Goal: Task Accomplishment & Management: Use online tool/utility

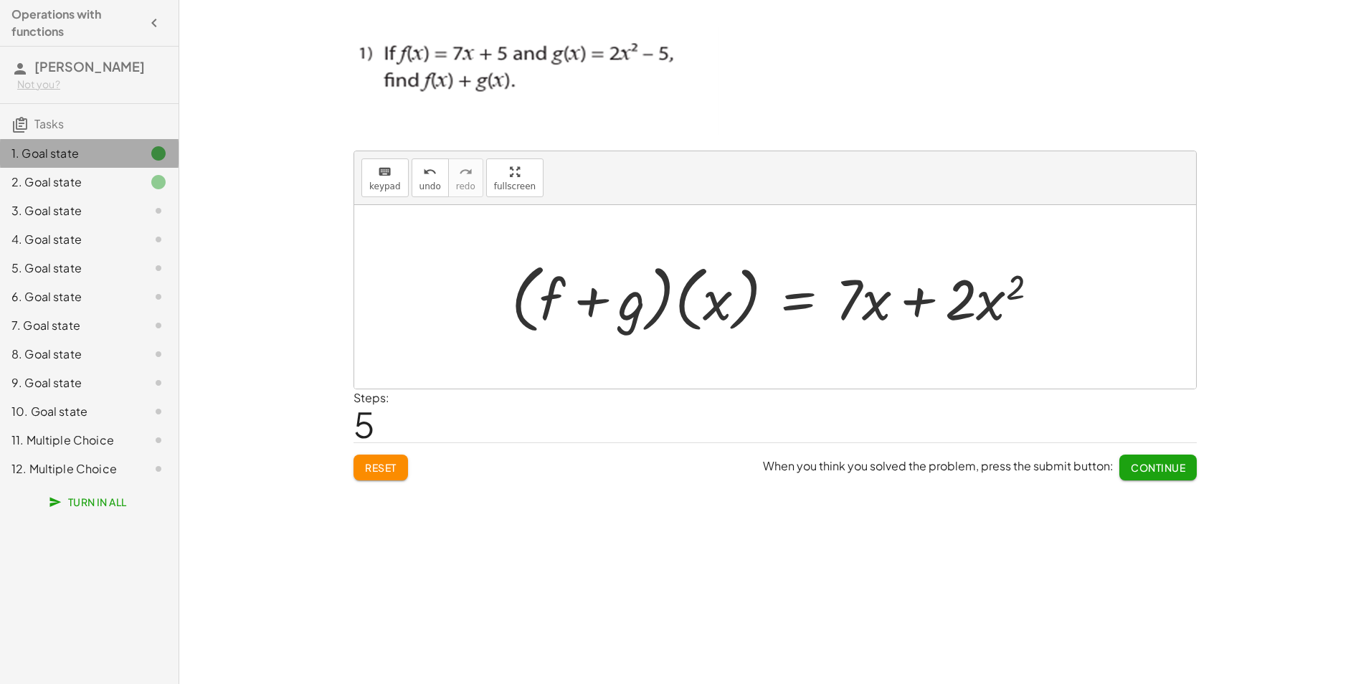
click at [115, 146] on div "1. Goal state" at bounding box center [68, 153] width 115 height 17
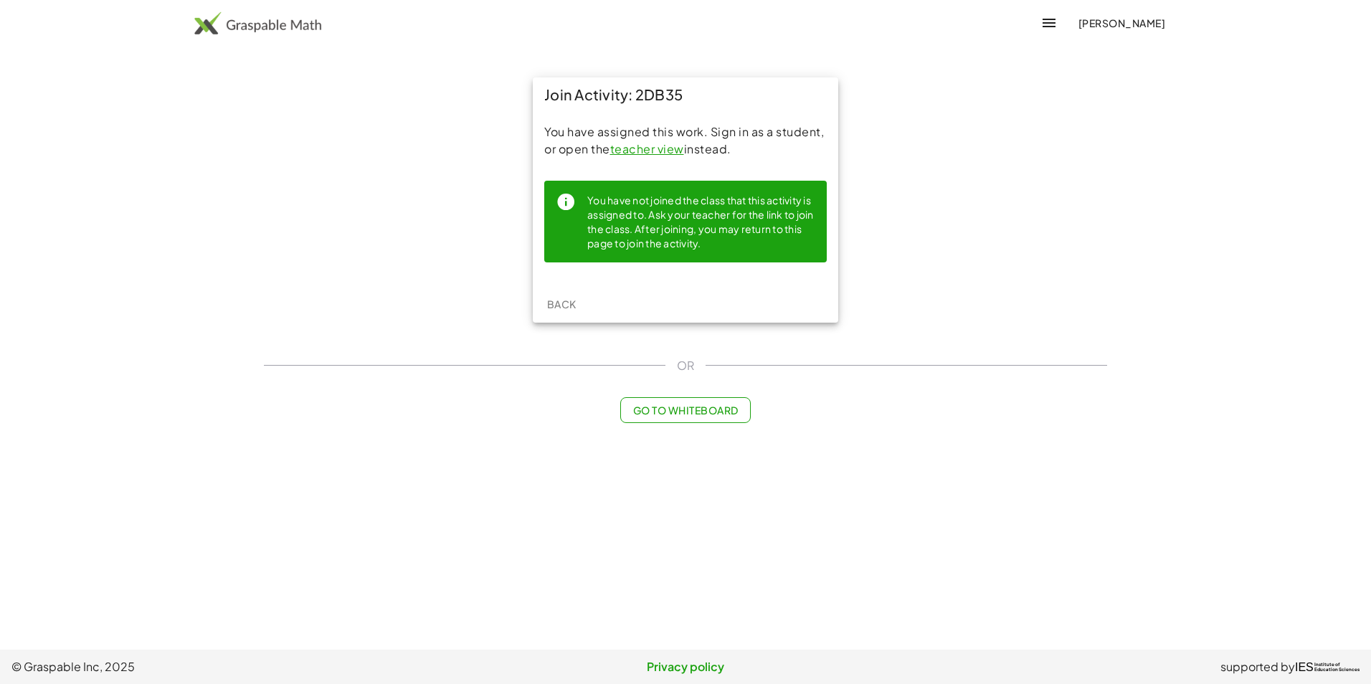
click at [1115, 32] on button "[PERSON_NAME]" at bounding box center [1121, 23] width 110 height 26
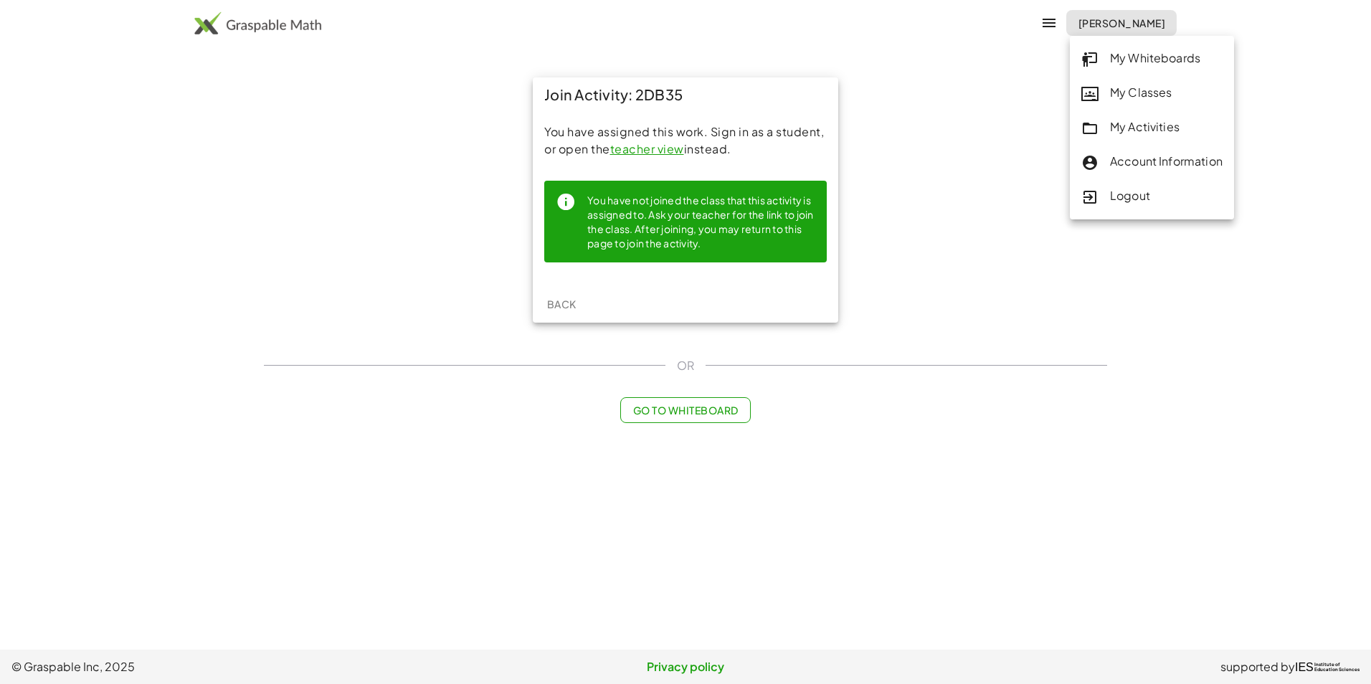
click at [1133, 200] on div "Logout" at bounding box center [1151, 196] width 141 height 19
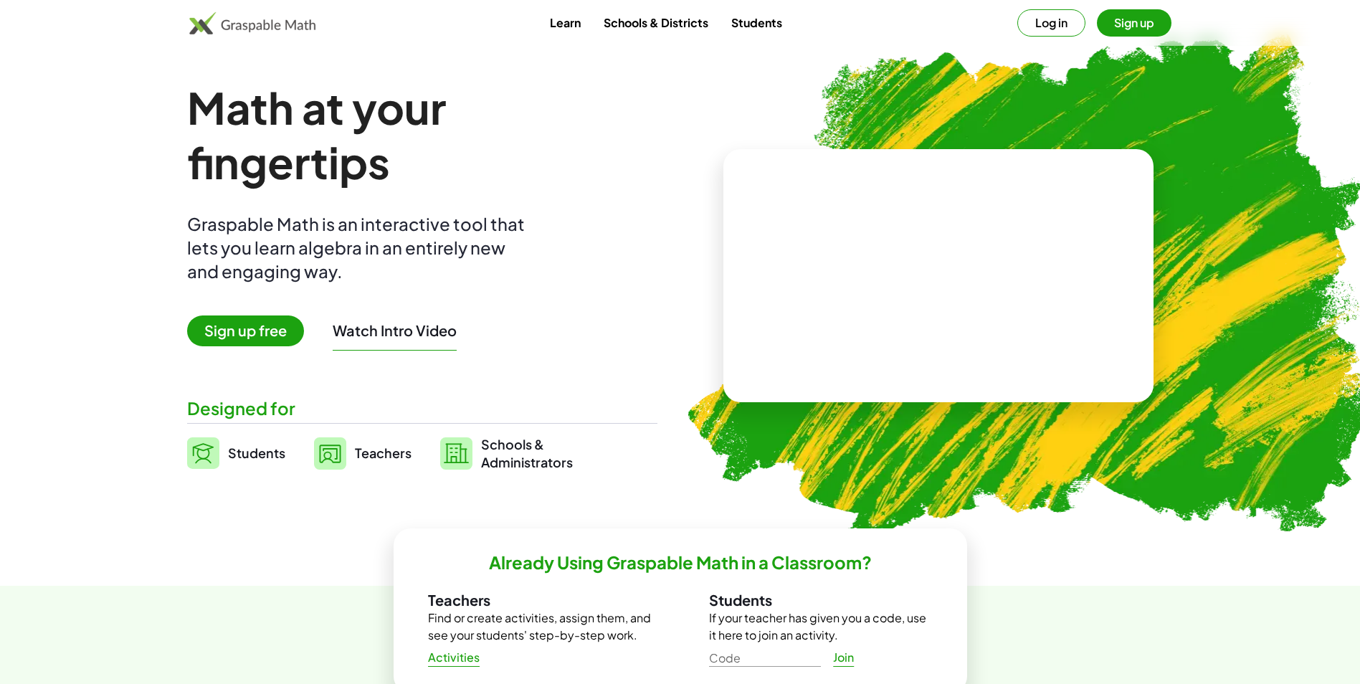
click at [1040, 32] on button "Log in" at bounding box center [1051, 22] width 68 height 27
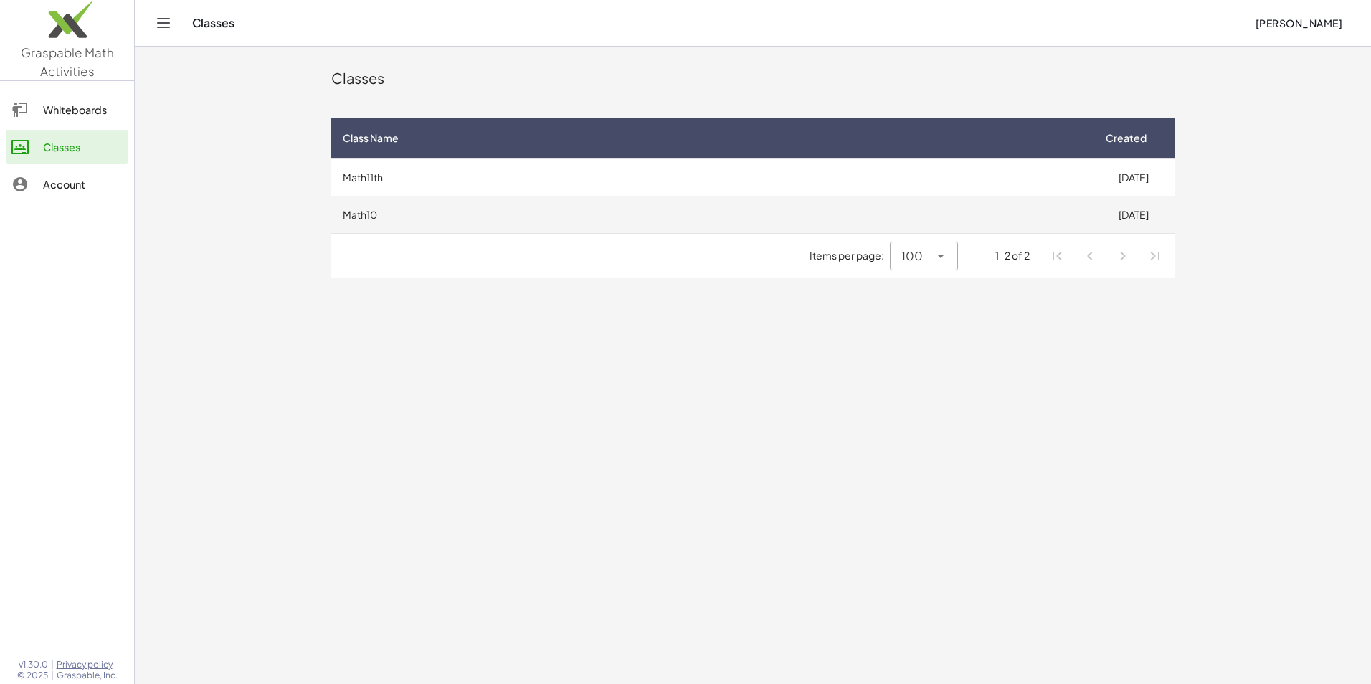
click at [563, 216] on td "Math10" at bounding box center [711, 214] width 761 height 37
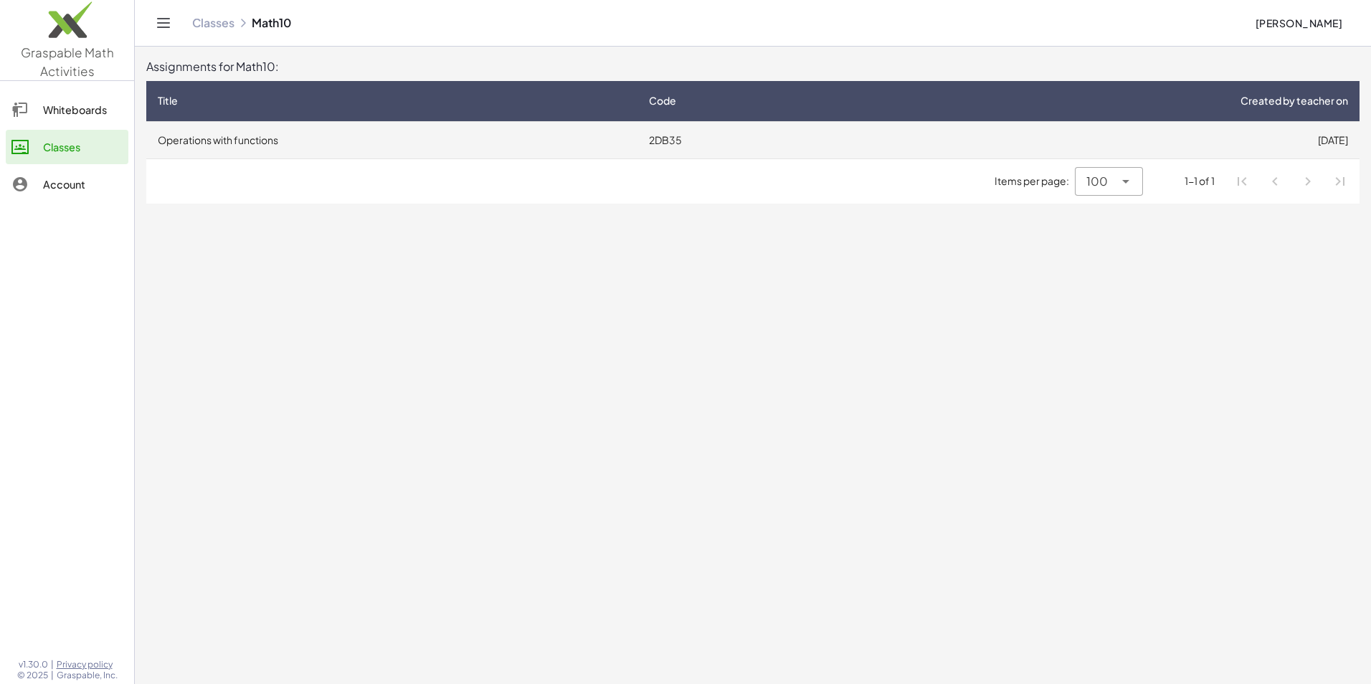
click at [267, 138] on td "Operations with functions" at bounding box center [391, 139] width 491 height 37
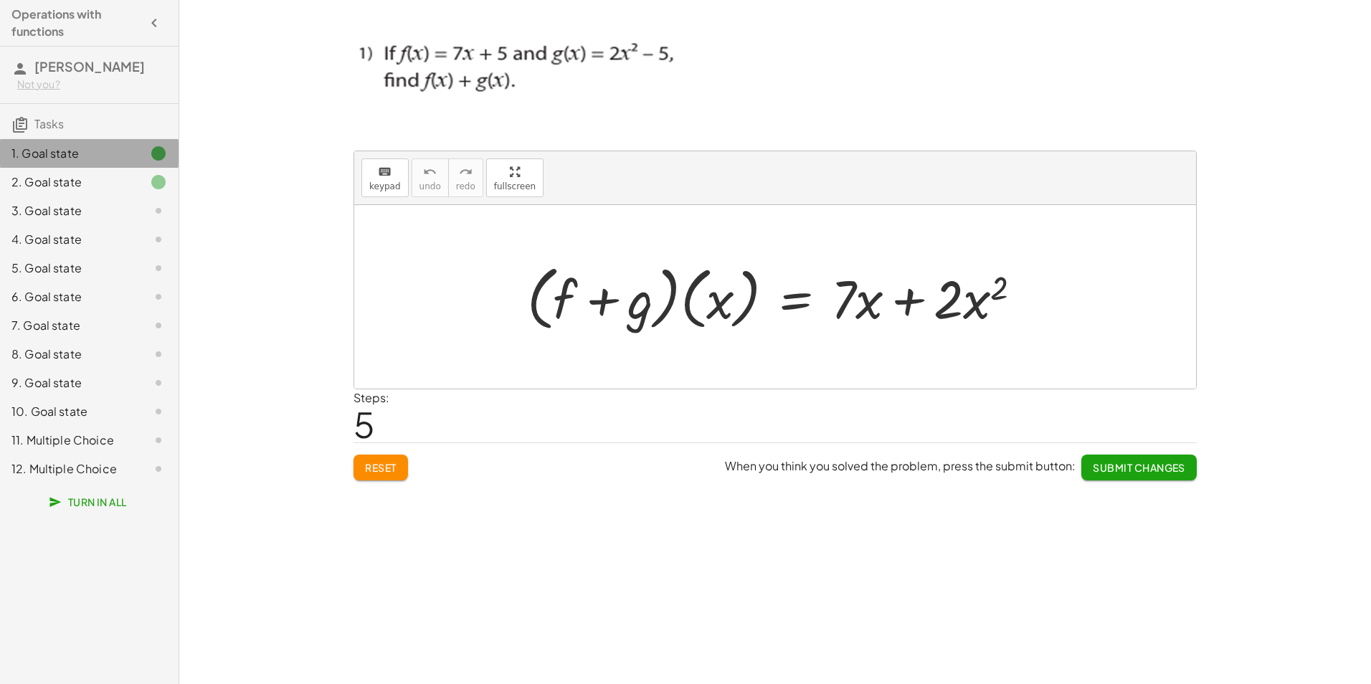
click at [82, 151] on div "1. Goal state" at bounding box center [68, 153] width 115 height 17
click at [97, 183] on div "2. Goal state" at bounding box center [68, 181] width 115 height 17
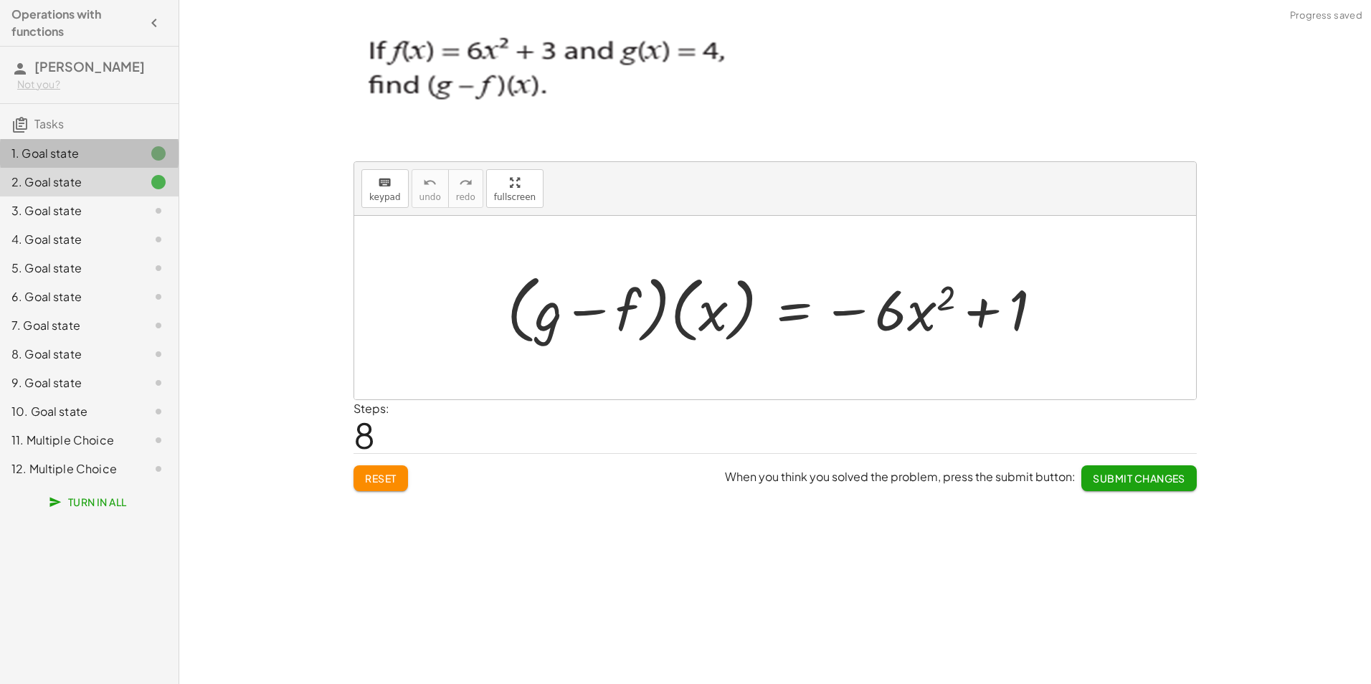
click at [111, 152] on div "1. Goal state" at bounding box center [68, 153] width 115 height 17
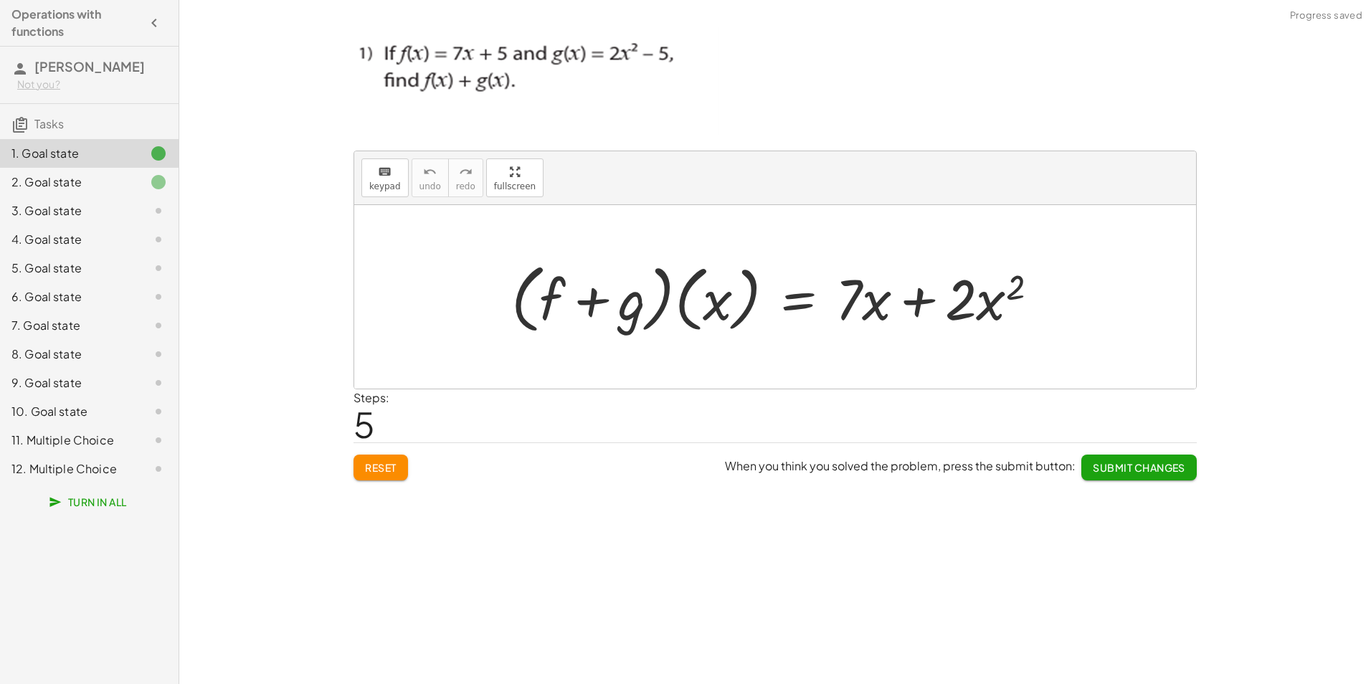
click at [389, 462] on span "Reset" at bounding box center [381, 467] width 32 height 13
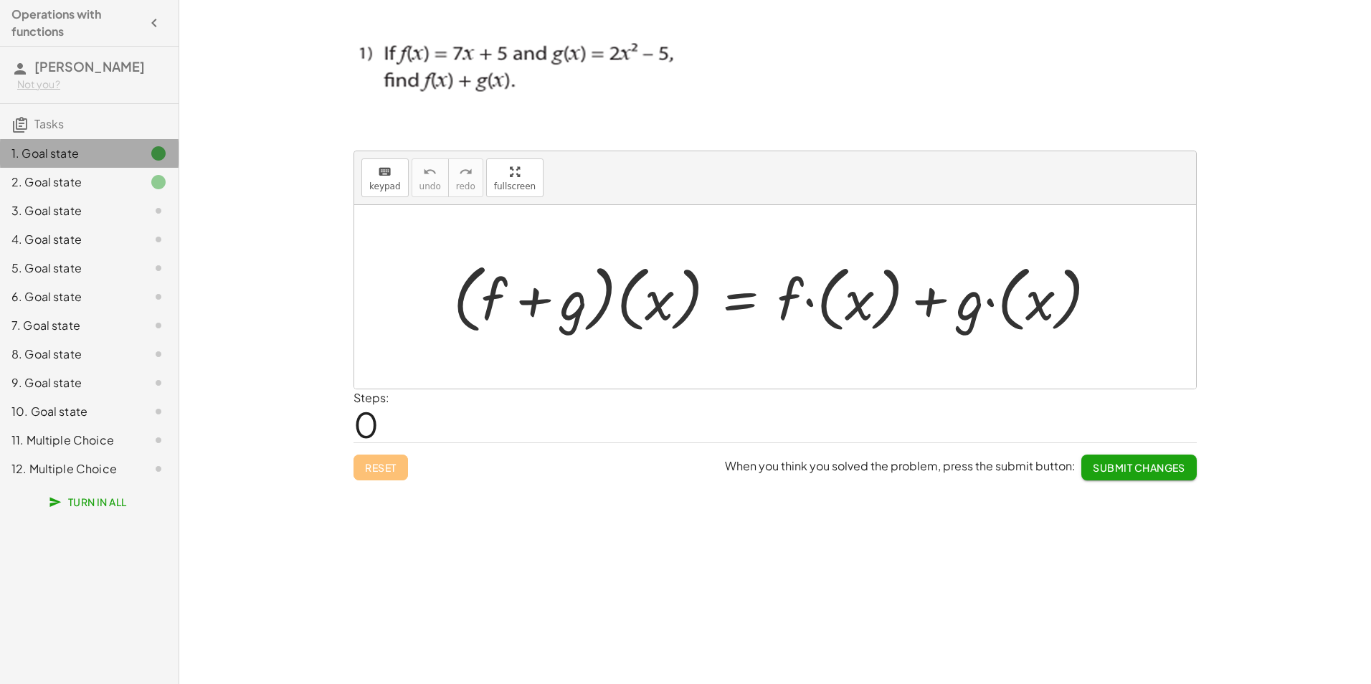
click at [153, 155] on icon at bounding box center [158, 153] width 17 height 17
click at [982, 303] on div at bounding box center [781, 297] width 670 height 82
click at [404, 186] on button "keyboard keypad" at bounding box center [384, 177] width 47 height 39
click at [887, 325] on div at bounding box center [781, 297] width 670 height 82
click at [855, 301] on div at bounding box center [781, 297] width 670 height 82
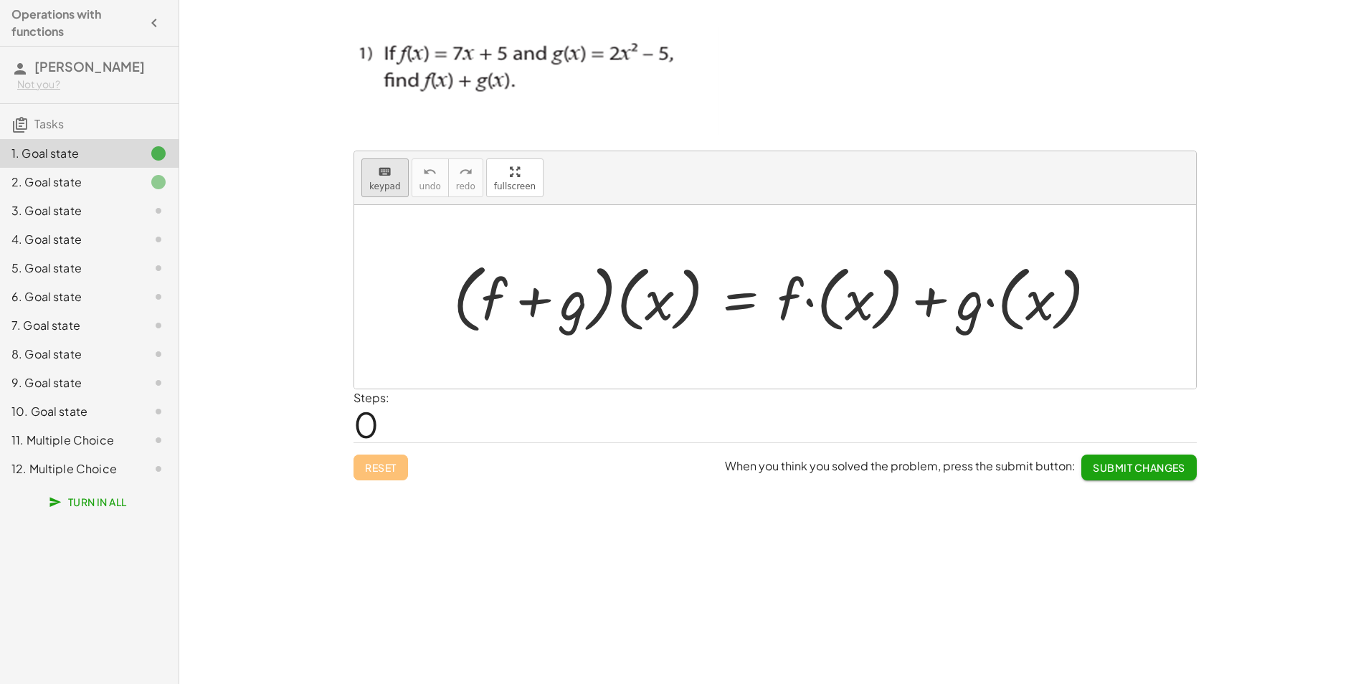
click at [388, 184] on span "keypad" at bounding box center [385, 186] width 32 height 10
click at [811, 300] on div at bounding box center [781, 297] width 670 height 82
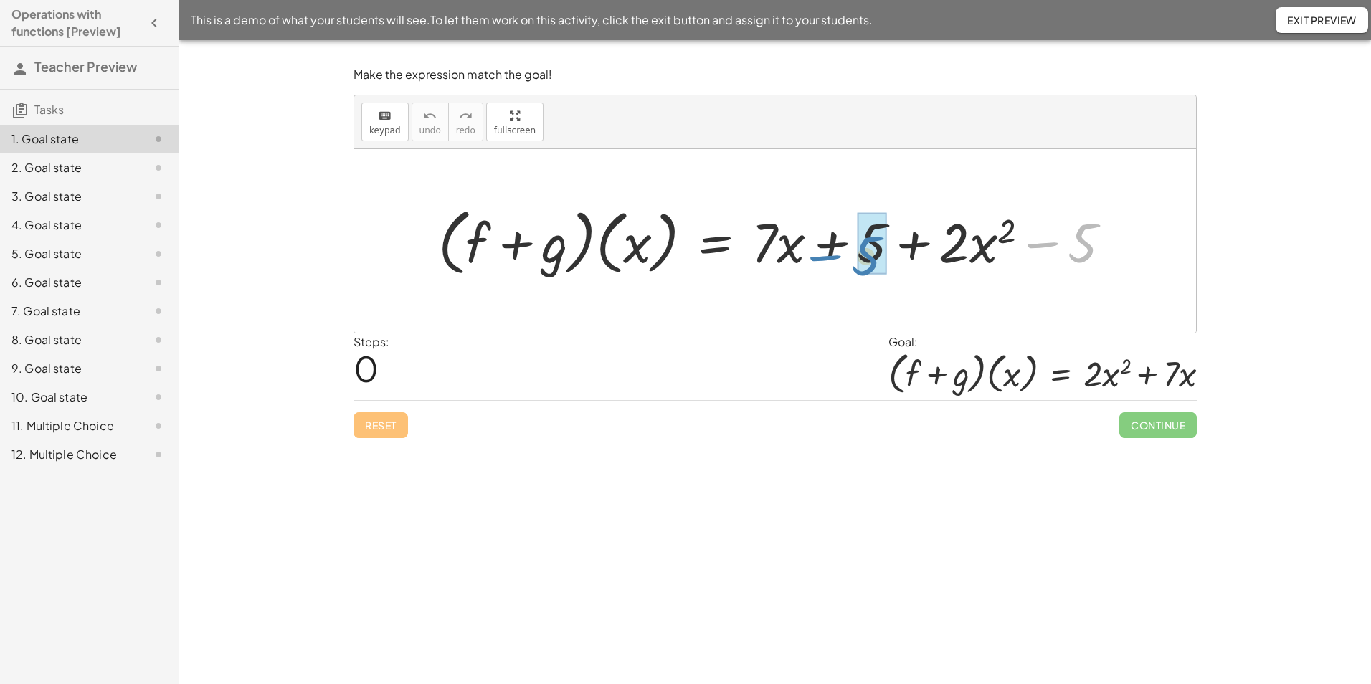
drag, startPoint x: 1075, startPoint y: 254, endPoint x: 857, endPoint y: 267, distance: 217.6
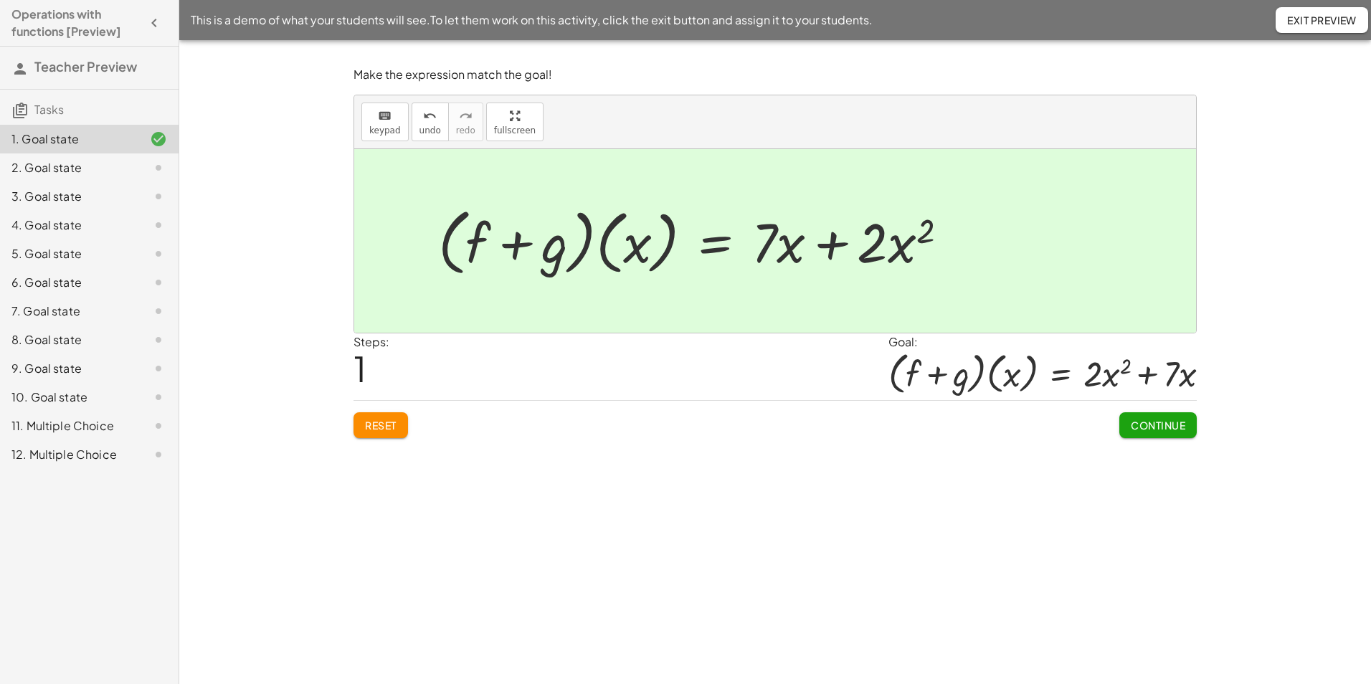
click at [791, 477] on div "Make the expression match the goal! keyboard keypad undo undo redo redo fullscr…" at bounding box center [774, 362] width 1191 height 644
click at [1314, 29] on button "Exit Preview" at bounding box center [1321, 20] width 92 height 26
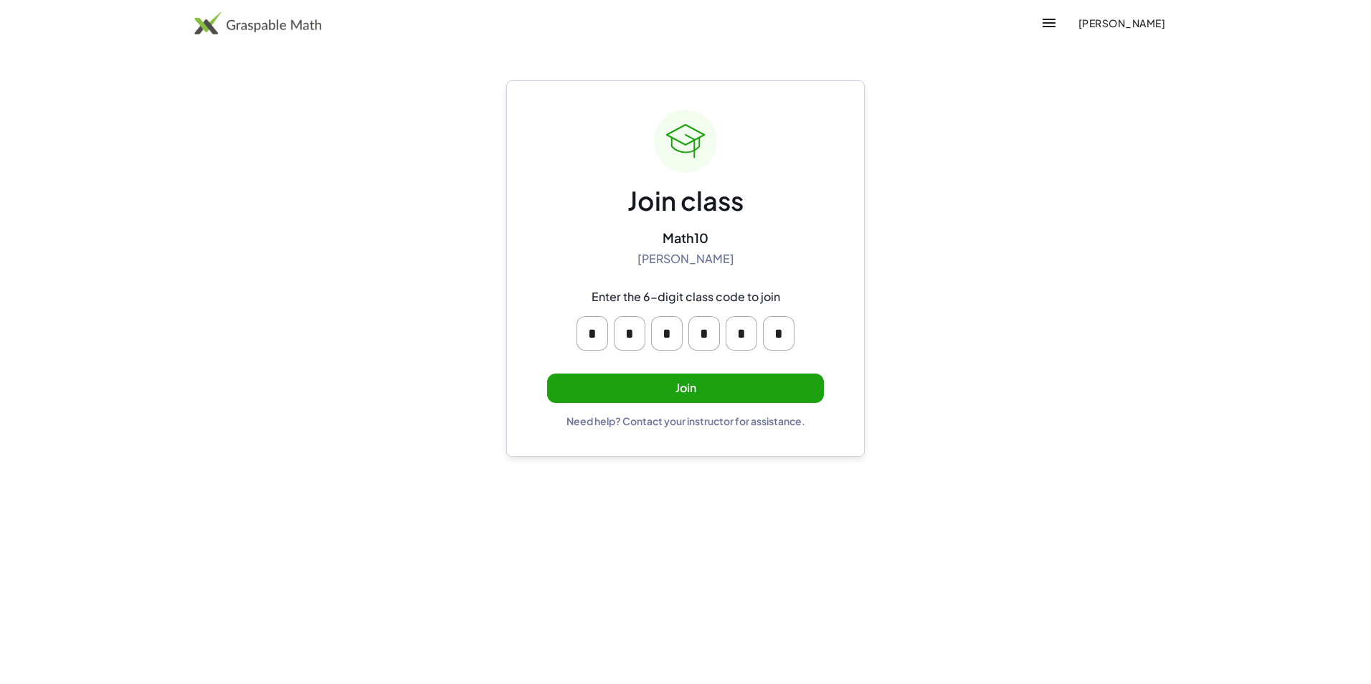
click at [694, 380] on button "Join" at bounding box center [685, 387] width 277 height 29
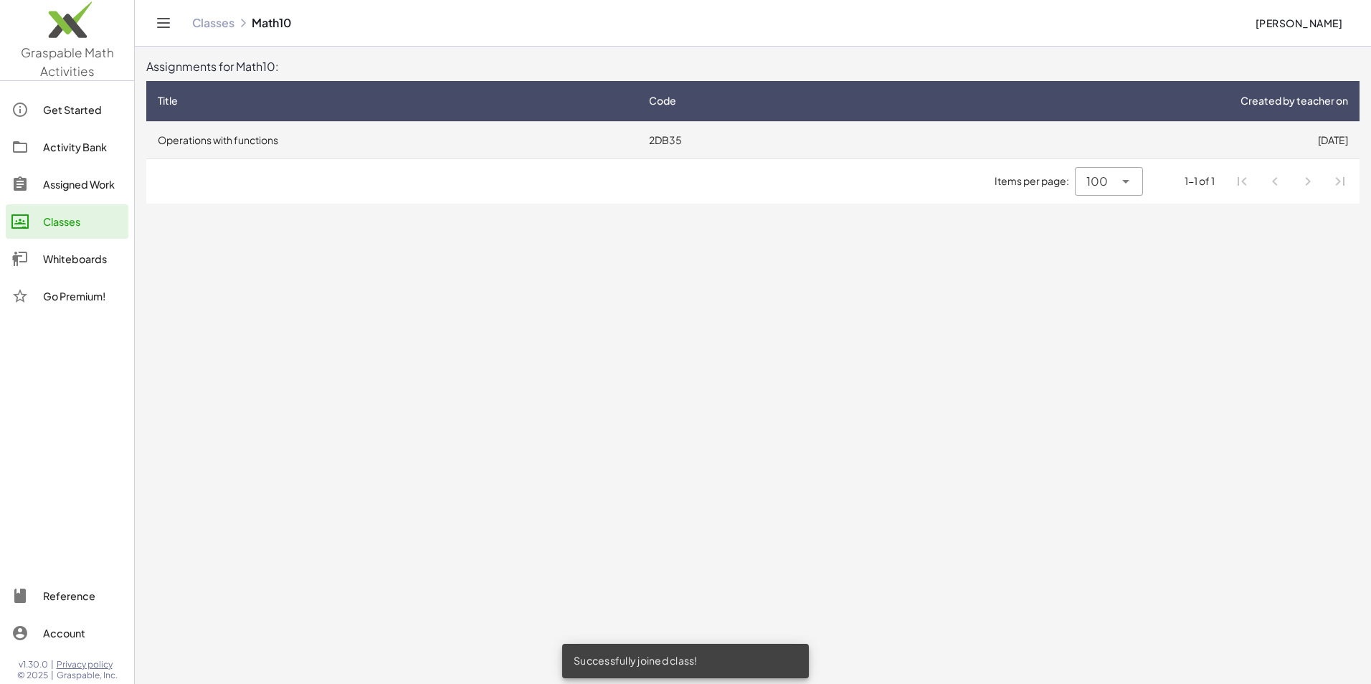
click at [263, 140] on td "Operations with functions" at bounding box center [391, 139] width 491 height 37
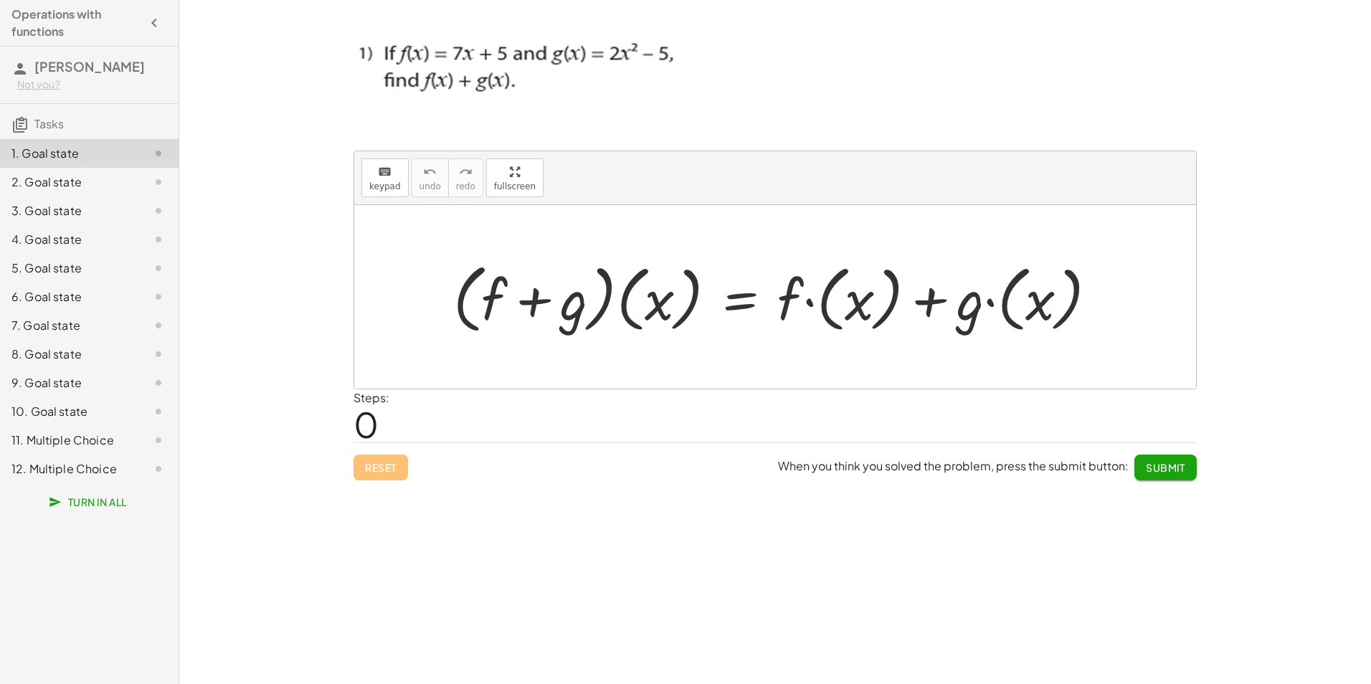
click at [1179, 469] on span "Submit" at bounding box center [1165, 467] width 39 height 13
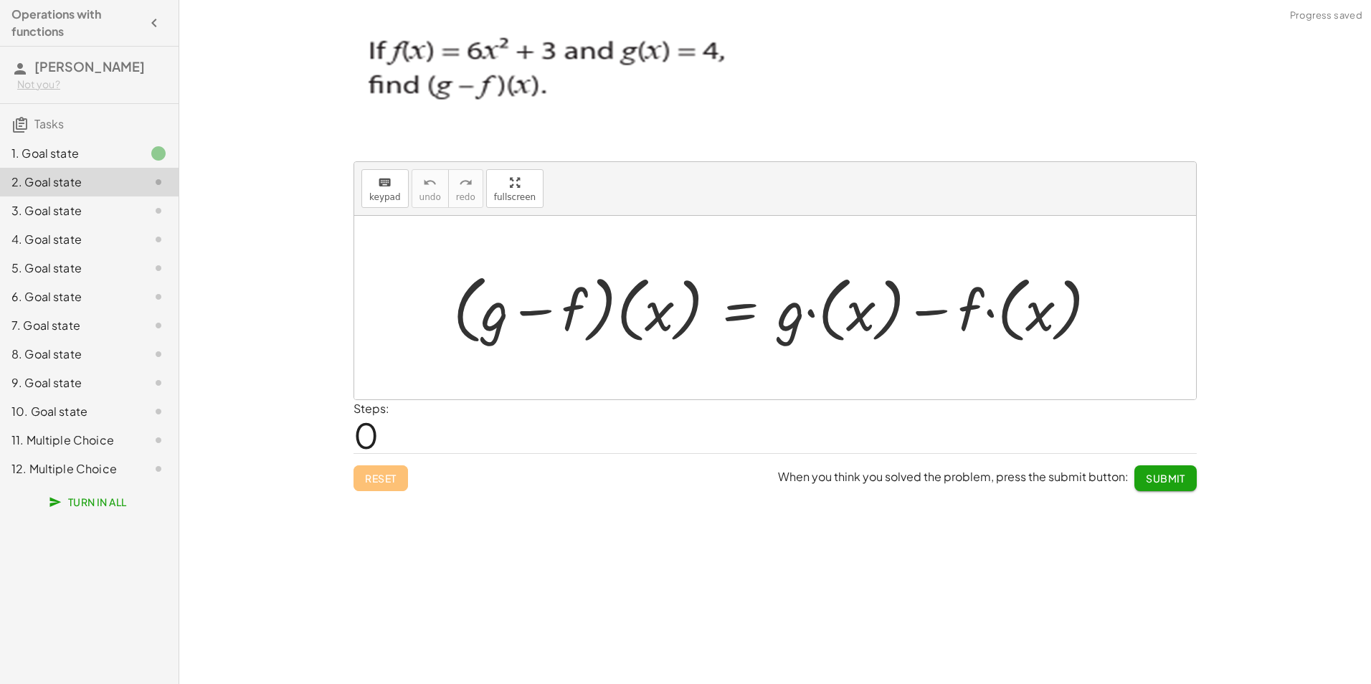
click at [1179, 469] on button "Submit" at bounding box center [1165, 478] width 62 height 26
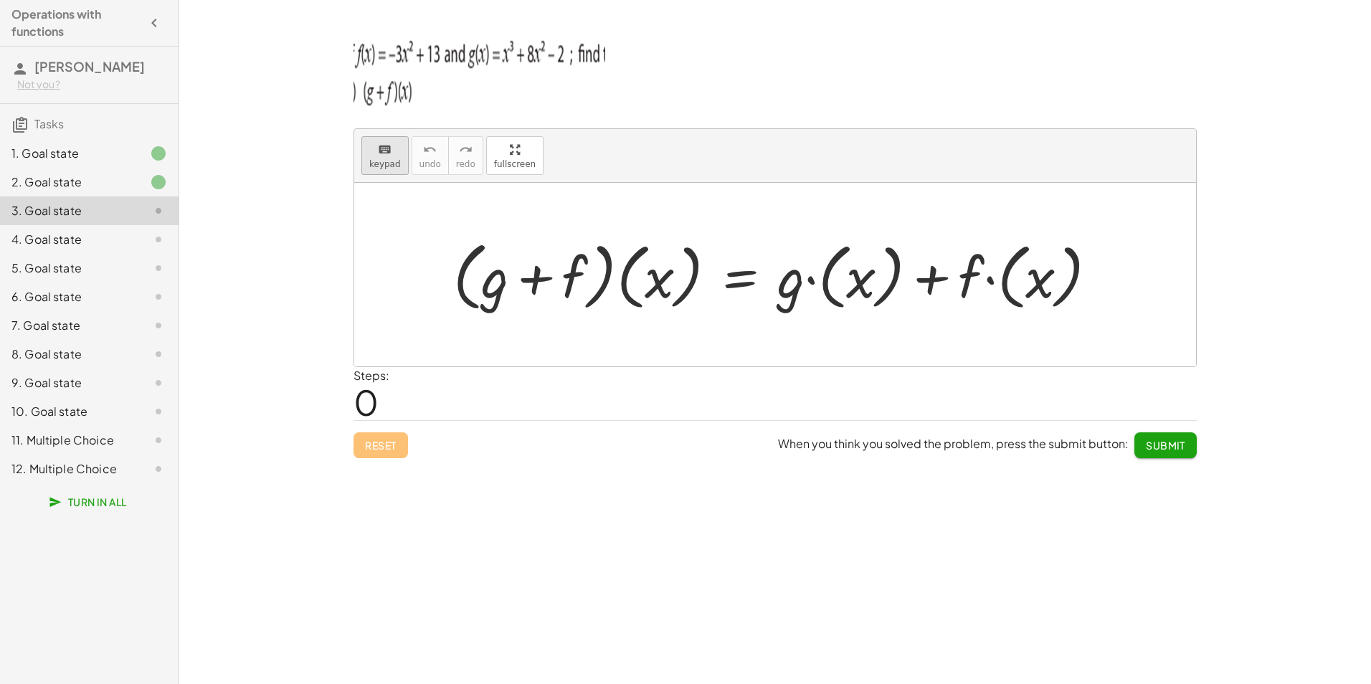
click at [381, 148] on icon "keyboard" at bounding box center [385, 149] width 14 height 17
drag, startPoint x: 796, startPoint y: 286, endPoint x: 829, endPoint y: 277, distance: 34.1
click at [829, 277] on div at bounding box center [781, 275] width 670 height 82
click at [829, 281] on div at bounding box center [781, 275] width 670 height 82
click at [379, 167] on span "keypad" at bounding box center [385, 164] width 32 height 10
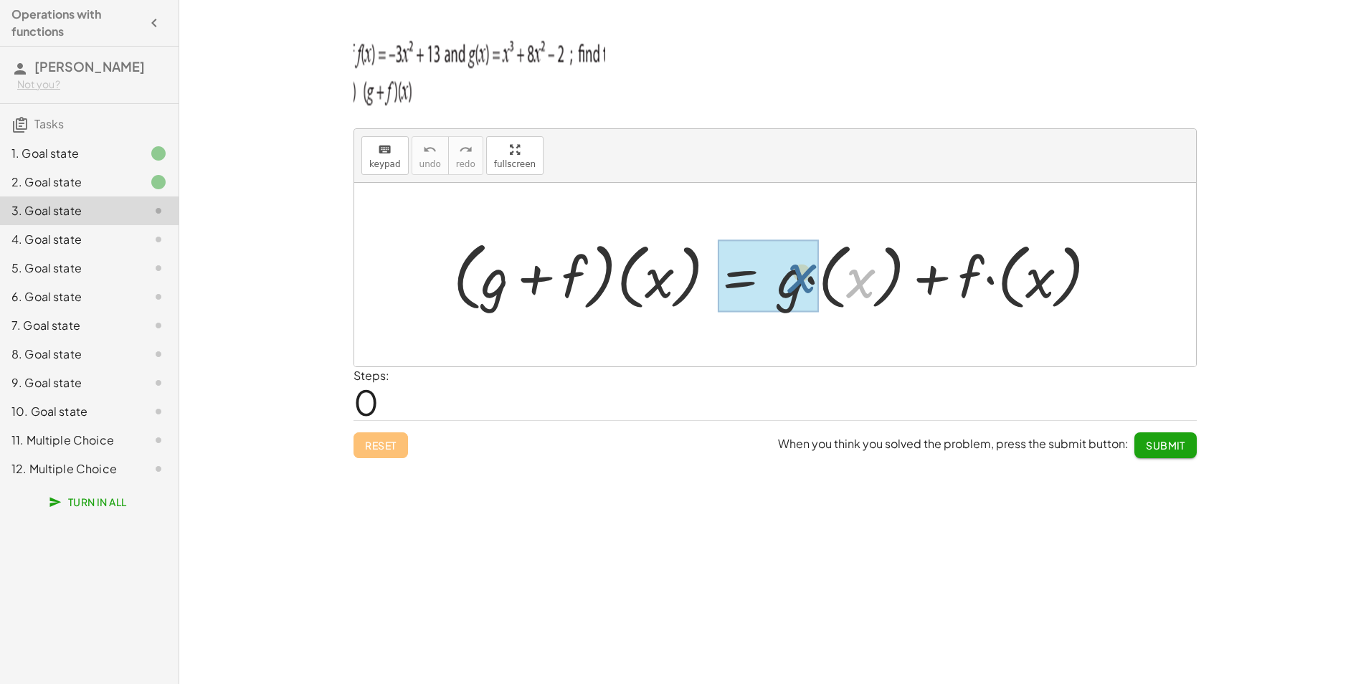
drag, startPoint x: 860, startPoint y: 295, endPoint x: 819, endPoint y: 290, distance: 41.8
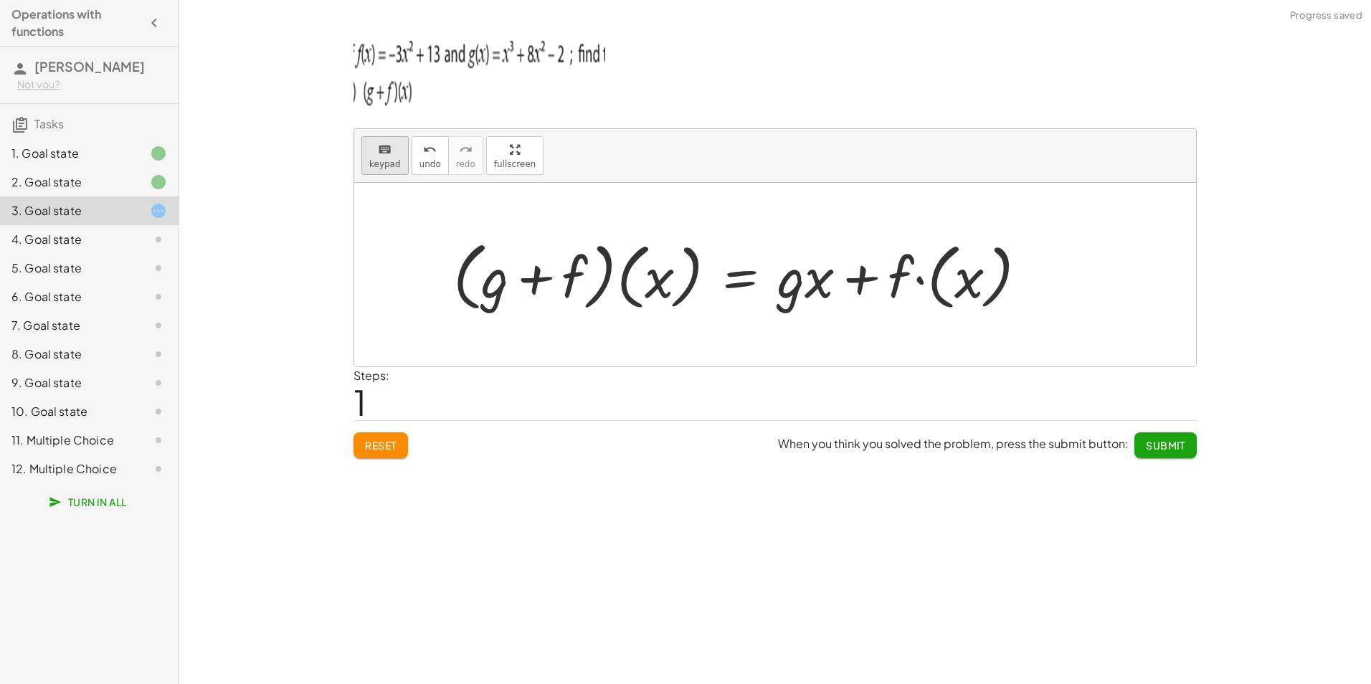
click at [361, 153] on button "keyboard keypad" at bounding box center [384, 155] width 47 height 39
click at [811, 300] on div at bounding box center [805, 276] width 57 height 67
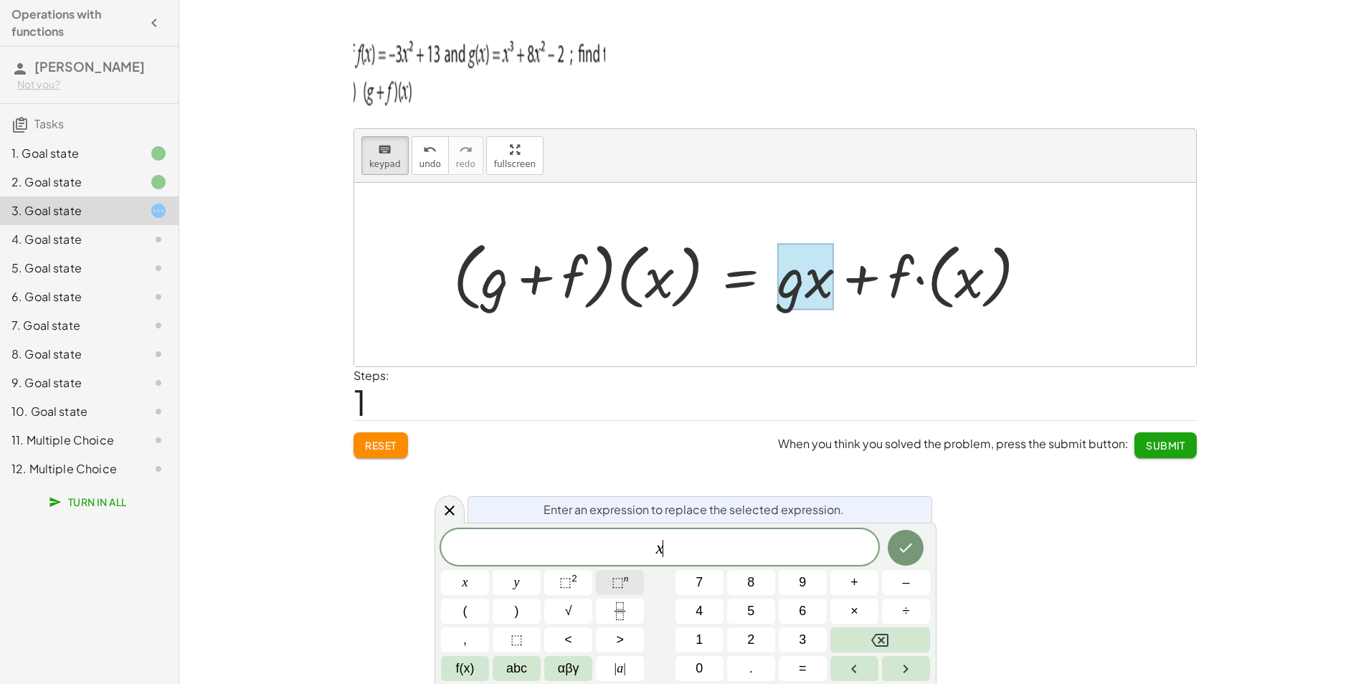
click at [612, 572] on button "⬚ n" at bounding box center [620, 582] width 48 height 25
click at [559, 575] on button "⬚ 2" at bounding box center [568, 582] width 48 height 25
click at [904, 538] on icon "Done" at bounding box center [905, 544] width 17 height 17
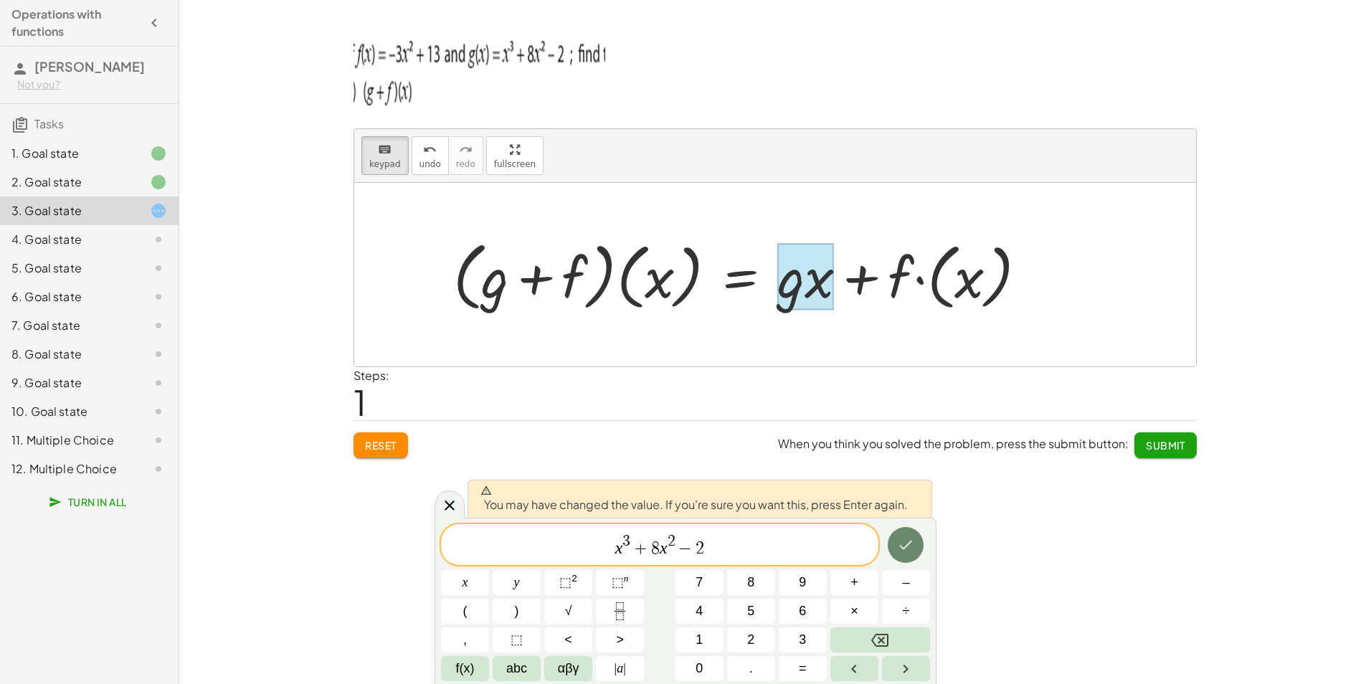
click at [903, 545] on icon "Done" at bounding box center [905, 544] width 17 height 17
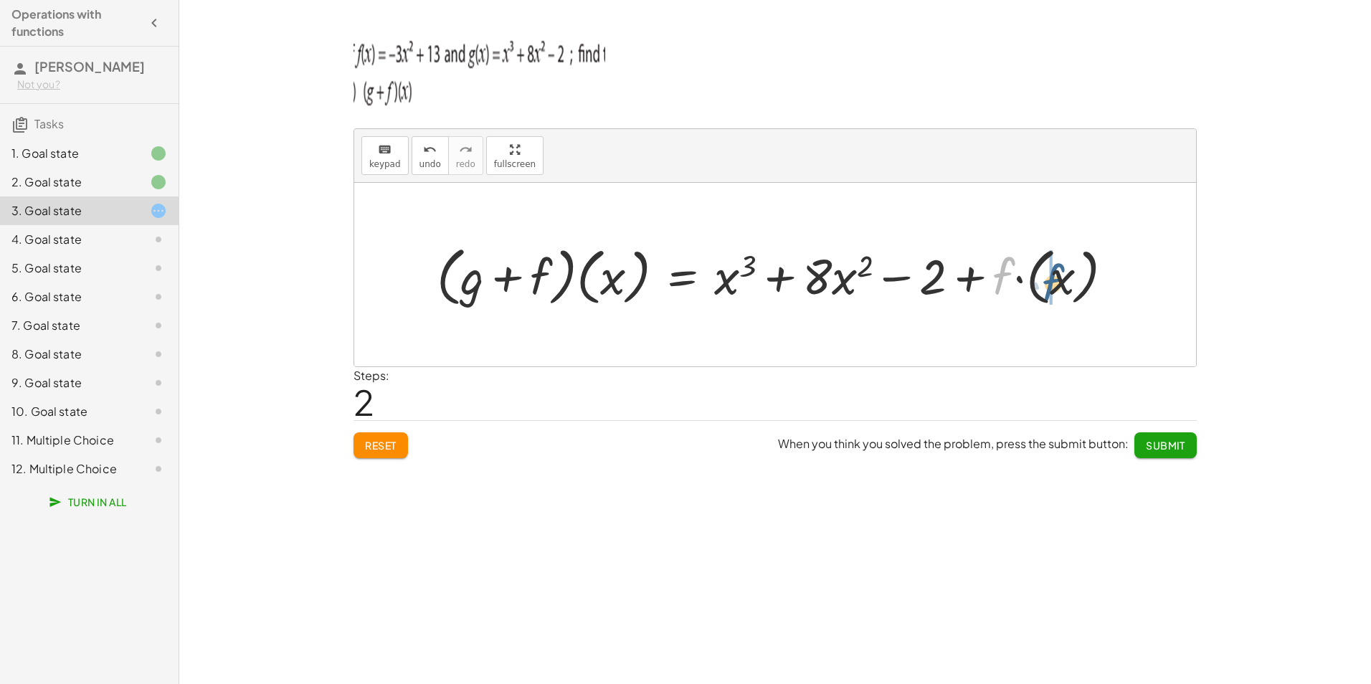
drag, startPoint x: 998, startPoint y: 287, endPoint x: 1049, endPoint y: 295, distance: 51.5
click at [389, 173] on button "keyboard keypad" at bounding box center [384, 155] width 47 height 39
click at [1001, 282] on div at bounding box center [992, 275] width 93 height 57
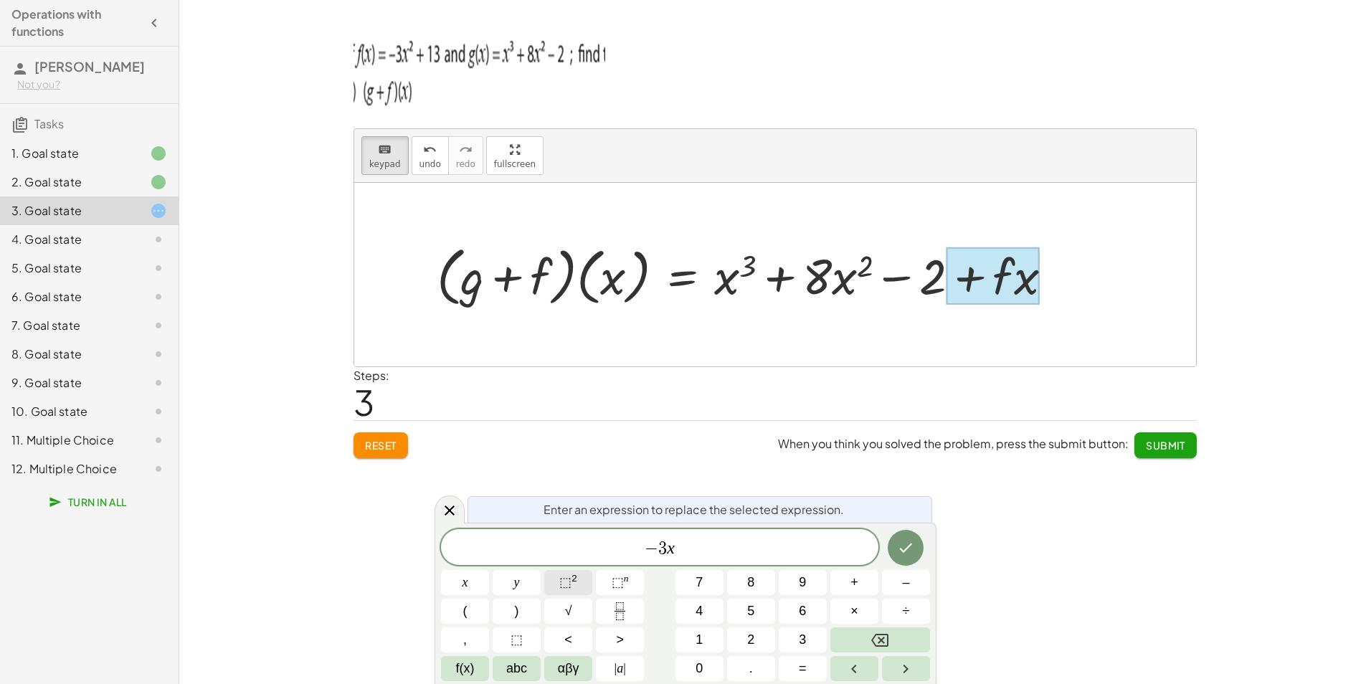
click at [581, 588] on button "⬚ 2" at bounding box center [568, 582] width 48 height 25
click at [900, 550] on icon "Done" at bounding box center [905, 544] width 17 height 17
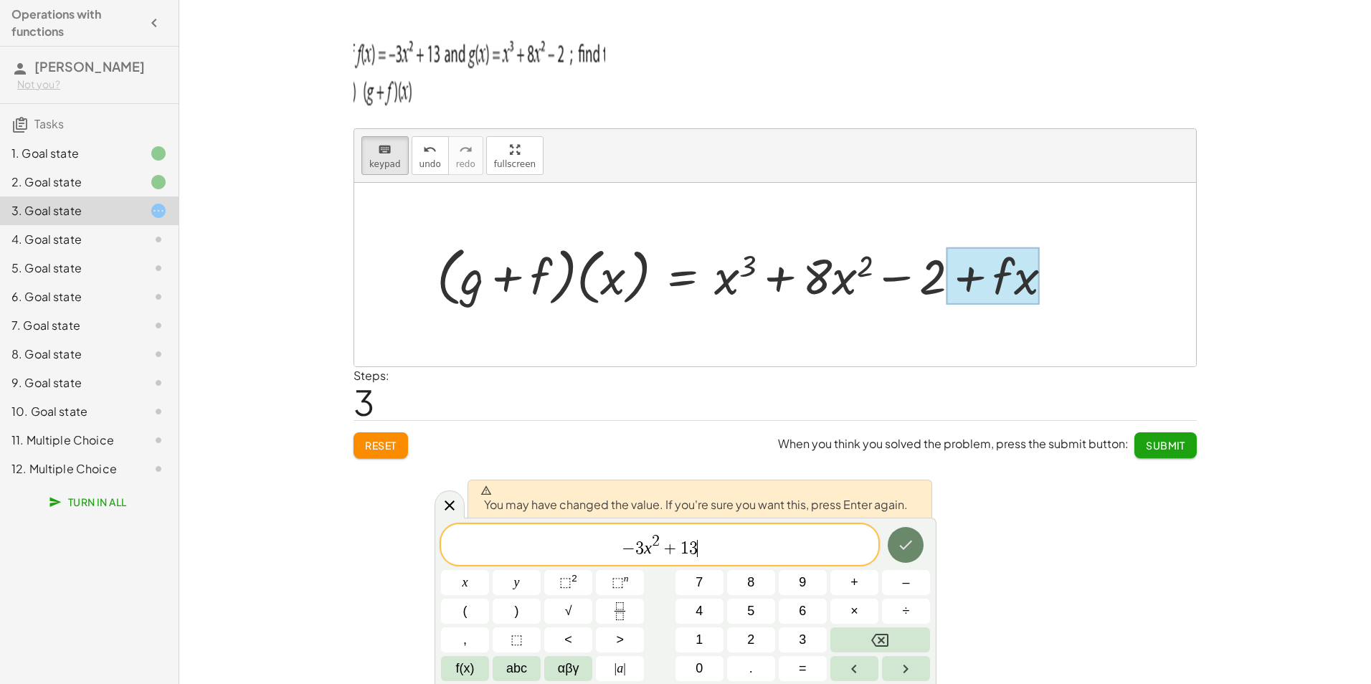
click at [900, 550] on icon "Done" at bounding box center [905, 544] width 17 height 17
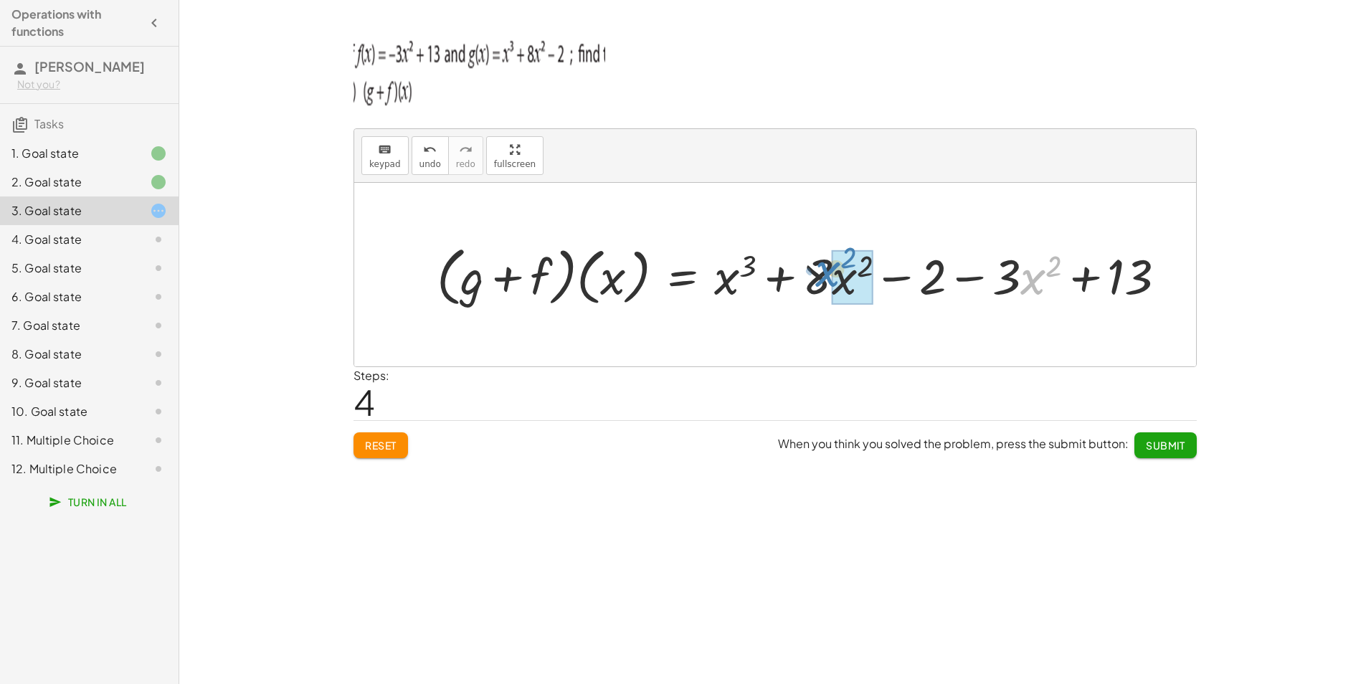
drag, startPoint x: 1027, startPoint y: 280, endPoint x: 822, endPoint y: 272, distance: 205.2
click at [822, 272] on div at bounding box center [806, 275] width 755 height 72
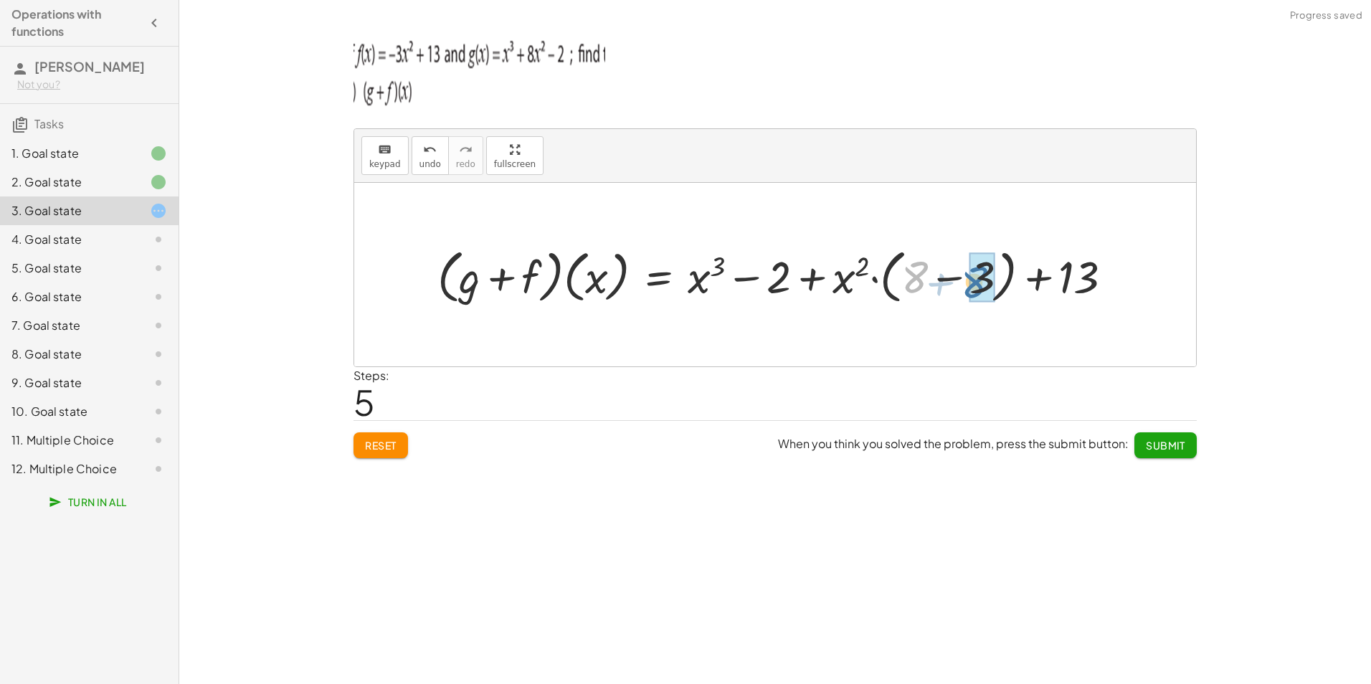
drag, startPoint x: 915, startPoint y: 280, endPoint x: 970, endPoint y: 284, distance: 55.4
drag, startPoint x: 885, startPoint y: 279, endPoint x: 844, endPoint y: 289, distance: 41.4
click at [844, 289] on div at bounding box center [718, 274] width 577 height 65
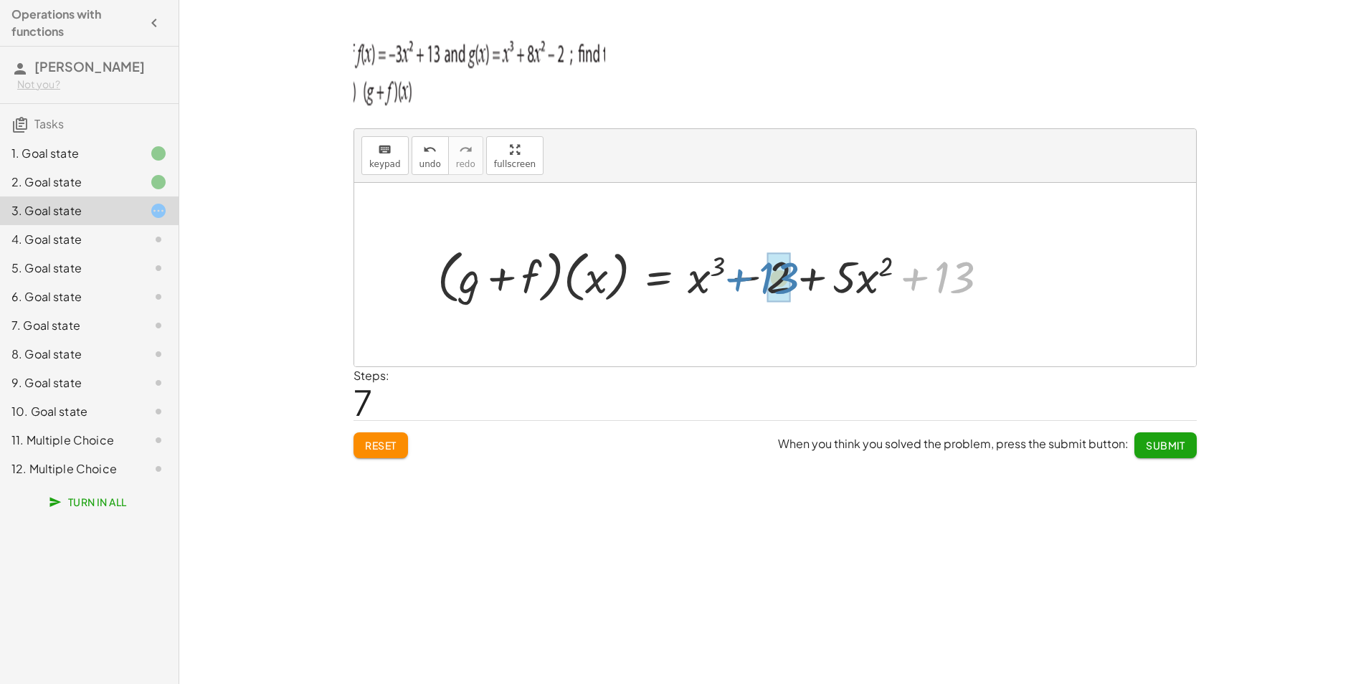
drag, startPoint x: 955, startPoint y: 283, endPoint x: 779, endPoint y: 284, distance: 175.6
drag, startPoint x: 769, startPoint y: 285, endPoint x: 938, endPoint y: 290, distance: 169.2
click at [938, 290] on div "· ( + g + f ) · ( x ) = + · g · ( x ) + · f · ( x ) · ( + g + f ) · ( x ) = + ·…" at bounding box center [775, 275] width 842 height 184
click at [1148, 449] on span "Submit" at bounding box center [1165, 445] width 39 height 13
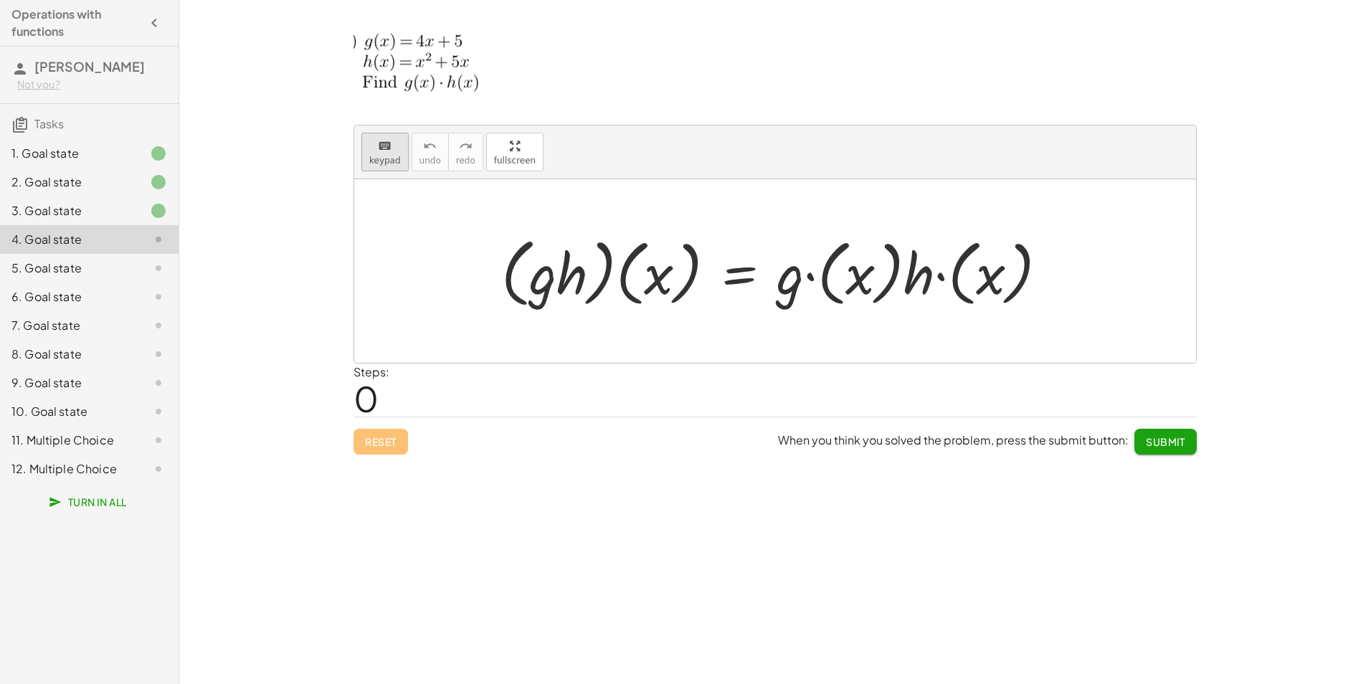
click at [381, 166] on span "keypad" at bounding box center [385, 161] width 32 height 10
click at [697, 265] on div at bounding box center [780, 271] width 572 height 82
click at [391, 164] on span "keypad" at bounding box center [385, 161] width 32 height 10
click at [571, 277] on div at bounding box center [780, 271] width 572 height 82
click at [374, 147] on div "keyboard" at bounding box center [385, 145] width 32 height 17
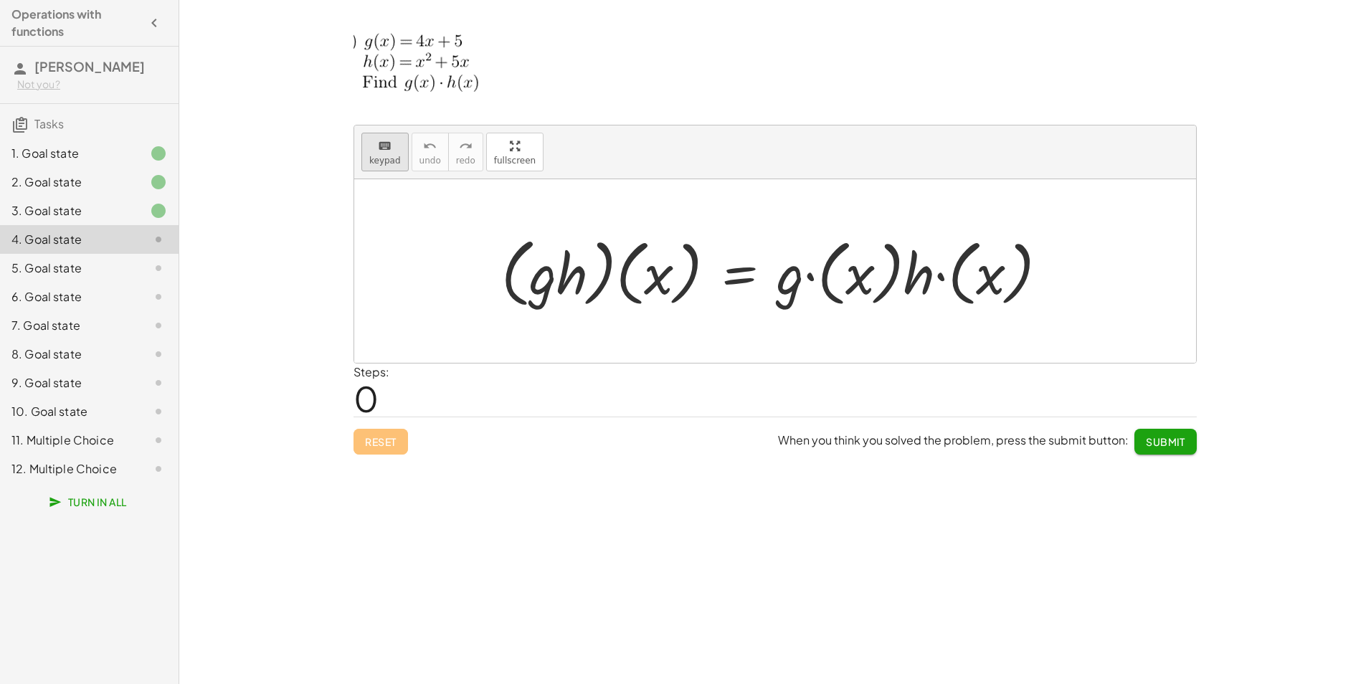
click at [388, 171] on button "keyboard keypad" at bounding box center [384, 152] width 47 height 39
click at [620, 297] on div at bounding box center [780, 271] width 572 height 82
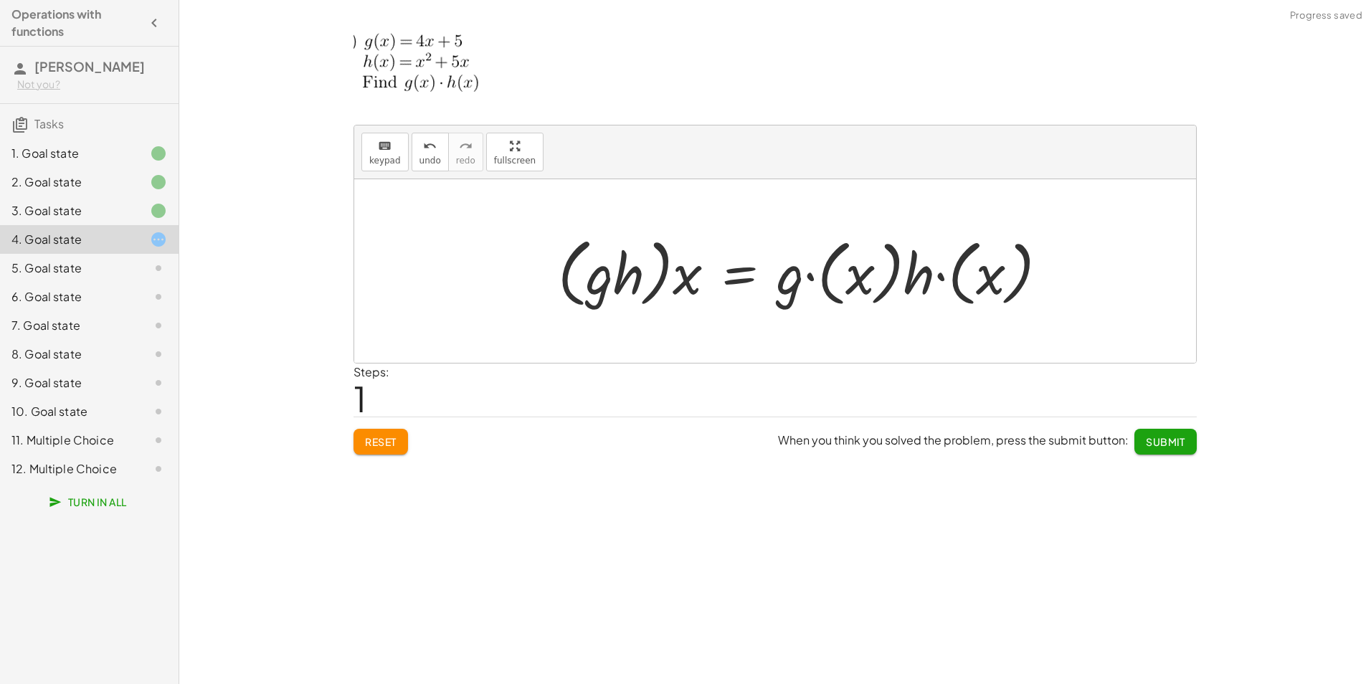
click at [741, 280] on div at bounding box center [808, 271] width 515 height 82
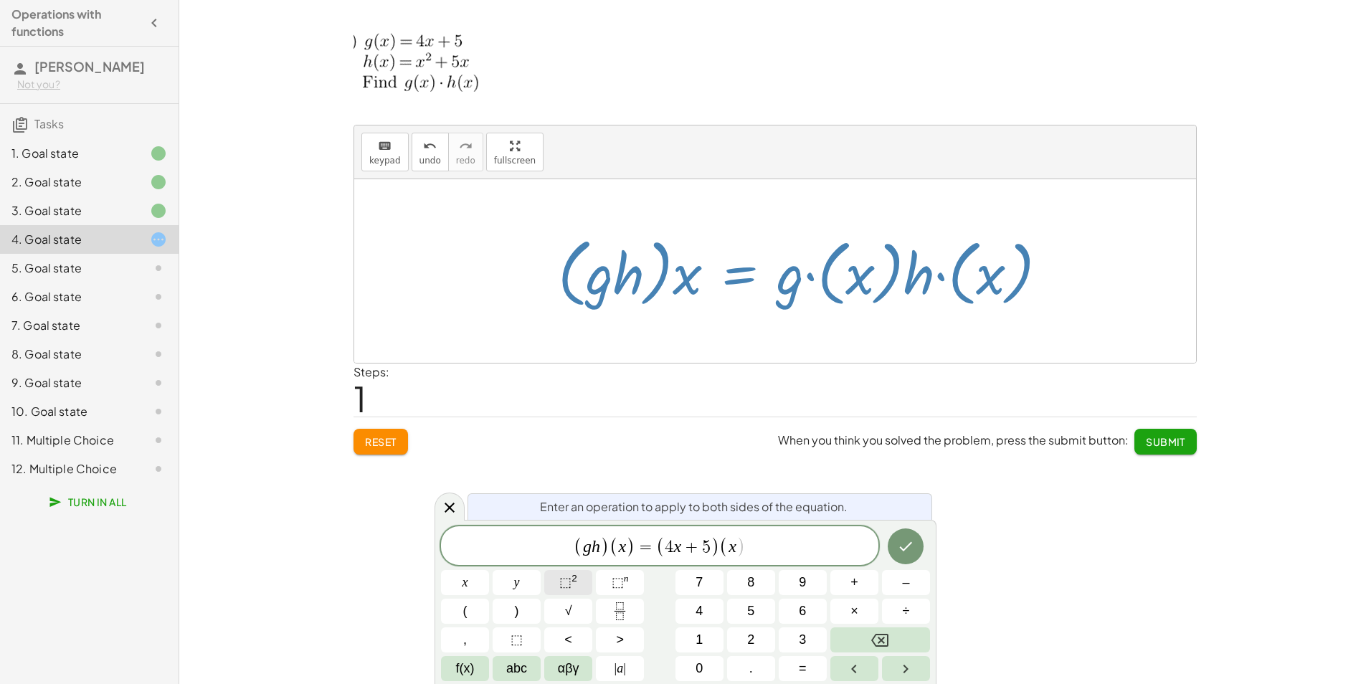
click at [558, 581] on button "⬚ 2" at bounding box center [568, 582] width 48 height 25
click at [899, 546] on icon "Done" at bounding box center [905, 543] width 17 height 17
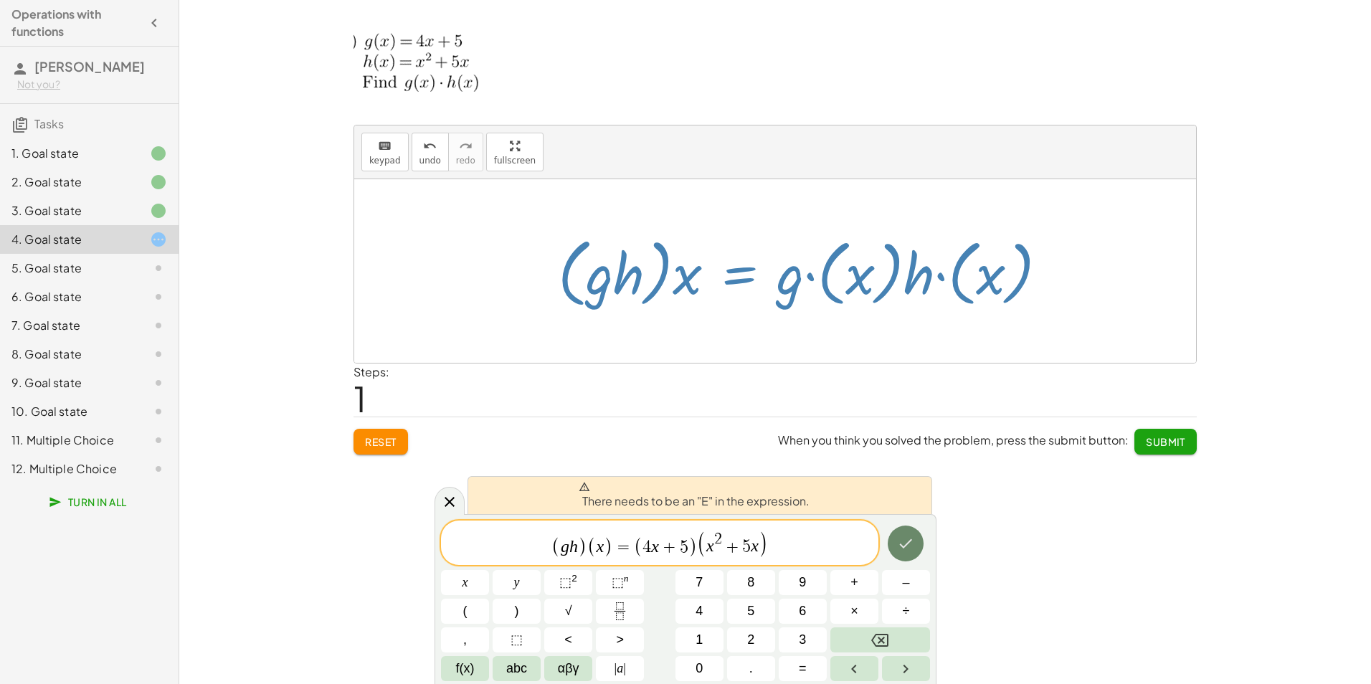
click at [899, 546] on icon "Done" at bounding box center [905, 543] width 17 height 17
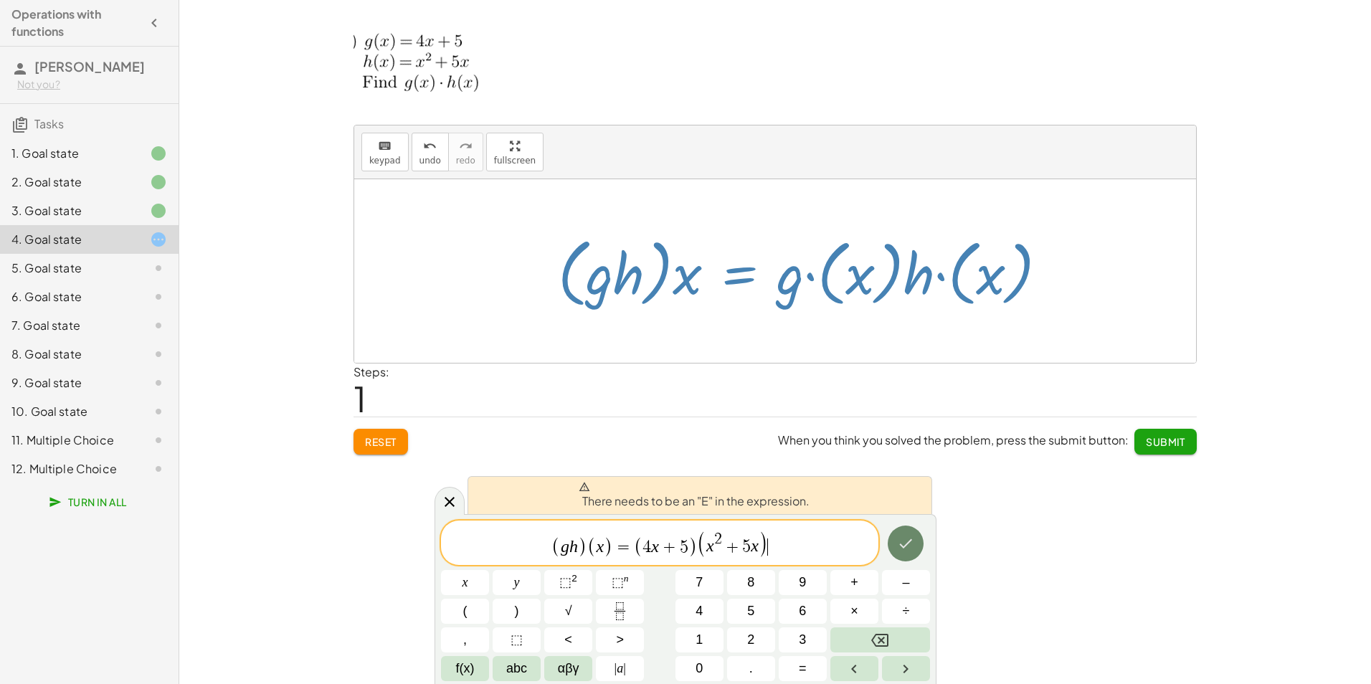
click at [899, 546] on icon "Done" at bounding box center [905, 543] width 17 height 17
click at [909, 546] on icon "Done" at bounding box center [905, 543] width 17 height 17
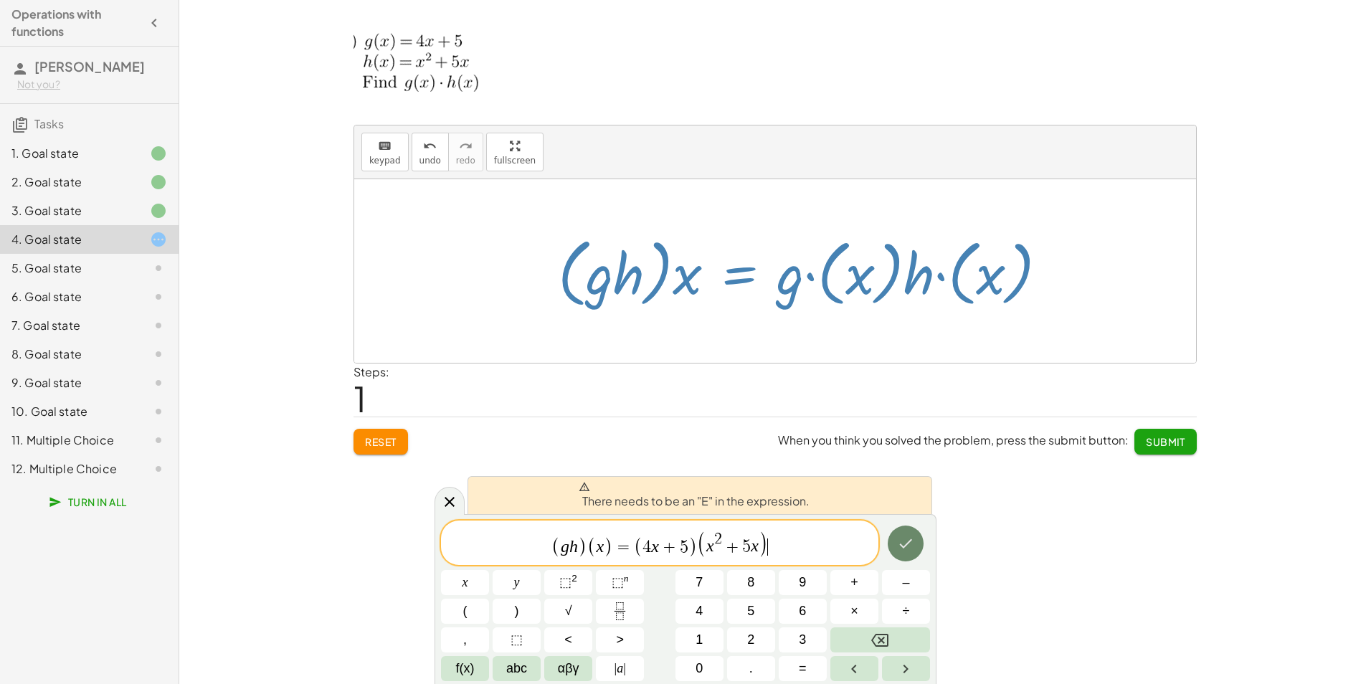
click at [909, 546] on icon "Done" at bounding box center [905, 543] width 17 height 17
click at [695, 551] on span ")" at bounding box center [692, 546] width 9 height 21
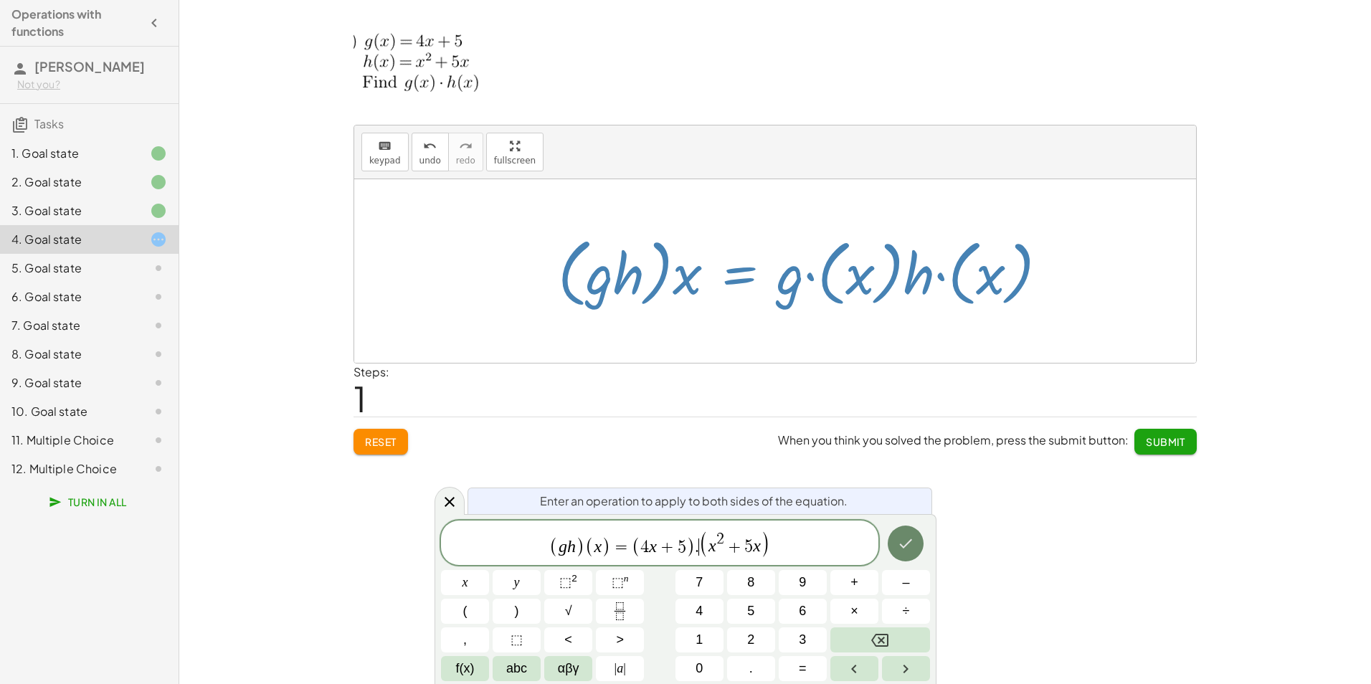
click at [899, 547] on icon "Done" at bounding box center [905, 543] width 17 height 17
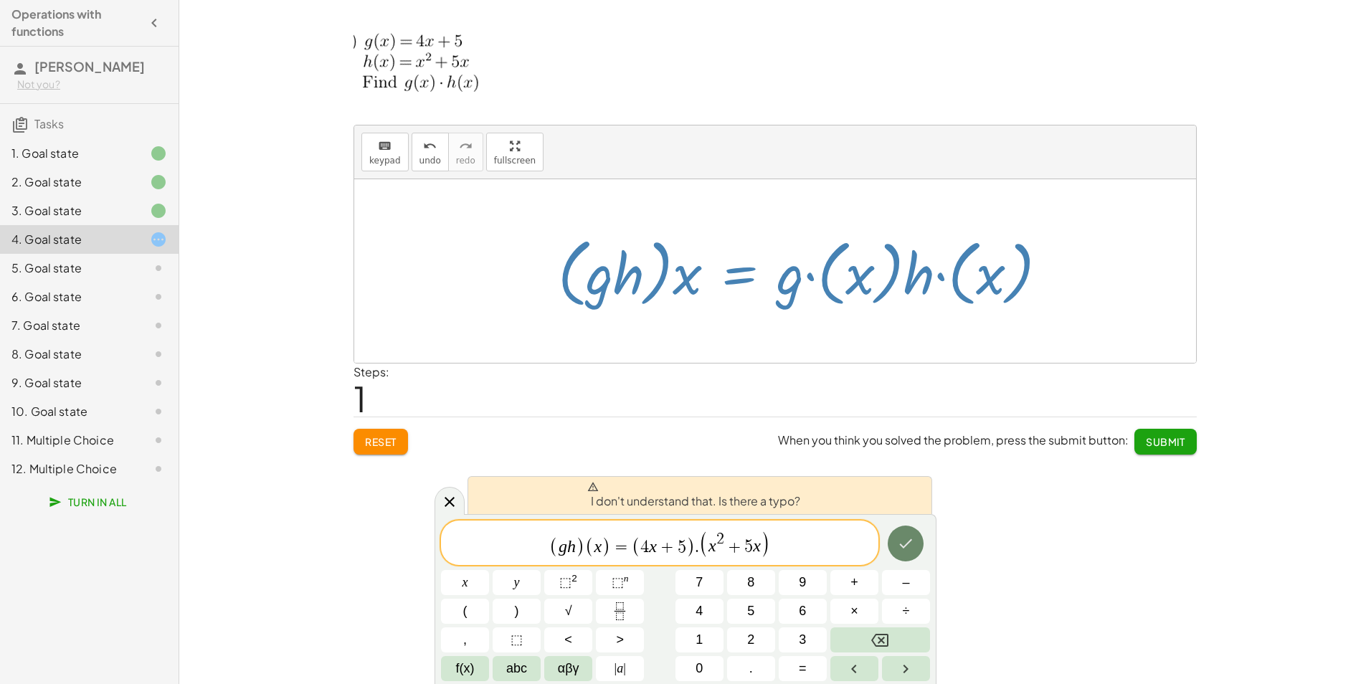
click at [899, 547] on icon "Done" at bounding box center [905, 543] width 17 height 17
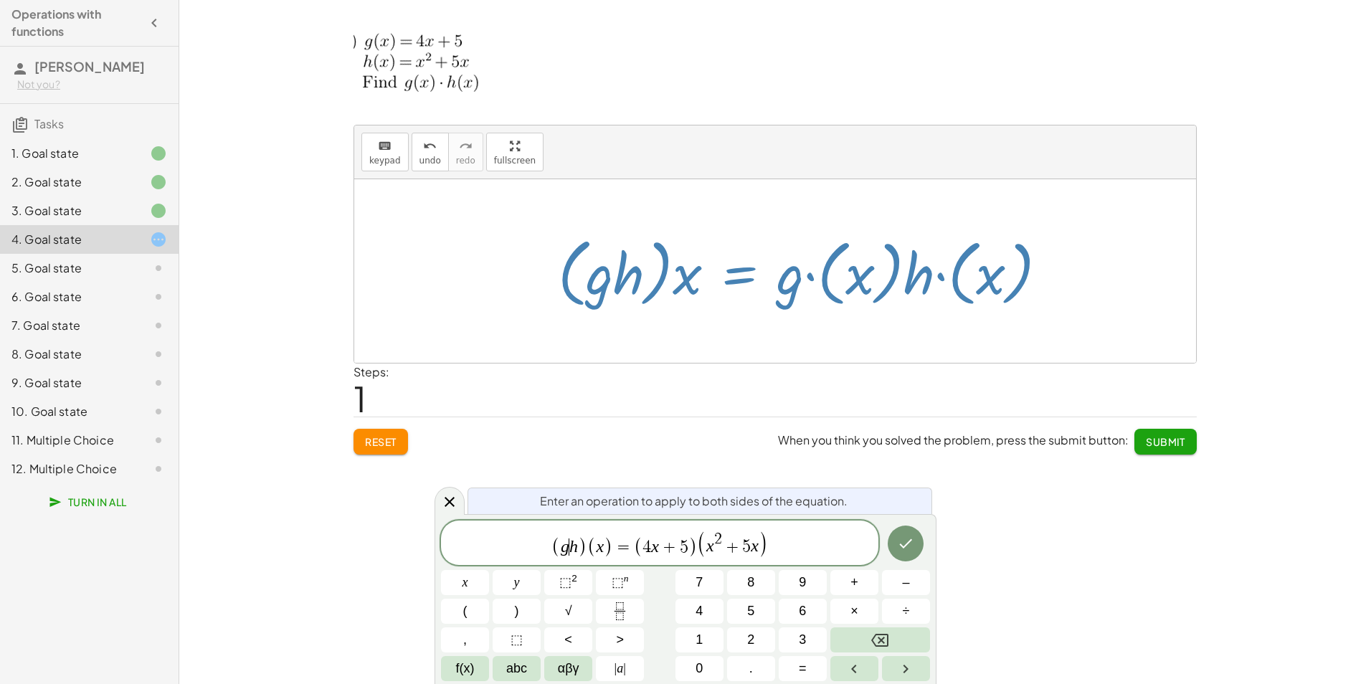
click at [570, 544] on var "h" at bounding box center [573, 546] width 9 height 19
click at [890, 552] on button "Done" at bounding box center [905, 543] width 36 height 36
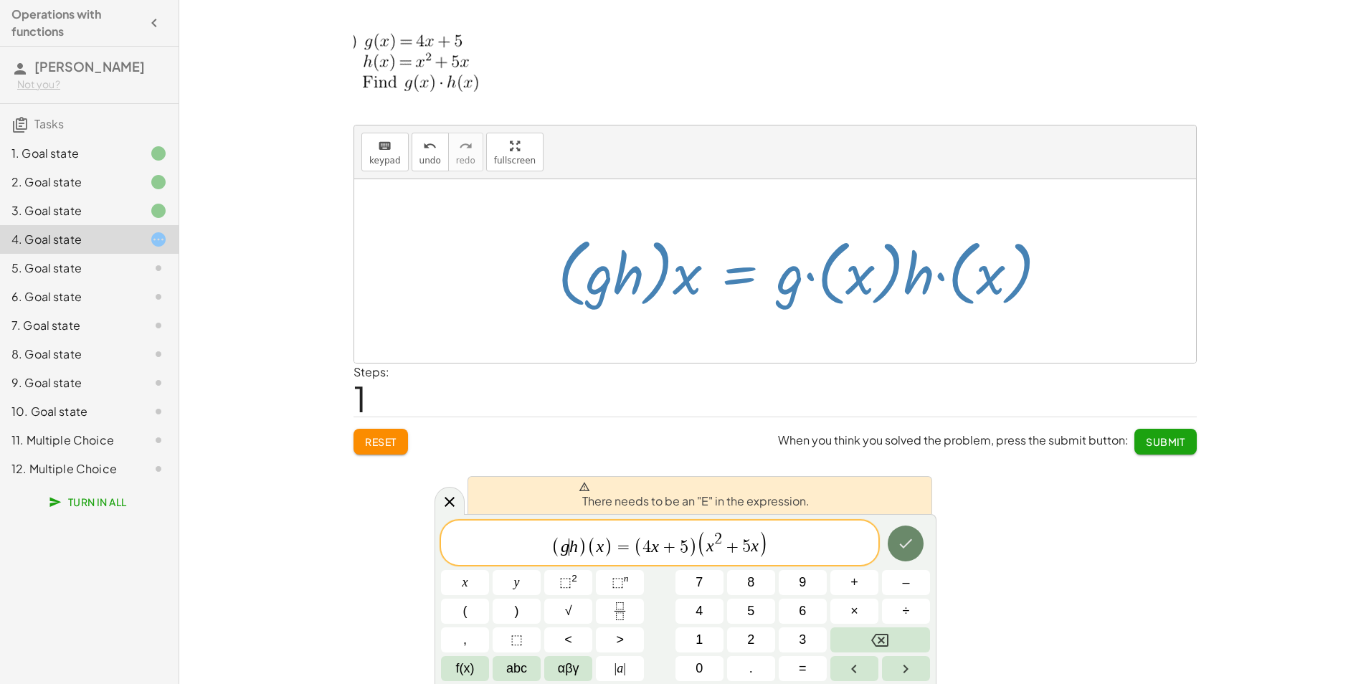
click at [890, 552] on button "Done" at bounding box center [905, 543] width 36 height 36
click at [612, 551] on span "( g ​ h ) ( x ) = ( 4 x + 5 ) ( x 2 + 5 x )" at bounding box center [659, 543] width 437 height 29
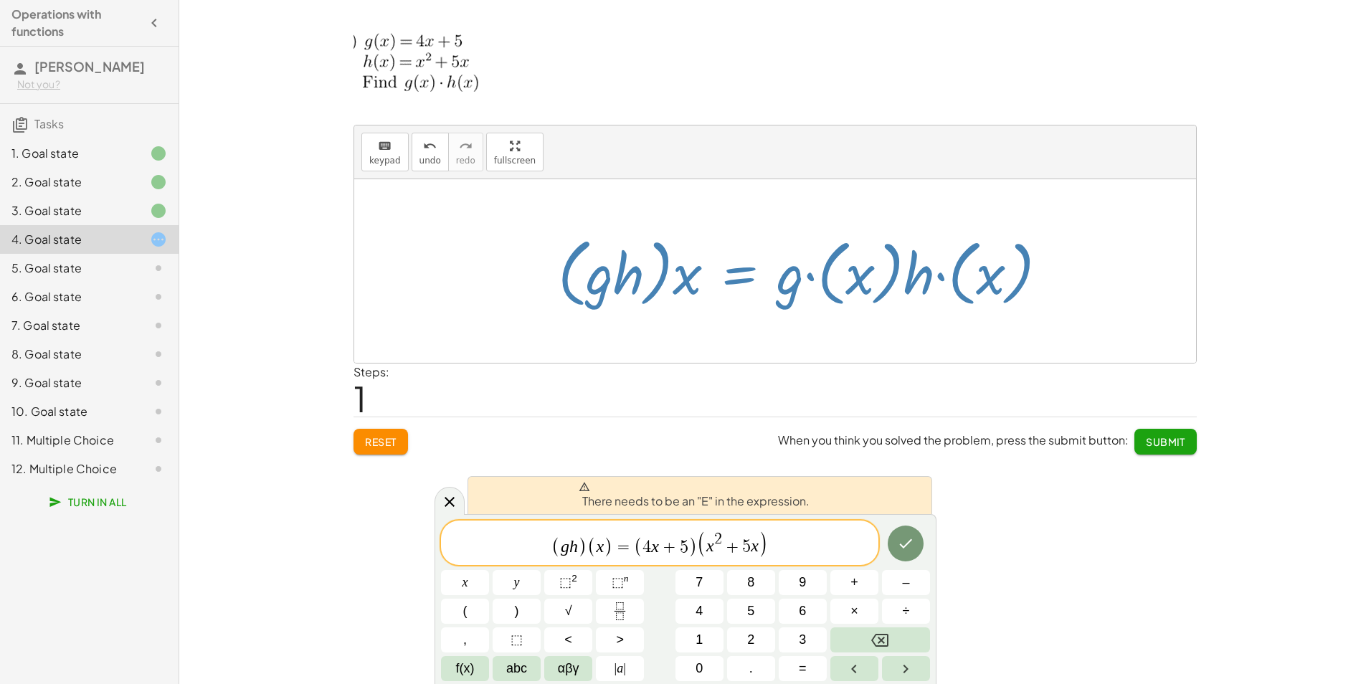
click at [571, 545] on var "h" at bounding box center [573, 546] width 9 height 19
click at [557, 543] on span "(" at bounding box center [555, 546] width 9 height 21
click at [571, 548] on var "h" at bounding box center [573, 546] width 9 height 19
click at [612, 556] on span ")" at bounding box center [608, 546] width 9 height 21
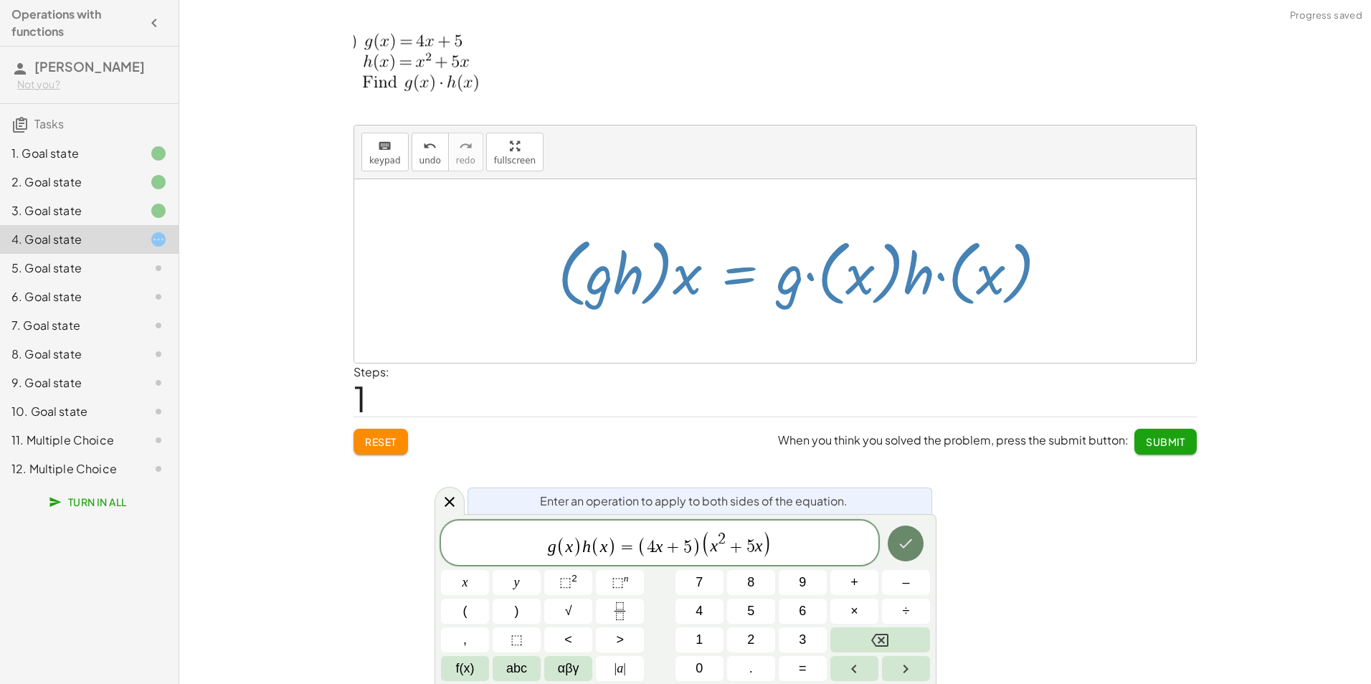
click at [890, 550] on button "Done" at bounding box center [905, 543] width 36 height 36
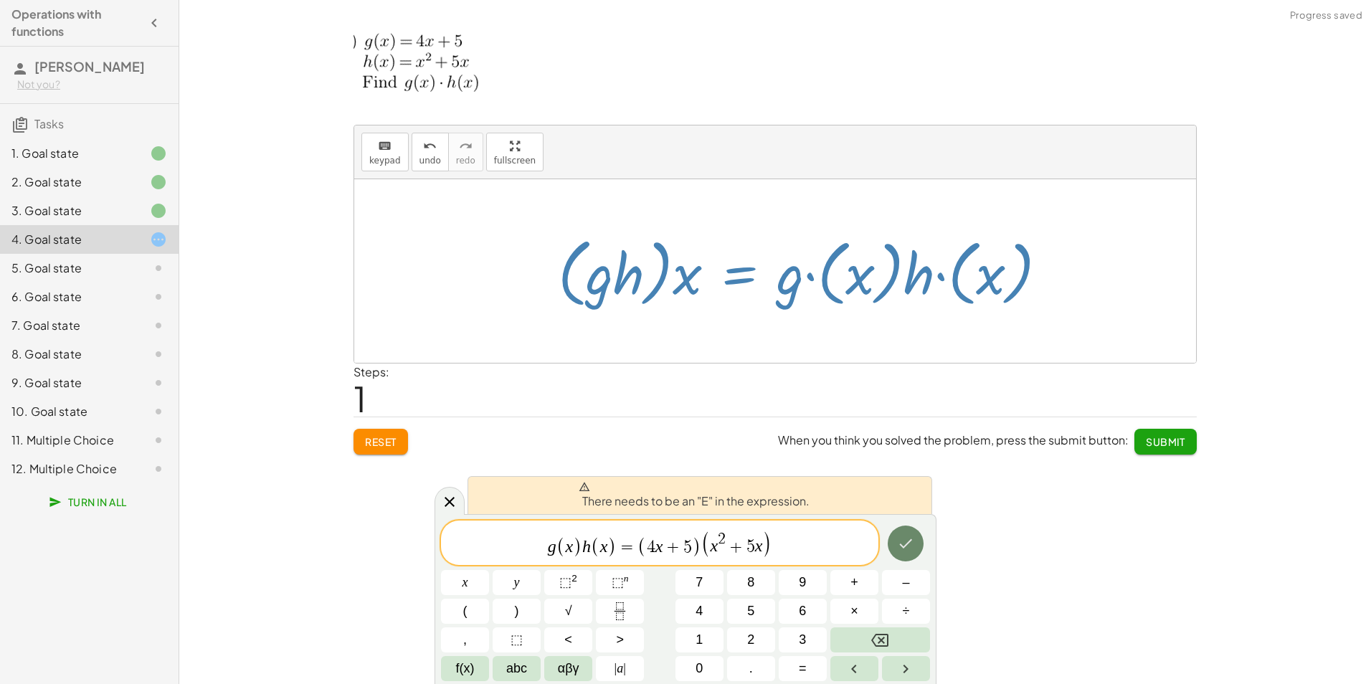
click at [890, 550] on button "Done" at bounding box center [905, 543] width 36 height 36
click at [903, 542] on icon "Done" at bounding box center [905, 543] width 17 height 17
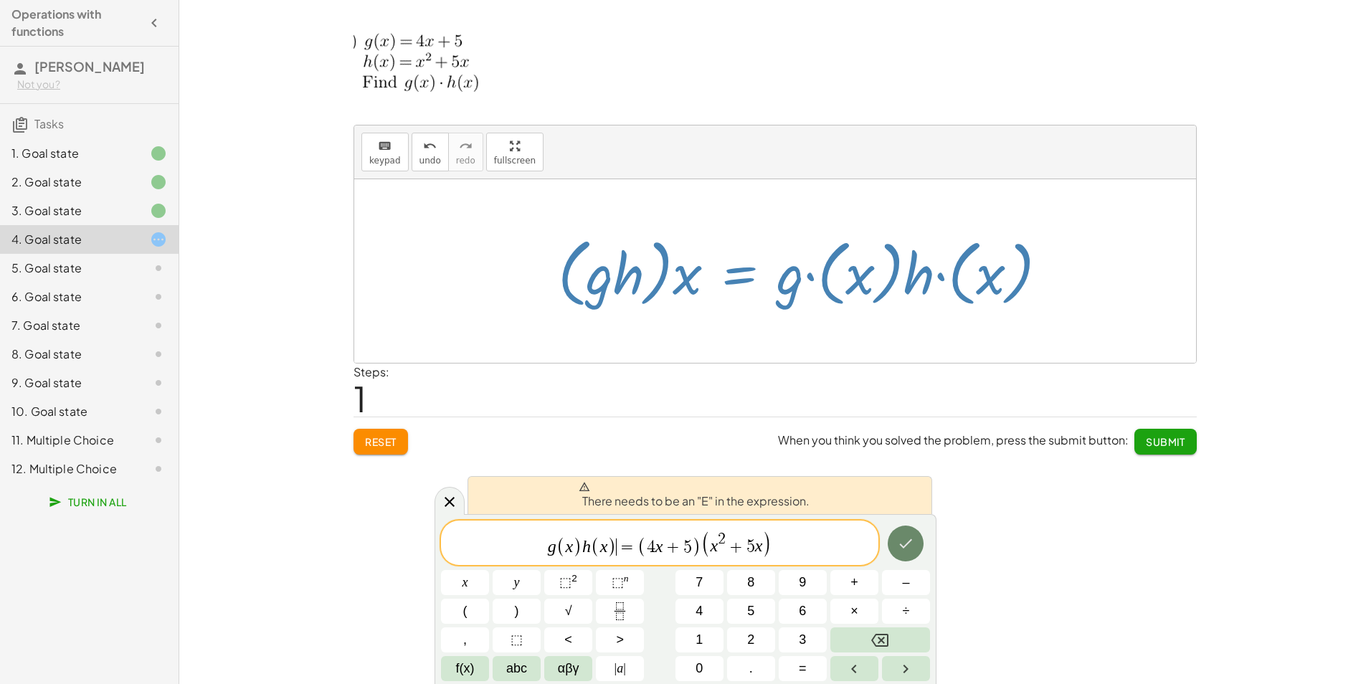
click at [903, 542] on icon "Done" at bounding box center [905, 543] width 17 height 17
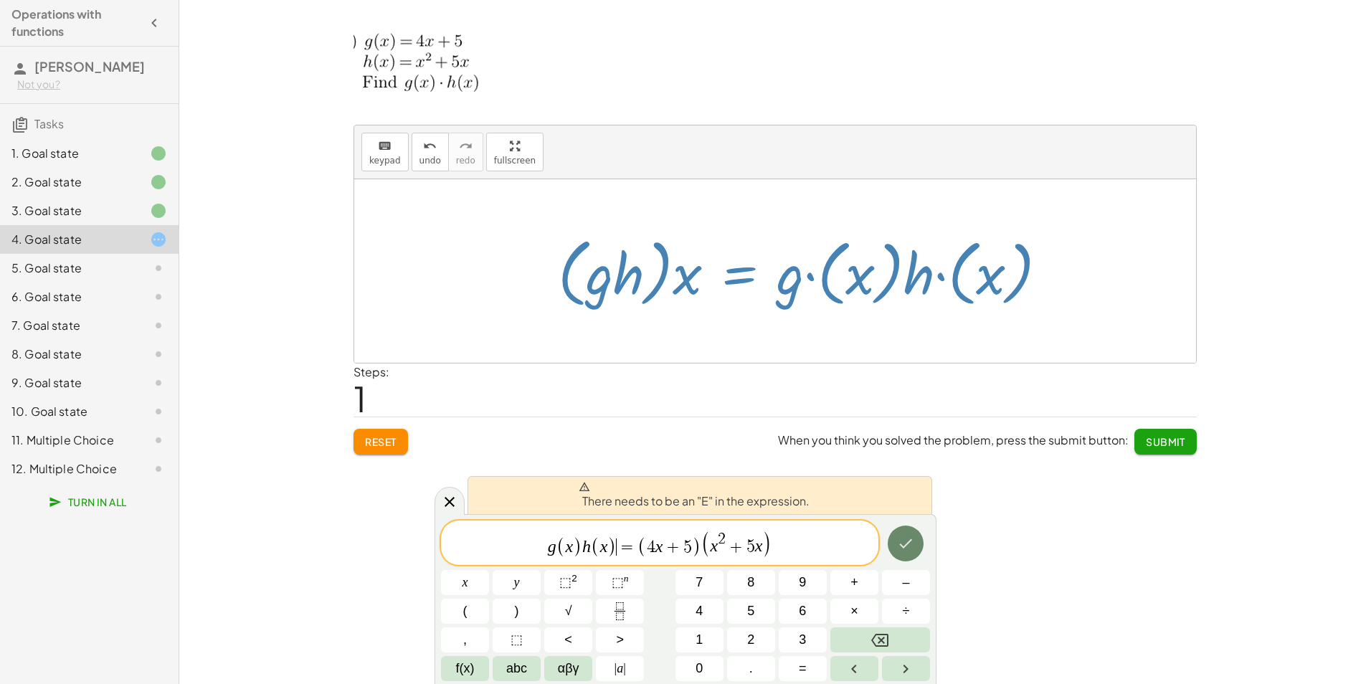
click at [903, 542] on icon "Done" at bounding box center [905, 543] width 17 height 17
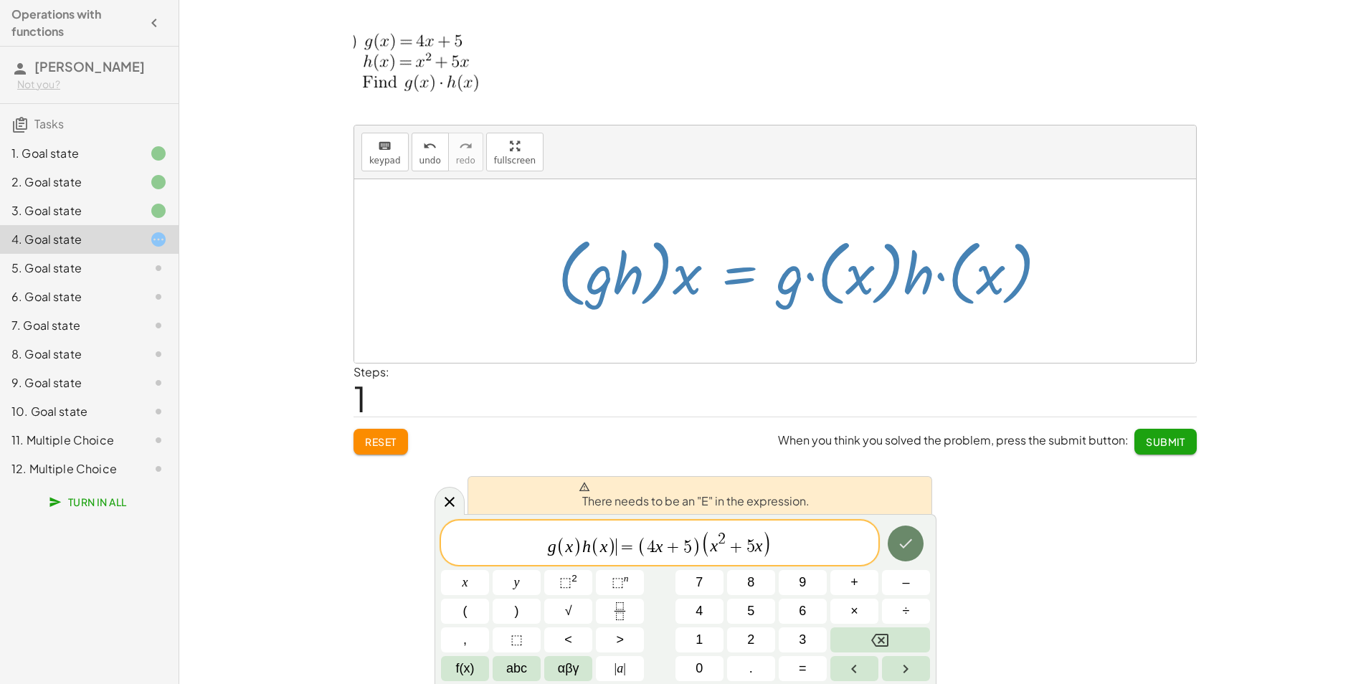
click at [903, 542] on icon "Done" at bounding box center [905, 543] width 17 height 17
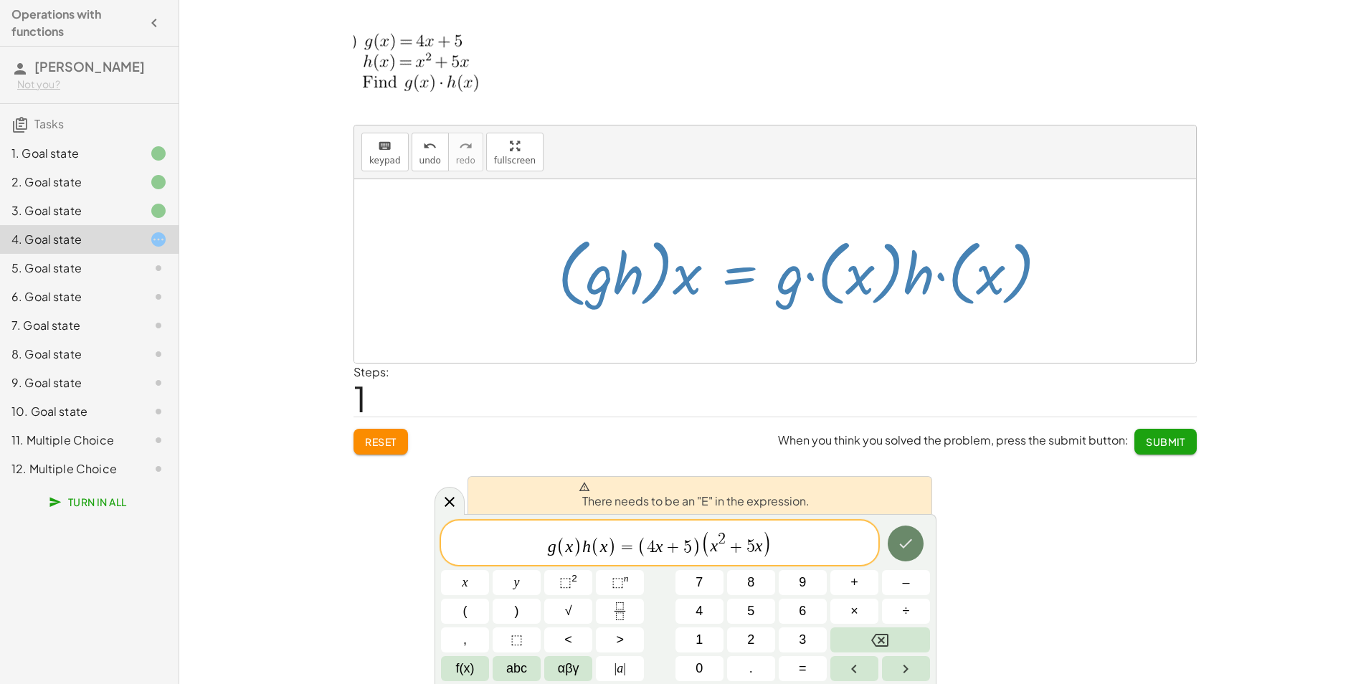
click at [903, 542] on icon "Done" at bounding box center [905, 543] width 17 height 17
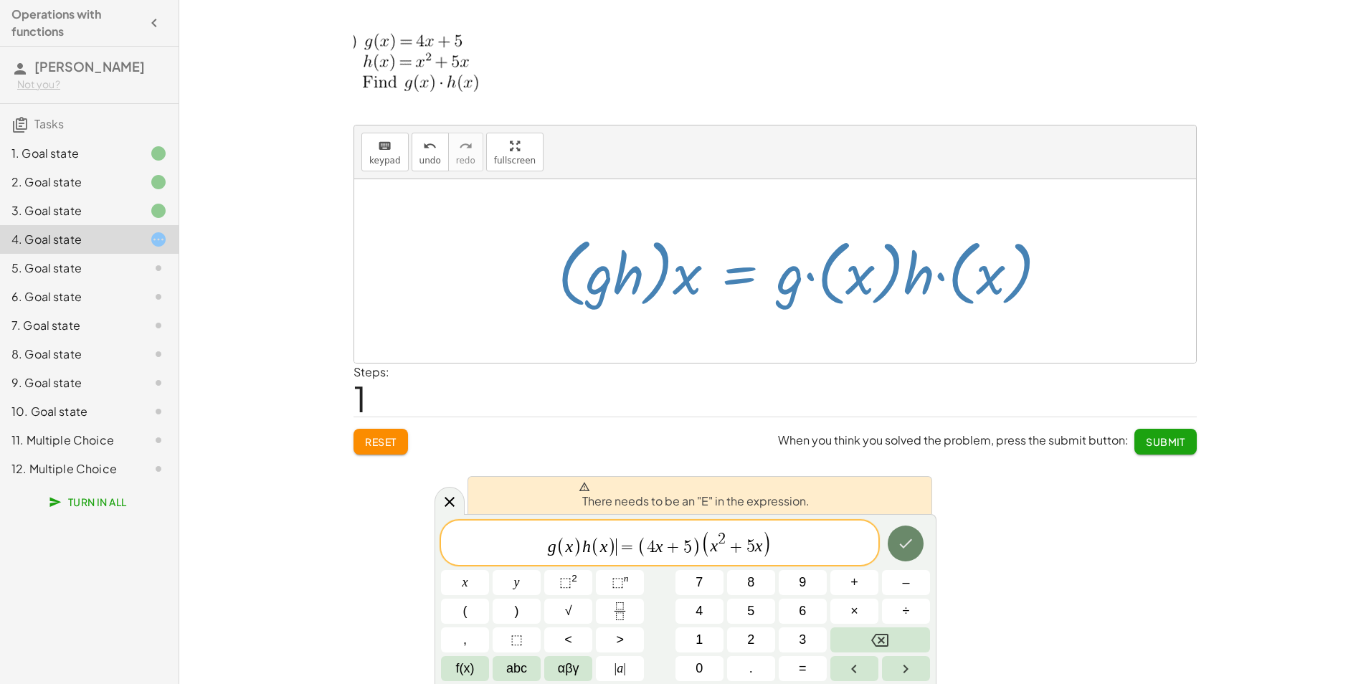
click at [903, 542] on icon "Done" at bounding box center [905, 543] width 17 height 17
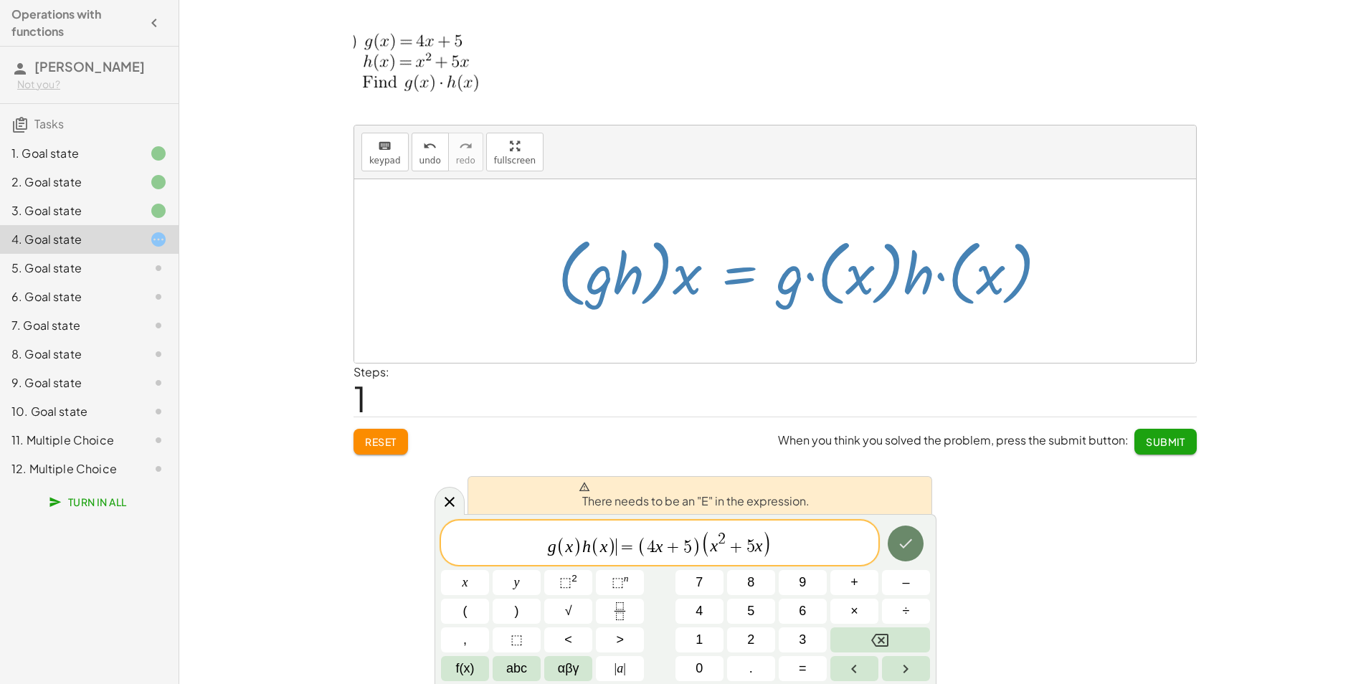
click at [903, 542] on icon "Done" at bounding box center [905, 543] width 17 height 17
click at [450, 507] on icon at bounding box center [449, 501] width 17 height 17
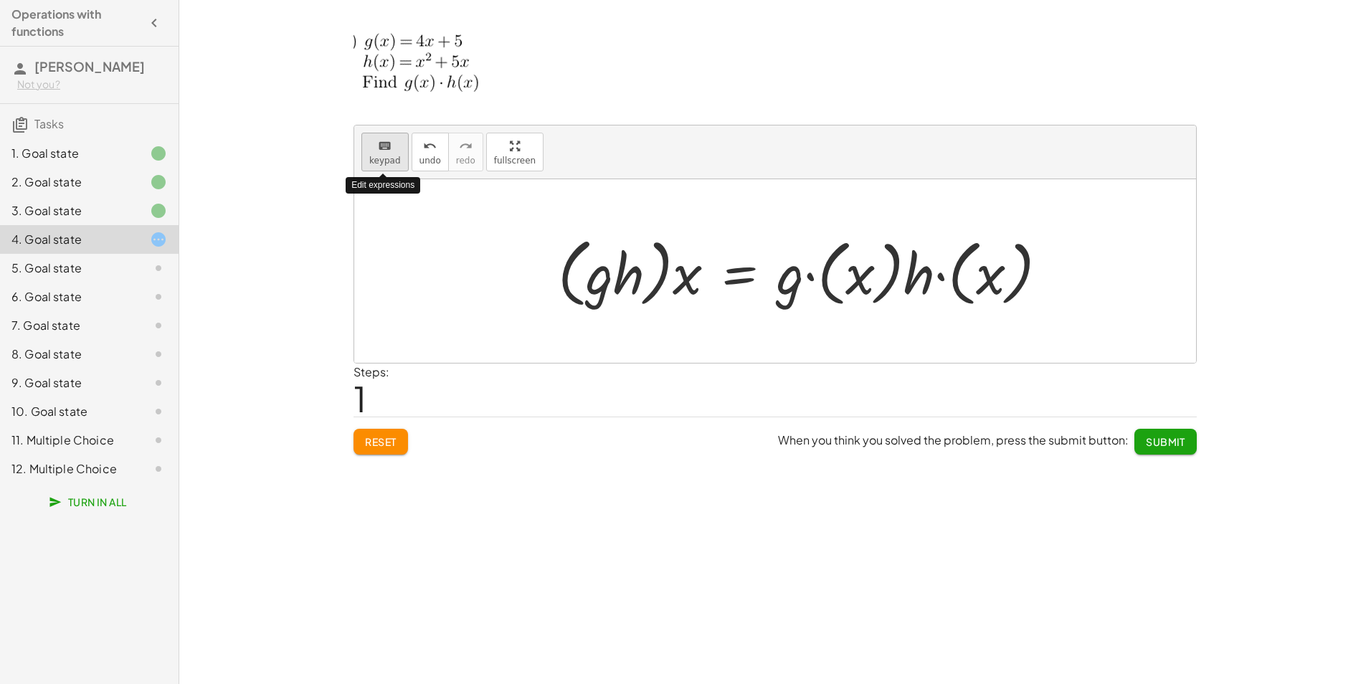
click at [393, 163] on span "keypad" at bounding box center [385, 161] width 32 height 10
drag, startPoint x: 834, startPoint y: 275, endPoint x: 808, endPoint y: 287, distance: 28.5
click at [808, 287] on div at bounding box center [808, 271] width 515 height 82
drag, startPoint x: 788, startPoint y: 287, endPoint x: 824, endPoint y: 282, distance: 36.2
click at [824, 282] on div at bounding box center [808, 271] width 515 height 82
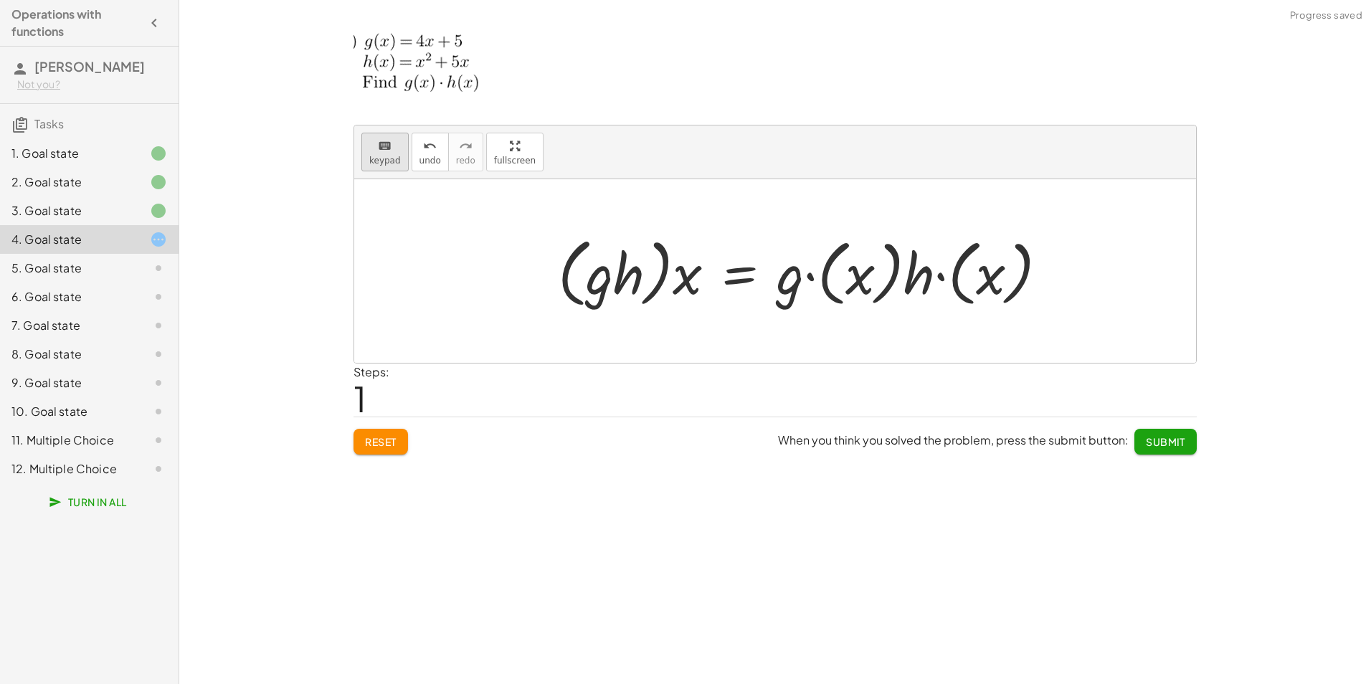
click at [381, 166] on button "keyboard keypad" at bounding box center [384, 152] width 47 height 39
drag, startPoint x: 784, startPoint y: 293, endPoint x: 836, endPoint y: 277, distance: 54.2
click at [836, 277] on div at bounding box center [808, 271] width 515 height 82
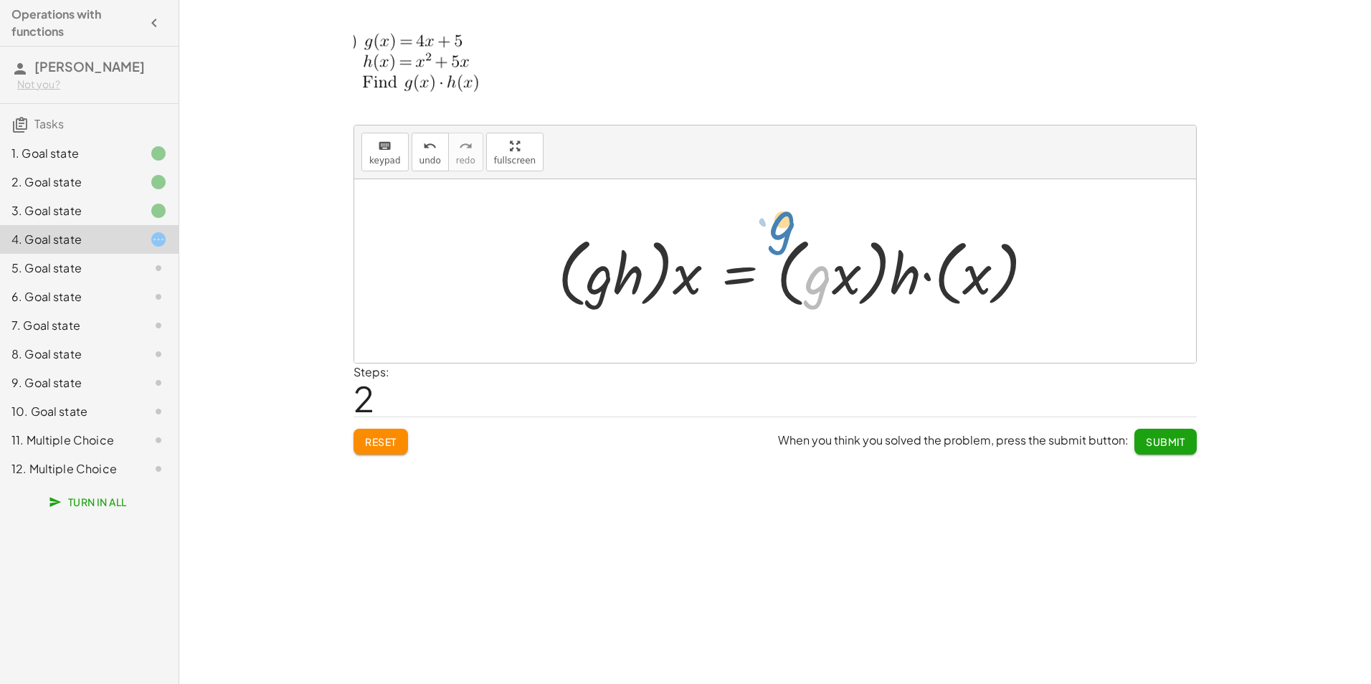
drag, startPoint x: 818, startPoint y: 284, endPoint x: 783, endPoint y: 229, distance: 65.4
click at [783, 229] on div "· ( · g · h ) · ( x ) = · g · ( x ) · h · ( x ) · ( · g · h ) · x = · g · ( x )…" at bounding box center [796, 272] width 520 height 90
drag, startPoint x: 797, startPoint y: 298, endPoint x: 811, endPoint y: 302, distance: 14.1
click at [811, 302] on div at bounding box center [802, 271] width 502 height 82
click at [437, 166] on button "undo undo" at bounding box center [429, 152] width 37 height 39
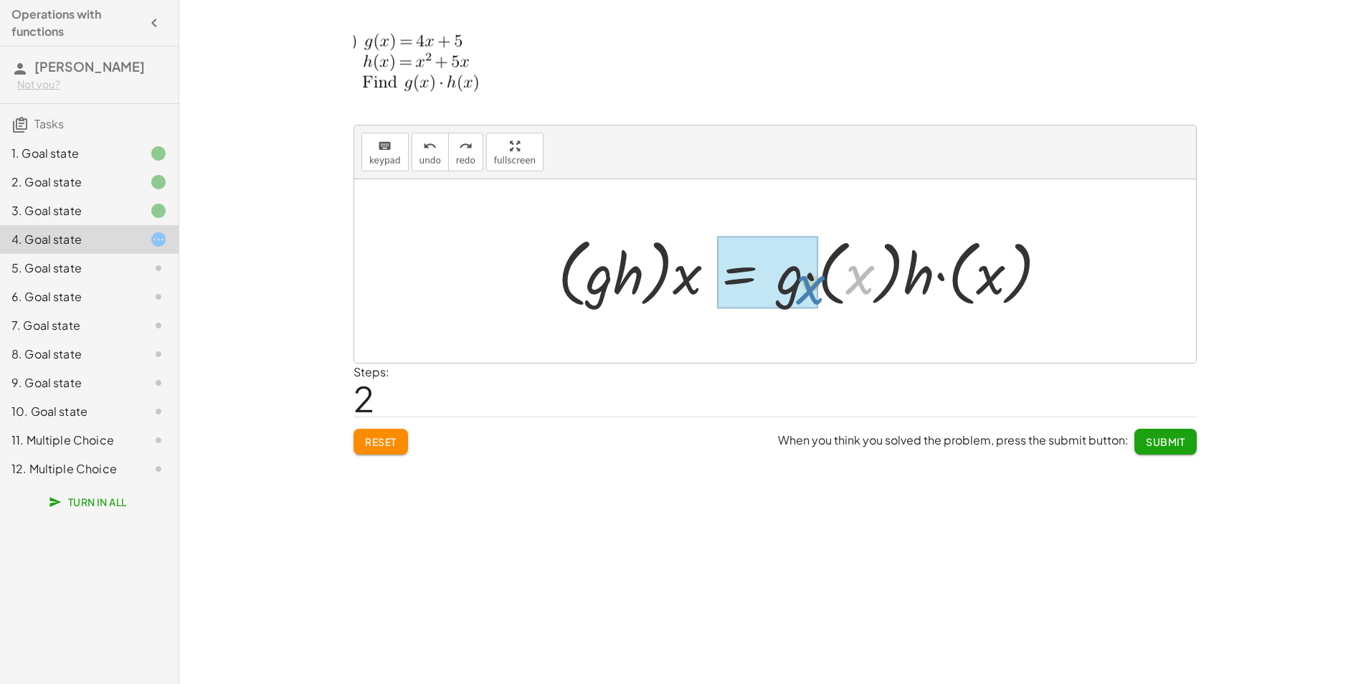
drag, startPoint x: 858, startPoint y: 285, endPoint x: 809, endPoint y: 294, distance: 49.6
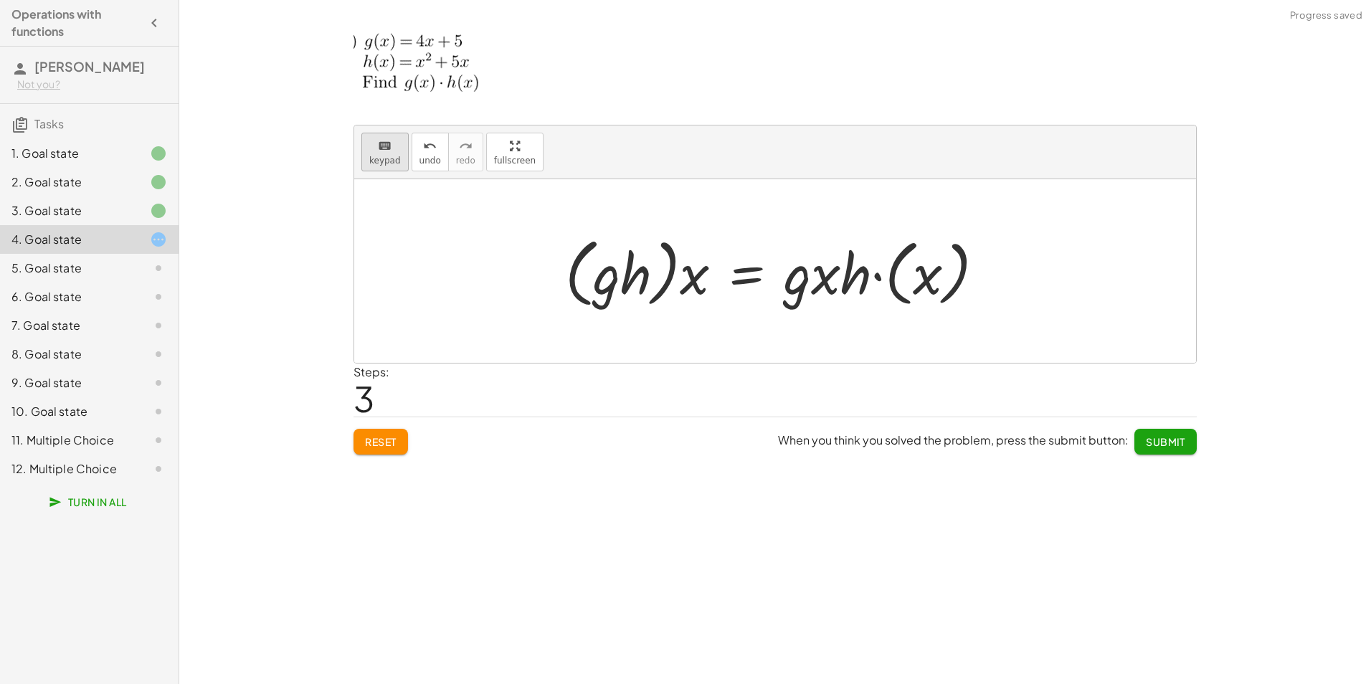
click at [381, 166] on button "keyboard keypad" at bounding box center [384, 152] width 47 height 39
click at [799, 288] on div at bounding box center [780, 271] width 445 height 82
click at [395, 167] on button "keyboard keypad" at bounding box center [384, 152] width 47 height 39
click at [797, 278] on div at bounding box center [780, 271] width 445 height 82
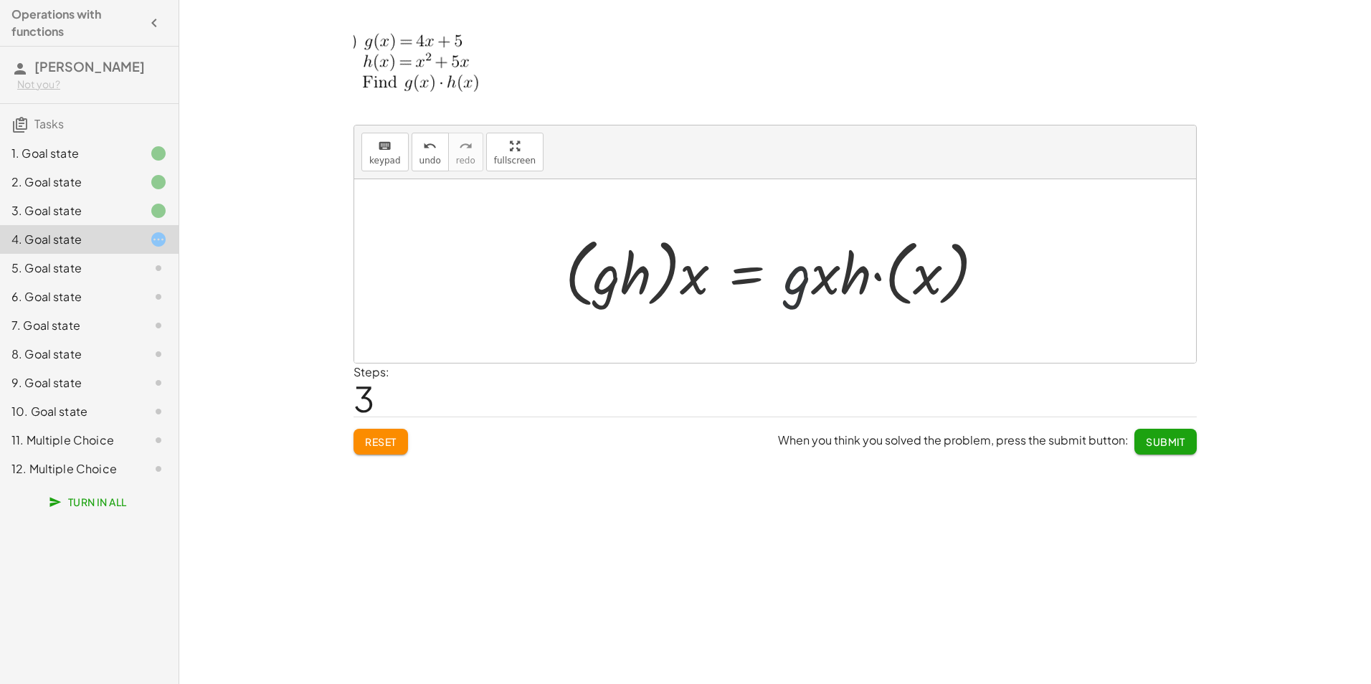
click at [797, 278] on div at bounding box center [780, 271] width 445 height 82
click at [818, 285] on div at bounding box center [780, 271] width 445 height 82
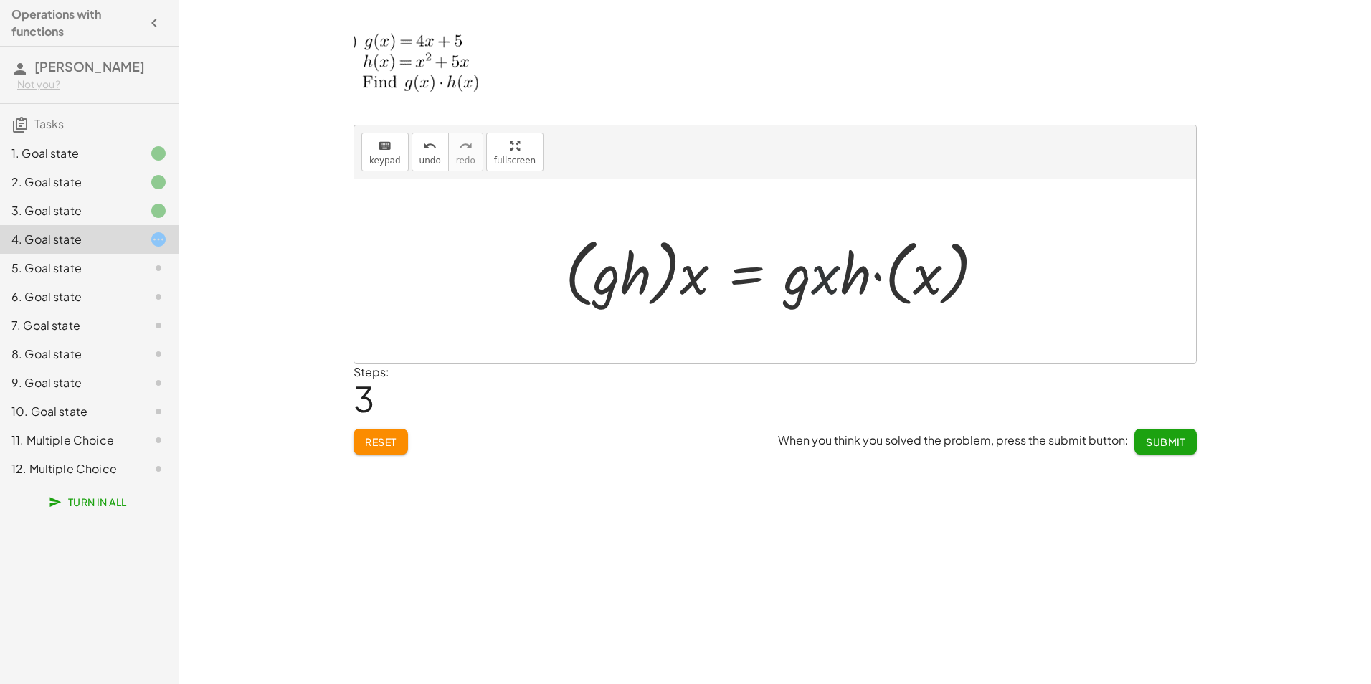
click at [818, 285] on div at bounding box center [780, 271] width 445 height 82
click at [376, 161] on span "keypad" at bounding box center [385, 161] width 32 height 10
click at [796, 286] on div at bounding box center [780, 271] width 445 height 82
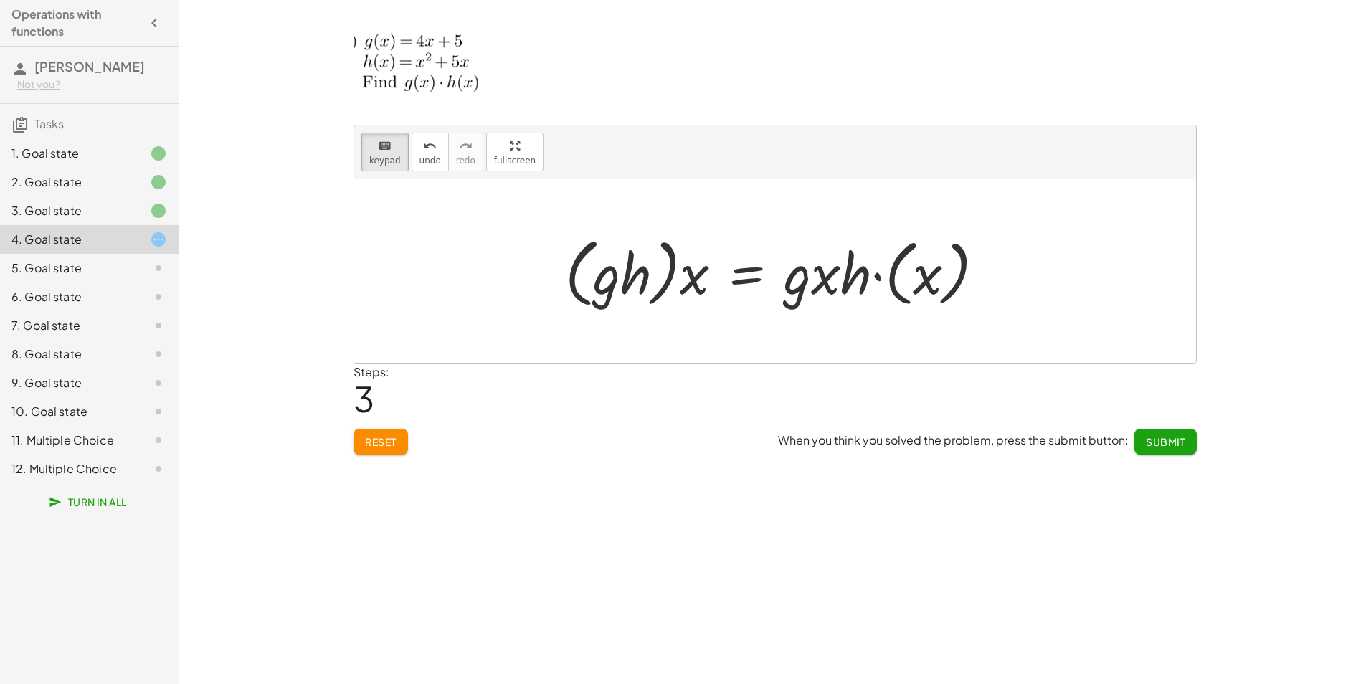
drag, startPoint x: 796, startPoint y: 286, endPoint x: 819, endPoint y: 285, distance: 23.7
click at [819, 285] on div at bounding box center [780, 271] width 445 height 82
click at [400, 158] on button "keyboard keypad" at bounding box center [384, 152] width 47 height 39
click at [794, 281] on div at bounding box center [780, 271] width 445 height 82
click at [391, 164] on span "keypad" at bounding box center [385, 161] width 32 height 10
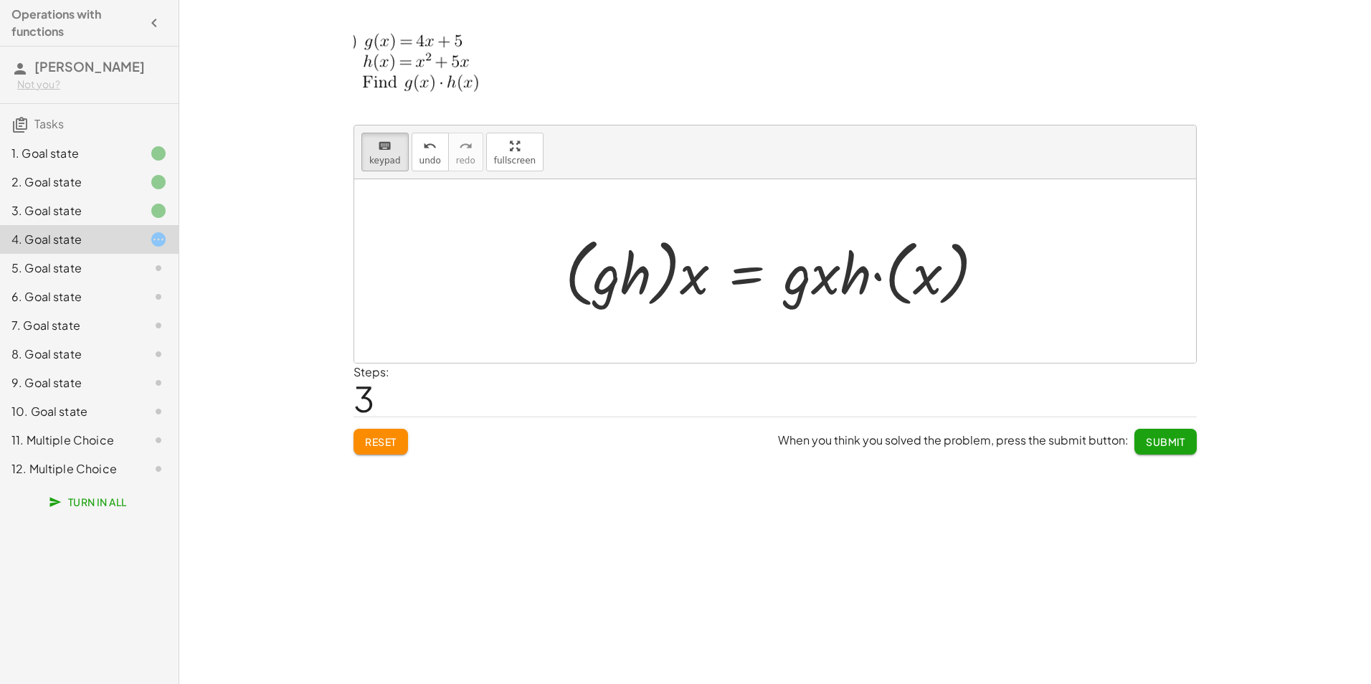
click at [818, 285] on div at bounding box center [780, 271] width 445 height 82
click at [804, 286] on div at bounding box center [780, 271] width 445 height 82
click at [393, 169] on button "keyboard keypad" at bounding box center [384, 152] width 47 height 39
click at [795, 309] on div at bounding box center [780, 271] width 445 height 82
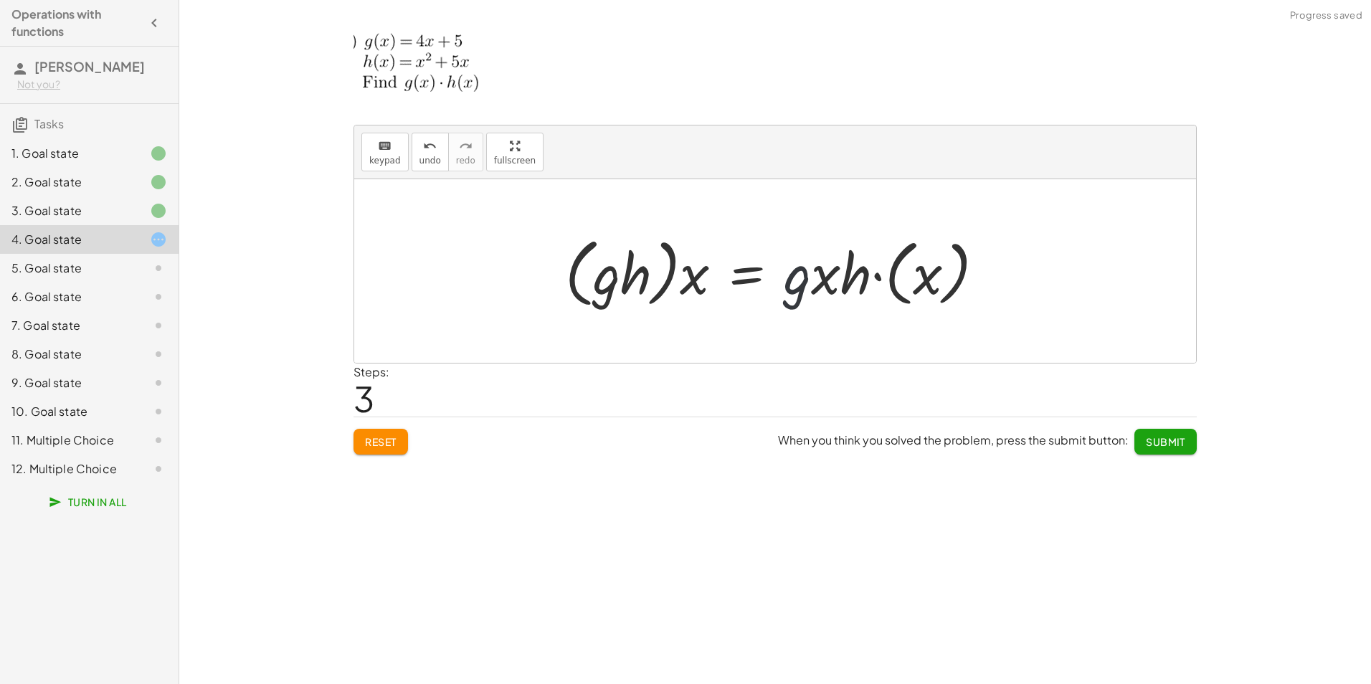
click at [795, 309] on div at bounding box center [780, 271] width 445 height 82
click at [377, 168] on button "keyboard keypad" at bounding box center [384, 152] width 47 height 39
click at [790, 285] on div at bounding box center [780, 271] width 445 height 82
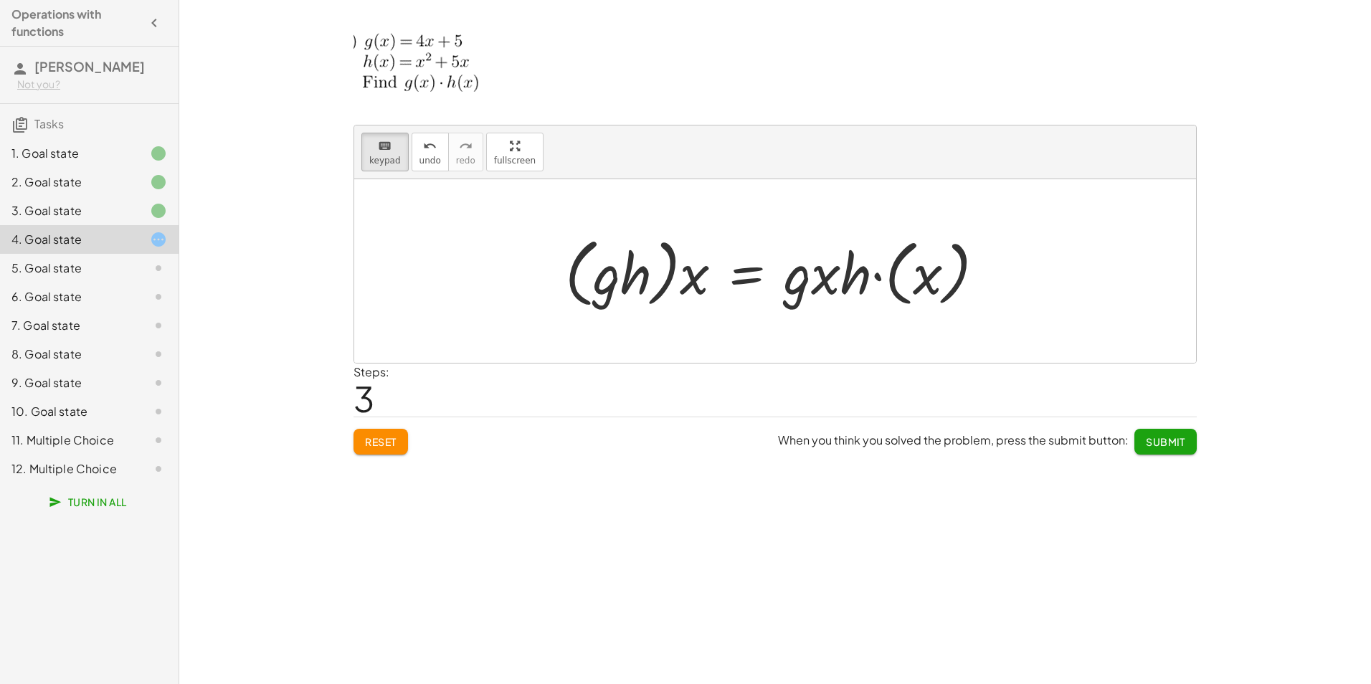
drag, startPoint x: 824, startPoint y: 282, endPoint x: 804, endPoint y: 298, distance: 25.5
click at [804, 298] on div at bounding box center [780, 271] width 445 height 82
click at [801, 289] on div at bounding box center [780, 271] width 445 height 82
click at [379, 161] on span "keypad" at bounding box center [385, 161] width 32 height 10
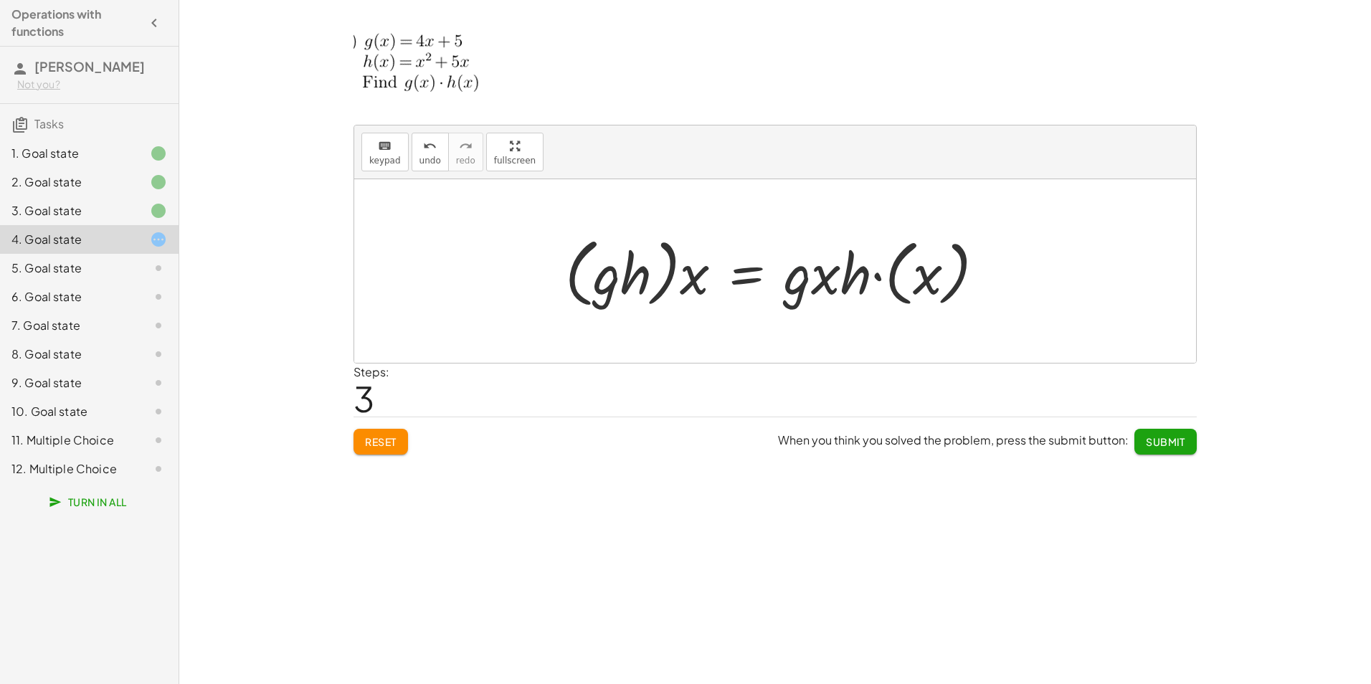
click at [801, 278] on div at bounding box center [780, 271] width 445 height 82
click at [440, 160] on button "undo undo" at bounding box center [429, 152] width 37 height 39
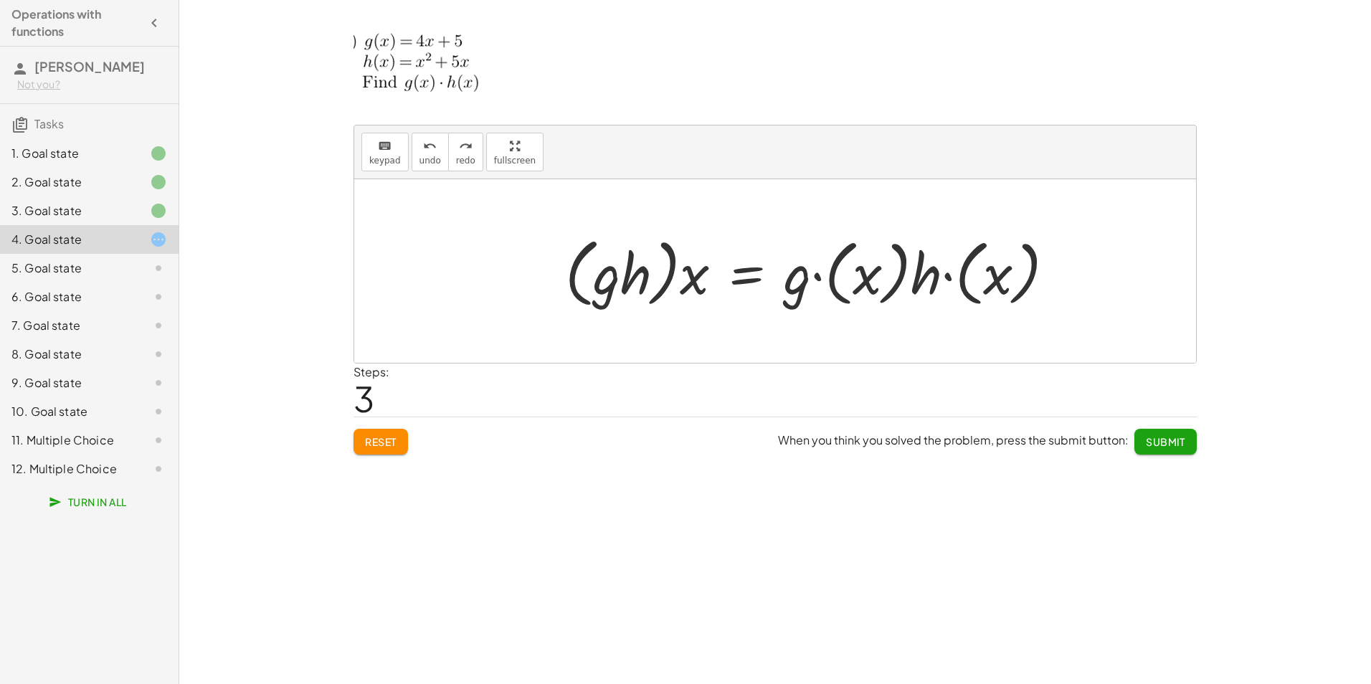
click at [831, 274] on div at bounding box center [815, 271] width 515 height 82
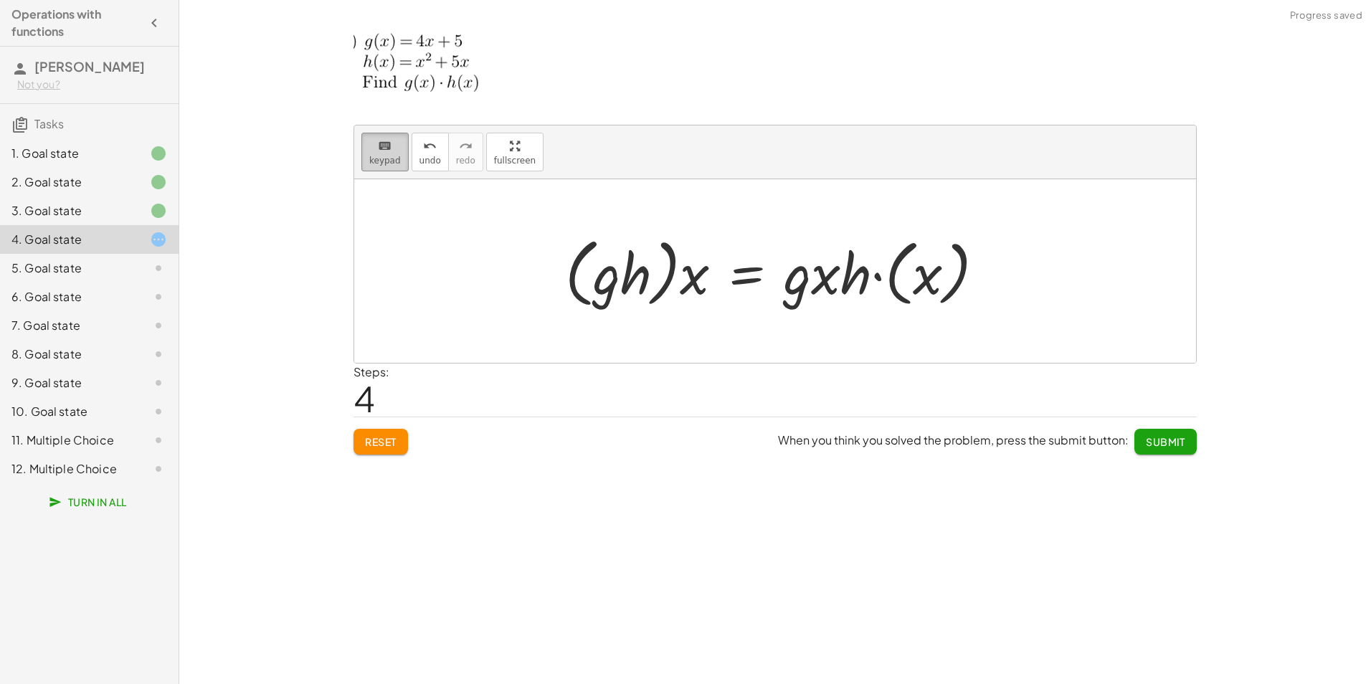
click at [399, 161] on button "keyboard keypad" at bounding box center [384, 152] width 47 height 39
click at [800, 286] on div at bounding box center [780, 271] width 445 height 82
click at [822, 278] on div at bounding box center [780, 271] width 445 height 82
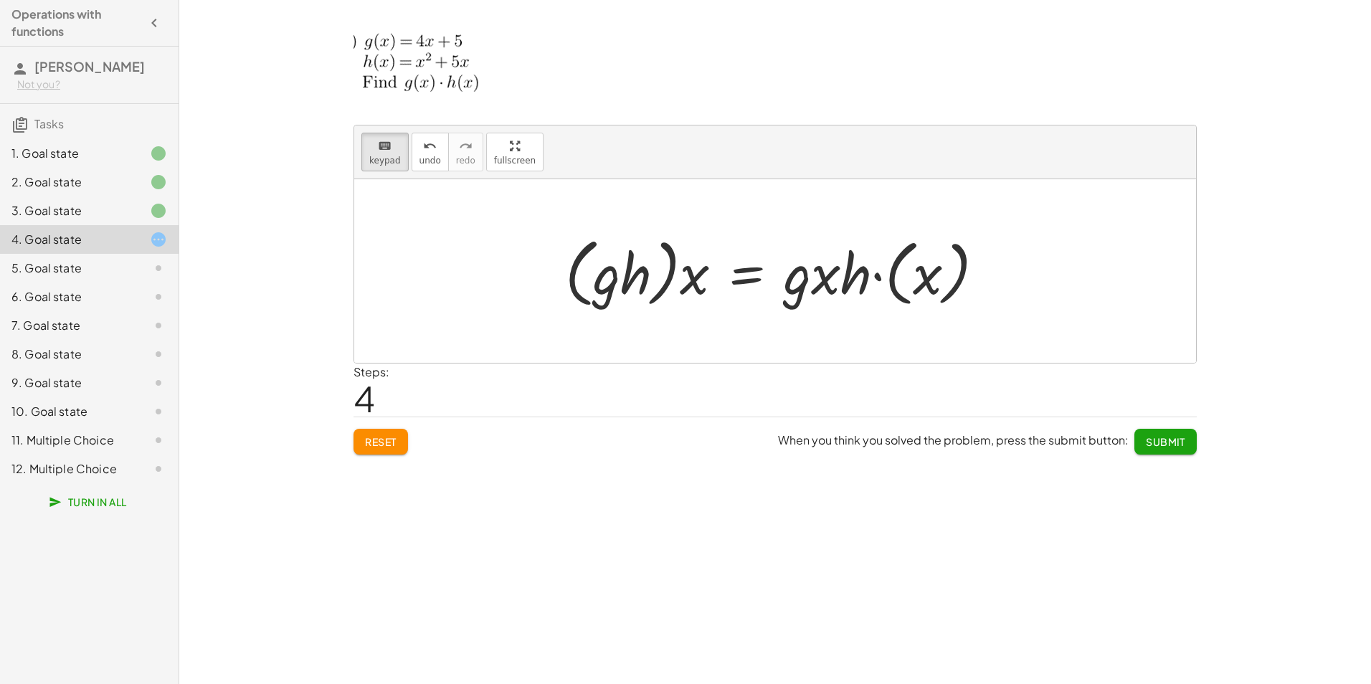
click at [822, 278] on div at bounding box center [780, 271] width 445 height 82
drag, startPoint x: 822, startPoint y: 278, endPoint x: 809, endPoint y: 283, distance: 13.8
click at [809, 283] on div at bounding box center [780, 271] width 445 height 82
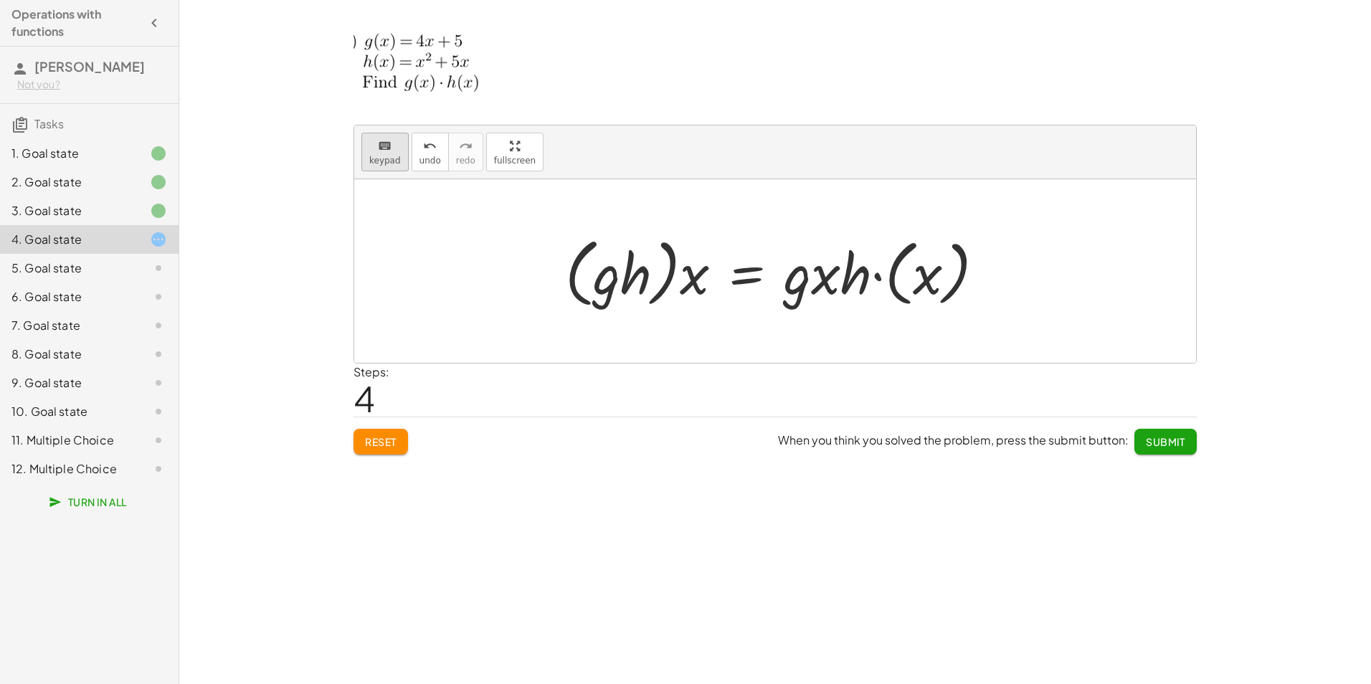
click at [361, 143] on button "keyboard keypad" at bounding box center [384, 152] width 47 height 39
click at [811, 285] on div at bounding box center [780, 271] width 445 height 82
click at [381, 168] on button "keyboard keypad" at bounding box center [384, 152] width 47 height 39
click at [797, 286] on div at bounding box center [780, 271] width 445 height 82
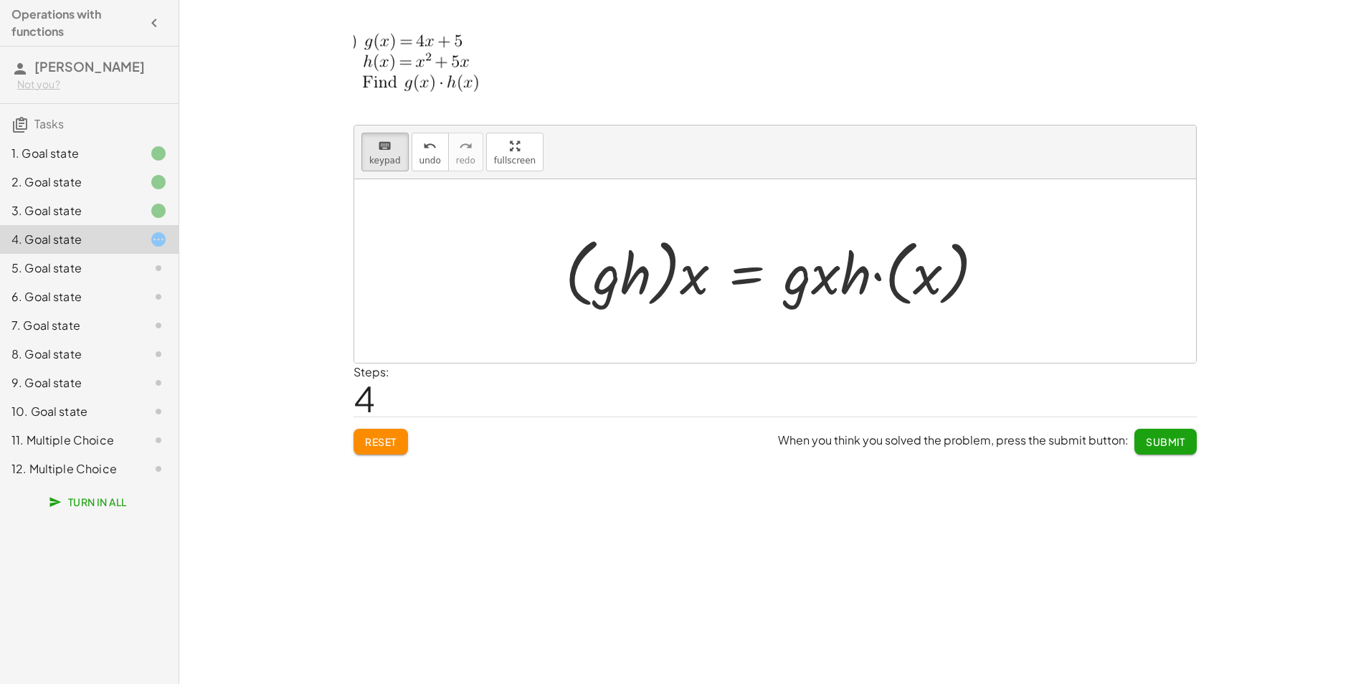
click at [797, 286] on div at bounding box center [780, 271] width 445 height 82
click at [381, 158] on span "keypad" at bounding box center [385, 161] width 32 height 10
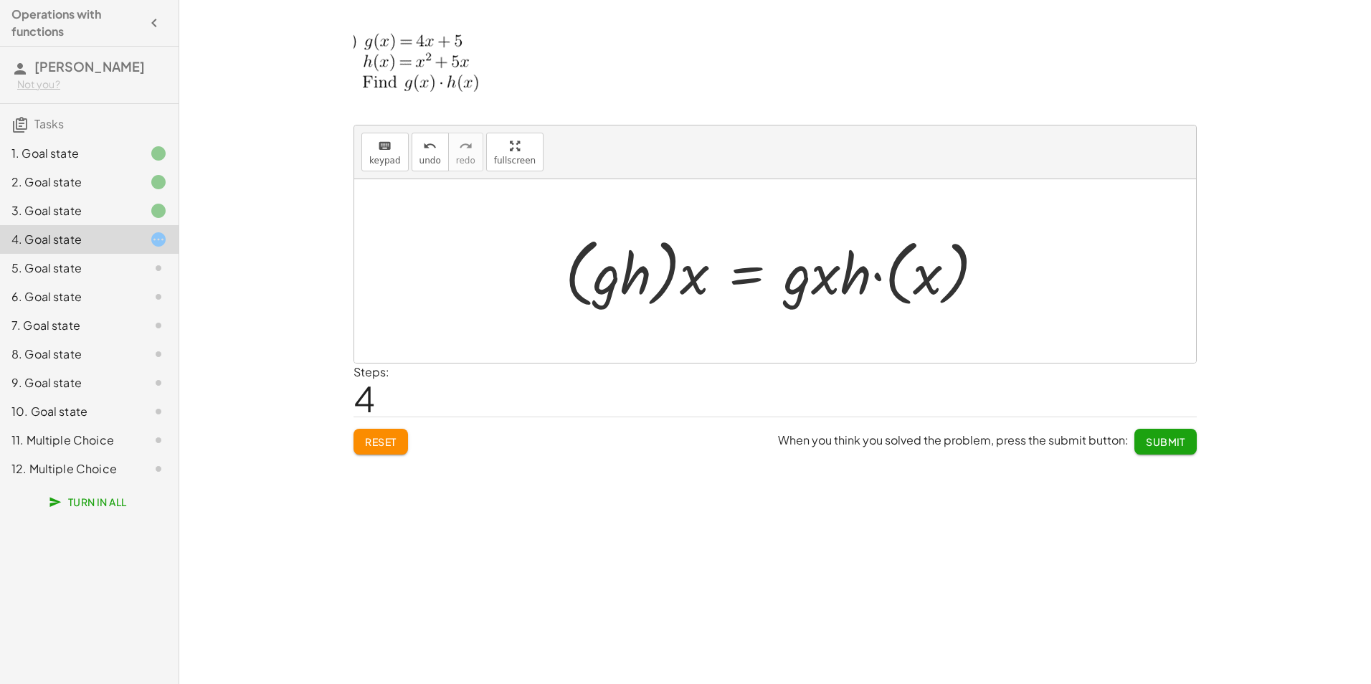
click at [799, 283] on div at bounding box center [780, 271] width 445 height 82
click at [386, 168] on button "keyboard keypad" at bounding box center [384, 152] width 47 height 39
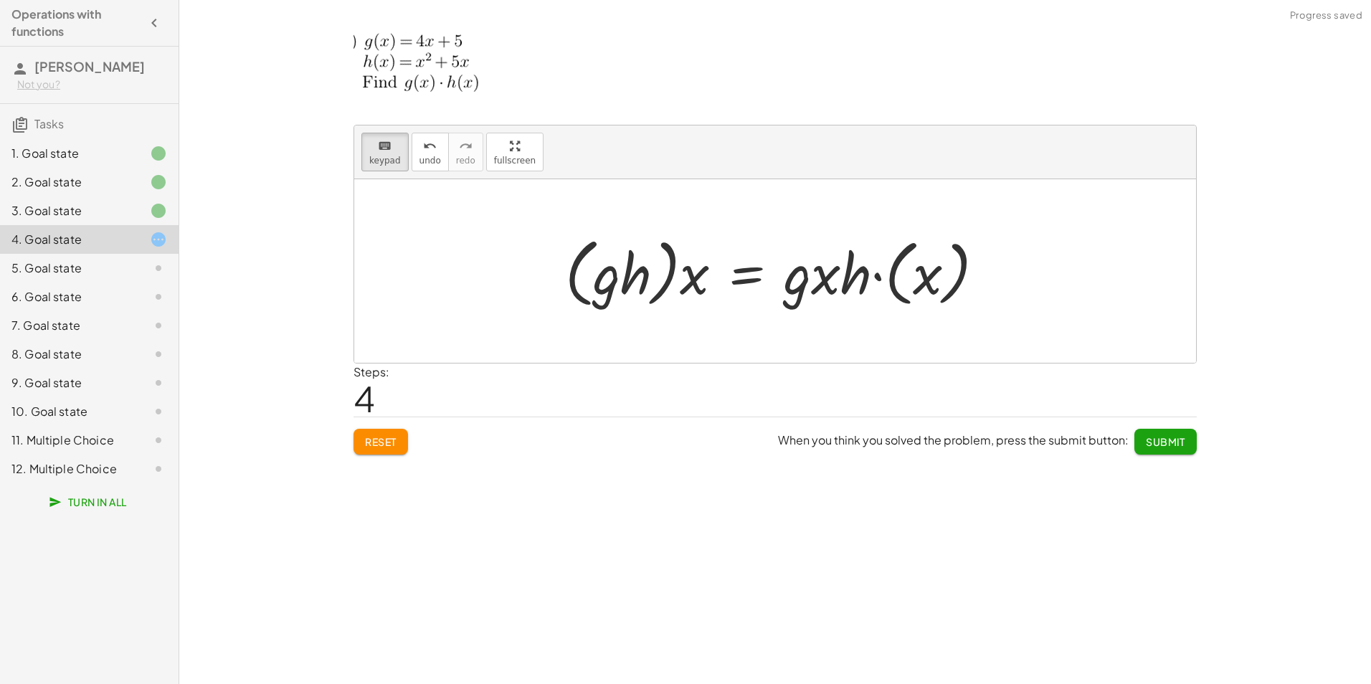
click at [802, 287] on div at bounding box center [780, 271] width 445 height 82
click at [399, 161] on button "keyboard keypad" at bounding box center [384, 152] width 47 height 39
click at [902, 298] on div at bounding box center [780, 271] width 445 height 82
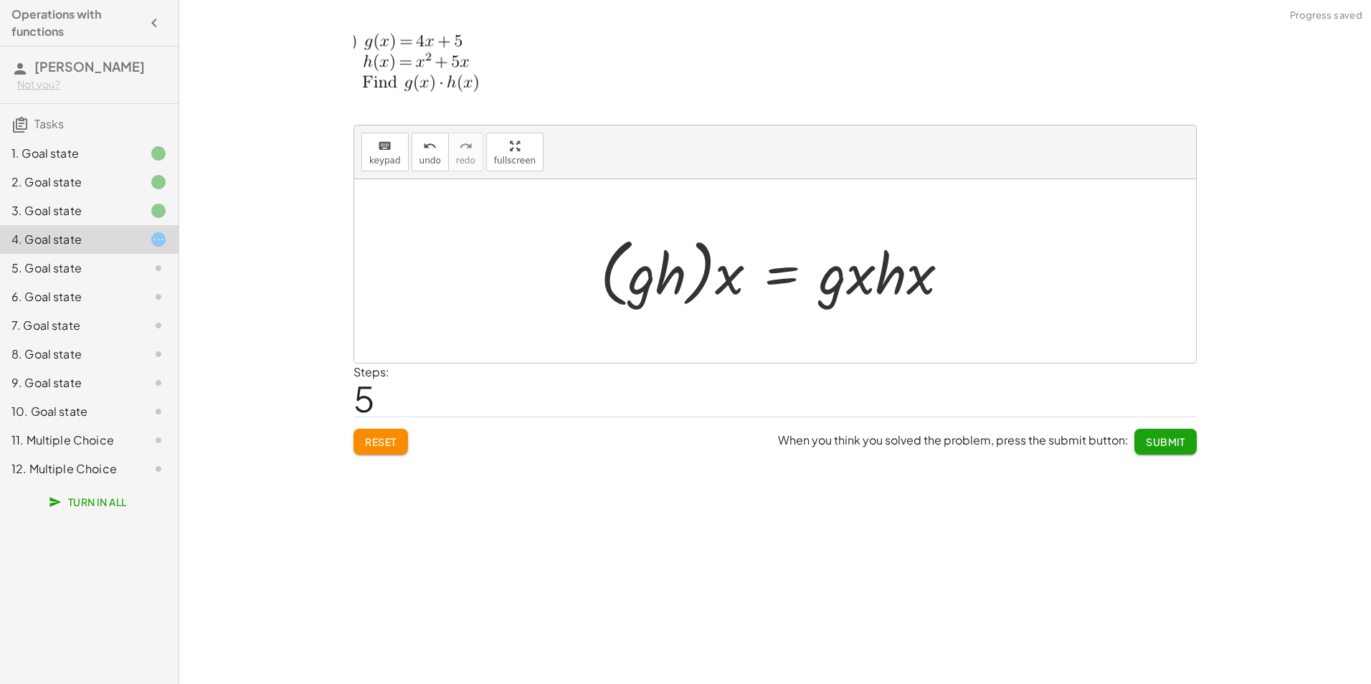
click at [885, 282] on div at bounding box center [780, 271] width 375 height 82
click at [388, 164] on span "keypad" at bounding box center [385, 161] width 32 height 10
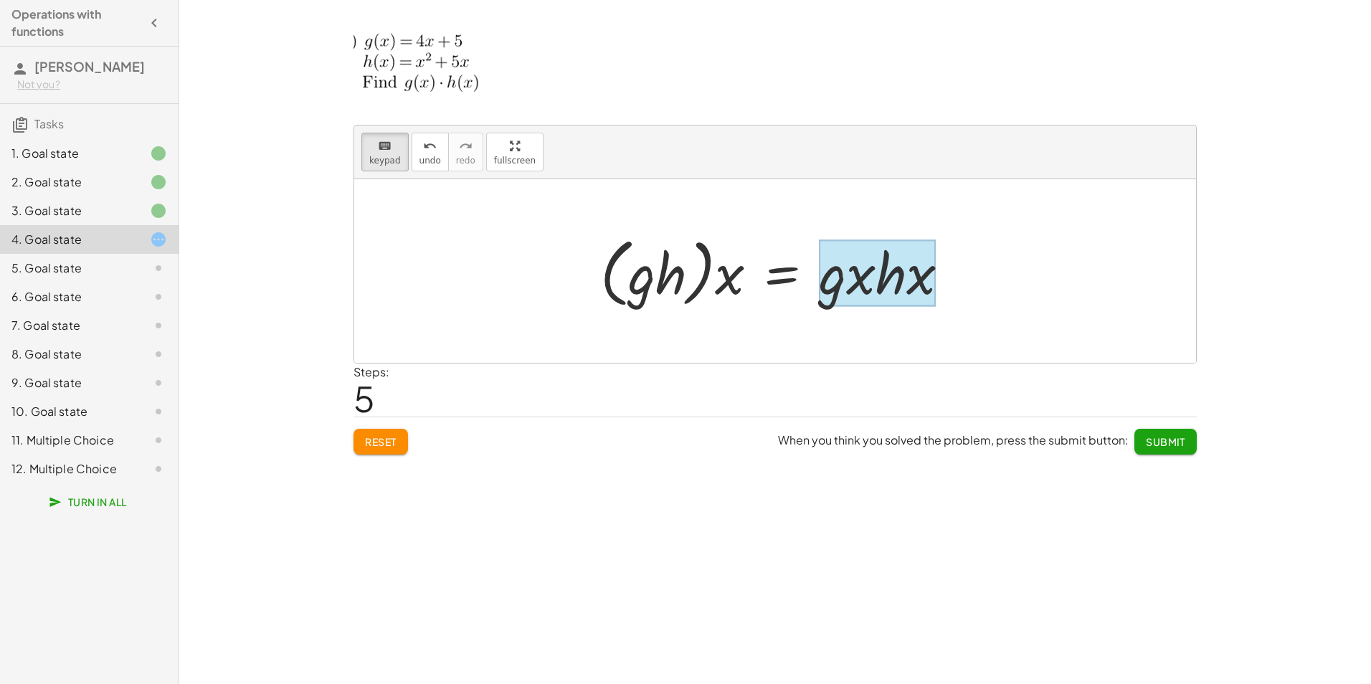
click at [848, 292] on div at bounding box center [877, 272] width 117 height 67
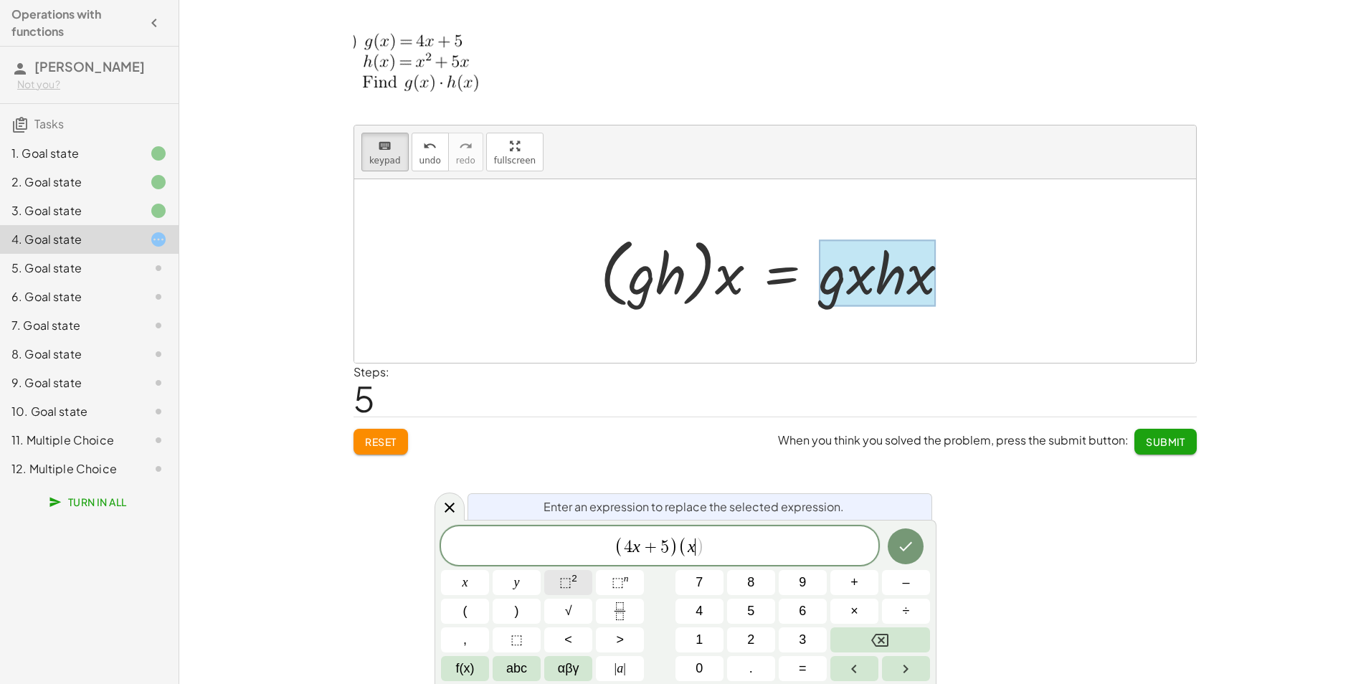
click at [573, 582] on sup "2" at bounding box center [574, 578] width 6 height 11
click at [902, 548] on icon "Done" at bounding box center [905, 543] width 17 height 17
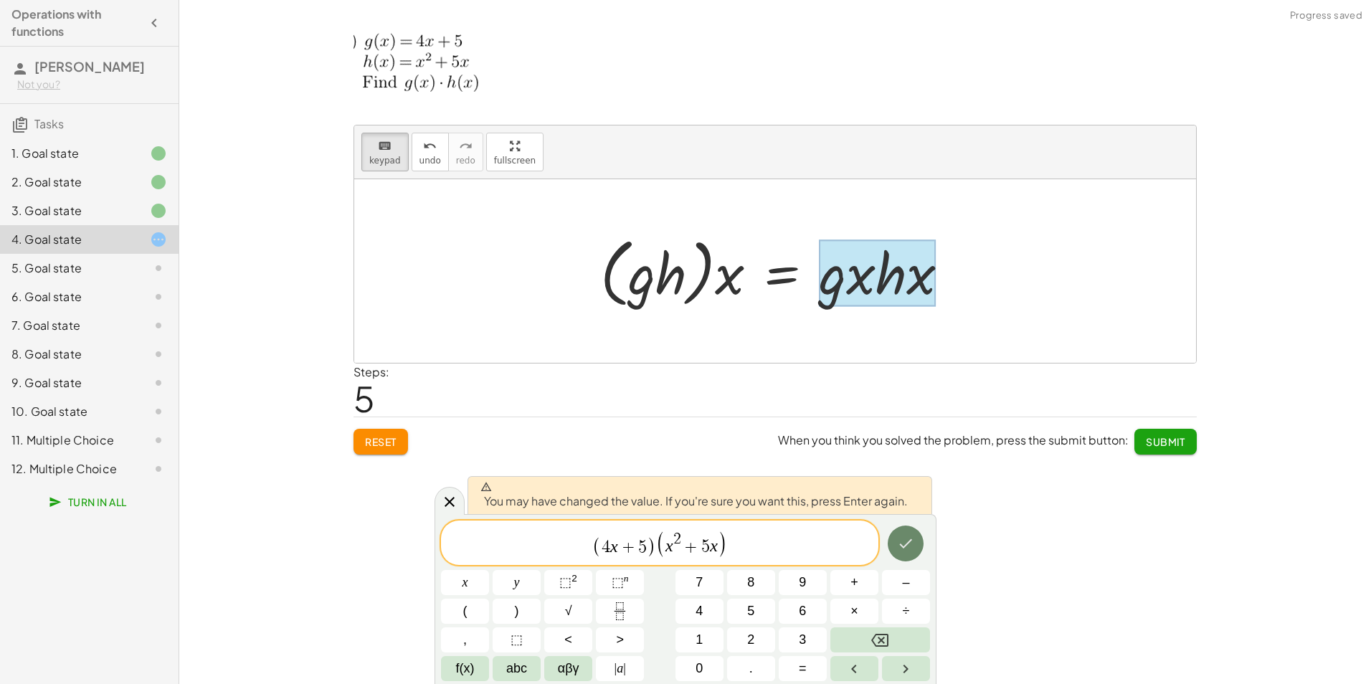
click at [908, 542] on icon "Done" at bounding box center [905, 543] width 17 height 17
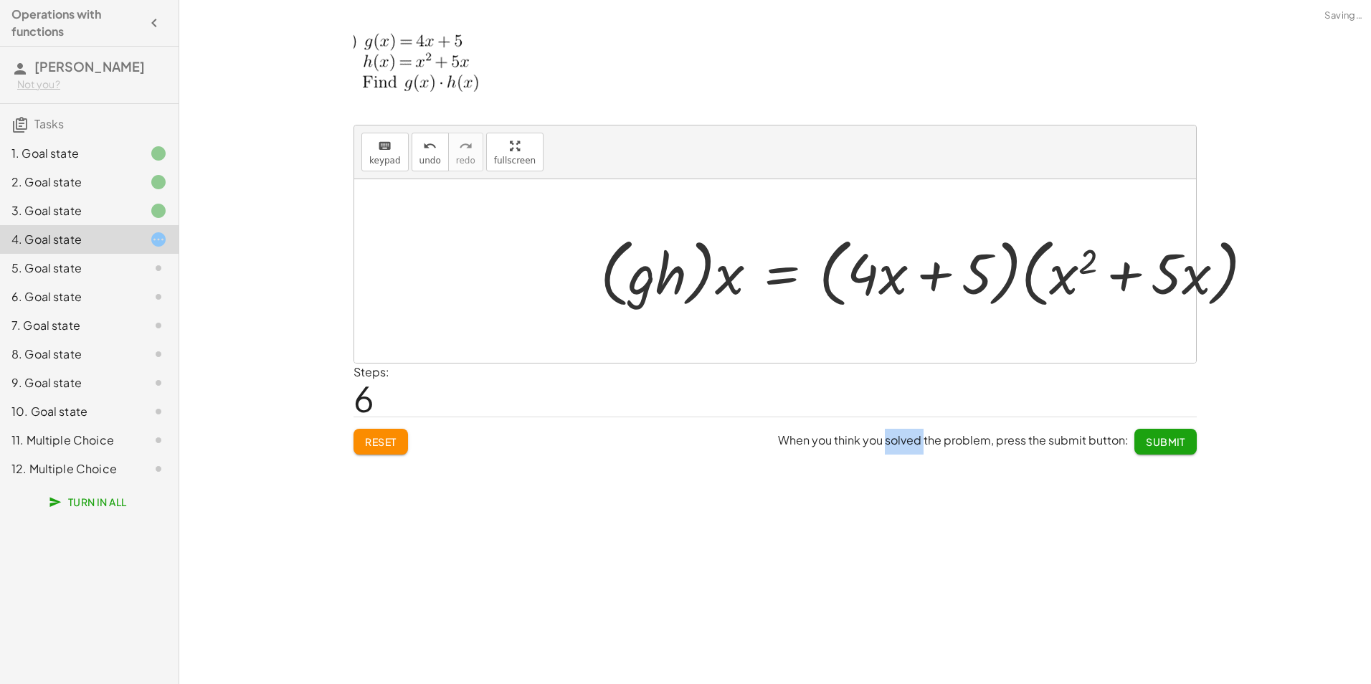
click at [908, 542] on div "keyboard keypad undo undo redo redo fullscreen · ( + f + g ) · ( x ) = + · f · …" at bounding box center [774, 342] width 1191 height 684
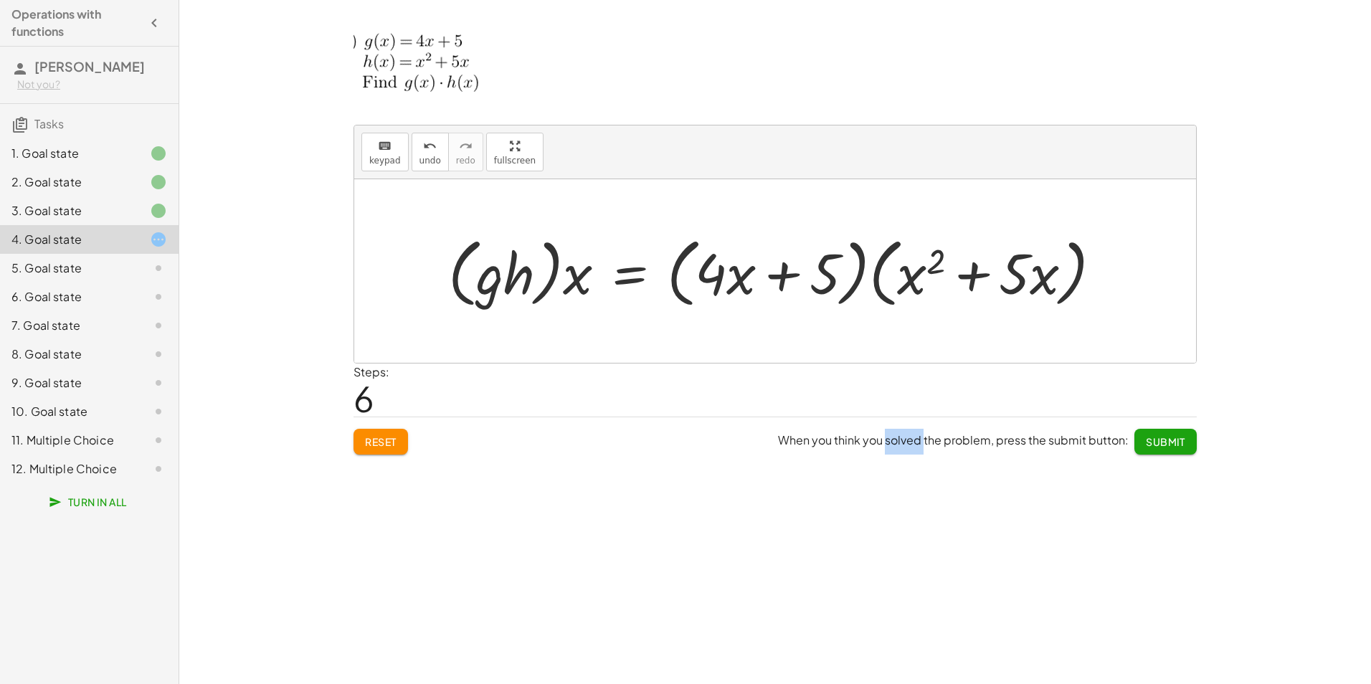
click at [1092, 272] on div at bounding box center [780, 271] width 679 height 82
click at [1171, 296] on div at bounding box center [775, 271] width 842 height 184
click at [378, 156] on span "keypad" at bounding box center [385, 161] width 32 height 10
click at [617, 279] on div at bounding box center [780, 271] width 679 height 82
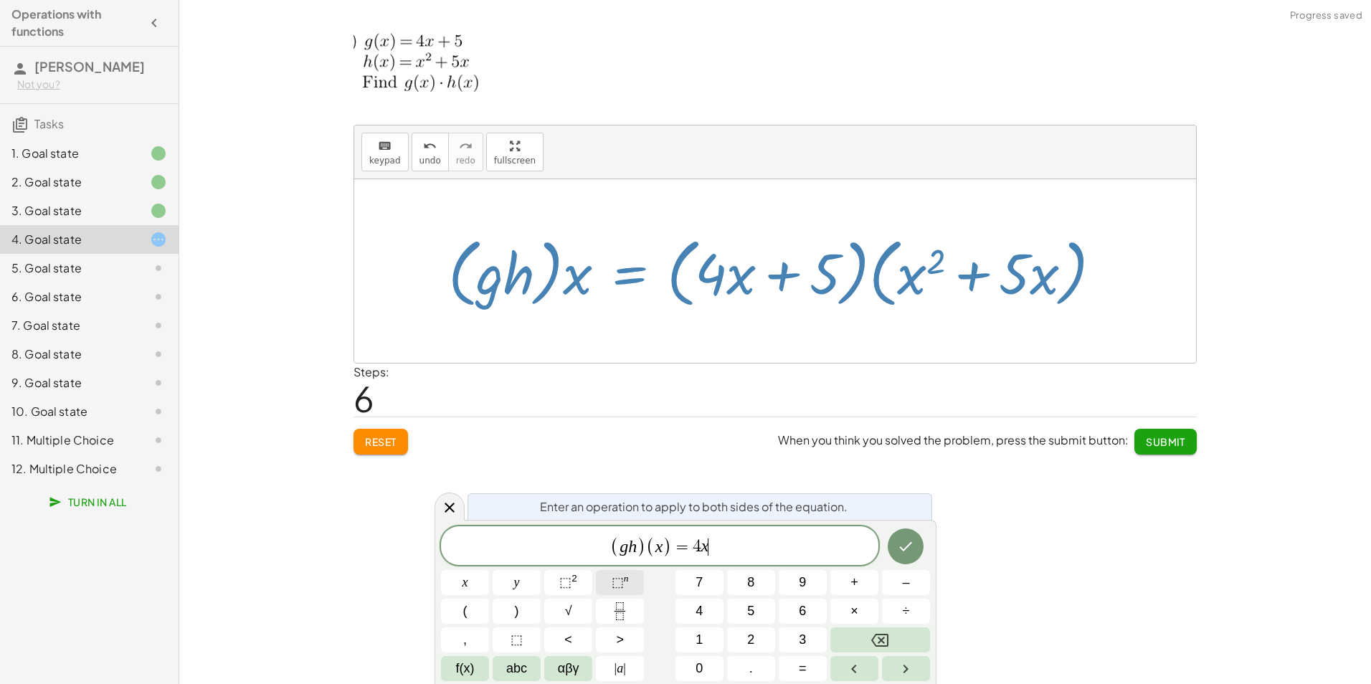
click at [635, 586] on button "⬚ n" at bounding box center [620, 582] width 48 height 25
click at [573, 575] on sup "2" at bounding box center [574, 578] width 6 height 11
click at [577, 573] on button "⬚ 2" at bounding box center [568, 582] width 48 height 25
click at [894, 549] on button "Done" at bounding box center [905, 544] width 36 height 36
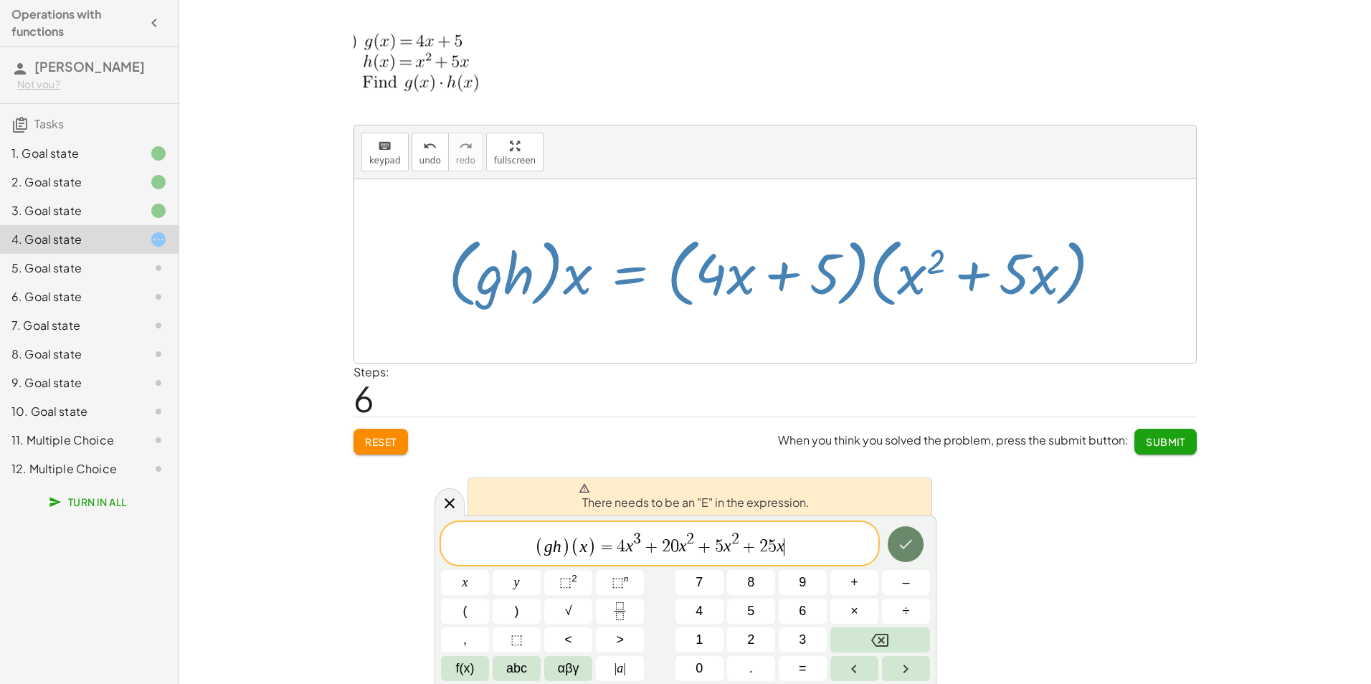
click at [908, 544] on icon "Done" at bounding box center [906, 544] width 13 height 9
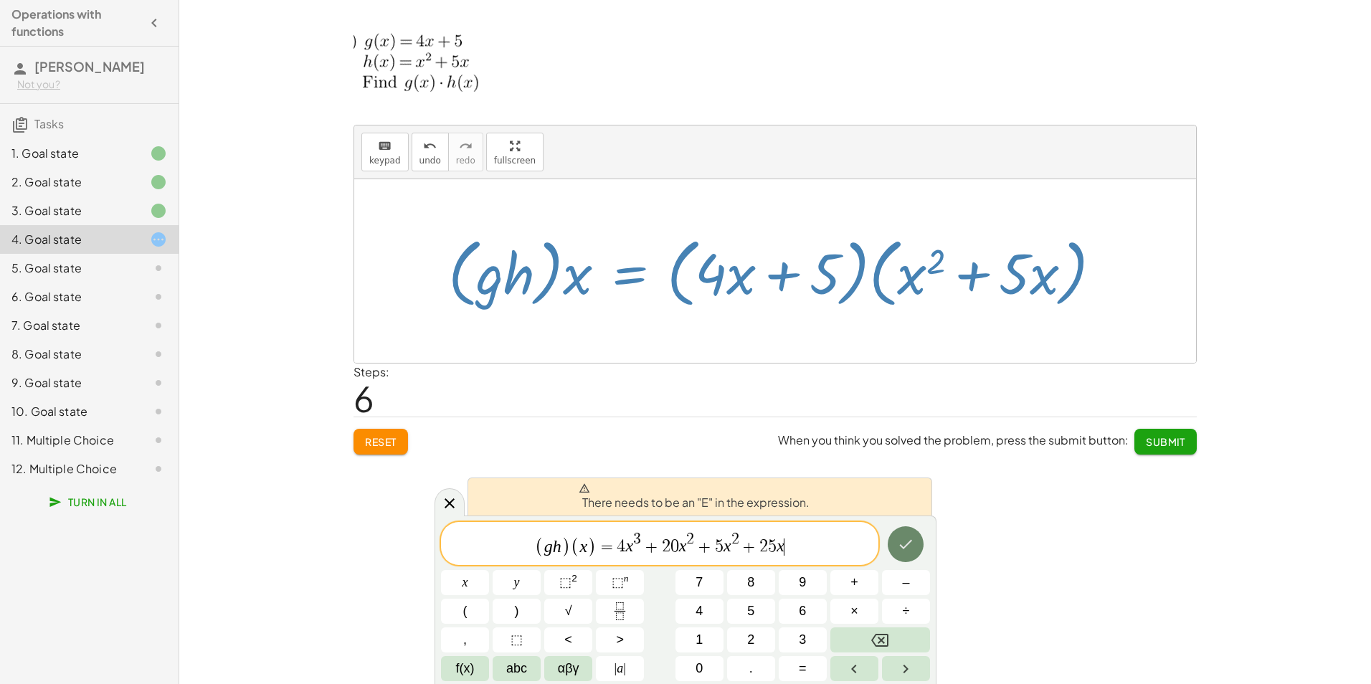
click at [908, 544] on icon "Done" at bounding box center [906, 544] width 13 height 9
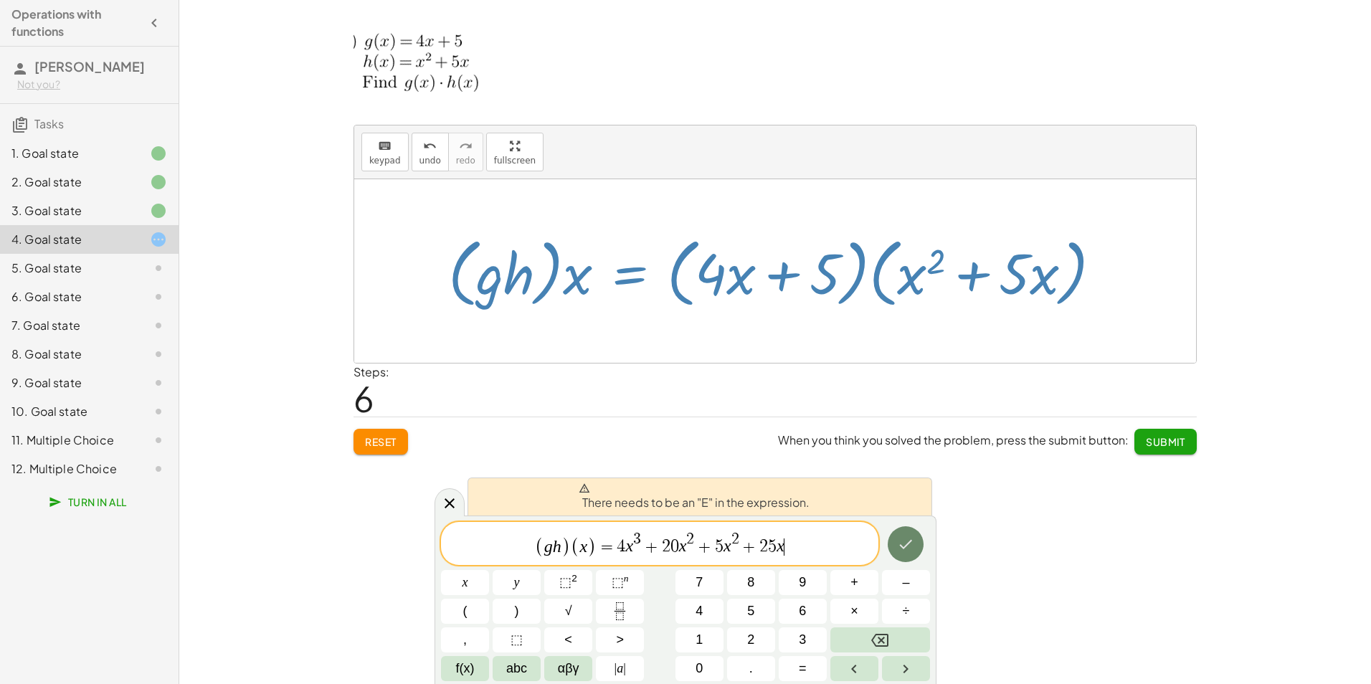
click at [908, 544] on icon "Done" at bounding box center [906, 544] width 13 height 9
click at [616, 553] on span "( g h ) ( x ) = 4 x 3 + 2 0 x 2 + 5 x 2 + 2 5 x ​" at bounding box center [659, 544] width 437 height 28
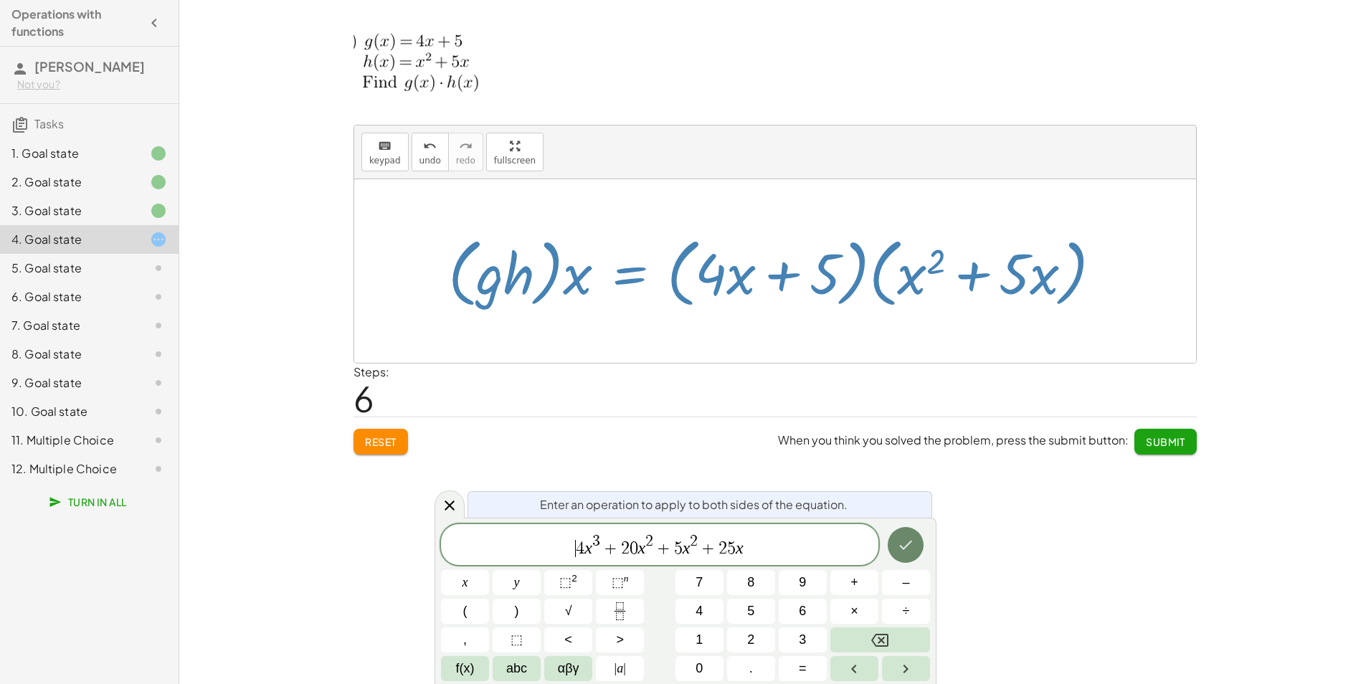
click at [910, 546] on icon "Done" at bounding box center [905, 544] width 17 height 17
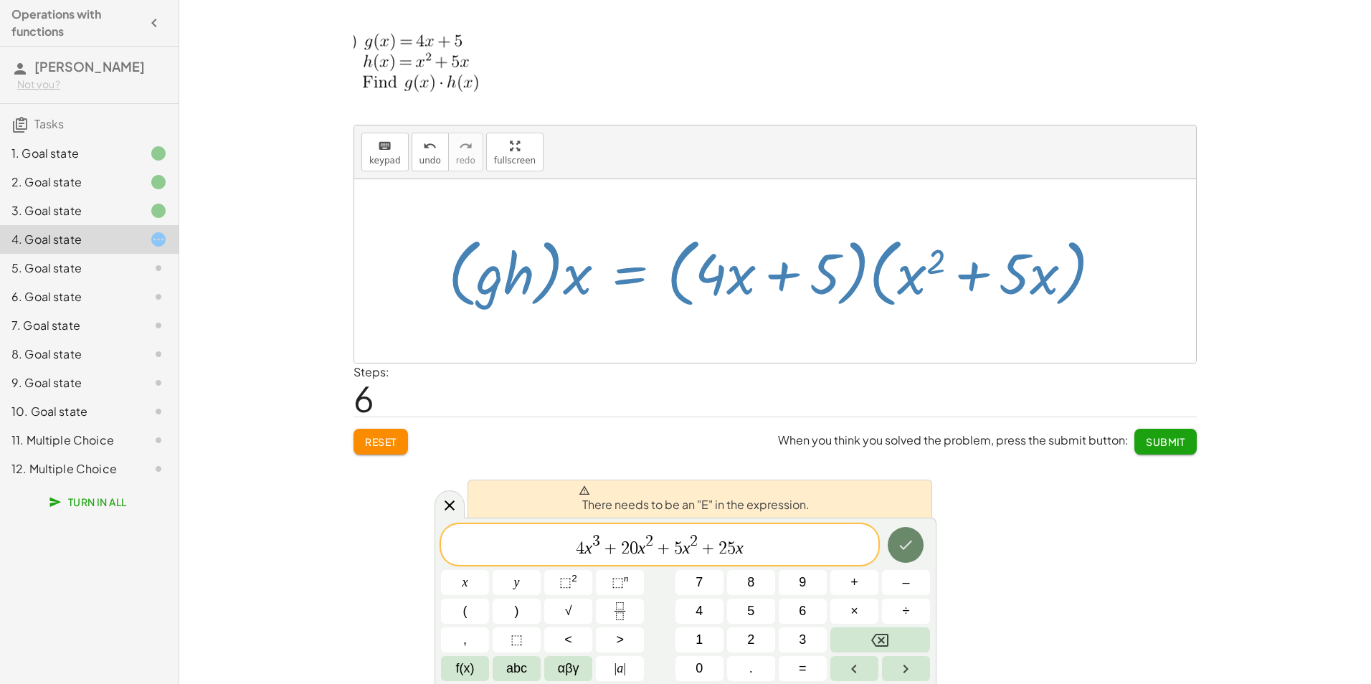
click at [910, 546] on icon "Done" at bounding box center [905, 544] width 17 height 17
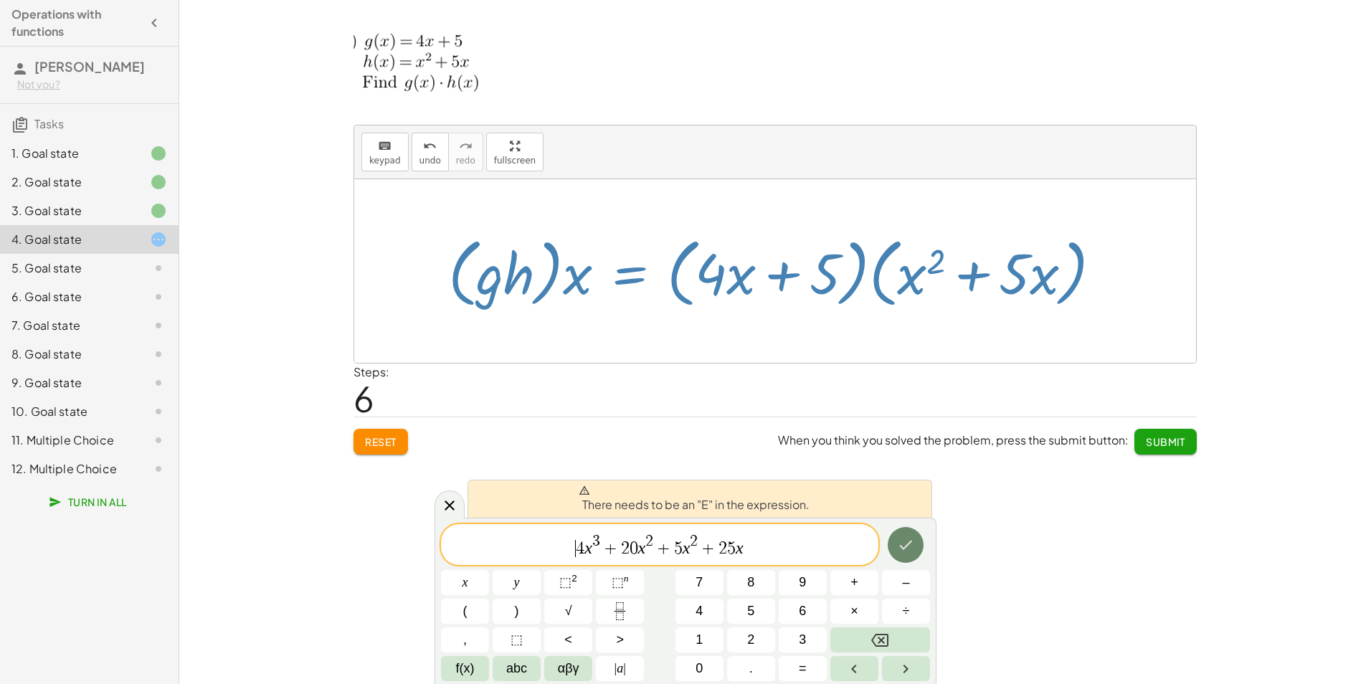
click at [910, 546] on icon "Done" at bounding box center [905, 544] width 17 height 17
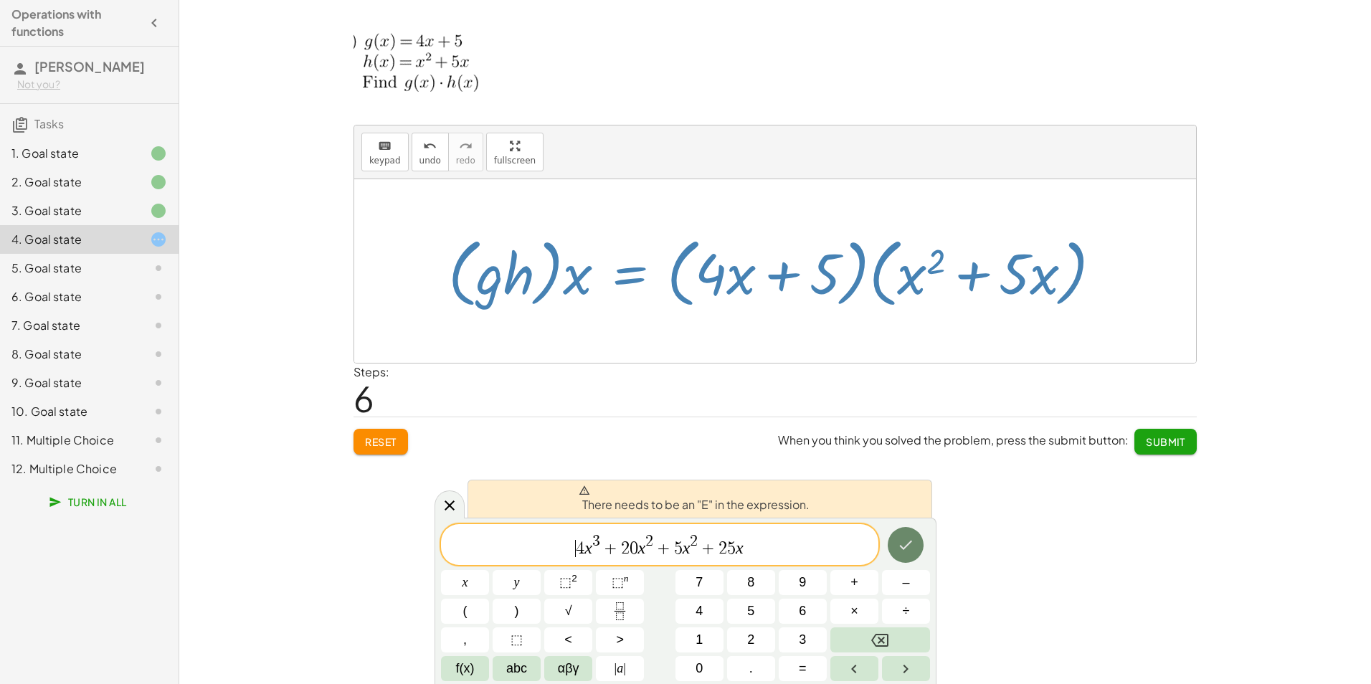
click at [910, 546] on icon "Done" at bounding box center [905, 544] width 17 height 17
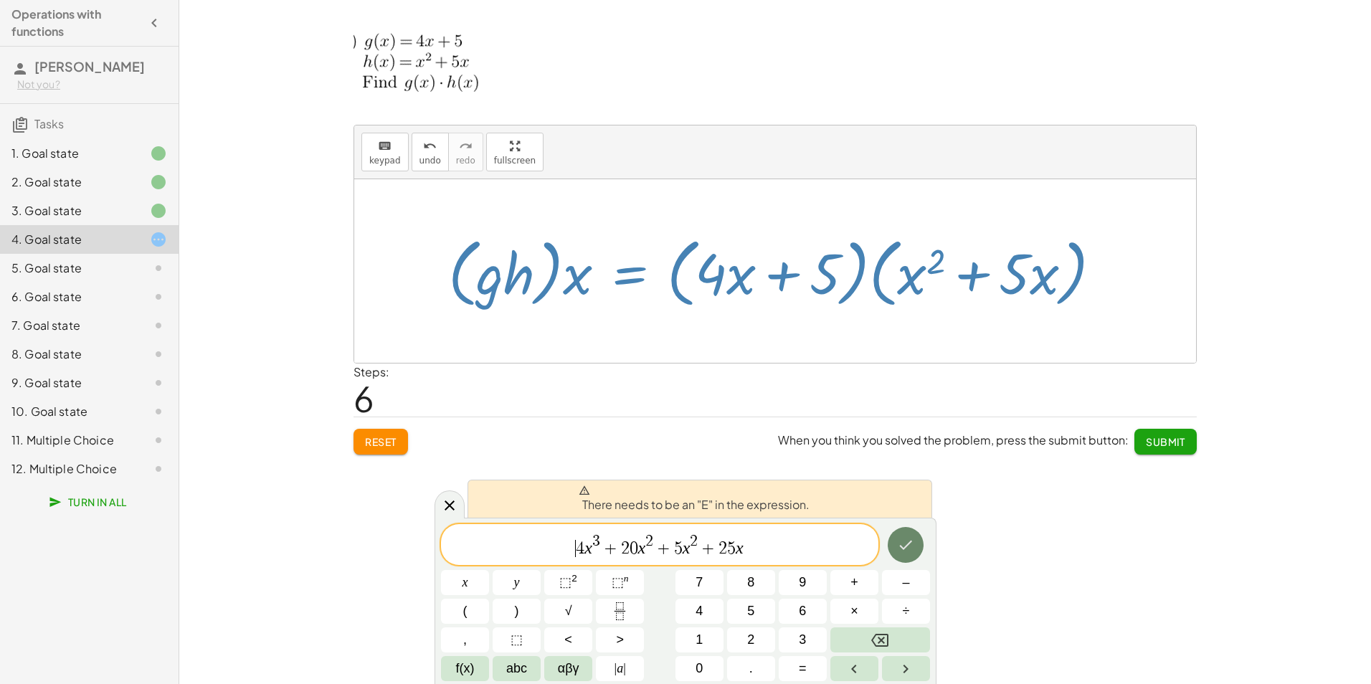
click at [910, 546] on icon "Done" at bounding box center [905, 544] width 17 height 17
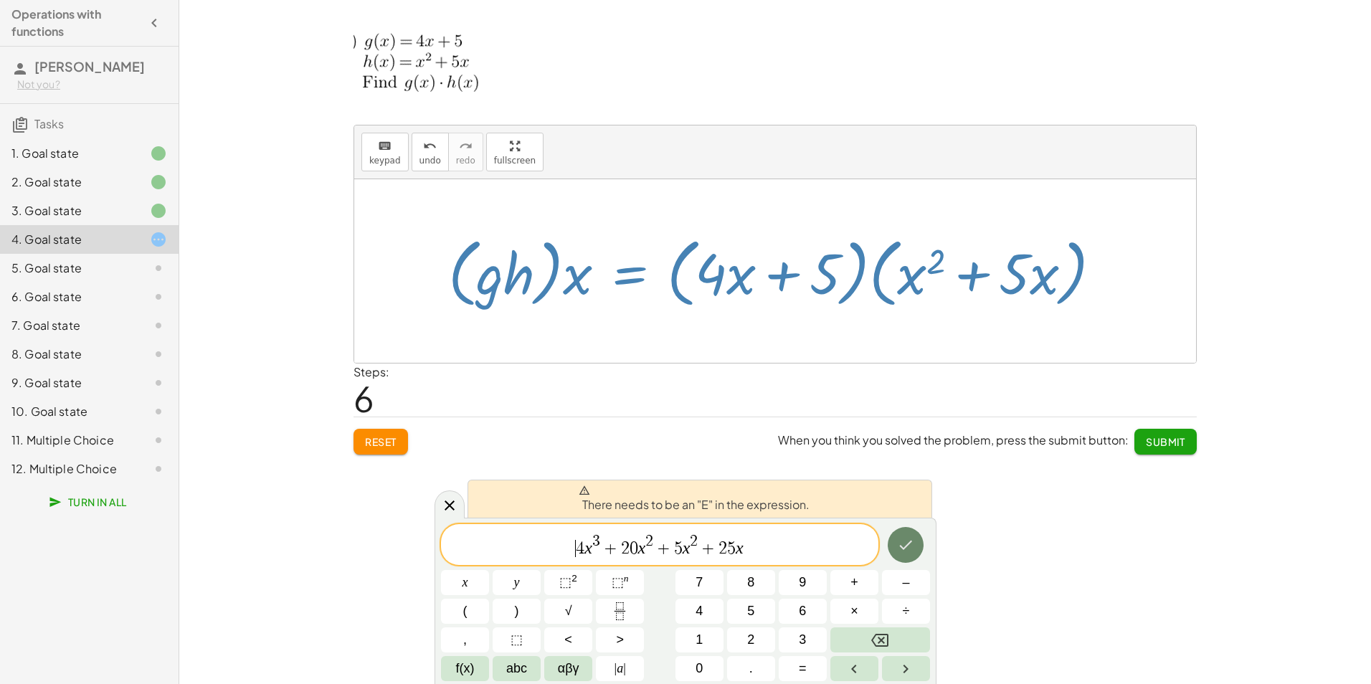
click at [910, 546] on icon "Done" at bounding box center [905, 544] width 17 height 17
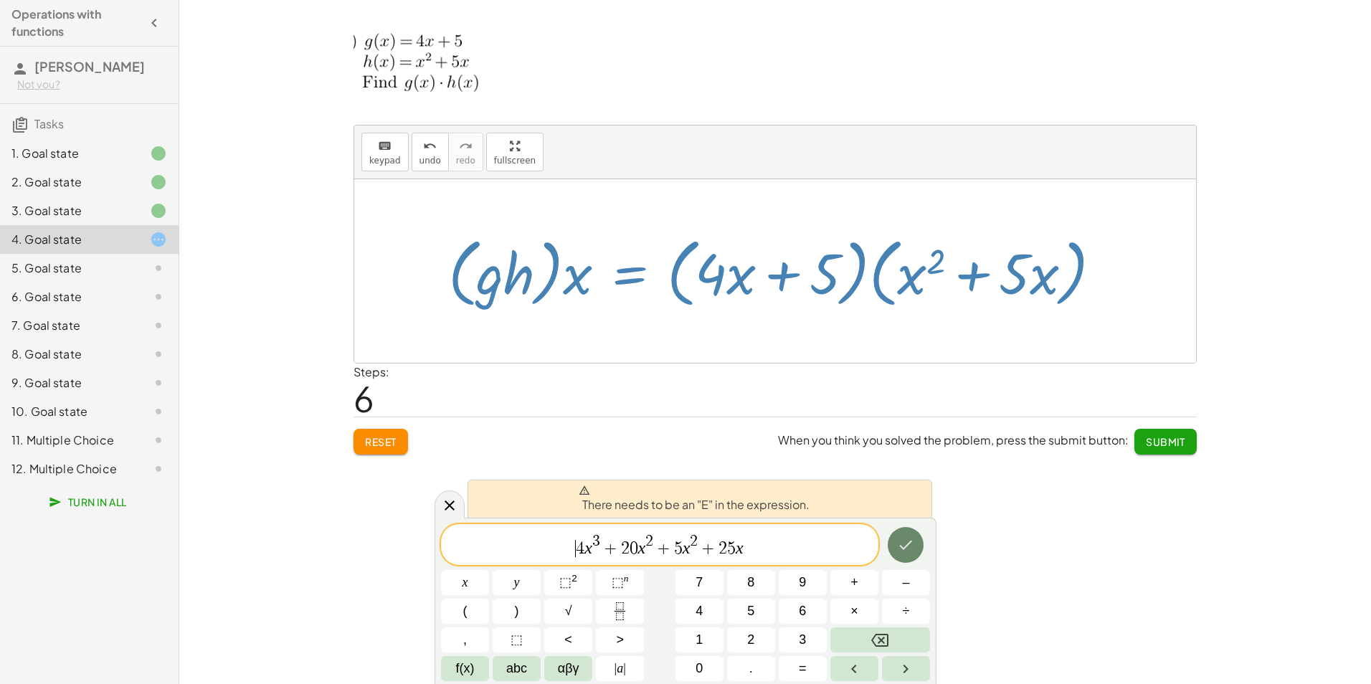
click at [910, 546] on icon "Done" at bounding box center [905, 544] width 17 height 17
click at [444, 499] on icon at bounding box center [449, 505] width 17 height 17
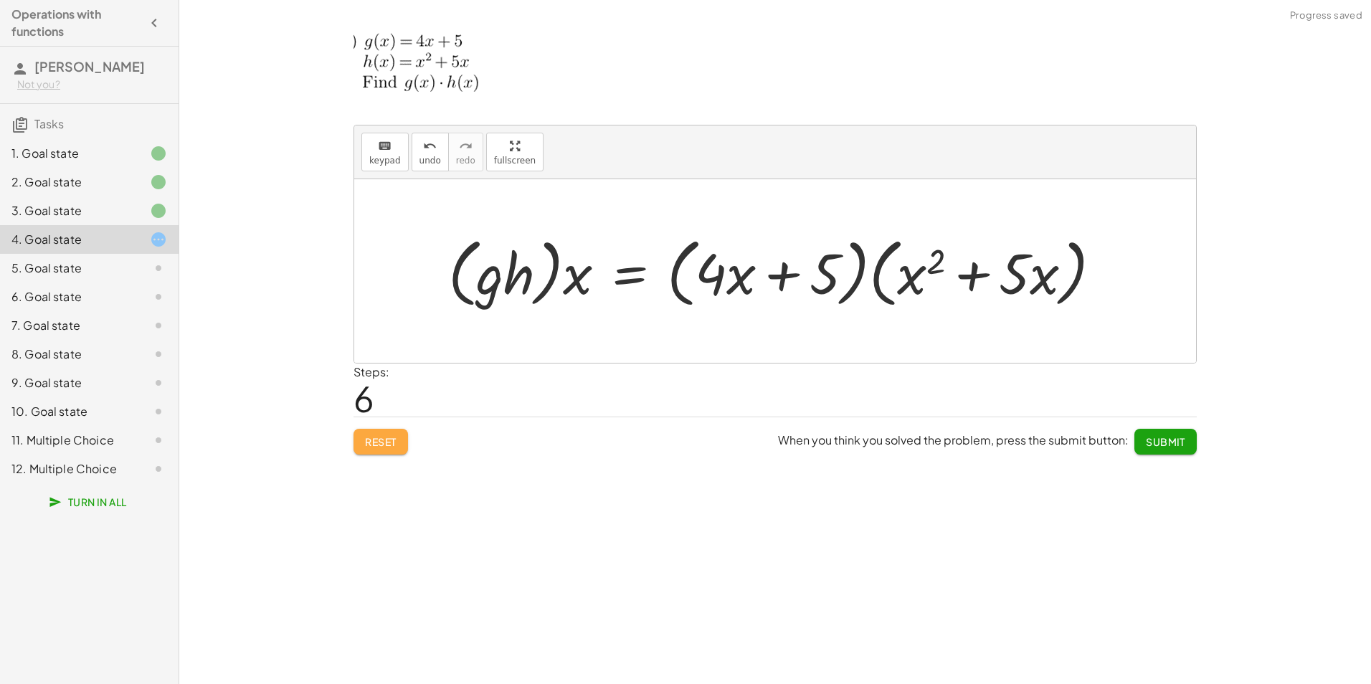
click at [376, 452] on button "Reset" at bounding box center [380, 442] width 54 height 26
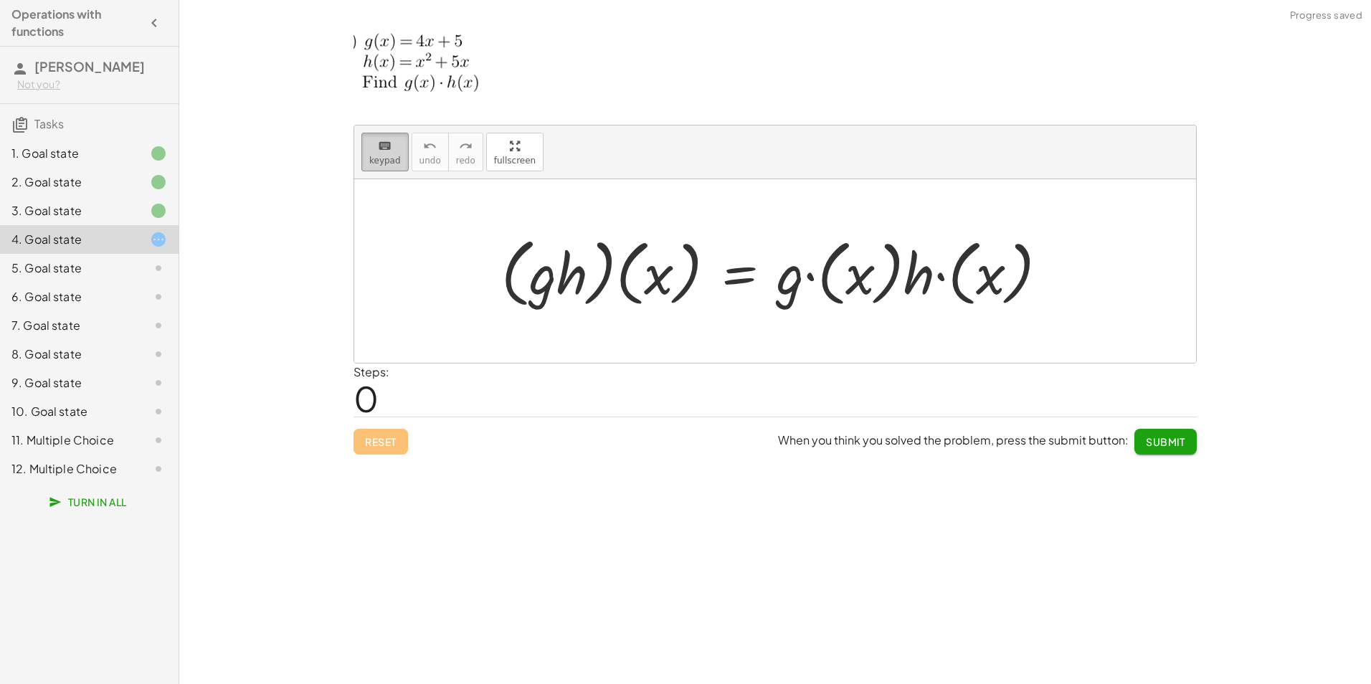
click at [391, 156] on span "keypad" at bounding box center [385, 161] width 32 height 10
click at [822, 280] on div at bounding box center [780, 271] width 572 height 82
click at [855, 280] on div at bounding box center [780, 271] width 572 height 82
drag, startPoint x: 858, startPoint y: 280, endPoint x: 808, endPoint y: 281, distance: 50.2
click at [808, 281] on div at bounding box center [780, 271] width 572 height 82
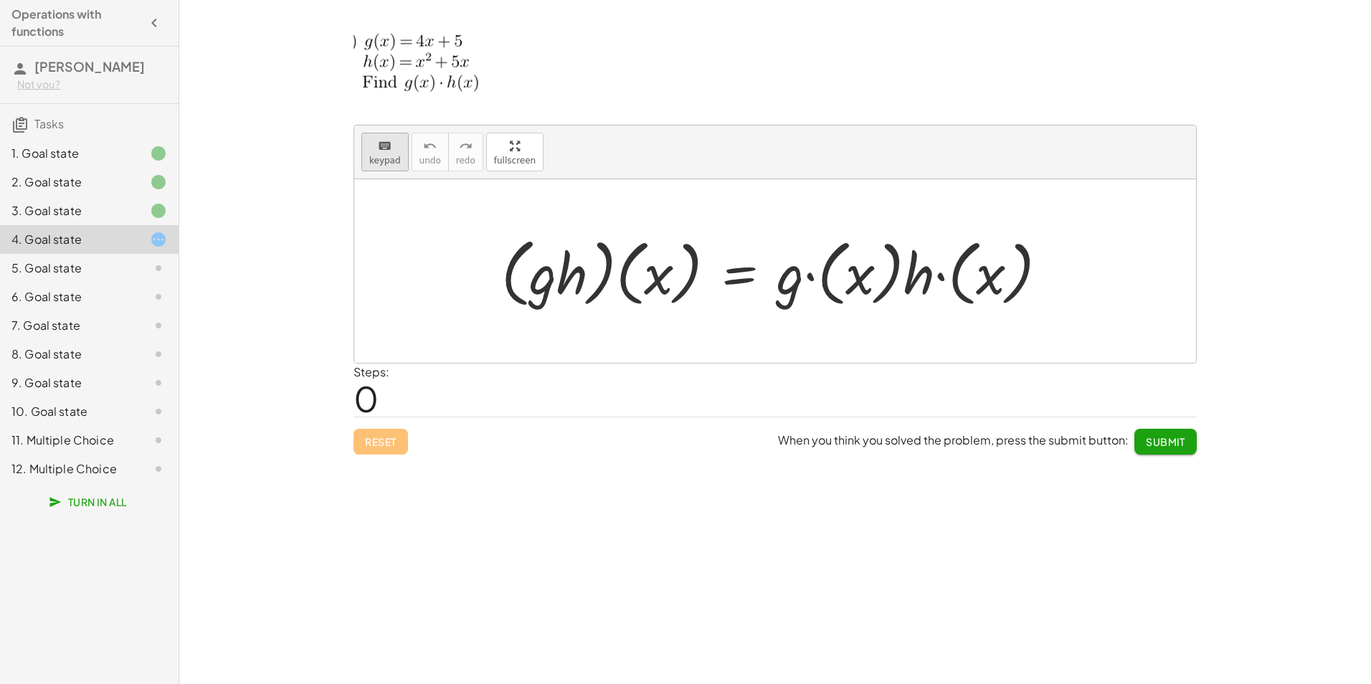
click at [375, 156] on span "keypad" at bounding box center [385, 161] width 32 height 10
drag, startPoint x: 824, startPoint y: 280, endPoint x: 799, endPoint y: 285, distance: 24.8
click at [799, 285] on div at bounding box center [780, 271] width 572 height 82
drag, startPoint x: 824, startPoint y: 283, endPoint x: 790, endPoint y: 275, distance: 35.3
click at [790, 275] on div at bounding box center [780, 271] width 572 height 82
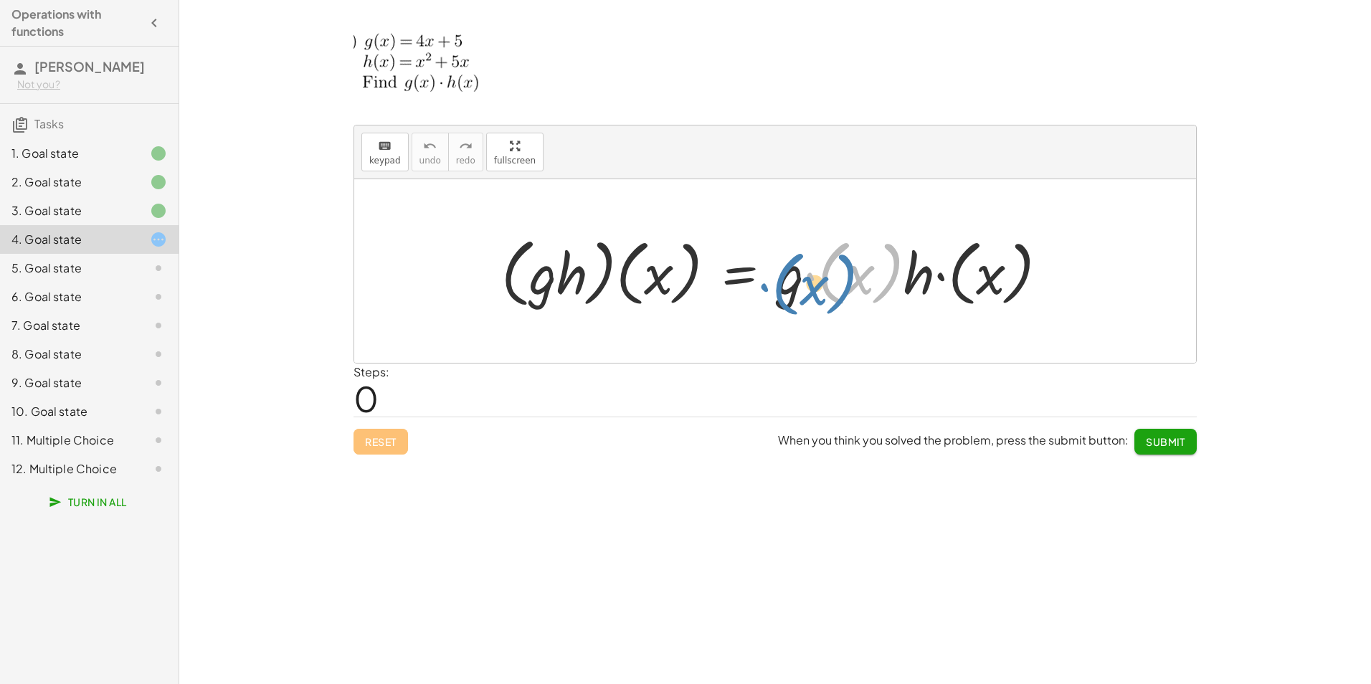
drag, startPoint x: 828, startPoint y: 290, endPoint x: 782, endPoint y: 301, distance: 47.1
click at [782, 301] on div at bounding box center [780, 271] width 572 height 82
drag, startPoint x: 832, startPoint y: 297, endPoint x: 792, endPoint y: 298, distance: 40.2
click at [792, 298] on div at bounding box center [780, 271] width 572 height 82
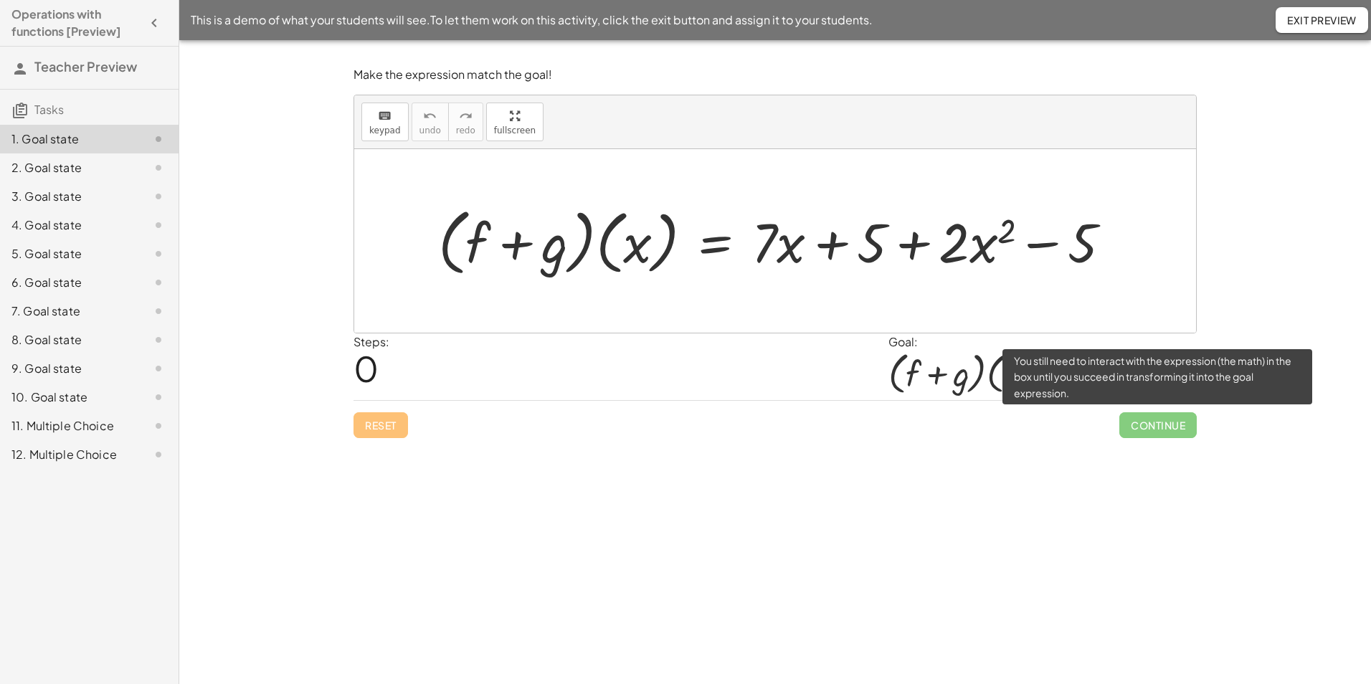
click at [1164, 428] on span "Continue" at bounding box center [1157, 425] width 77 height 26
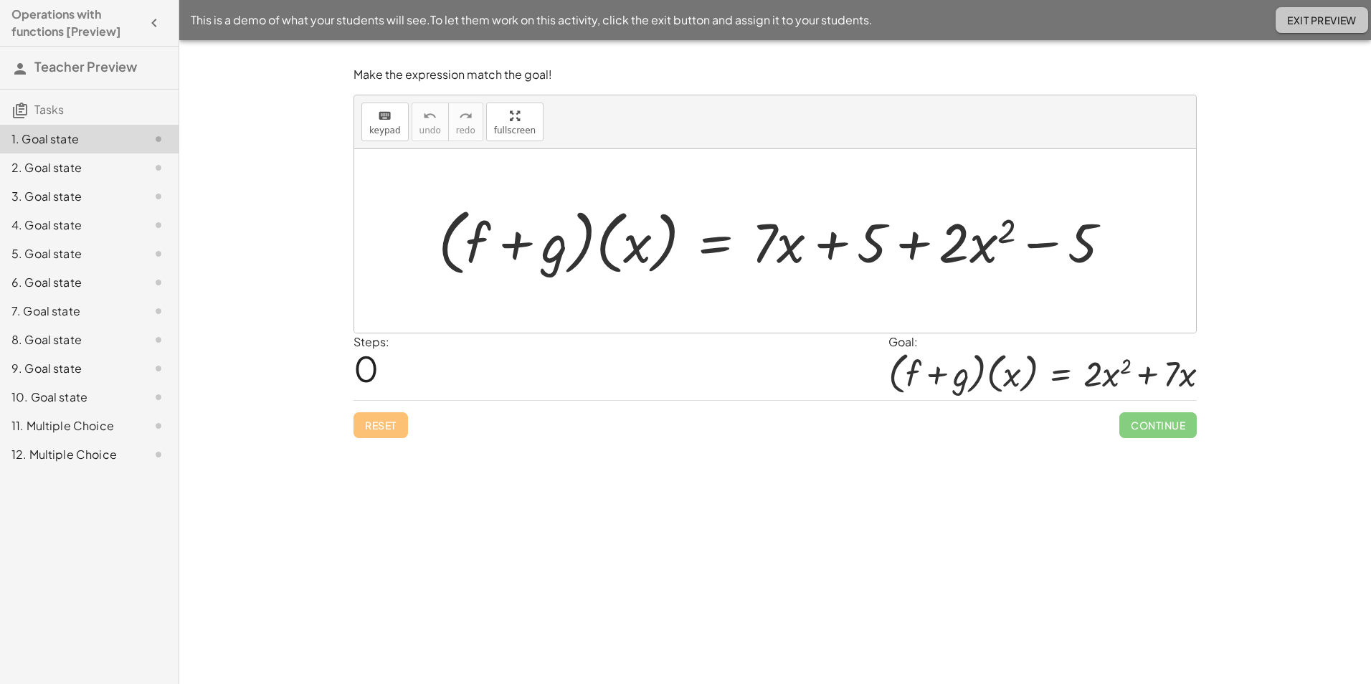
click at [1311, 23] on span "Exit Preview" at bounding box center [1322, 20] width 70 height 13
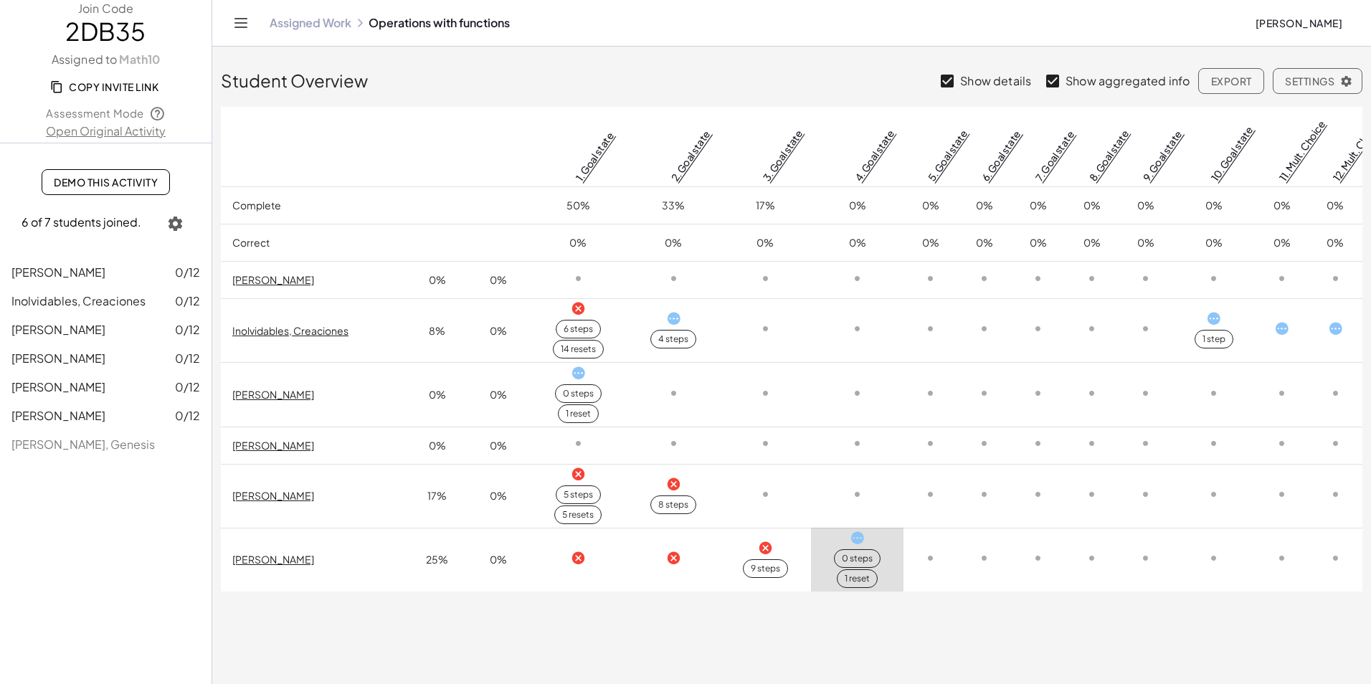
click at [576, 563] on icon at bounding box center [578, 558] width 15 height 15
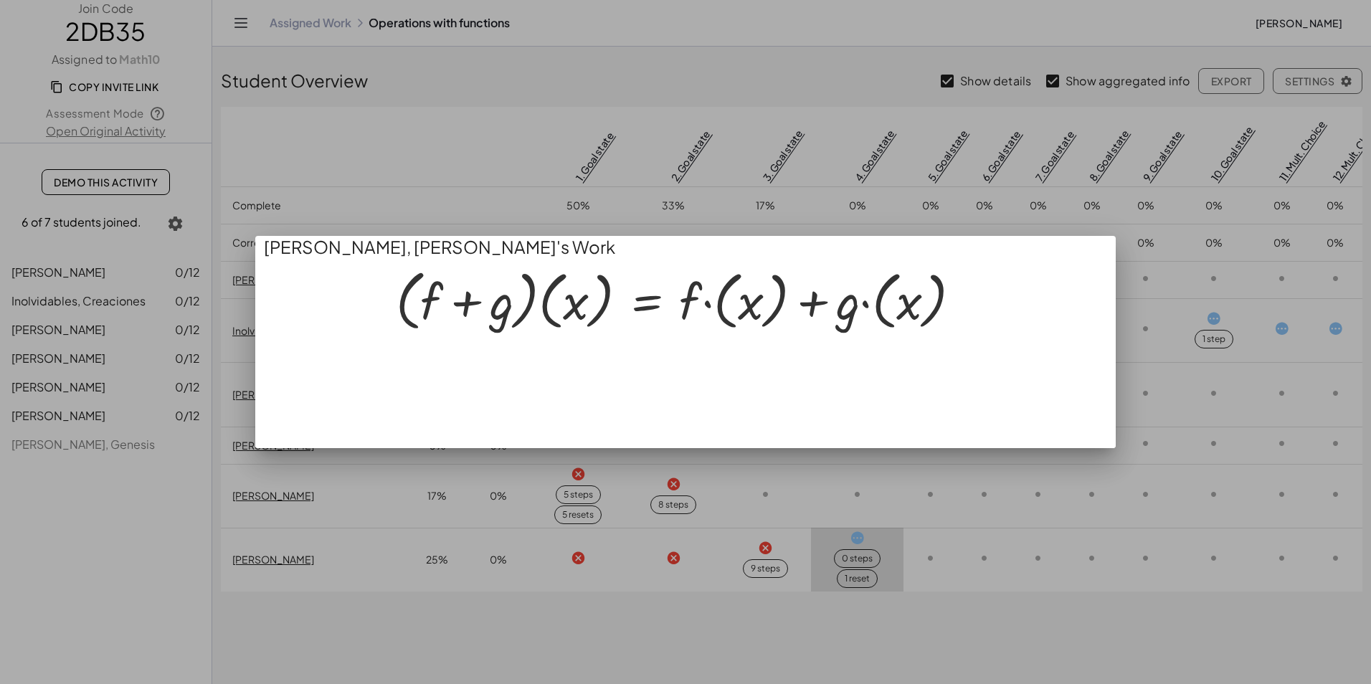
click at [579, 599] on div at bounding box center [685, 342] width 1371 height 684
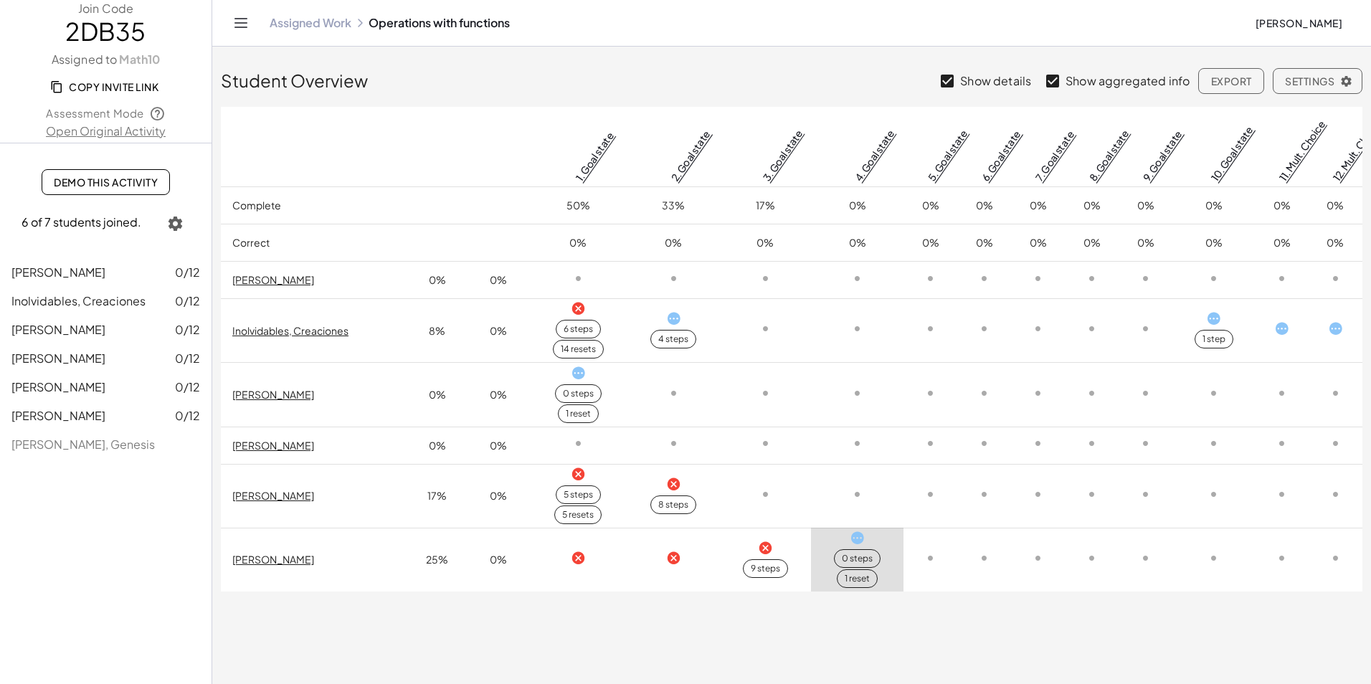
click at [674, 561] on icon at bounding box center [673, 558] width 15 height 15
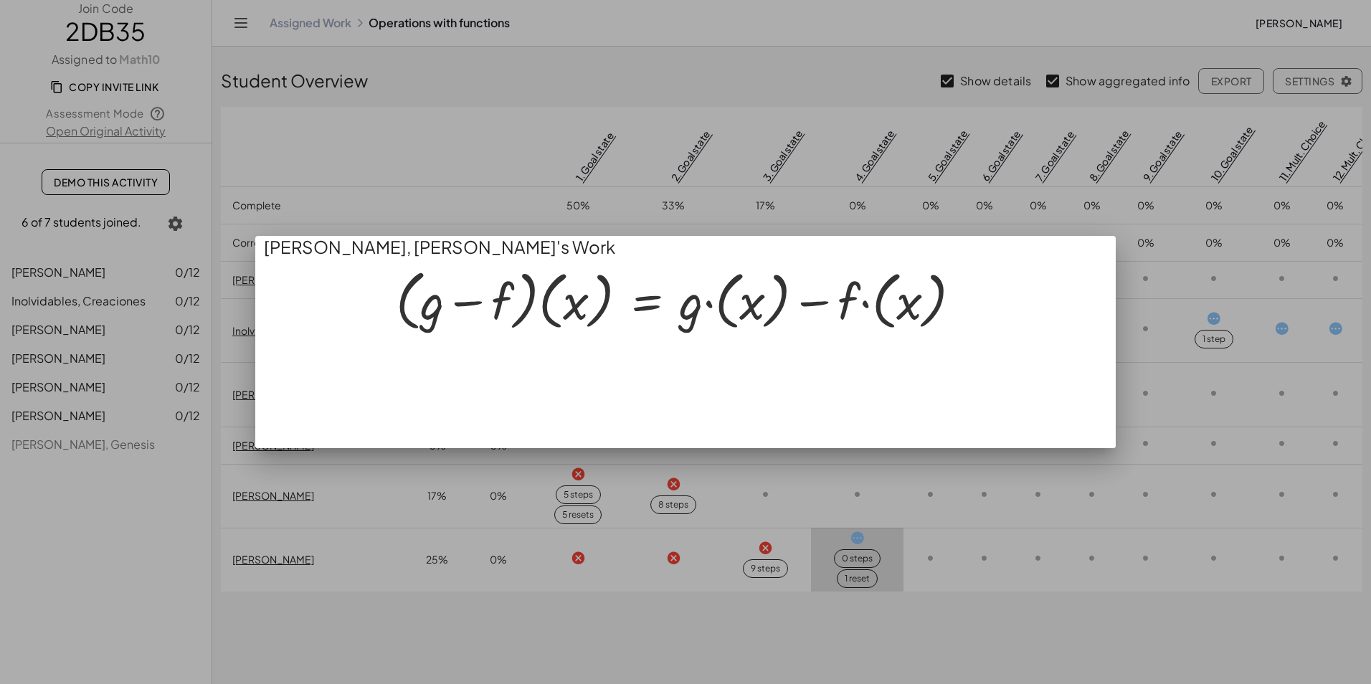
click at [674, 561] on div at bounding box center [685, 342] width 1371 height 684
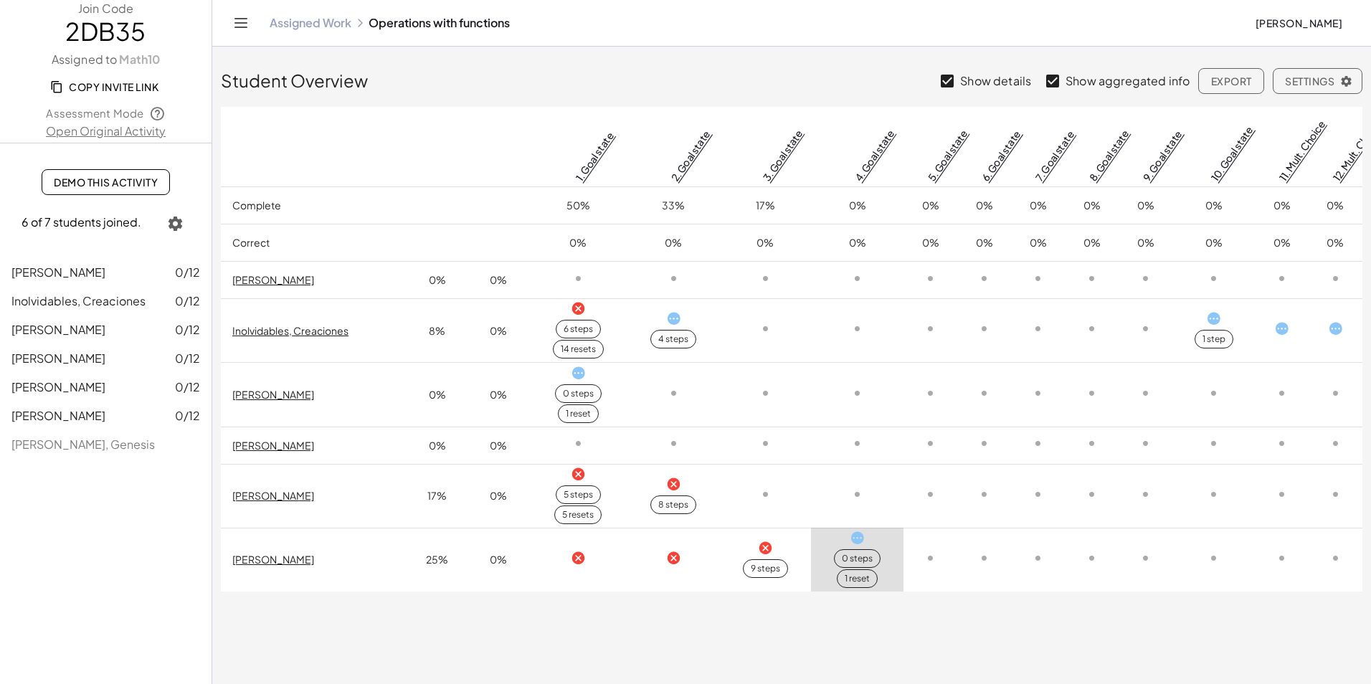
click at [765, 551] on icon at bounding box center [765, 548] width 15 height 15
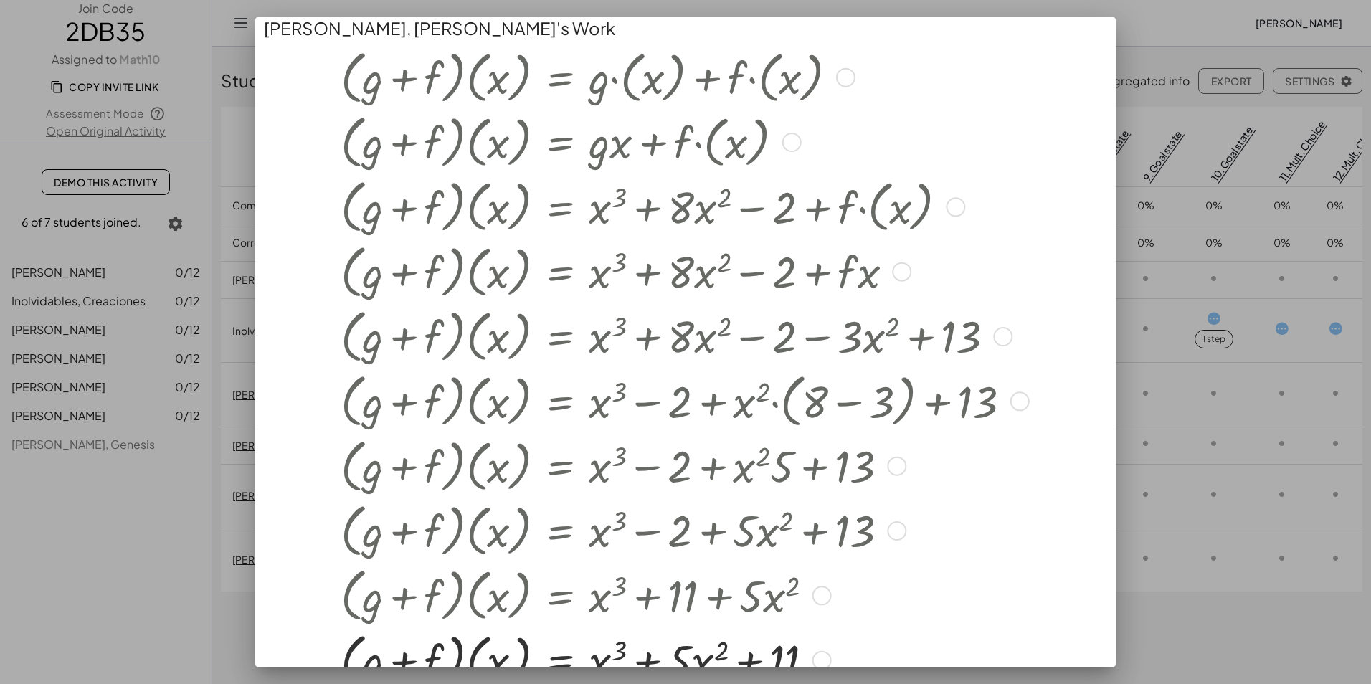
click at [765, 551] on div at bounding box center [681, 529] width 697 height 65
click at [1192, 596] on div at bounding box center [685, 342] width 1371 height 684
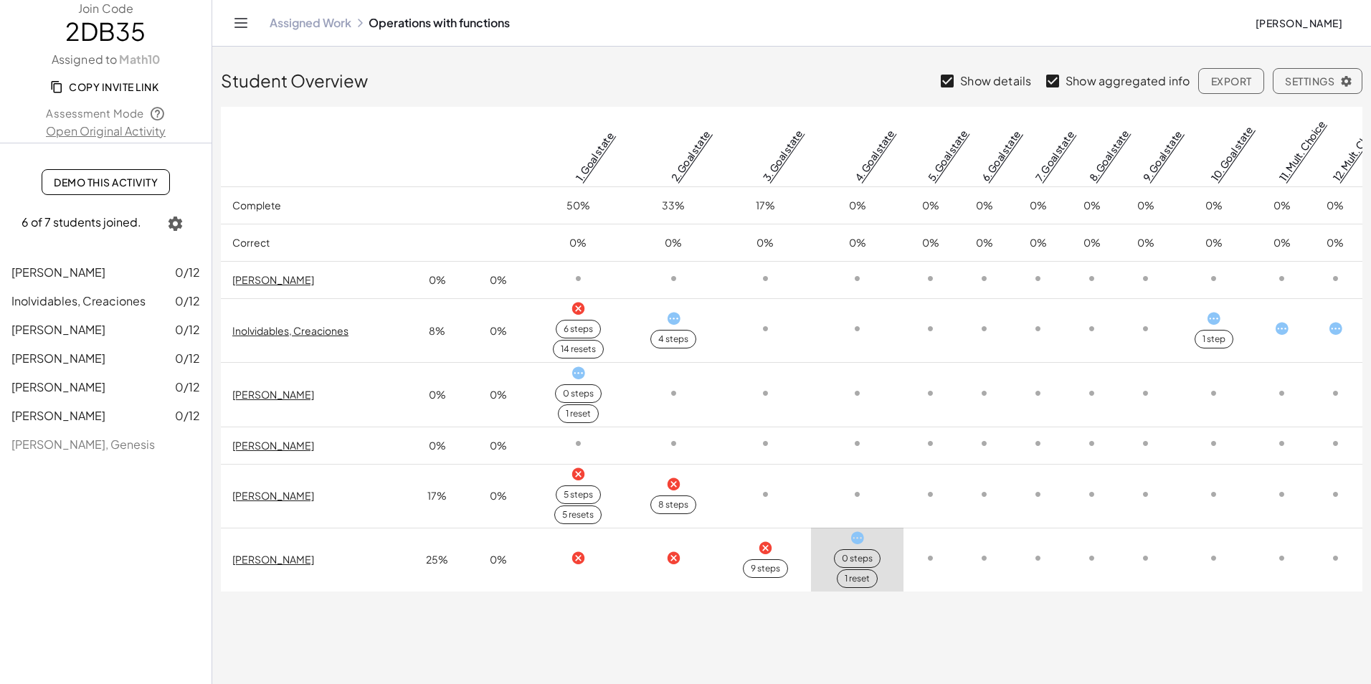
click at [857, 545] on icon at bounding box center [856, 537] width 15 height 15
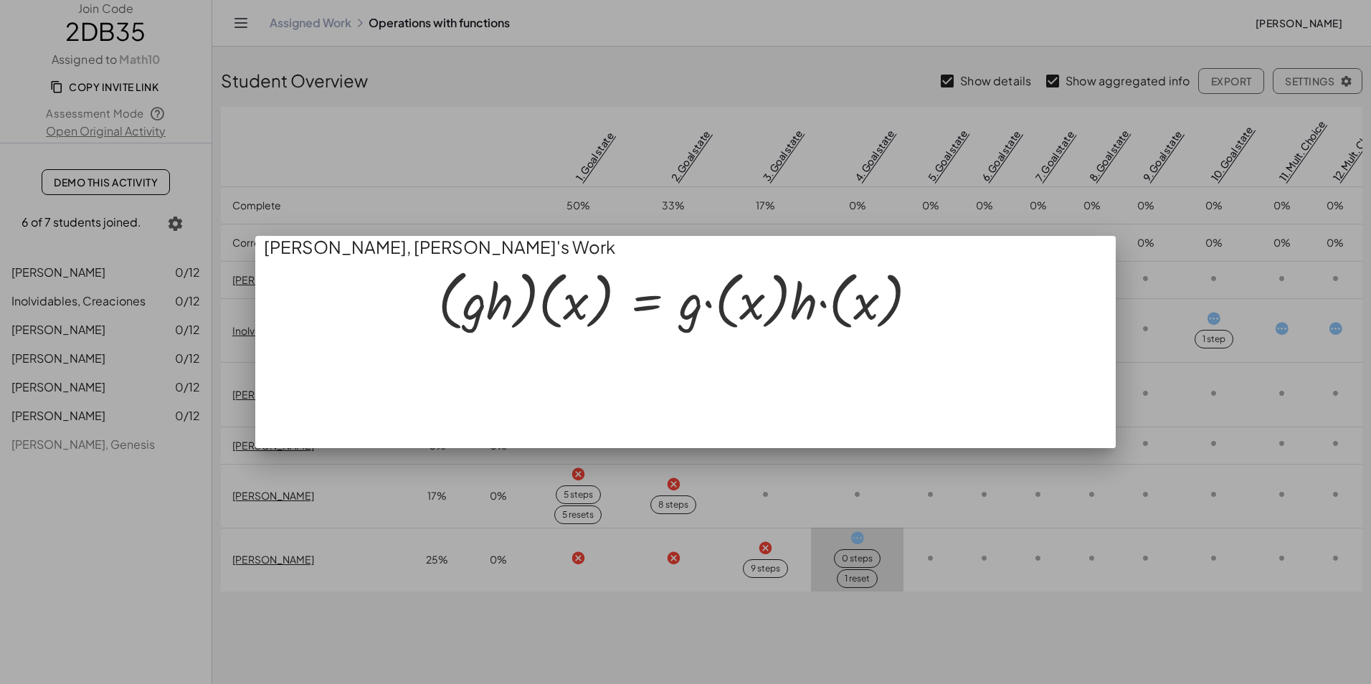
click at [857, 584] on div at bounding box center [685, 342] width 1371 height 684
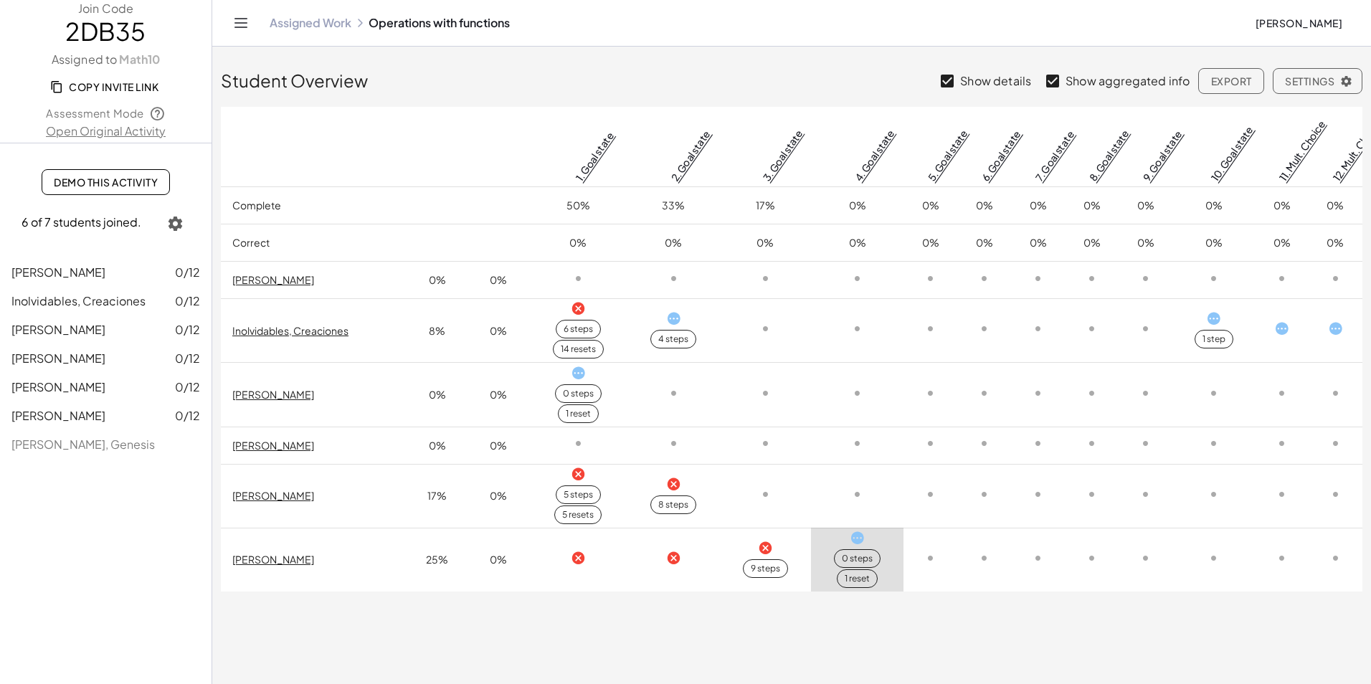
click at [767, 575] on div "9 steps" at bounding box center [765, 568] width 29 height 13
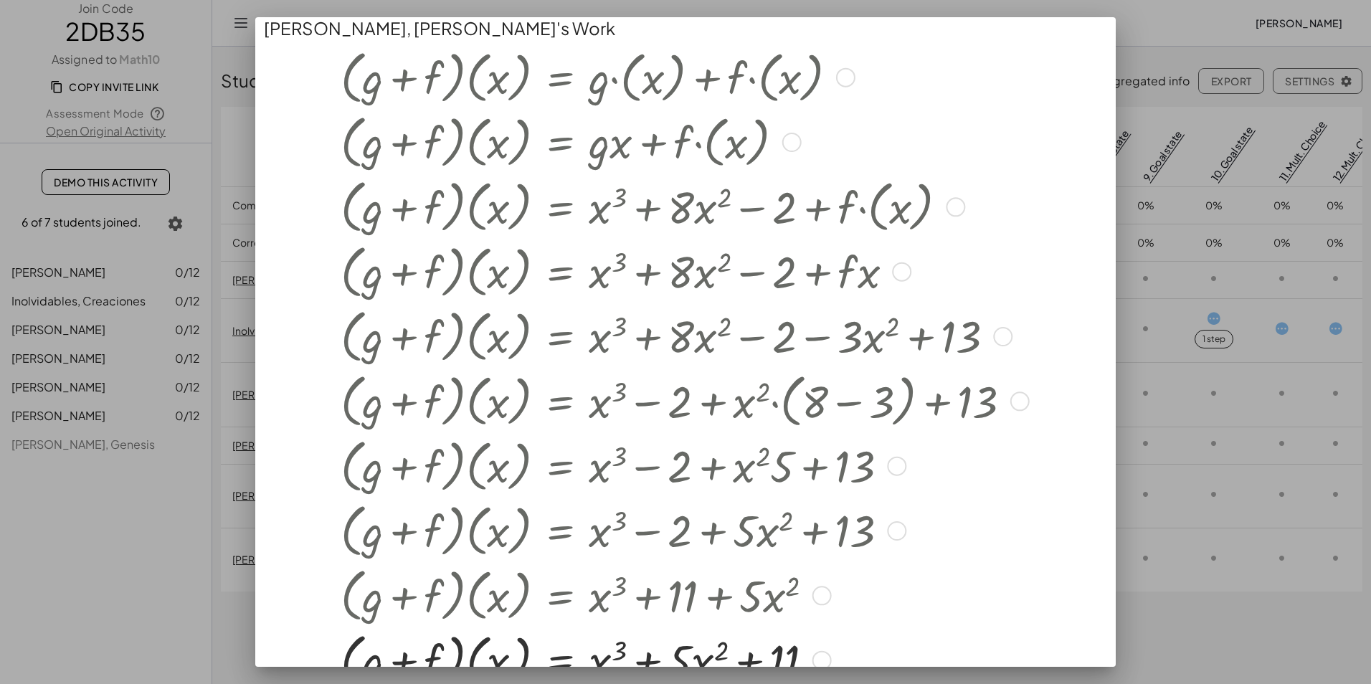
click at [766, 546] on div "· ( + g + f ) · ( x ) = + · g · ( x ) + · f · ( x ) · ( + g + f ) · ( x ) = + ·…" at bounding box center [680, 367] width 722 height 655
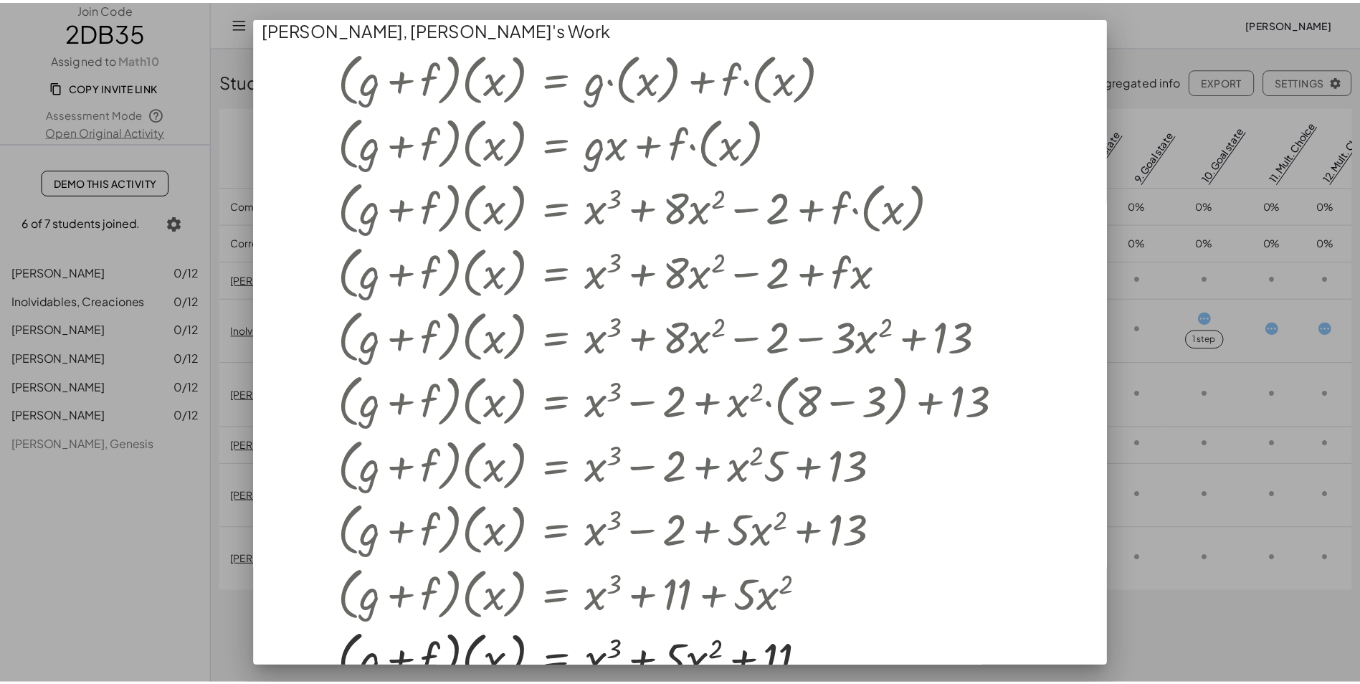
scroll to position [127, 0]
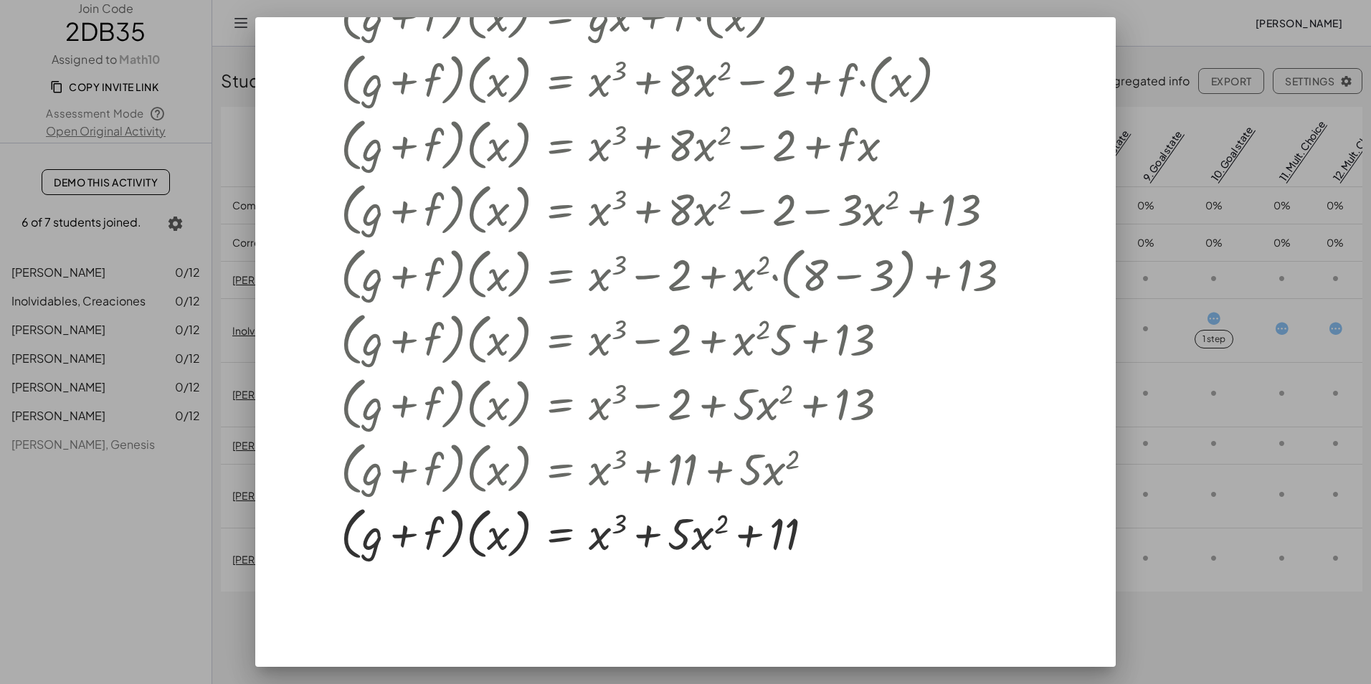
click at [1188, 632] on div at bounding box center [685, 342] width 1371 height 684
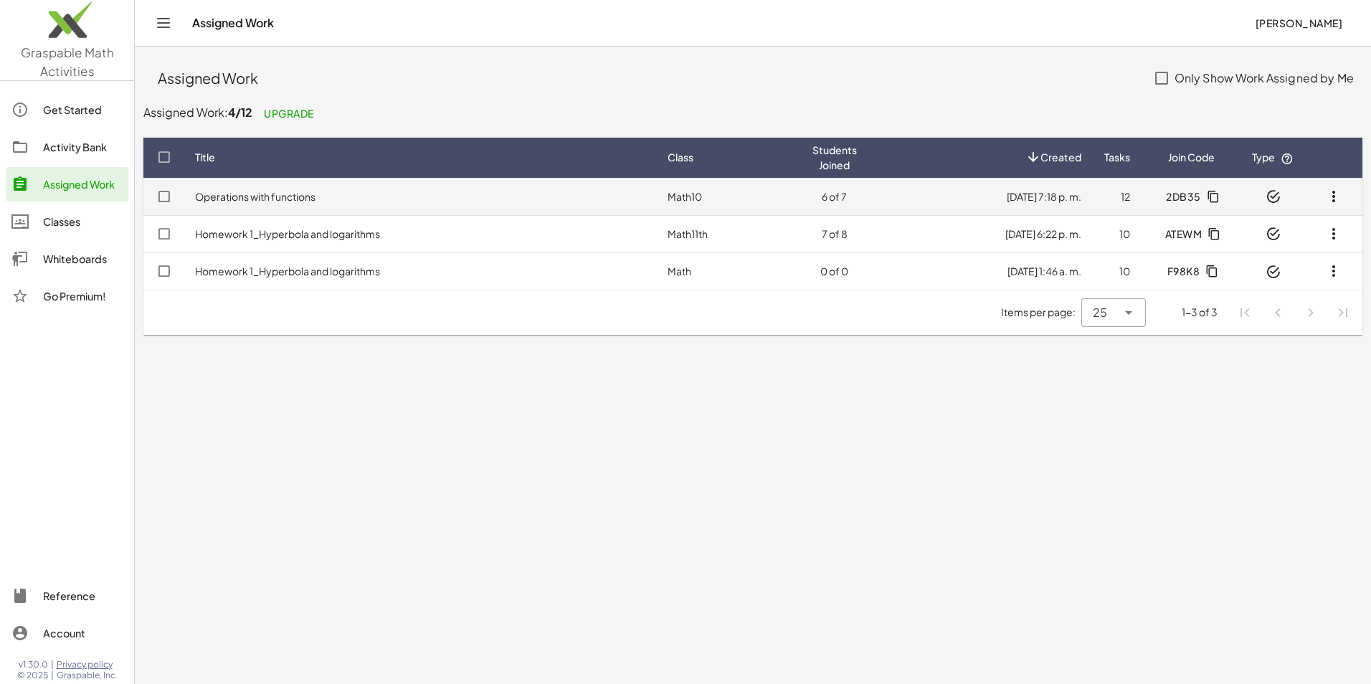
click at [376, 190] on td "Operations with functions" at bounding box center [420, 196] width 472 height 37
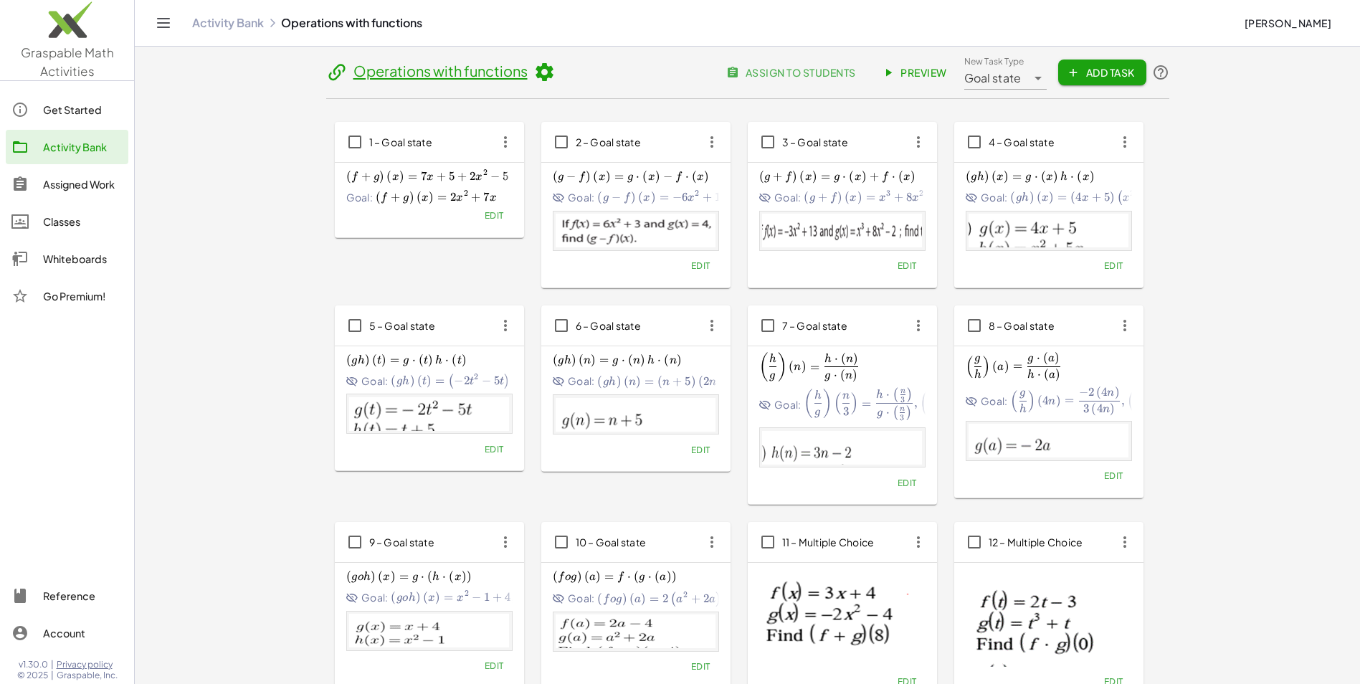
click at [410, 62] on link "Operations with functions" at bounding box center [440, 71] width 174 height 18
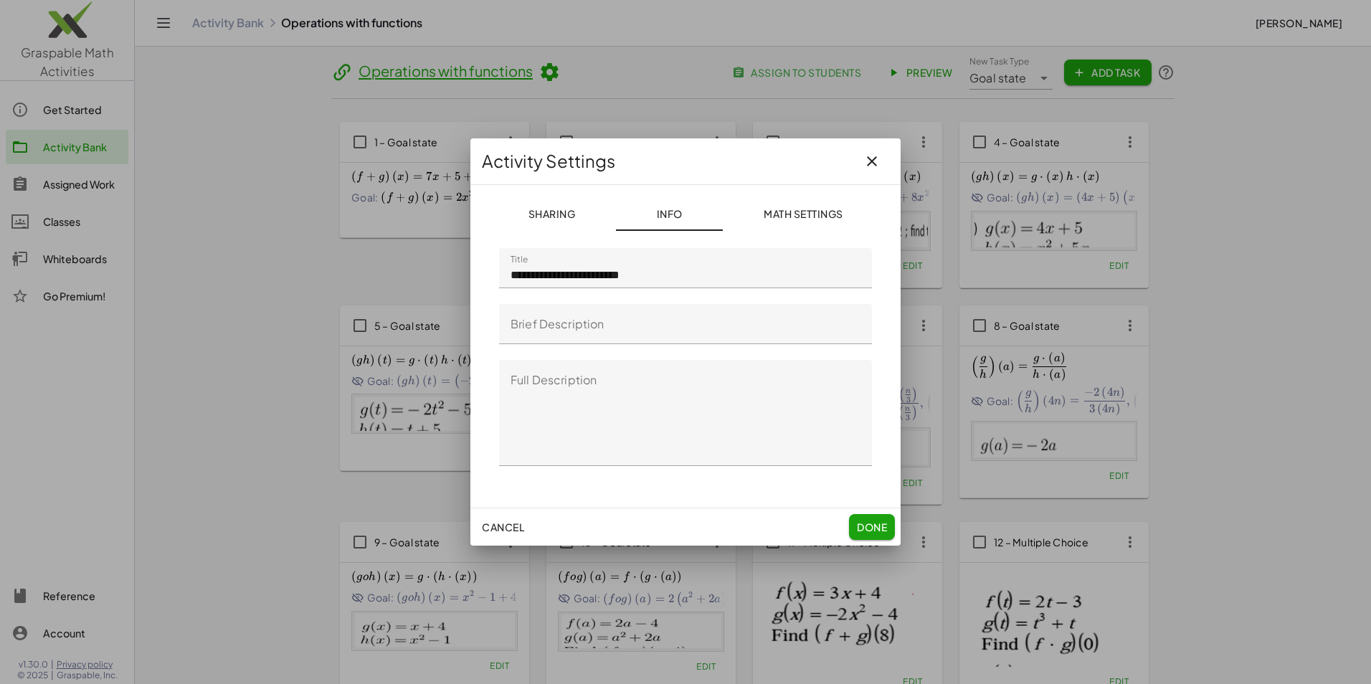
click at [723, 220] on button "Sharing" at bounding box center [803, 213] width 161 height 34
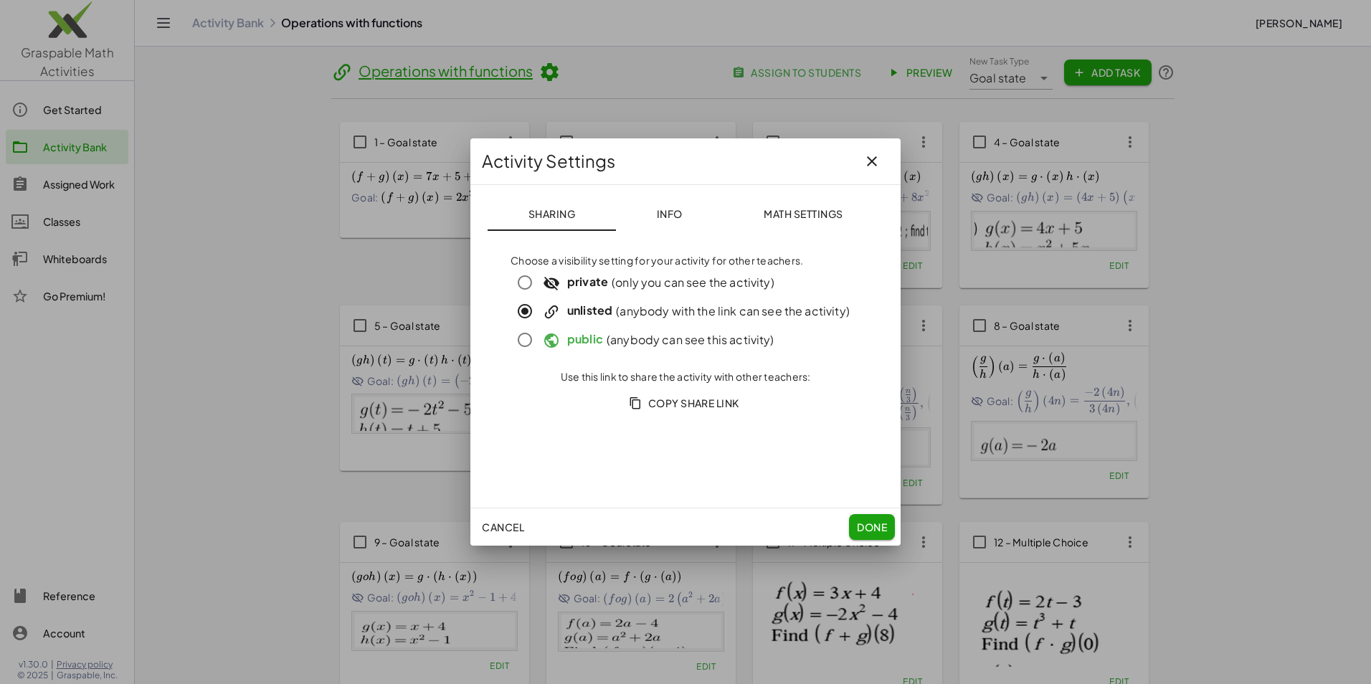
click at [687, 395] on button "Copy Share Link" at bounding box center [685, 403] width 130 height 26
click at [681, 400] on span "Copy Share Link" at bounding box center [686, 402] width 108 height 13
click at [670, 211] on span "Info" at bounding box center [669, 213] width 26 height 13
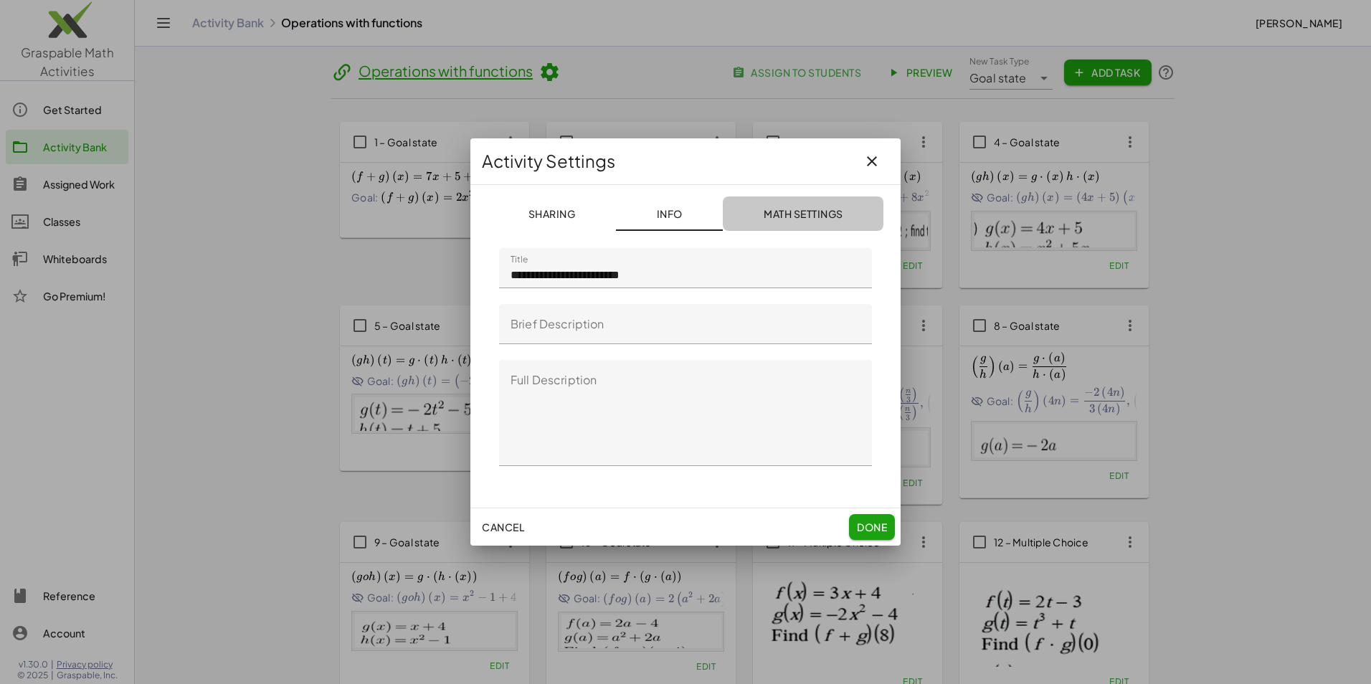
click at [782, 210] on span "Math Settings" at bounding box center [803, 213] width 80 height 13
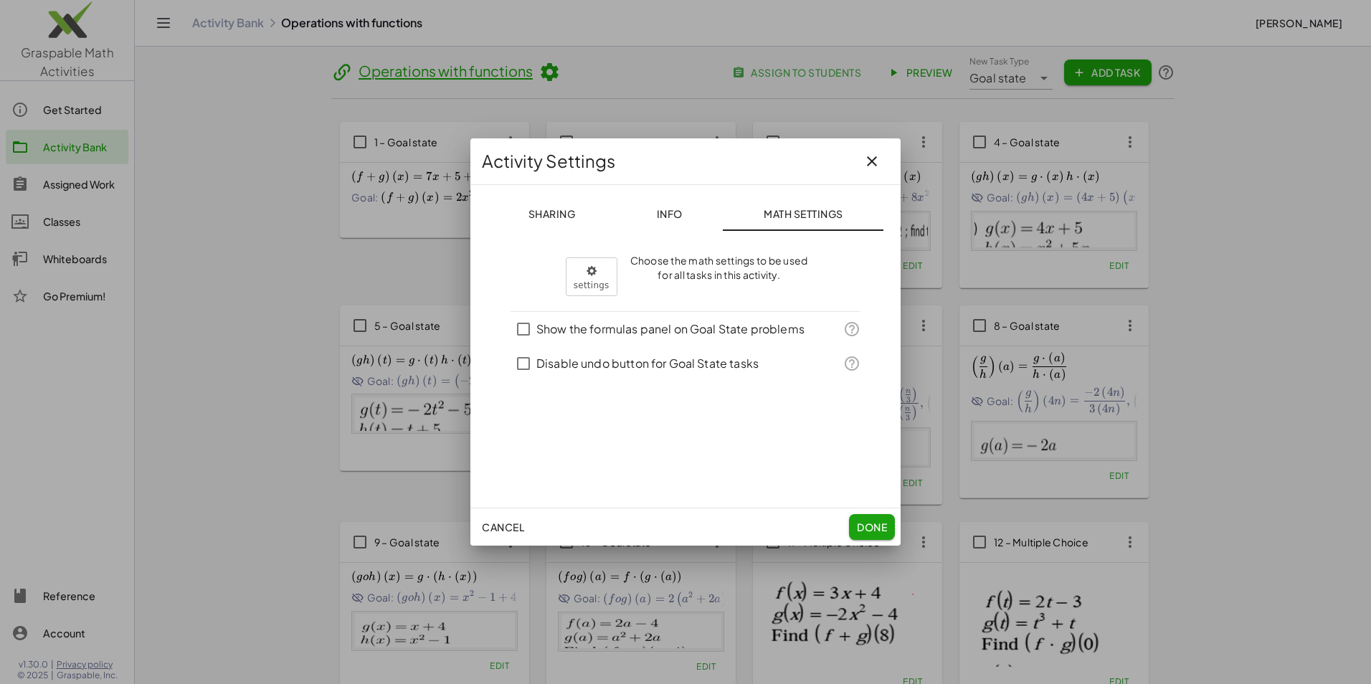
click at [536, 211] on span "Sharing" at bounding box center [551, 213] width 47 height 13
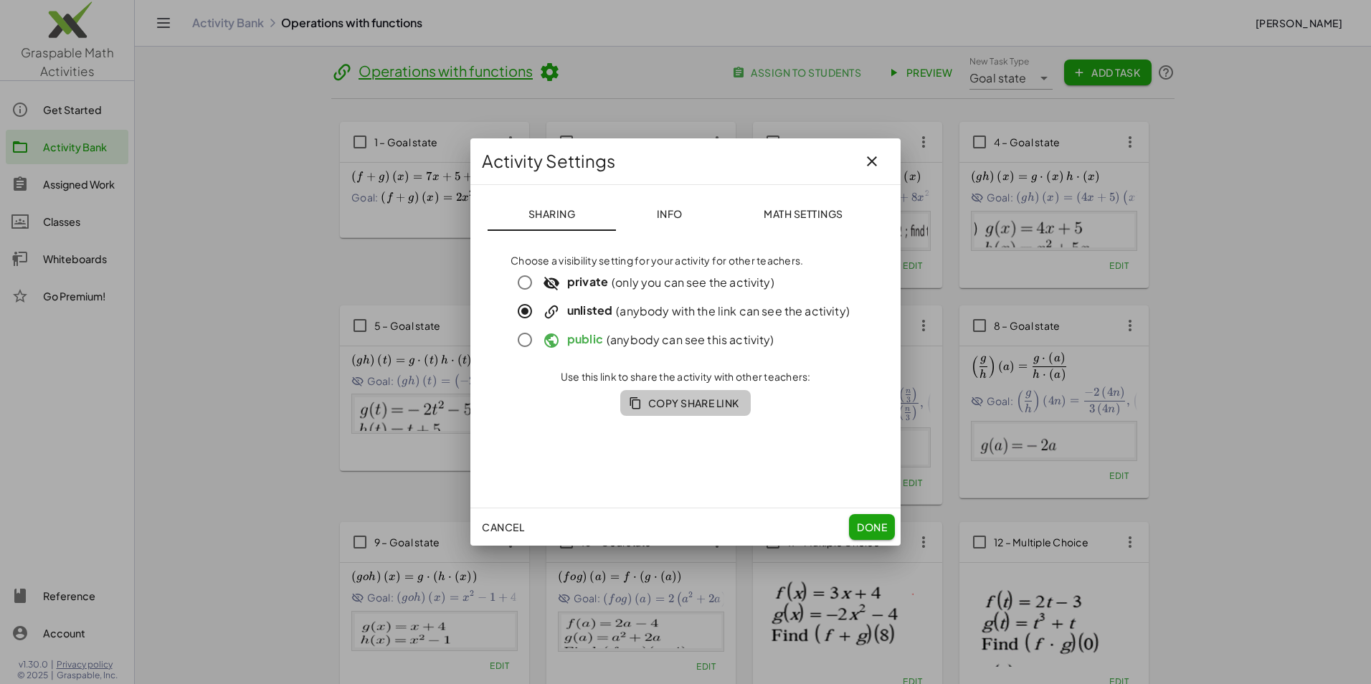
click at [632, 405] on icon "button" at bounding box center [635, 402] width 13 height 13
click at [875, 166] on icon "button" at bounding box center [871, 161] width 17 height 17
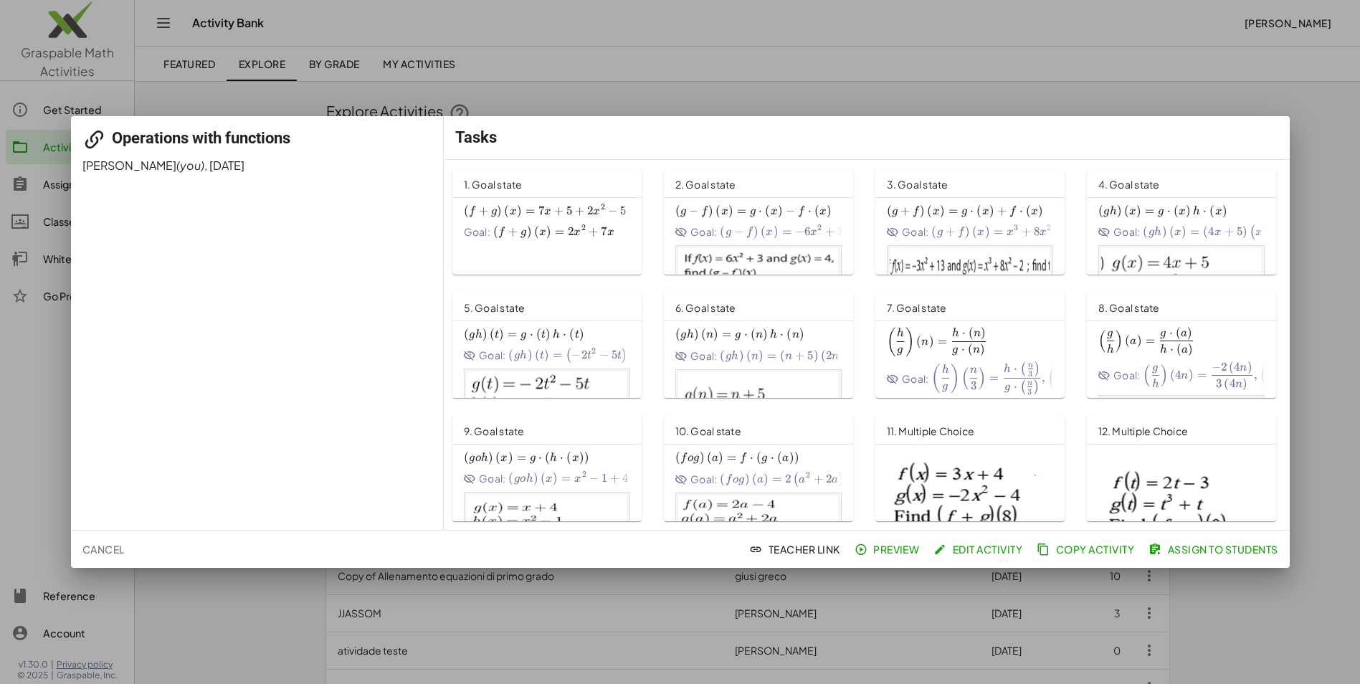
click at [1320, 596] on div at bounding box center [680, 342] width 1360 height 684
click at [890, 551] on span "Preview" at bounding box center [888, 549] width 62 height 13
click at [9, 318] on div at bounding box center [680, 342] width 1360 height 684
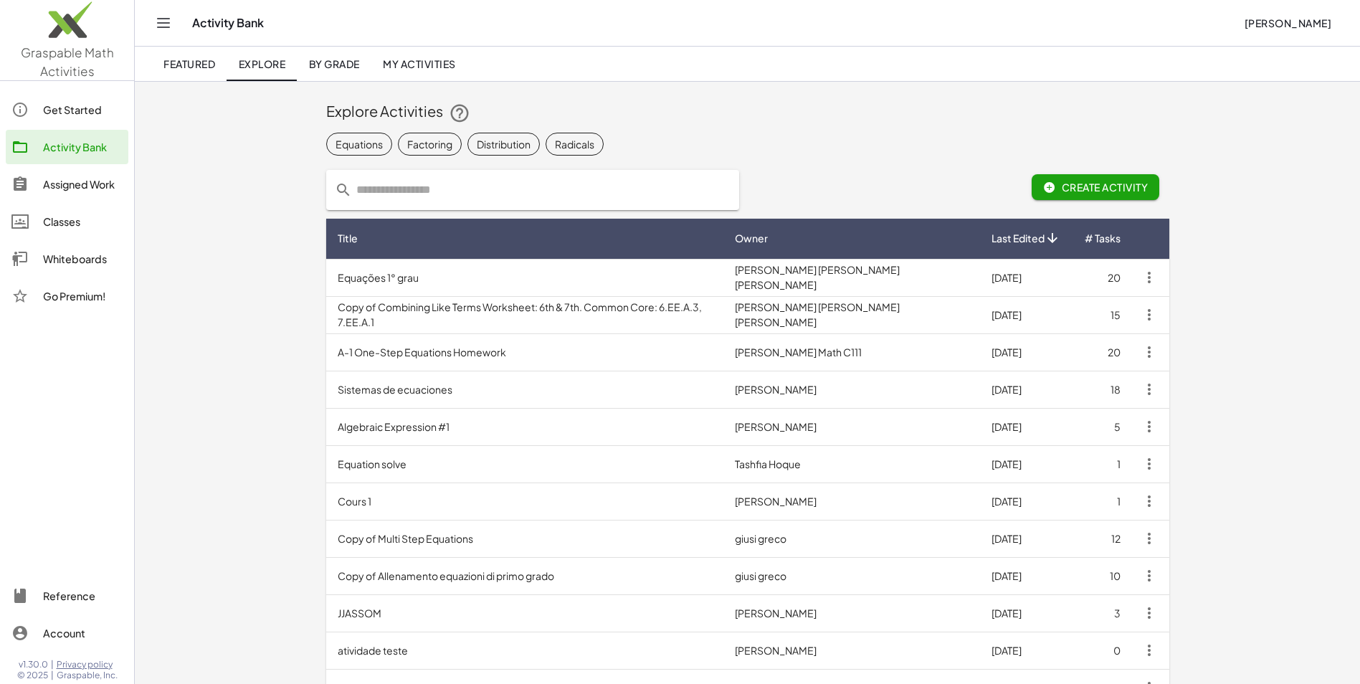
click at [70, 184] on div "Assigned Work" at bounding box center [83, 184] width 80 height 17
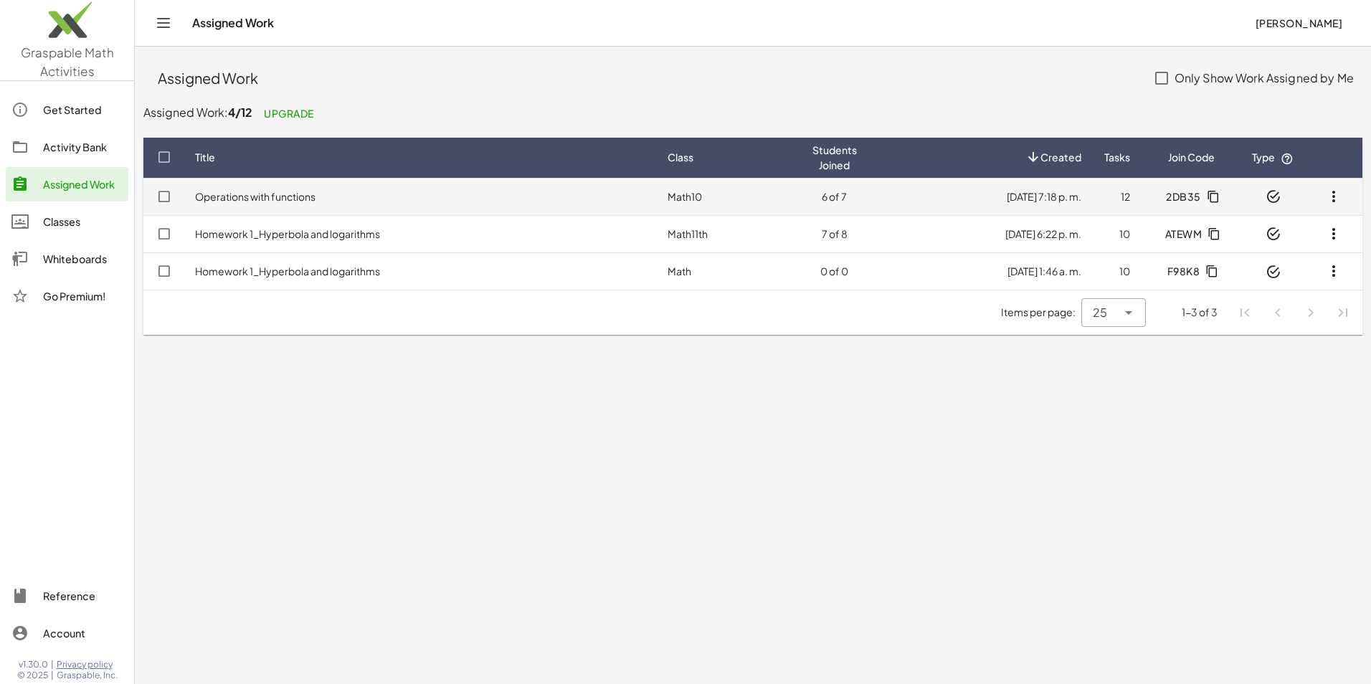
click at [642, 194] on td "Operations with functions" at bounding box center [420, 196] width 472 height 37
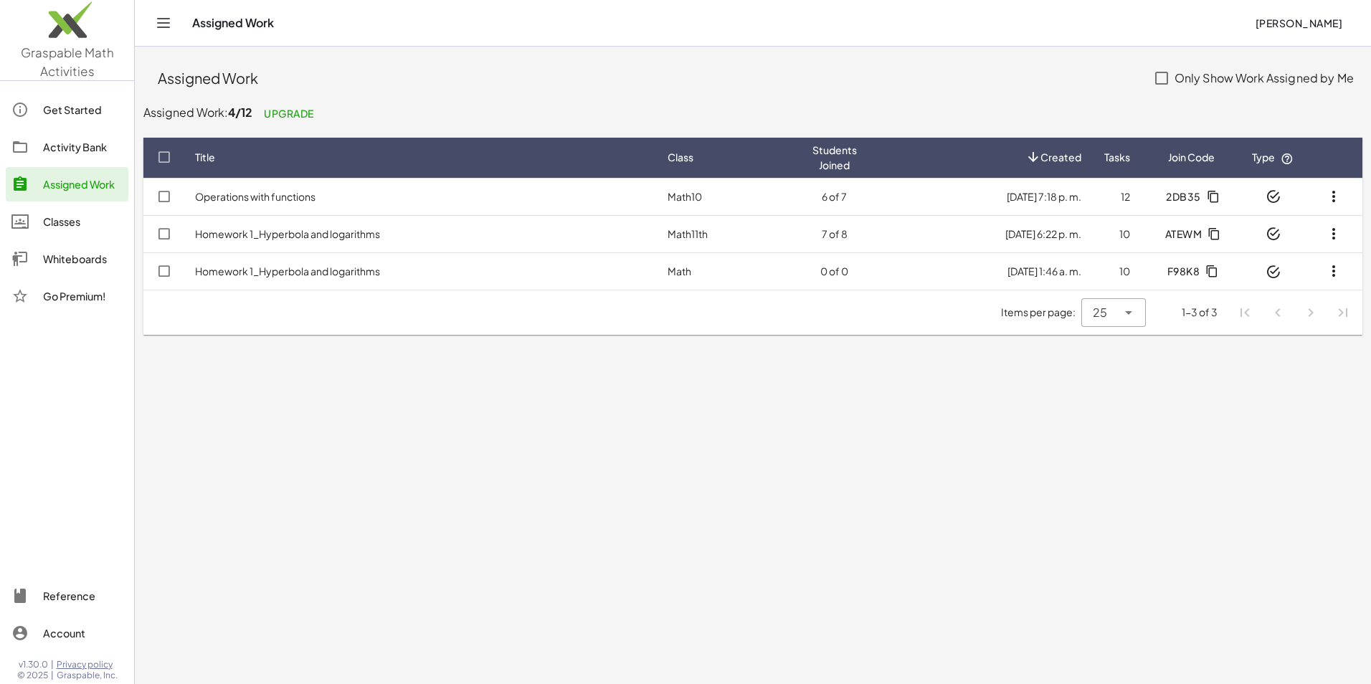
click at [100, 145] on div "Activity Bank" at bounding box center [83, 146] width 80 height 17
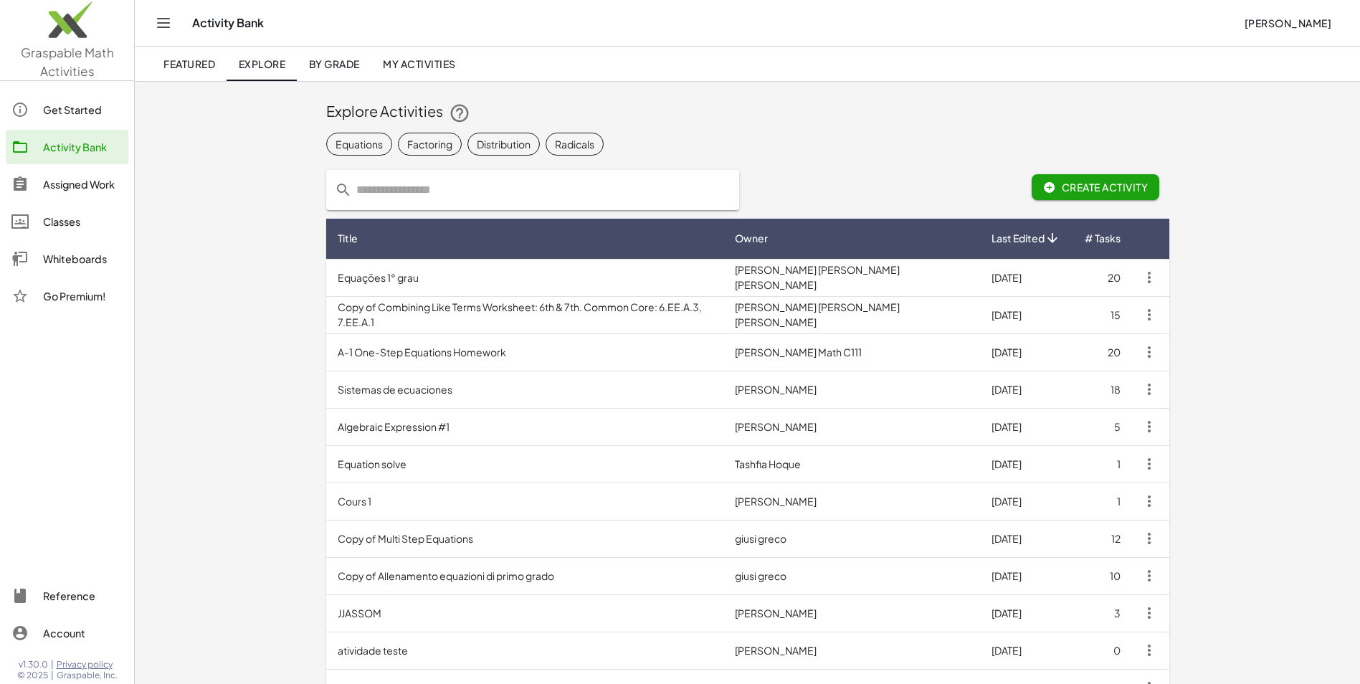
click at [105, 186] on div "Assigned Work" at bounding box center [83, 184] width 80 height 17
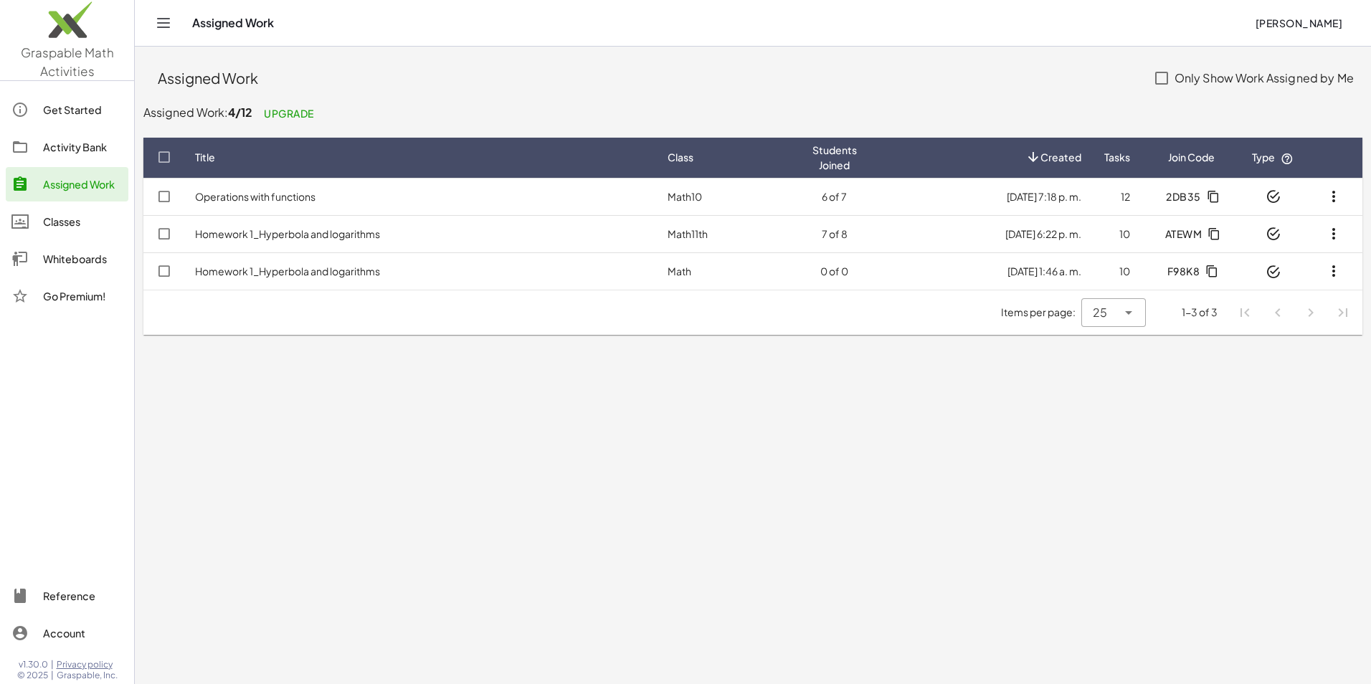
click at [105, 151] on div "Activity Bank" at bounding box center [83, 146] width 80 height 17
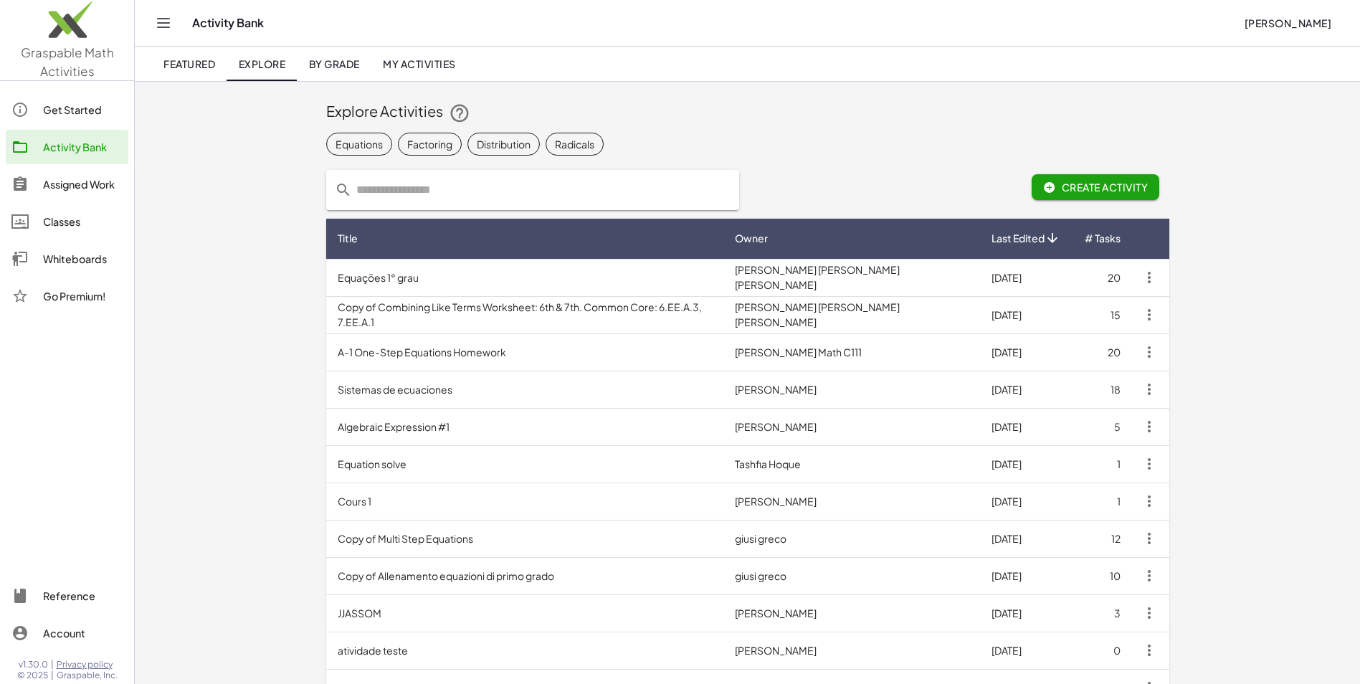
click at [432, 72] on link "My Activities" at bounding box center [419, 64] width 96 height 34
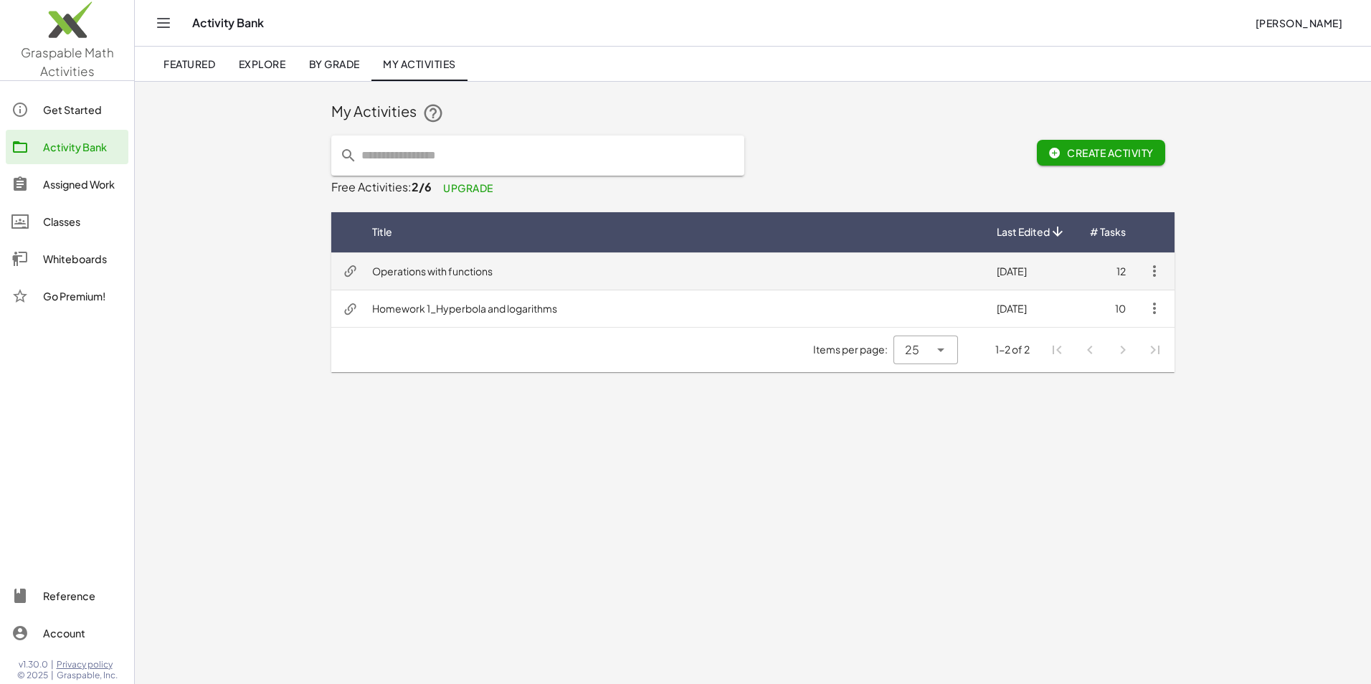
click at [1153, 274] on icon "button" at bounding box center [1154, 270] width 17 height 17
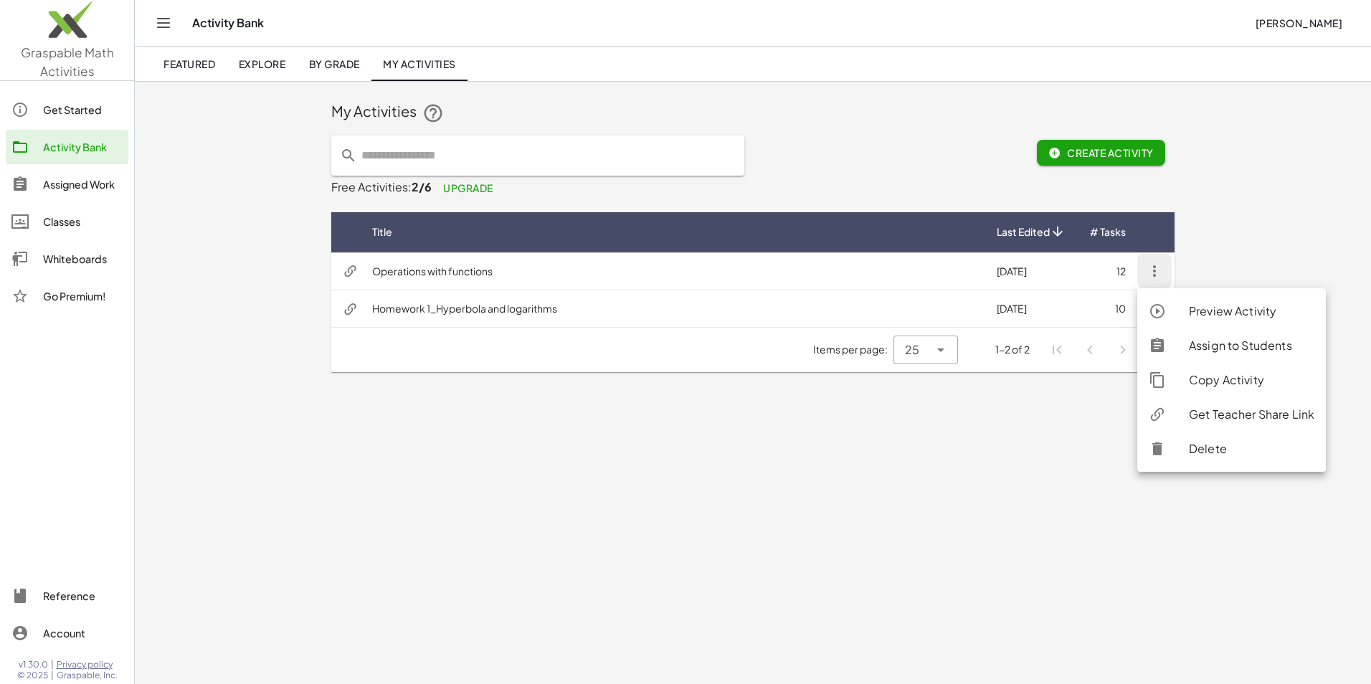
click at [1215, 314] on div "Preview Activity" at bounding box center [1251, 311] width 125 height 17
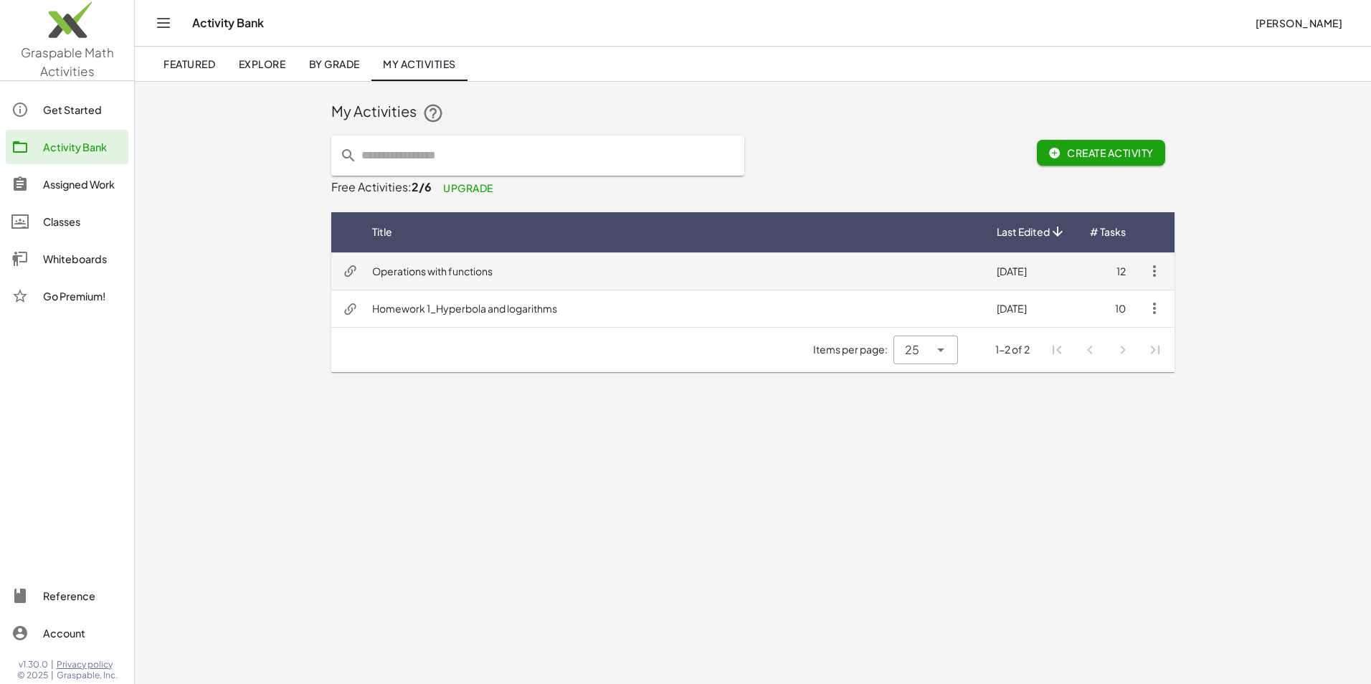
click at [614, 265] on td "Operations with functions" at bounding box center [673, 270] width 624 height 37
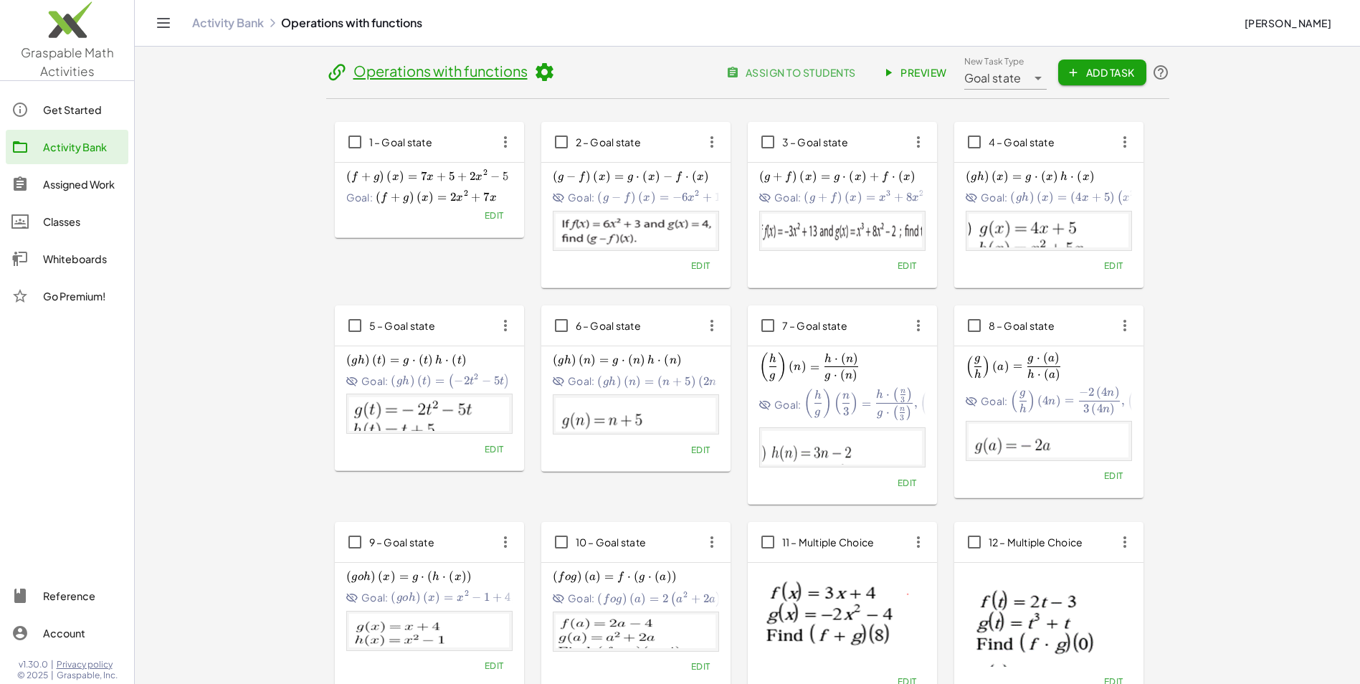
click at [696, 268] on span "Edit" at bounding box center [699, 265] width 19 height 11
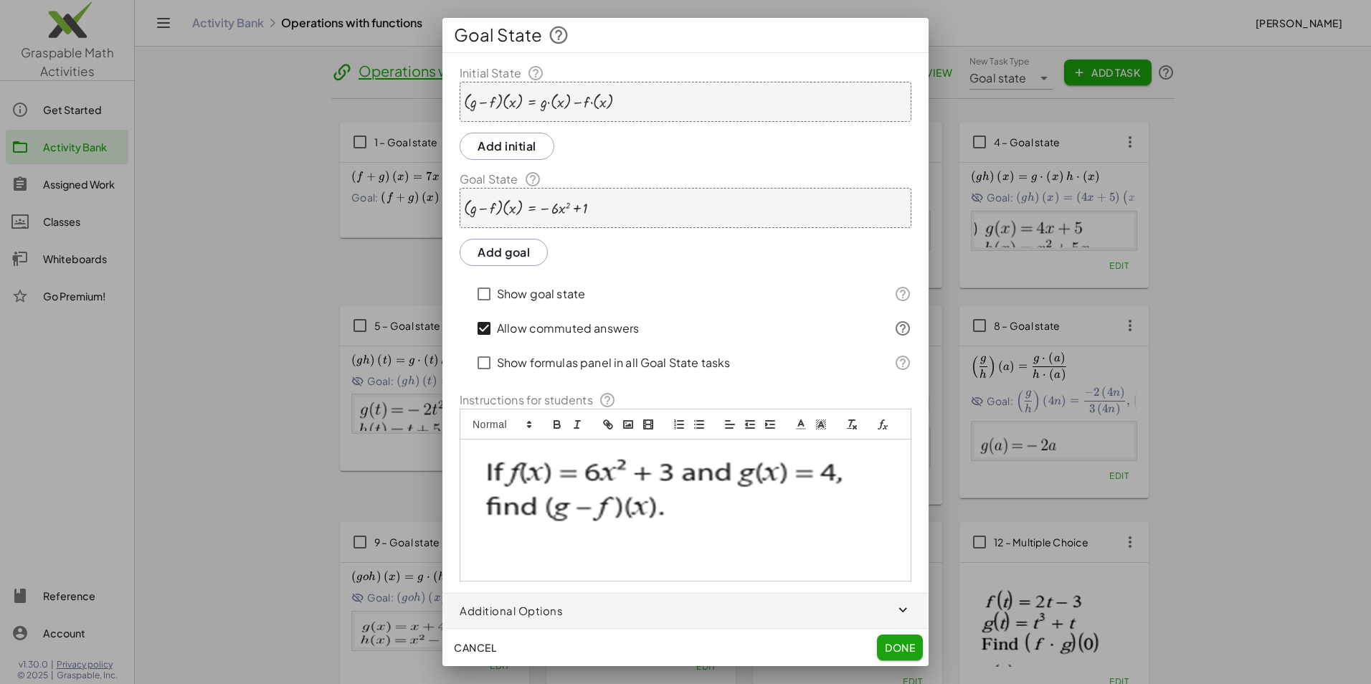
click at [622, 105] on div "· ( + g − f ) · ( x ) = + · g · ( x ) − · f · ( x )" at bounding box center [686, 102] width 452 height 40
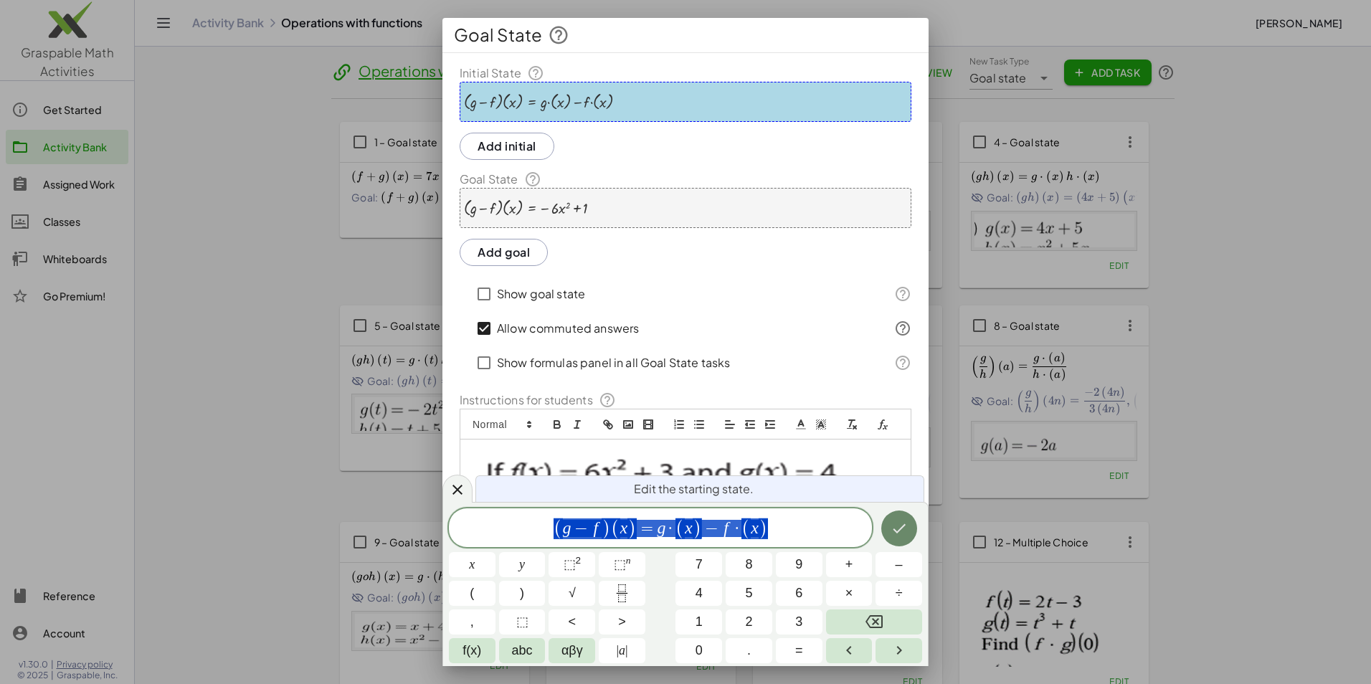
click at [905, 535] on icon "Done" at bounding box center [898, 528] width 17 height 17
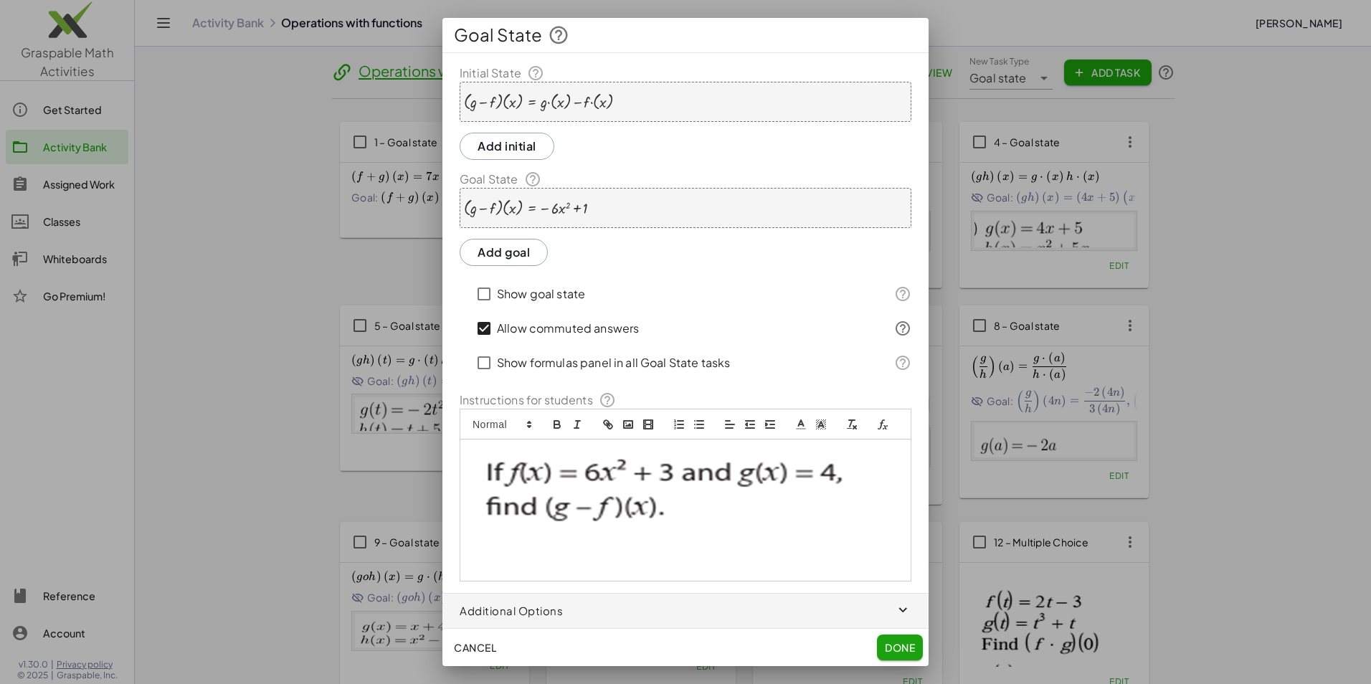
click at [583, 105] on div at bounding box center [539, 102] width 150 height 18
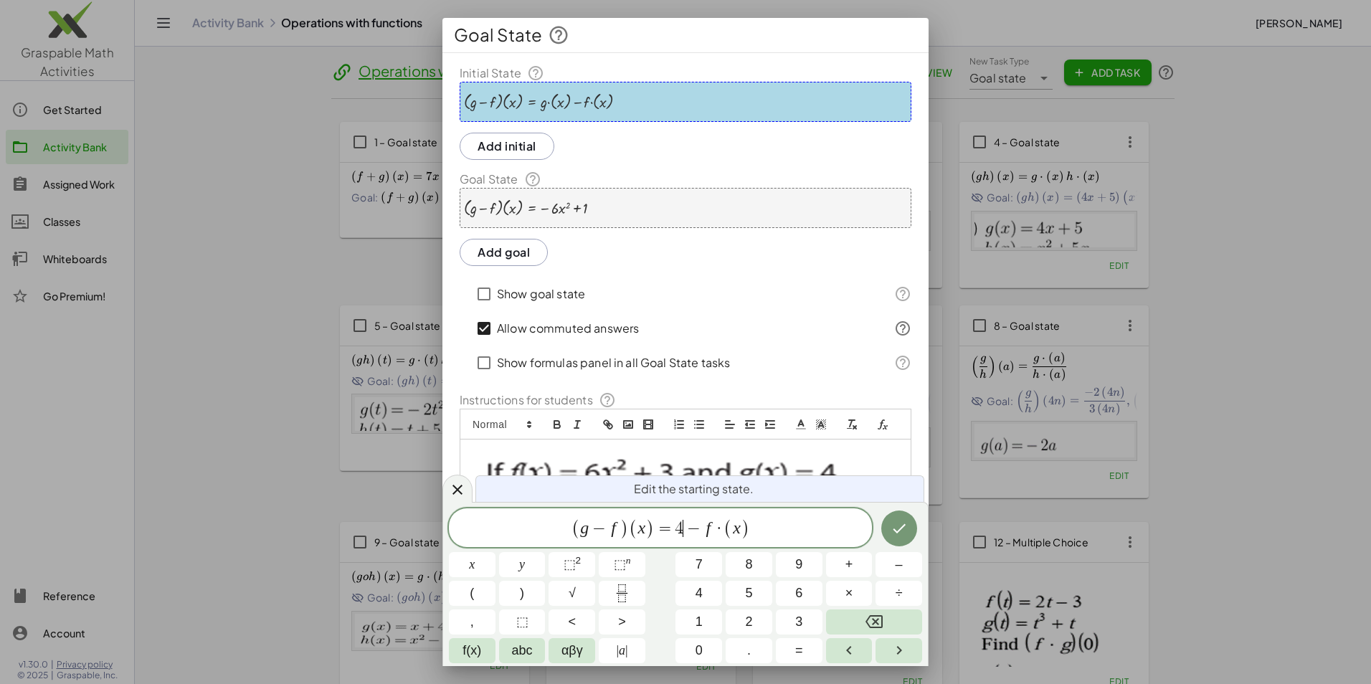
click at [752, 532] on span "( g − f ) ( x ) = 4 ​ − f · ( x )" at bounding box center [660, 529] width 423 height 24
click at [572, 563] on span "⬚" at bounding box center [569, 564] width 12 height 14
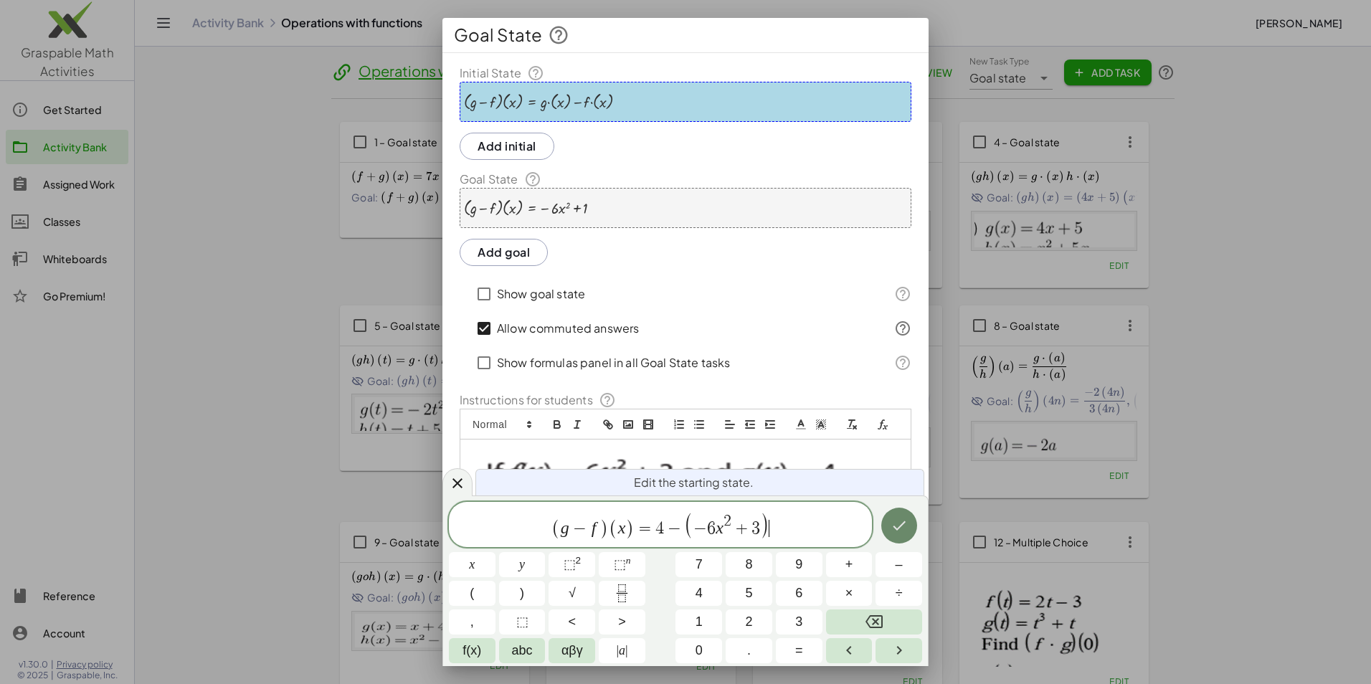
click at [900, 532] on icon "Done" at bounding box center [898, 525] width 17 height 17
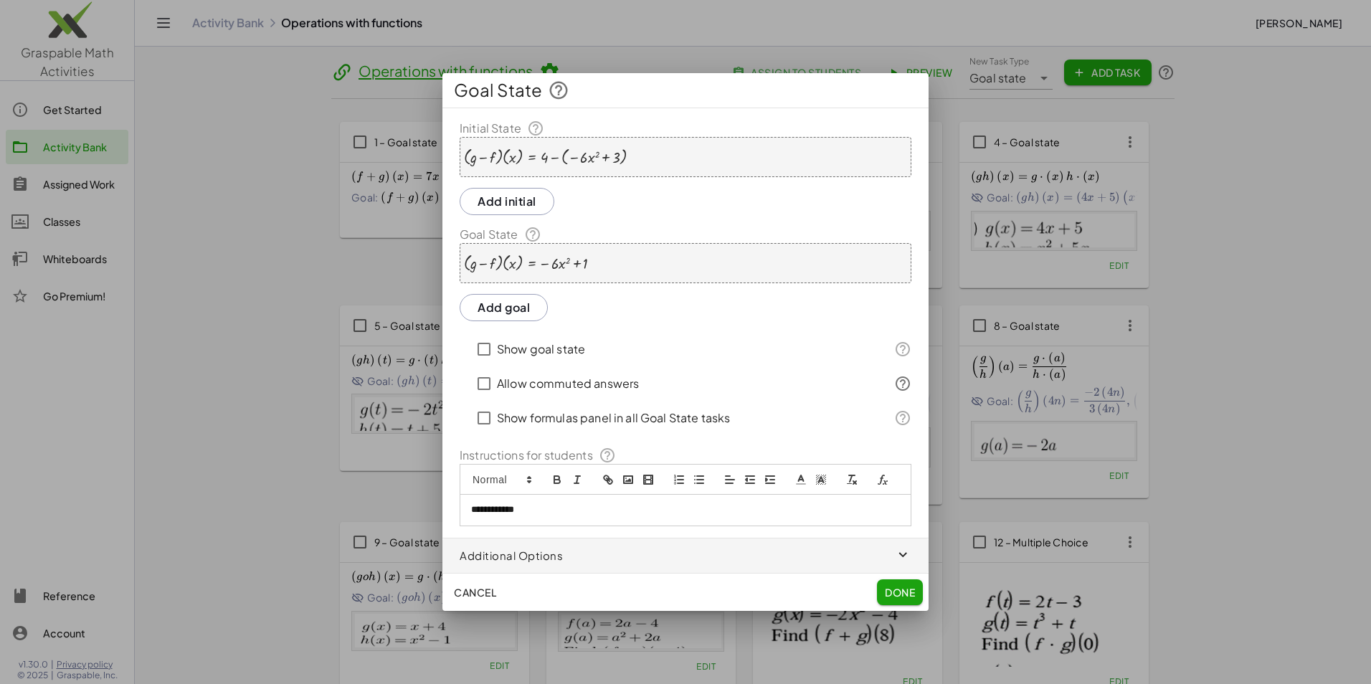
click at [475, 596] on span "Cancel" at bounding box center [475, 592] width 42 height 13
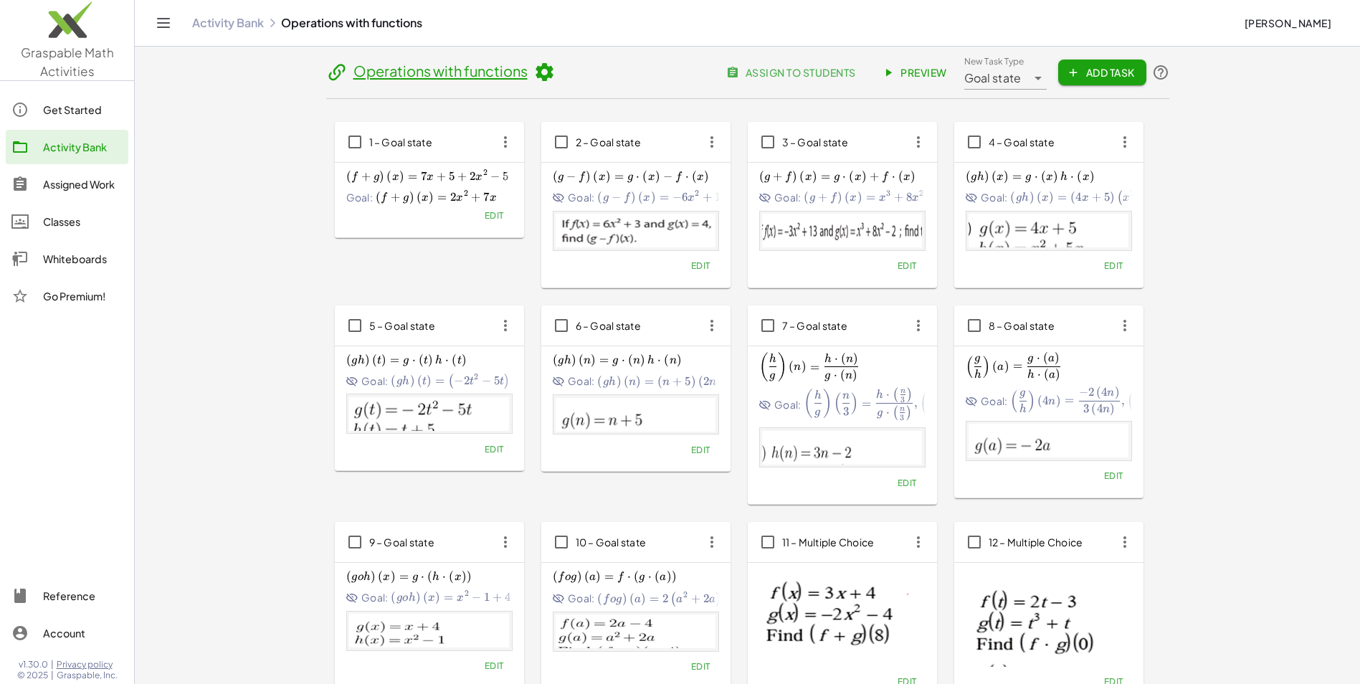
click at [701, 270] on span "Edit" at bounding box center [699, 265] width 19 height 11
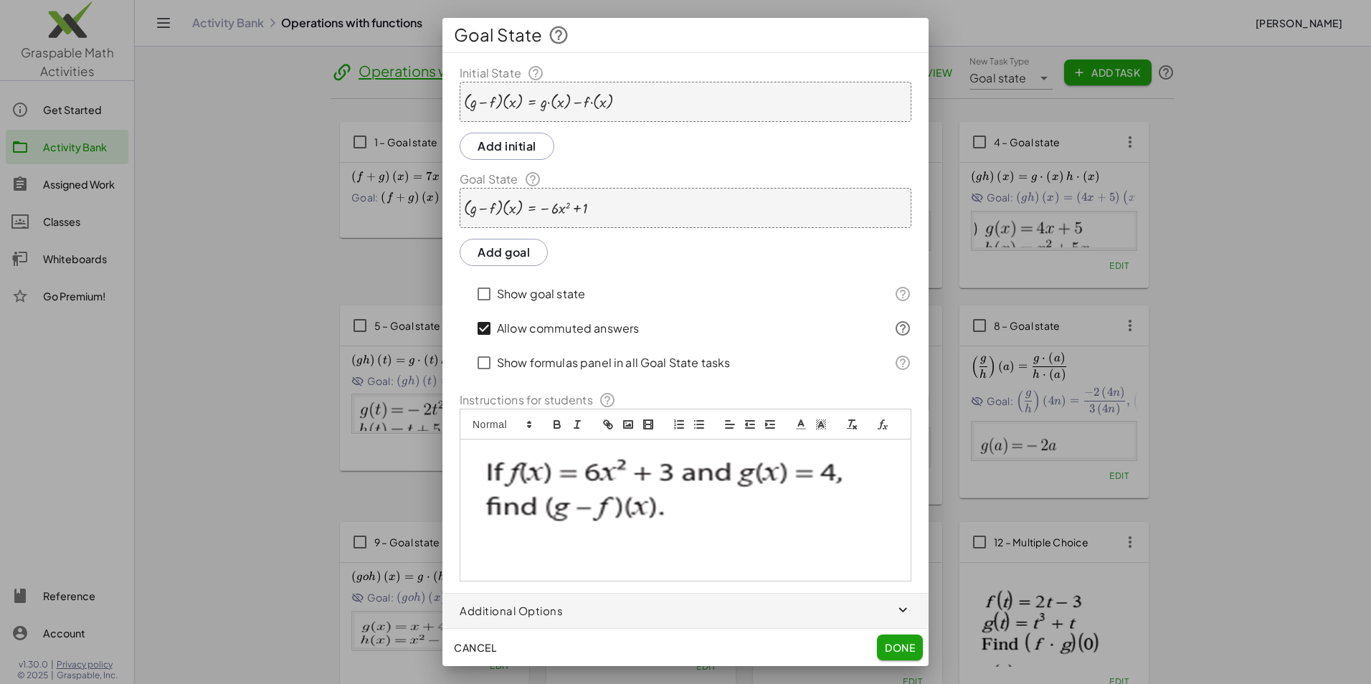
click at [560, 111] on div at bounding box center [539, 102] width 150 height 18
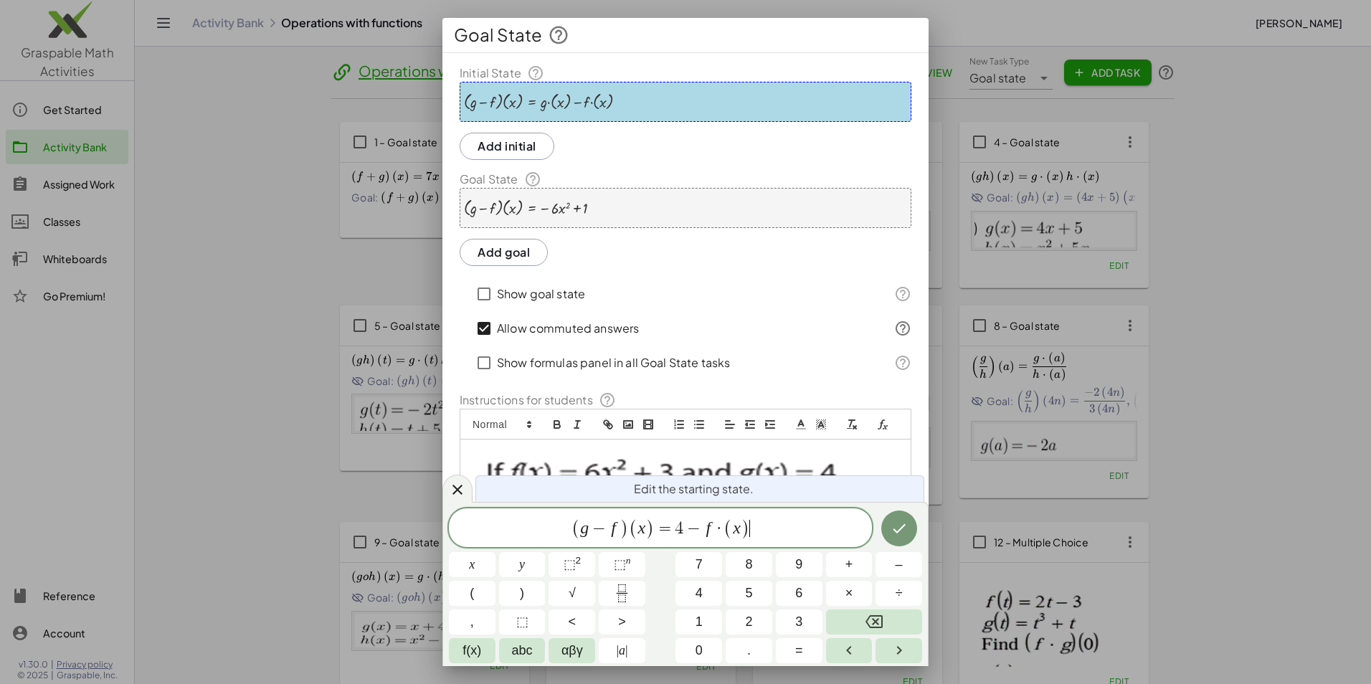
click at [746, 525] on span ")" at bounding box center [745, 528] width 9 height 21
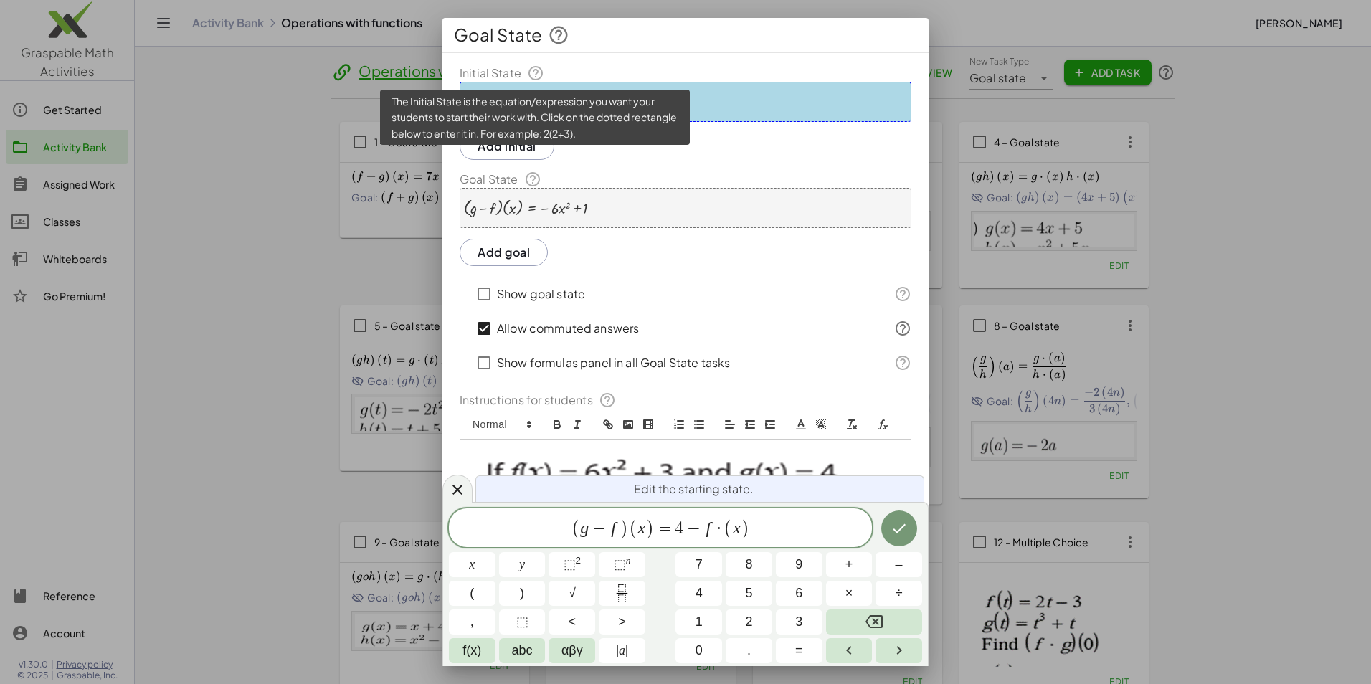
click at [534, 70] on icon at bounding box center [535, 73] width 17 height 17
click at [535, 75] on icon at bounding box center [535, 73] width 17 height 17
click at [532, 75] on icon at bounding box center [535, 73] width 17 height 17
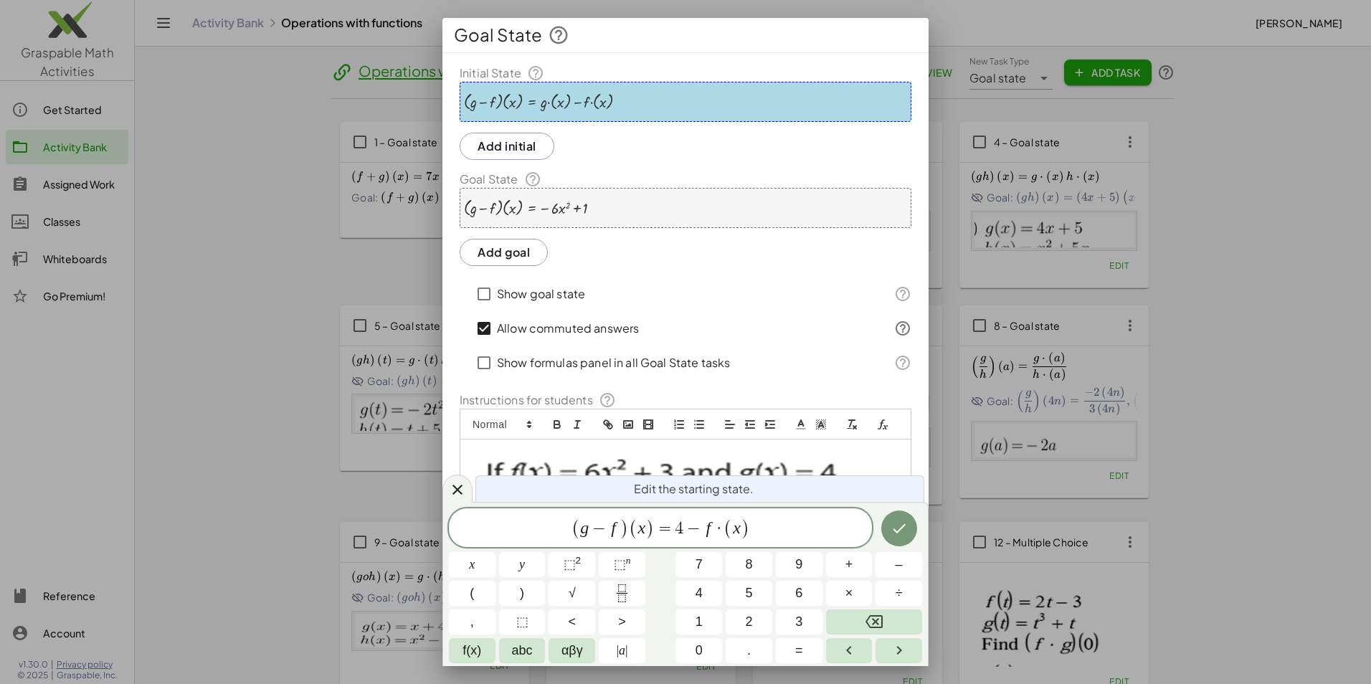
click at [525, 104] on div at bounding box center [539, 102] width 150 height 18
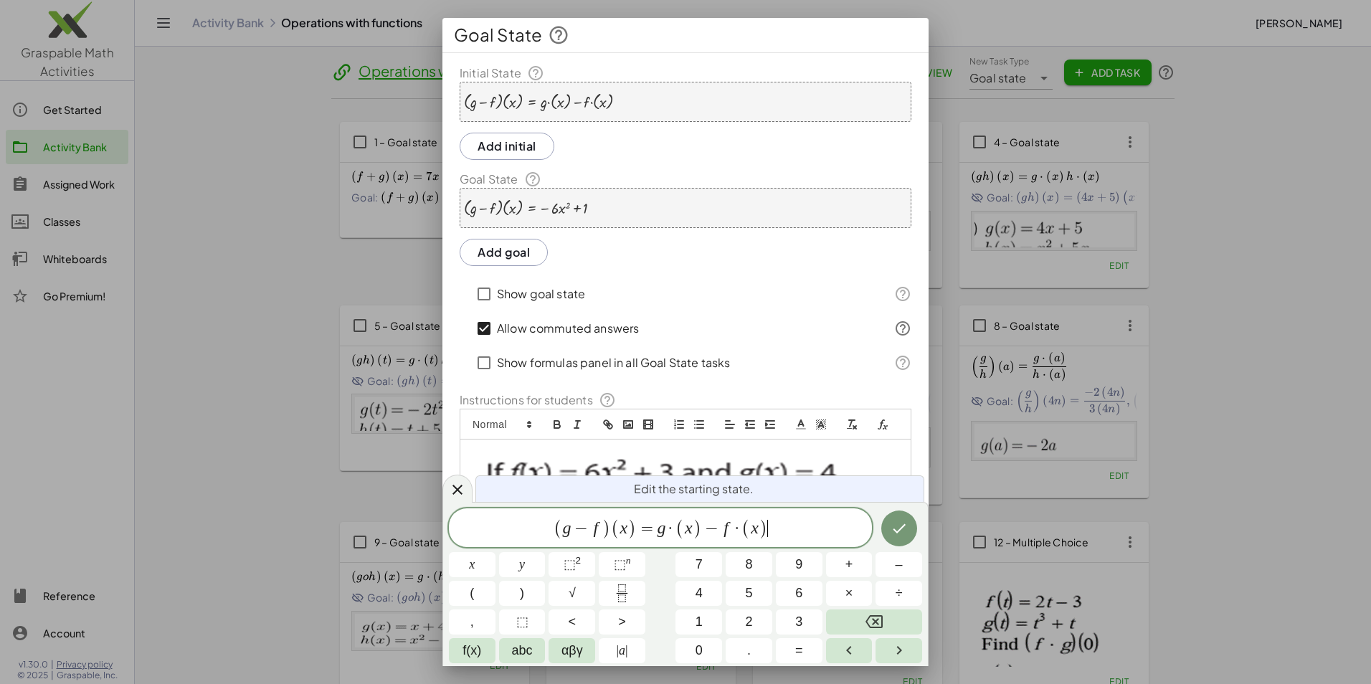
click at [771, 530] on span "( g − f ) ( x ) = g · ( x ) − f · ( x ) ​" at bounding box center [660, 529] width 423 height 24
click at [652, 526] on span "=" at bounding box center [647, 528] width 21 height 17
click at [893, 522] on icon "Done" at bounding box center [898, 528] width 17 height 17
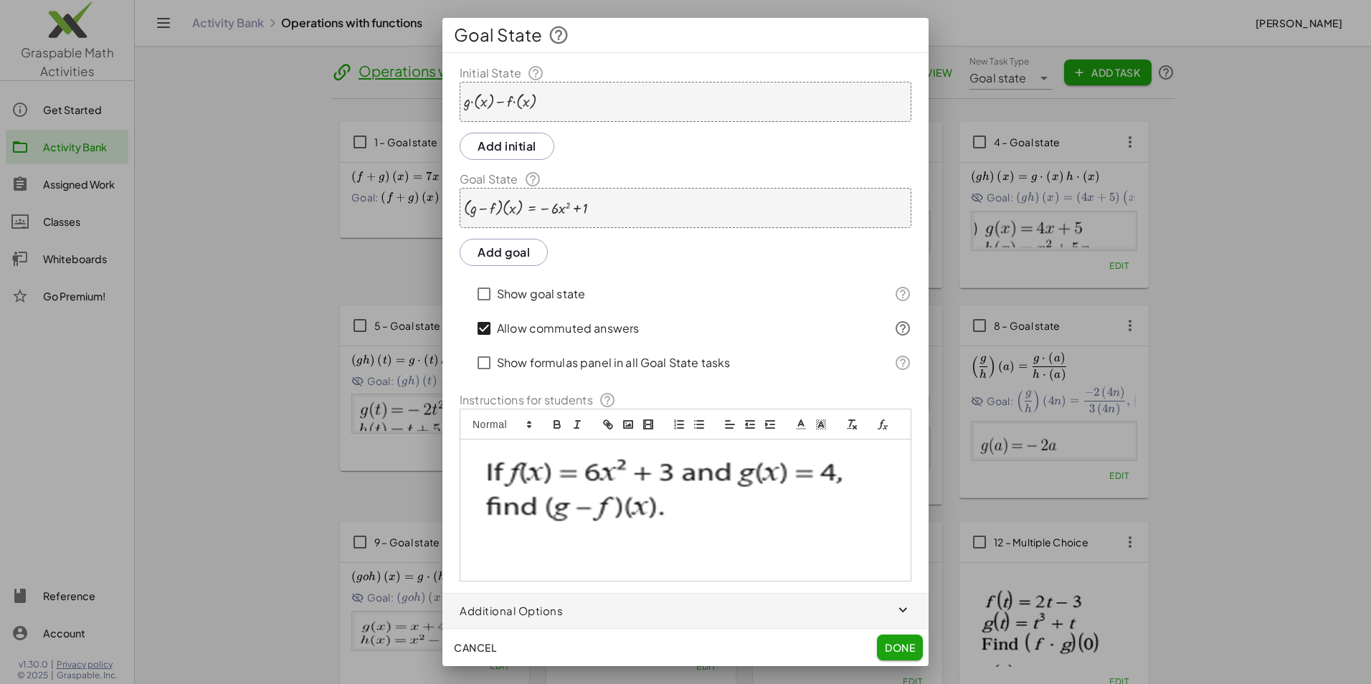
click at [908, 651] on span "Done" at bounding box center [900, 647] width 30 height 13
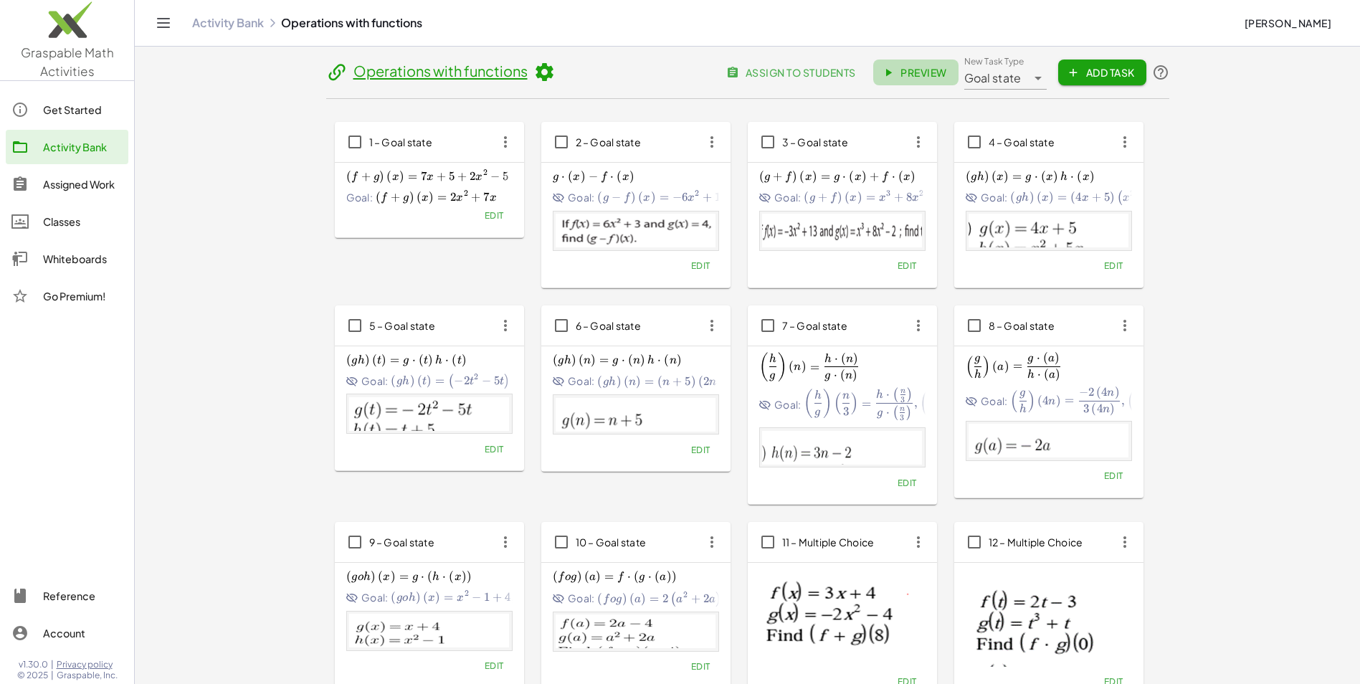
click at [910, 75] on span "Preview" at bounding box center [916, 72] width 62 height 13
click at [696, 270] on span "Edit" at bounding box center [699, 265] width 19 height 11
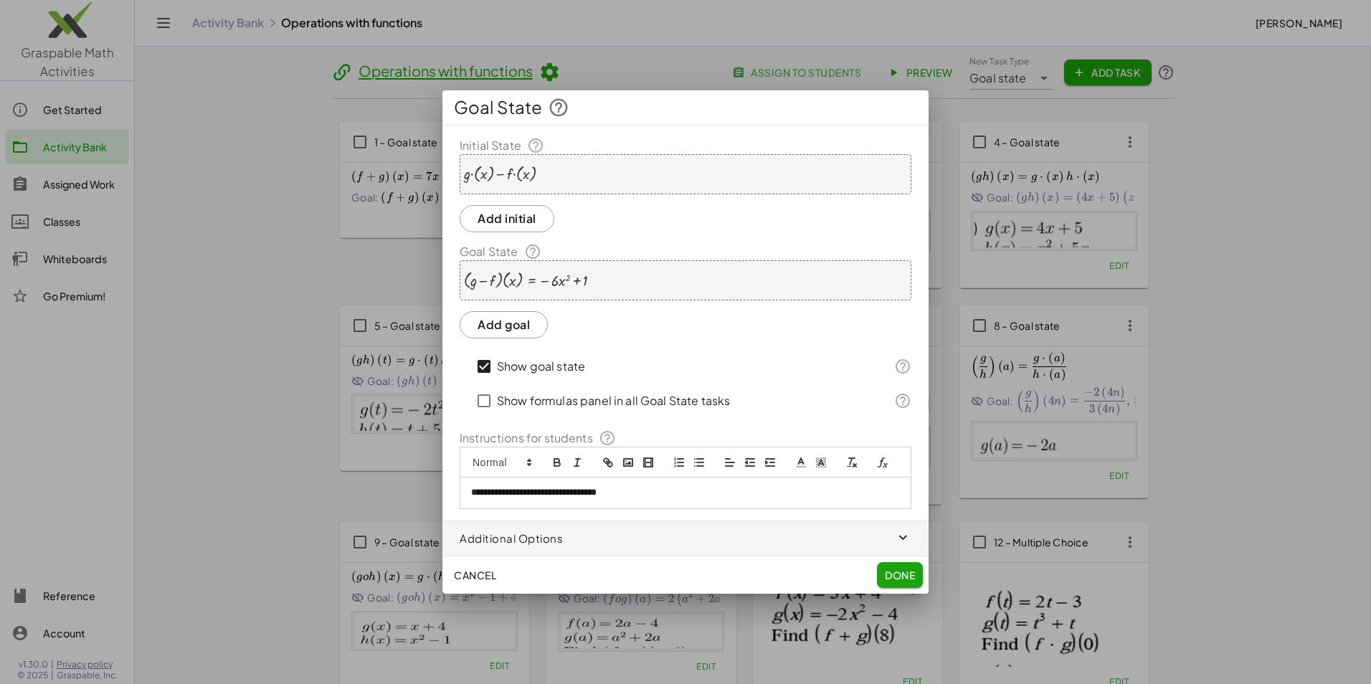
click at [906, 536] on icon "button" at bounding box center [903, 538] width 16 height 16
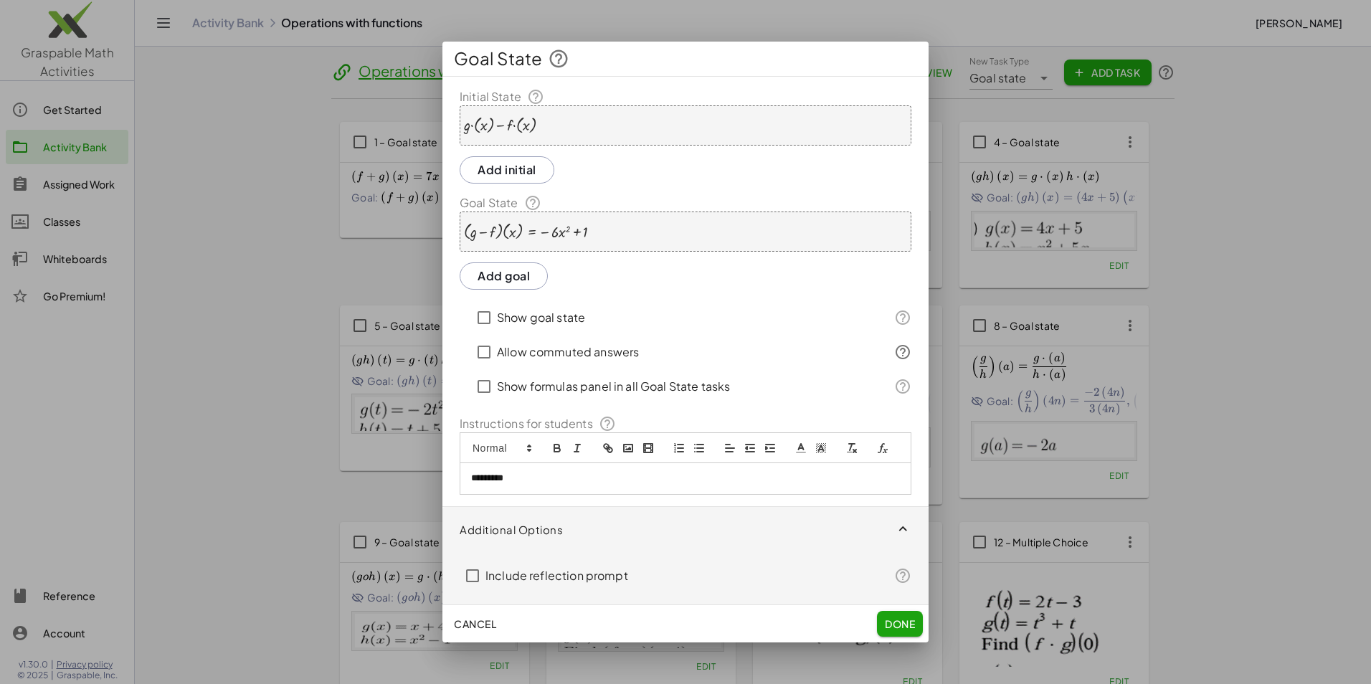
click at [483, 625] on span "Cancel" at bounding box center [475, 623] width 42 height 13
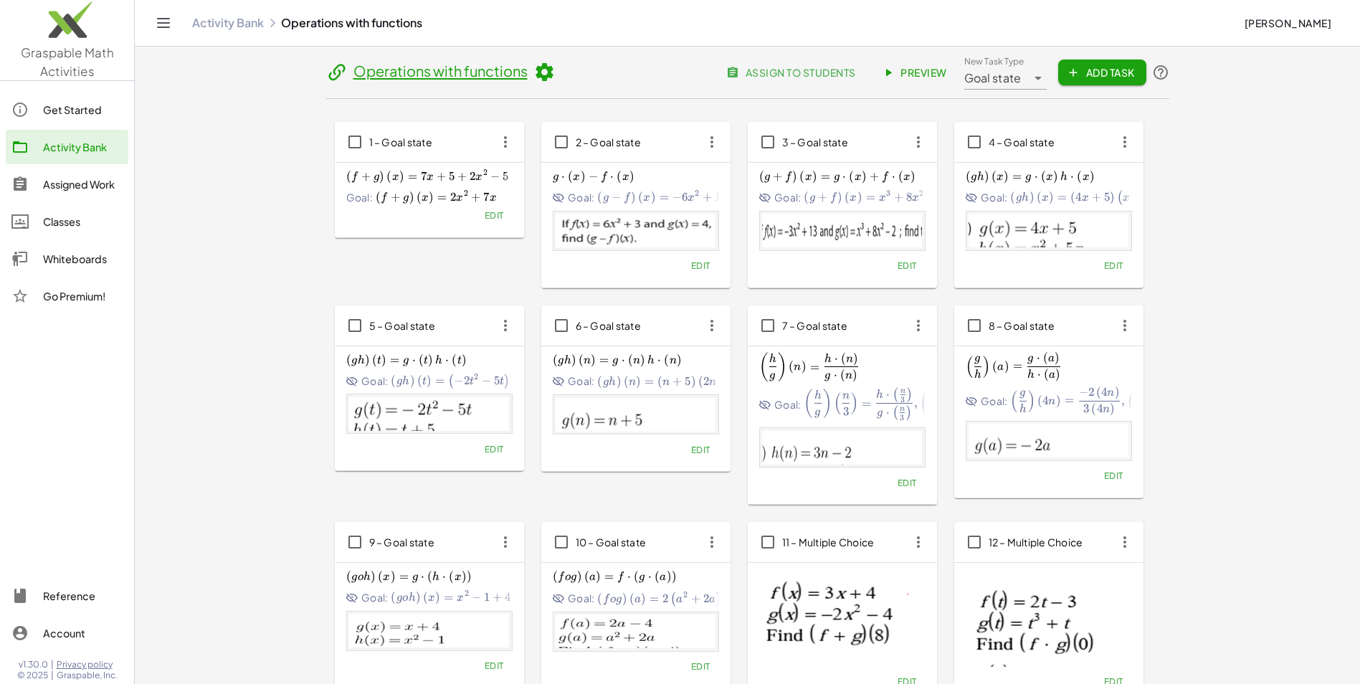
click at [700, 280] on div "g ⋅ ( x ) − f ⋅ ( x ) g\cdot \left(x\right)-f\cdot \left(x\right) g ⋅ ( x ) − f…" at bounding box center [635, 225] width 189 height 125
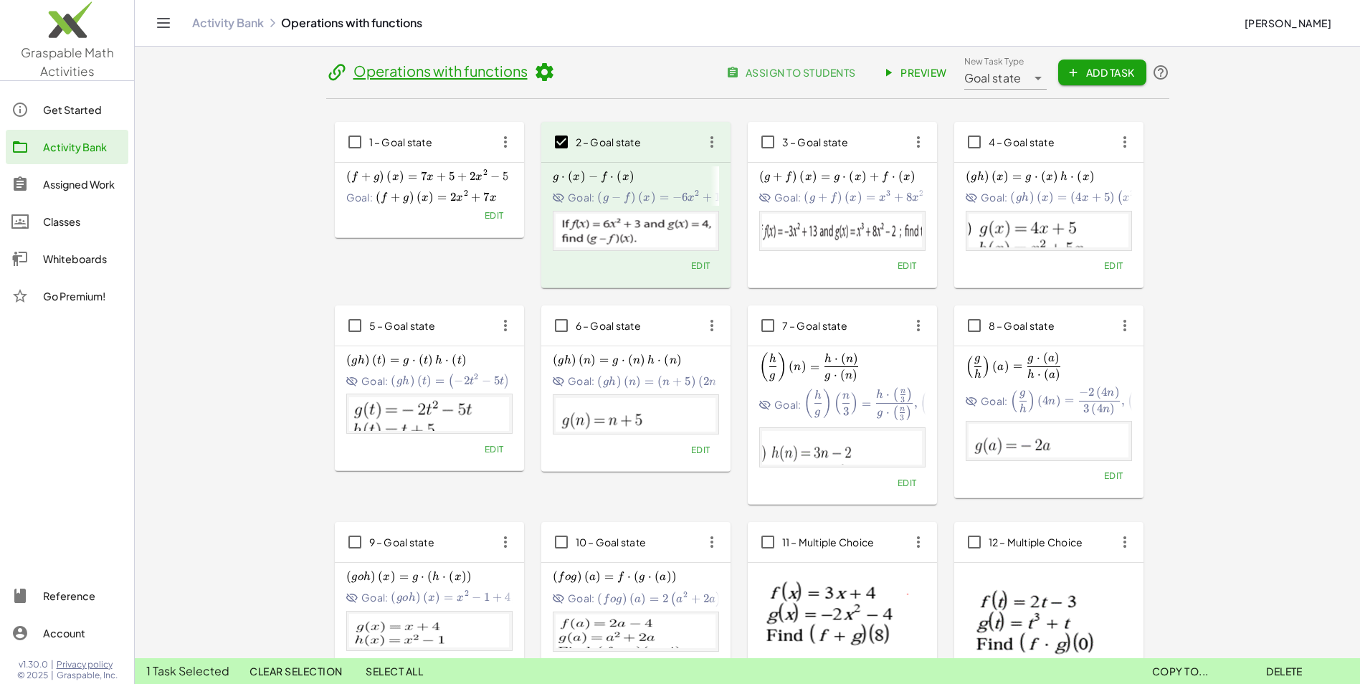
click at [922, 67] on span "Preview" at bounding box center [916, 72] width 62 height 13
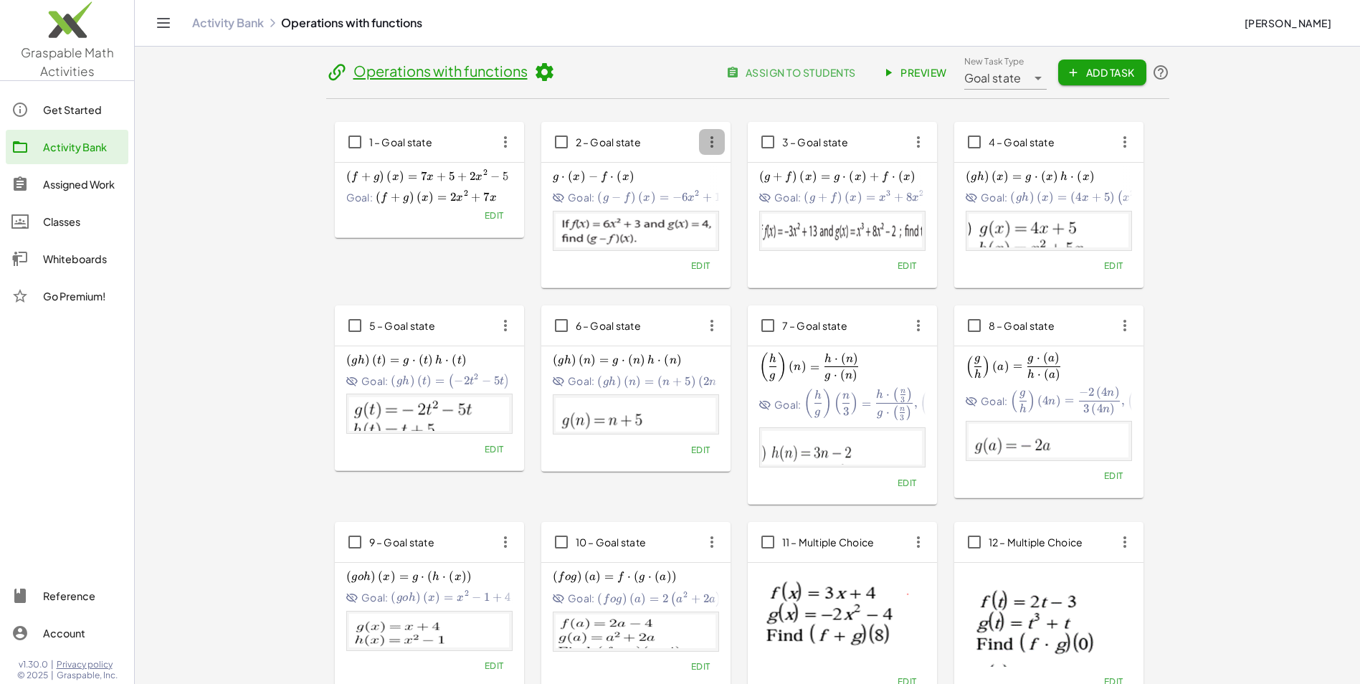
click at [708, 148] on icon "button" at bounding box center [712, 142] width 26 height 26
click at [680, 270] on div "Edit" at bounding box center [636, 266] width 166 height 20
click at [692, 267] on span "Edit" at bounding box center [699, 265] width 19 height 11
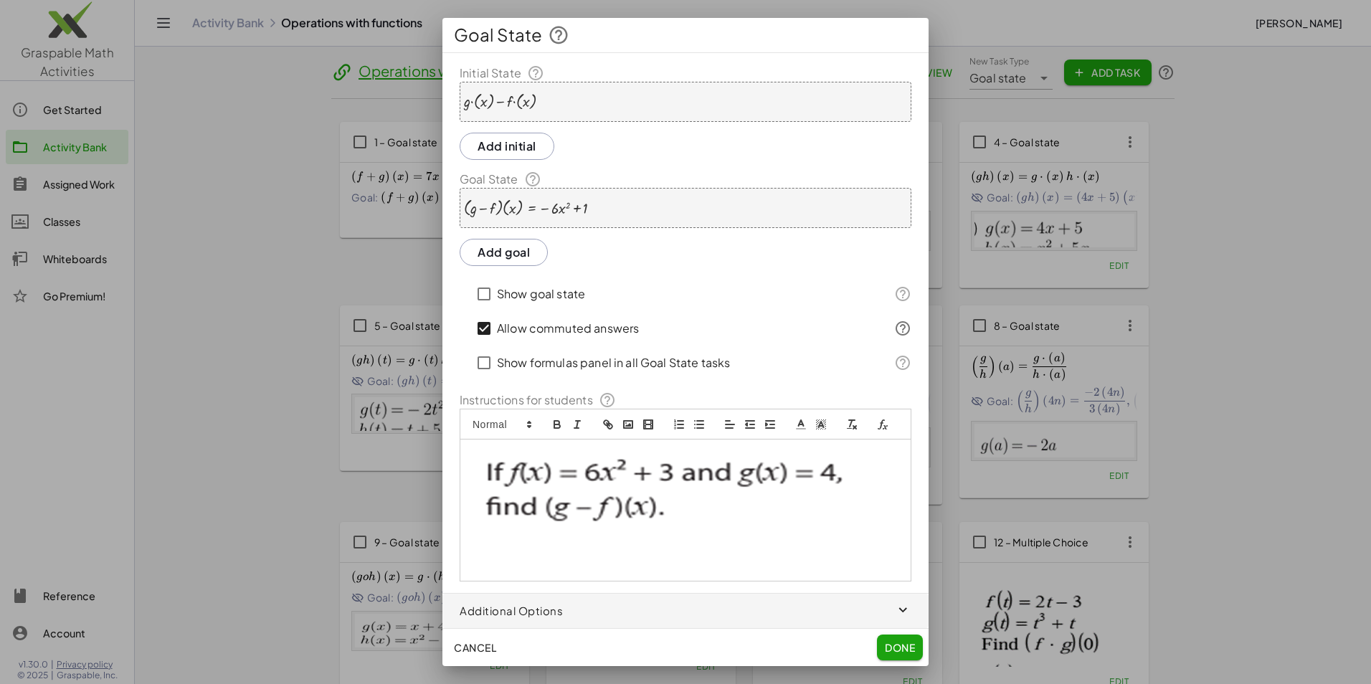
click at [915, 646] on button "Done" at bounding box center [900, 647] width 46 height 26
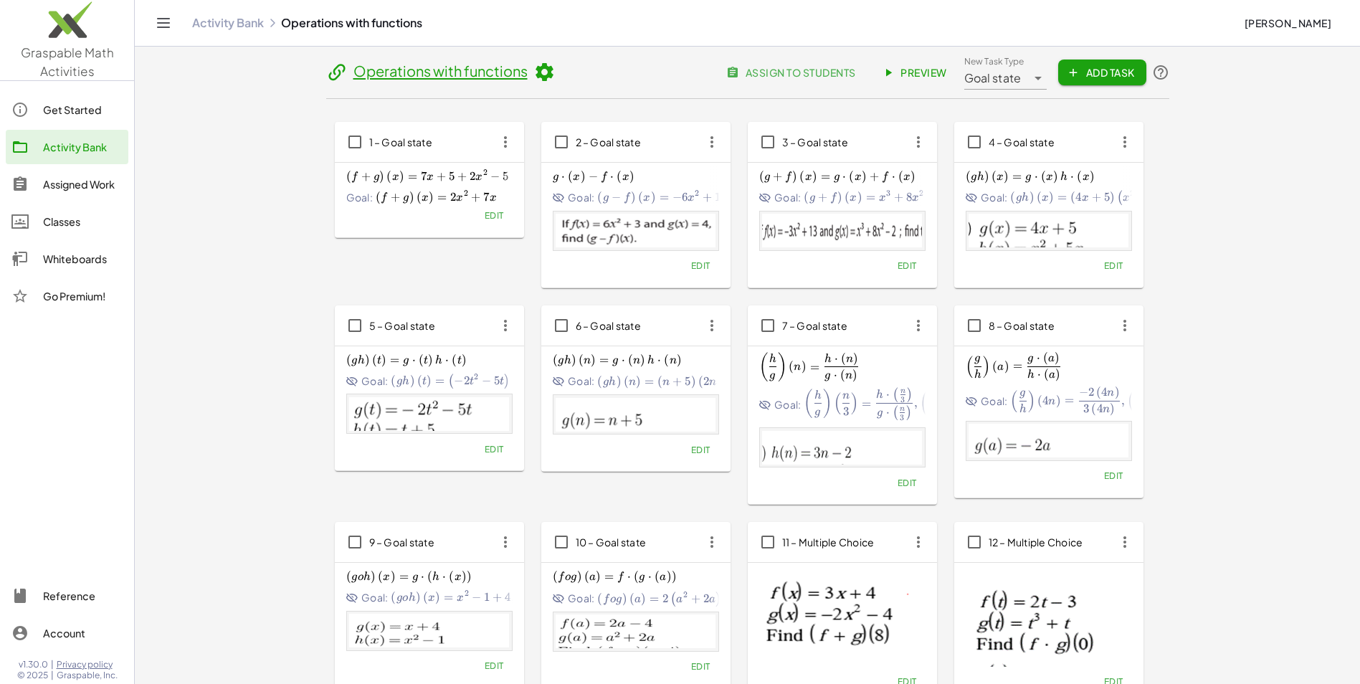
click at [492, 219] on span "Edit" at bounding box center [493, 215] width 19 height 11
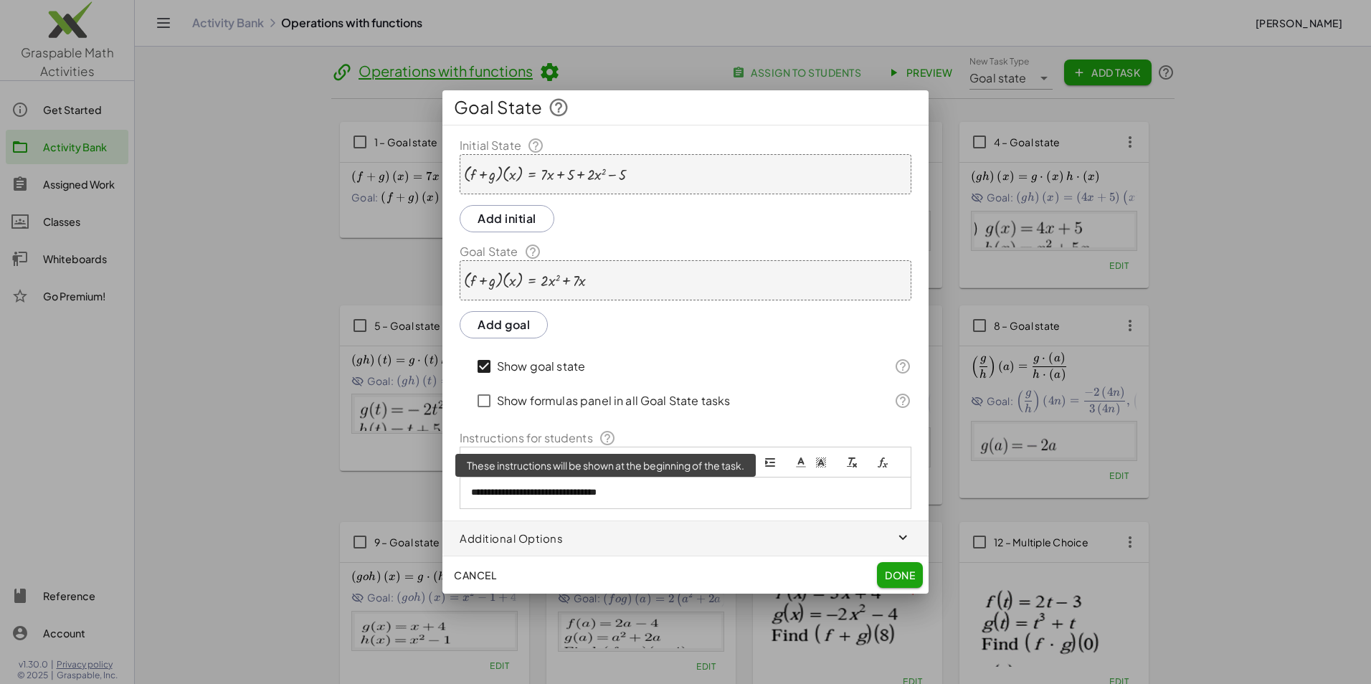
click at [606, 437] on icon at bounding box center [607, 437] width 17 height 17
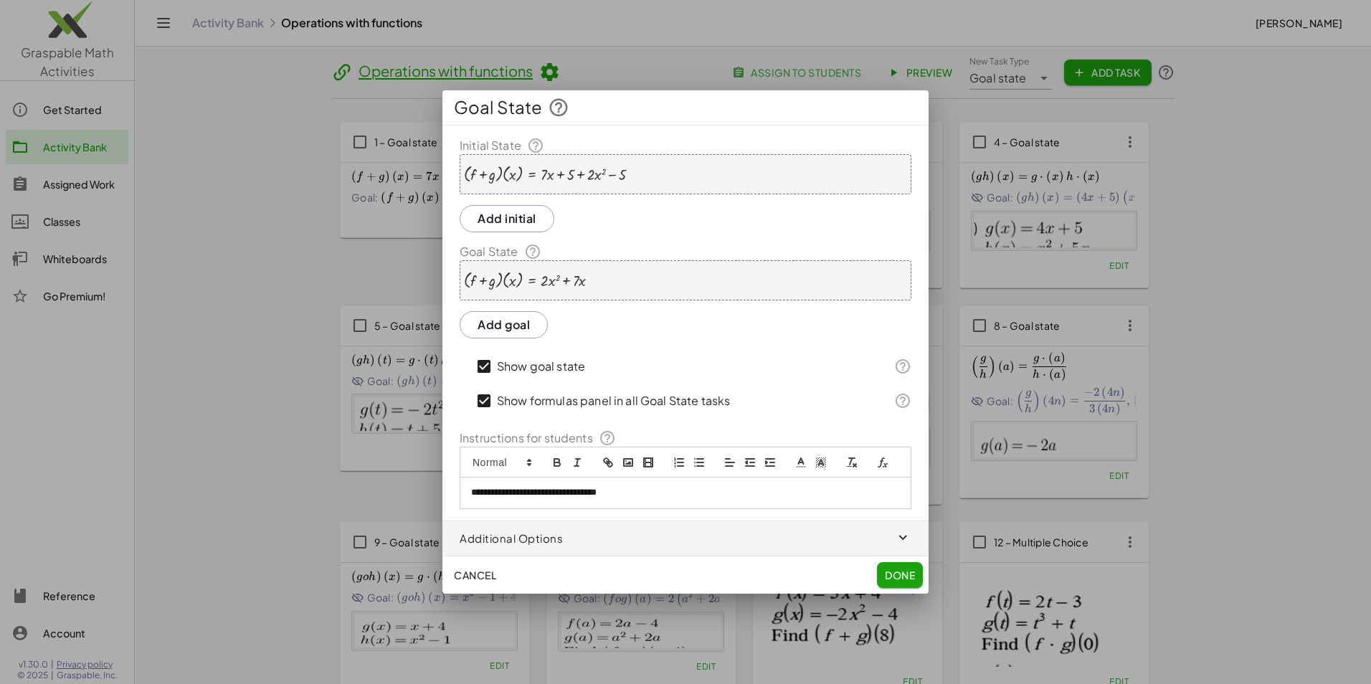
click at [899, 568] on span "Done" at bounding box center [900, 574] width 30 height 13
click at [897, 569] on span "Done" at bounding box center [900, 574] width 30 height 13
click at [898, 570] on span "Done" at bounding box center [900, 574] width 30 height 13
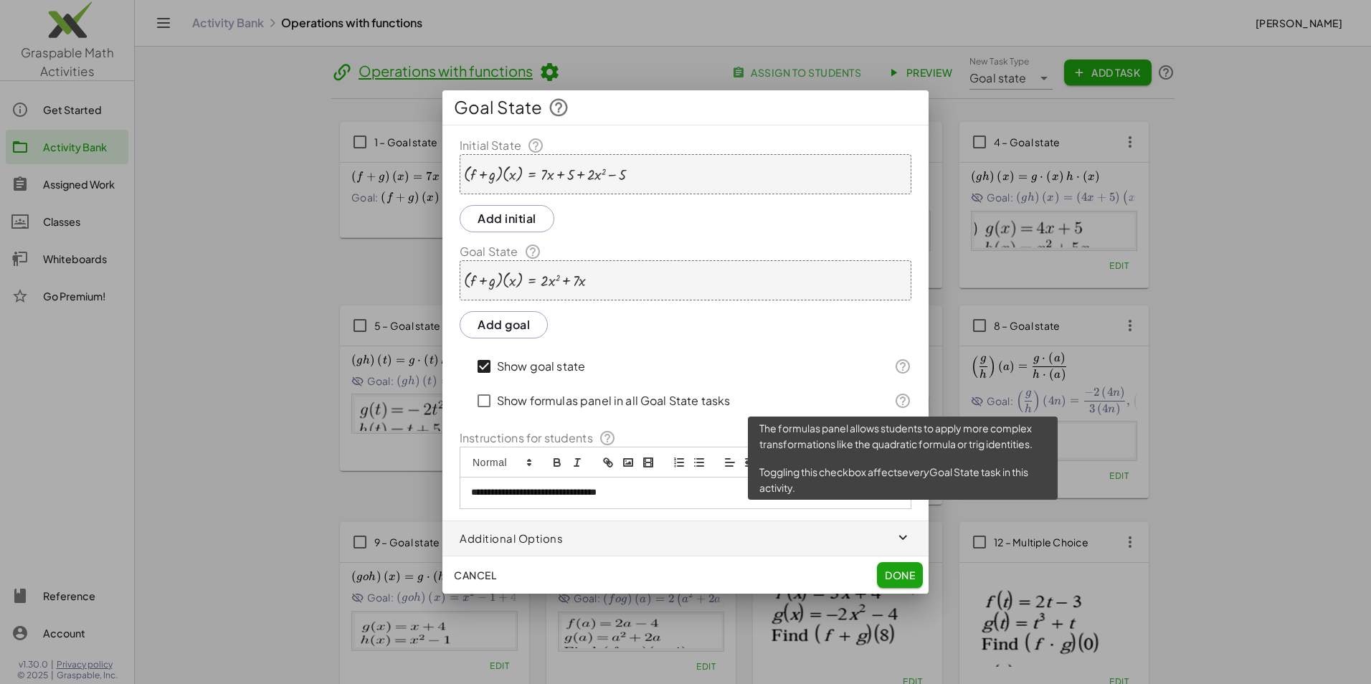
click at [908, 403] on icon at bounding box center [902, 400] width 17 height 17
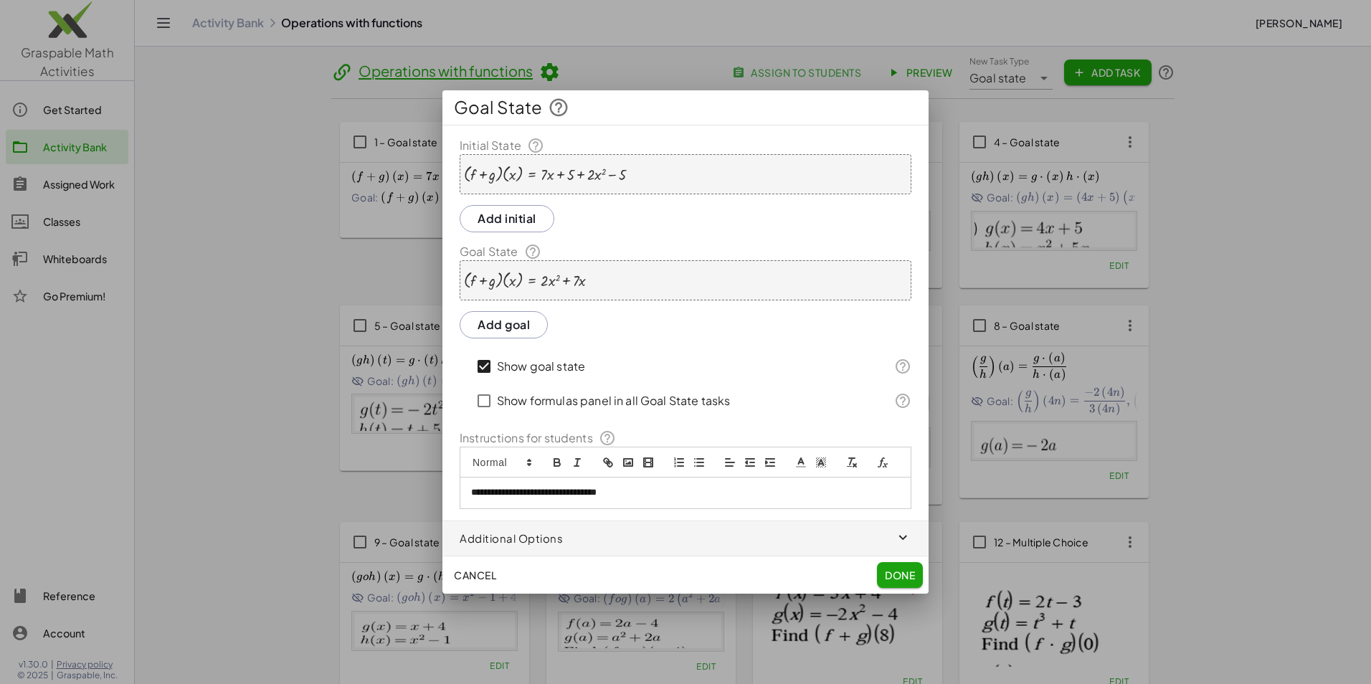
click at [719, 548] on span "button" at bounding box center [685, 538] width 486 height 34
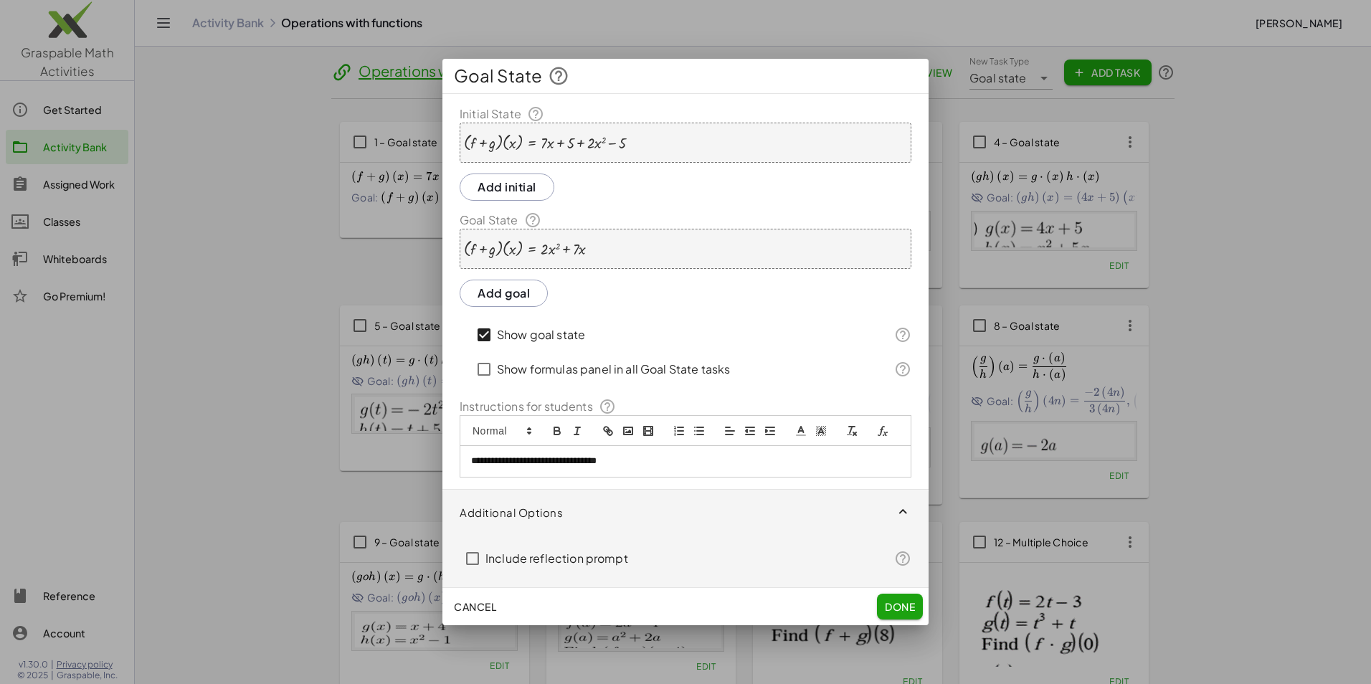
click at [905, 601] on span "Done" at bounding box center [900, 606] width 30 height 13
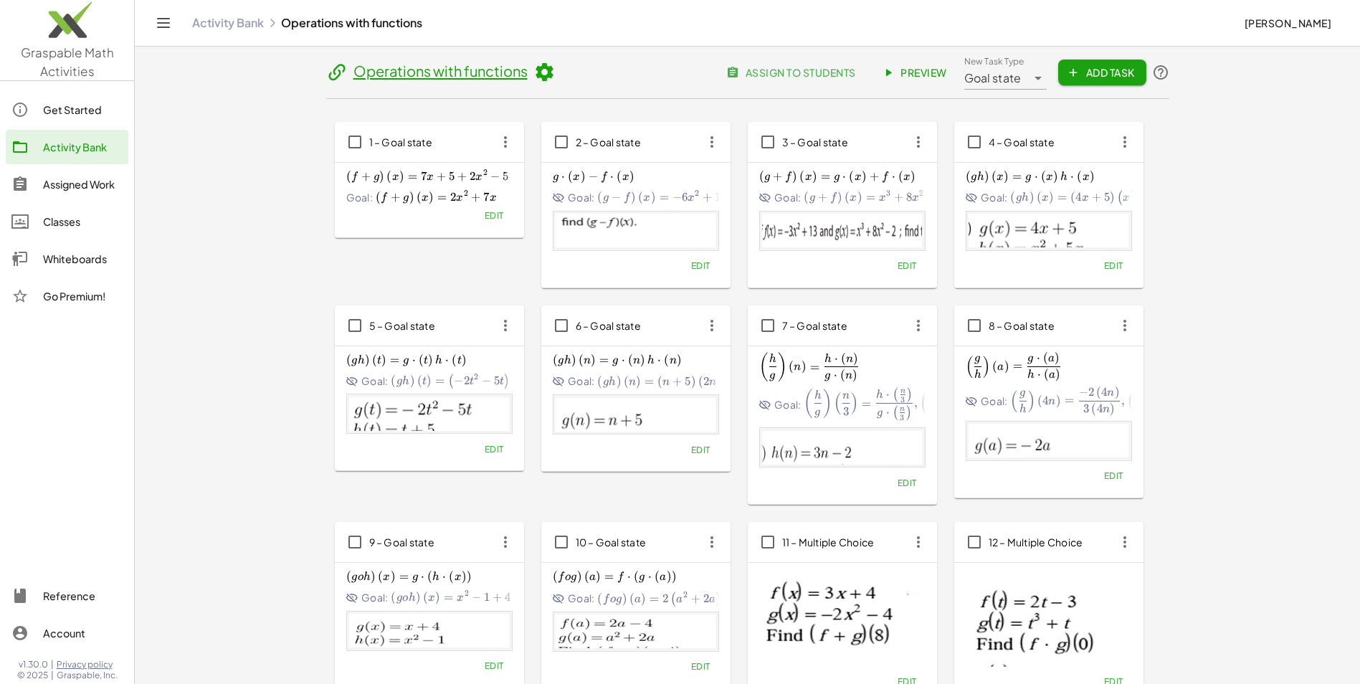
click at [701, 263] on span "Edit" at bounding box center [699, 265] width 19 height 11
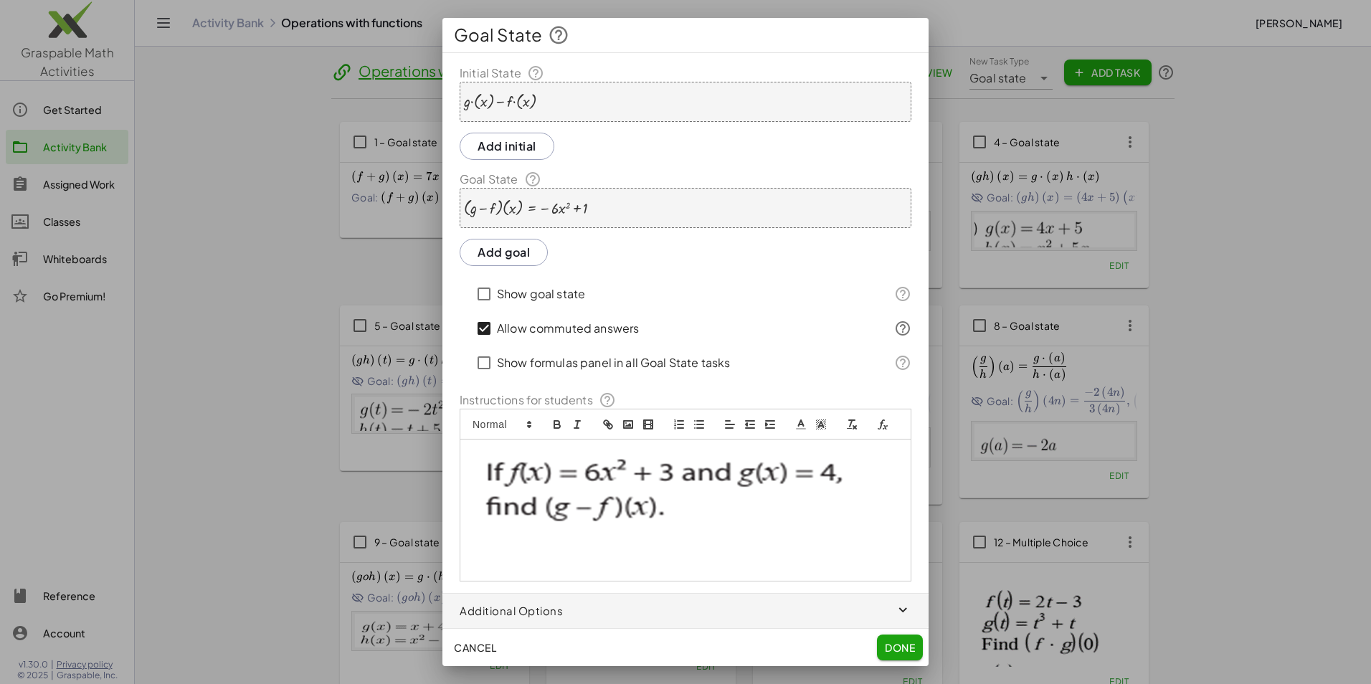
click at [1168, 251] on div at bounding box center [685, 342] width 1371 height 684
click at [913, 649] on span "Done" at bounding box center [900, 647] width 30 height 13
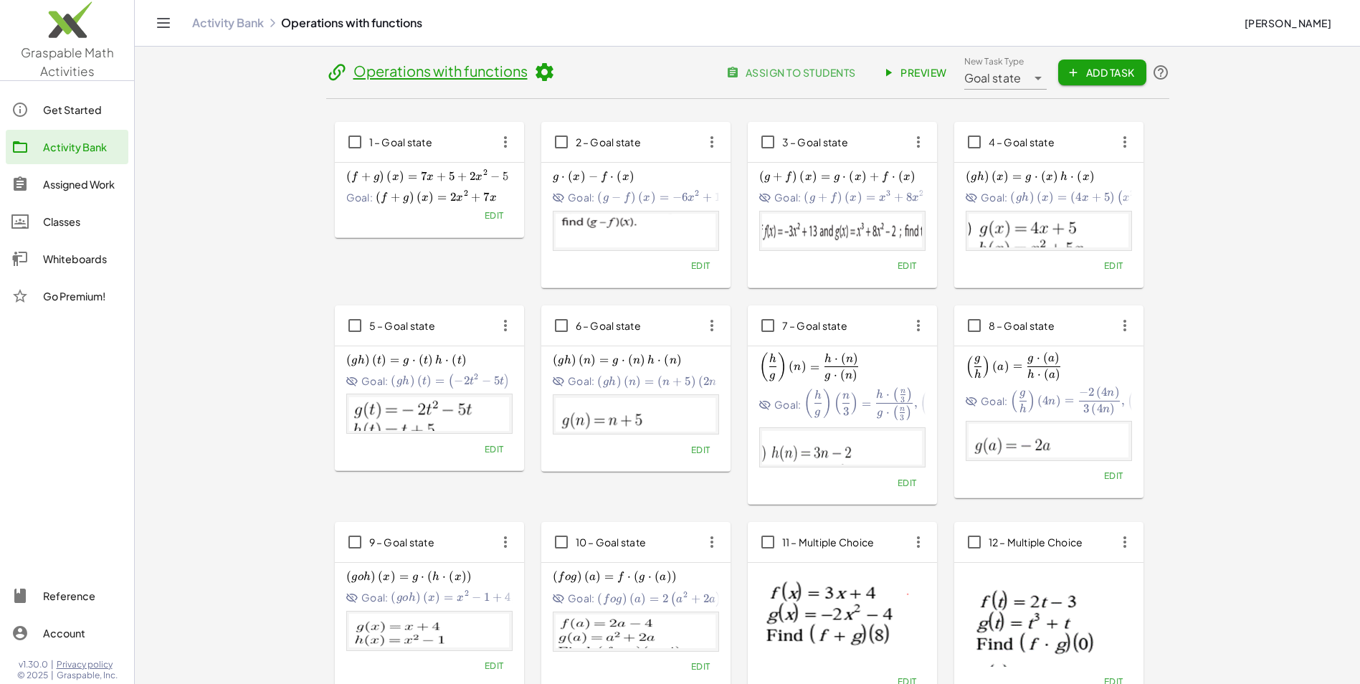
click at [709, 262] on span "Edit" at bounding box center [699, 265] width 19 height 11
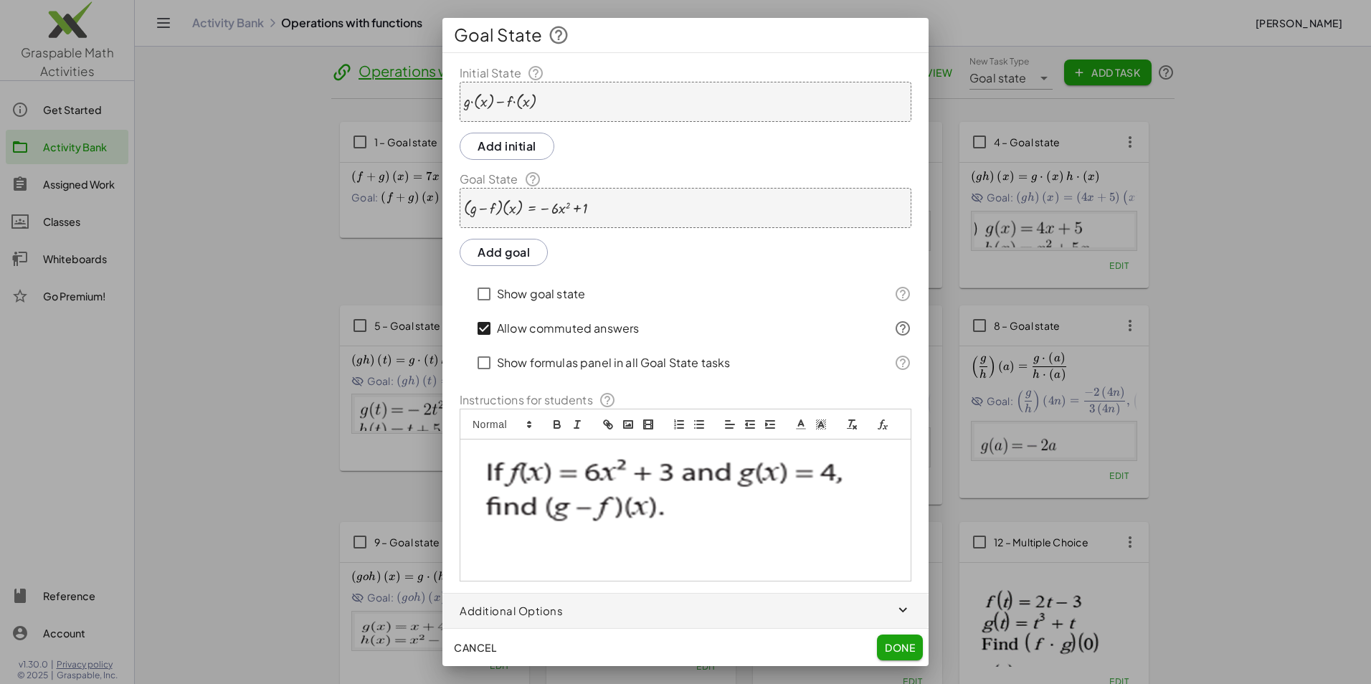
click at [566, 105] on div "+ · g · ( x ) − · f · ( x )" at bounding box center [686, 102] width 452 height 40
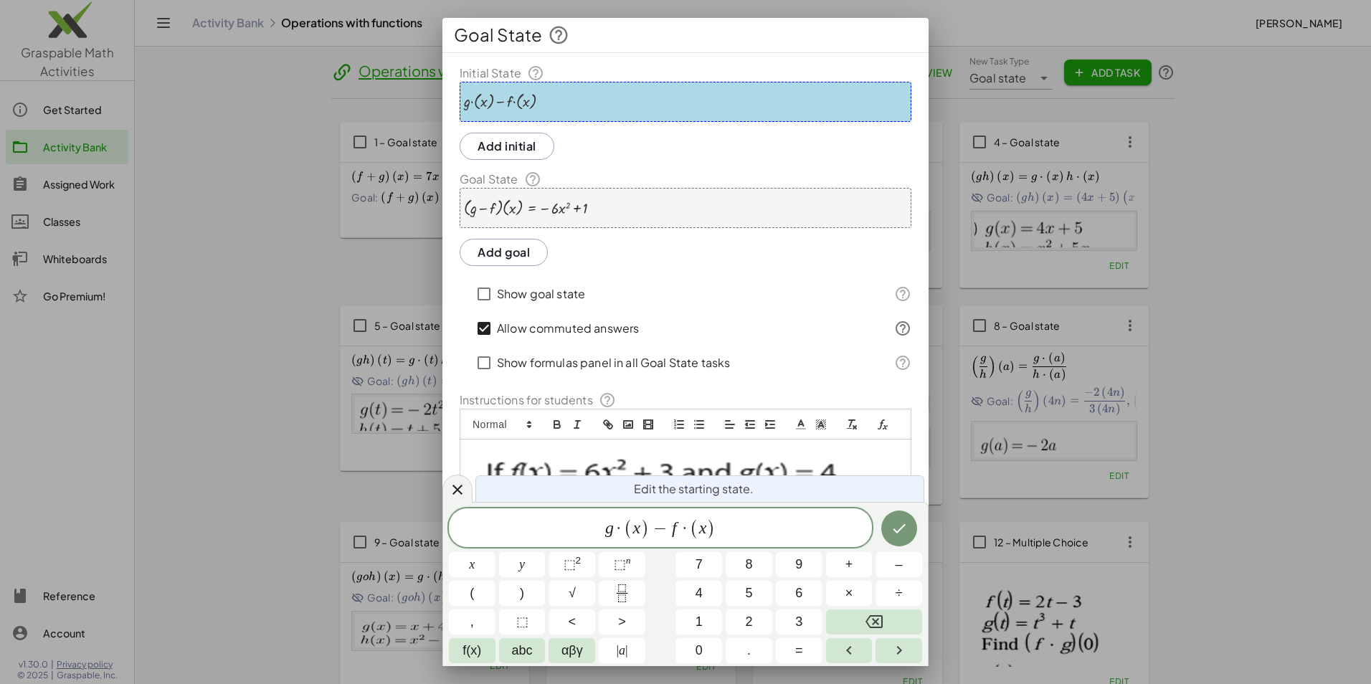
click at [552, 106] on div "+ · g · ( x ) − · f · ( x )" at bounding box center [686, 102] width 452 height 40
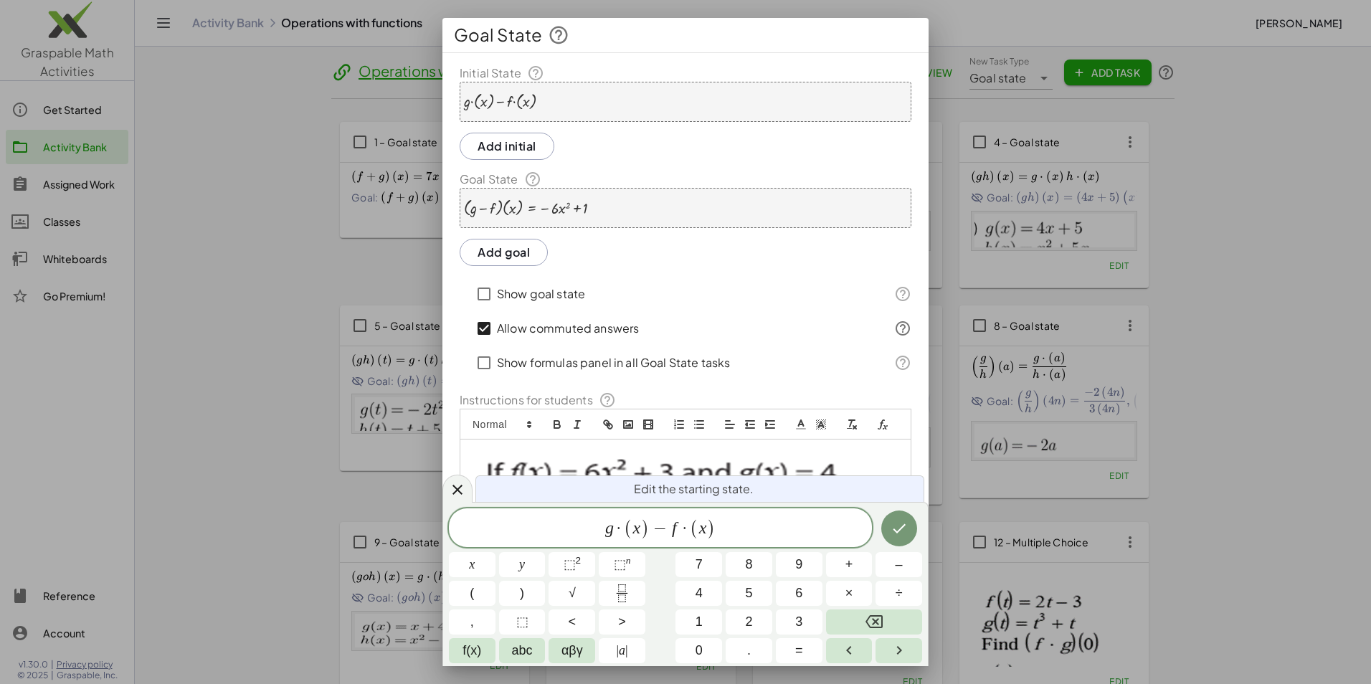
click at [552, 106] on div "+ · g · ( x ) − · f · ( x )" at bounding box center [686, 102] width 452 height 40
click at [455, 490] on icon at bounding box center [457, 489] width 17 height 17
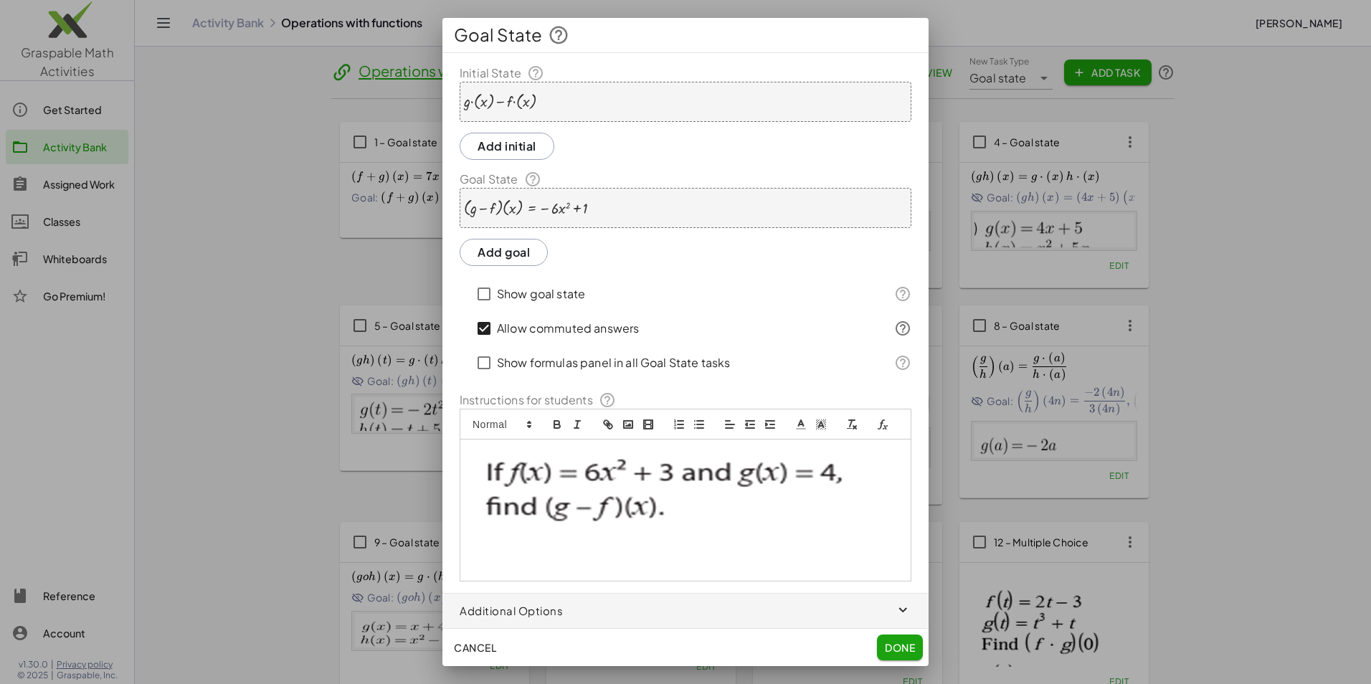
click at [533, 97] on div at bounding box center [500, 101] width 72 height 17
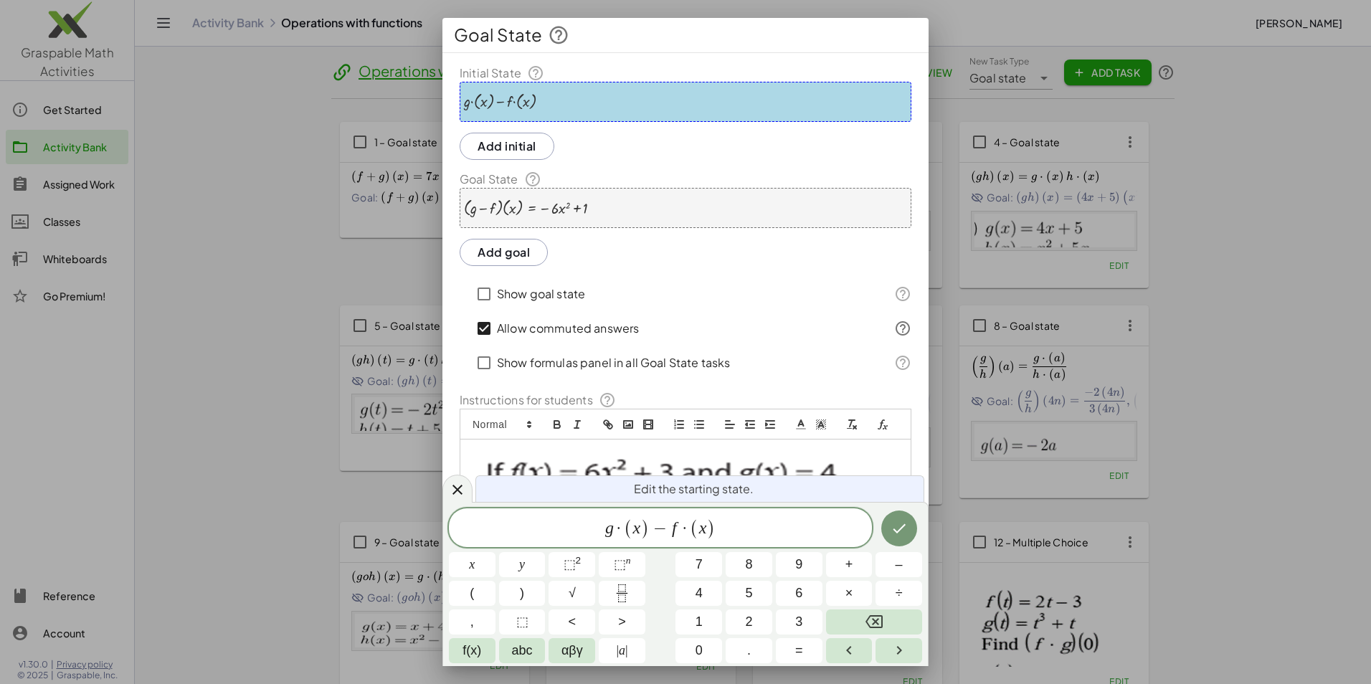
click at [533, 97] on div at bounding box center [500, 101] width 72 height 17
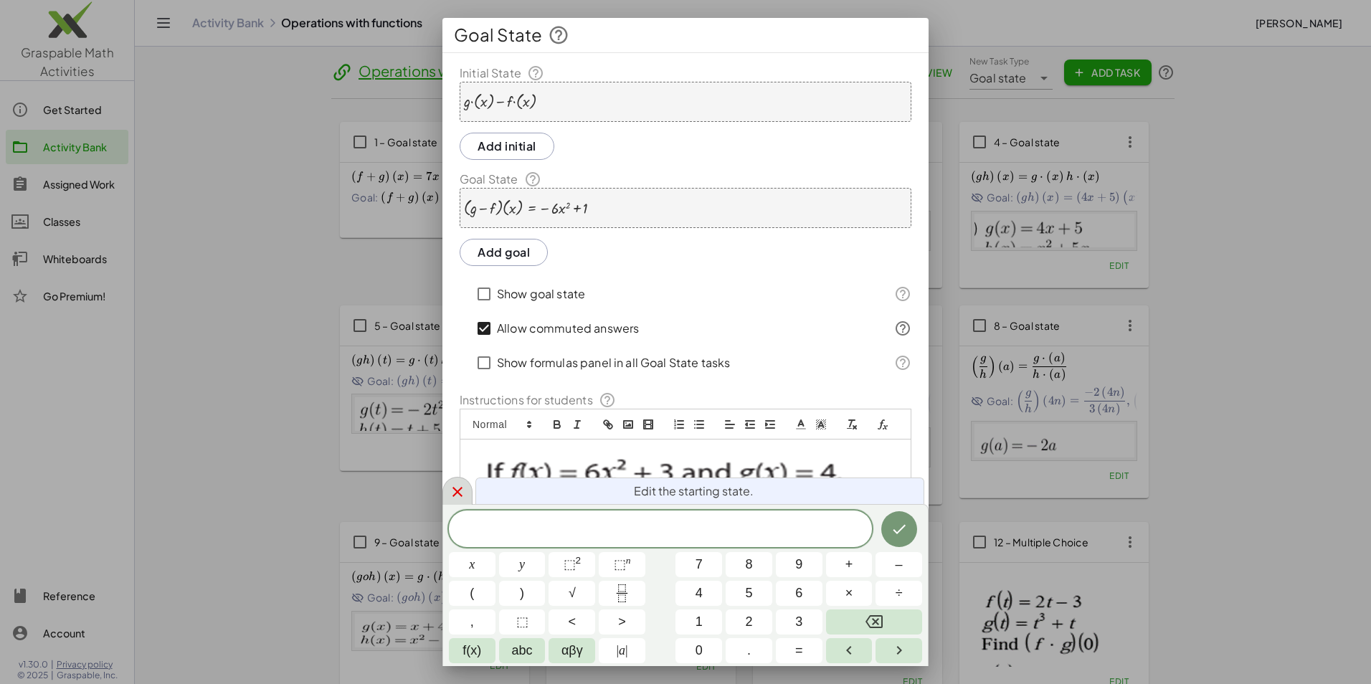
click at [456, 499] on icon at bounding box center [457, 491] width 17 height 17
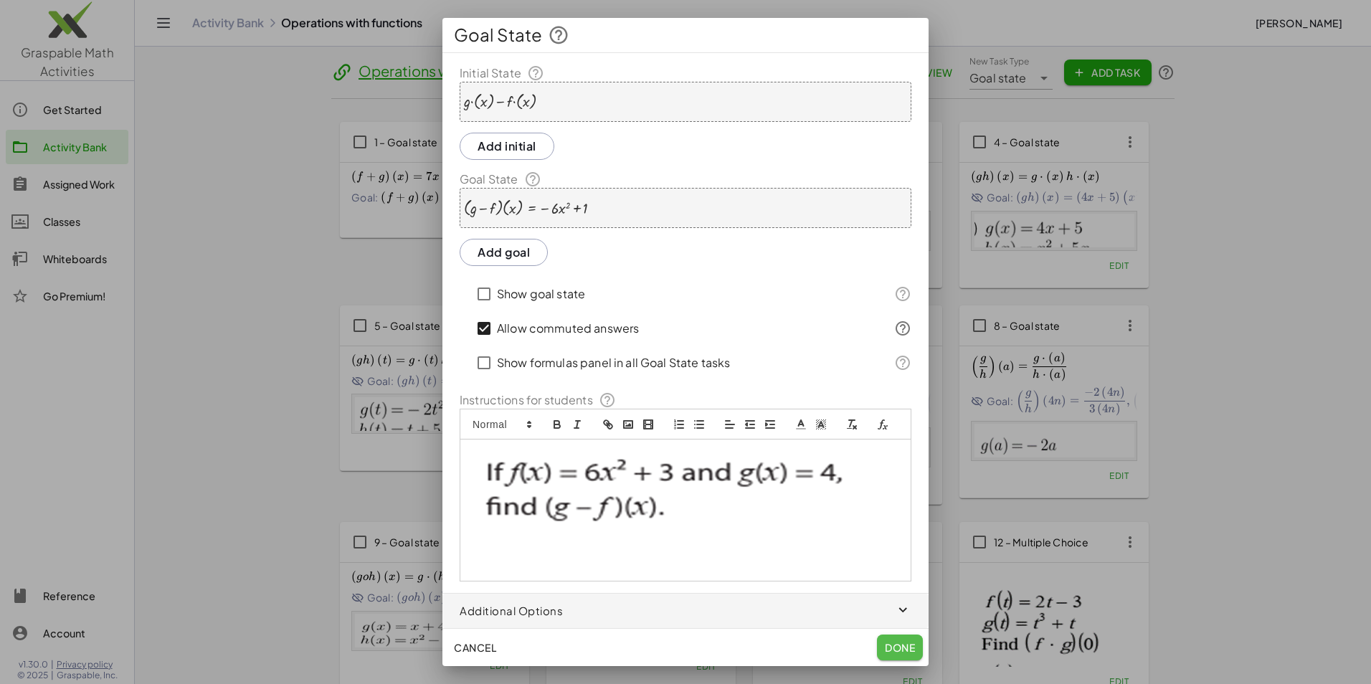
click at [910, 652] on span "Done" at bounding box center [900, 647] width 30 height 13
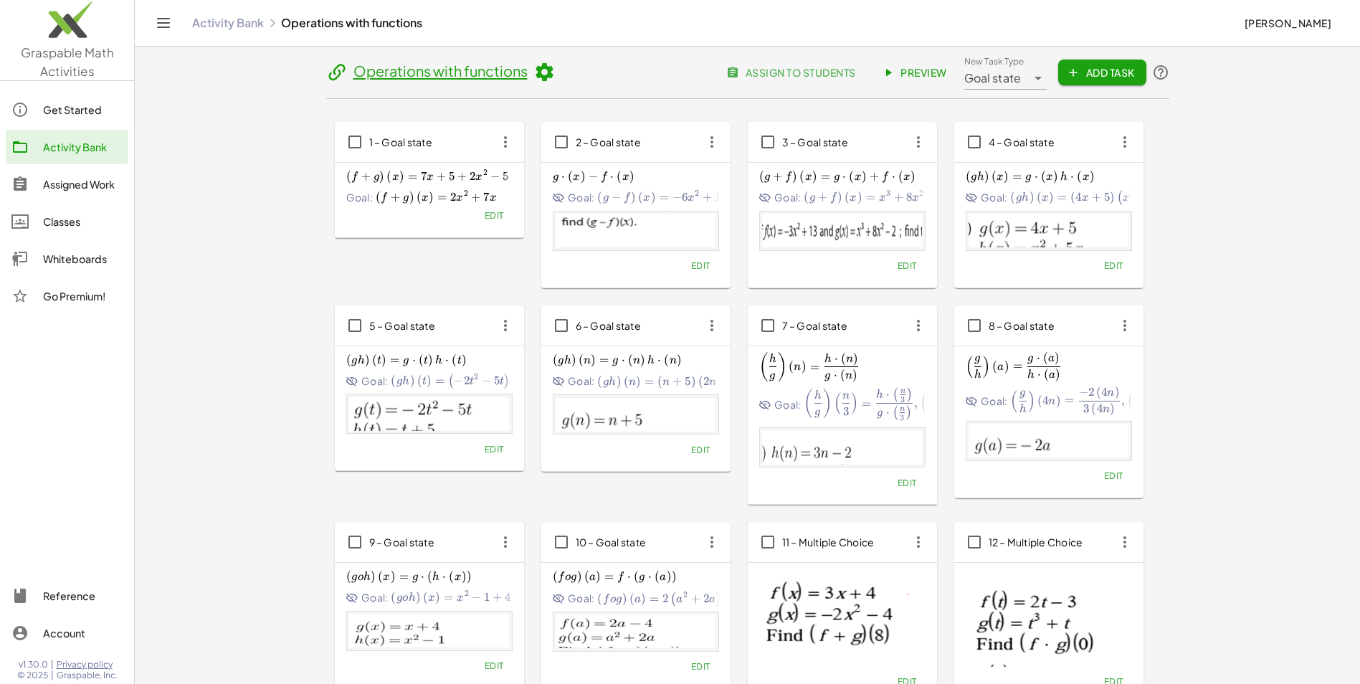
click at [914, 66] on span "Preview" at bounding box center [916, 72] width 62 height 13
click at [703, 261] on span "Edit" at bounding box center [699, 265] width 19 height 11
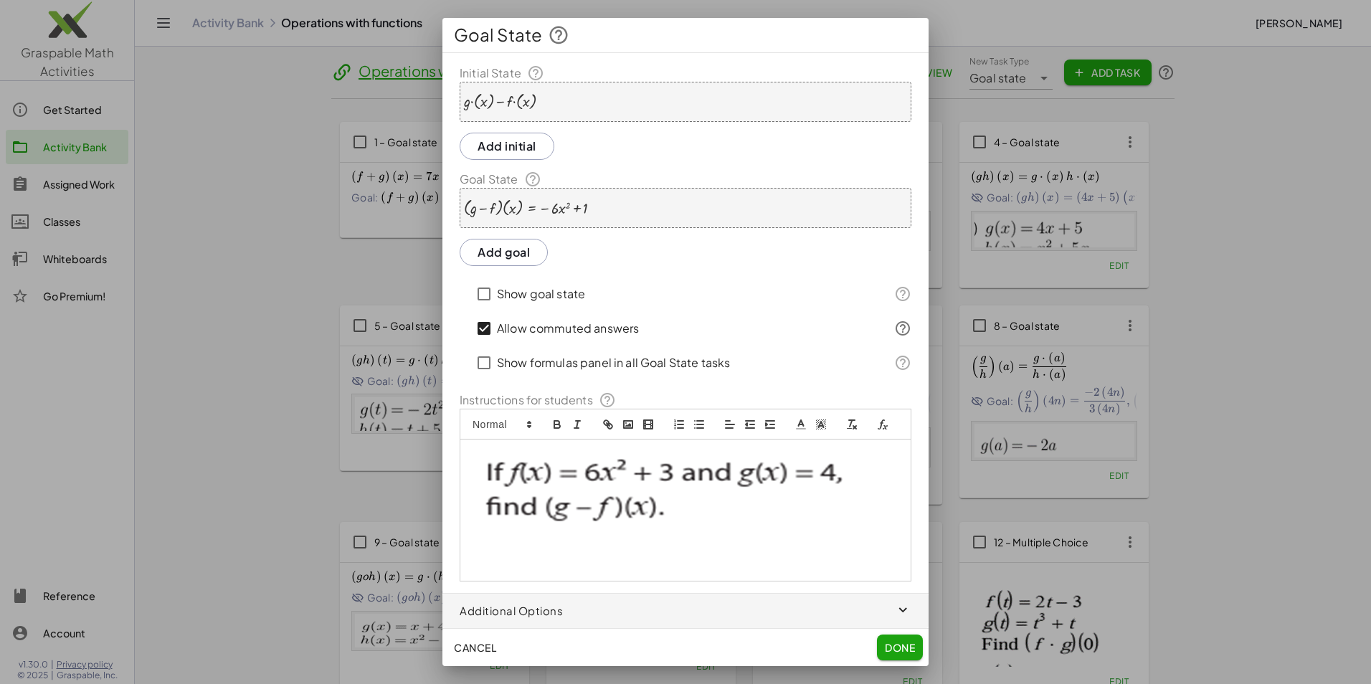
click at [584, 96] on div "+ · g · ( x ) − · f · ( x )" at bounding box center [686, 102] width 452 height 40
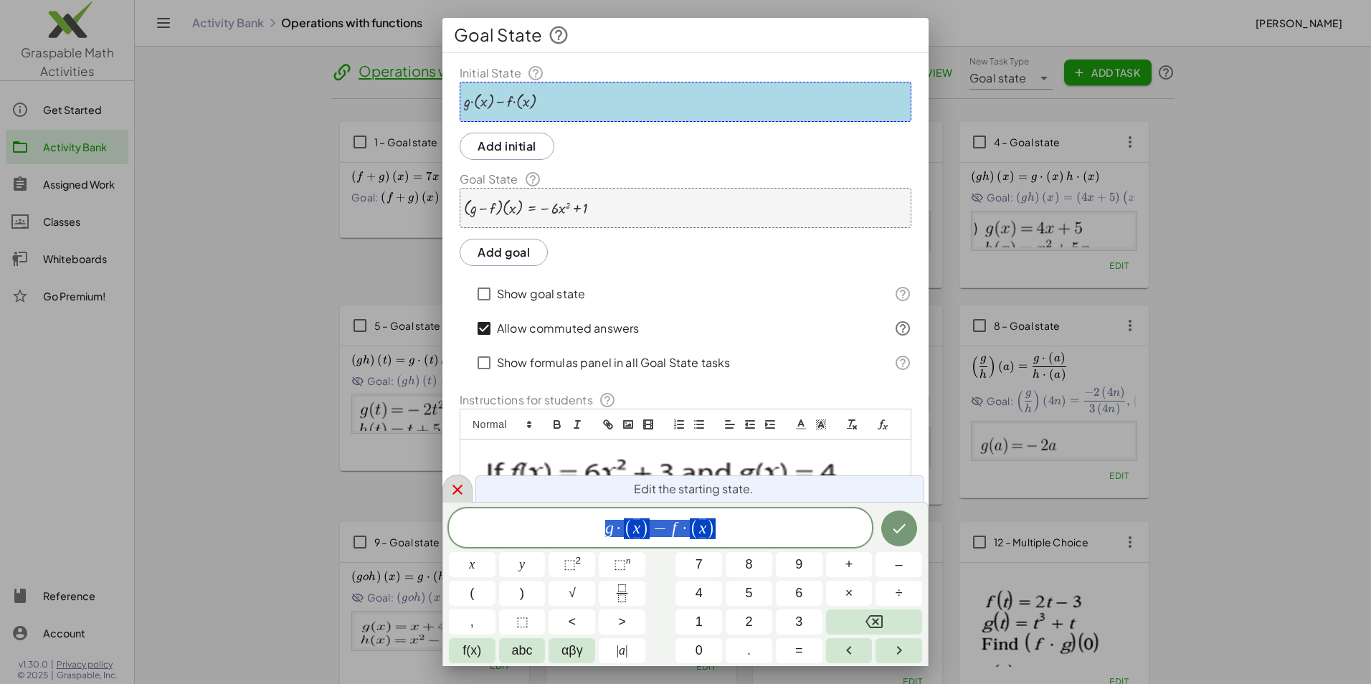
click at [457, 487] on icon at bounding box center [457, 489] width 17 height 17
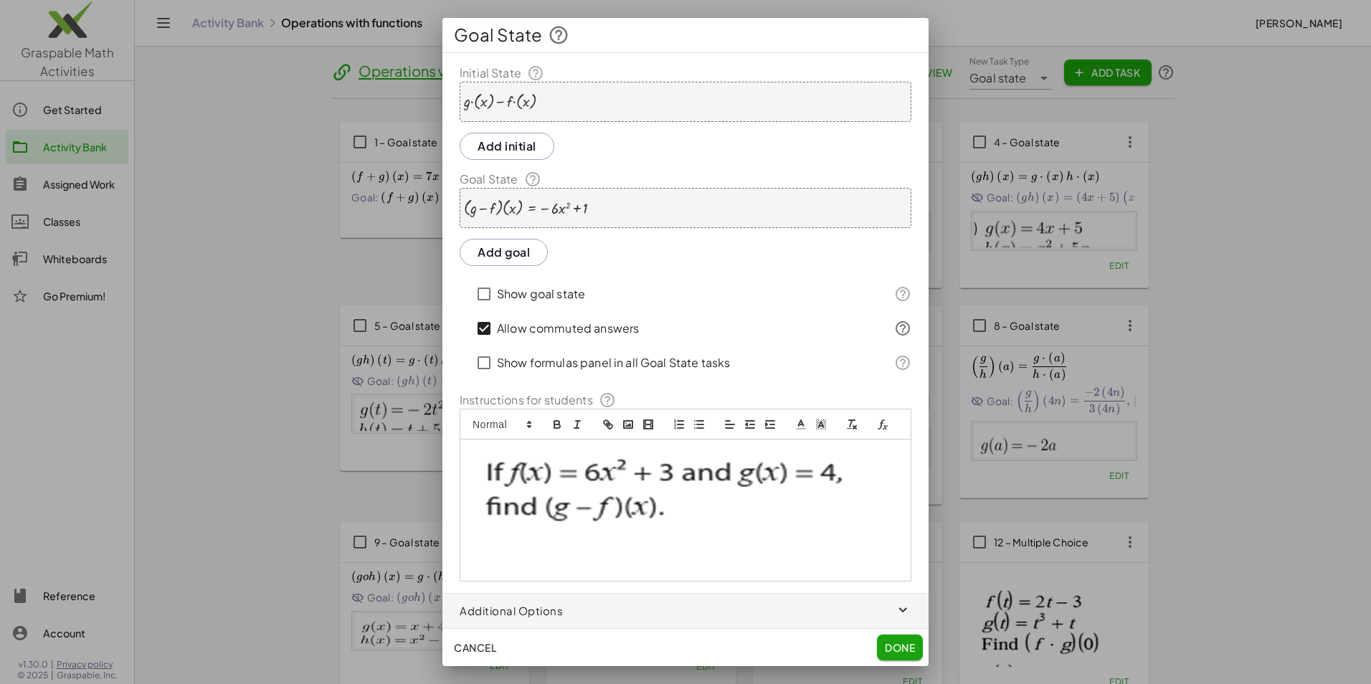
click at [204, 294] on div at bounding box center [685, 342] width 1371 height 684
click at [487, 639] on button "Cancel" at bounding box center [475, 647] width 54 height 26
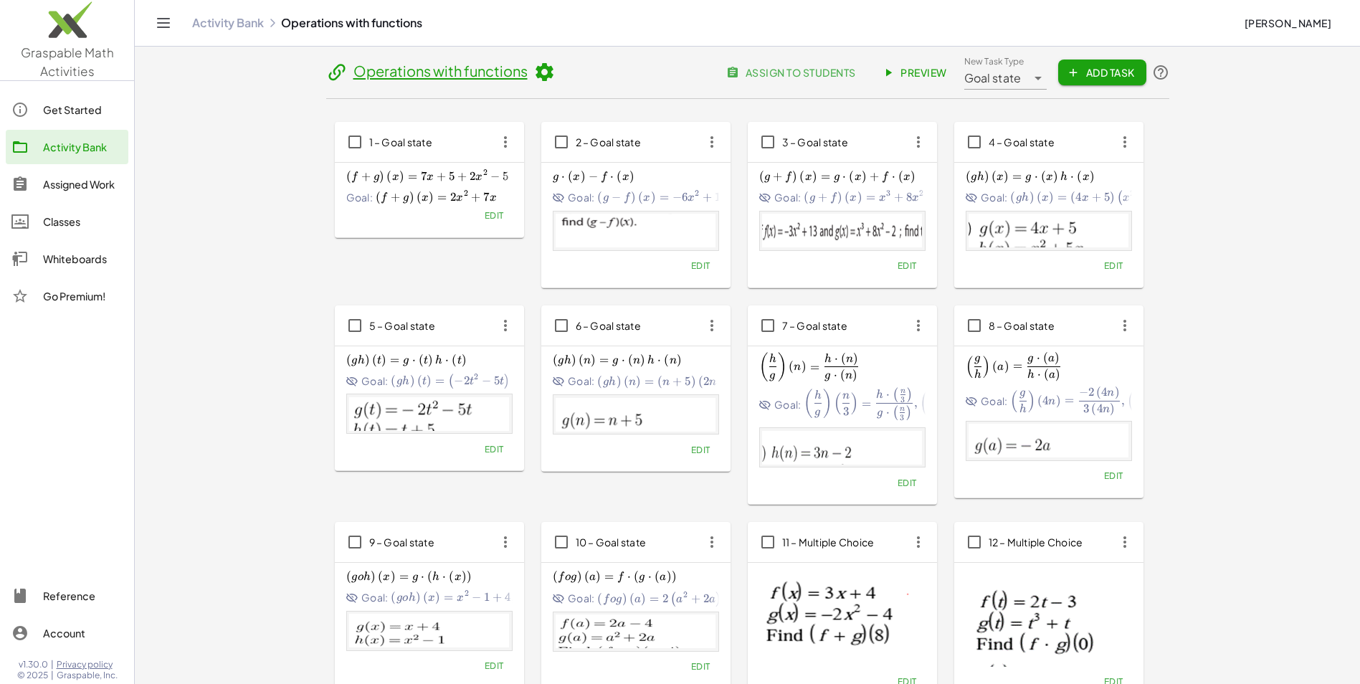
click at [498, 217] on span "Edit" at bounding box center [493, 215] width 19 height 11
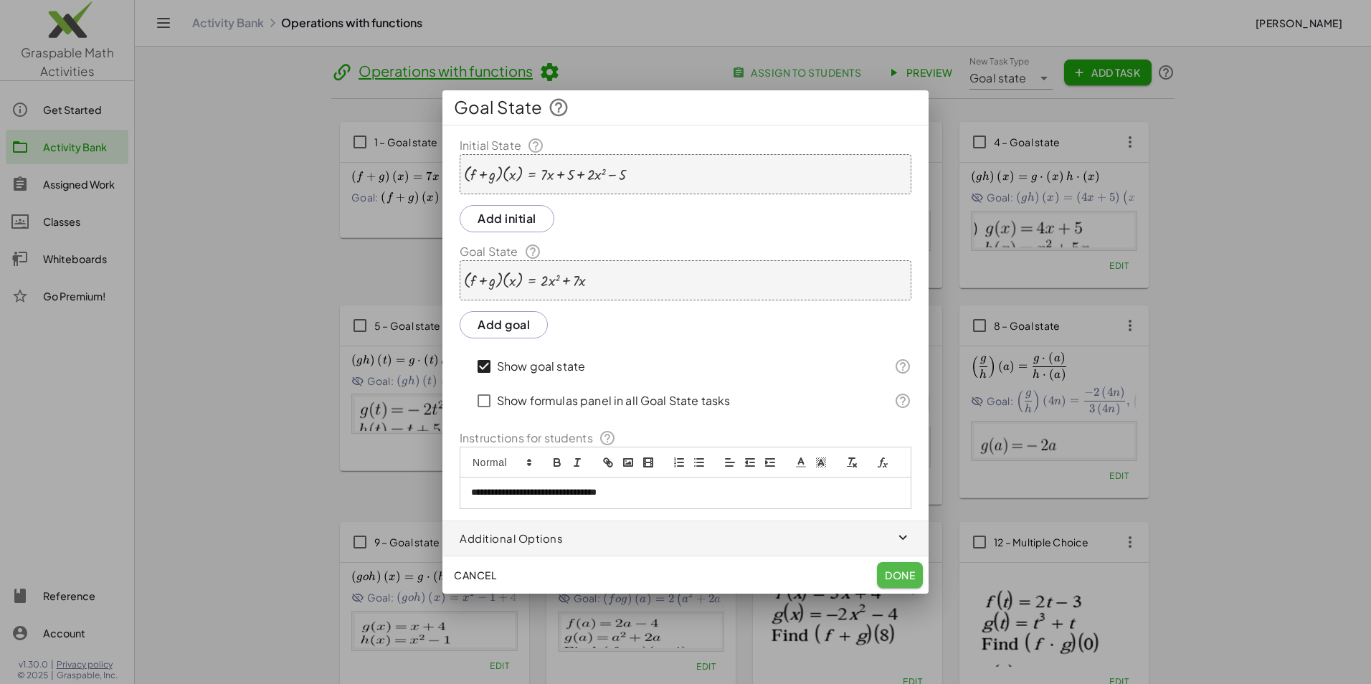
click at [917, 568] on button "Done" at bounding box center [900, 575] width 46 height 26
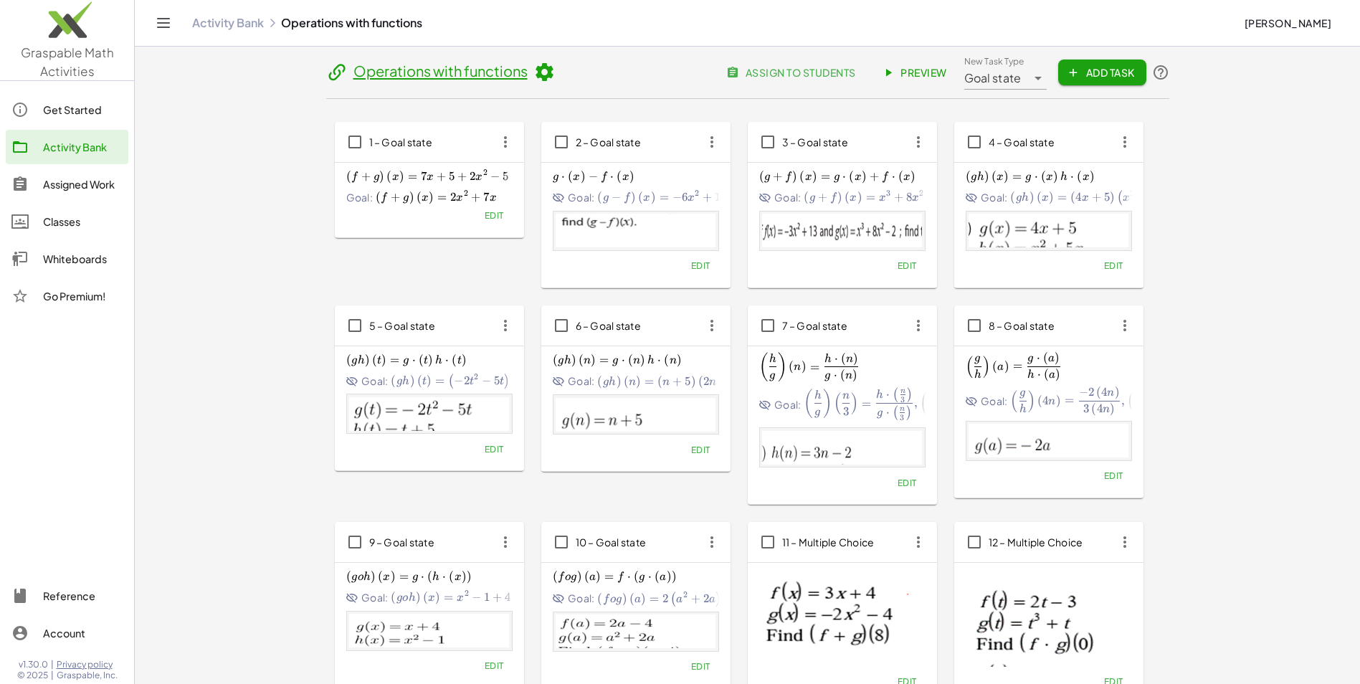
click at [692, 272] on button "Edit" at bounding box center [700, 266] width 37 height 20
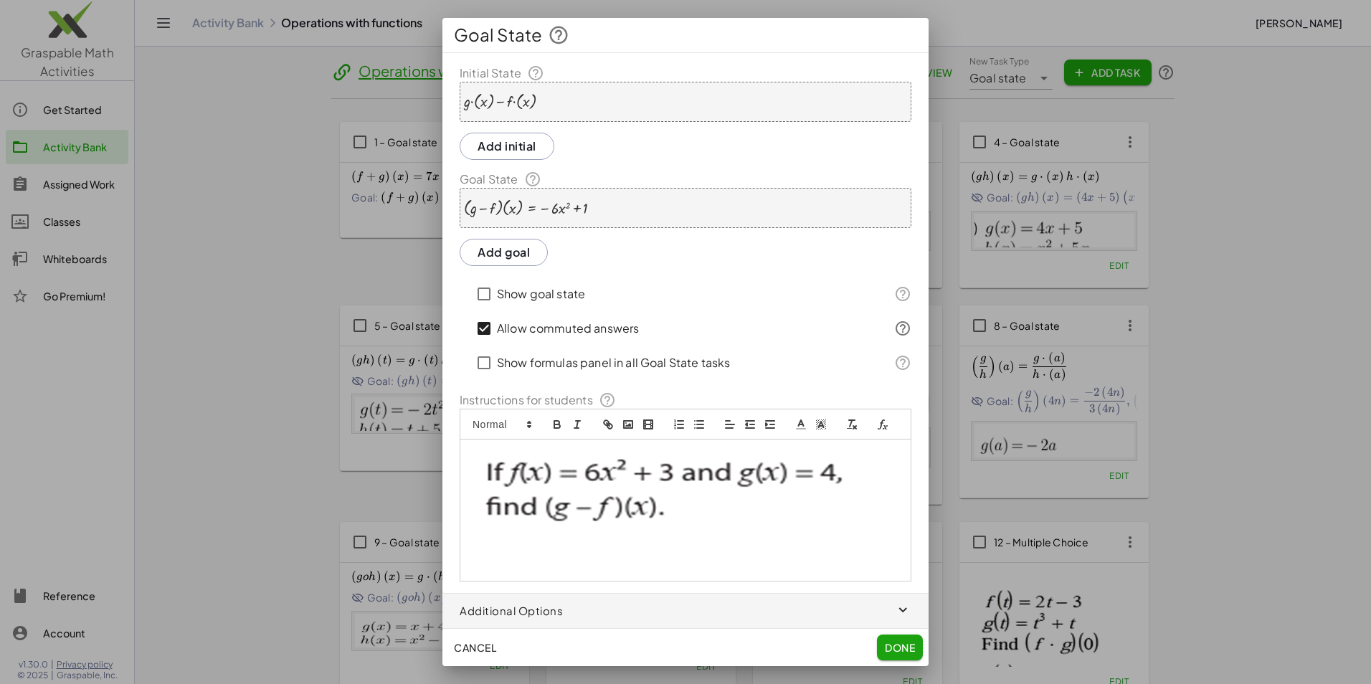
drag, startPoint x: 594, startPoint y: 99, endPoint x: 571, endPoint y: 100, distance: 23.0
click at [571, 100] on div "+ · g · ( x ) − · f · ( x )" at bounding box center [686, 102] width 452 height 40
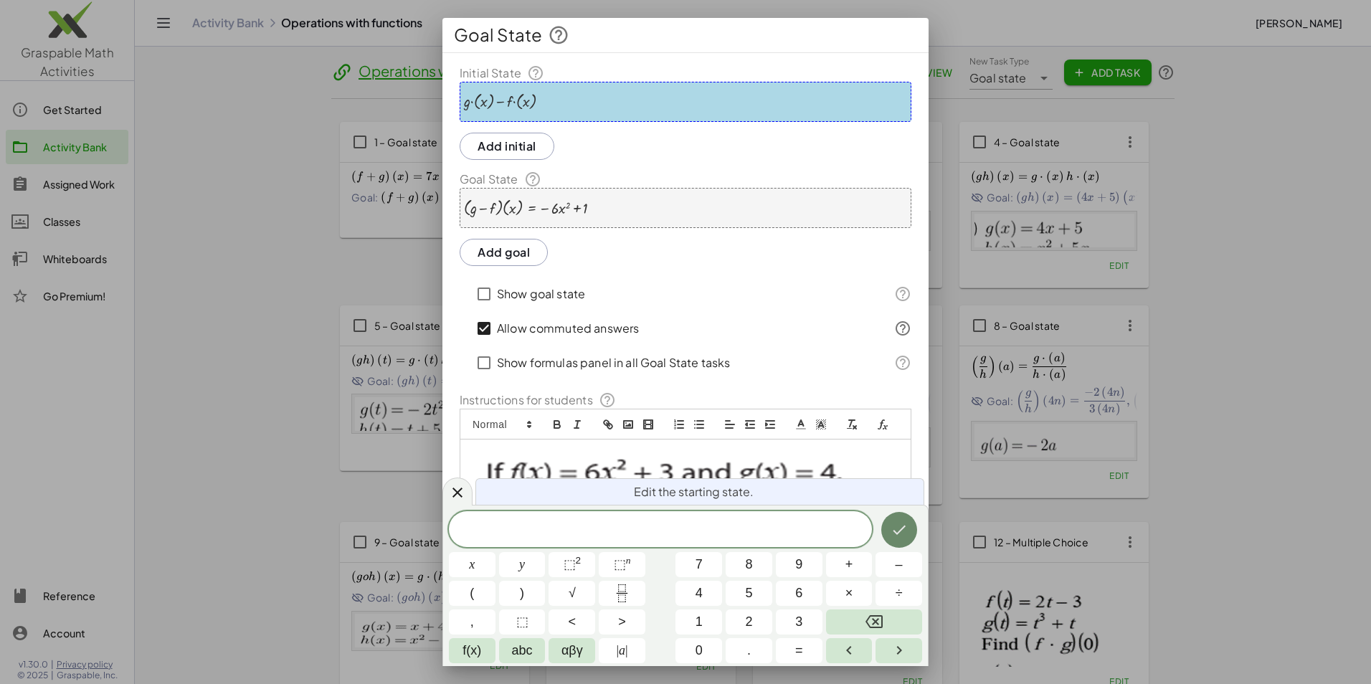
click at [906, 523] on icon "Done" at bounding box center [898, 529] width 17 height 17
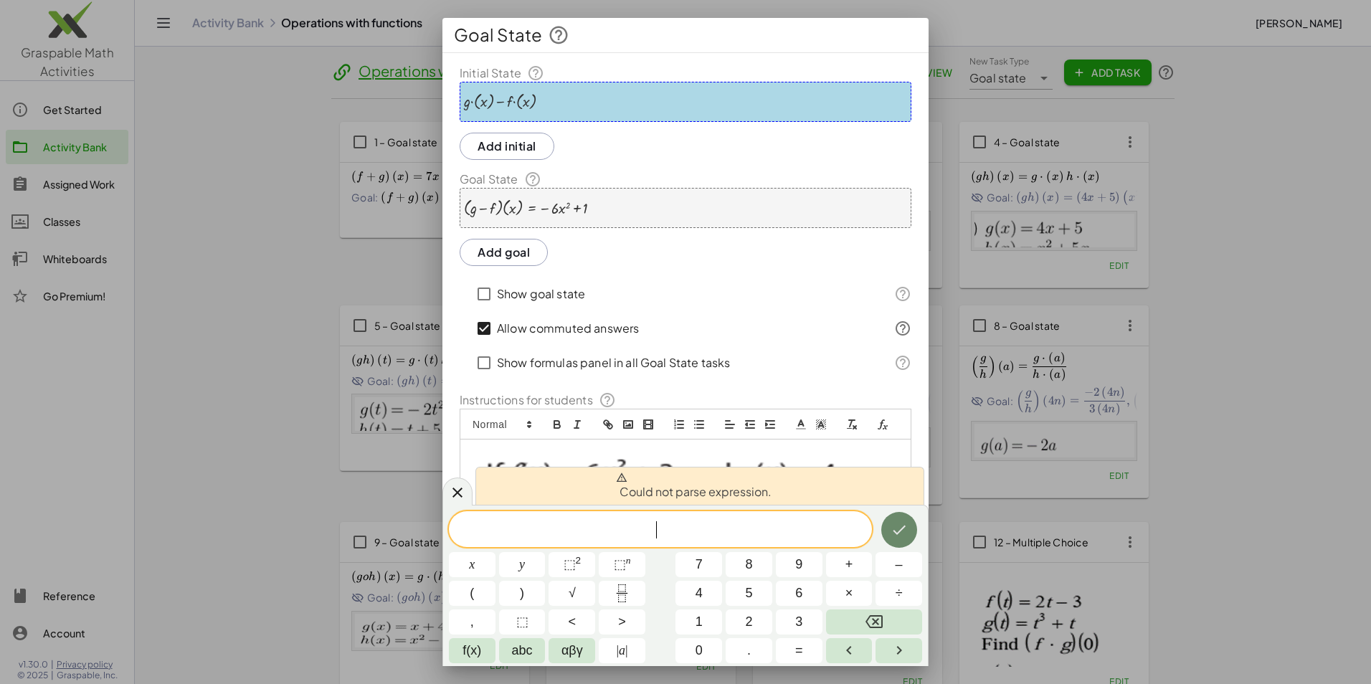
click at [898, 530] on icon "Done" at bounding box center [899, 529] width 13 height 9
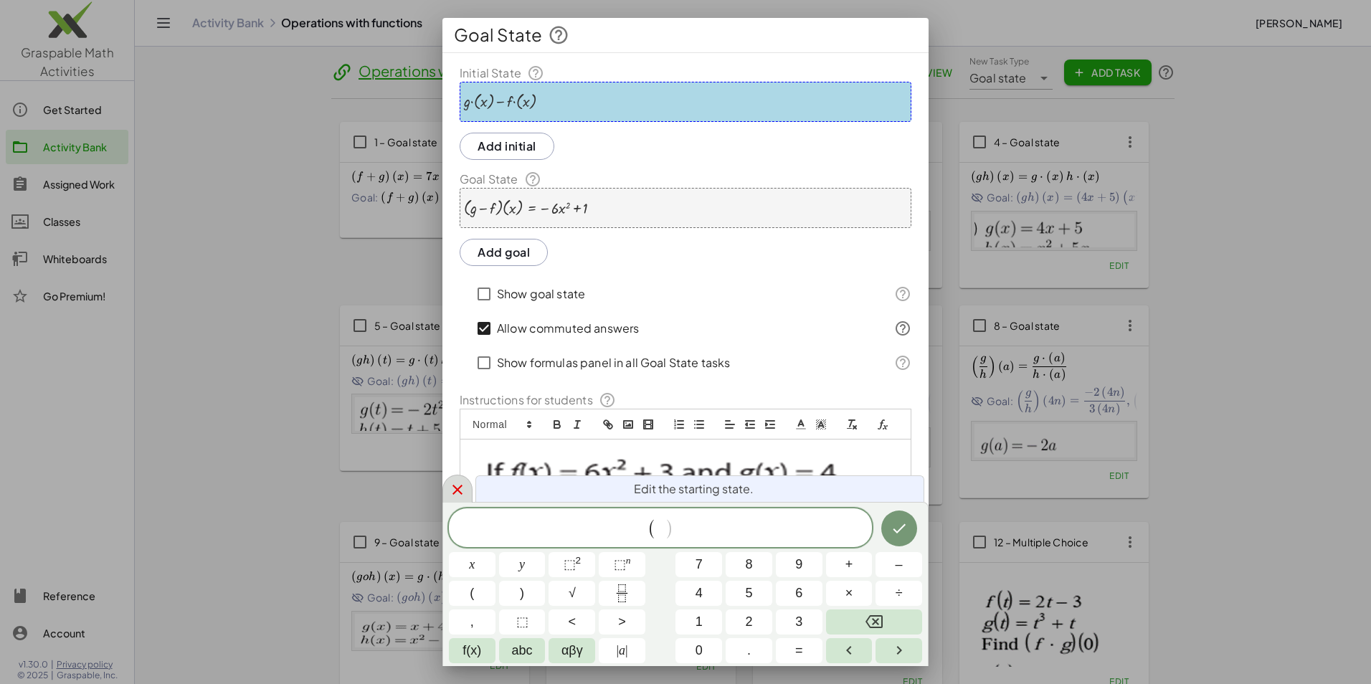
click at [452, 486] on icon at bounding box center [457, 489] width 17 height 17
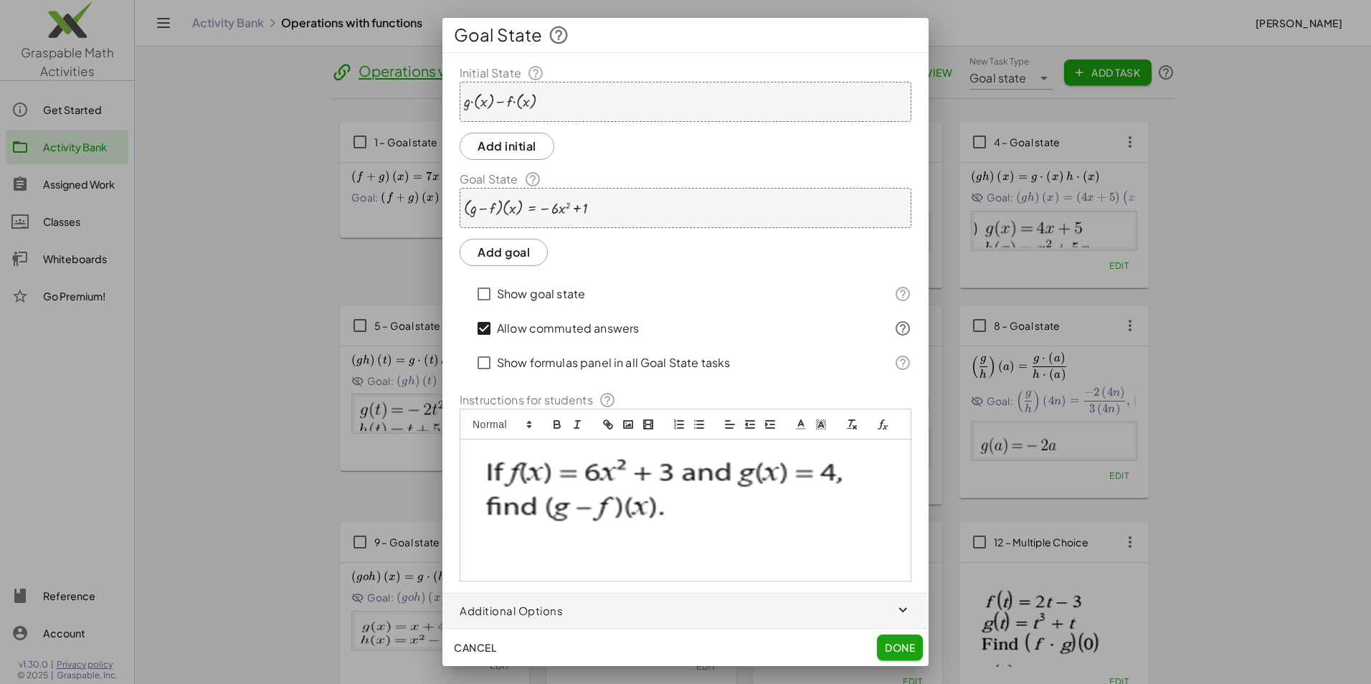
click at [915, 654] on button "Done" at bounding box center [900, 647] width 46 height 26
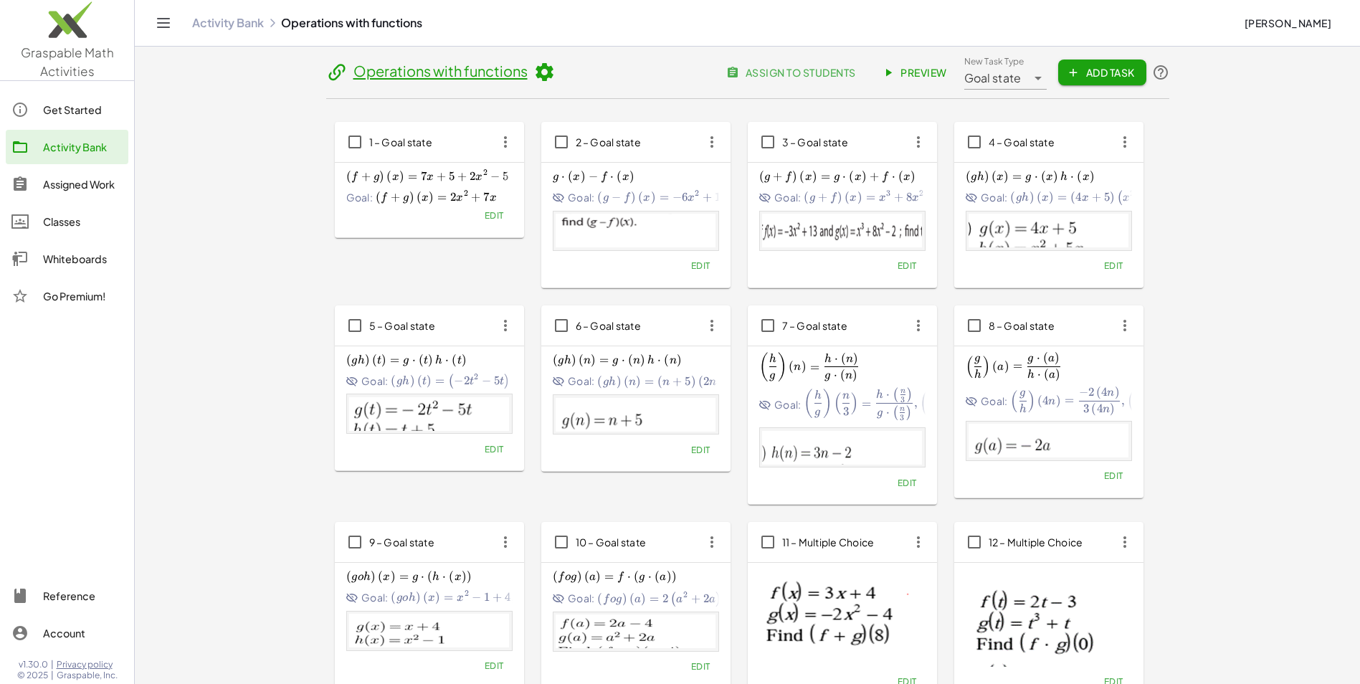
click at [1027, 77] on div at bounding box center [1037, 72] width 20 height 34
click at [1019, 158] on div "Line it up" at bounding box center [1017, 147] width 110 height 34
click at [1123, 67] on span "Add Task" at bounding box center [1102, 72] width 65 height 13
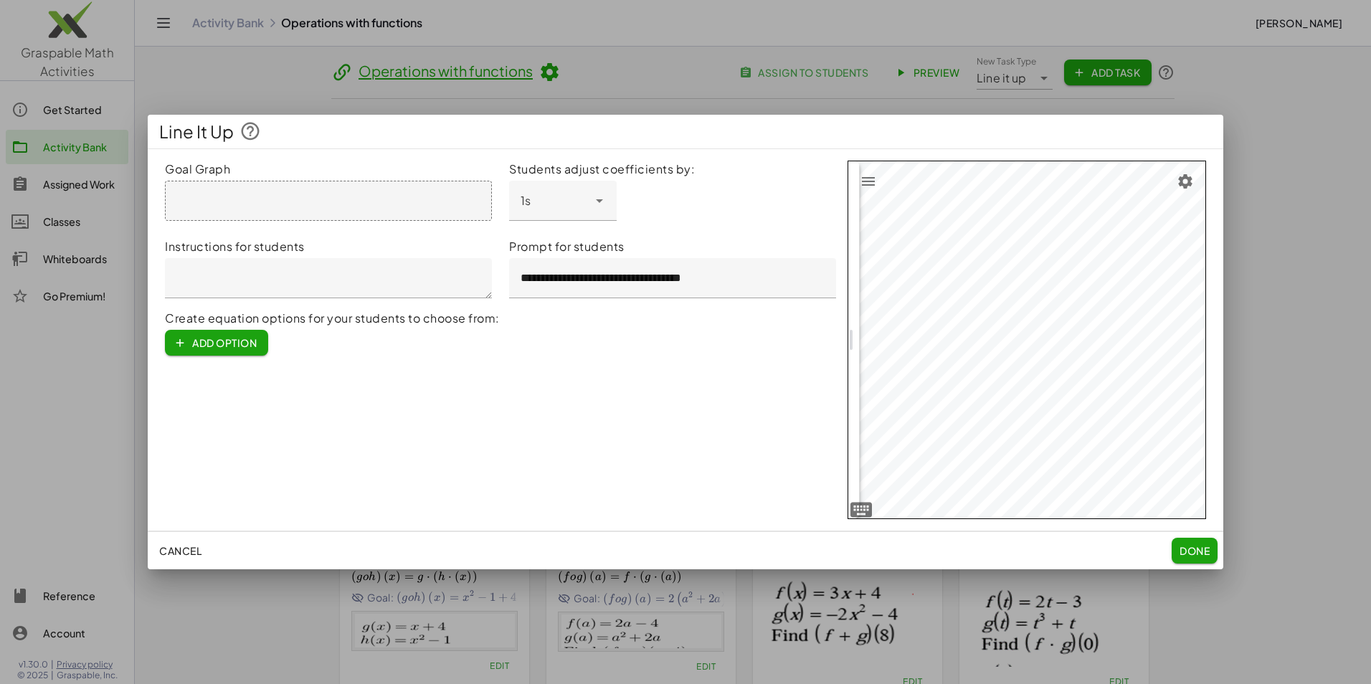
click at [185, 551] on span "Cancel" at bounding box center [180, 550] width 42 height 13
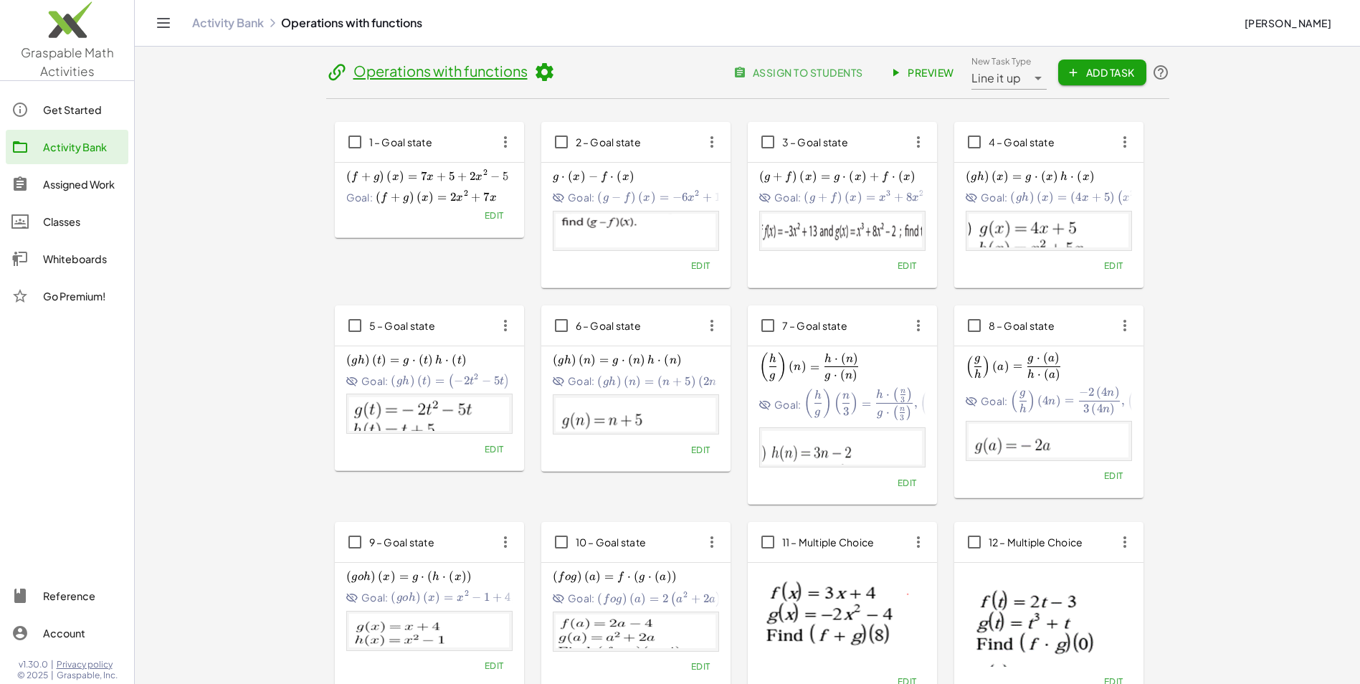
click at [1019, 79] on div "Line it up ********" at bounding box center [999, 72] width 56 height 34
click at [1021, 252] on div "Multiple Choice" at bounding box center [1025, 250] width 87 height 17
click at [1108, 68] on span "Add Task" at bounding box center [1102, 72] width 65 height 13
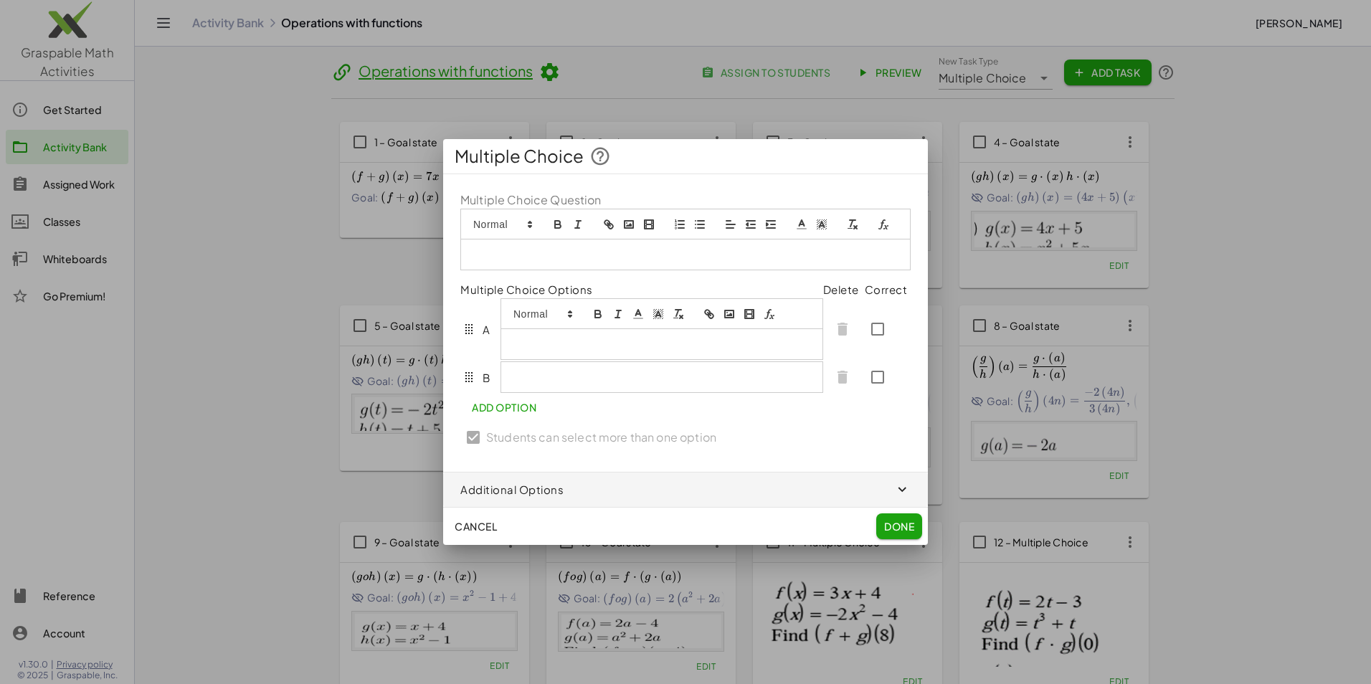
click at [536, 329] on div at bounding box center [661, 344] width 321 height 30
click at [498, 535] on div "Cancel Done" at bounding box center [685, 526] width 485 height 37
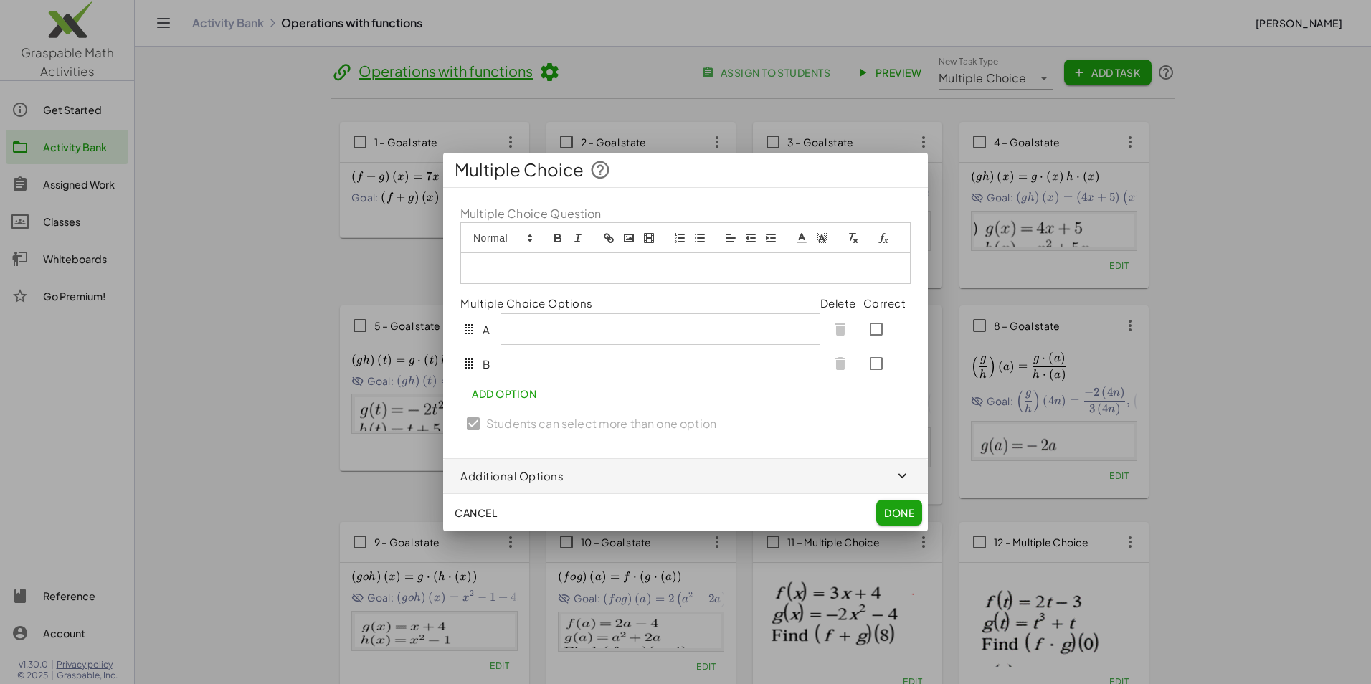
click at [492, 517] on span "Cancel" at bounding box center [475, 512] width 42 height 13
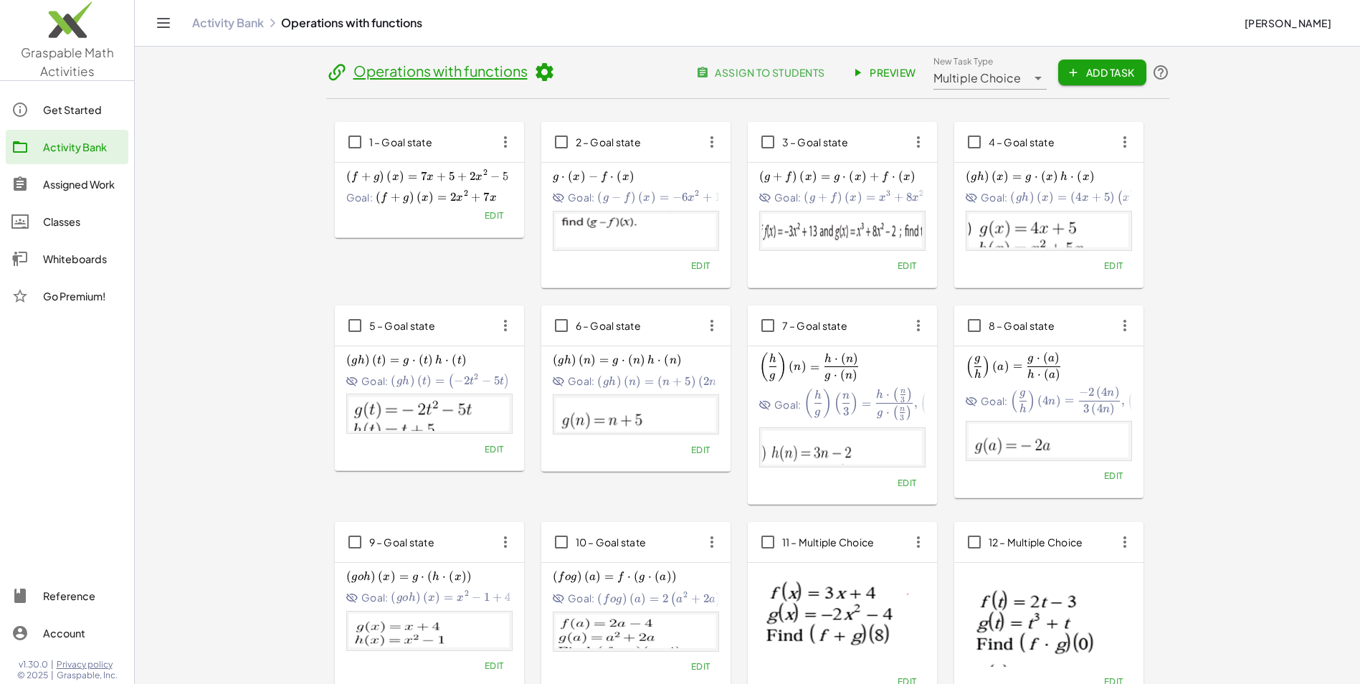
click at [1031, 73] on icon at bounding box center [1037, 78] width 17 height 17
click at [1011, 117] on div "Goal state" at bounding box center [988, 112] width 89 height 17
type input "*********"
click at [1129, 75] on span "Add Task" at bounding box center [1102, 72] width 65 height 13
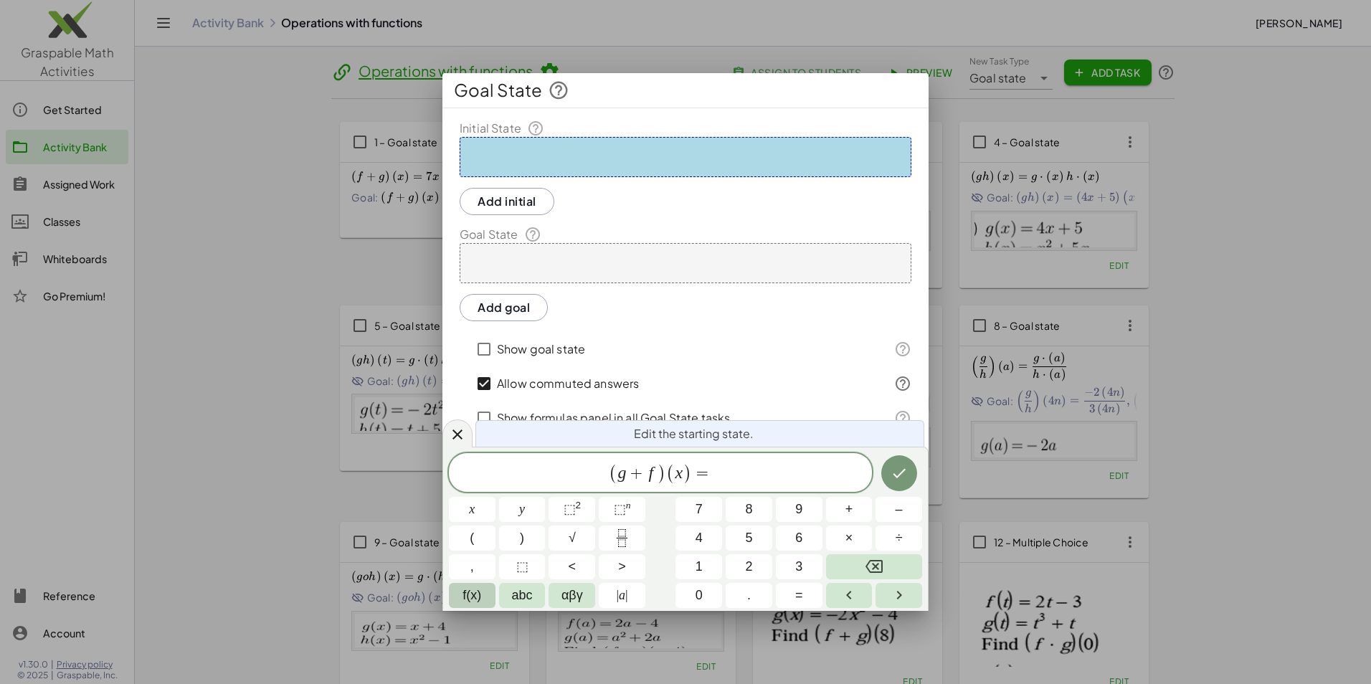
click at [483, 591] on button "f(x)" at bounding box center [472, 595] width 47 height 25
click at [478, 589] on span "123" at bounding box center [472, 595] width 22 height 19
click at [910, 476] on button "Done" at bounding box center [899, 473] width 36 height 36
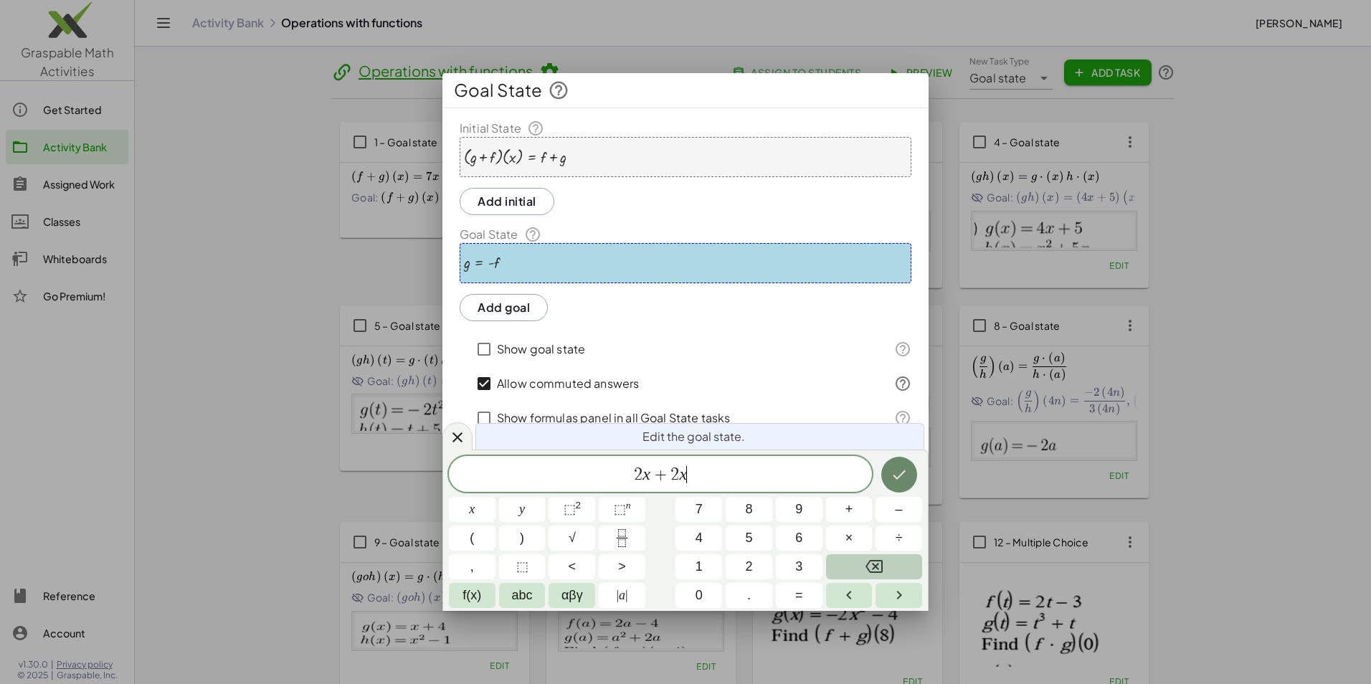
click at [896, 467] on icon "Done" at bounding box center [898, 474] width 17 height 17
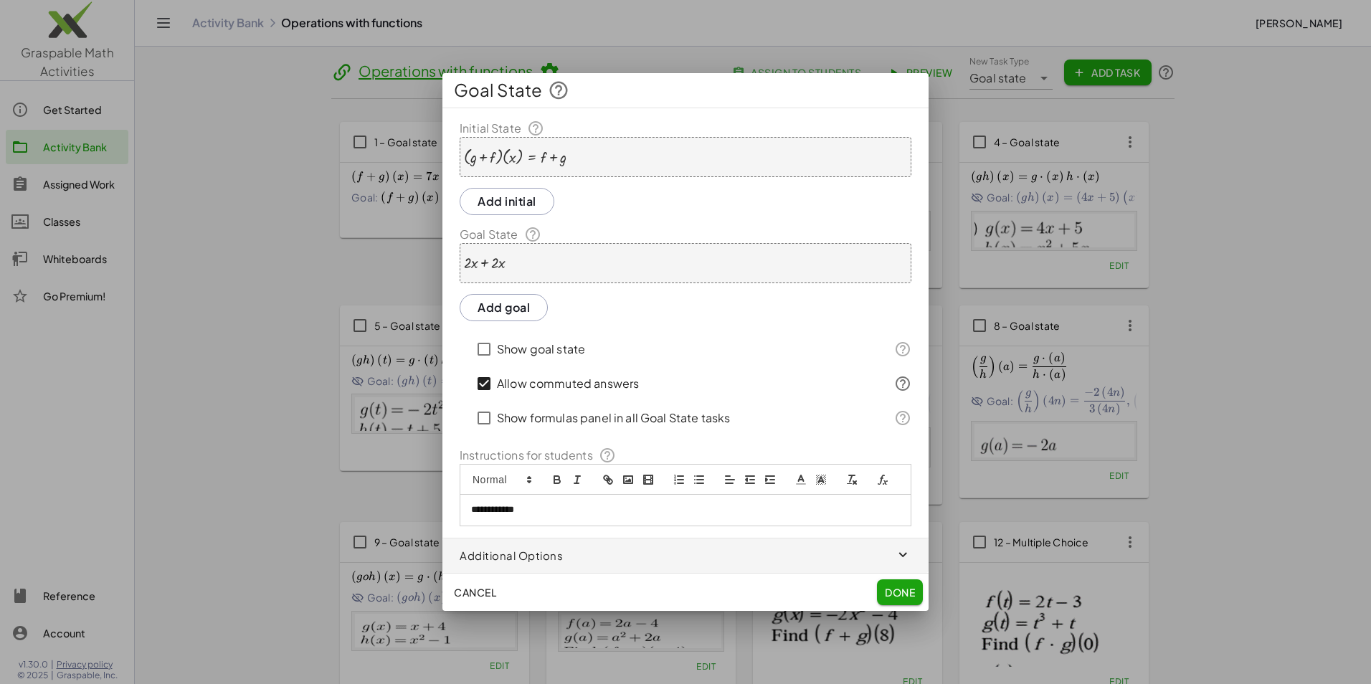
click at [515, 301] on button "Add goal" at bounding box center [504, 307] width 88 height 27
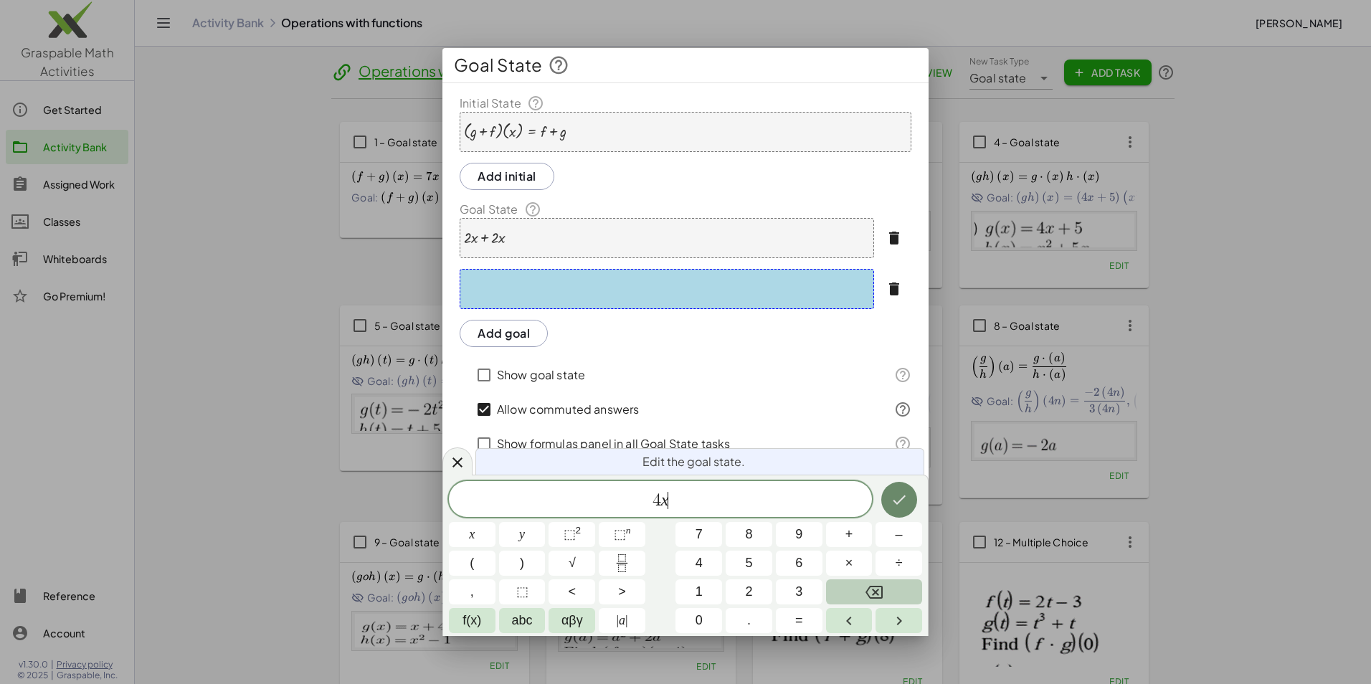
click at [896, 494] on icon "Done" at bounding box center [898, 499] width 17 height 17
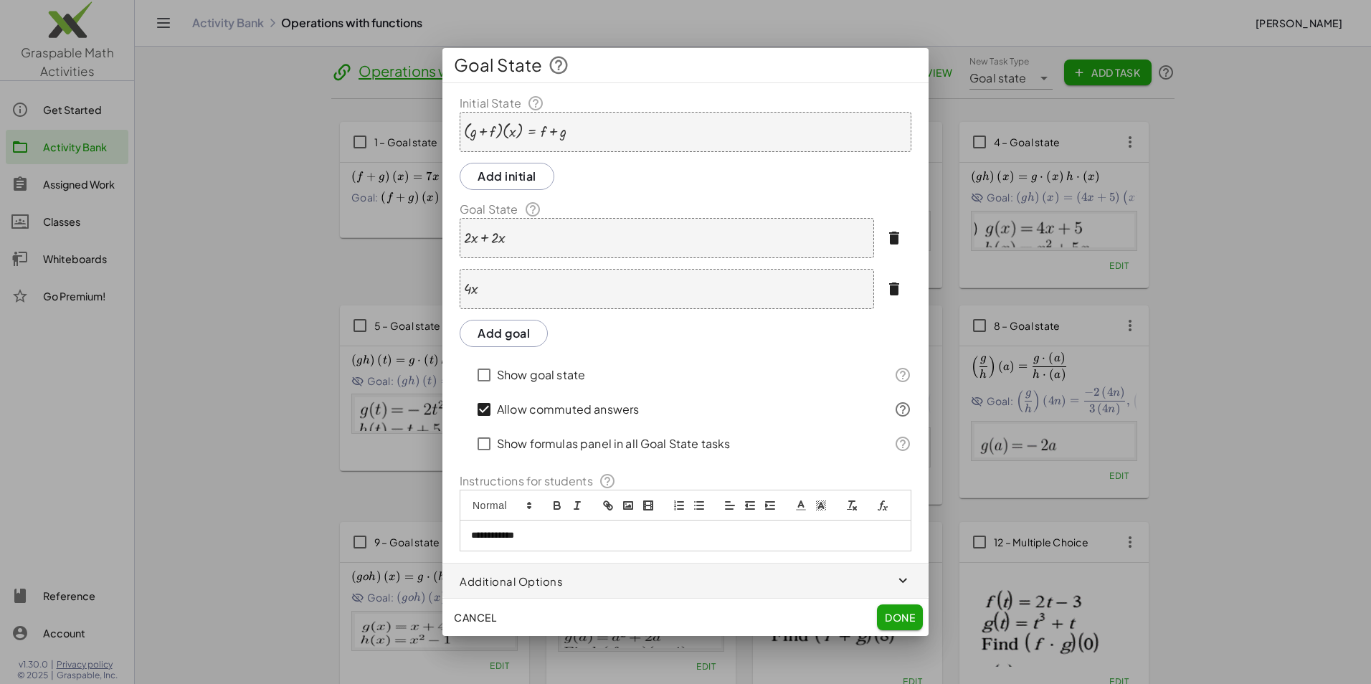
click at [545, 538] on p "**********" at bounding box center [685, 535] width 429 height 13
click at [893, 614] on span "Done" at bounding box center [900, 617] width 30 height 13
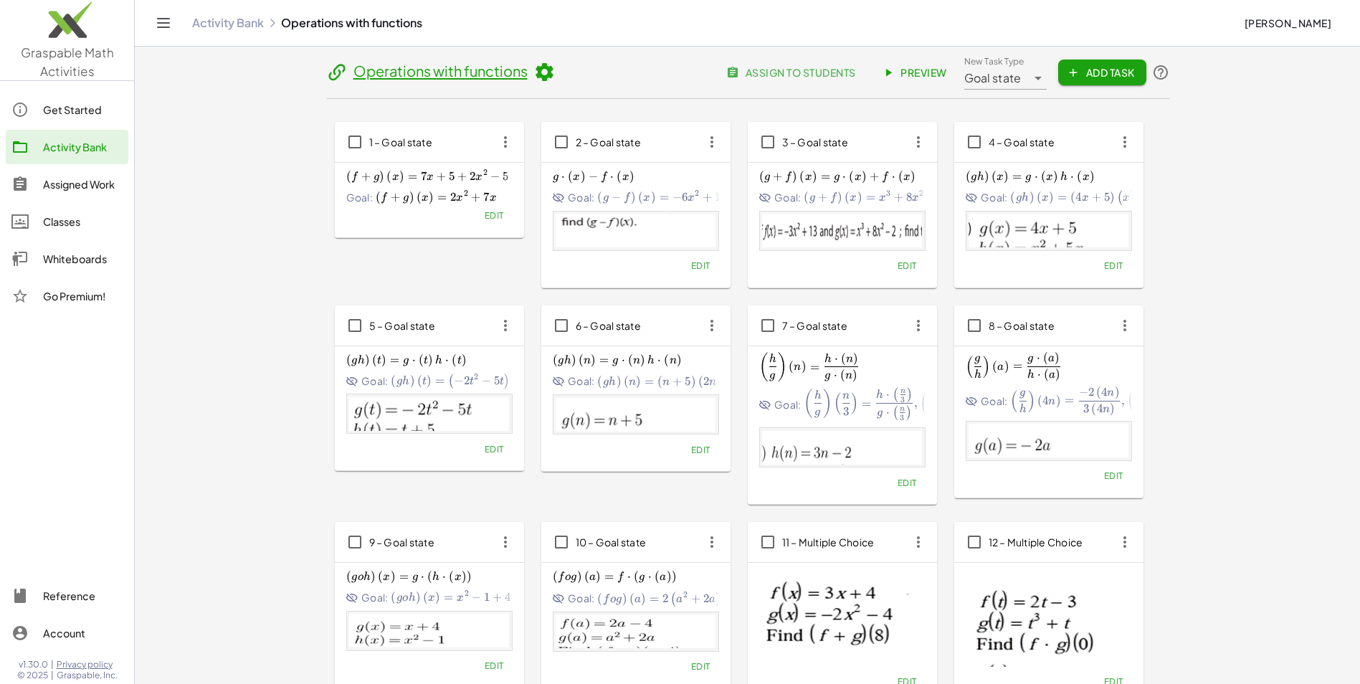
click at [930, 75] on span "Preview" at bounding box center [916, 72] width 62 height 13
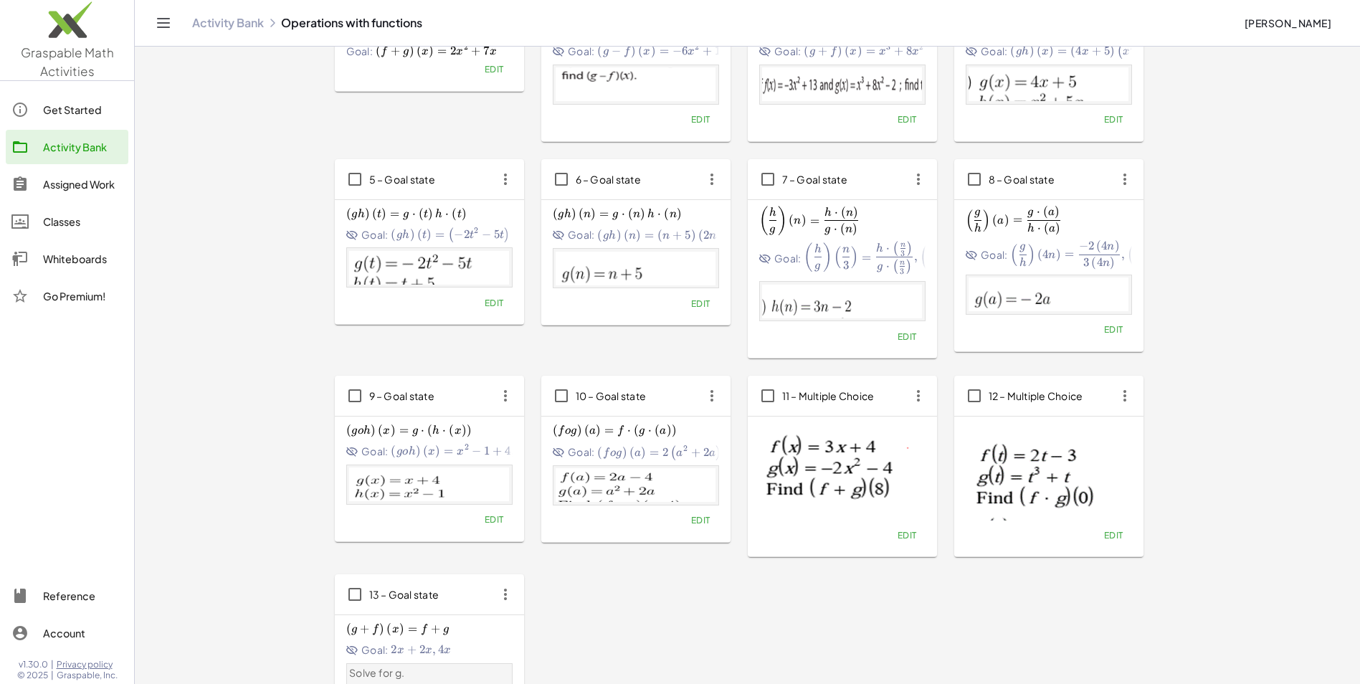
scroll to position [342, 0]
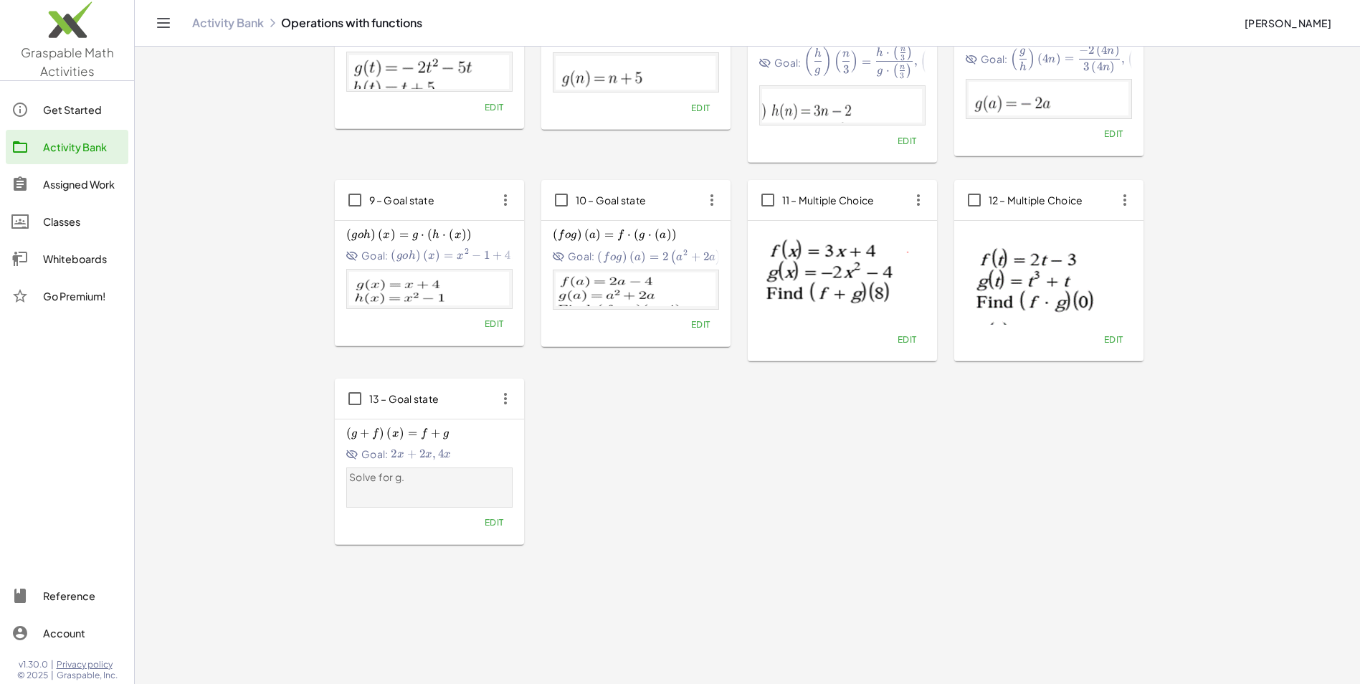
click at [484, 523] on span "Edit" at bounding box center [493, 522] width 19 height 11
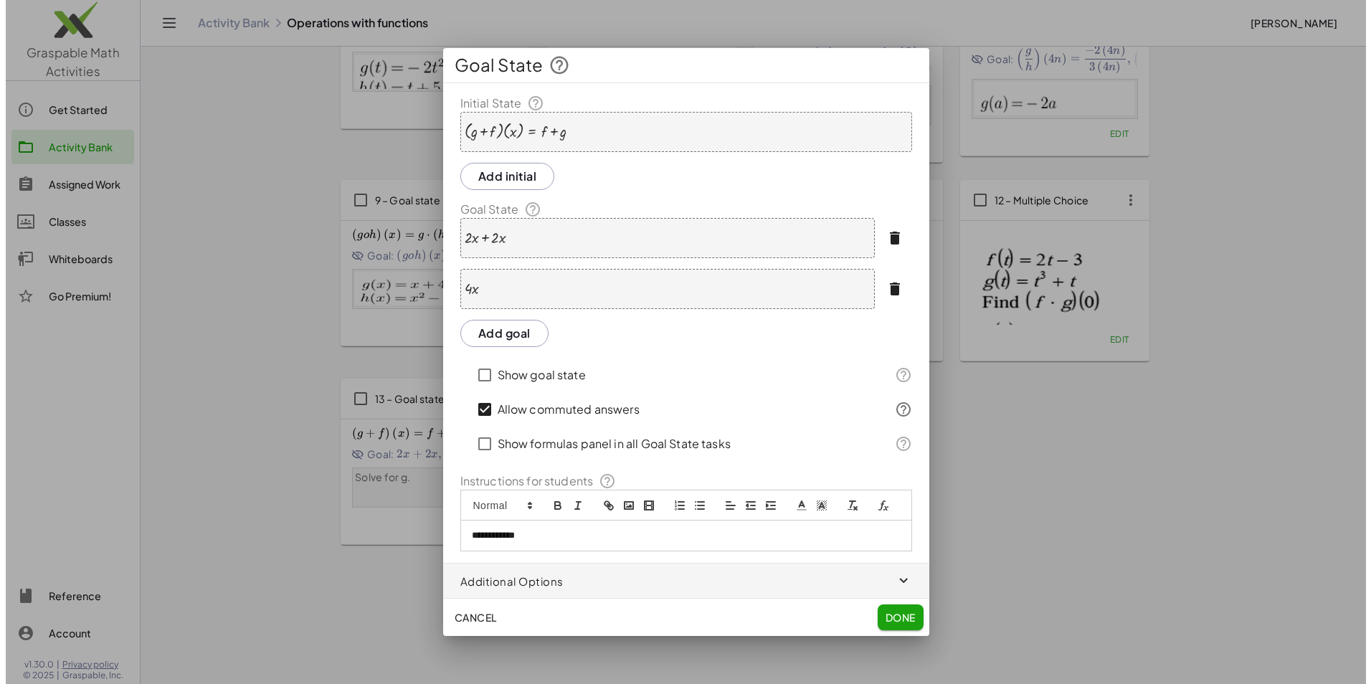
scroll to position [0, 0]
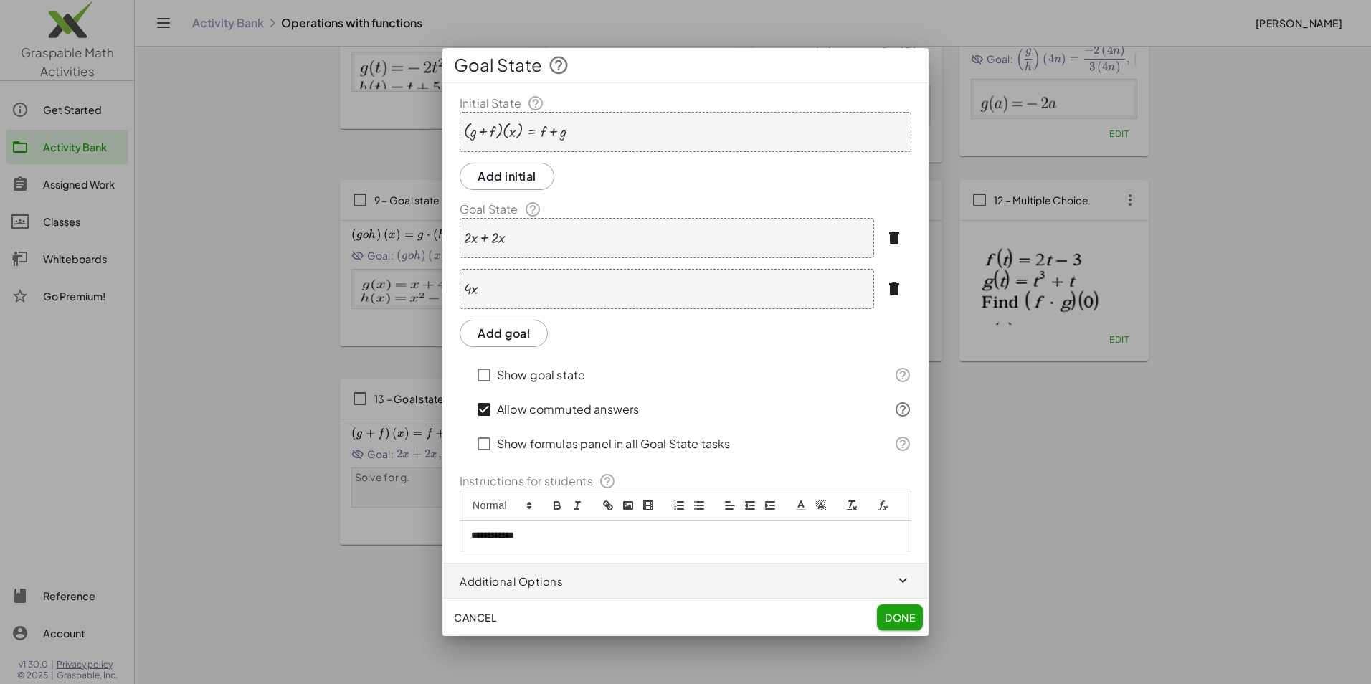
click at [568, 136] on div "· ( + g + f ) · ( x ) = + f + g" at bounding box center [686, 132] width 452 height 40
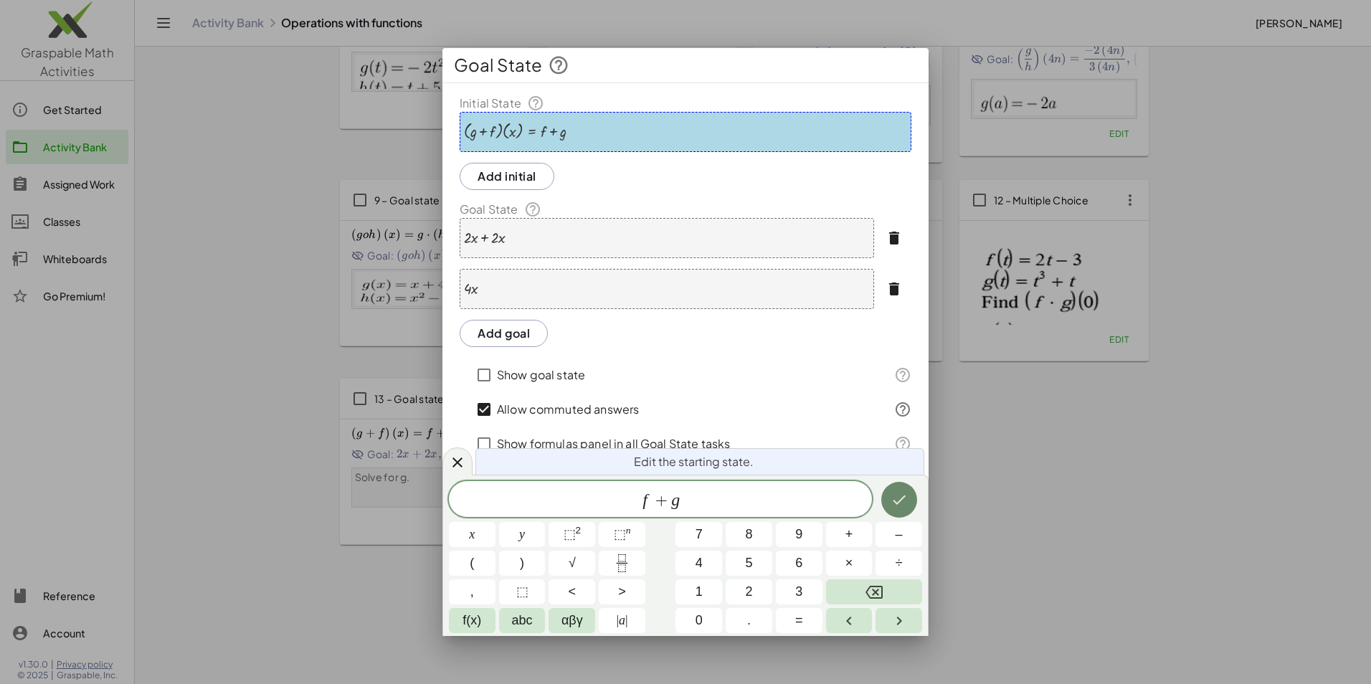
click at [903, 499] on icon "Done" at bounding box center [898, 499] width 17 height 17
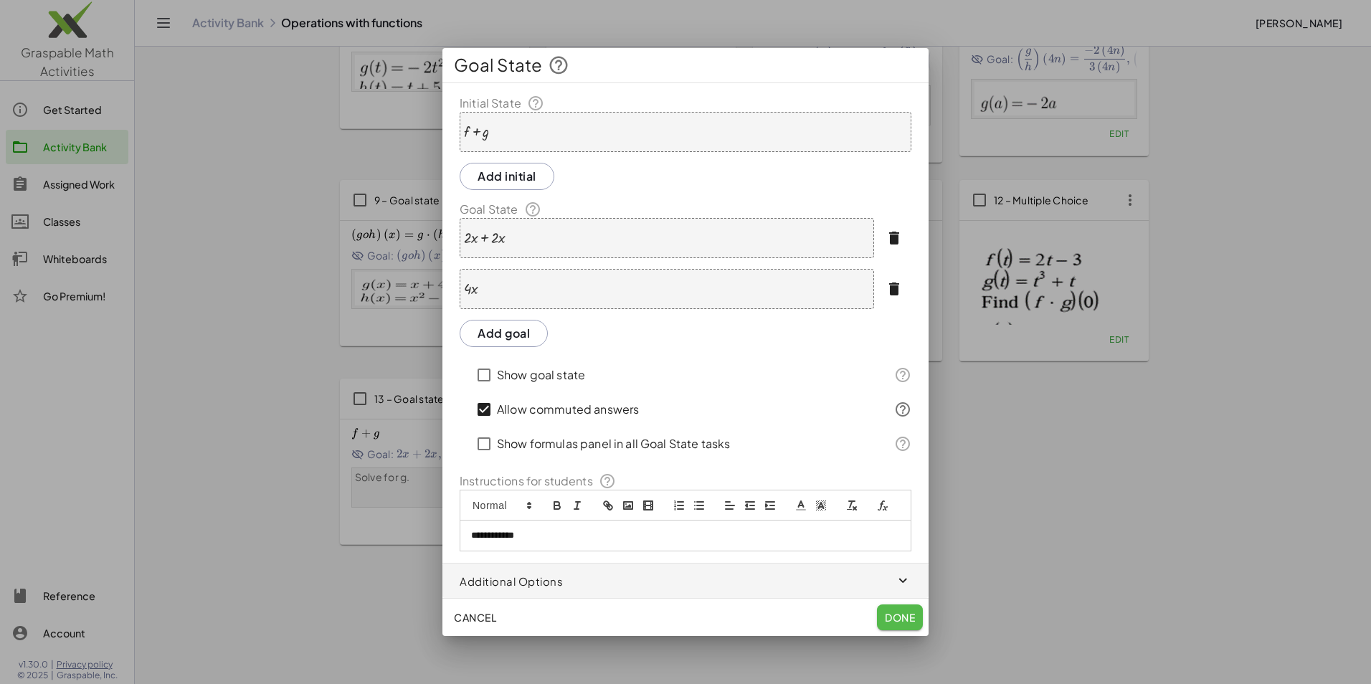
click at [900, 622] on span "Done" at bounding box center [900, 617] width 30 height 13
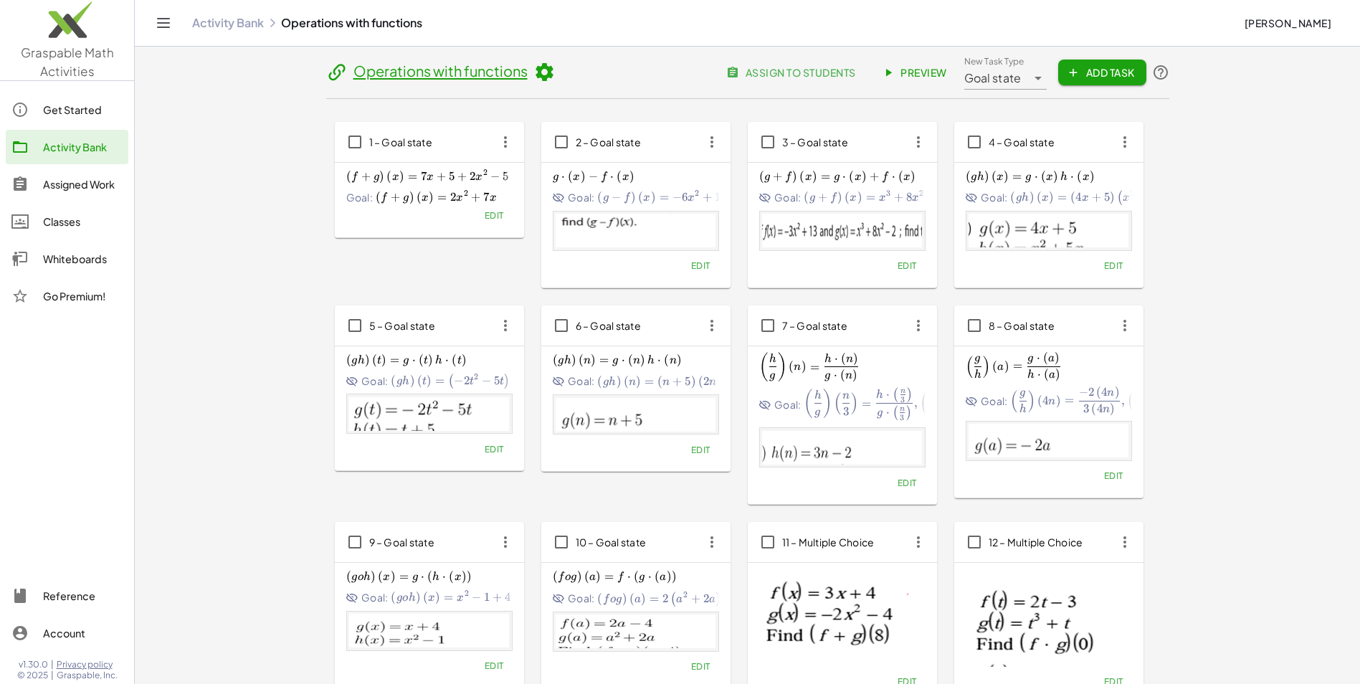
click at [928, 75] on span "Preview" at bounding box center [916, 72] width 62 height 13
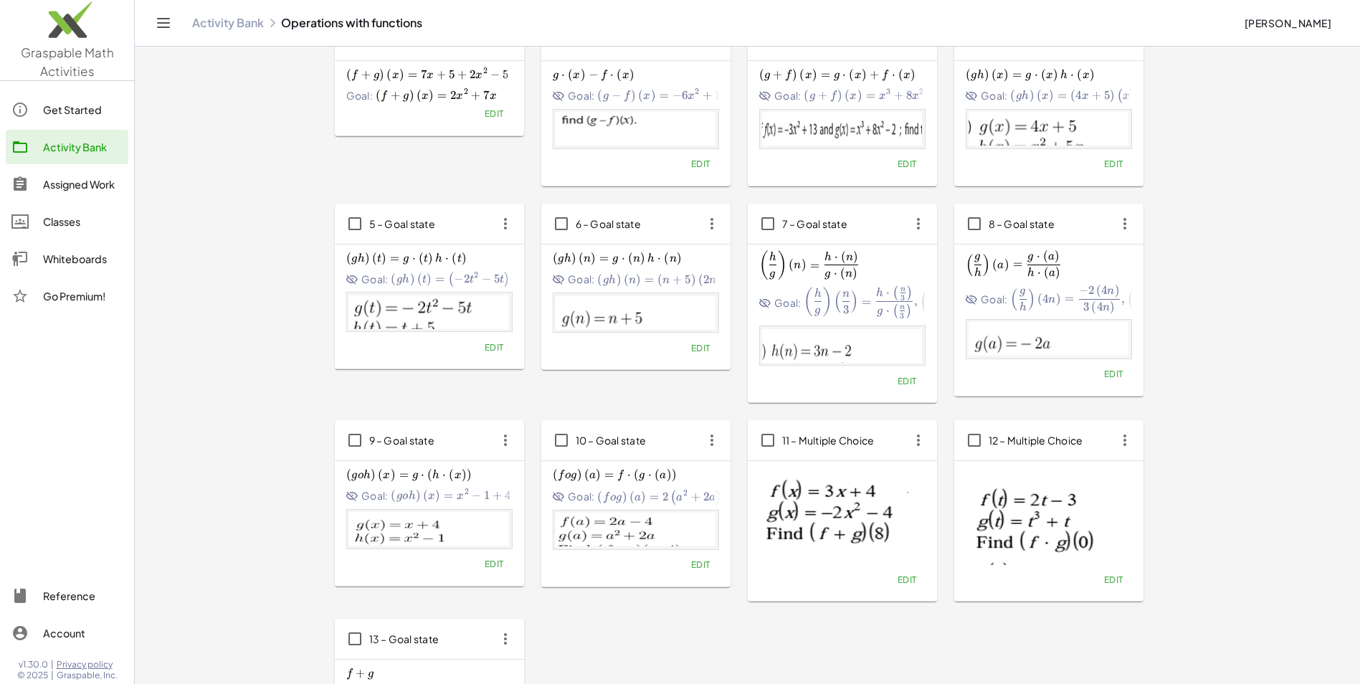
scroll to position [342, 0]
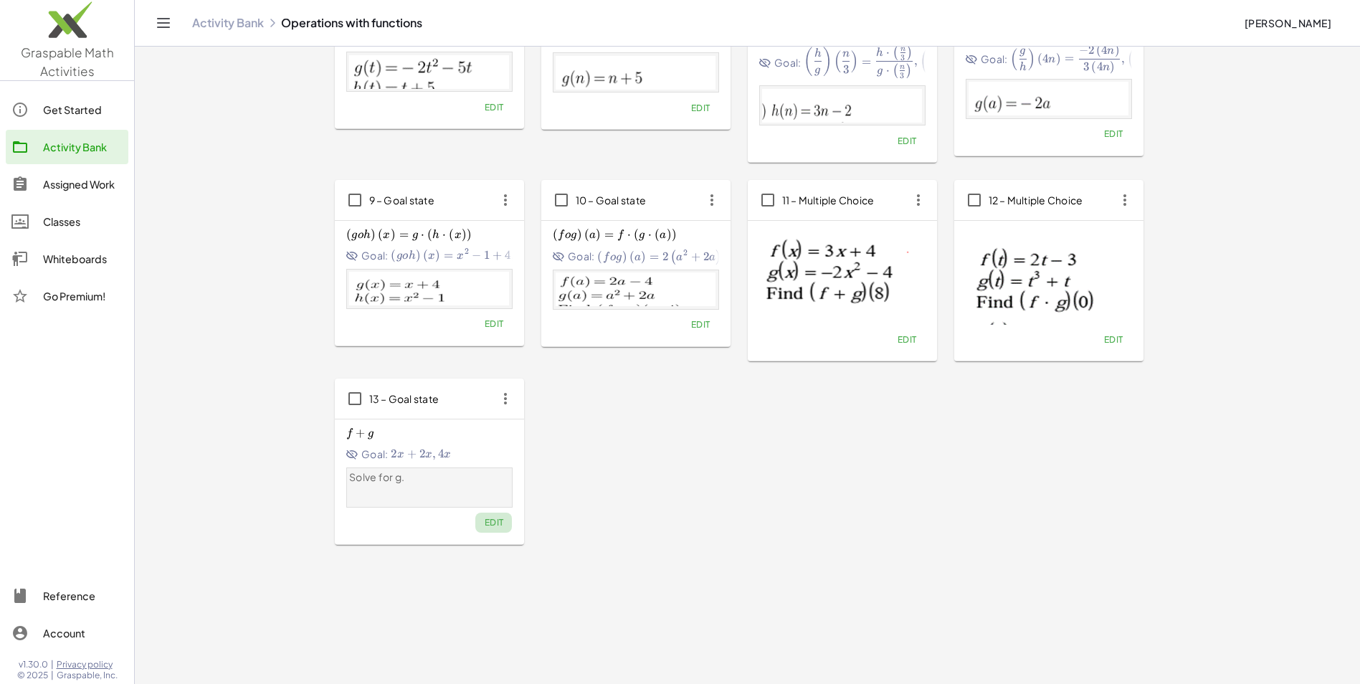
click at [496, 523] on span "Edit" at bounding box center [493, 522] width 19 height 11
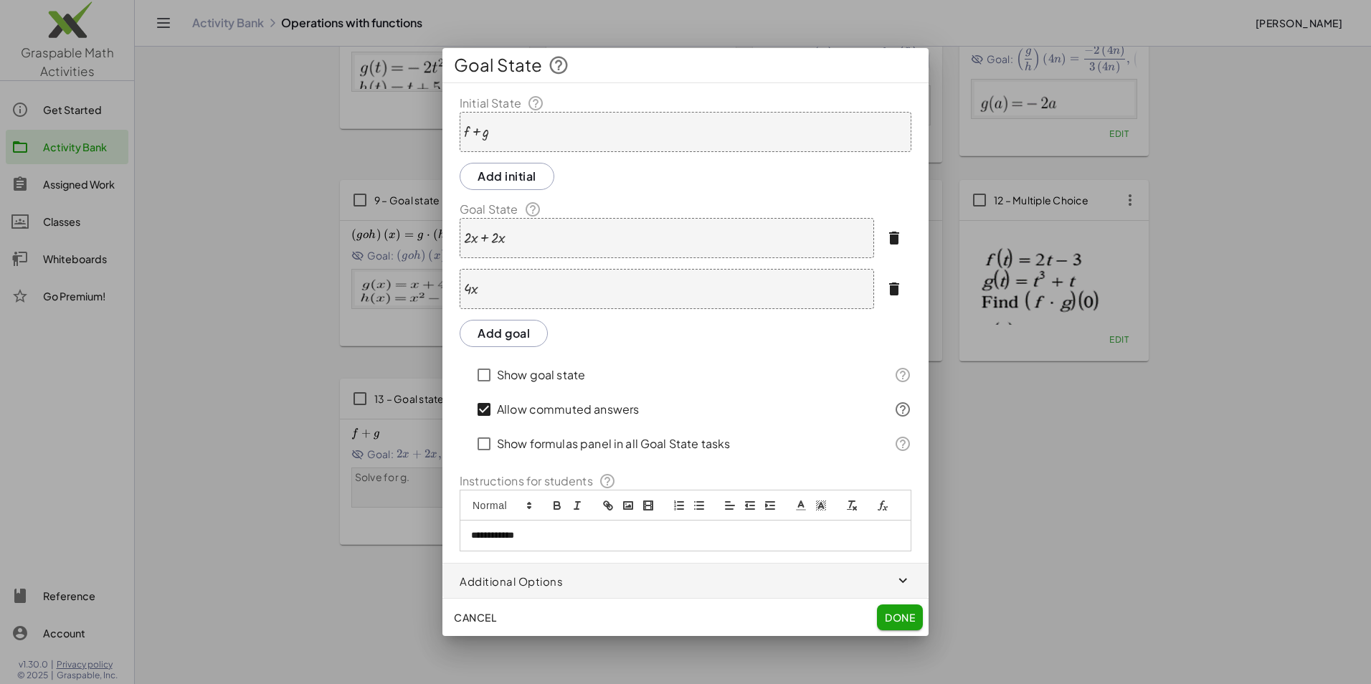
click at [900, 242] on icon "button" at bounding box center [893, 237] width 17 height 17
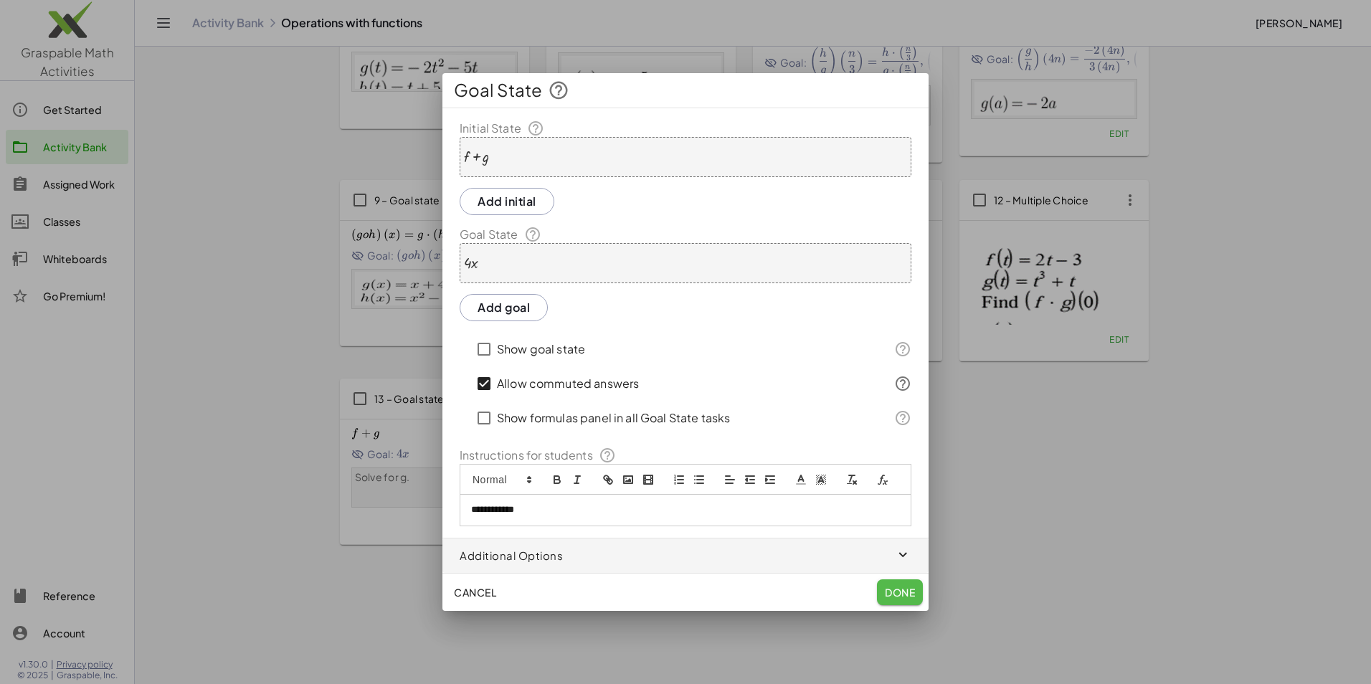
click at [900, 581] on button "Done" at bounding box center [900, 592] width 46 height 26
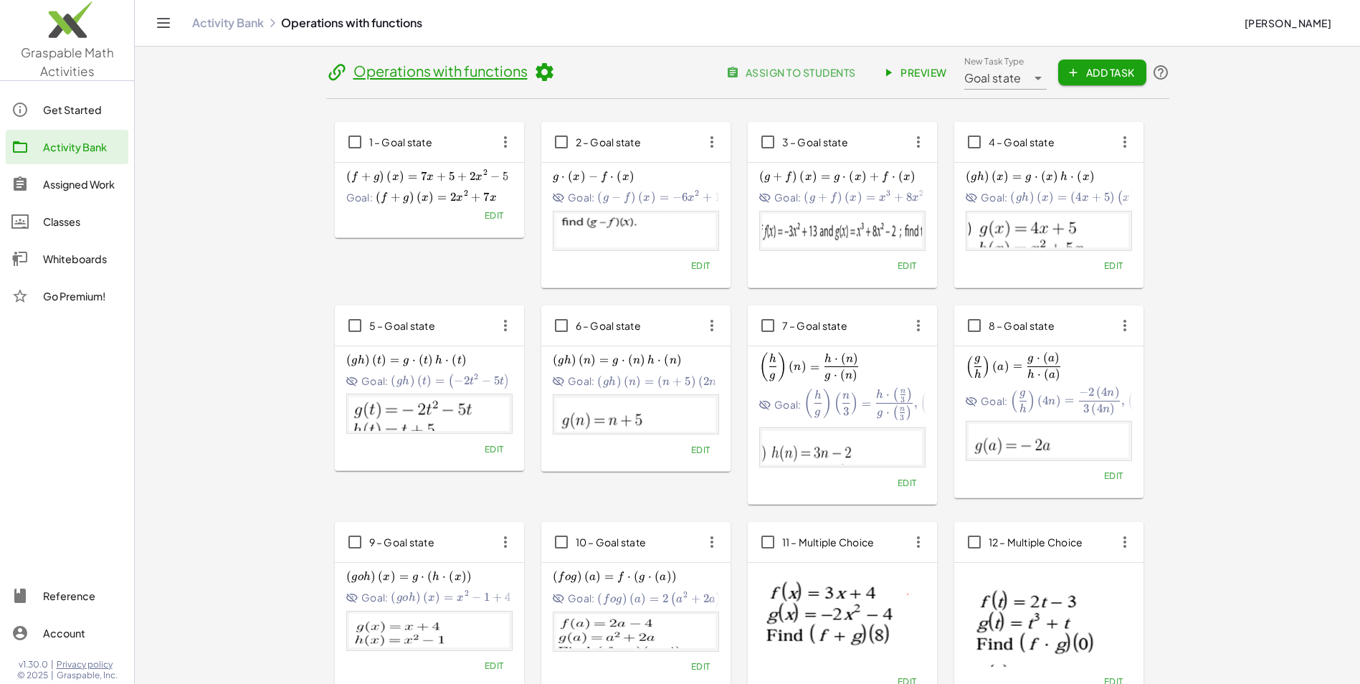
click at [924, 73] on span "Preview" at bounding box center [916, 72] width 62 height 13
click at [70, 179] on div "Assigned Work" at bounding box center [83, 184] width 80 height 17
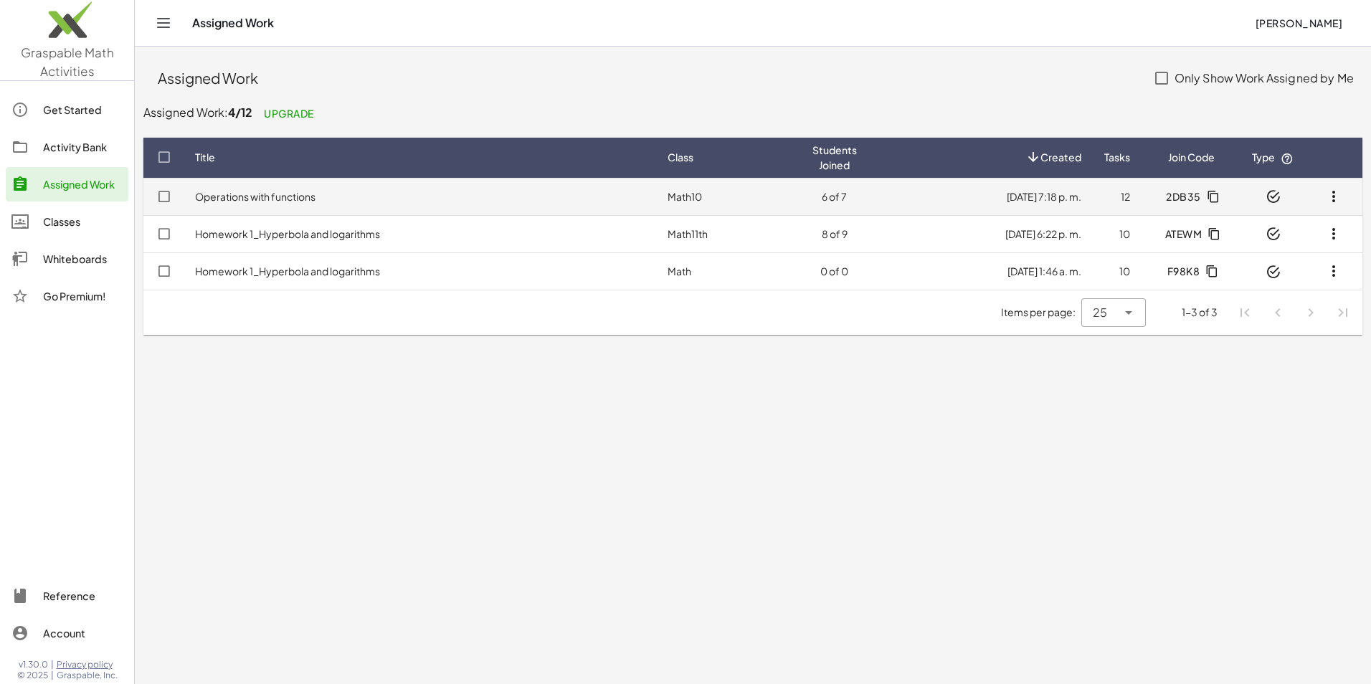
click at [412, 206] on td "Operations with functions" at bounding box center [420, 196] width 472 height 37
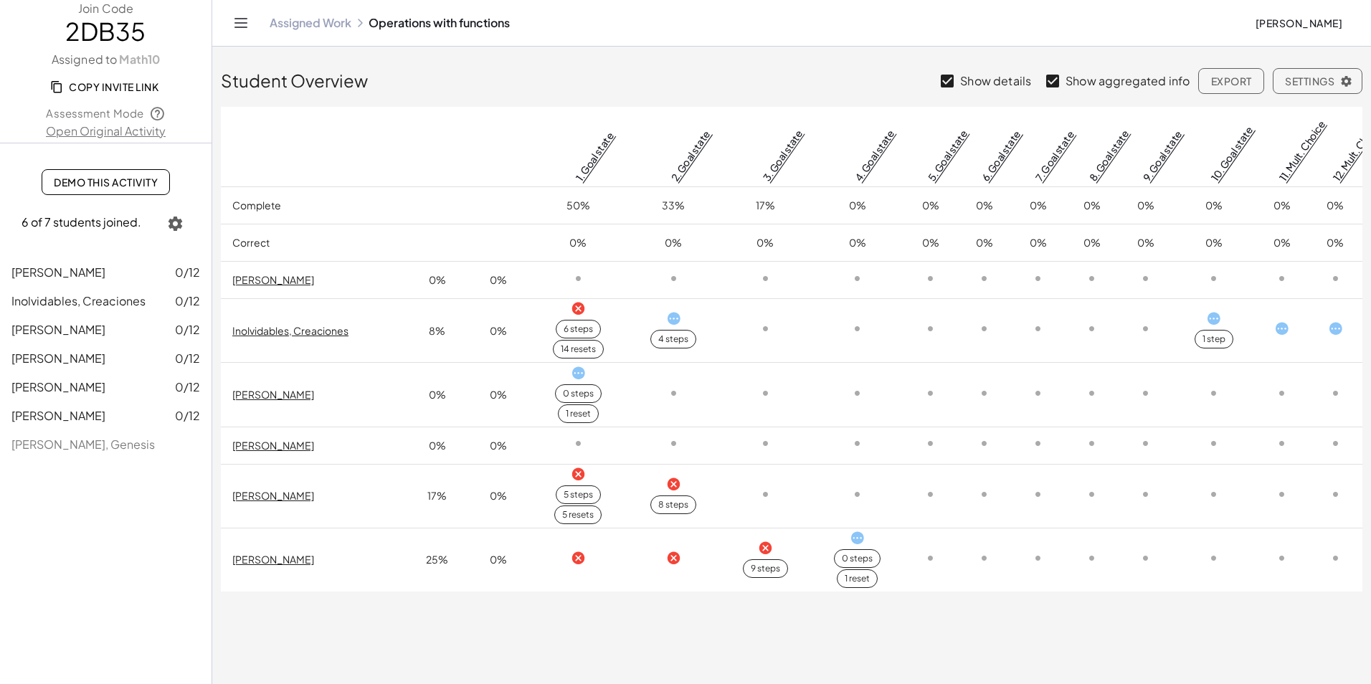
click at [854, 543] on icon at bounding box center [856, 537] width 15 height 15
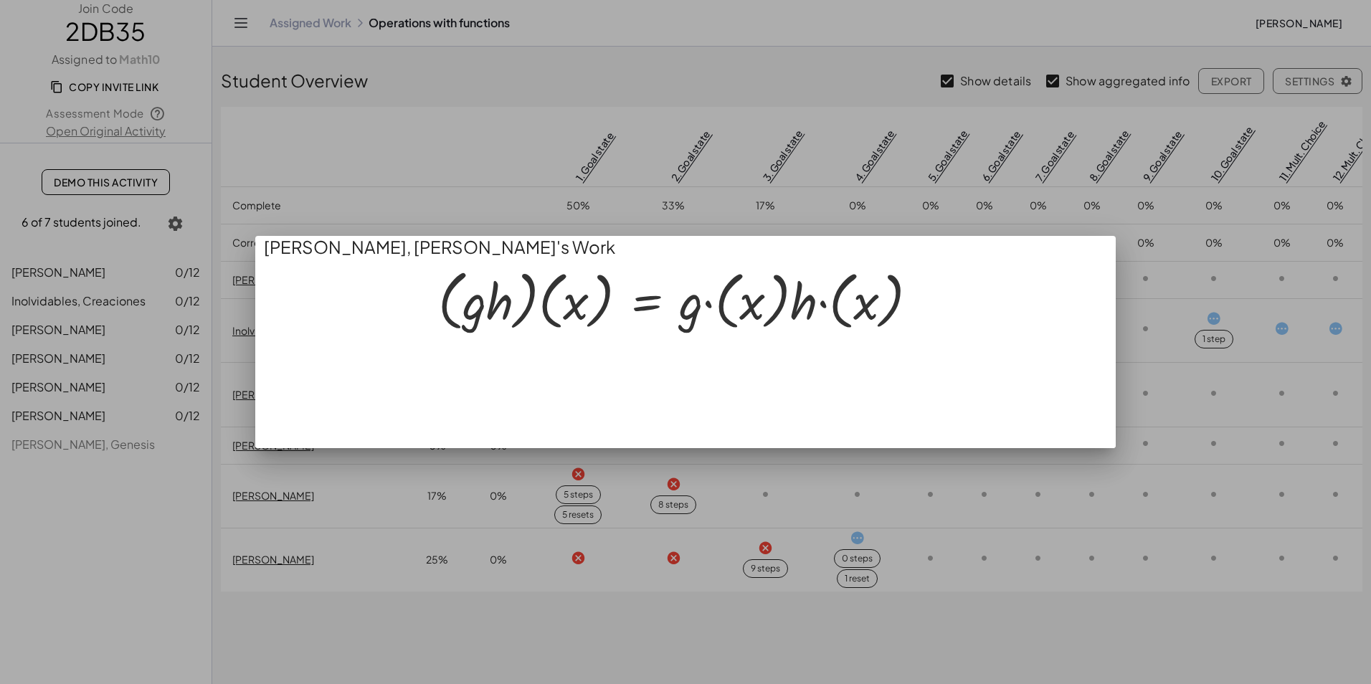
click at [854, 543] on div at bounding box center [685, 342] width 1371 height 684
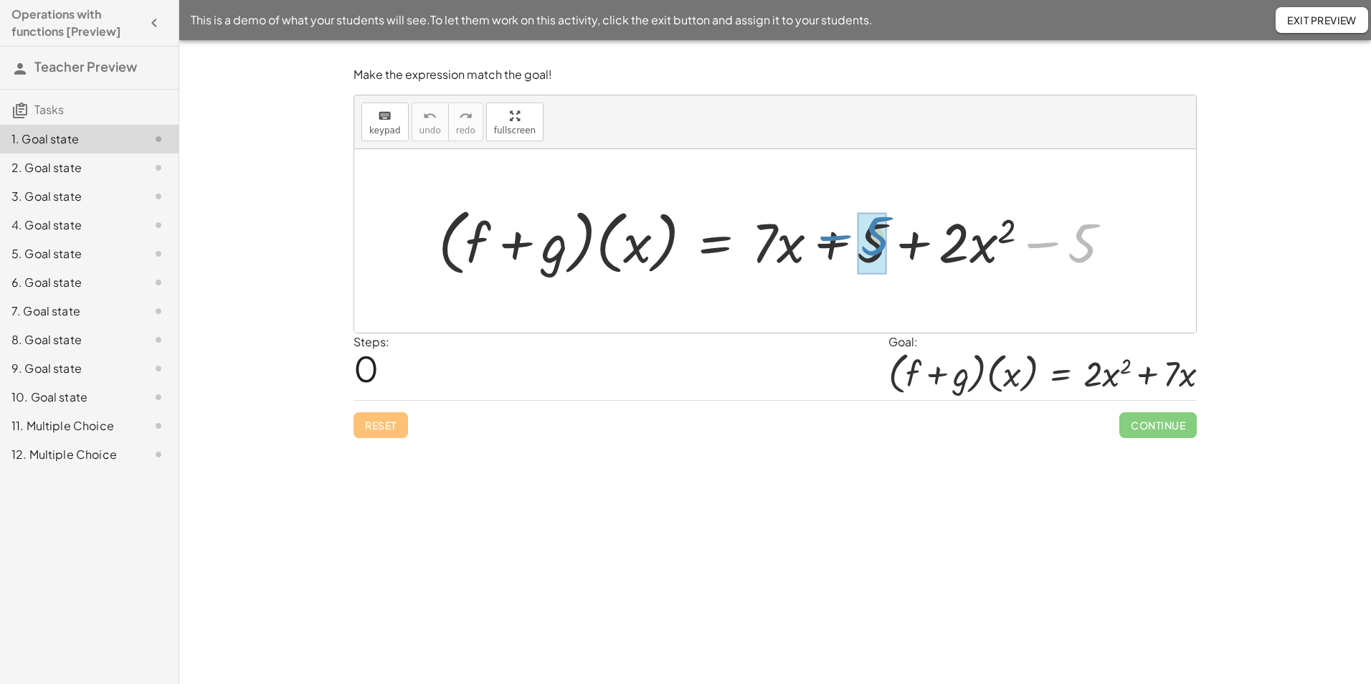
drag, startPoint x: 1077, startPoint y: 259, endPoint x: 871, endPoint y: 252, distance: 206.6
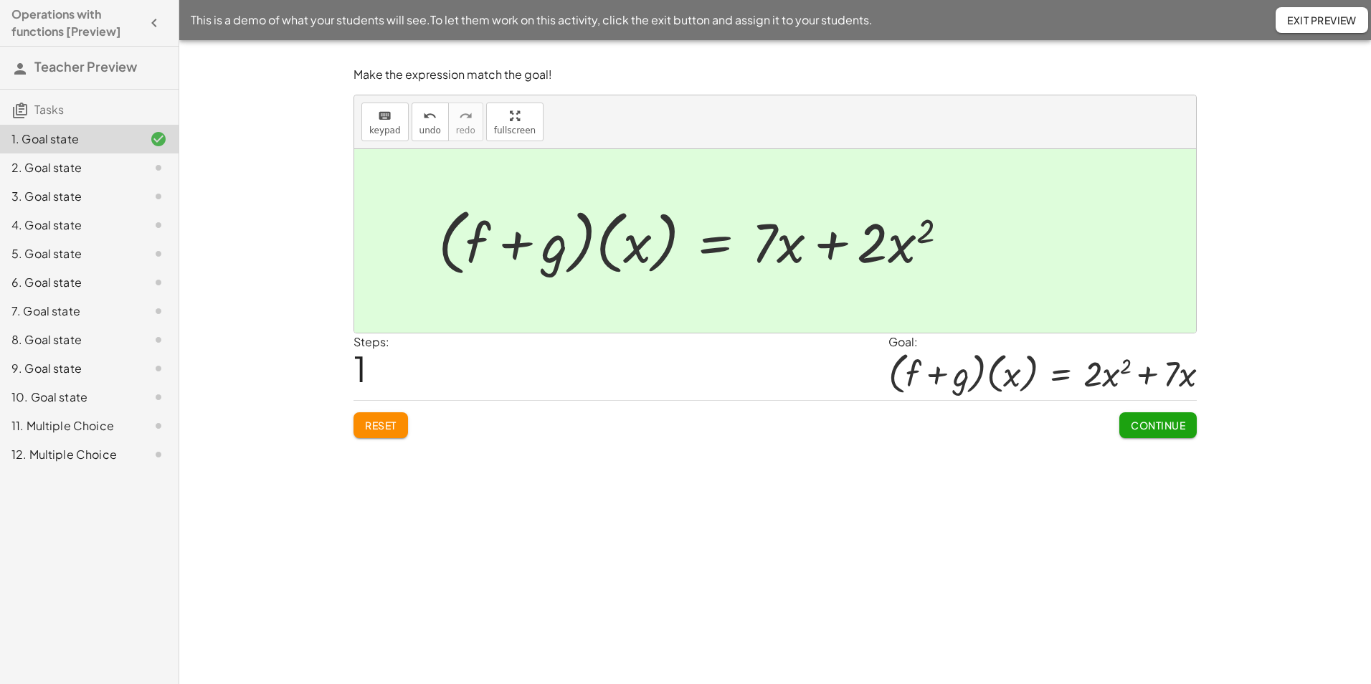
click at [149, 19] on icon "button" at bounding box center [154, 22] width 17 height 17
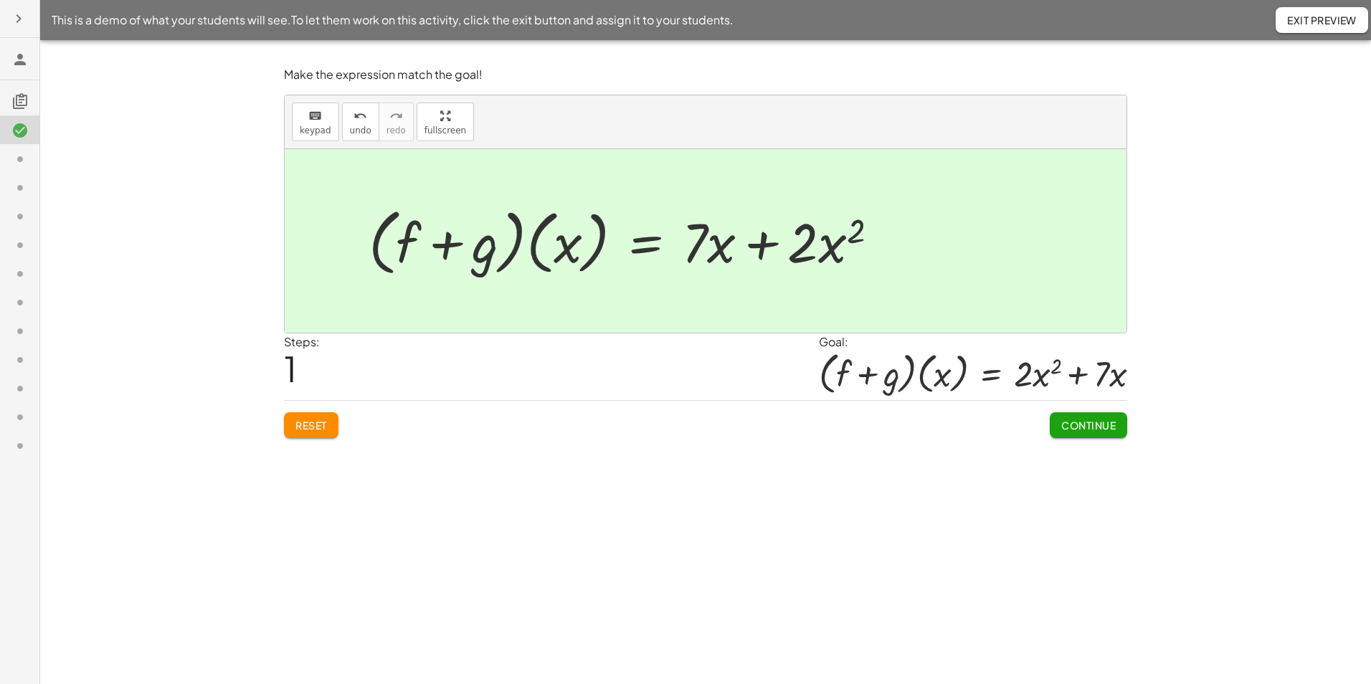
click at [23, 99] on icon at bounding box center [19, 100] width 17 height 17
click at [20, 17] on icon "button" at bounding box center [18, 18] width 17 height 17
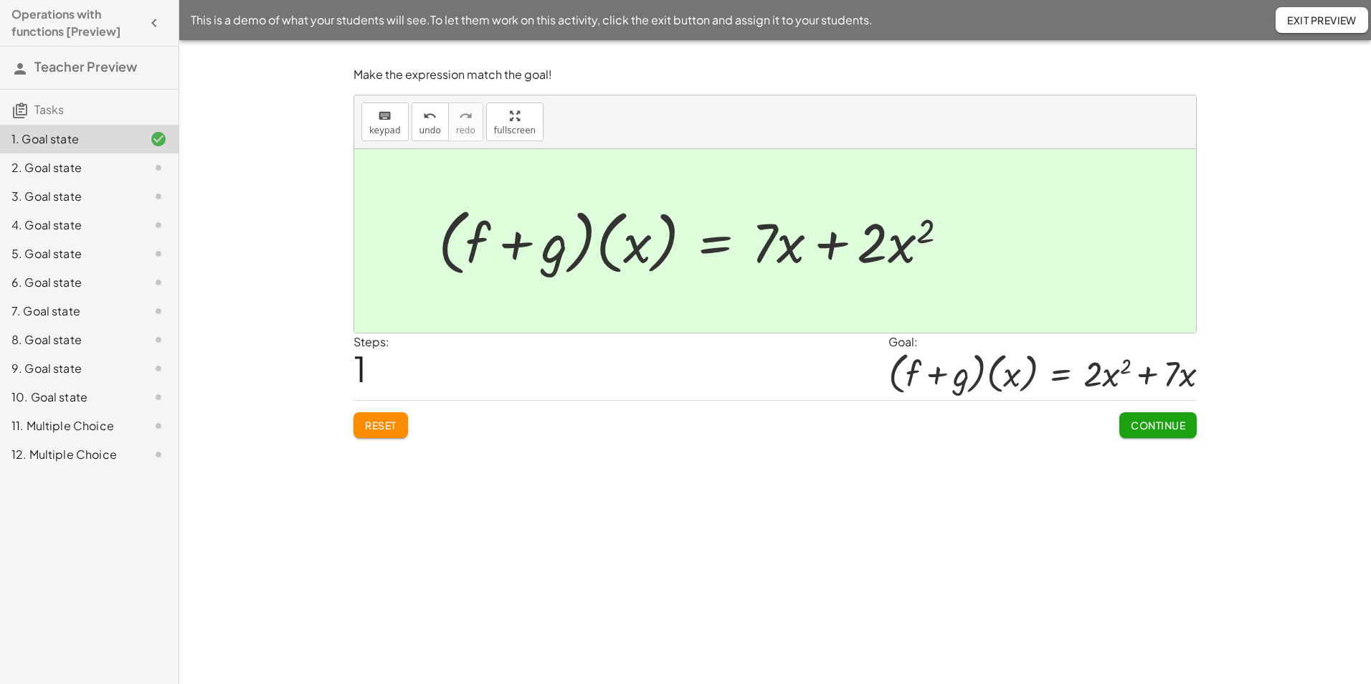
click at [1283, 25] on button "Exit Preview" at bounding box center [1321, 20] width 92 height 26
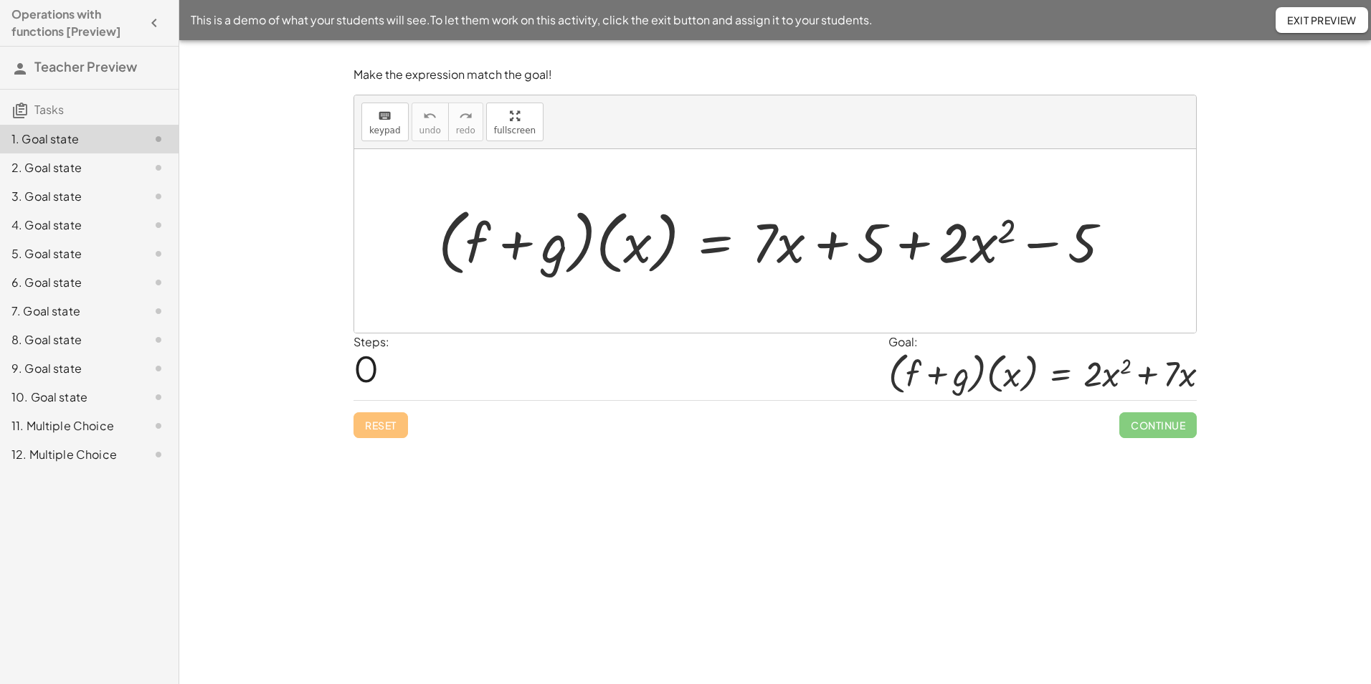
click at [1326, 24] on span "Exit Preview" at bounding box center [1322, 20] width 70 height 13
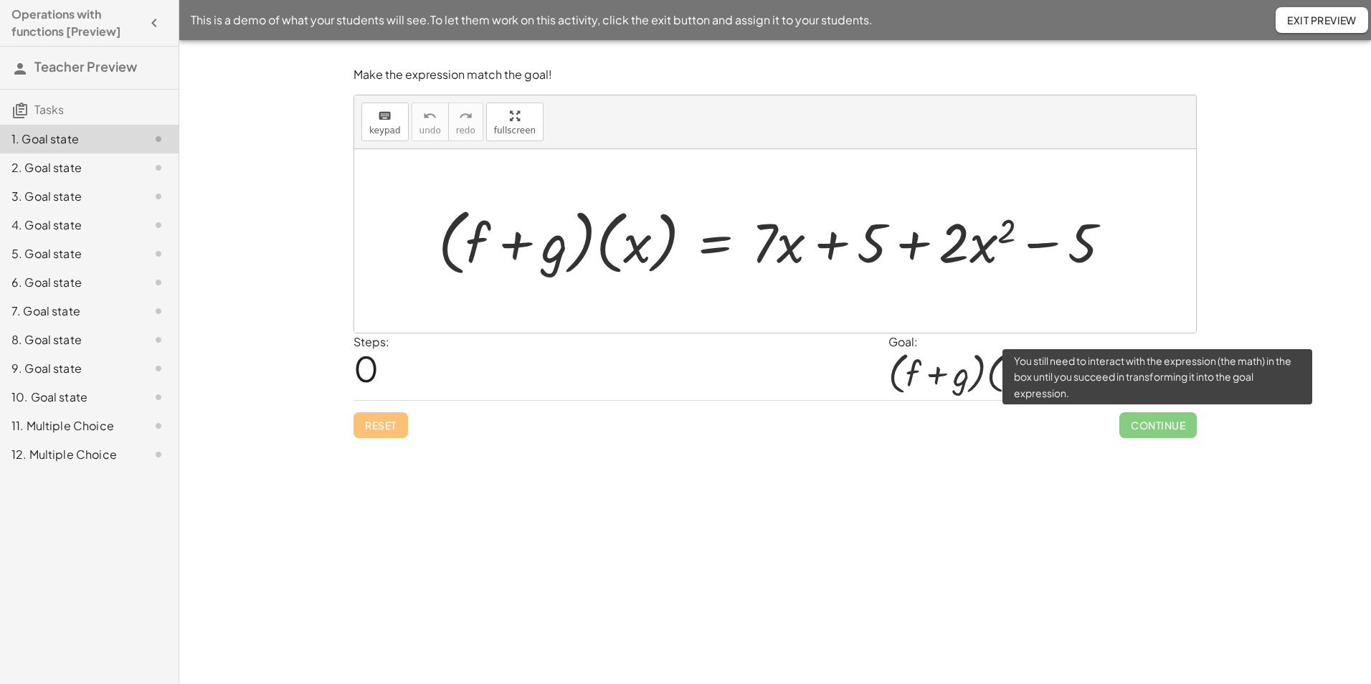
click at [1141, 424] on span "Continue" at bounding box center [1157, 425] width 77 height 26
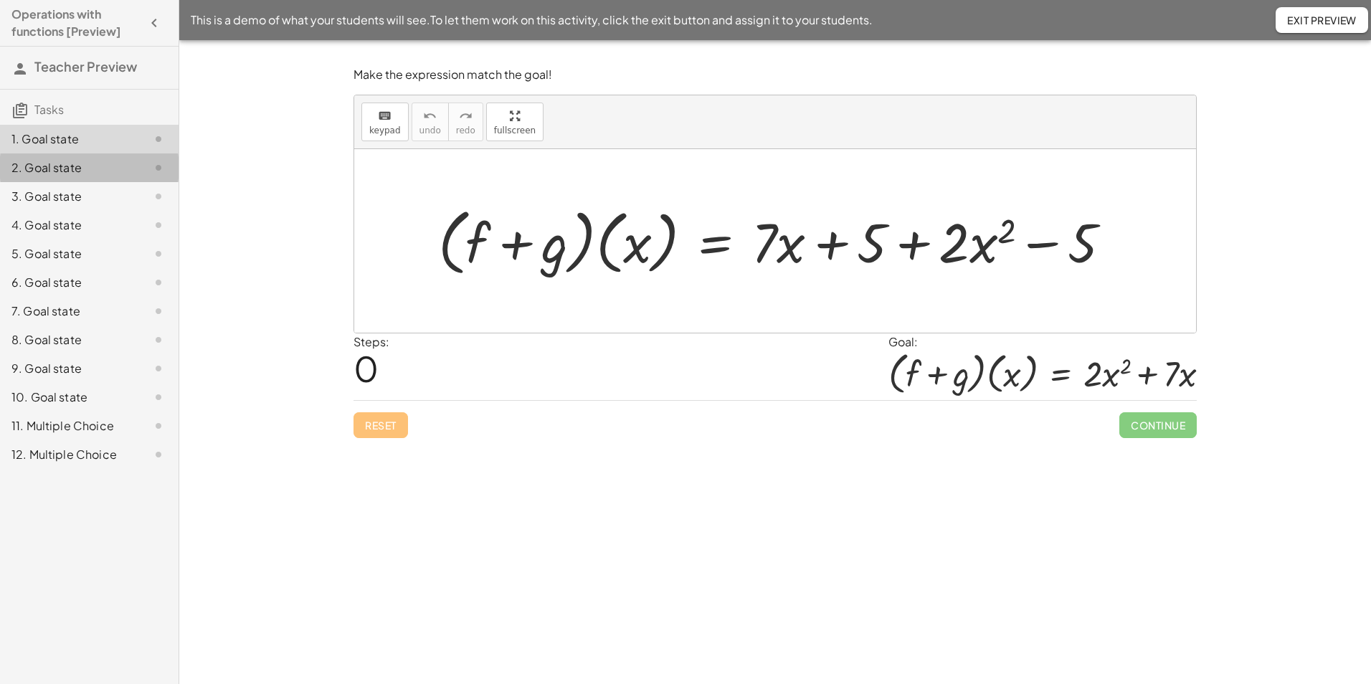
click at [107, 171] on div "2. Goal state" at bounding box center [68, 167] width 115 height 17
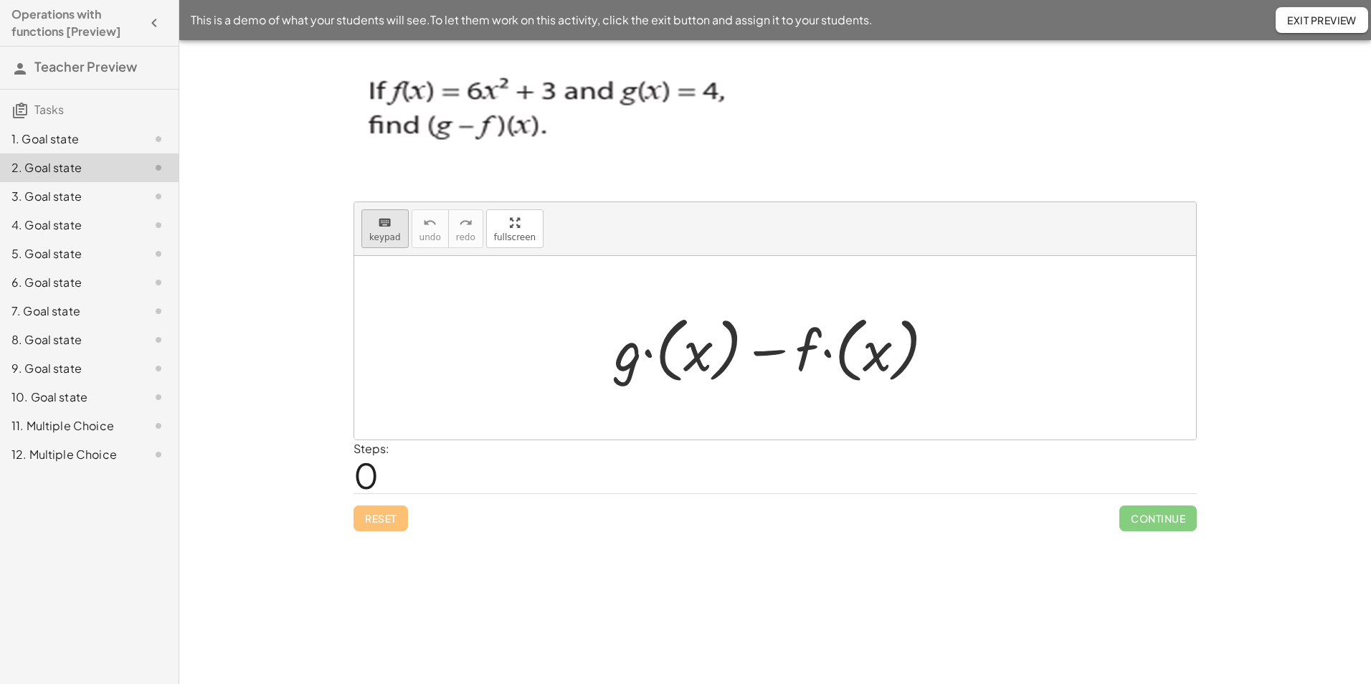
click at [387, 229] on icon "keyboard" at bounding box center [385, 222] width 14 height 17
click at [700, 367] on div at bounding box center [780, 348] width 346 height 80
drag, startPoint x: 664, startPoint y: 358, endPoint x: 644, endPoint y: 358, distance: 19.4
click at [644, 358] on div at bounding box center [780, 348] width 346 height 80
click at [629, 363] on div at bounding box center [780, 348] width 346 height 80
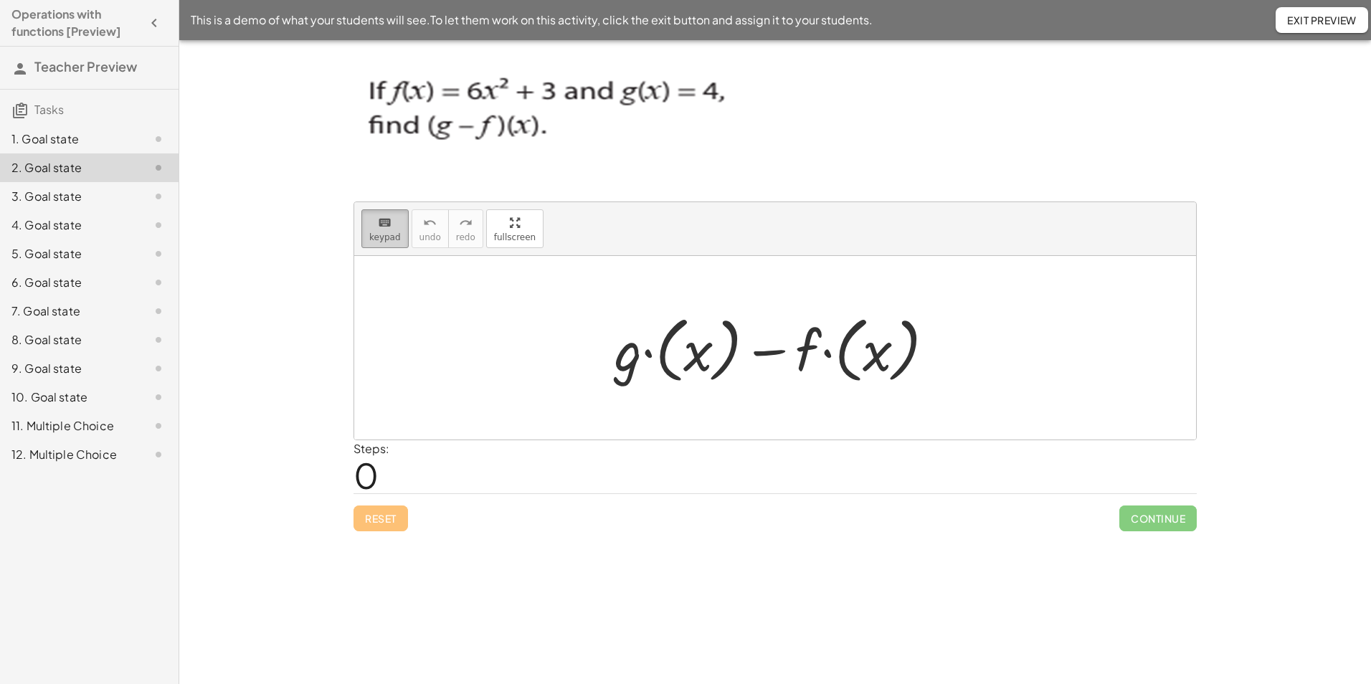
click at [373, 235] on span "keypad" at bounding box center [385, 237] width 32 height 10
drag, startPoint x: 665, startPoint y: 355, endPoint x: 637, endPoint y: 357, distance: 28.0
click at [637, 357] on div at bounding box center [780, 348] width 346 height 80
drag, startPoint x: 664, startPoint y: 361, endPoint x: 634, endPoint y: 368, distance: 31.0
click at [634, 368] on div at bounding box center [780, 348] width 346 height 80
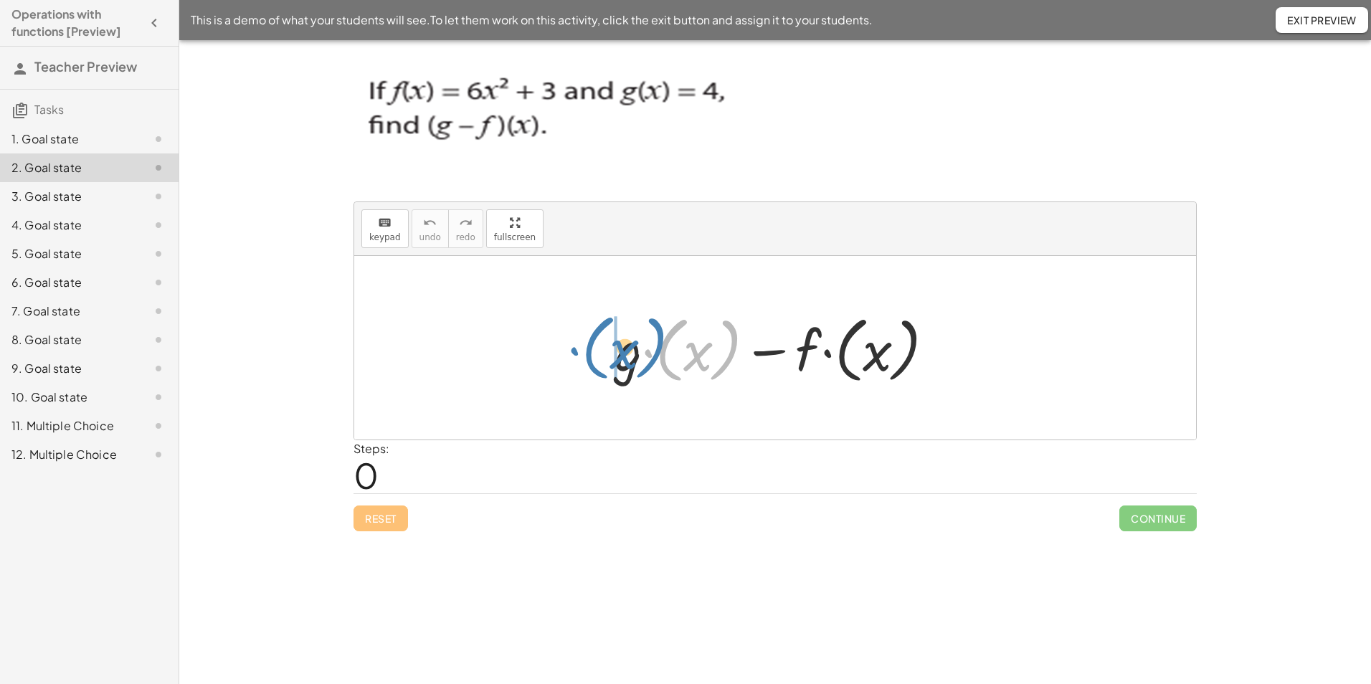
drag, startPoint x: 662, startPoint y: 366, endPoint x: 588, endPoint y: 363, distance: 73.9
click at [588, 363] on div "· ( x ) + · g · ( x ) − · f · ( x )" at bounding box center [775, 348] width 842 height 184
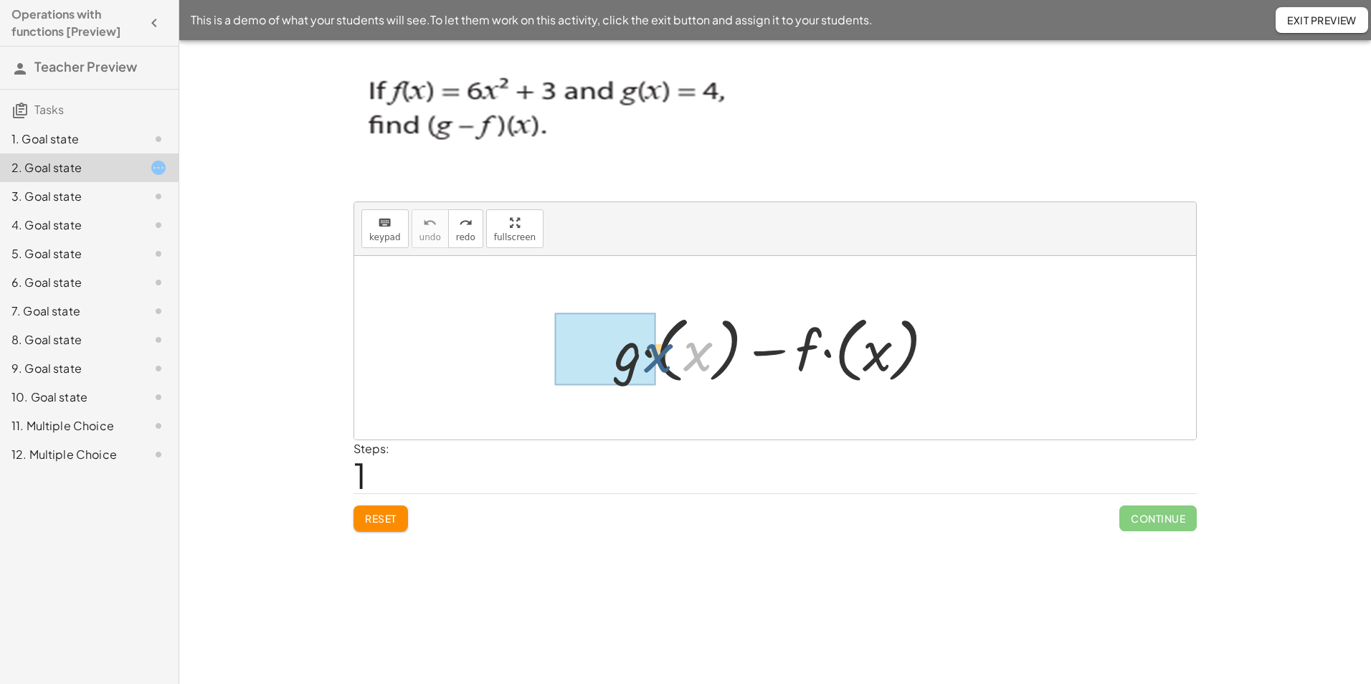
drag, startPoint x: 699, startPoint y: 365, endPoint x: 659, endPoint y: 366, distance: 40.2
click at [659, 366] on div at bounding box center [780, 348] width 346 height 80
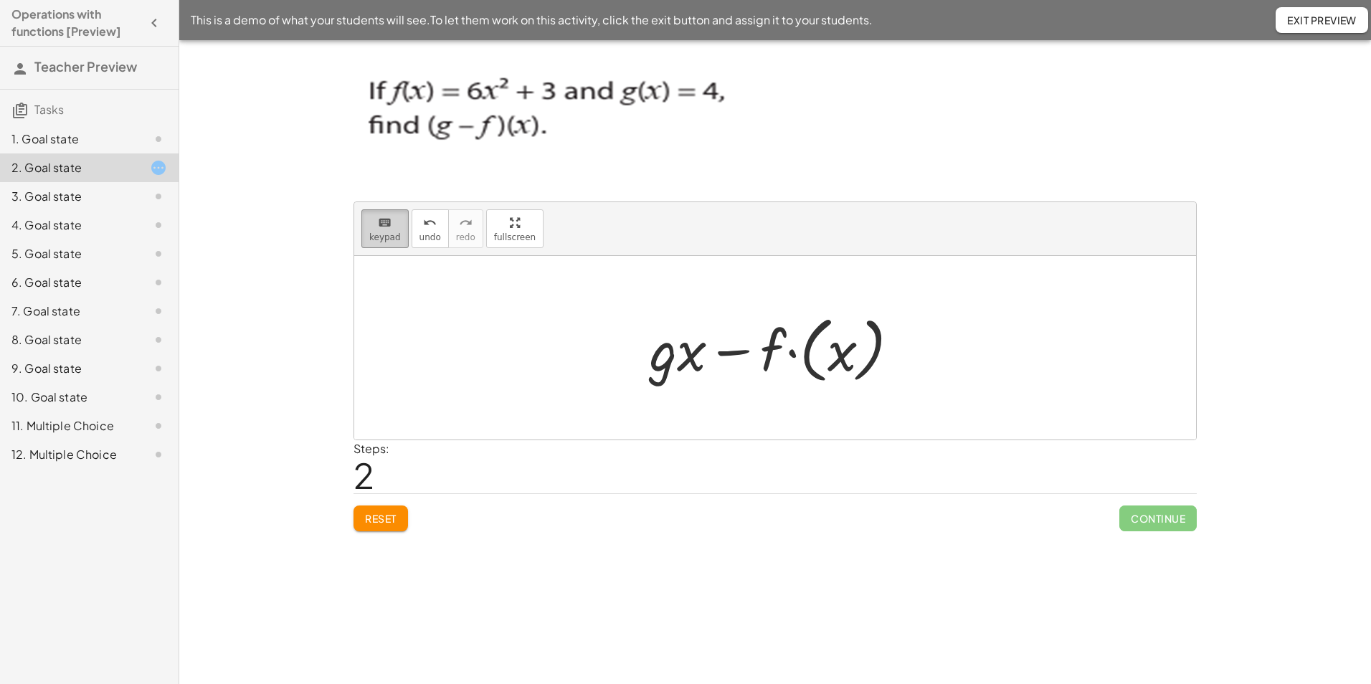
click at [384, 234] on span "keypad" at bounding box center [385, 237] width 32 height 10
click at [684, 363] on div at bounding box center [677, 349] width 57 height 67
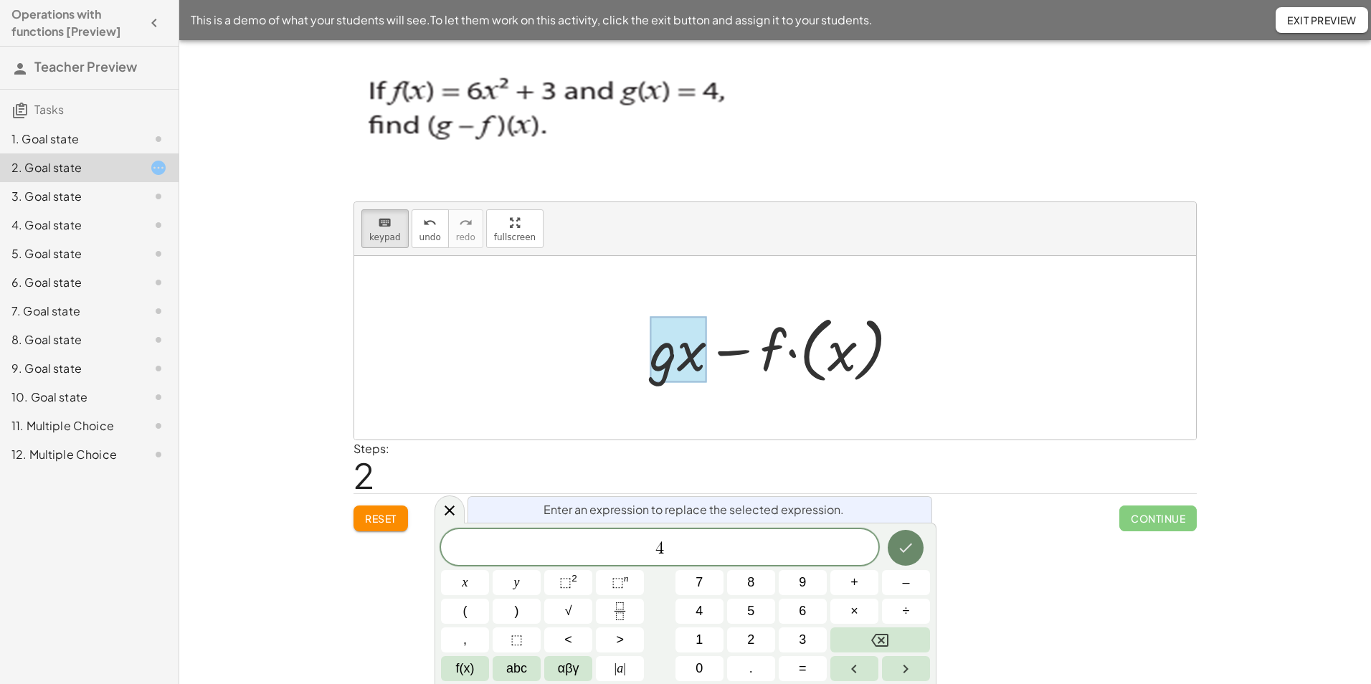
click at [906, 543] on icon "Done" at bounding box center [905, 547] width 17 height 17
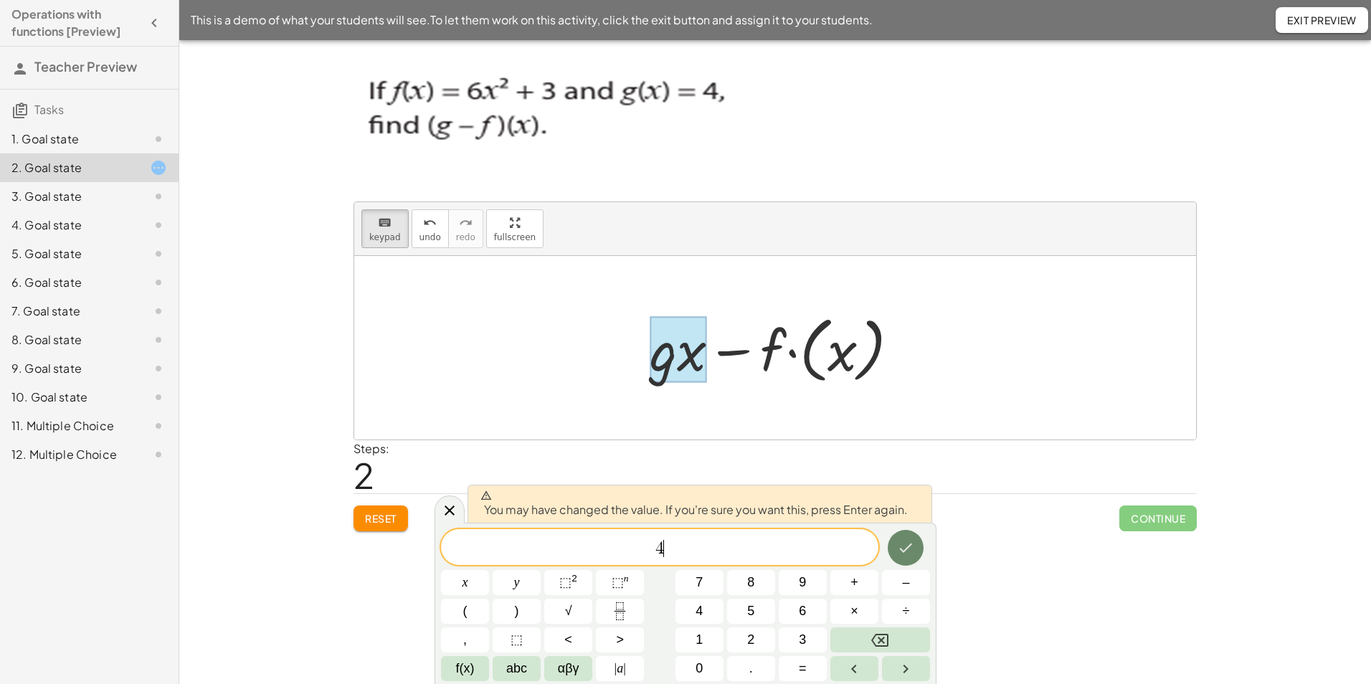
click at [903, 555] on icon "Done" at bounding box center [905, 547] width 17 height 17
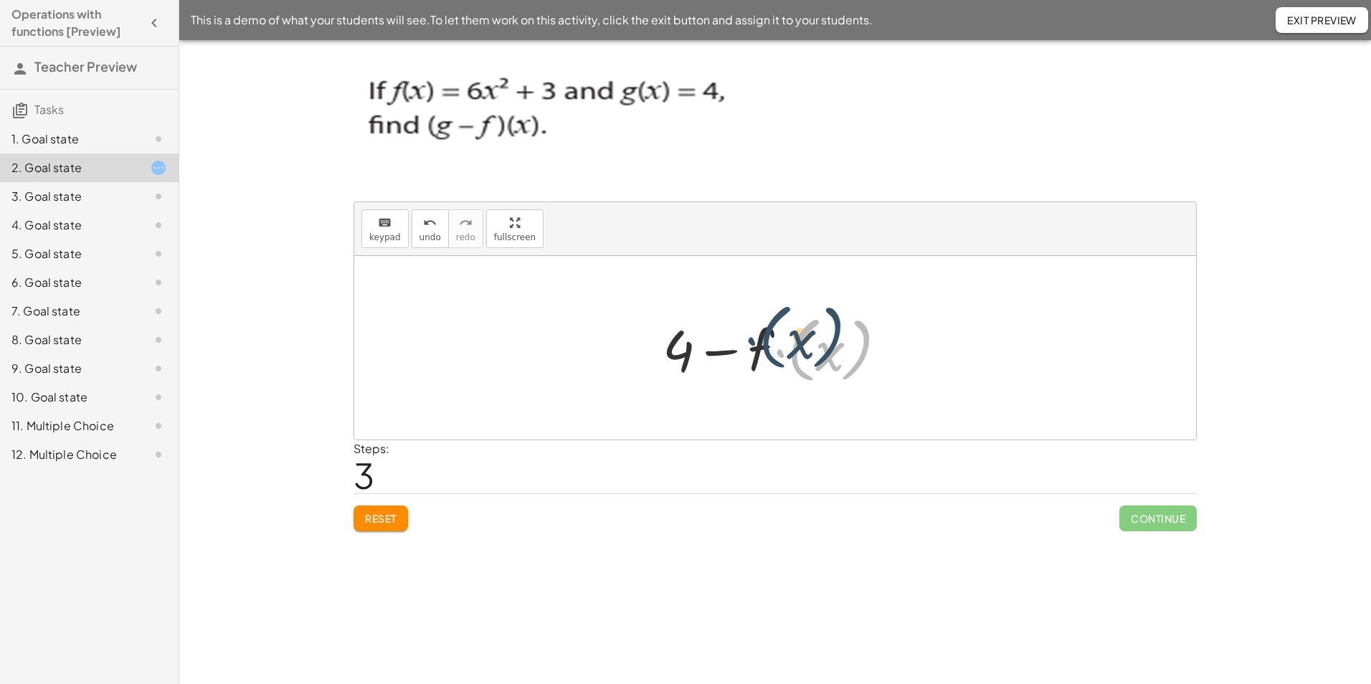
drag, startPoint x: 802, startPoint y: 375, endPoint x: 774, endPoint y: 362, distance: 31.4
click at [774, 362] on div at bounding box center [780, 348] width 250 height 80
drag, startPoint x: 796, startPoint y: 364, endPoint x: 738, endPoint y: 352, distance: 59.3
click at [738, 352] on div at bounding box center [780, 348] width 250 height 80
drag, startPoint x: 809, startPoint y: 378, endPoint x: 751, endPoint y: 365, distance: 60.2
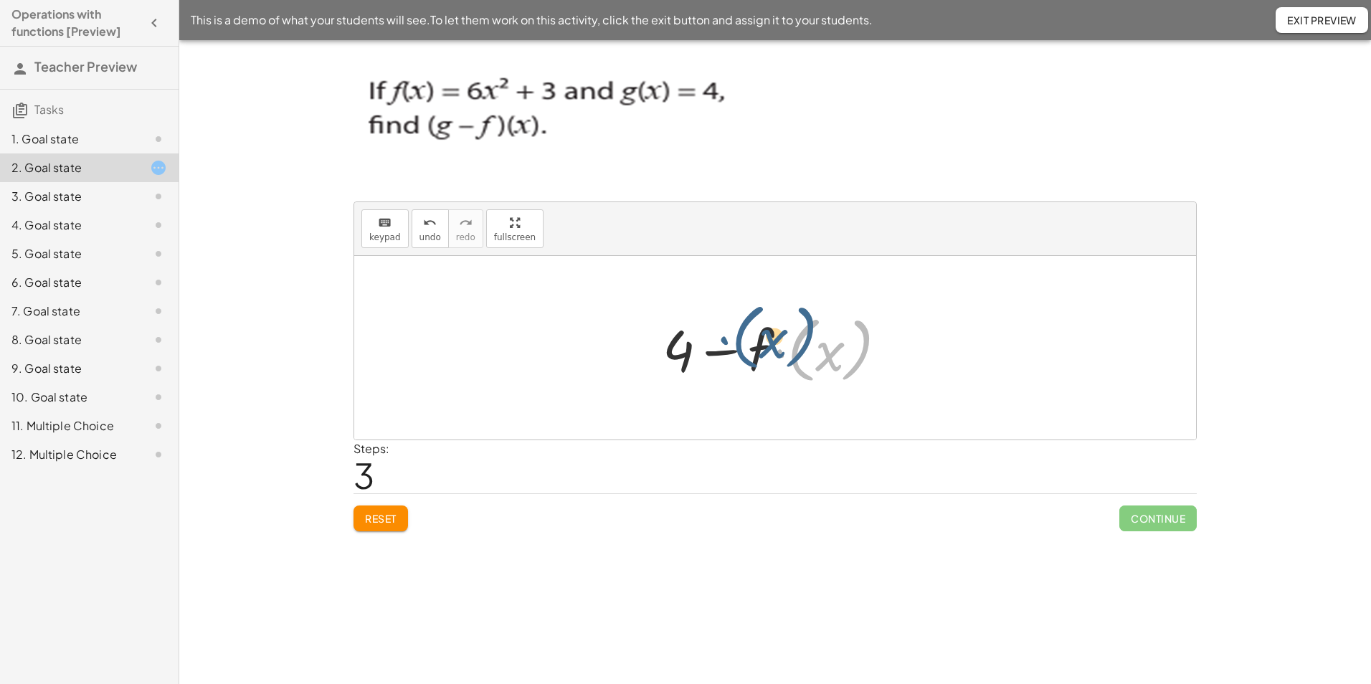
click at [751, 365] on div at bounding box center [780, 348] width 250 height 80
drag, startPoint x: 788, startPoint y: 358, endPoint x: 762, endPoint y: 368, distance: 27.7
click at [762, 368] on div at bounding box center [780, 348] width 250 height 80
drag, startPoint x: 822, startPoint y: 358, endPoint x: 765, endPoint y: 345, distance: 58.9
click at [377, 234] on span "keypad" at bounding box center [385, 237] width 32 height 10
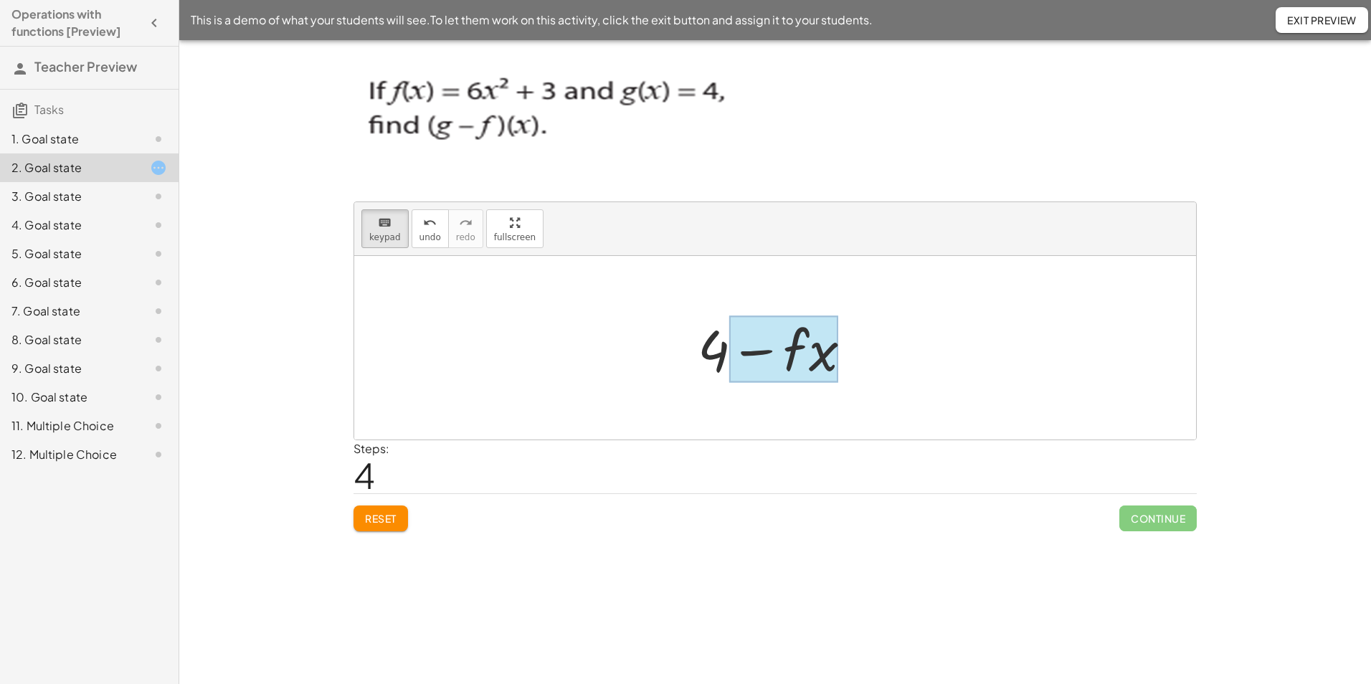
click at [809, 363] on div at bounding box center [783, 349] width 109 height 67
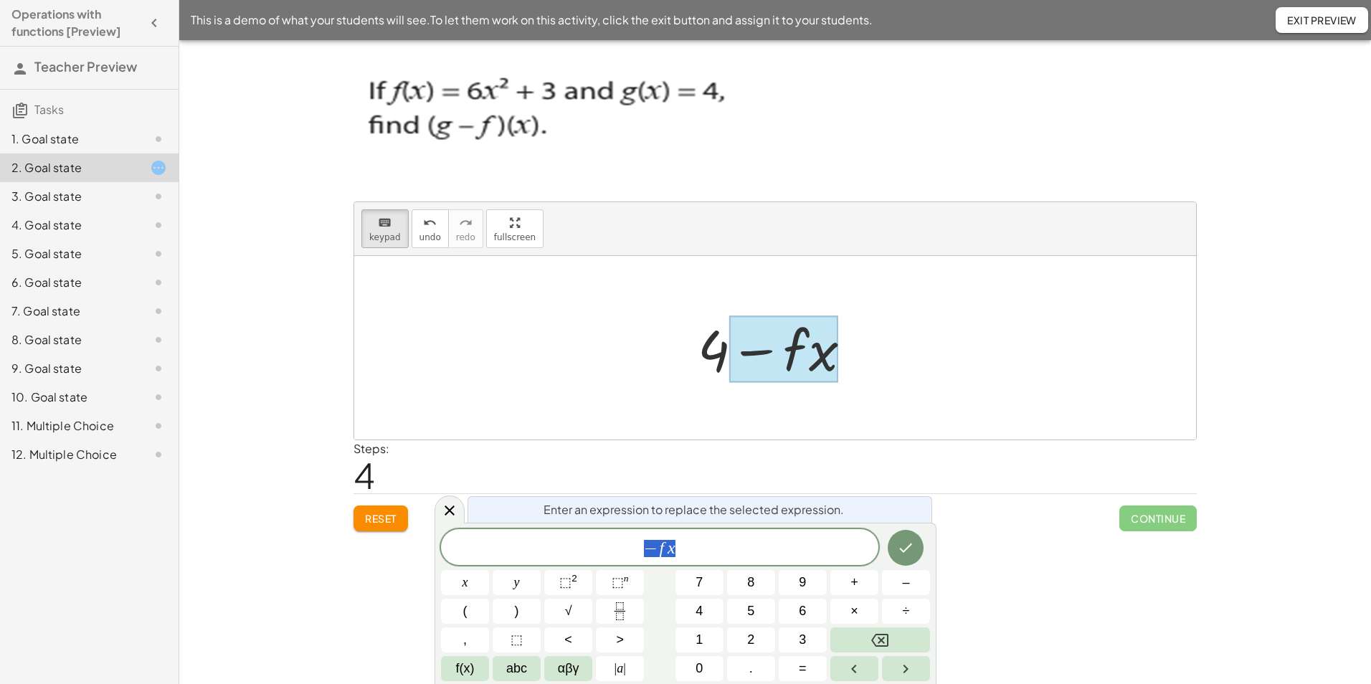
click at [683, 548] on span "− f x" at bounding box center [659, 548] width 437 height 20
click at [579, 579] on button "⬚ 2" at bounding box center [568, 582] width 48 height 25
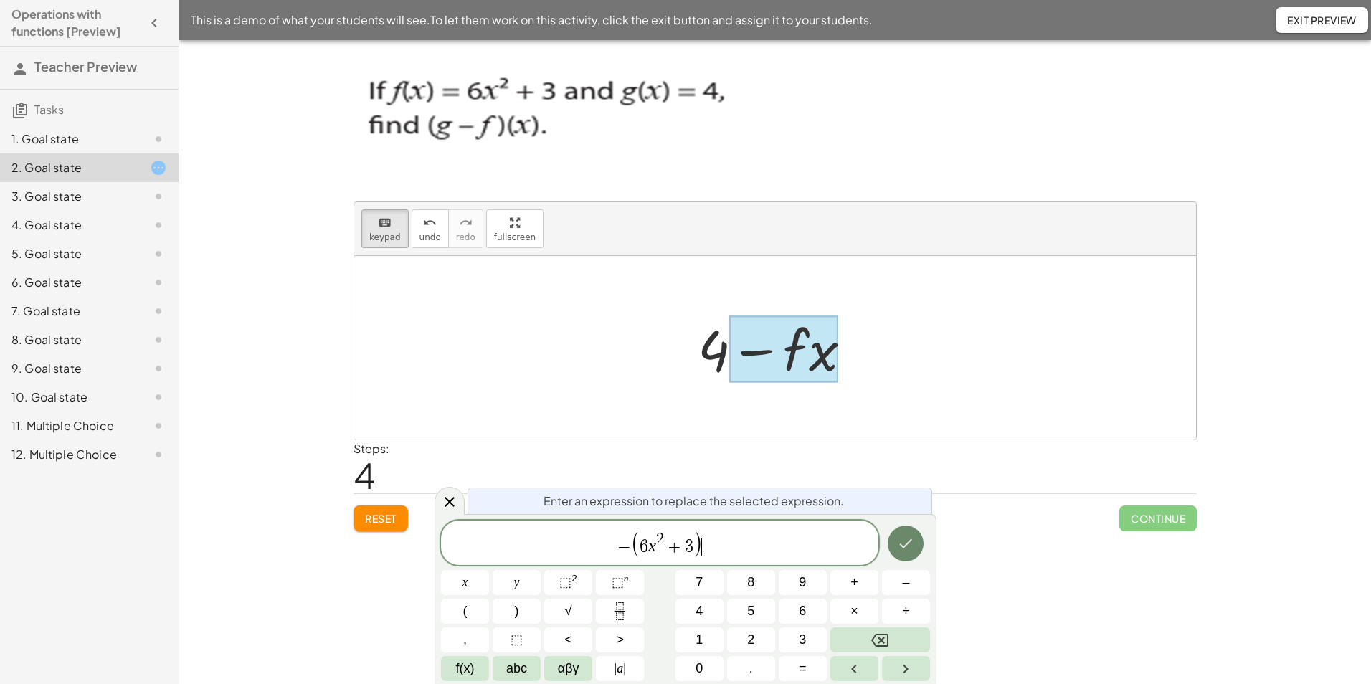
click at [897, 535] on icon "Done" at bounding box center [905, 543] width 17 height 17
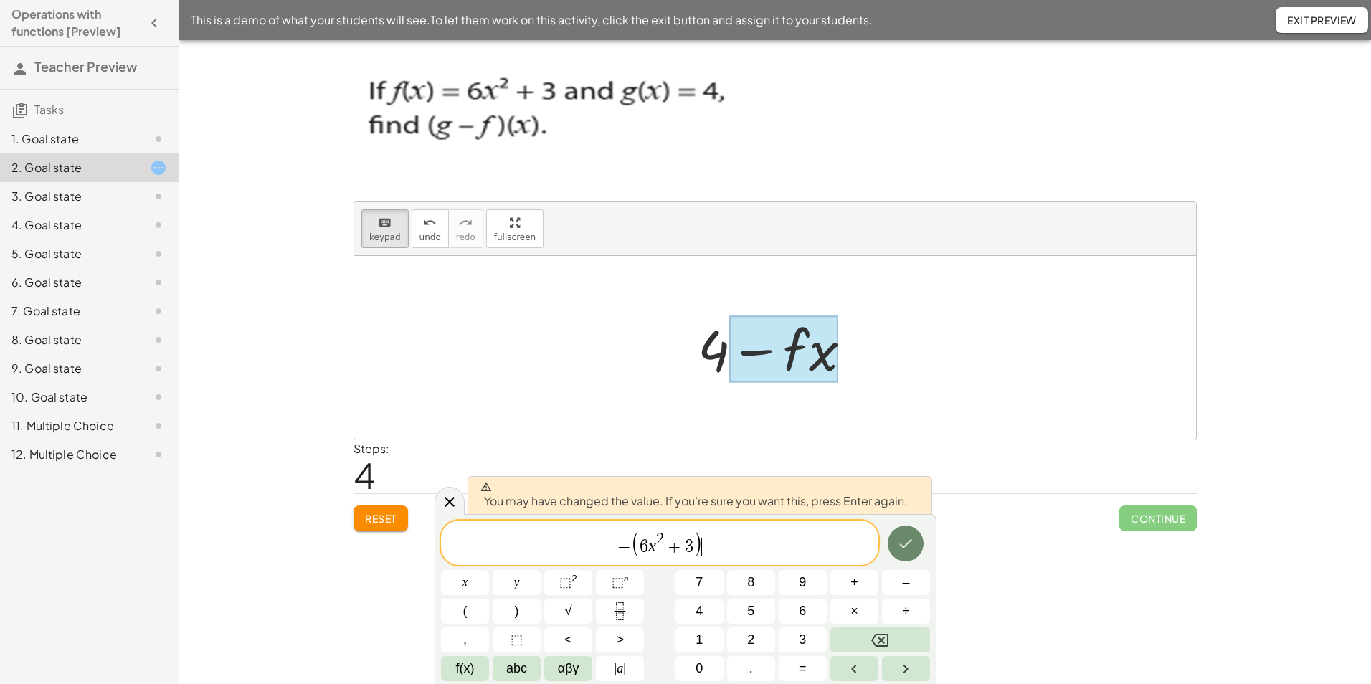
click at [897, 539] on icon "Done" at bounding box center [905, 543] width 17 height 17
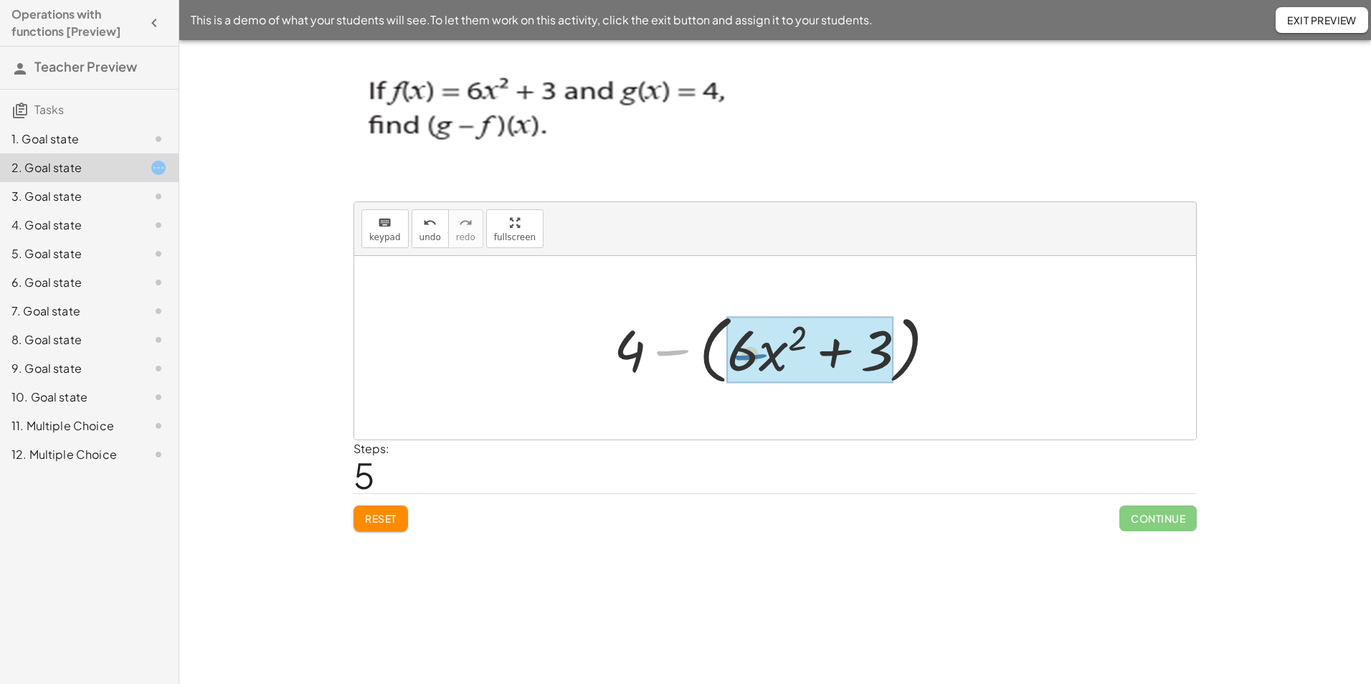
drag, startPoint x: 669, startPoint y: 355, endPoint x: 724, endPoint y: 352, distance: 55.3
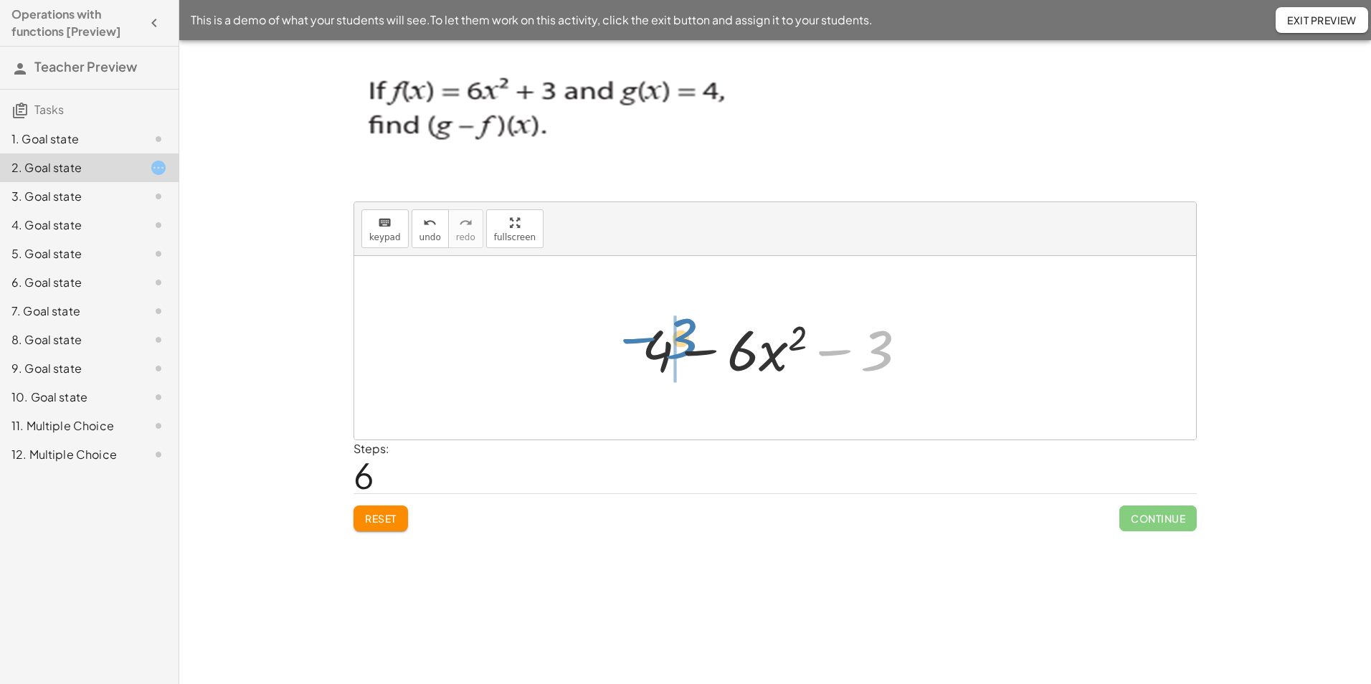
drag, startPoint x: 878, startPoint y: 361, endPoint x: 680, endPoint y: 351, distance: 198.1
click at [680, 351] on div at bounding box center [779, 348] width 291 height 74
drag, startPoint x: 713, startPoint y: 357, endPoint x: 689, endPoint y: 353, distance: 24.6
click at [703, 356] on div at bounding box center [779, 348] width 291 height 74
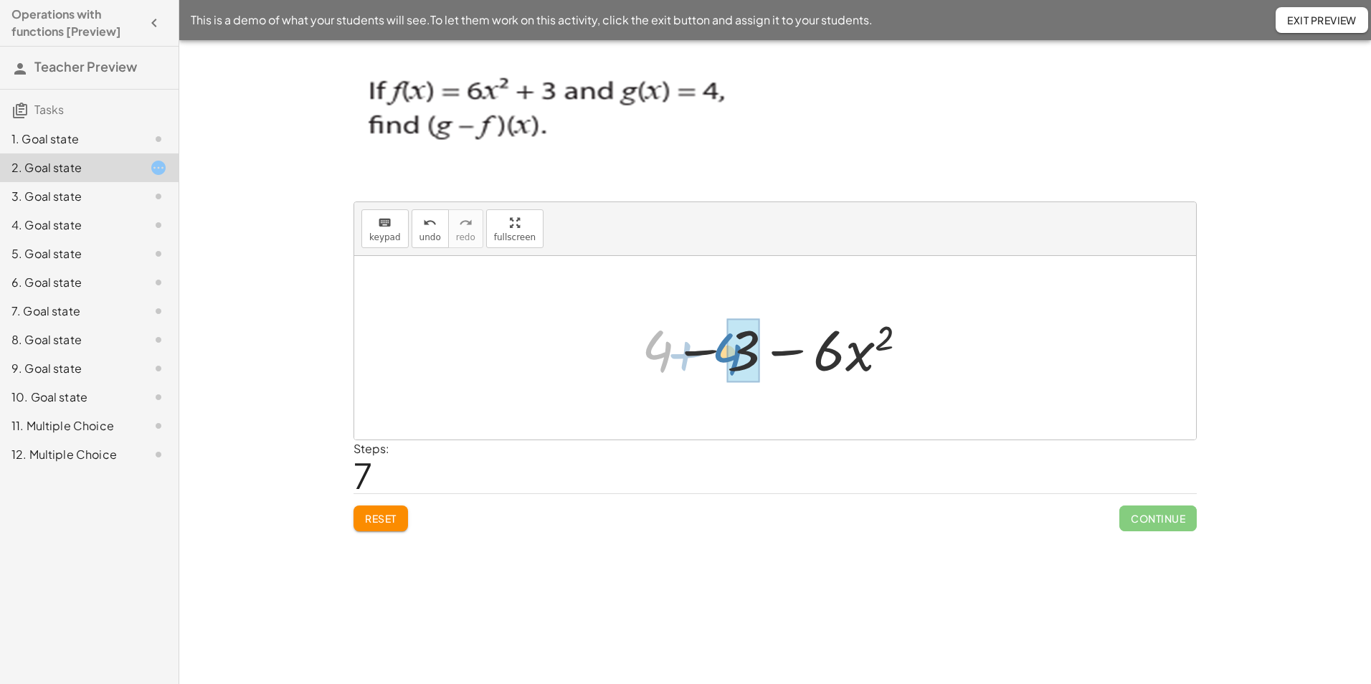
drag, startPoint x: 664, startPoint y: 353, endPoint x: 733, endPoint y: 356, distance: 69.6
drag, startPoint x: 784, startPoint y: 362, endPoint x: 813, endPoint y: 366, distance: 29.7
click at [813, 366] on div at bounding box center [780, 348] width 193 height 74
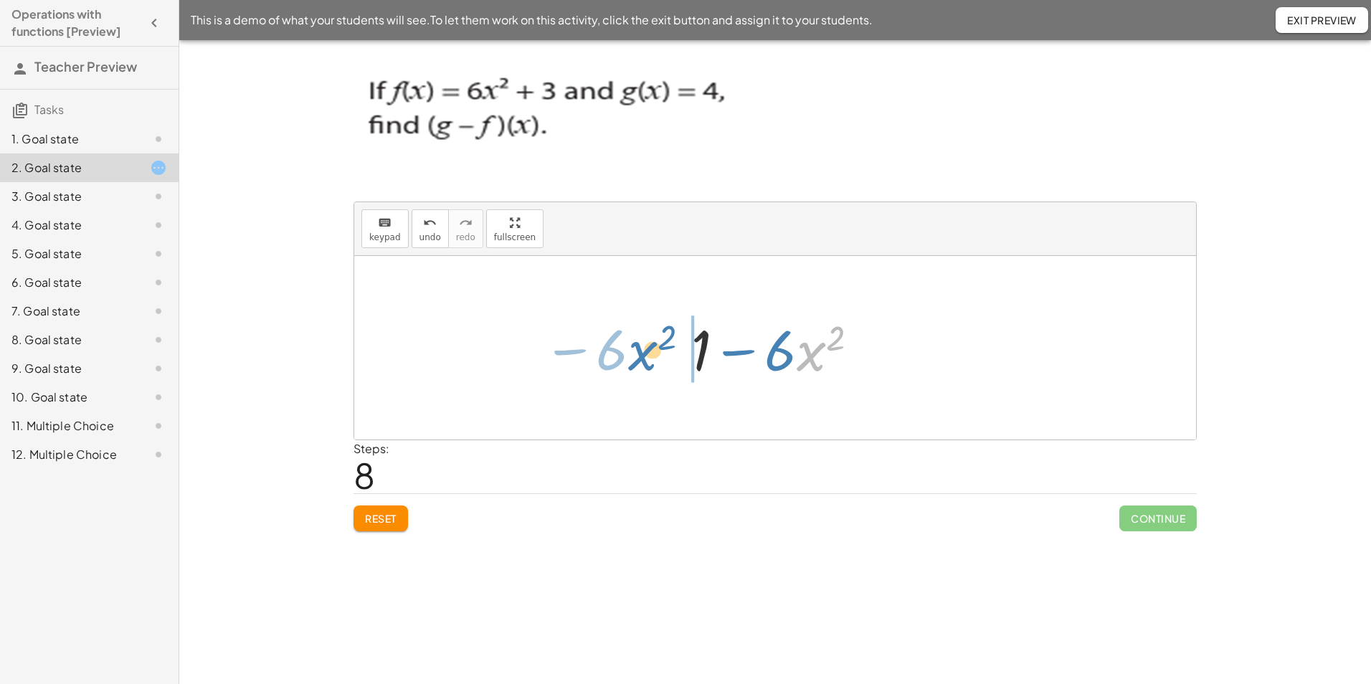
drag, startPoint x: 809, startPoint y: 355, endPoint x: 641, endPoint y: 354, distance: 168.5
click at [641, 354] on div "+ · g · ( x ) − · f · ( x ) + · g · x − · f · ( x ) + 4 − · f · ( x ) + 4 − · f…" at bounding box center [775, 348] width 842 height 184
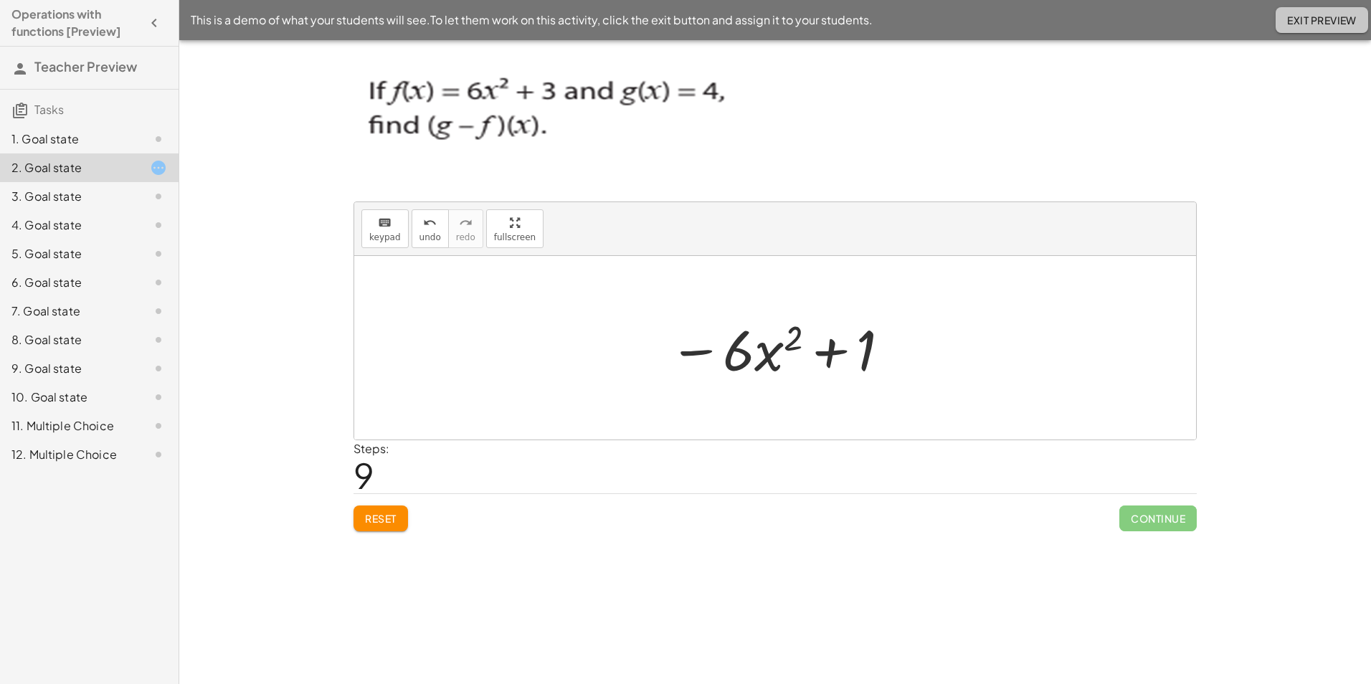
click at [1308, 16] on span "Exit Preview" at bounding box center [1322, 20] width 70 height 13
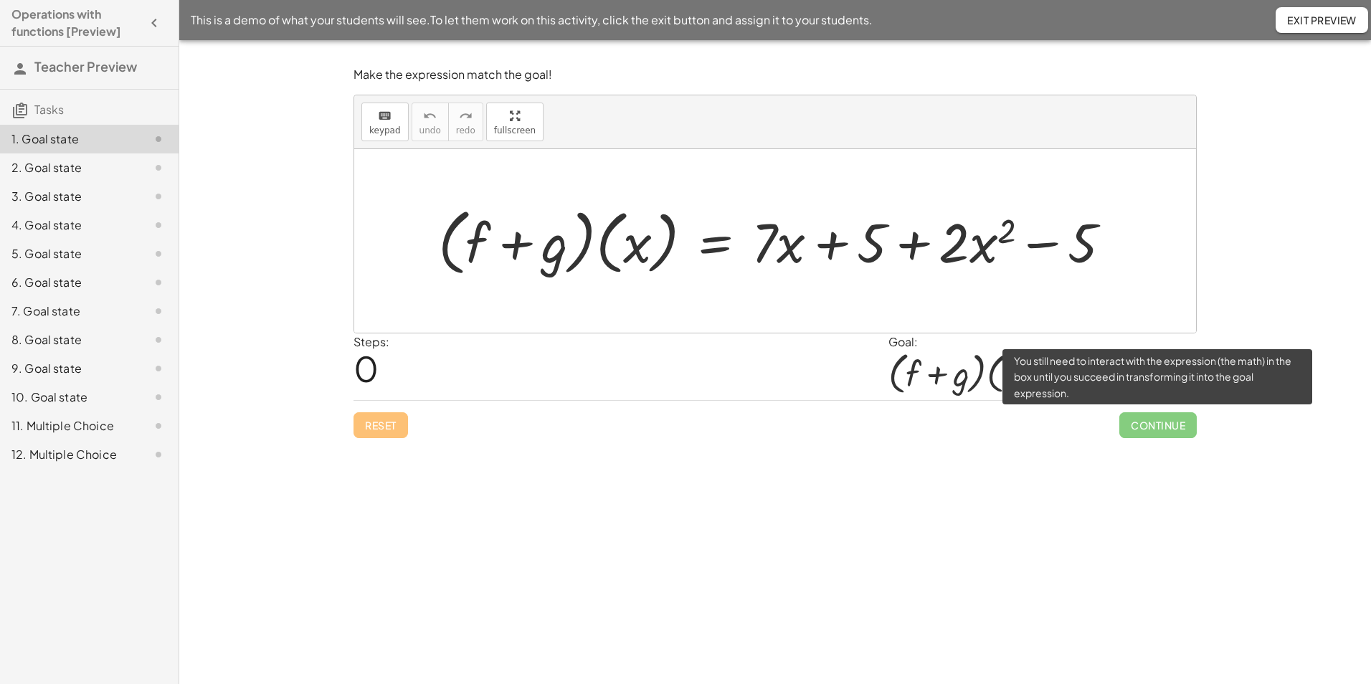
click at [1126, 419] on span "Continue" at bounding box center [1157, 425] width 77 height 26
click at [1174, 427] on span "Continue" at bounding box center [1157, 425] width 77 height 26
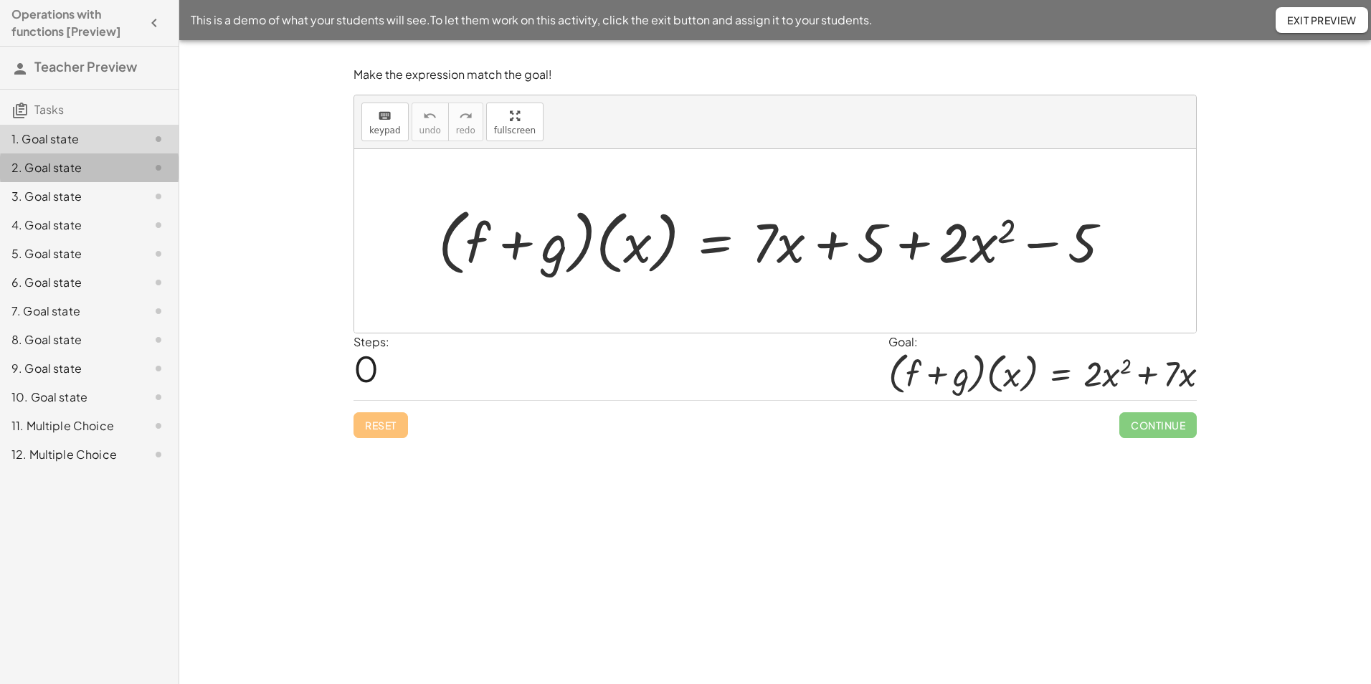
click at [124, 171] on div "2. Goal state" at bounding box center [68, 167] width 115 height 17
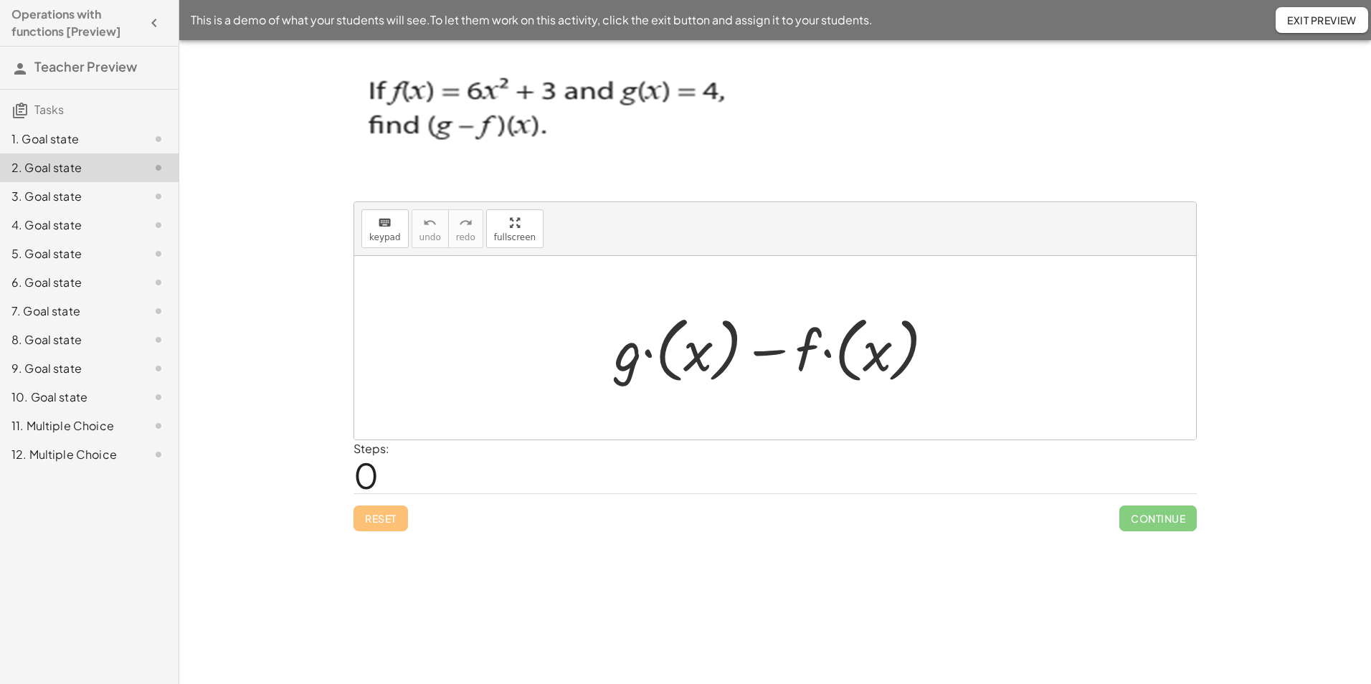
click at [1299, 19] on span "Exit Preview" at bounding box center [1322, 20] width 70 height 13
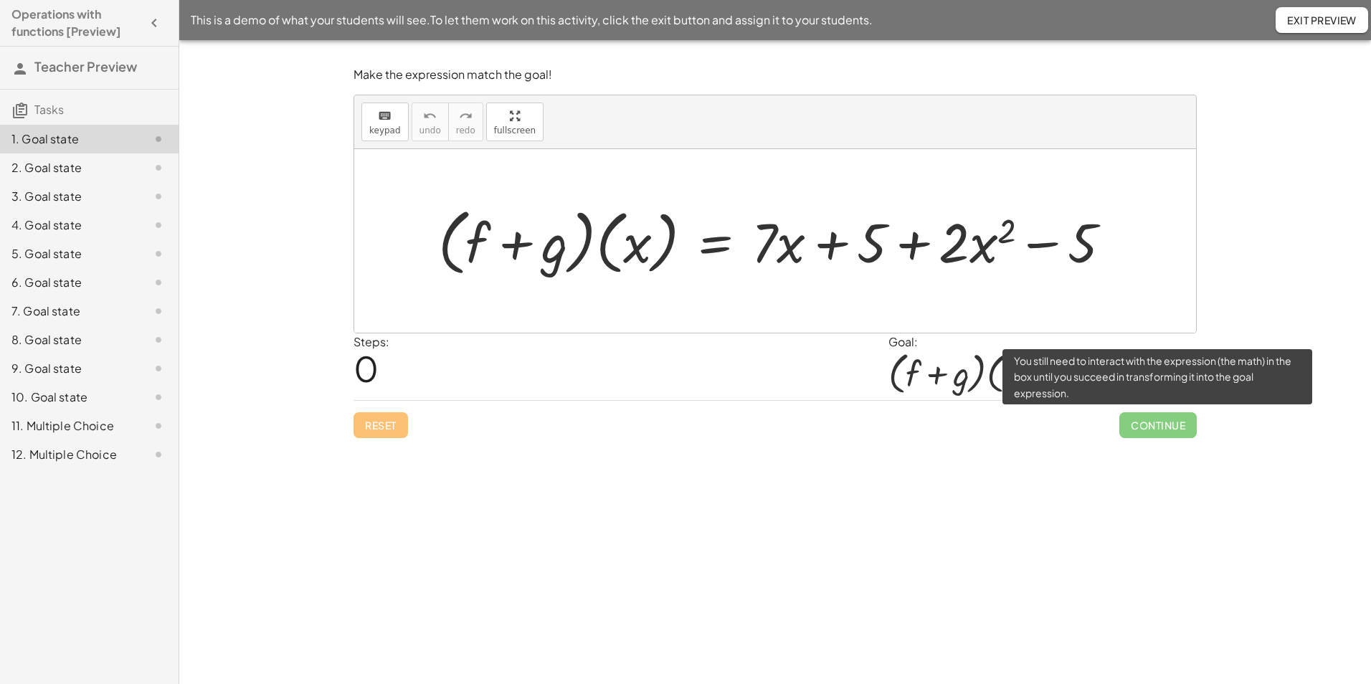
click at [1138, 427] on span "Continue" at bounding box center [1157, 425] width 77 height 26
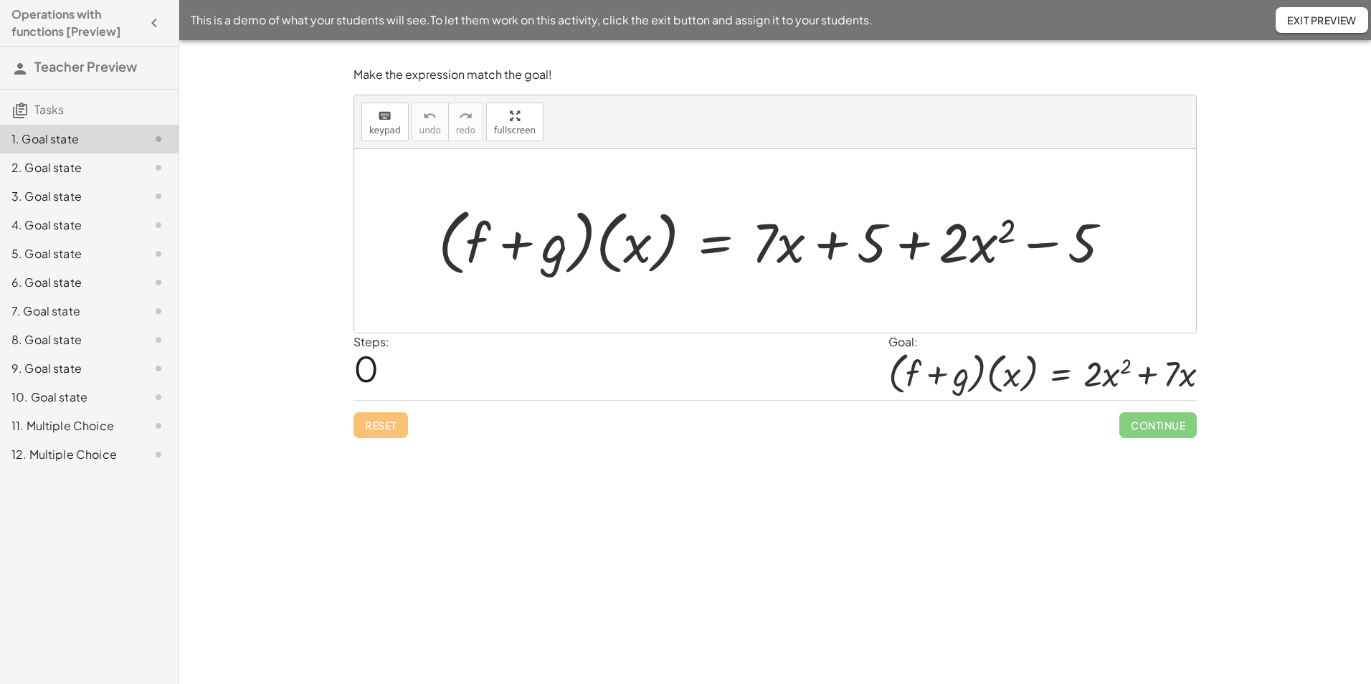
click at [156, 163] on icon at bounding box center [158, 167] width 17 height 17
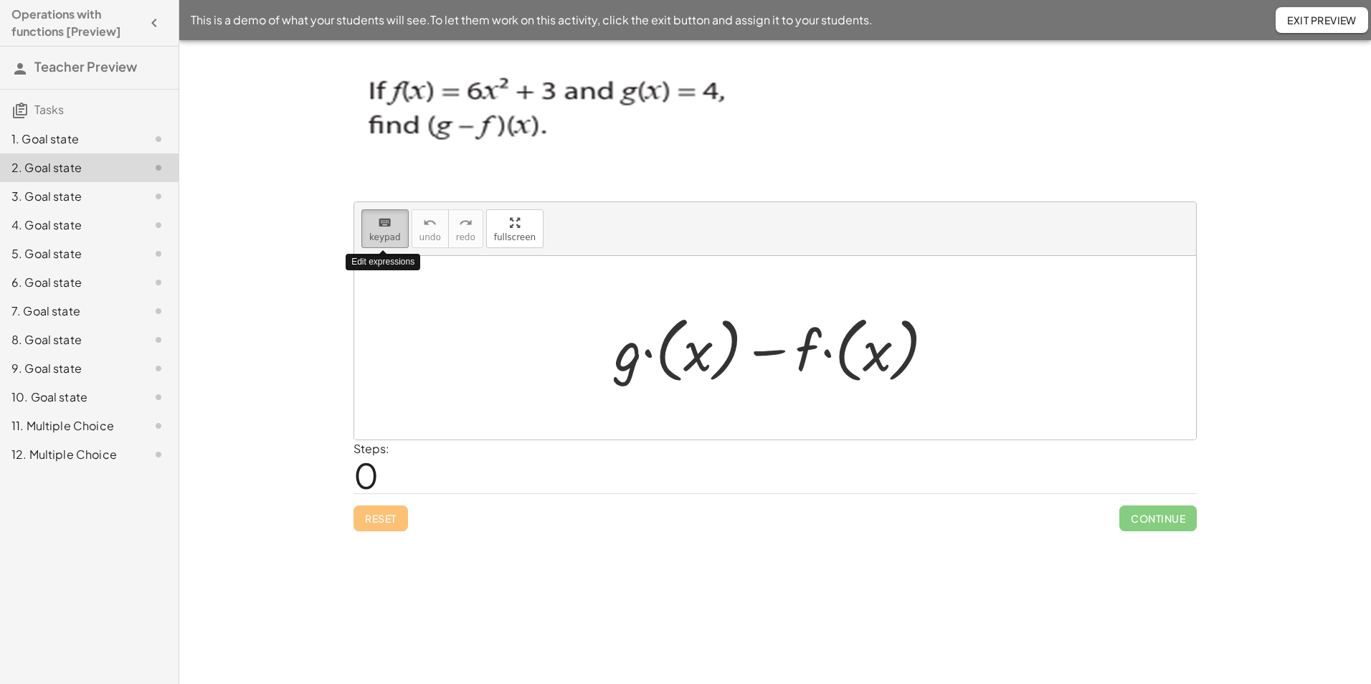
click at [390, 228] on div "keyboard" at bounding box center [385, 222] width 32 height 17
drag, startPoint x: 663, startPoint y: 355, endPoint x: 642, endPoint y: 344, distance: 23.4
click at [642, 344] on div at bounding box center [780, 348] width 346 height 80
click at [386, 243] on button "keyboard keypad" at bounding box center [384, 228] width 47 height 39
drag, startPoint x: 675, startPoint y: 362, endPoint x: 654, endPoint y: 363, distance: 21.6
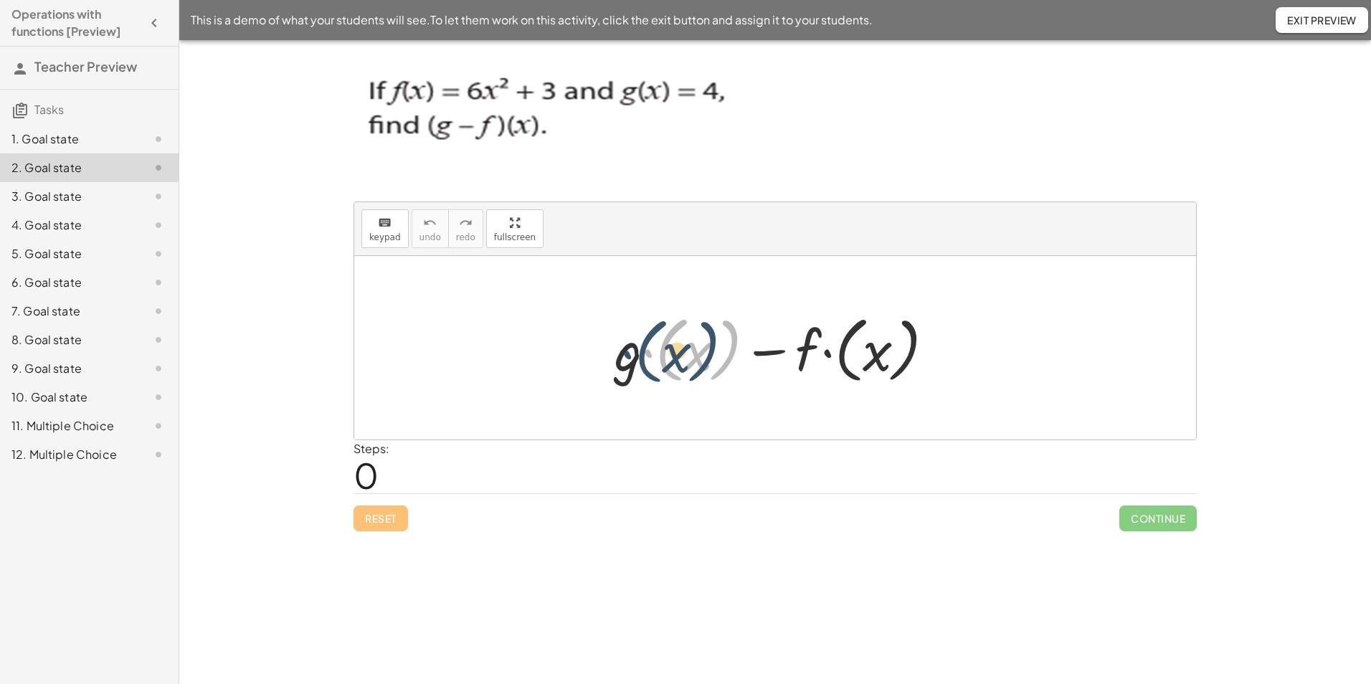
click at [654, 363] on div at bounding box center [780, 348] width 346 height 80
drag, startPoint x: 680, startPoint y: 364, endPoint x: 633, endPoint y: 363, distance: 46.6
click at [633, 363] on div at bounding box center [780, 348] width 346 height 80
drag, startPoint x: 644, startPoint y: 363, endPoint x: 723, endPoint y: 368, distance: 79.0
click at [723, 368] on div at bounding box center [780, 348] width 346 height 80
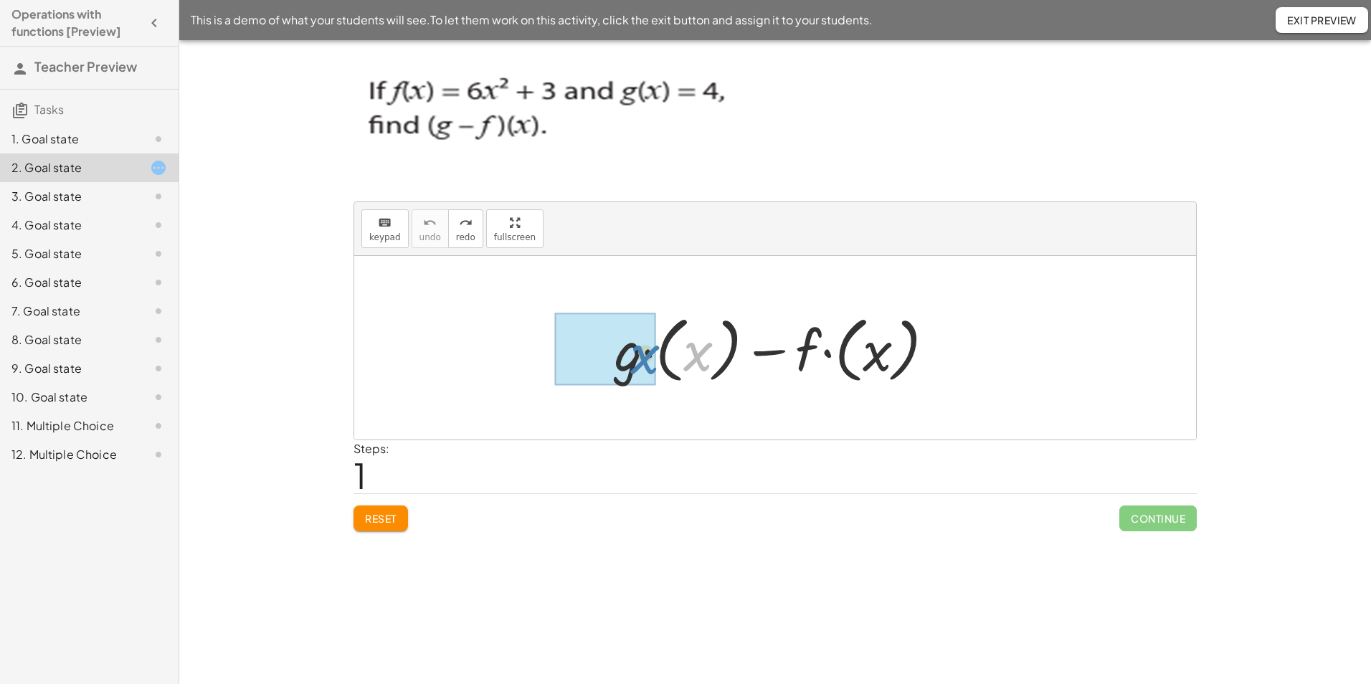
drag, startPoint x: 690, startPoint y: 368, endPoint x: 636, endPoint y: 371, distance: 53.8
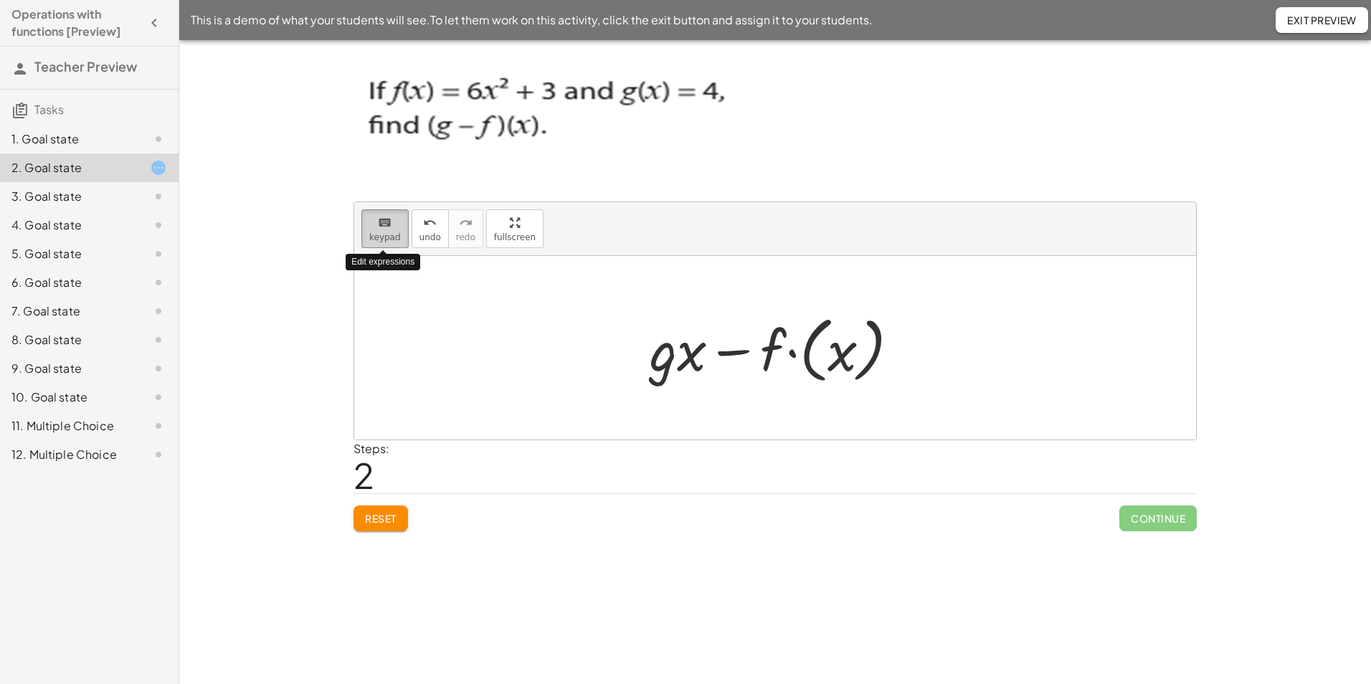
click at [397, 239] on button "keyboard keypad" at bounding box center [384, 228] width 47 height 39
drag, startPoint x: 837, startPoint y: 354, endPoint x: 809, endPoint y: 349, distance: 29.1
click at [809, 349] on div at bounding box center [779, 348] width 275 height 80
drag, startPoint x: 840, startPoint y: 362, endPoint x: 666, endPoint y: 298, distance: 185.8
click at [763, 362] on div at bounding box center [779, 348] width 275 height 80
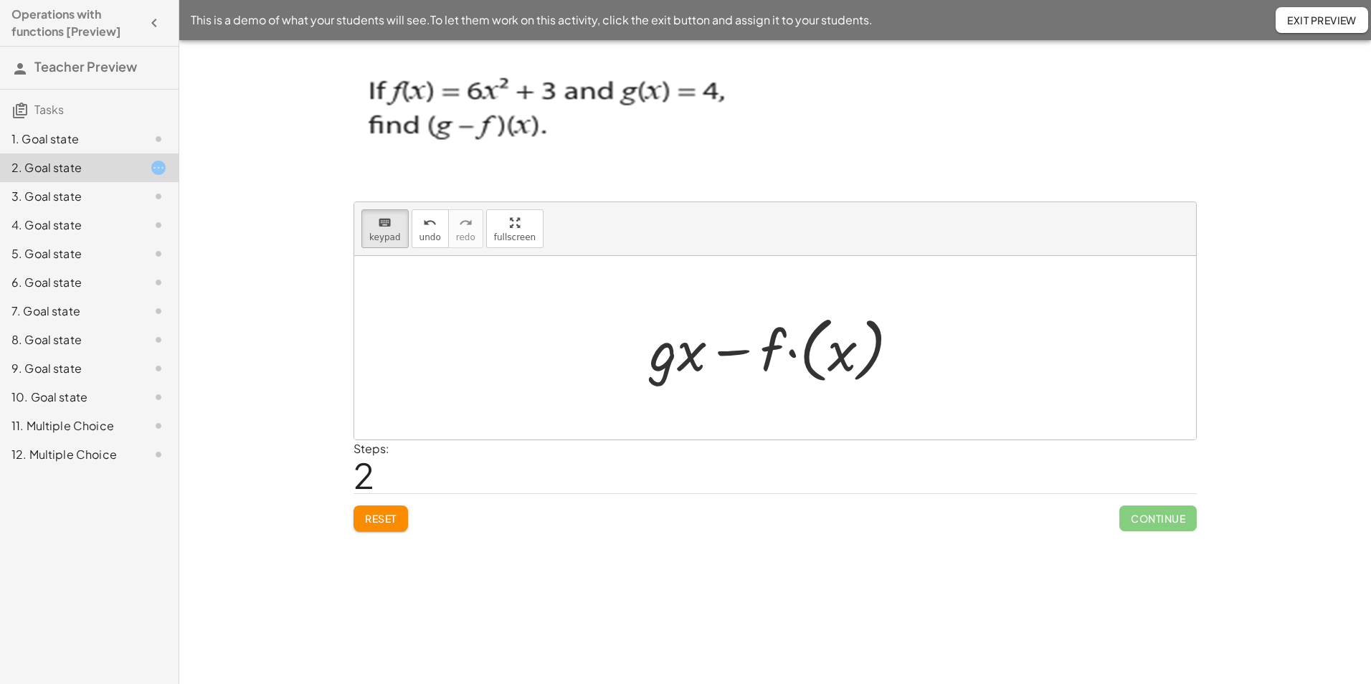
drag, startPoint x: 830, startPoint y: 359, endPoint x: 763, endPoint y: 366, distance: 67.8
click at [763, 366] on div at bounding box center [779, 348] width 275 height 80
drag, startPoint x: 766, startPoint y: 358, endPoint x: 809, endPoint y: 351, distance: 42.8
click at [809, 351] on div at bounding box center [779, 348] width 275 height 80
click at [383, 235] on span "keypad" at bounding box center [385, 237] width 32 height 10
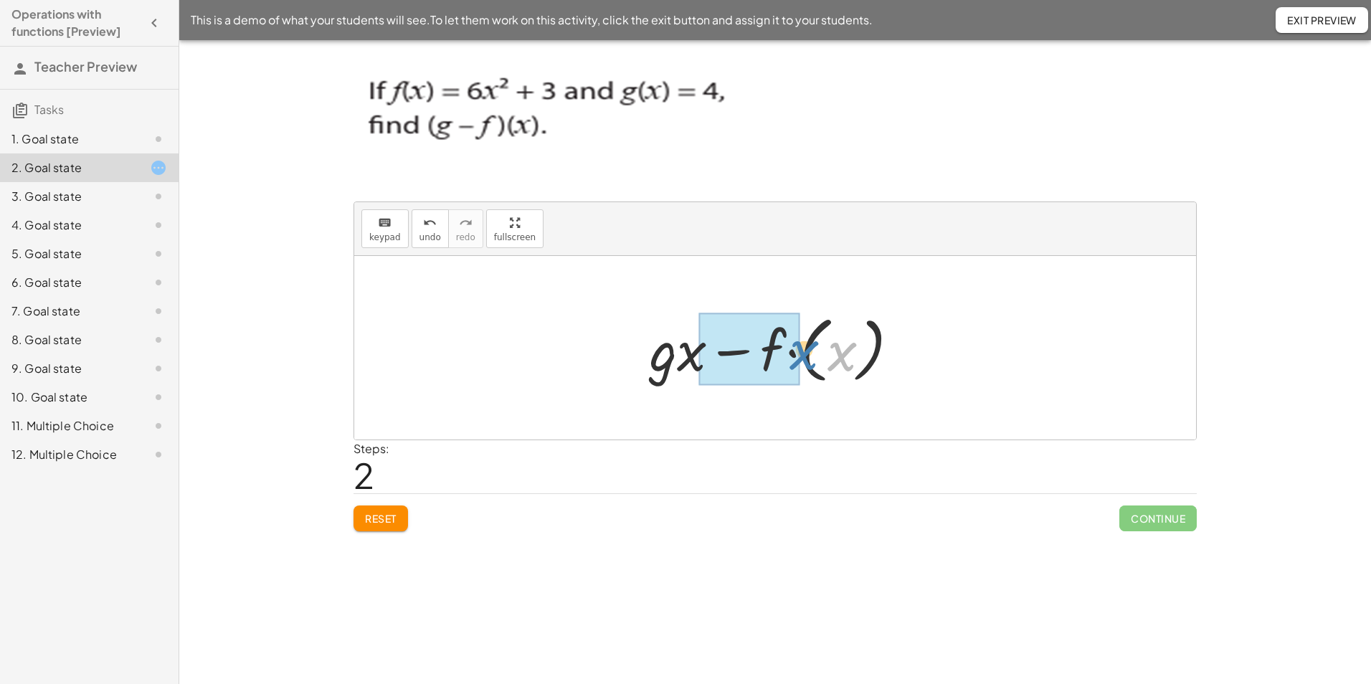
drag, startPoint x: 829, startPoint y: 360, endPoint x: 791, endPoint y: 358, distance: 38.0
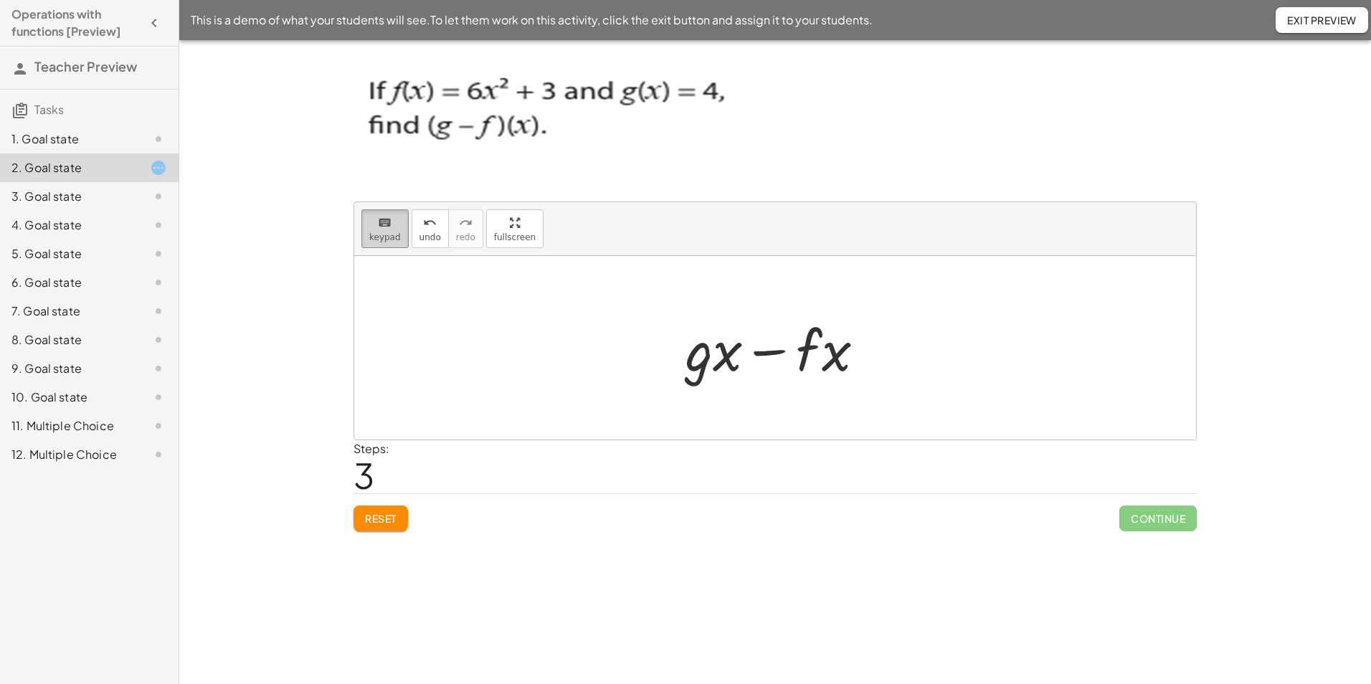
click at [376, 236] on span "keypad" at bounding box center [385, 237] width 32 height 10
click at [731, 368] on div at bounding box center [713, 349] width 57 height 67
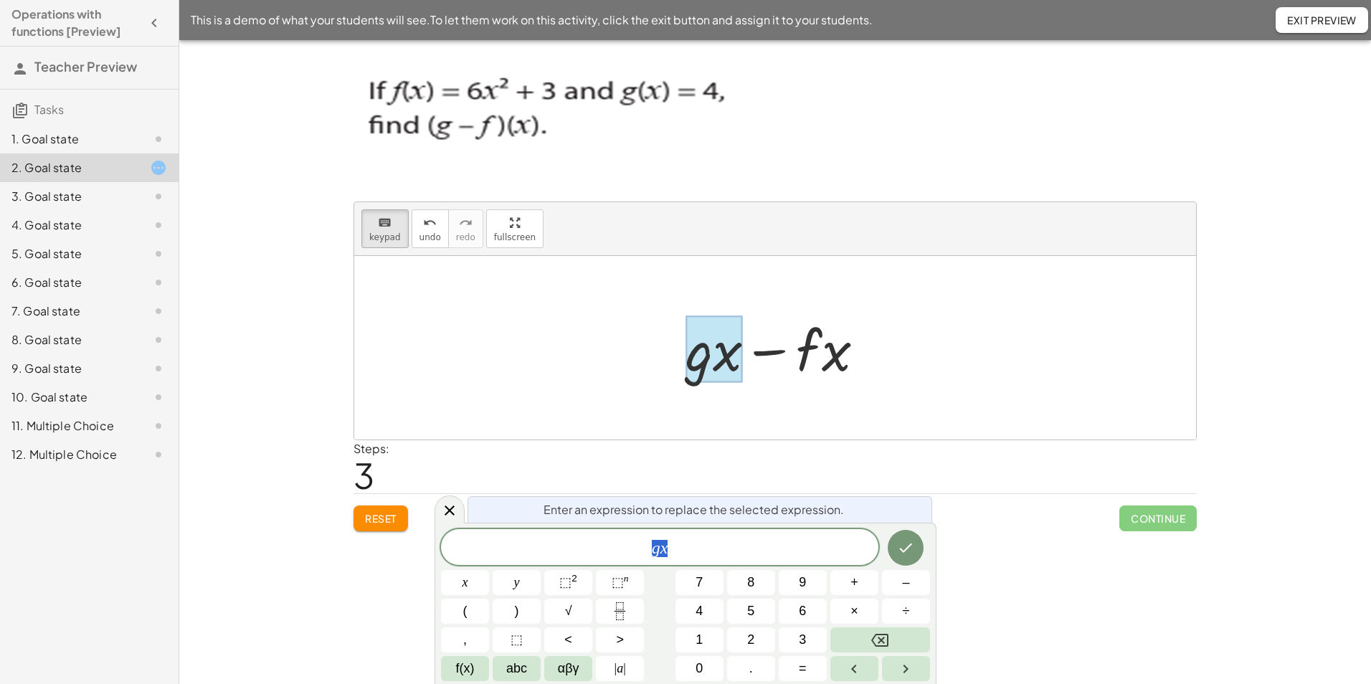
click at [743, 379] on div at bounding box center [780, 348] width 205 height 74
drag, startPoint x: 743, startPoint y: 379, endPoint x: 824, endPoint y: 380, distance: 81.0
click at [824, 380] on div at bounding box center [780, 348] width 205 height 74
click at [835, 349] on div at bounding box center [780, 348] width 205 height 74
click at [1293, 26] on span "Exit Preview" at bounding box center [1322, 20] width 70 height 13
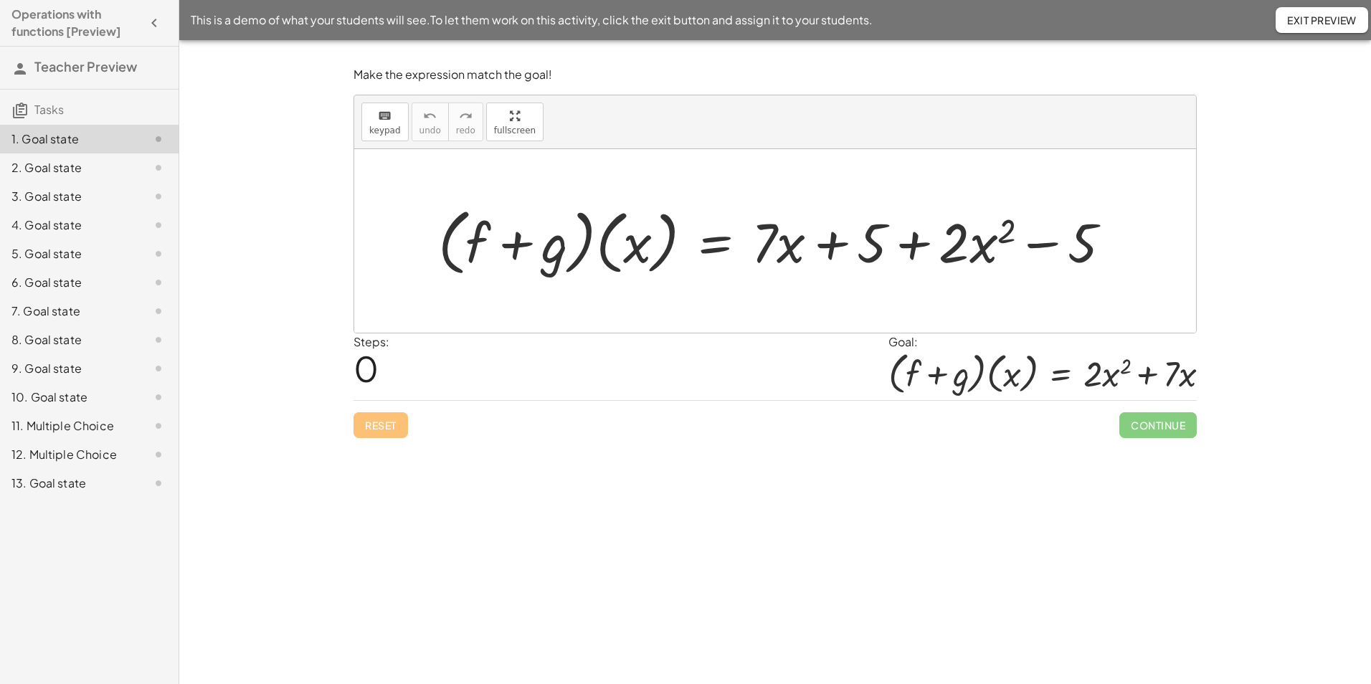
click at [77, 484] on div "13. Goal state" at bounding box center [68, 483] width 115 height 17
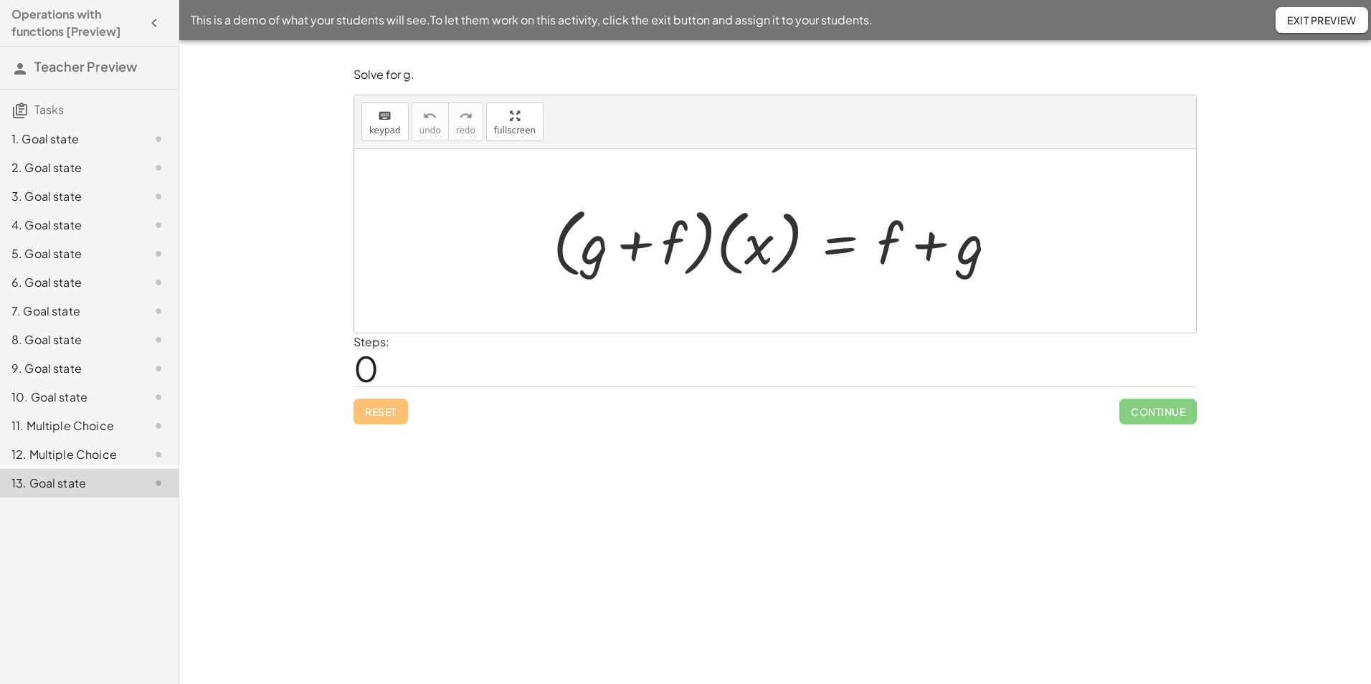
click at [886, 249] on div at bounding box center [781, 241] width 470 height 82
click at [372, 125] on span "keypad" at bounding box center [385, 130] width 32 height 10
click at [892, 251] on div at bounding box center [890, 242] width 26 height 67
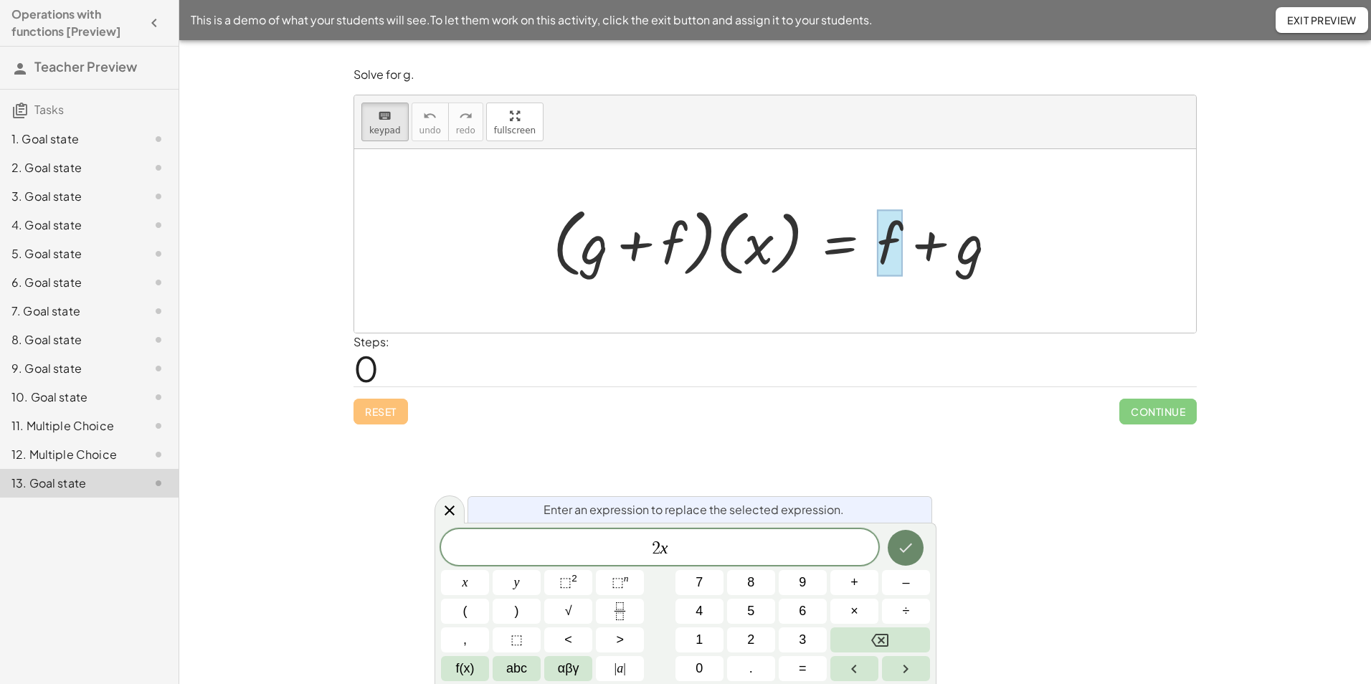
click at [919, 547] on button "Done" at bounding box center [905, 548] width 36 height 36
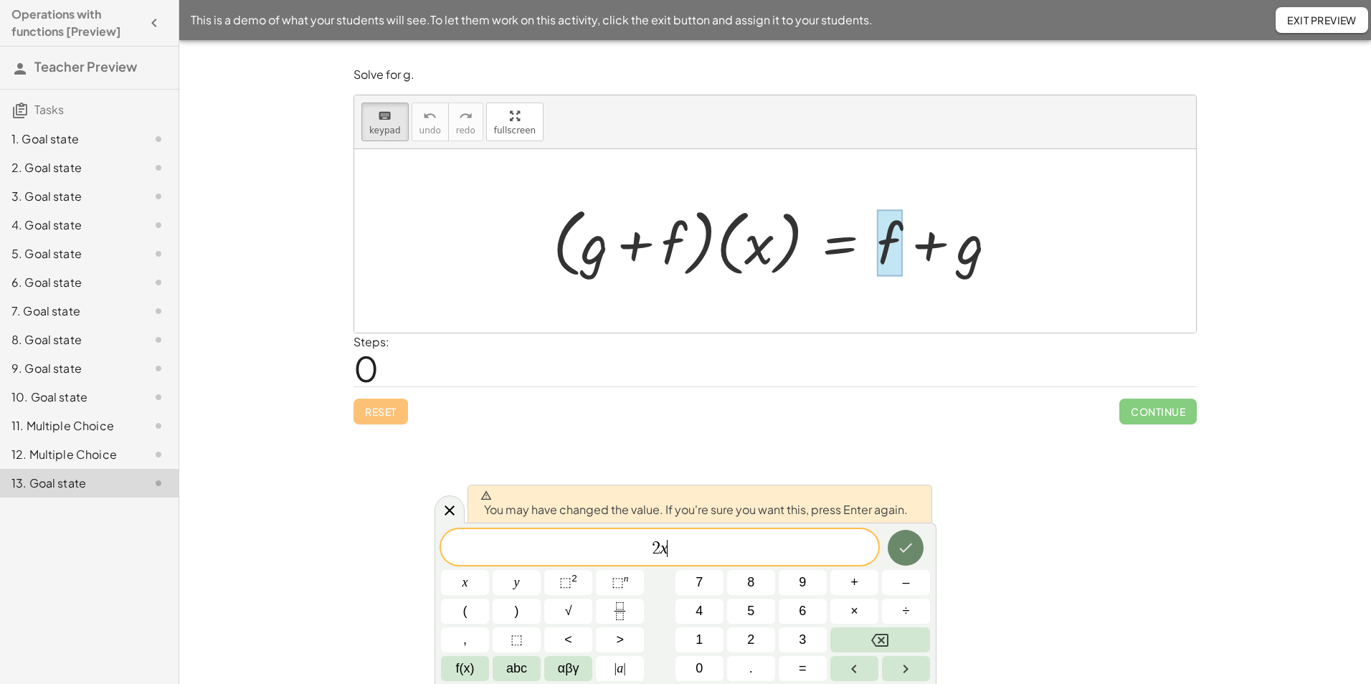
click at [919, 547] on button "Done" at bounding box center [905, 548] width 36 height 36
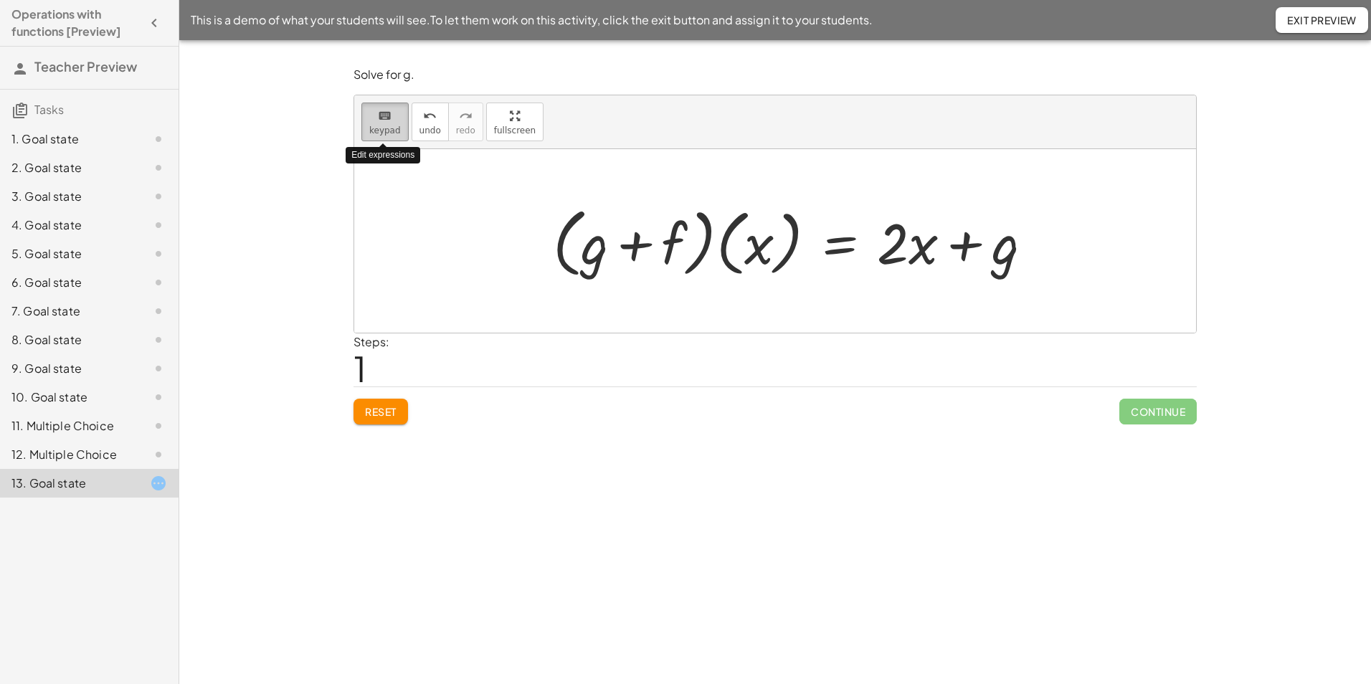
click at [396, 126] on span "keypad" at bounding box center [385, 130] width 32 height 10
click at [976, 256] on div at bounding box center [978, 244] width 81 height 64
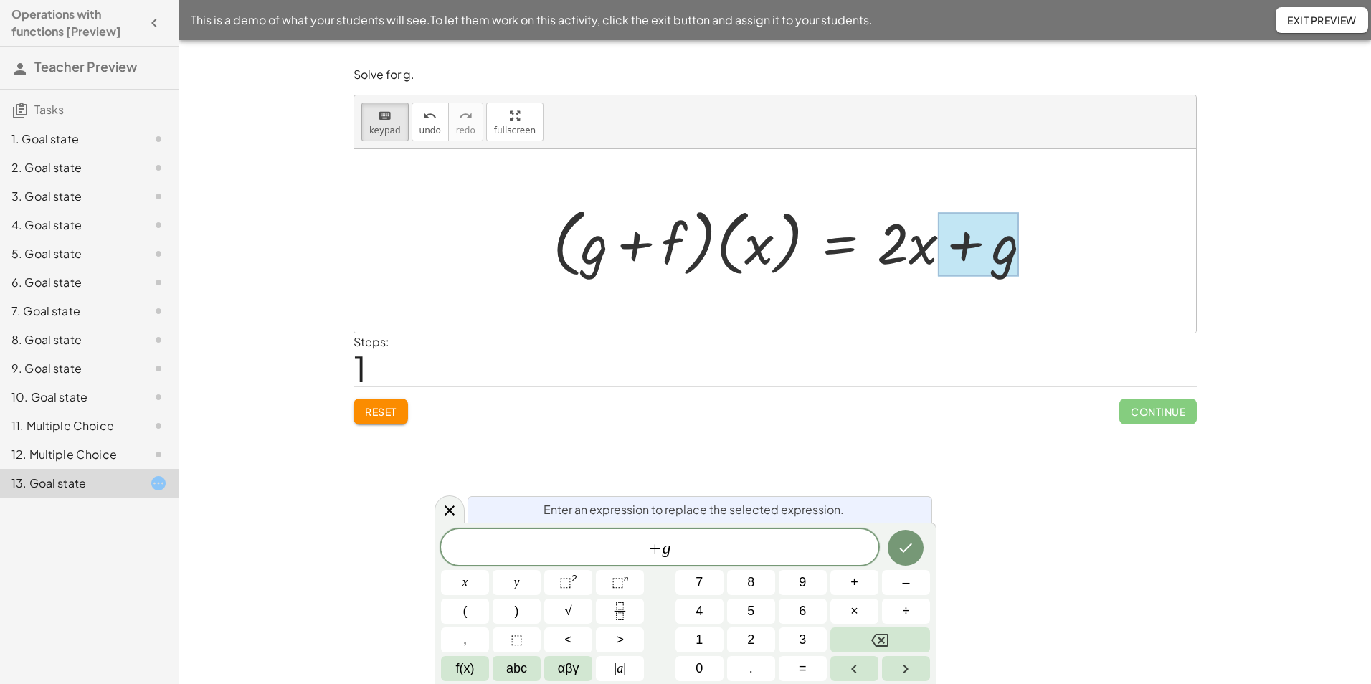
click at [677, 551] on span "+ g ​" at bounding box center [659, 548] width 437 height 20
click at [904, 538] on button "Done" at bounding box center [905, 548] width 36 height 36
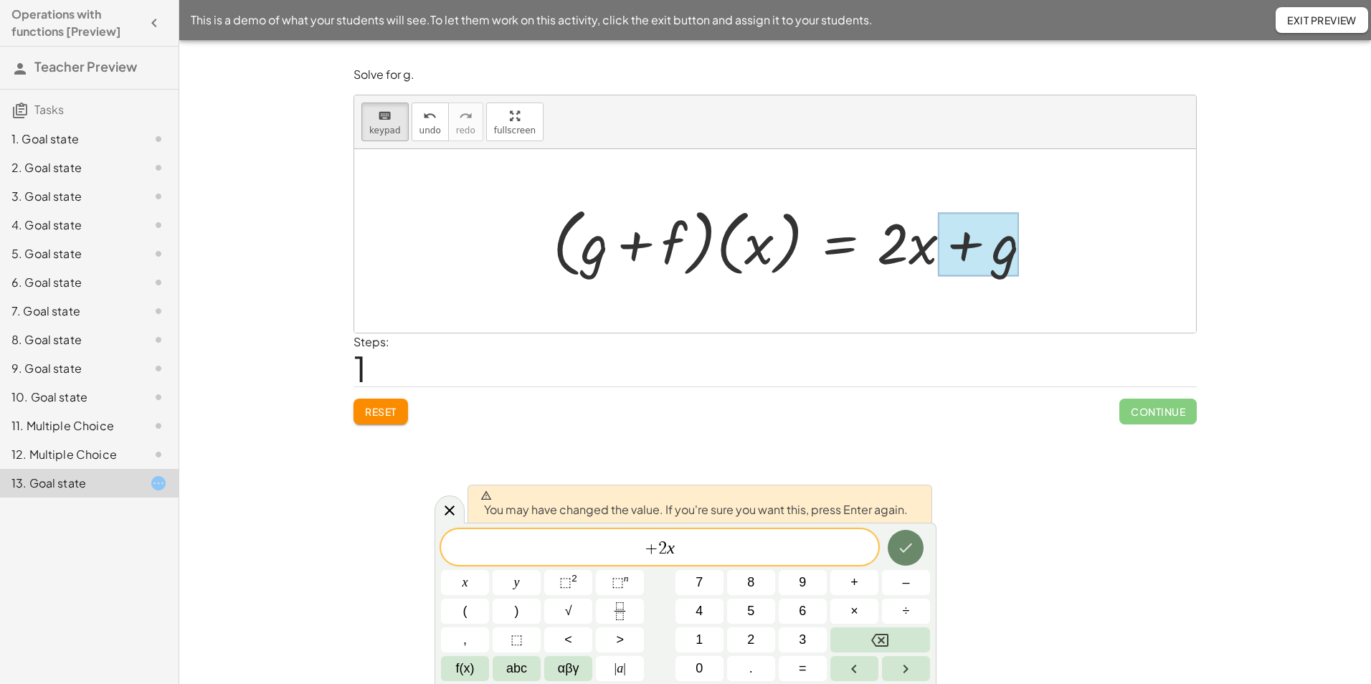
click at [903, 543] on icon "Done" at bounding box center [905, 547] width 17 height 17
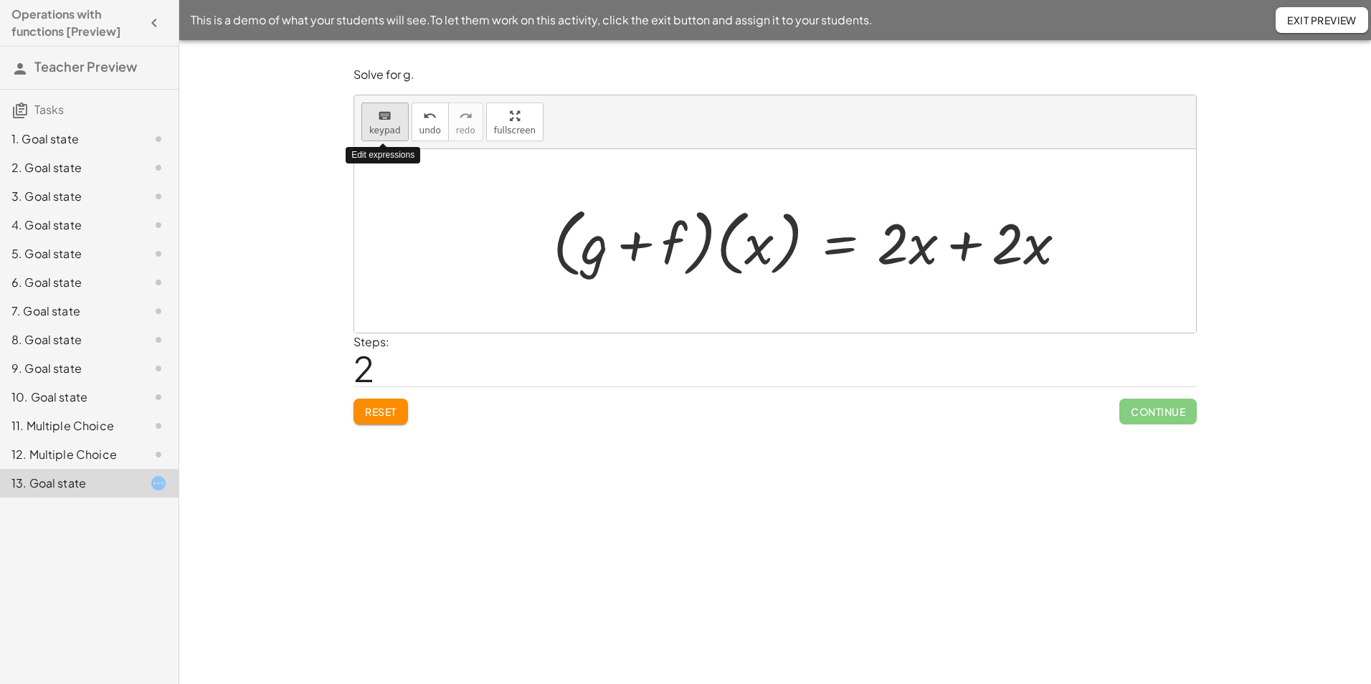
click at [399, 131] on button "keyboard keypad" at bounding box center [384, 122] width 47 height 39
drag, startPoint x: 933, startPoint y: 259, endPoint x: 1027, endPoint y: 267, distance: 94.2
drag, startPoint x: 896, startPoint y: 257, endPoint x: 1067, endPoint y: 292, distance: 174.2
click at [393, 126] on span "keypad" at bounding box center [385, 130] width 32 height 10
click at [817, 242] on div at bounding box center [815, 241] width 539 height 82
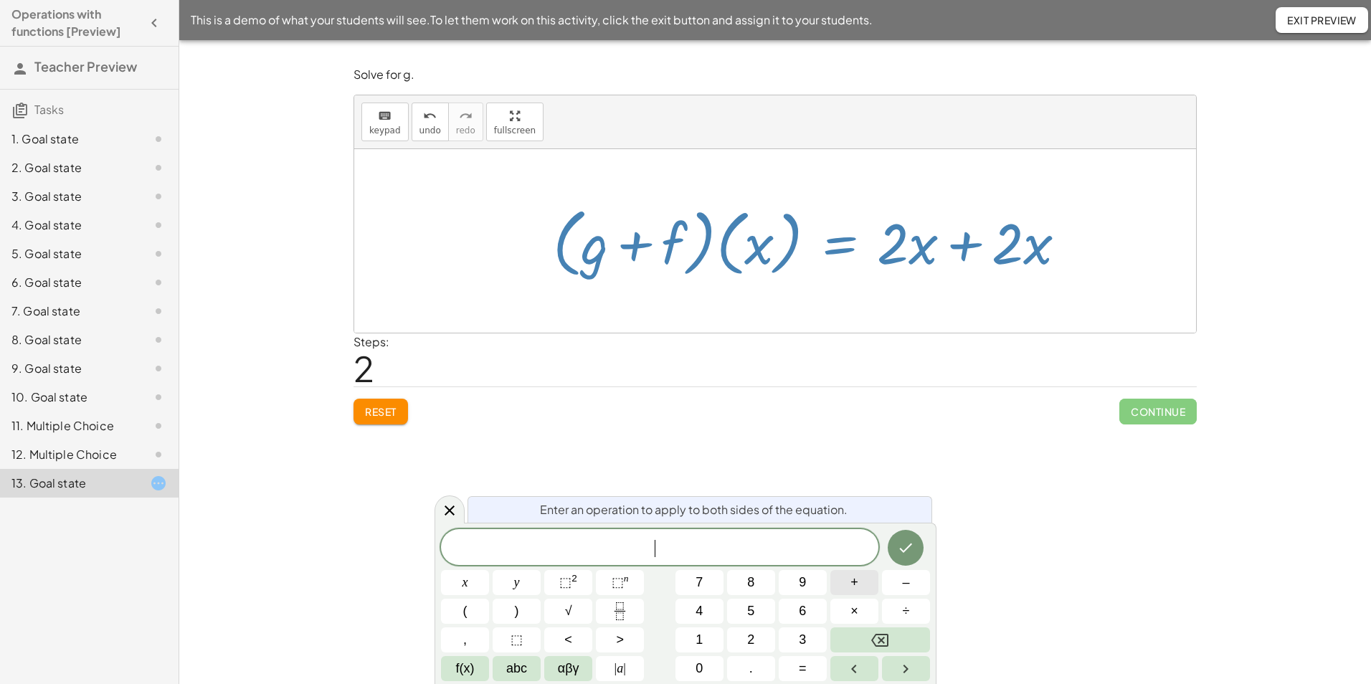
click at [855, 586] on span "+" at bounding box center [854, 582] width 8 height 19
click at [489, 570] on div at bounding box center [465, 582] width 48 height 25
click at [915, 551] on button "Done" at bounding box center [905, 548] width 36 height 36
click at [896, 556] on button "Done" at bounding box center [905, 546] width 36 height 36
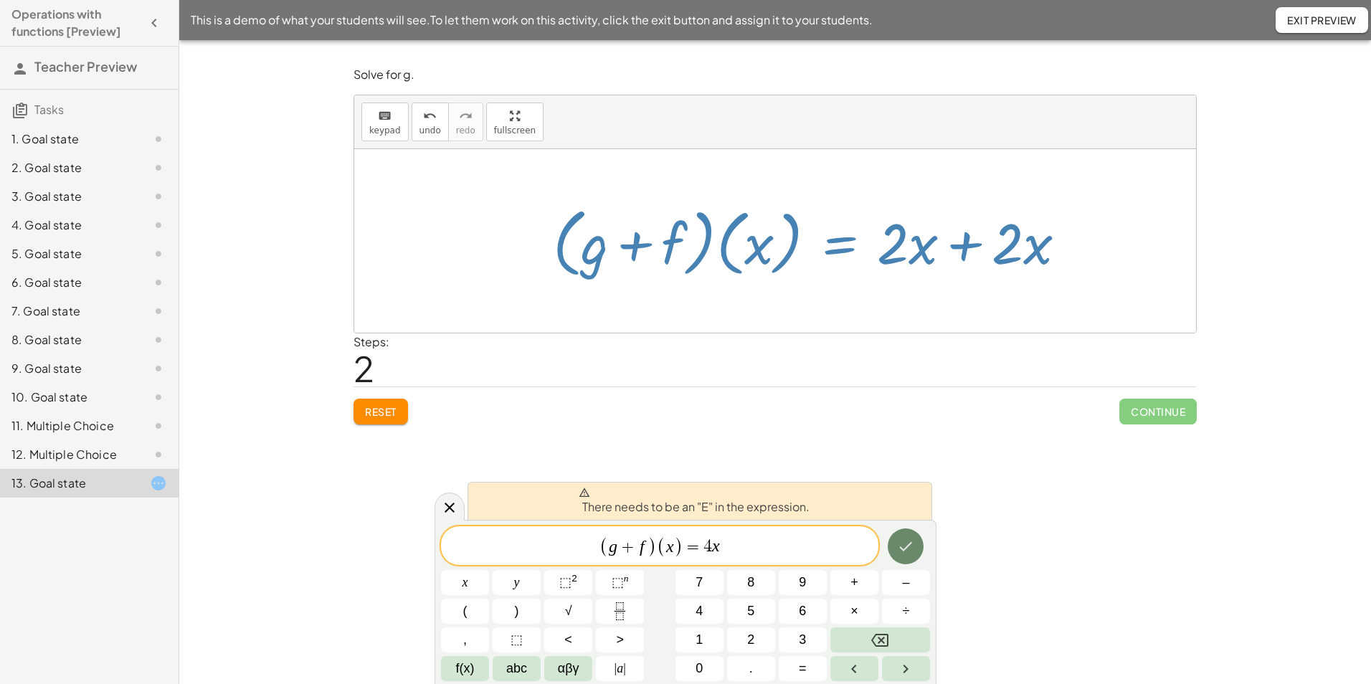
click at [896, 556] on button "Done" at bounding box center [905, 546] width 36 height 36
click at [699, 551] on span "=" at bounding box center [692, 546] width 21 height 17
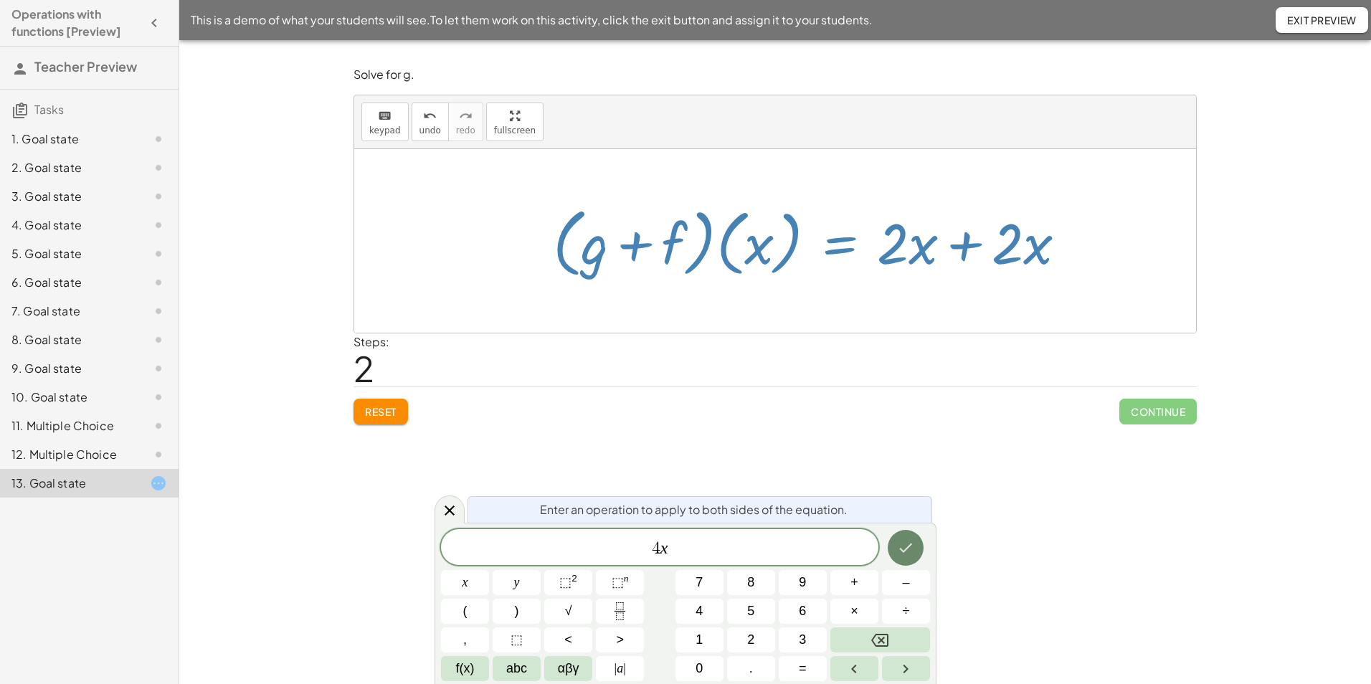
click at [909, 547] on icon "Done" at bounding box center [906, 547] width 13 height 9
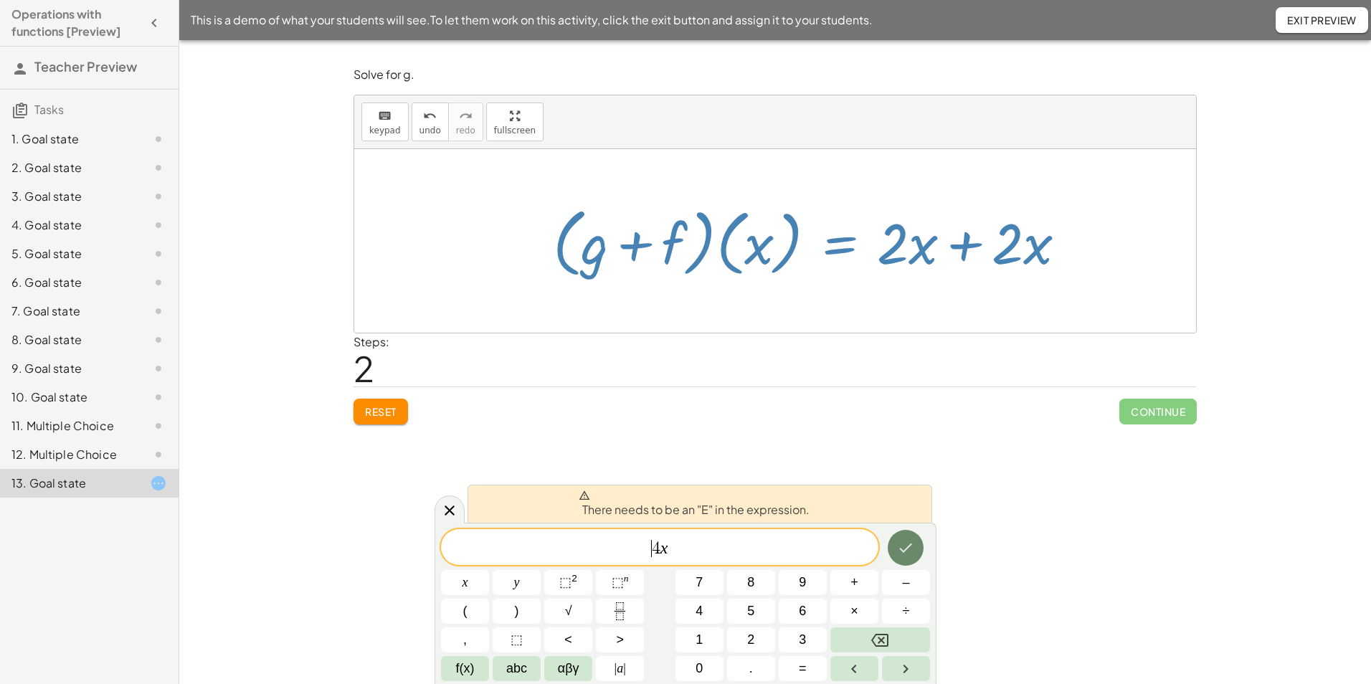
click at [909, 547] on icon "Done" at bounding box center [906, 547] width 13 height 9
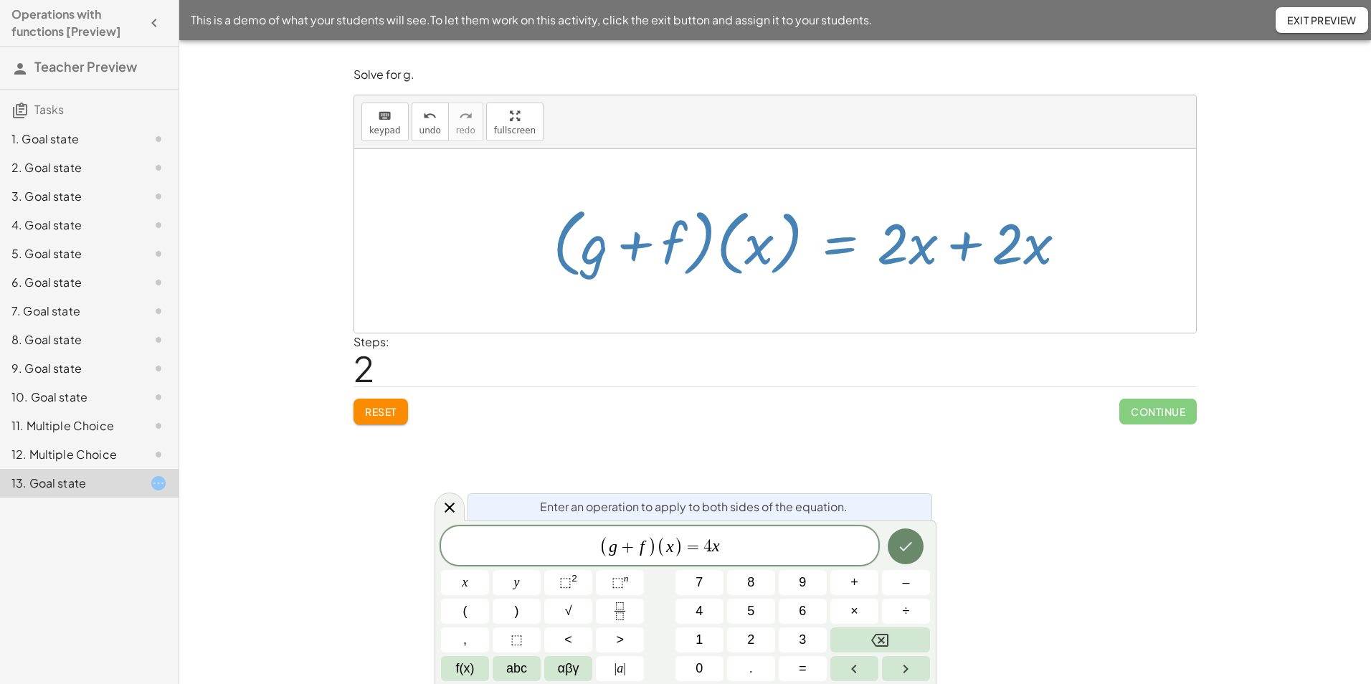
click at [900, 533] on button "Done" at bounding box center [905, 546] width 36 height 36
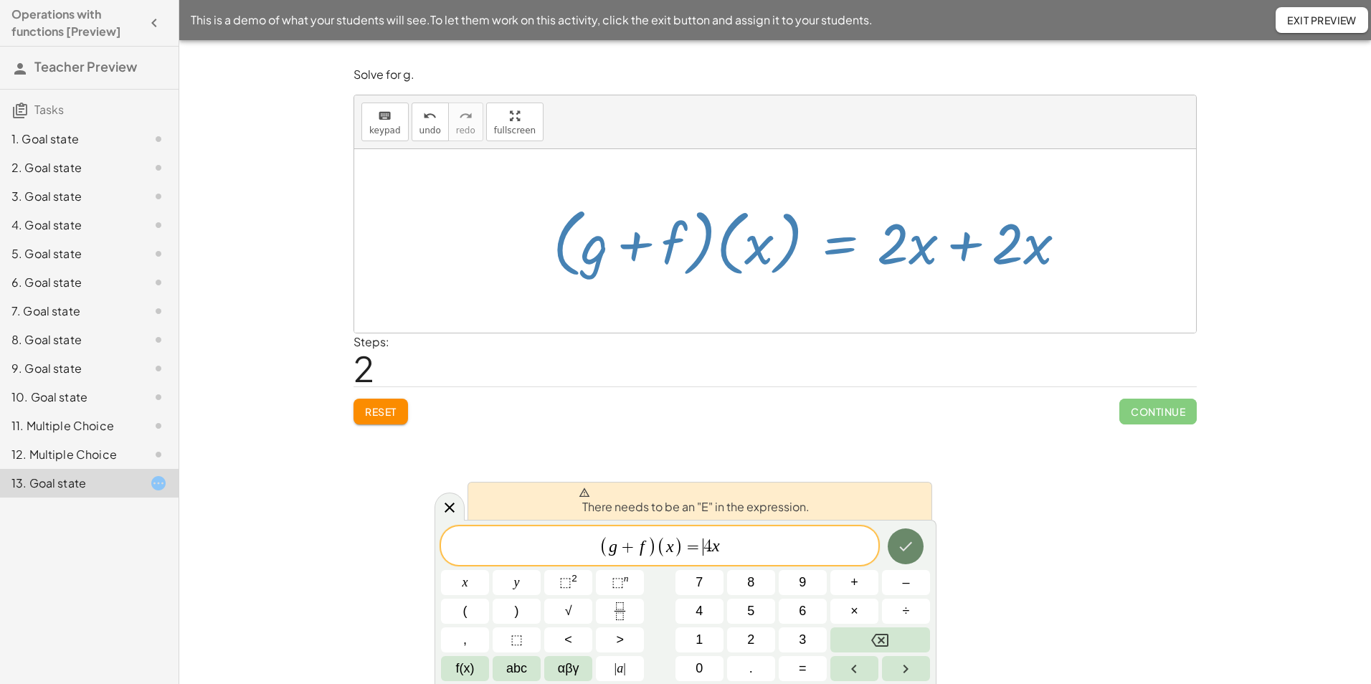
click at [900, 533] on button "Done" at bounding box center [905, 546] width 36 height 36
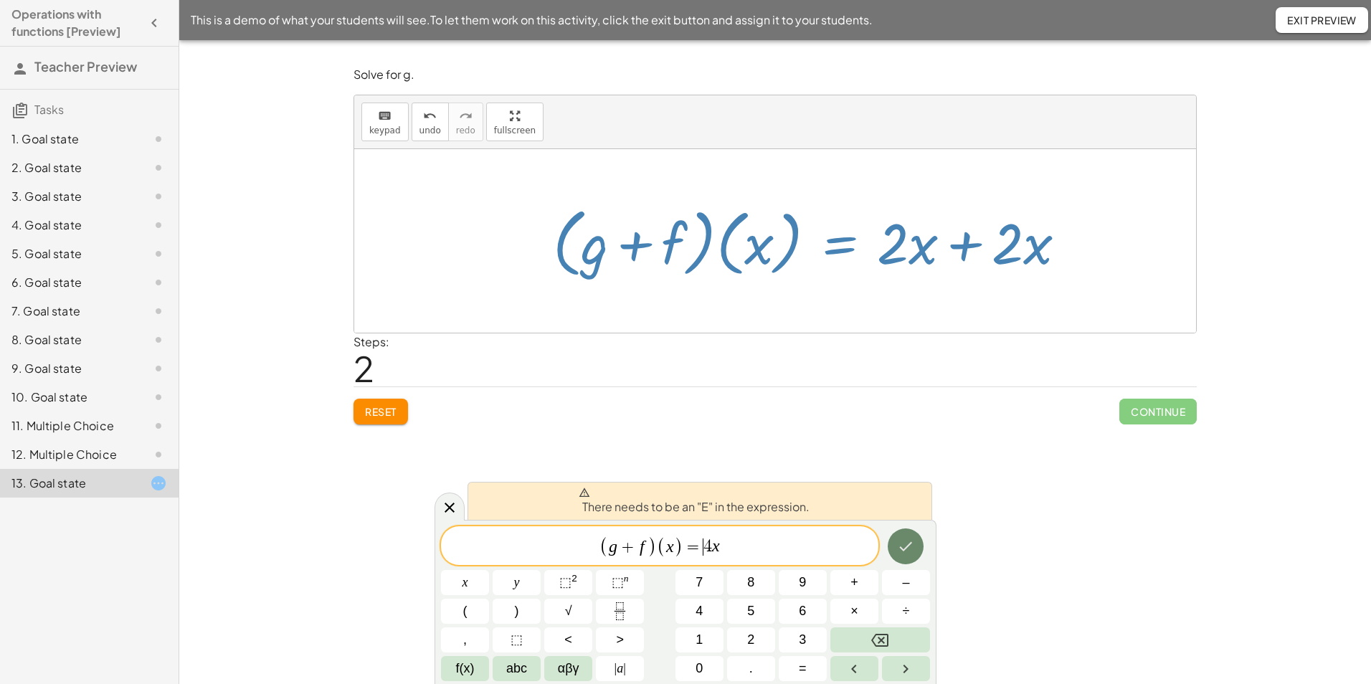
click at [900, 533] on button "Done" at bounding box center [905, 546] width 36 height 36
click at [442, 508] on icon at bounding box center [449, 507] width 17 height 17
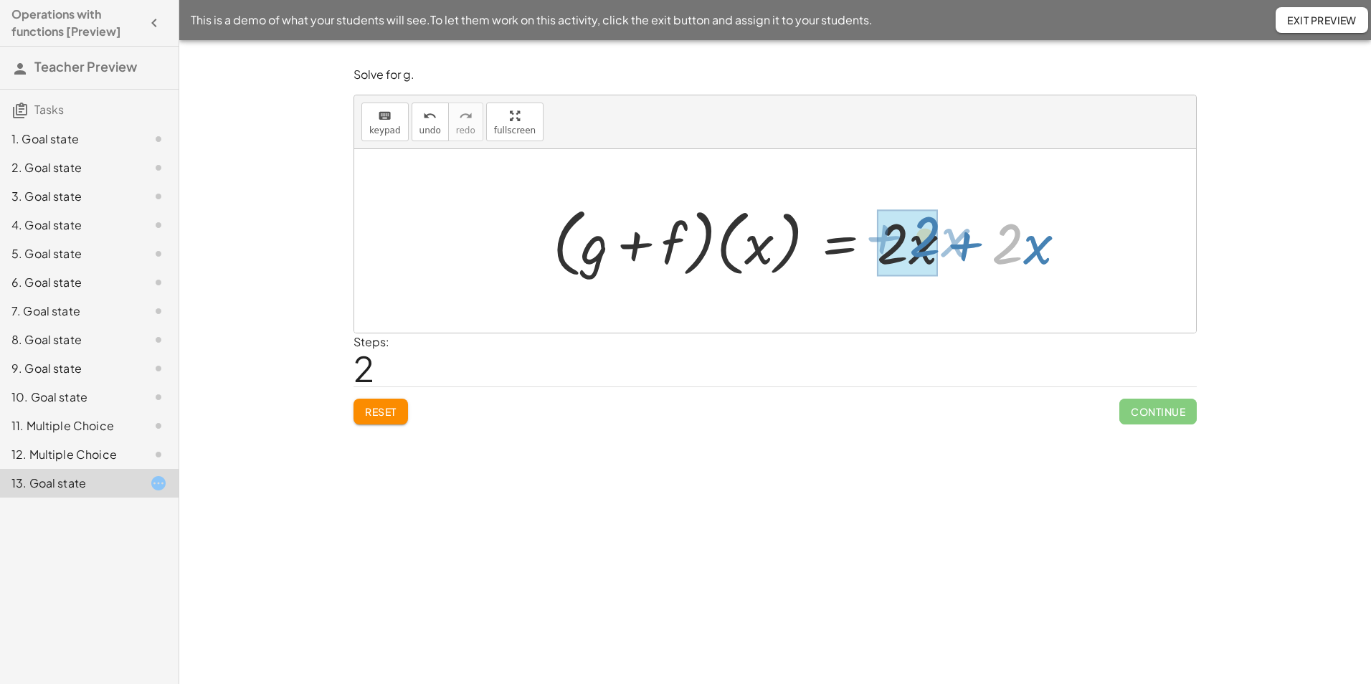
drag, startPoint x: 1018, startPoint y: 261, endPoint x: 936, endPoint y: 254, distance: 82.7
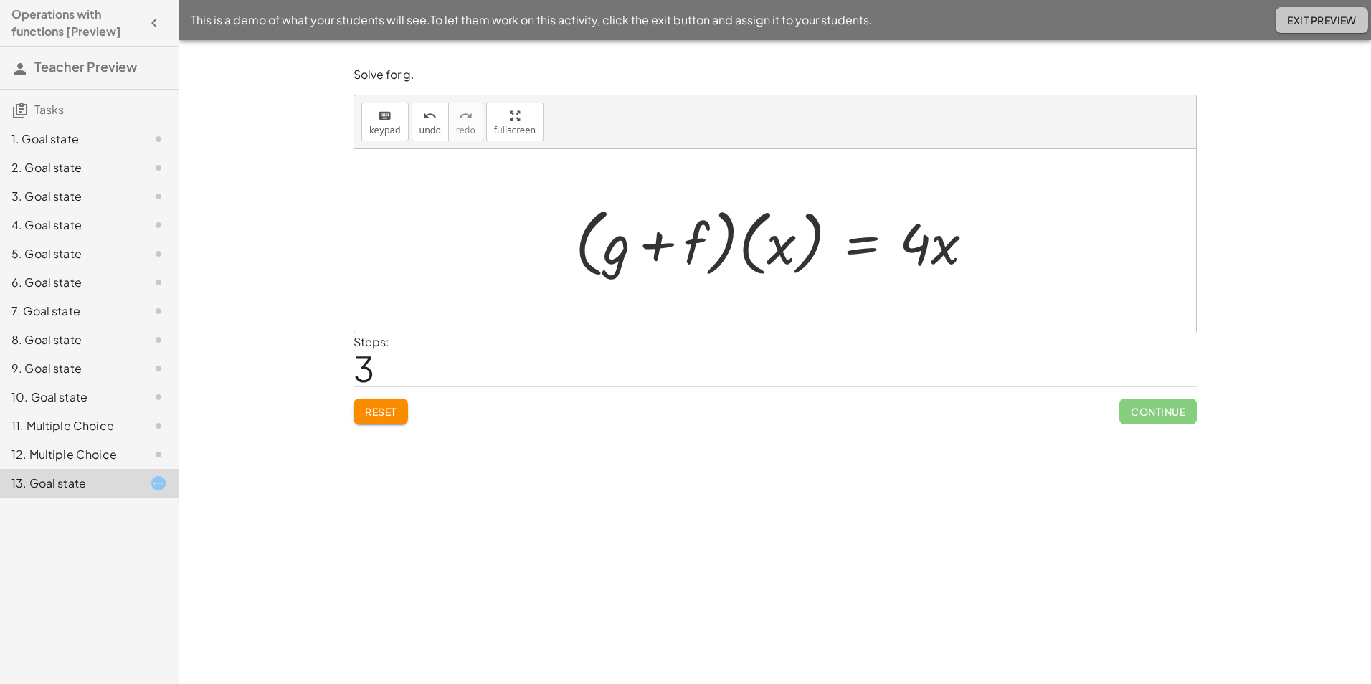
click at [1313, 21] on span "Exit Preview" at bounding box center [1322, 20] width 70 height 13
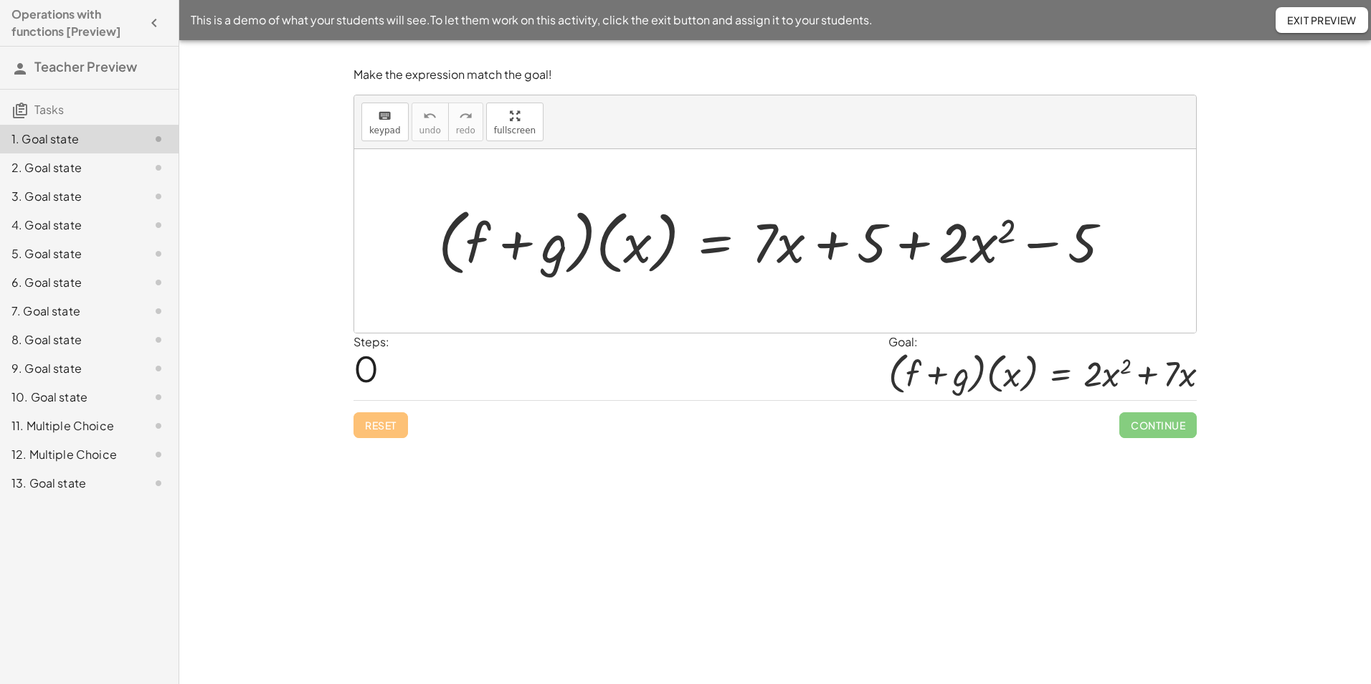
click at [57, 482] on div "13. Goal state" at bounding box center [68, 483] width 115 height 17
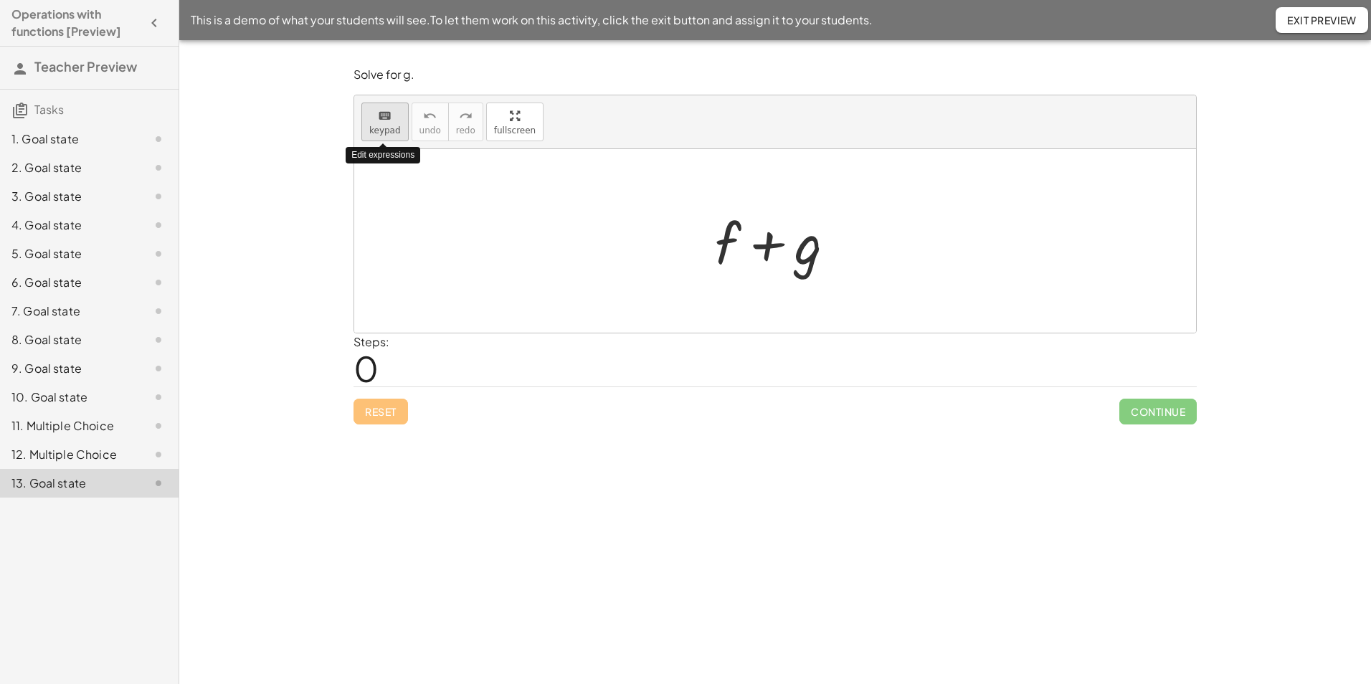
click at [381, 133] on span "keypad" at bounding box center [385, 130] width 32 height 10
click at [727, 244] on div at bounding box center [728, 242] width 26 height 67
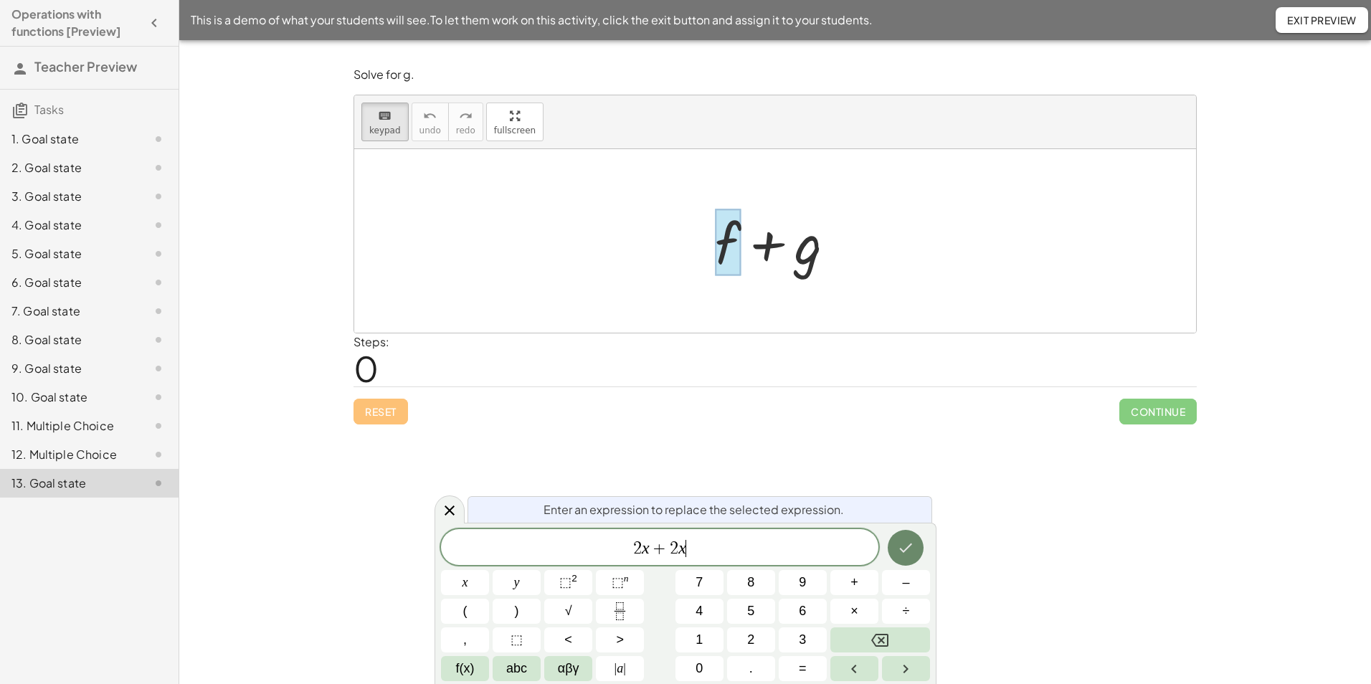
click at [911, 549] on icon "Done" at bounding box center [905, 547] width 17 height 17
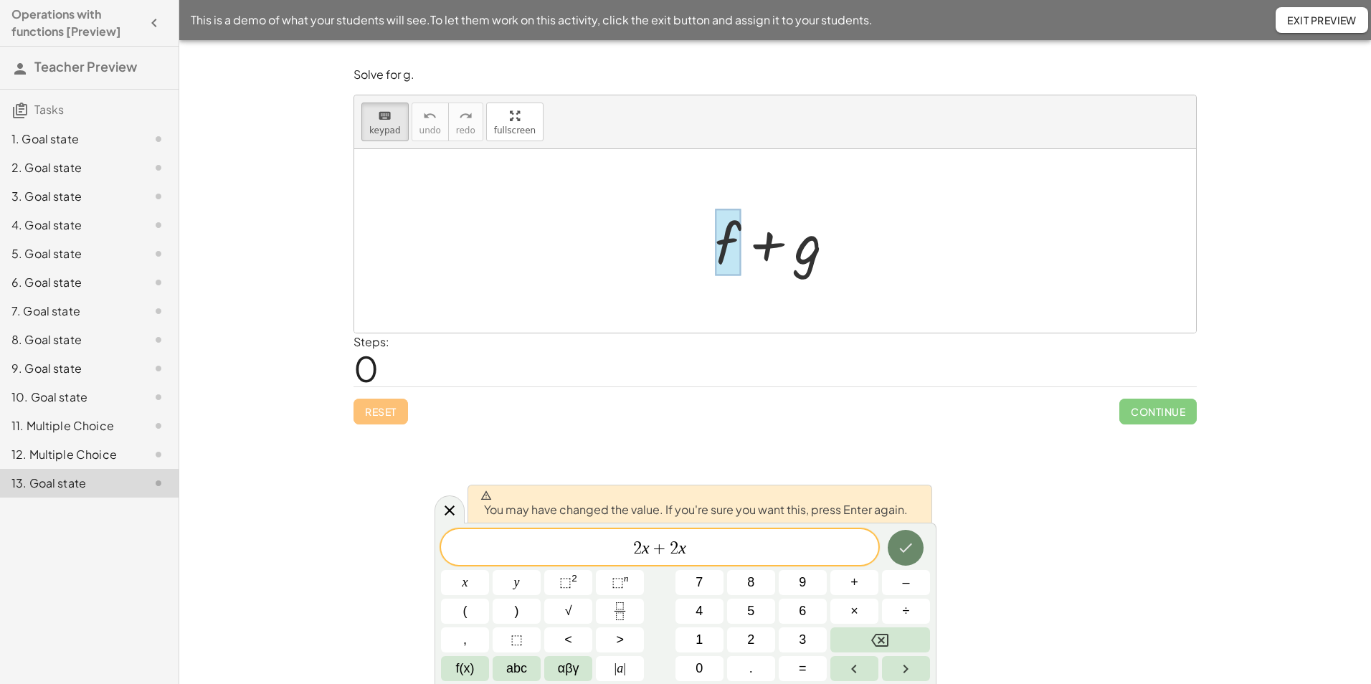
click at [900, 544] on icon "Done" at bounding box center [905, 547] width 17 height 17
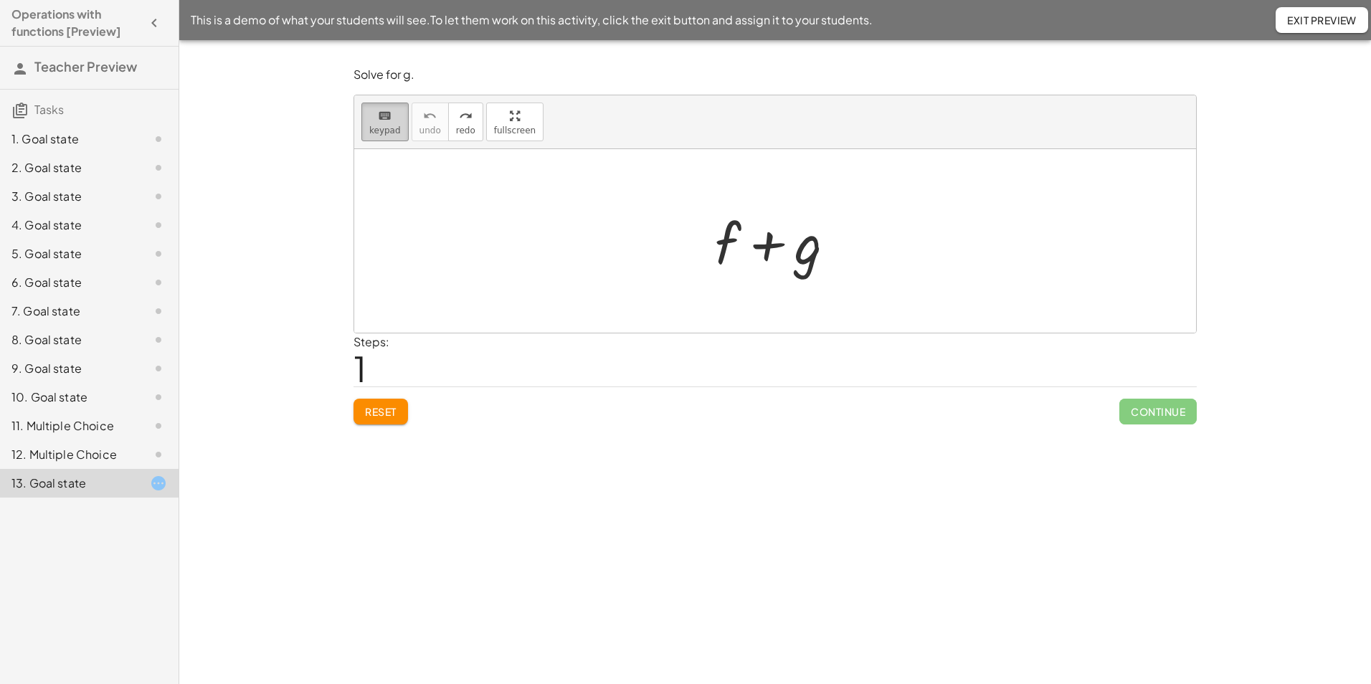
click at [389, 138] on button "keyboard keypad" at bounding box center [384, 122] width 47 height 39
click at [722, 252] on div at bounding box center [728, 242] width 26 height 67
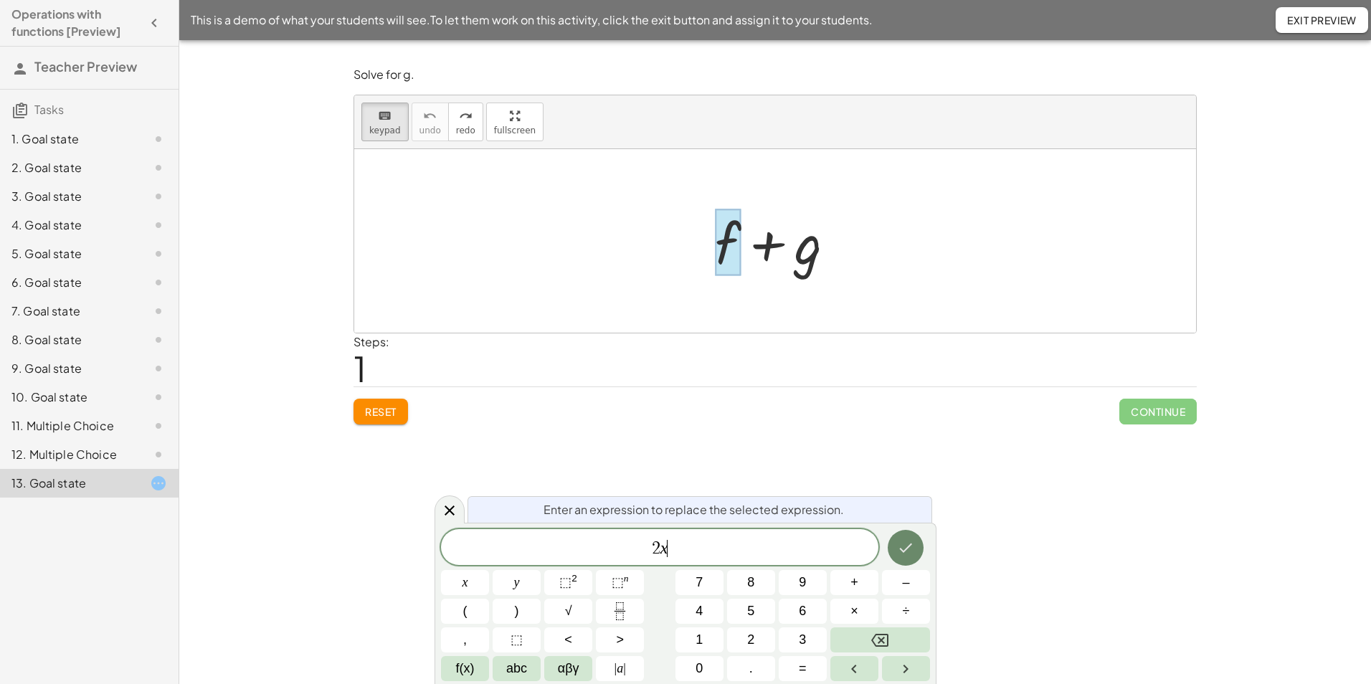
click at [907, 543] on icon "Done" at bounding box center [905, 547] width 17 height 17
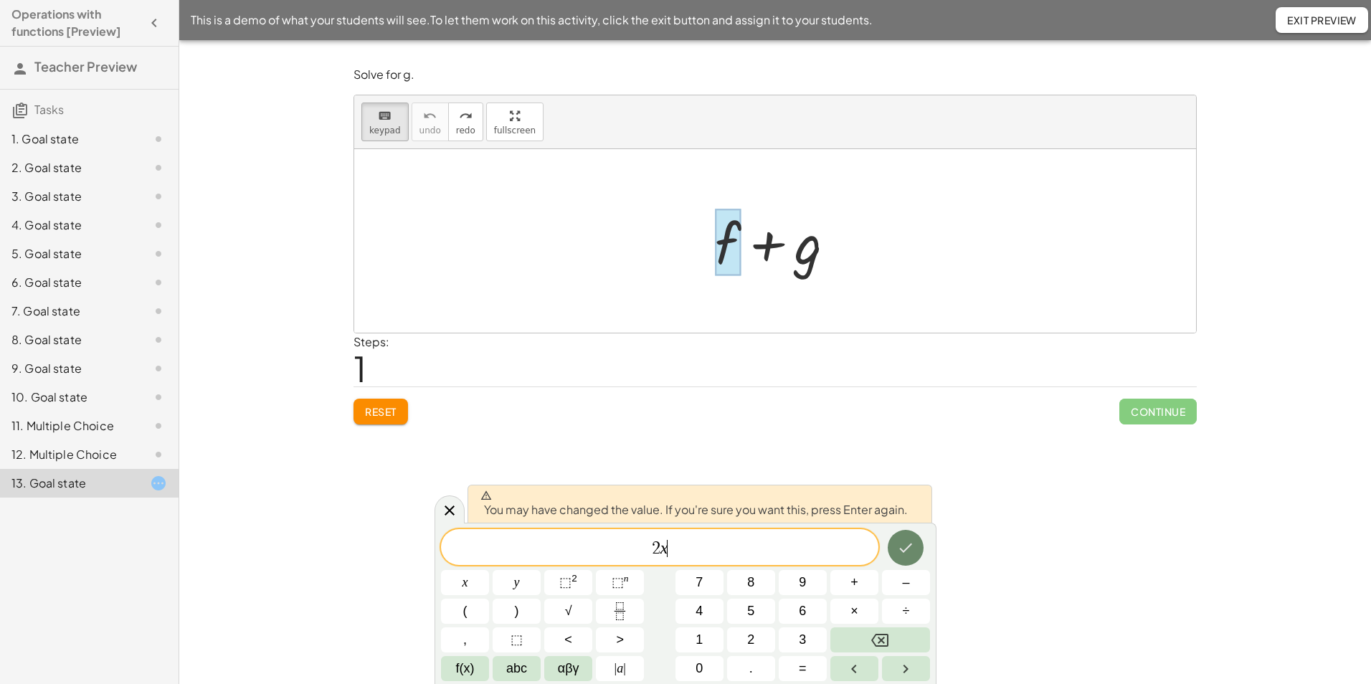
click at [901, 542] on icon "Done" at bounding box center [905, 547] width 17 height 17
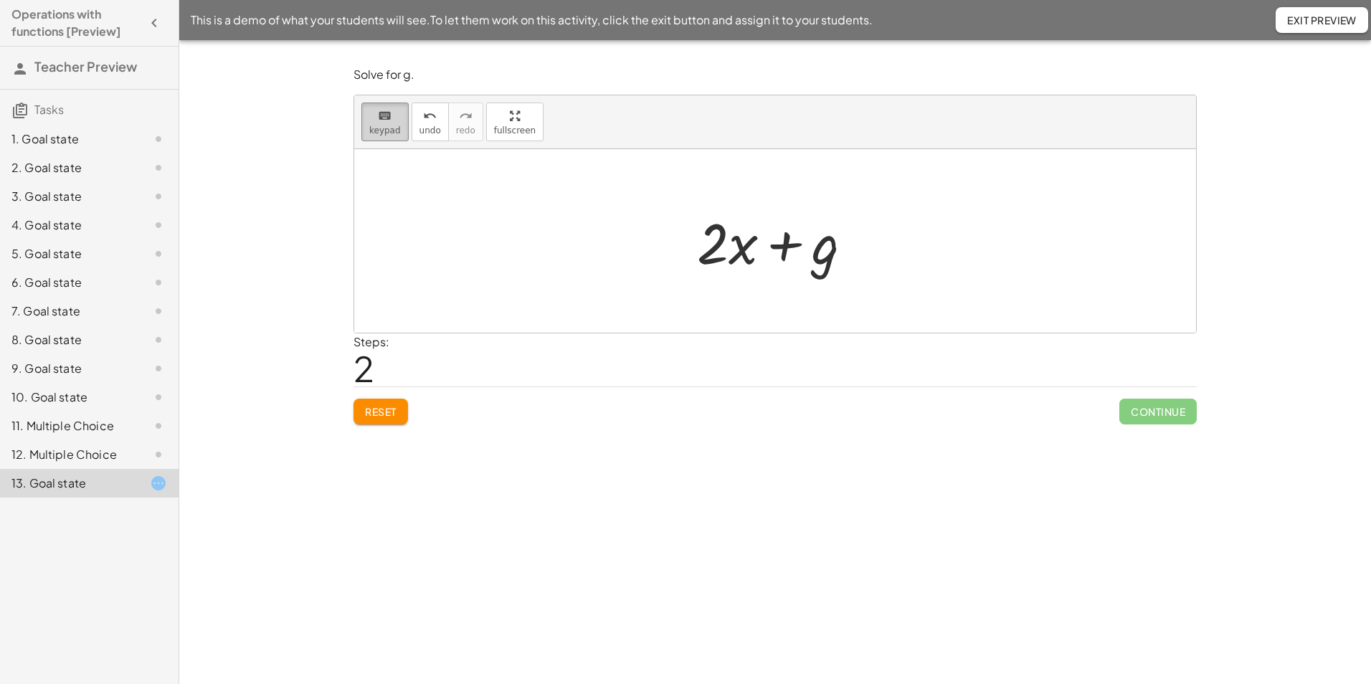
click at [389, 129] on span "keypad" at bounding box center [385, 130] width 32 height 10
click at [829, 252] on div at bounding box center [798, 244] width 81 height 64
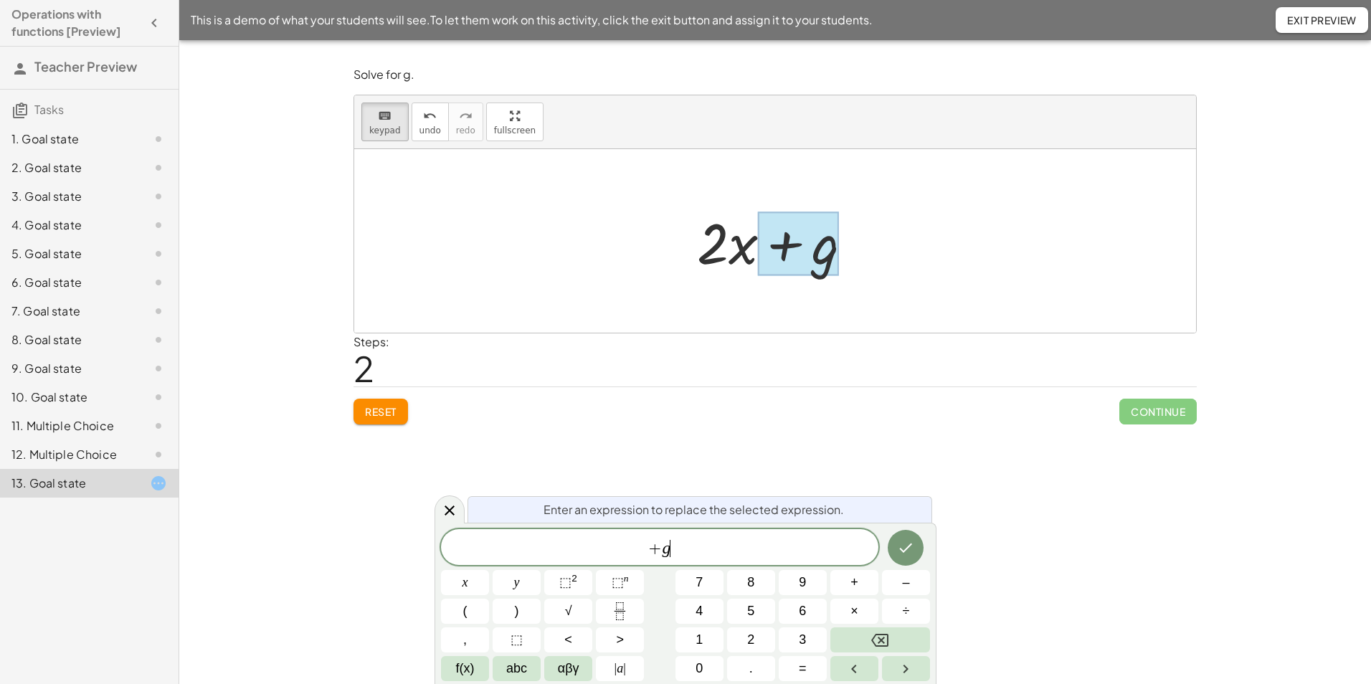
click at [673, 548] on span "+ g ​" at bounding box center [659, 548] width 437 height 20
click at [913, 555] on icon "Done" at bounding box center [905, 547] width 17 height 17
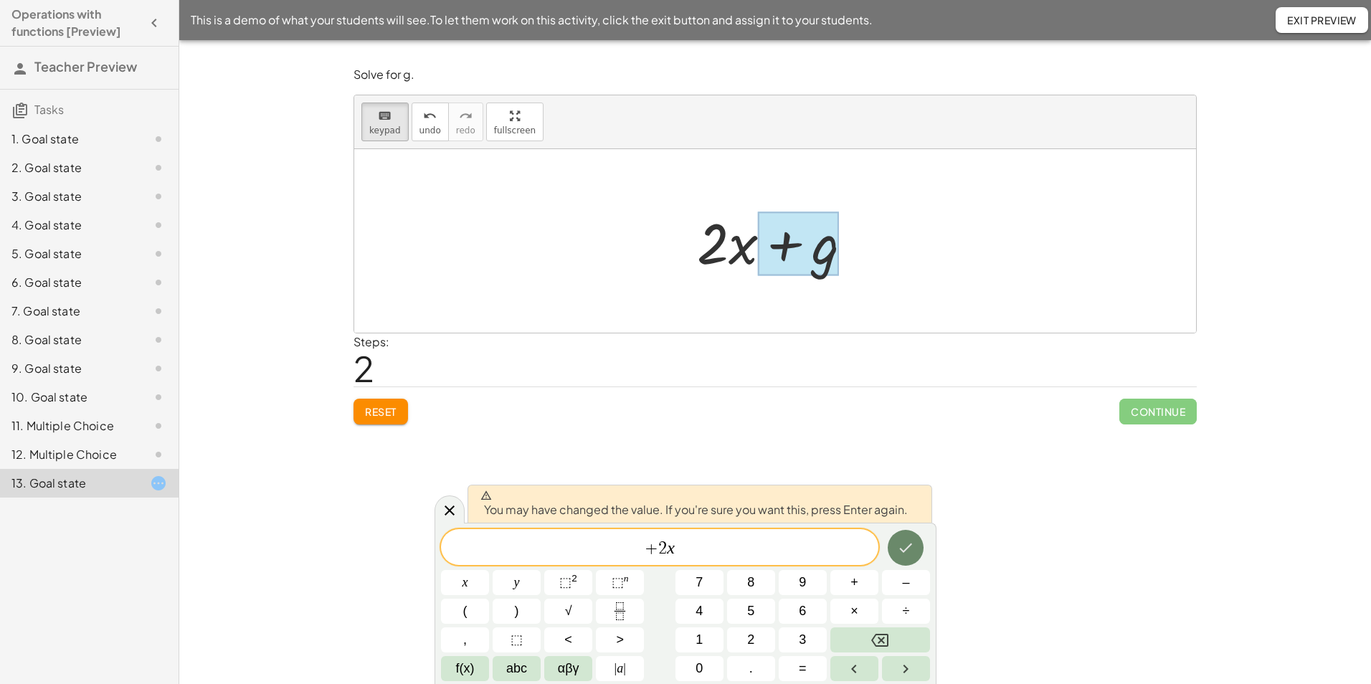
click at [913, 555] on icon "Done" at bounding box center [905, 547] width 17 height 17
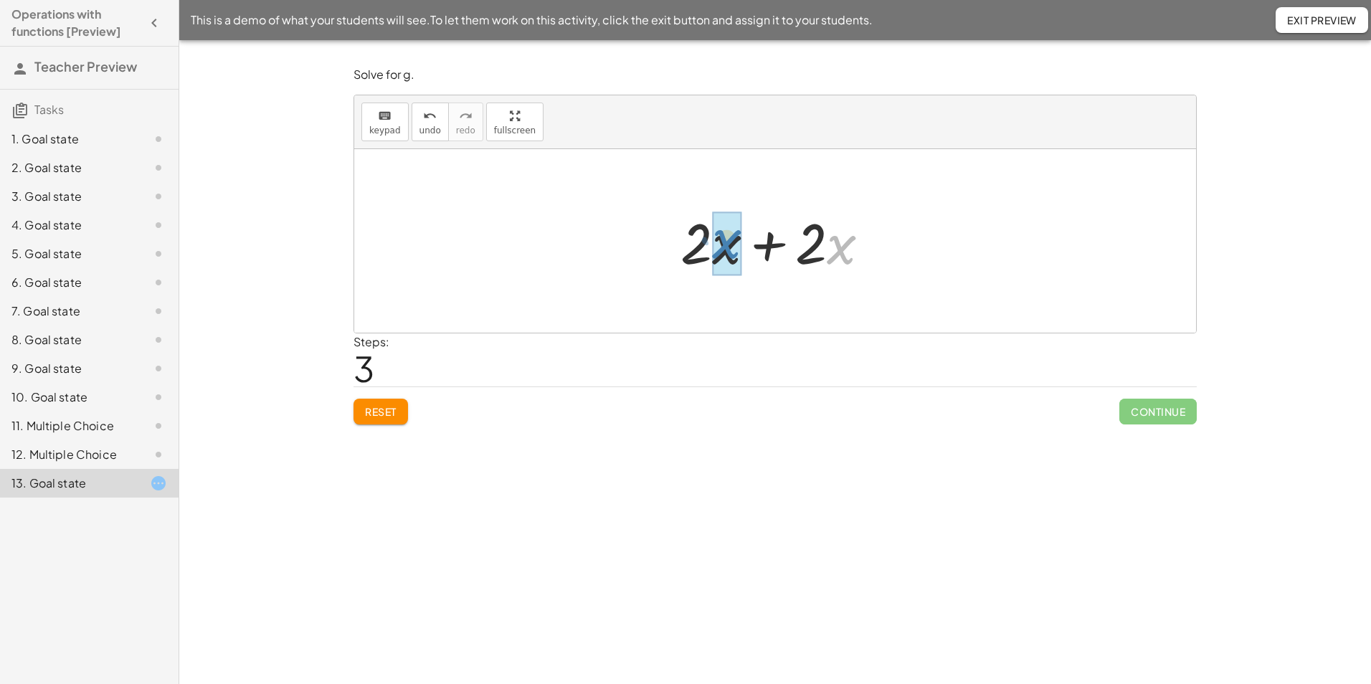
drag, startPoint x: 832, startPoint y: 247, endPoint x: 737, endPoint y: 240, distance: 94.8
drag, startPoint x: 742, startPoint y: 253, endPoint x: 861, endPoint y: 255, distance: 119.0
click at [857, 257] on div at bounding box center [780, 241] width 256 height 82
drag, startPoint x: 832, startPoint y: 244, endPoint x: 775, endPoint y: 247, distance: 57.5
click at [775, 247] on div at bounding box center [780, 241] width 256 height 82
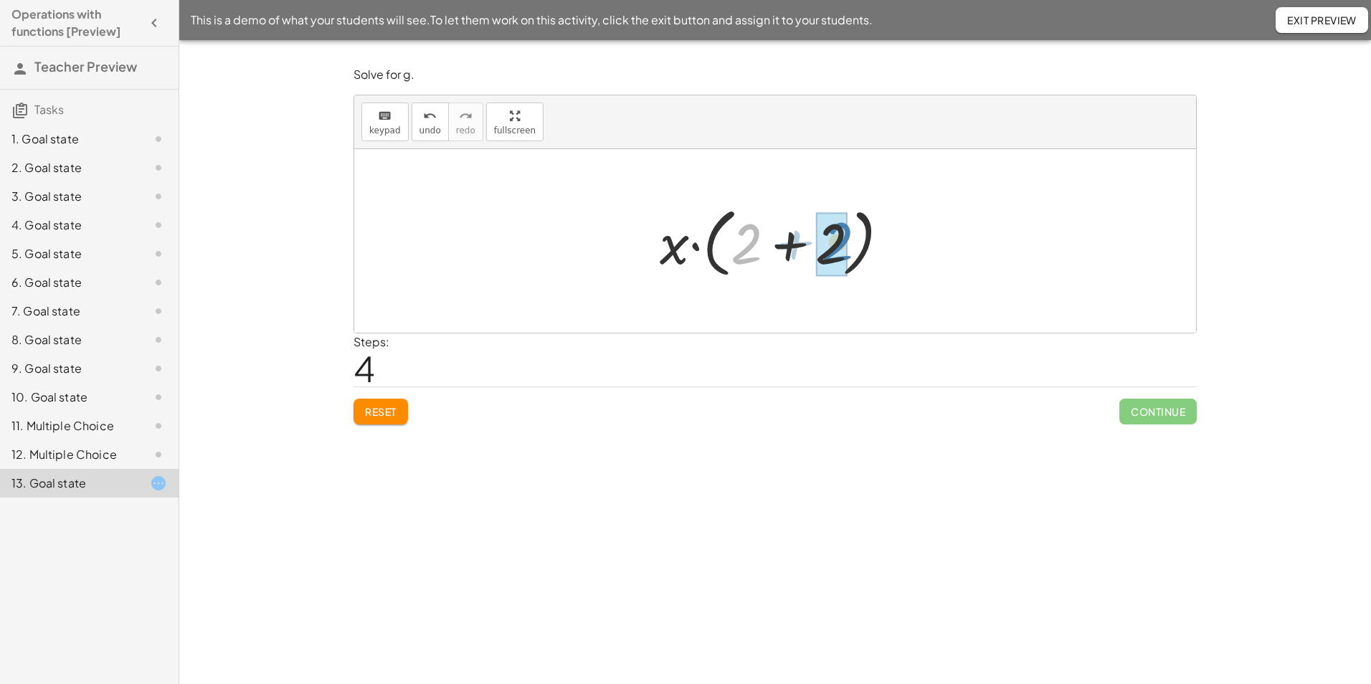
drag, startPoint x: 750, startPoint y: 244, endPoint x: 842, endPoint y: 243, distance: 91.8
drag, startPoint x: 789, startPoint y: 242, endPoint x: 736, endPoint y: 244, distance: 53.1
click at [736, 244] on div at bounding box center [780, 241] width 100 height 74
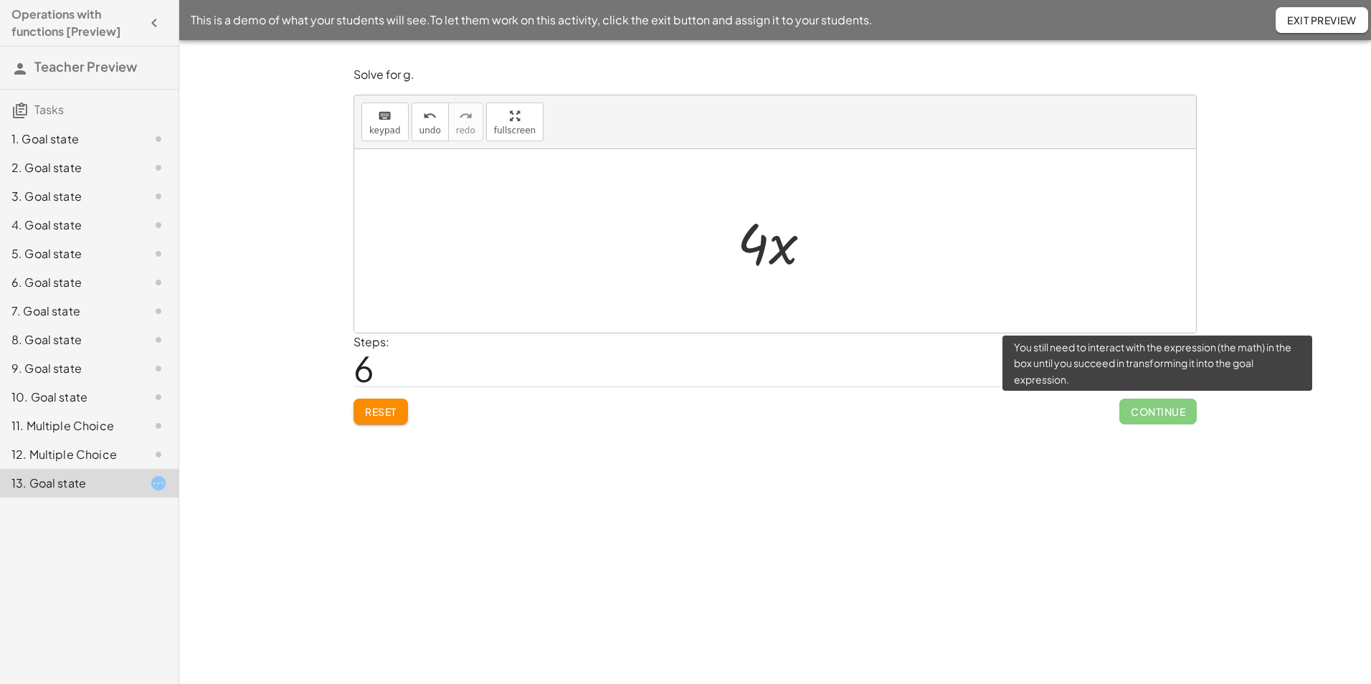
click at [1119, 413] on span "Continue" at bounding box center [1157, 412] width 77 height 26
click at [1138, 415] on span "Continue" at bounding box center [1157, 412] width 77 height 26
click at [1150, 410] on span "Continue" at bounding box center [1157, 412] width 77 height 26
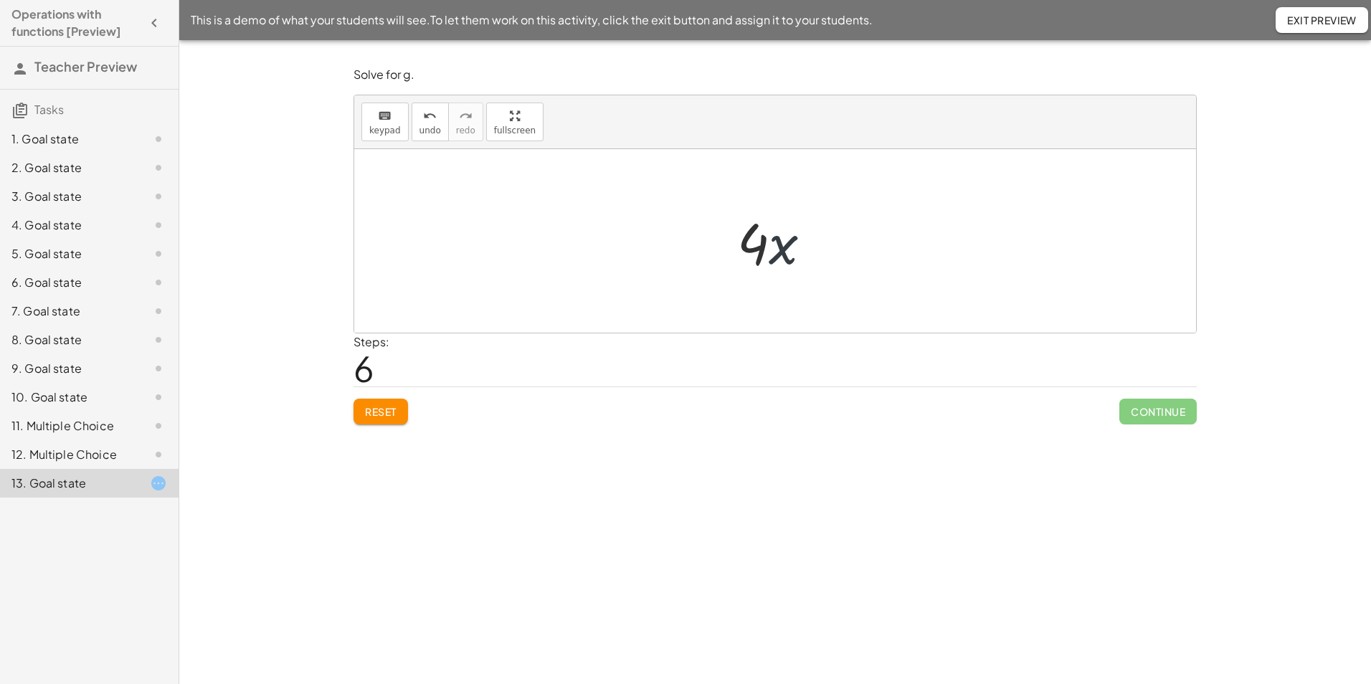
click at [788, 244] on div at bounding box center [780, 241] width 100 height 74
click at [1291, 29] on button "Exit Preview" at bounding box center [1321, 20] width 92 height 26
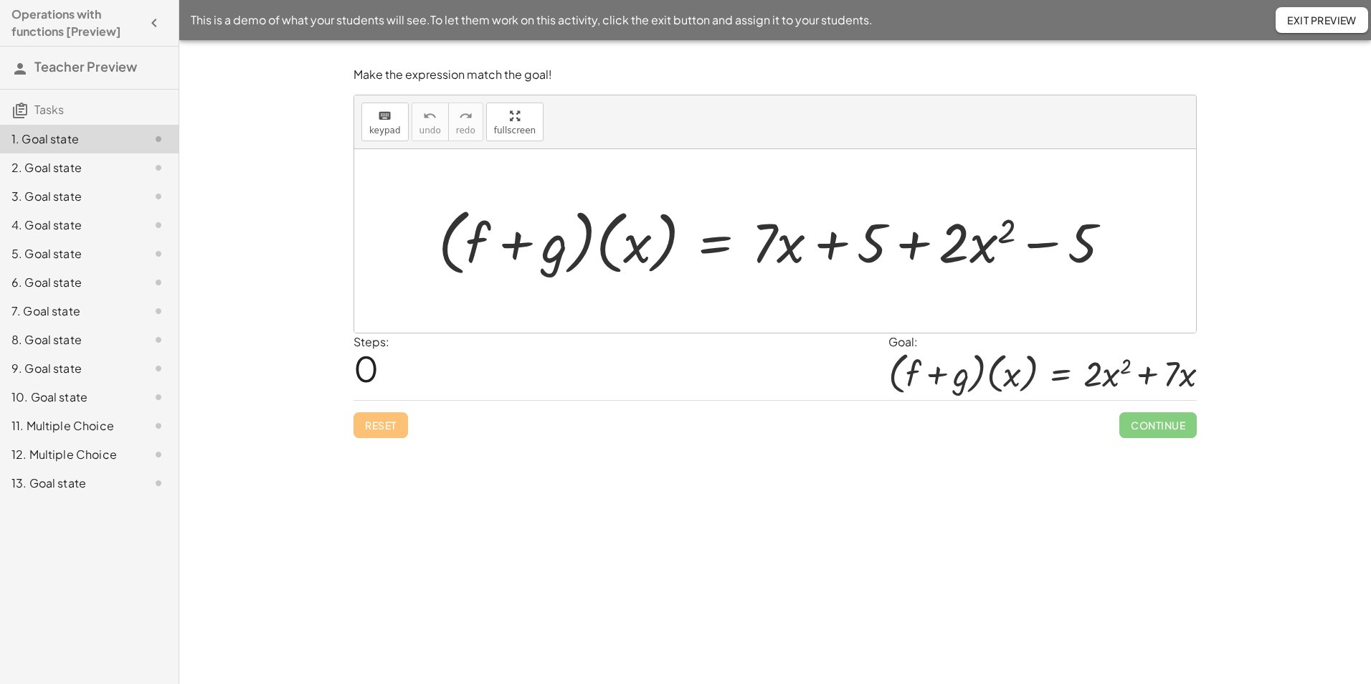
click at [51, 480] on div "13. Goal state" at bounding box center [68, 483] width 115 height 17
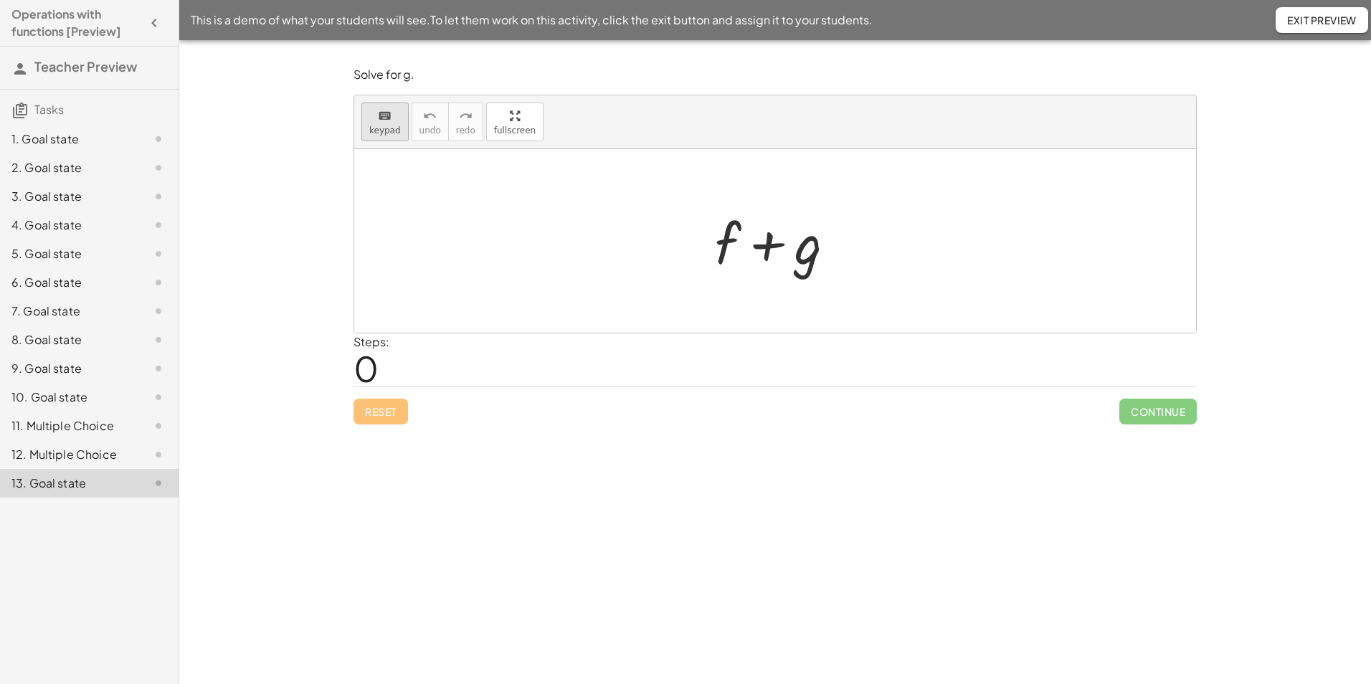
click at [380, 132] on span "keypad" at bounding box center [385, 130] width 32 height 10
click at [722, 248] on div at bounding box center [728, 242] width 26 height 67
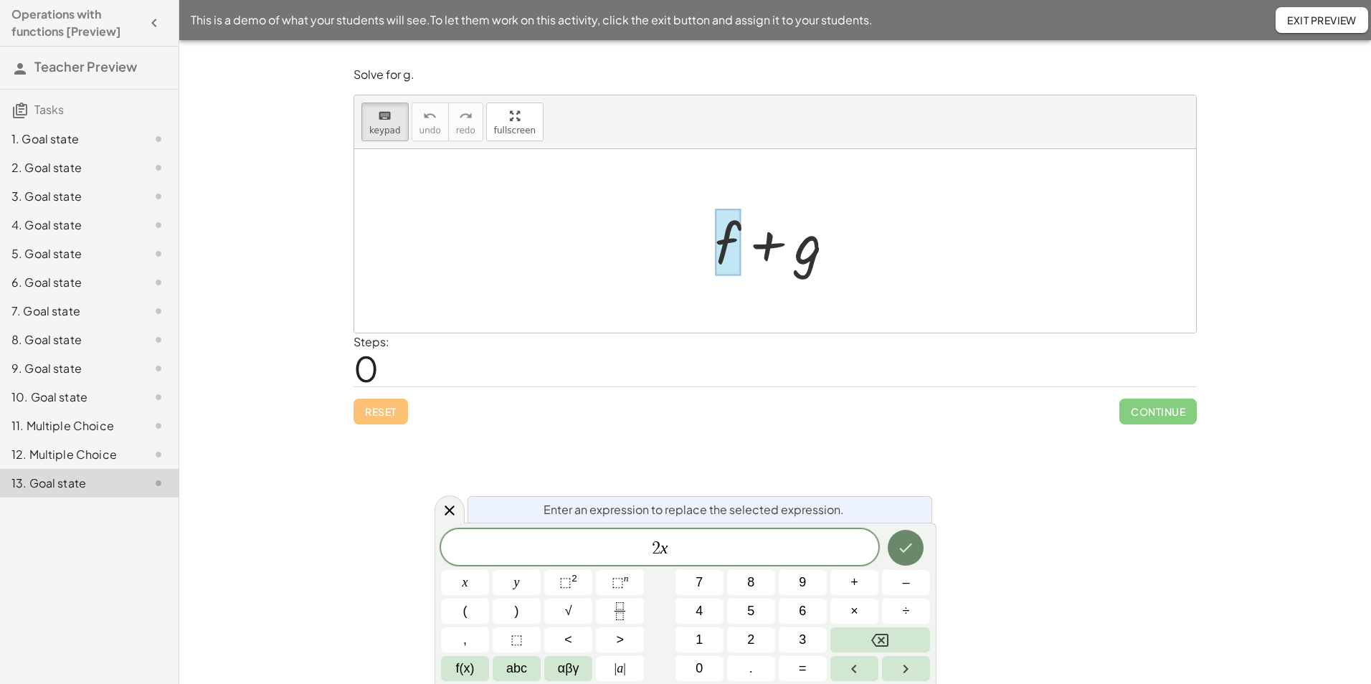
click at [909, 542] on icon "Done" at bounding box center [905, 547] width 17 height 17
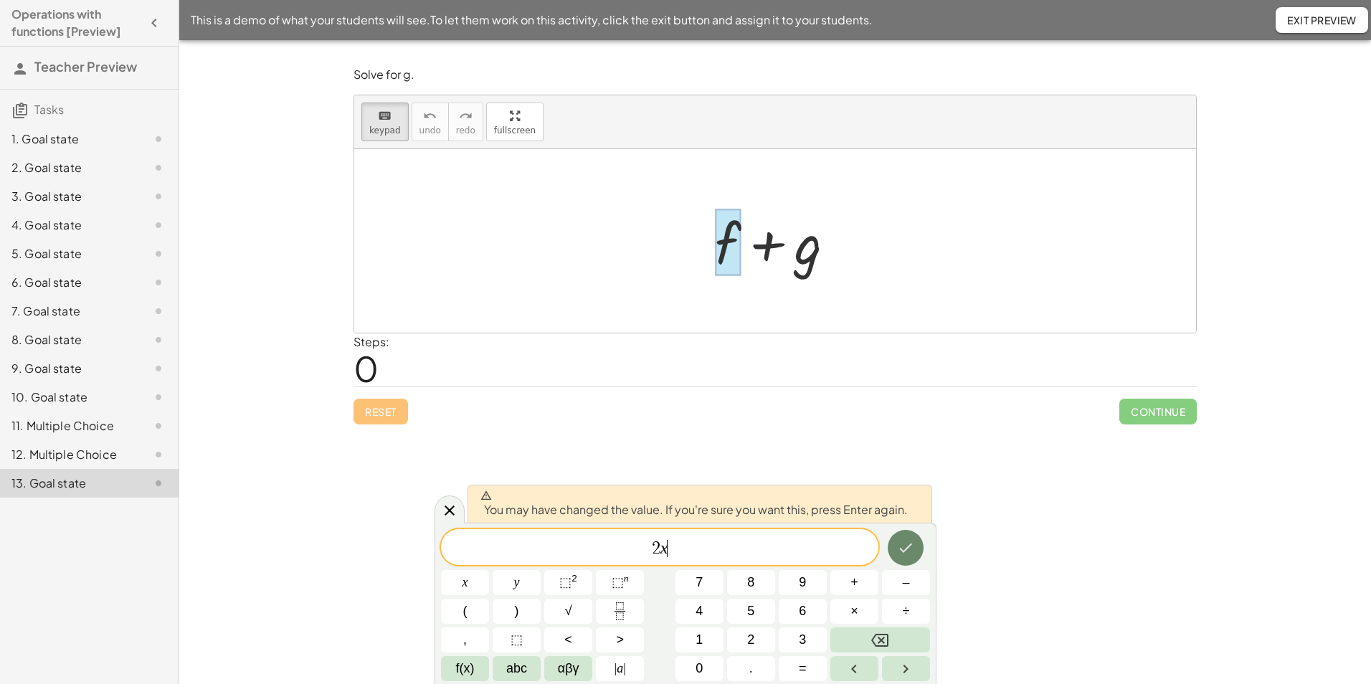
click at [908, 541] on icon "Done" at bounding box center [905, 547] width 17 height 17
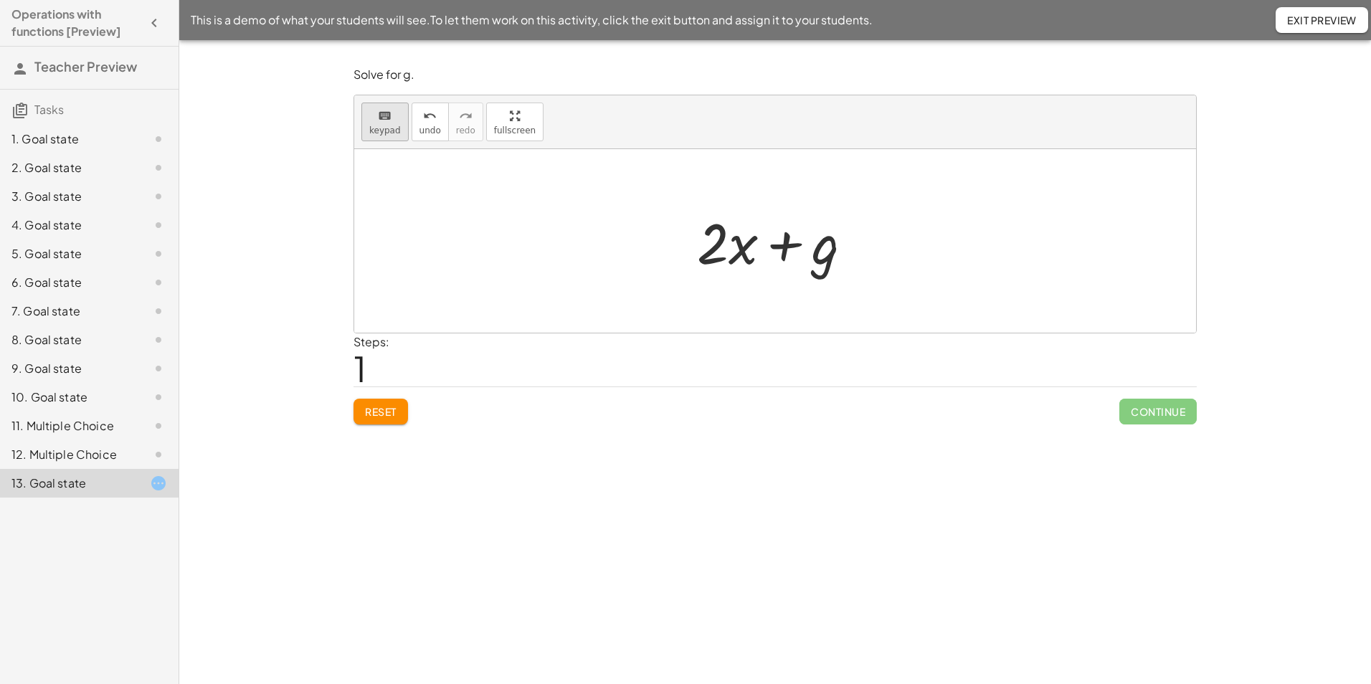
click at [363, 122] on button "keyboard keypad" at bounding box center [384, 122] width 47 height 39
click at [828, 254] on div at bounding box center [798, 244] width 81 height 64
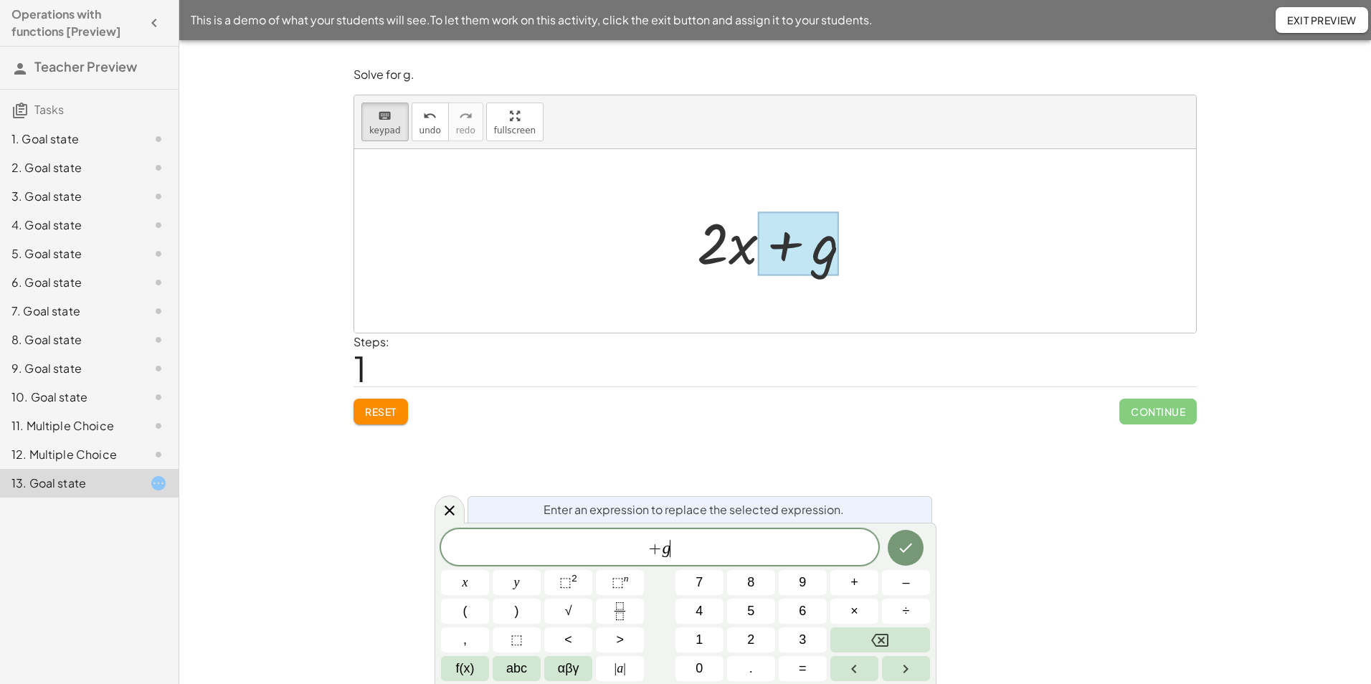
click at [680, 547] on span "+ g ​" at bounding box center [659, 548] width 437 height 20
click at [903, 537] on button "Done" at bounding box center [905, 548] width 36 height 36
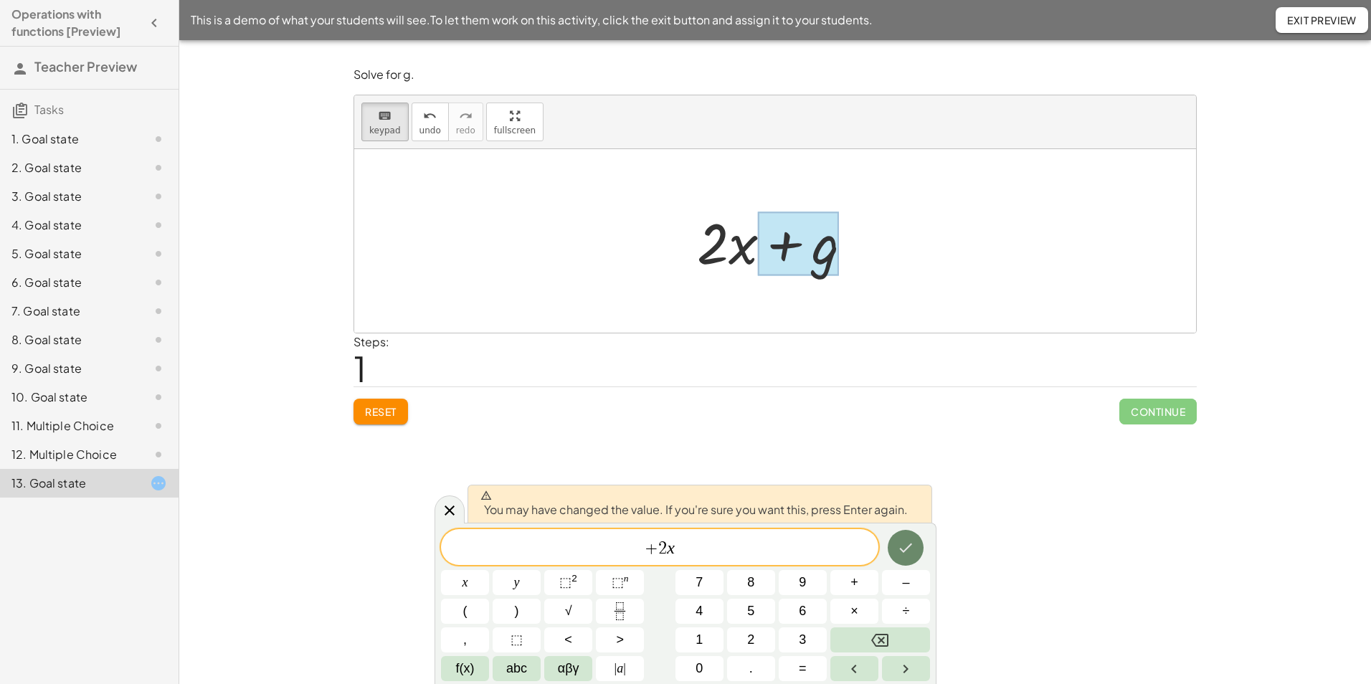
click at [903, 537] on button "Done" at bounding box center [905, 548] width 36 height 36
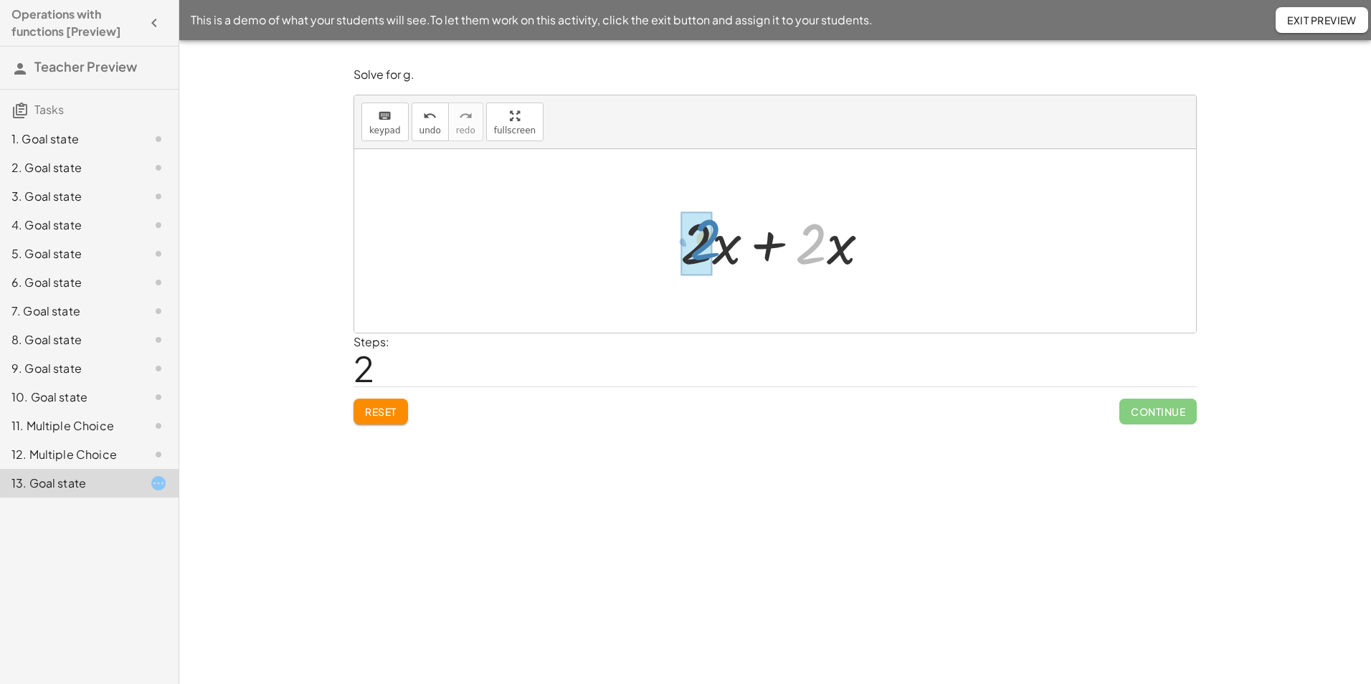
drag, startPoint x: 814, startPoint y: 246, endPoint x: 709, endPoint y: 242, distance: 105.5
drag, startPoint x: 811, startPoint y: 249, endPoint x: 744, endPoint y: 253, distance: 66.8
drag, startPoint x: 782, startPoint y: 236, endPoint x: 752, endPoint y: 236, distance: 30.1
click at [752, 236] on div at bounding box center [781, 241] width 146 height 74
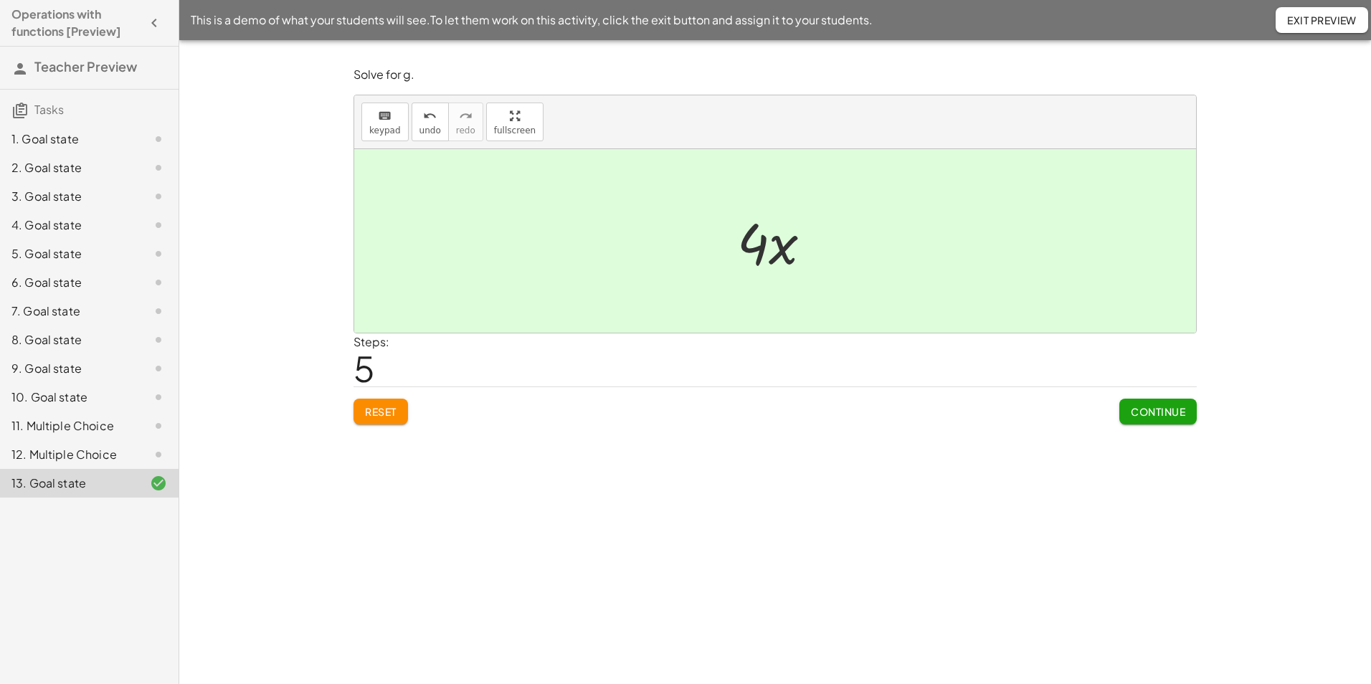
click at [1307, 22] on span "Exit Preview" at bounding box center [1322, 20] width 70 height 13
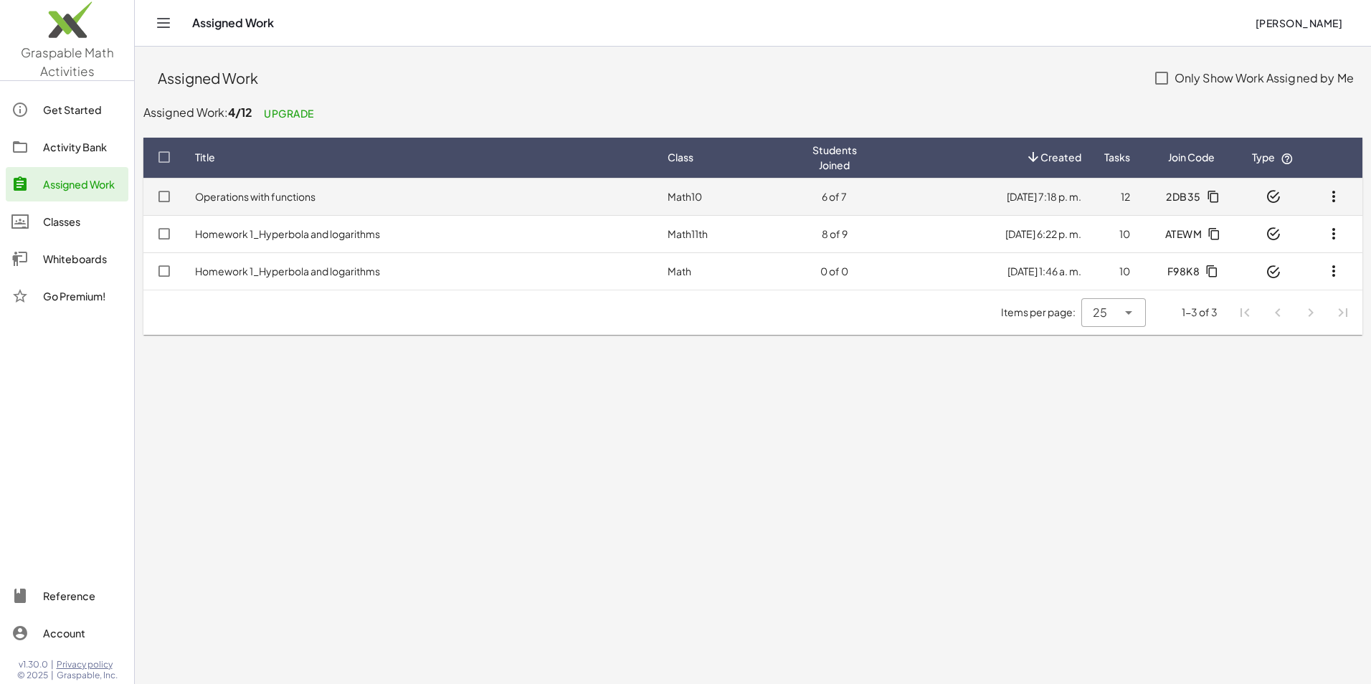
click at [321, 204] on td "Operations with functions" at bounding box center [420, 196] width 472 height 37
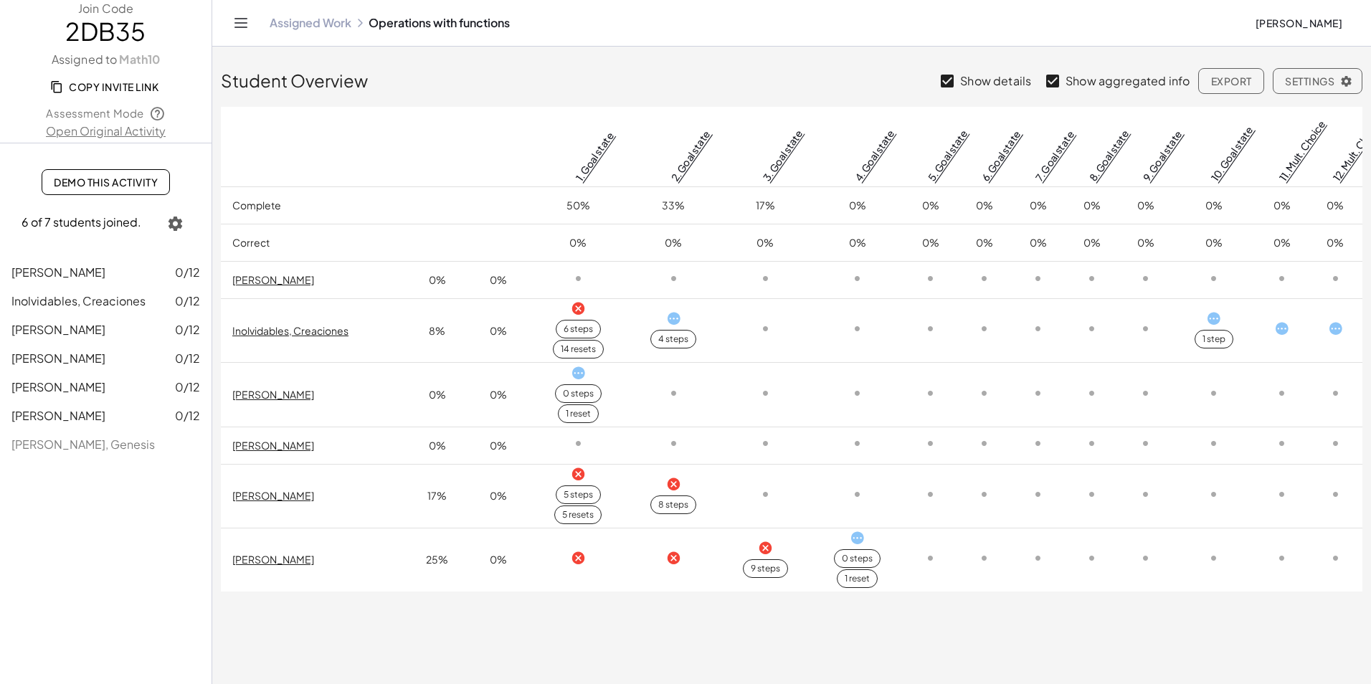
click at [1349, 80] on icon "button" at bounding box center [1346, 81] width 13 height 13
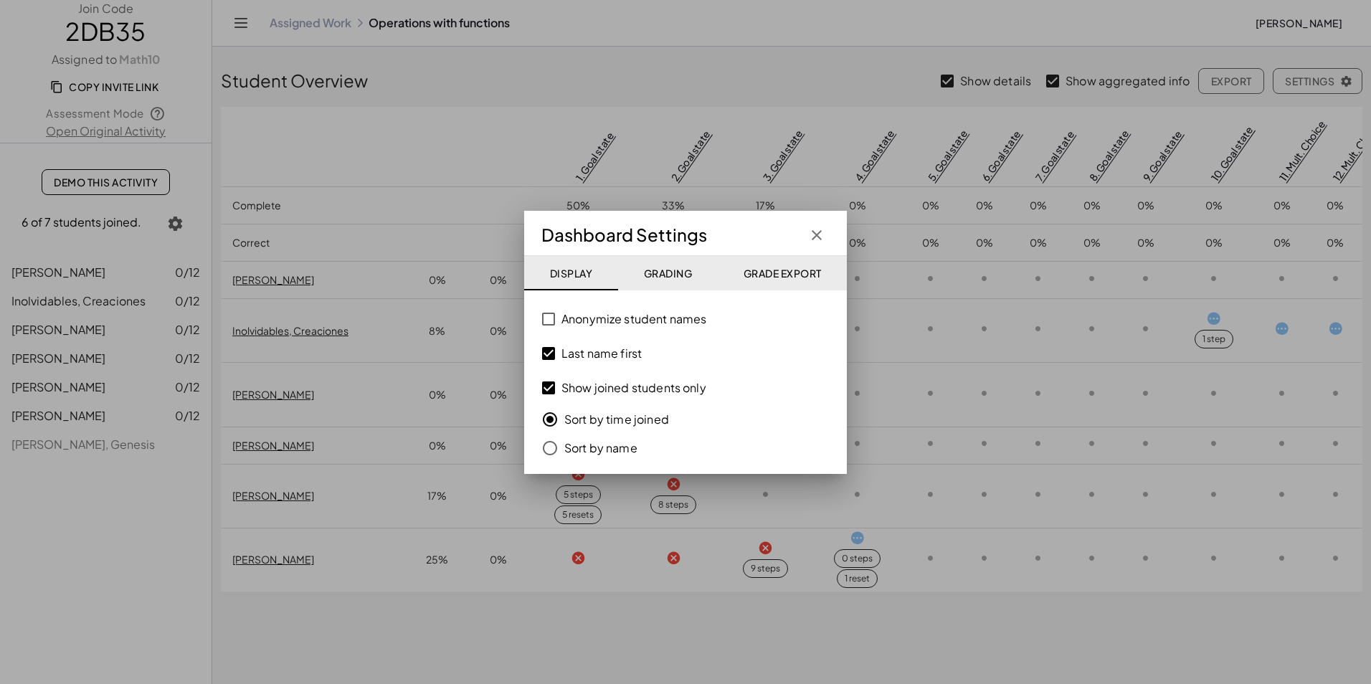
click at [665, 272] on span "Grading" at bounding box center [667, 273] width 49 height 13
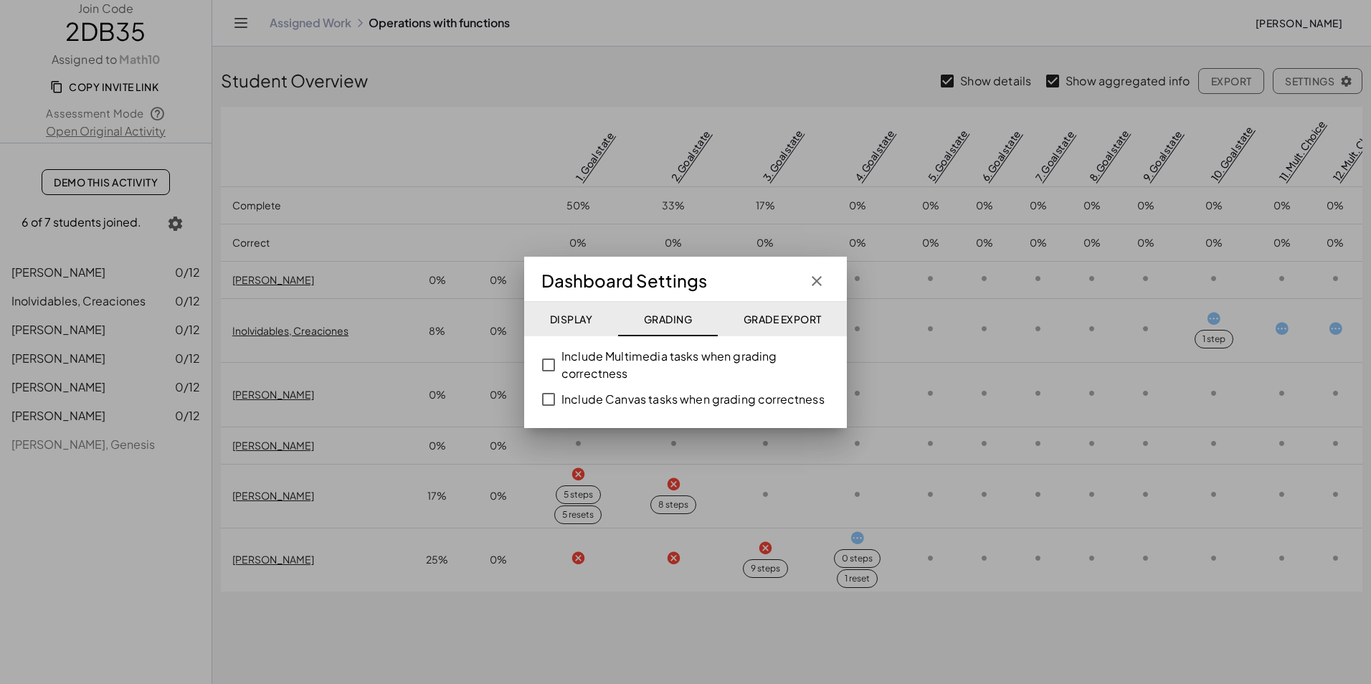
click at [824, 282] on icon "button" at bounding box center [816, 280] width 17 height 17
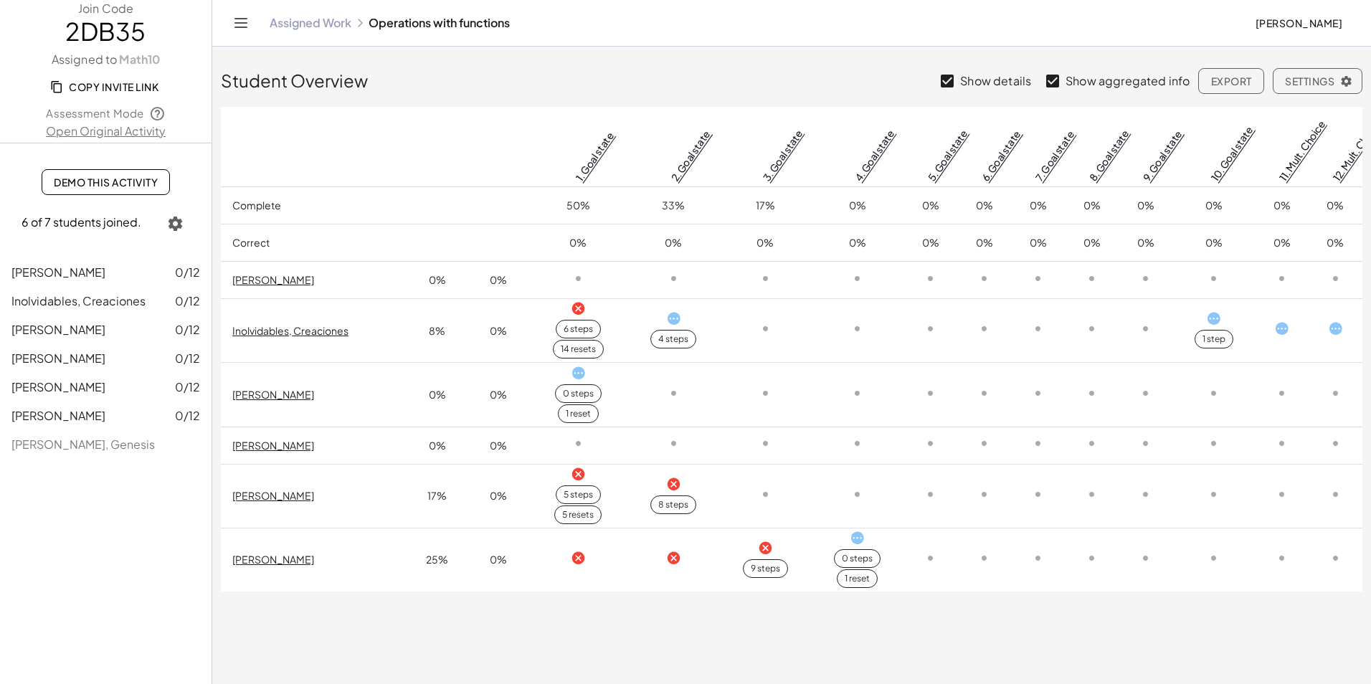
click at [148, 130] on link "Open Original Activity" at bounding box center [105, 131] width 211 height 17
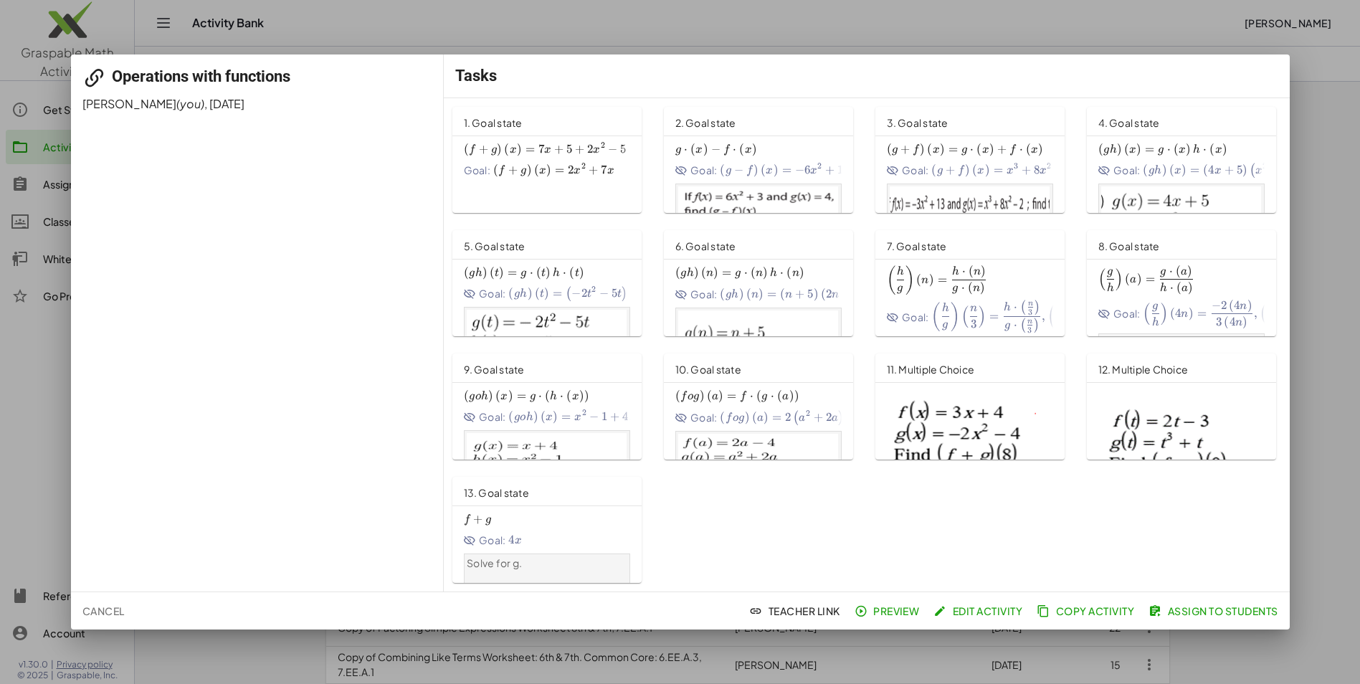
scroll to position [287, 0]
click at [582, 540] on div "Goal: 4 x 4x 4 x" at bounding box center [547, 540] width 166 height 15
click at [1302, 436] on div at bounding box center [680, 342] width 1360 height 684
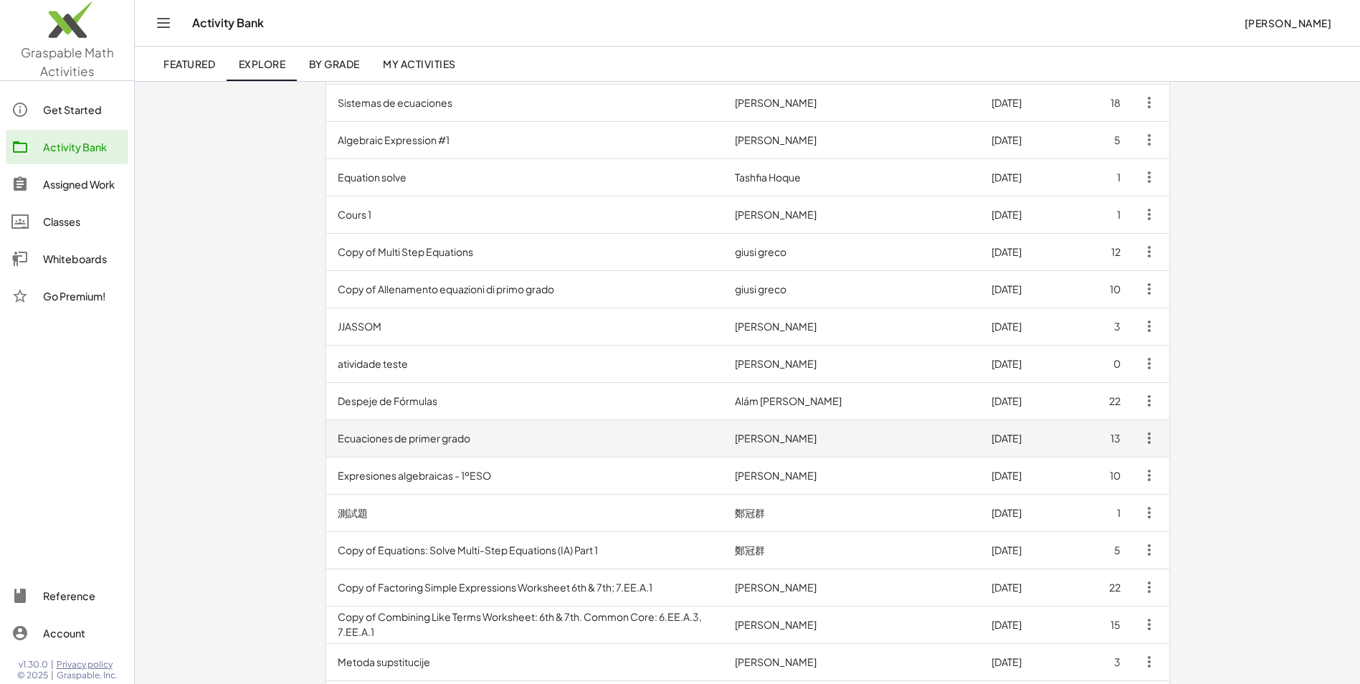
click at [417, 454] on td "Ecuaciones de primer grado" at bounding box center [525, 437] width 398 height 37
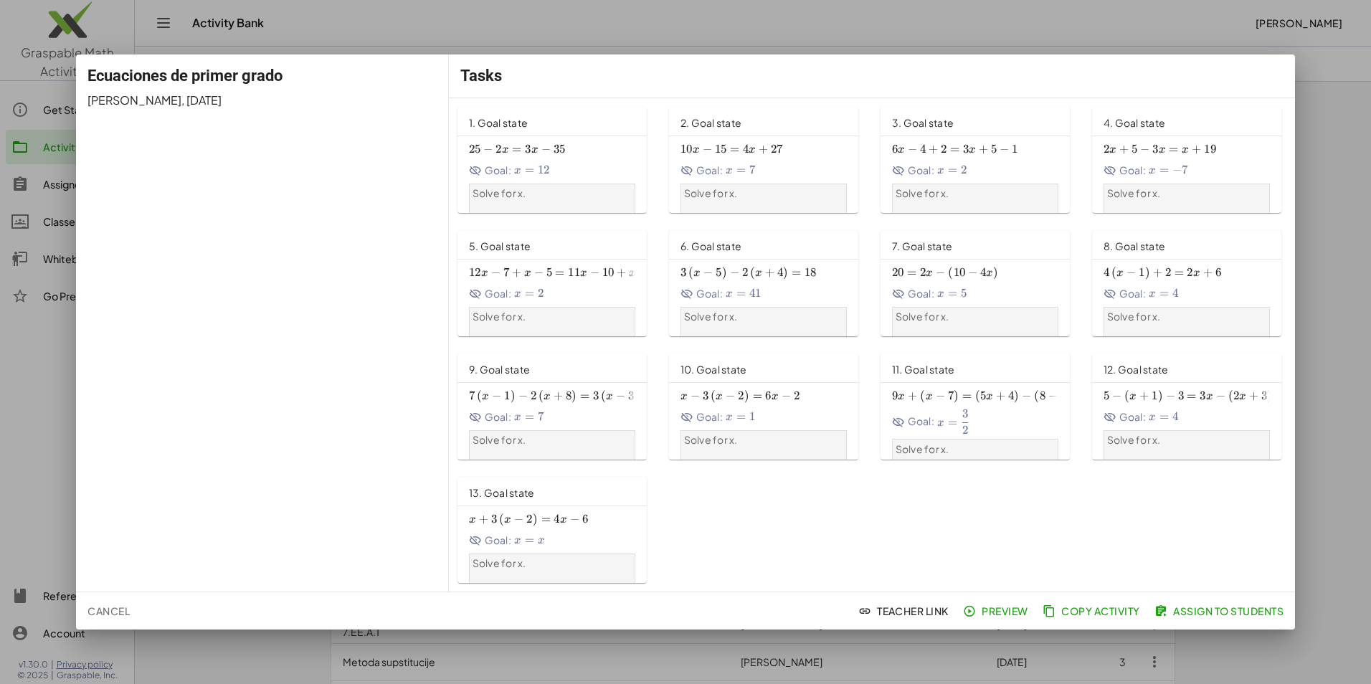
click at [1321, 472] on div at bounding box center [685, 342] width 1371 height 684
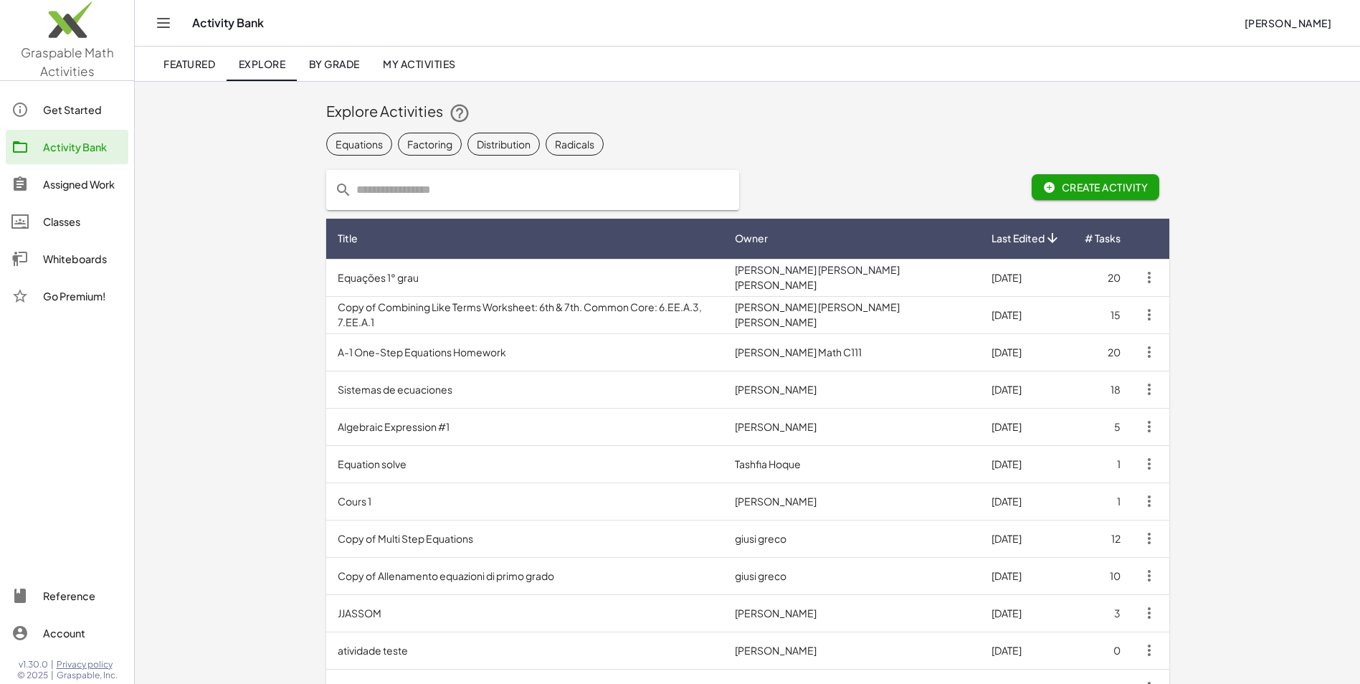
click at [500, 182] on input "text" at bounding box center [541, 190] width 379 height 40
type input "**********"
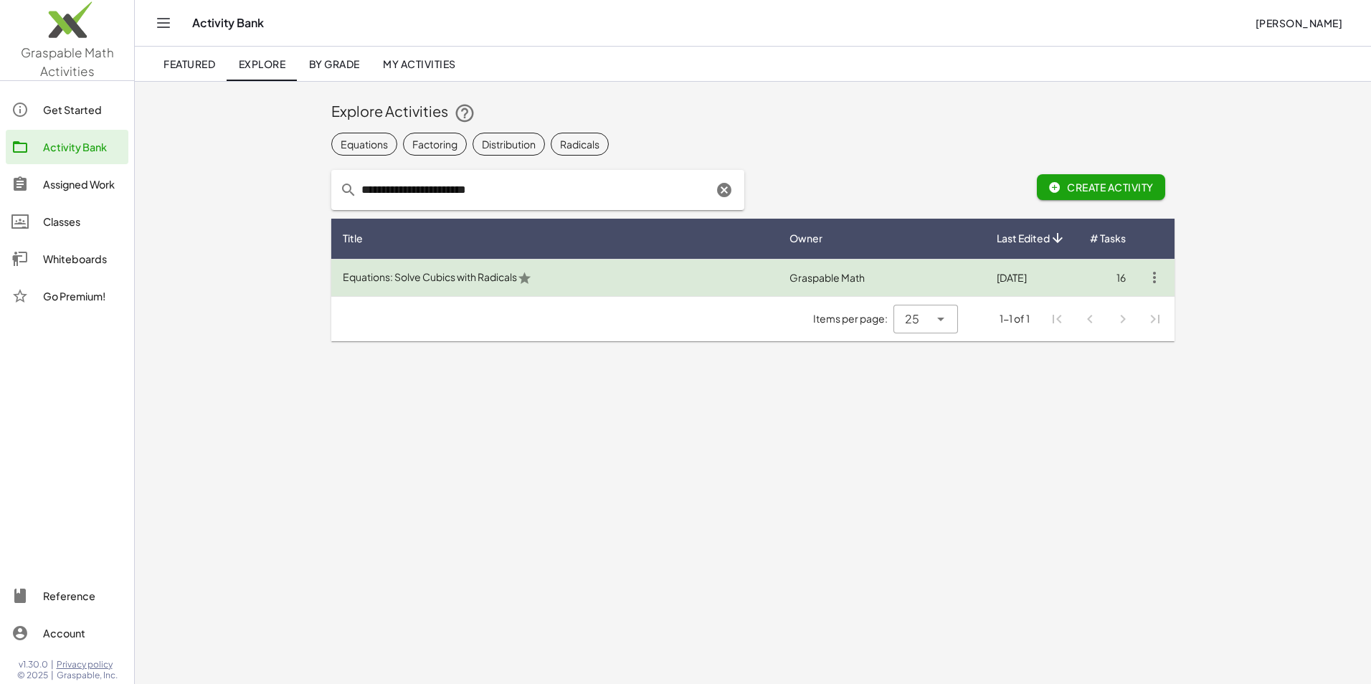
click at [596, 274] on td "Equations: Solve Cubics with Radicals" at bounding box center [554, 277] width 447 height 37
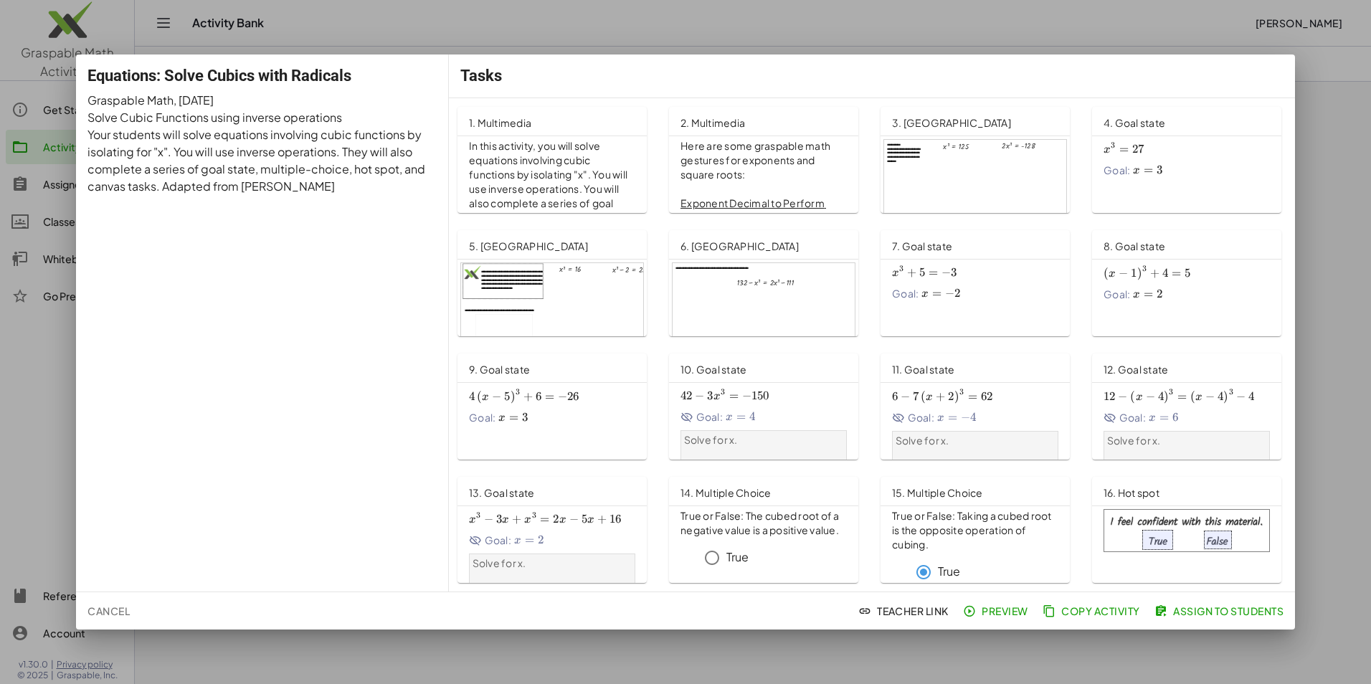
click at [1341, 339] on div at bounding box center [685, 342] width 1371 height 684
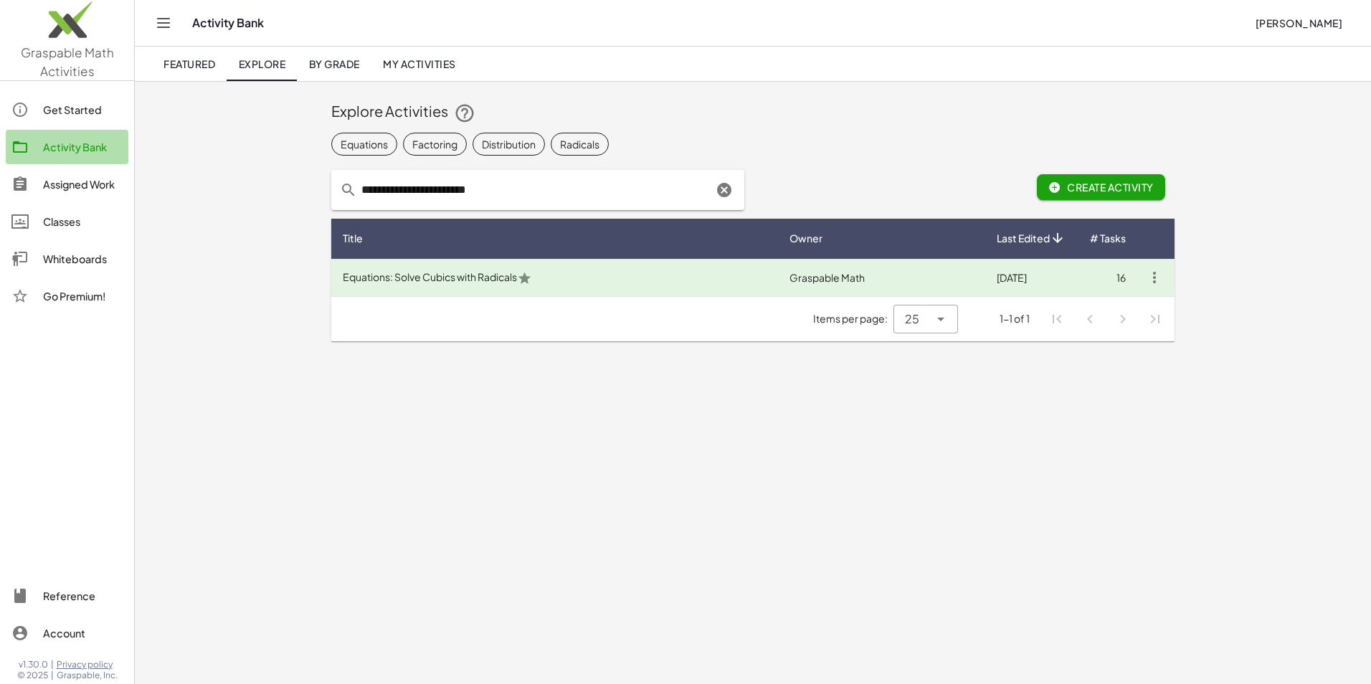
click at [85, 146] on div "Activity Bank" at bounding box center [83, 146] width 80 height 17
click at [89, 148] on div "Activity Bank" at bounding box center [83, 146] width 80 height 17
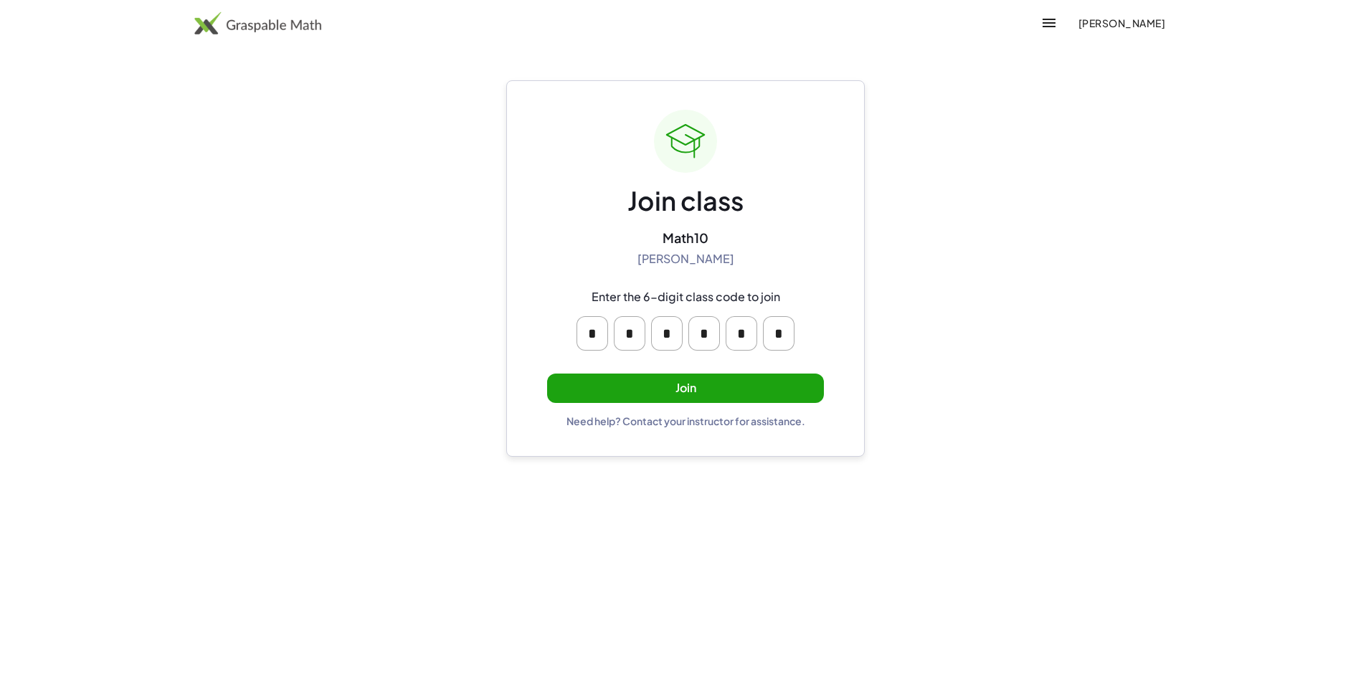
click at [770, 394] on button "Join" at bounding box center [685, 387] width 277 height 29
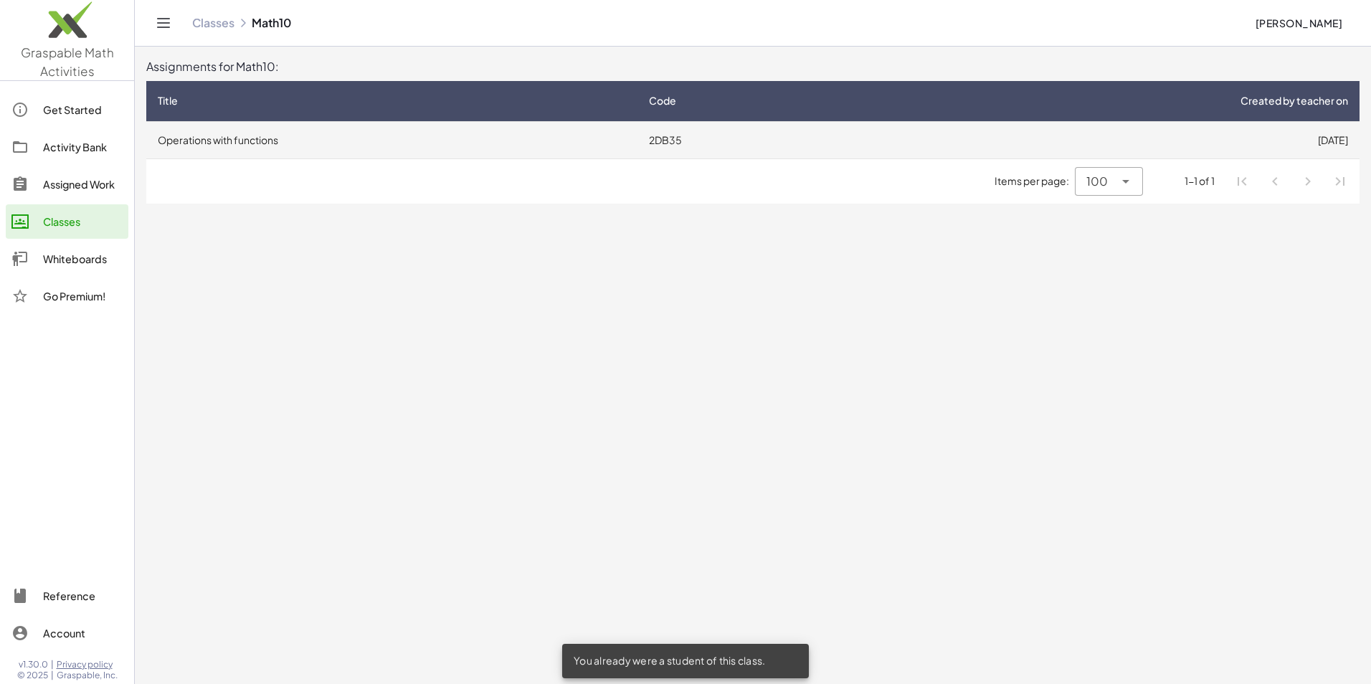
click at [256, 142] on td "Operations with functions" at bounding box center [391, 139] width 491 height 37
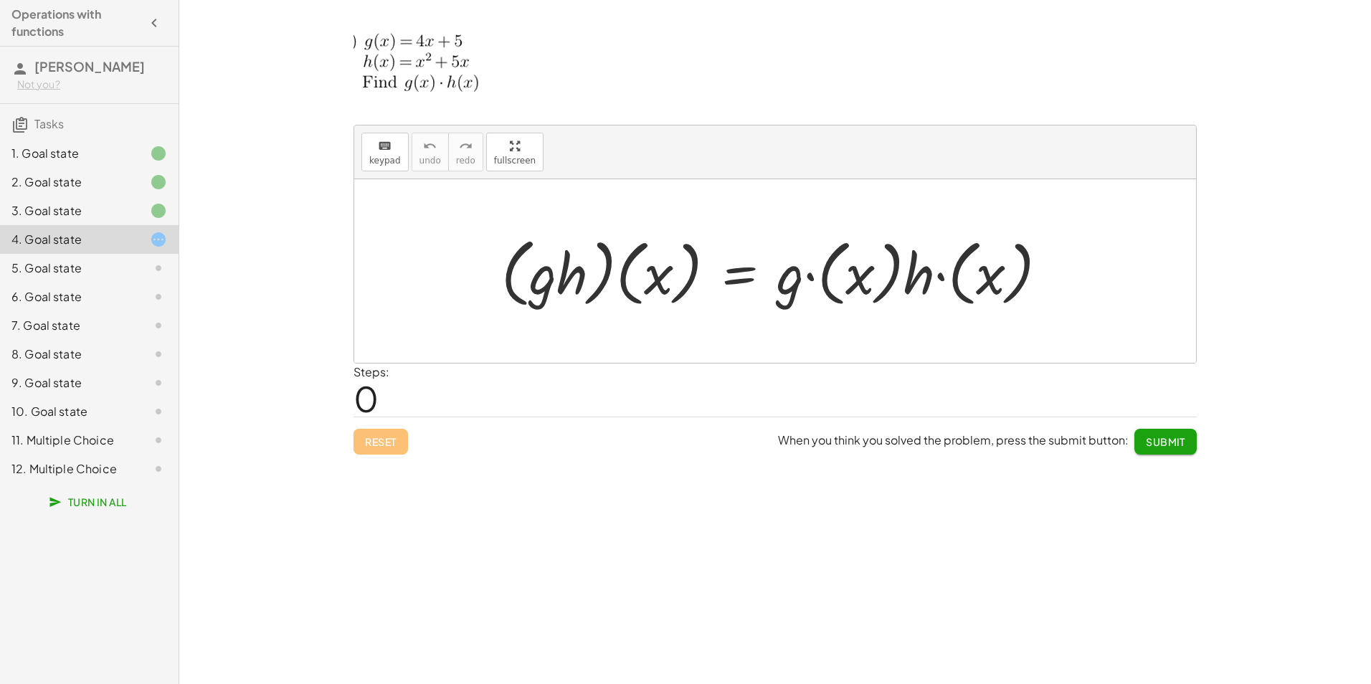
click at [133, 254] on div "3. Goal state" at bounding box center [89, 268] width 179 height 29
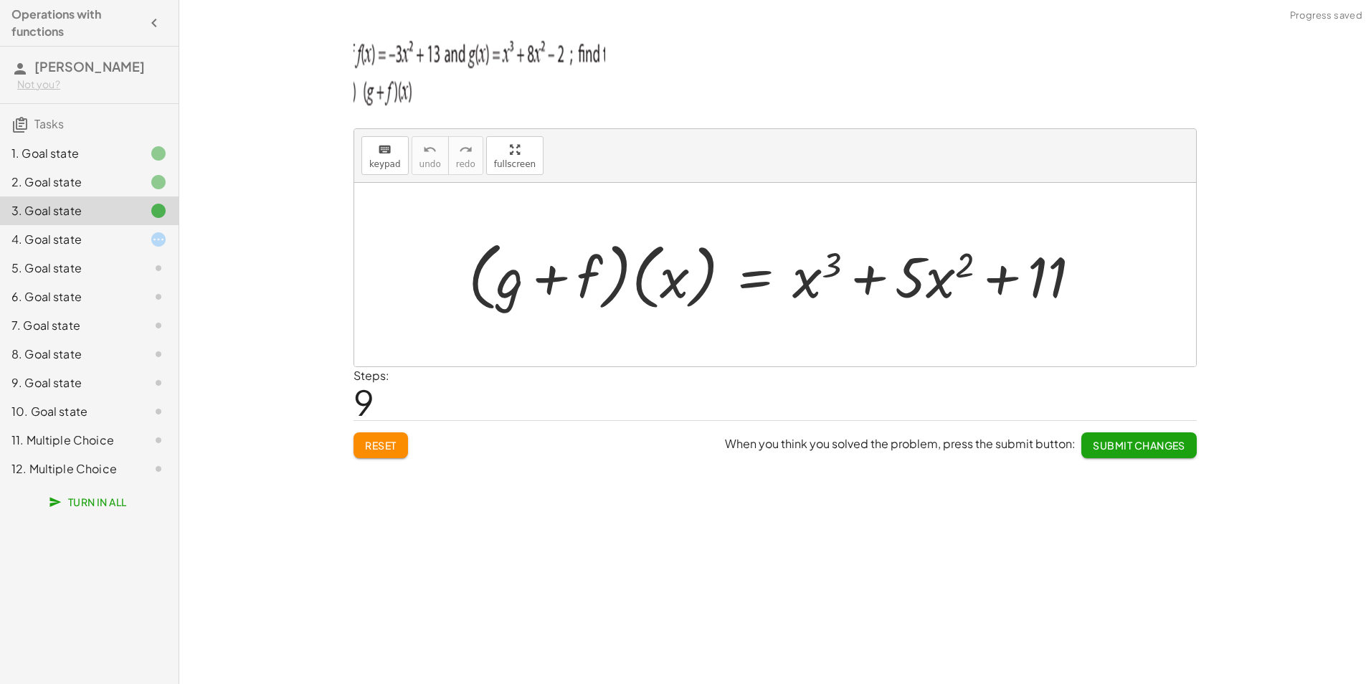
click at [135, 247] on div at bounding box center [147, 239] width 40 height 17
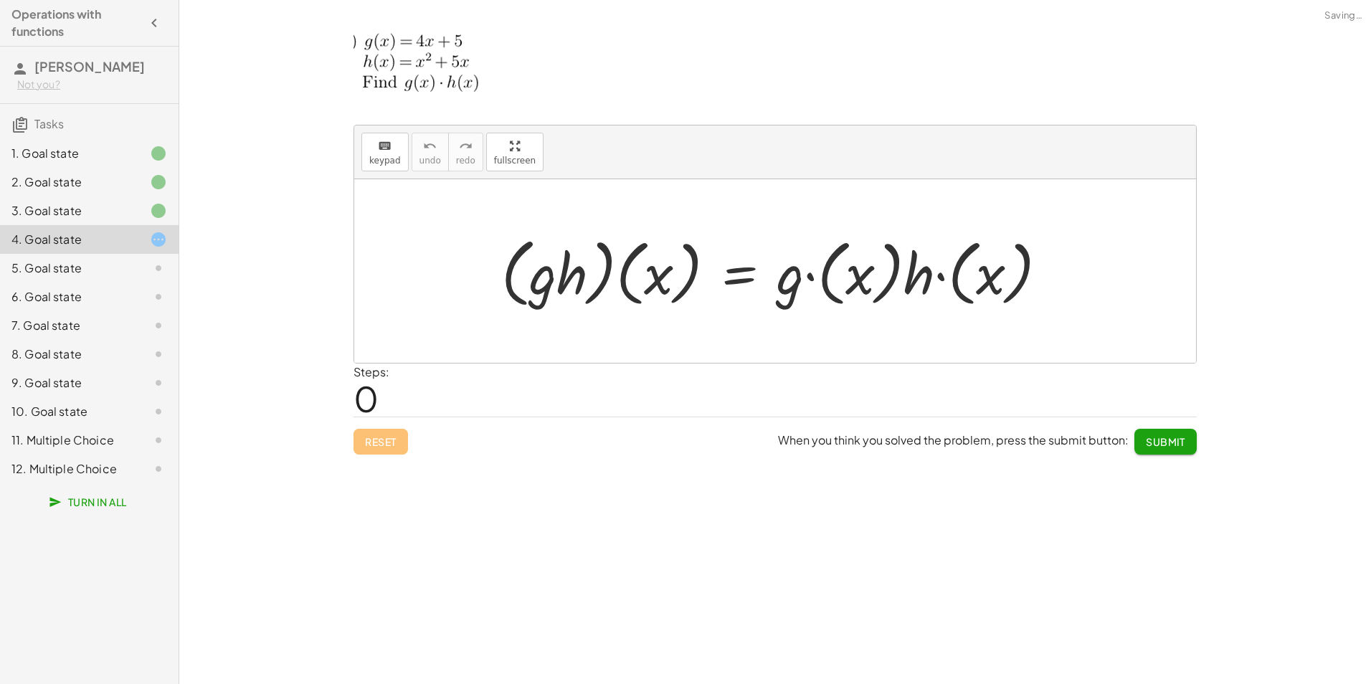
click at [120, 148] on div "1. Goal state" at bounding box center [68, 153] width 115 height 17
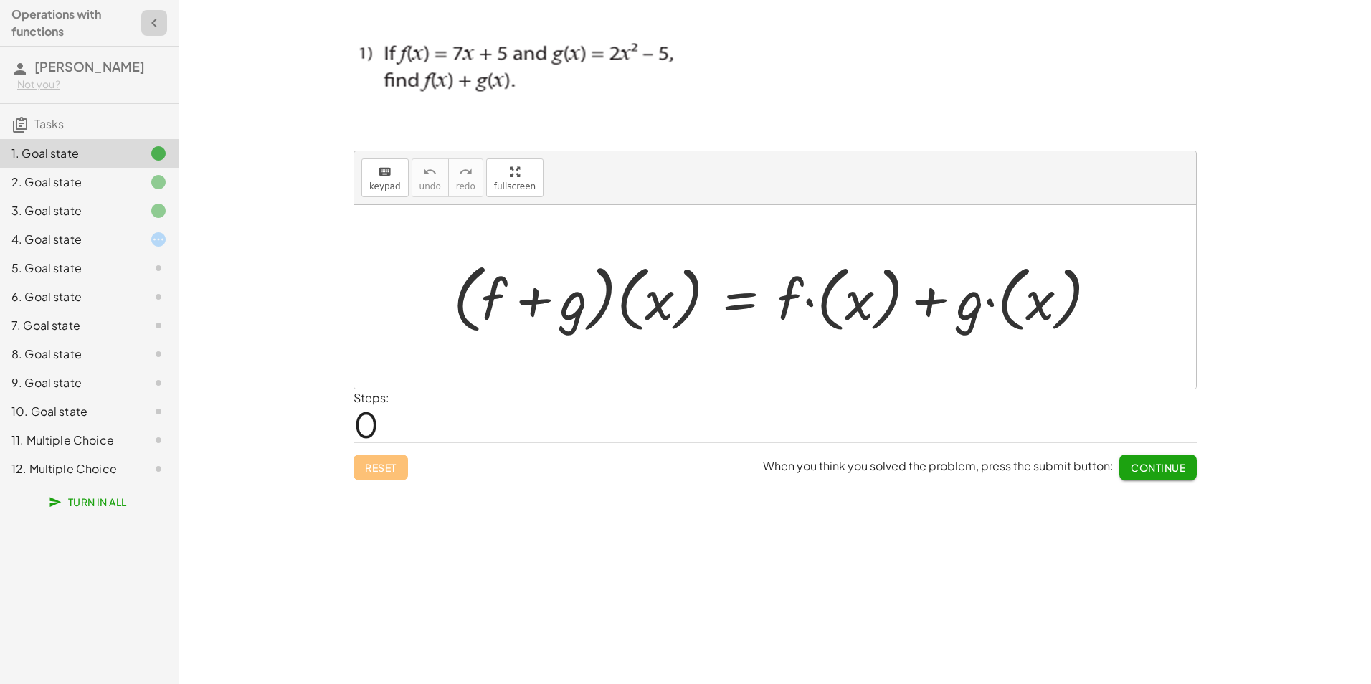
click at [161, 27] on icon "button" at bounding box center [154, 22] width 17 height 17
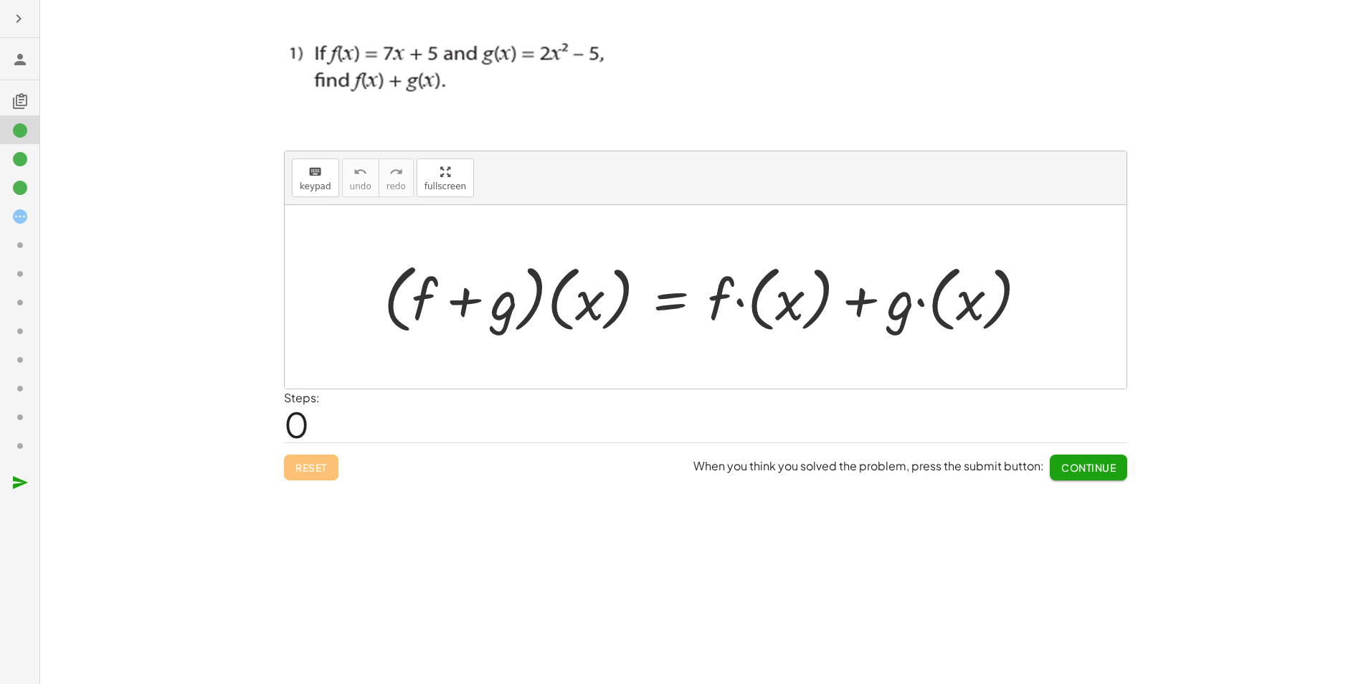
click at [24, 25] on icon "button" at bounding box center [18, 18] width 17 height 17
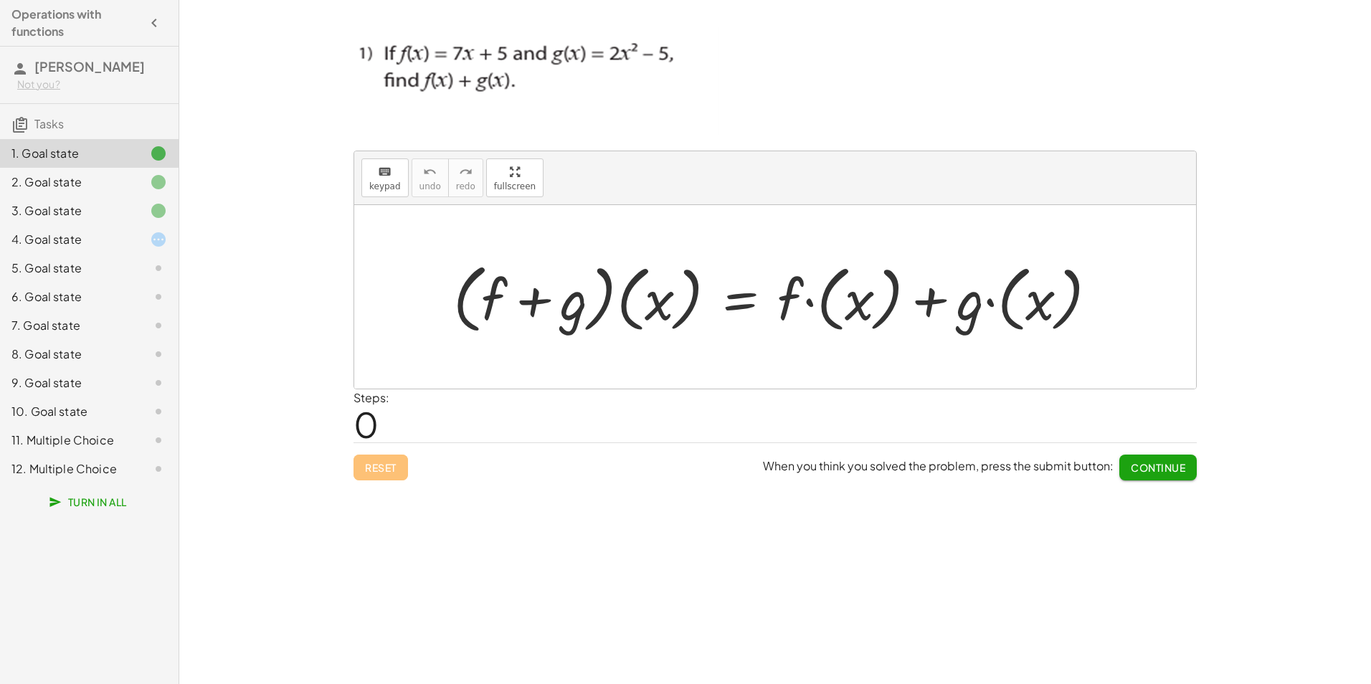
click at [53, 66] on span "[PERSON_NAME]" at bounding box center [89, 66] width 110 height 16
click at [141, 26] on button "button" at bounding box center [154, 23] width 26 height 26
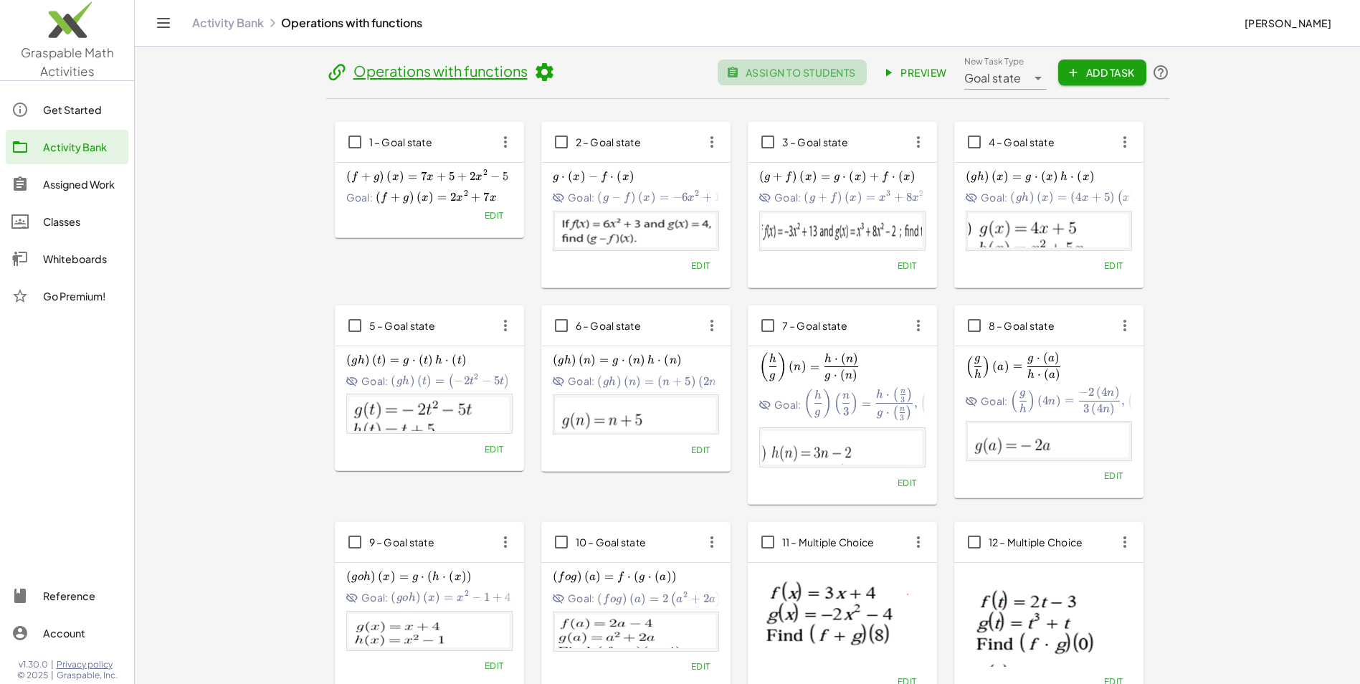
click at [814, 67] on span "assign to students" at bounding box center [792, 72] width 126 height 13
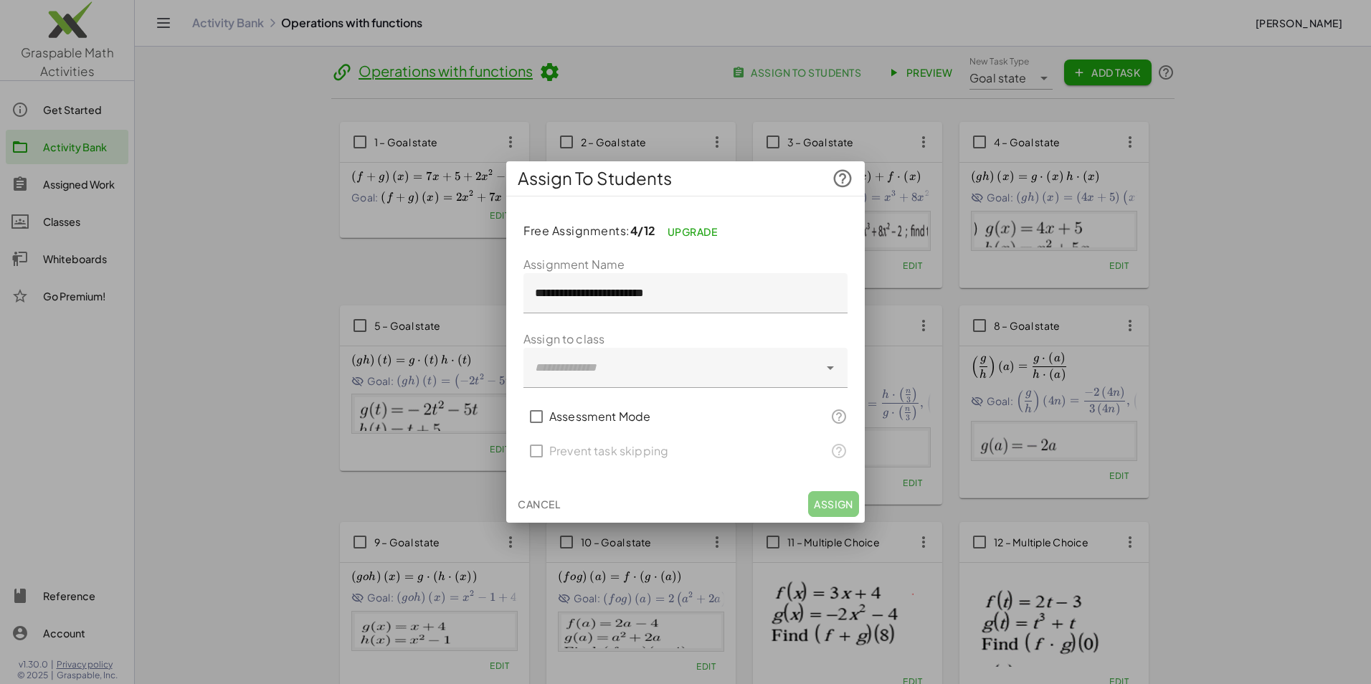
click at [796, 375] on div at bounding box center [670, 368] width 295 height 40
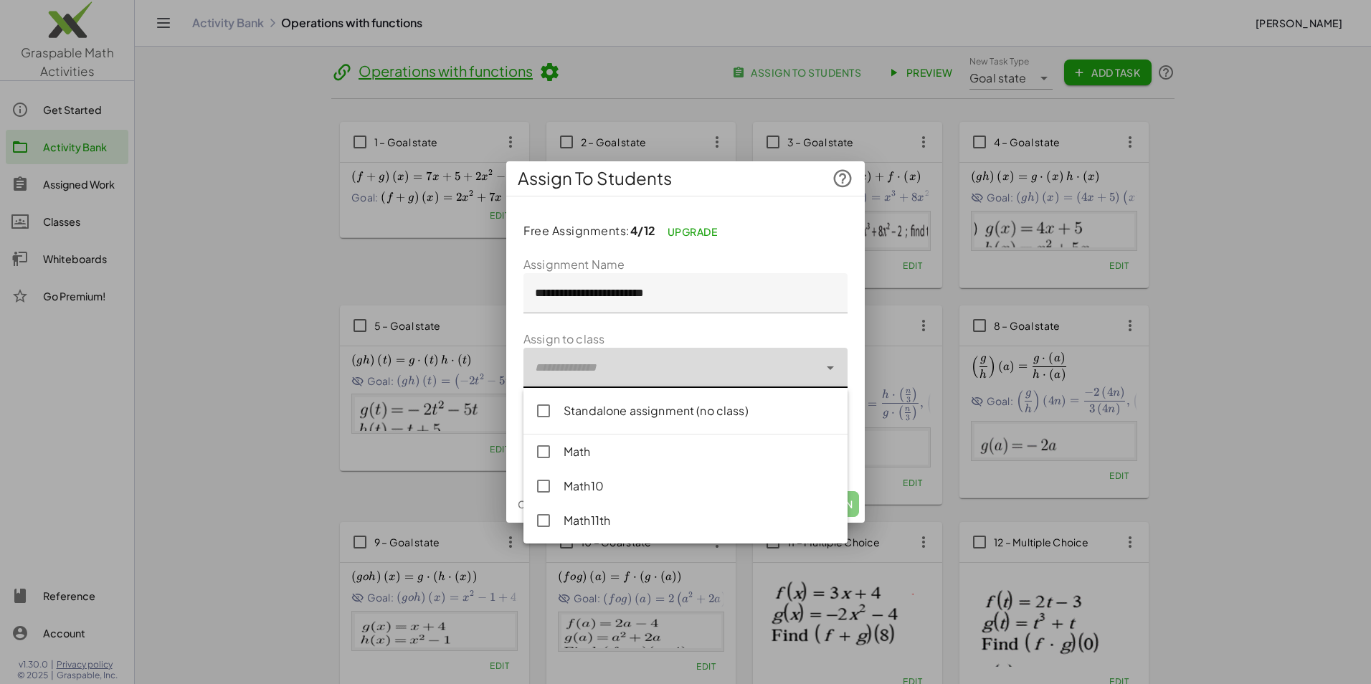
click at [825, 362] on icon at bounding box center [830, 367] width 17 height 17
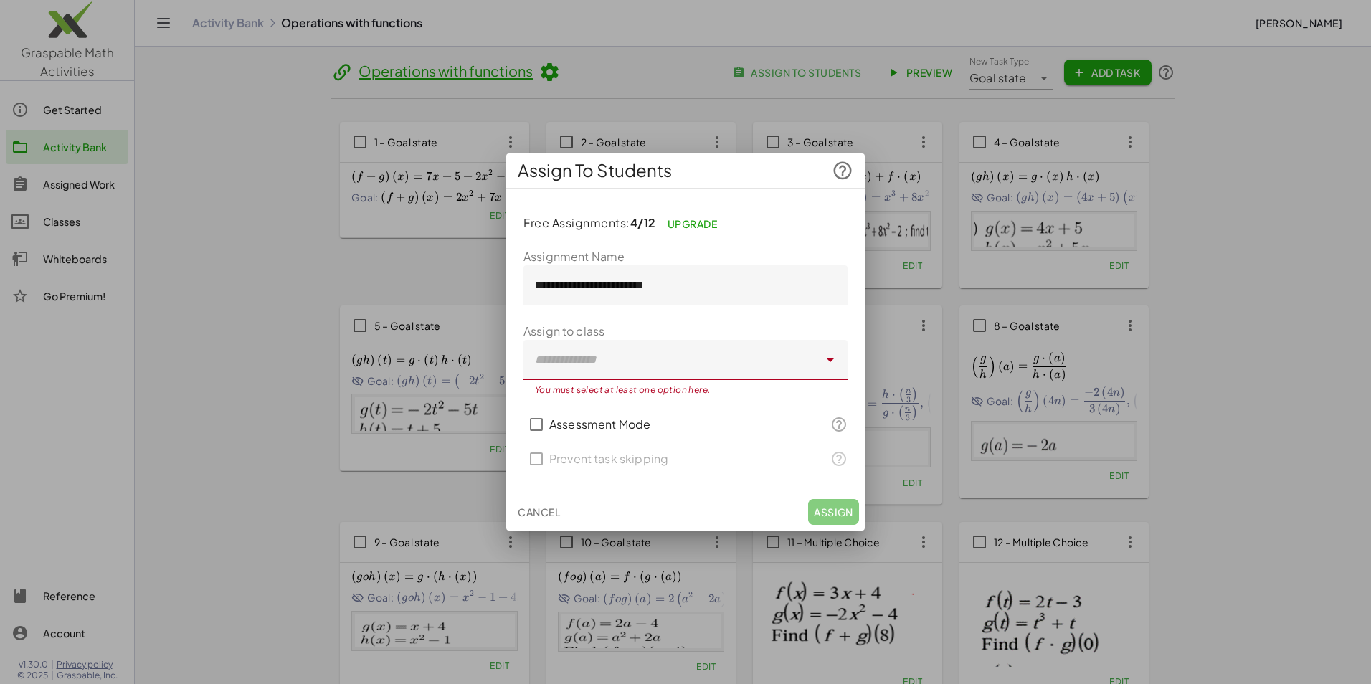
click at [766, 374] on div at bounding box center [670, 360] width 295 height 40
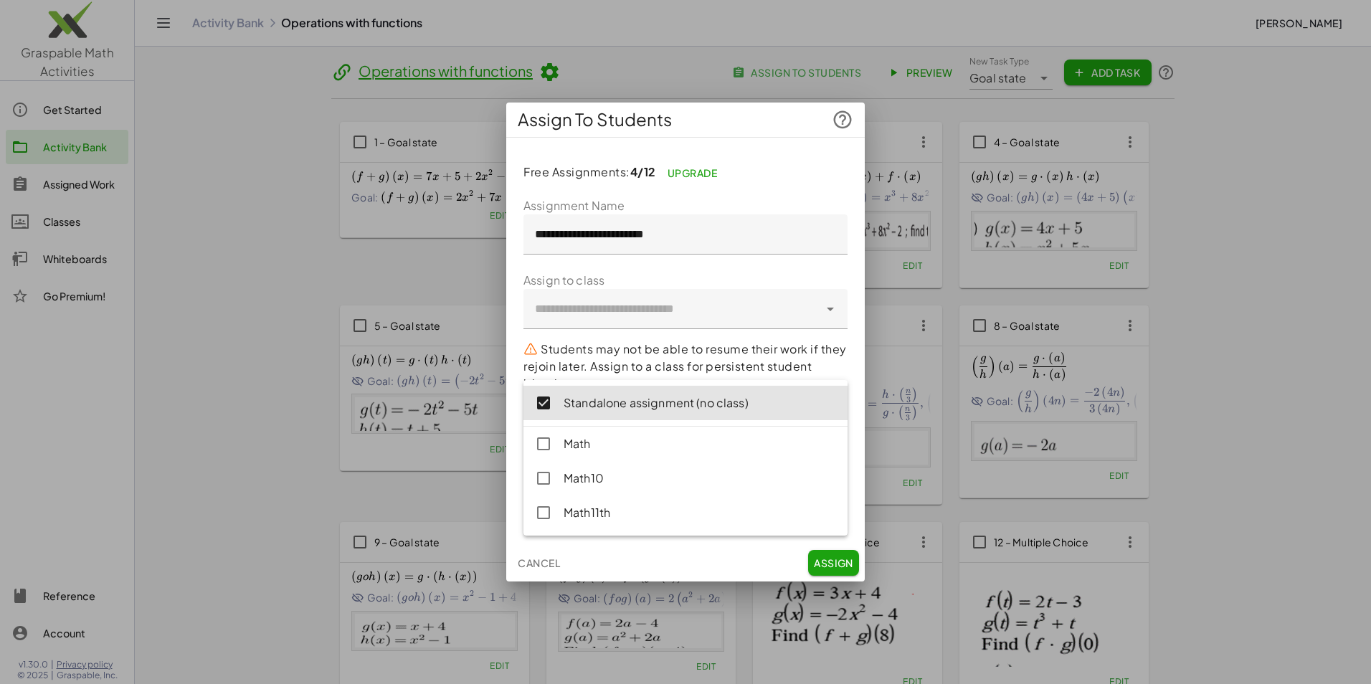
click at [701, 551] on div "Cancel Assign" at bounding box center [685, 562] width 358 height 37
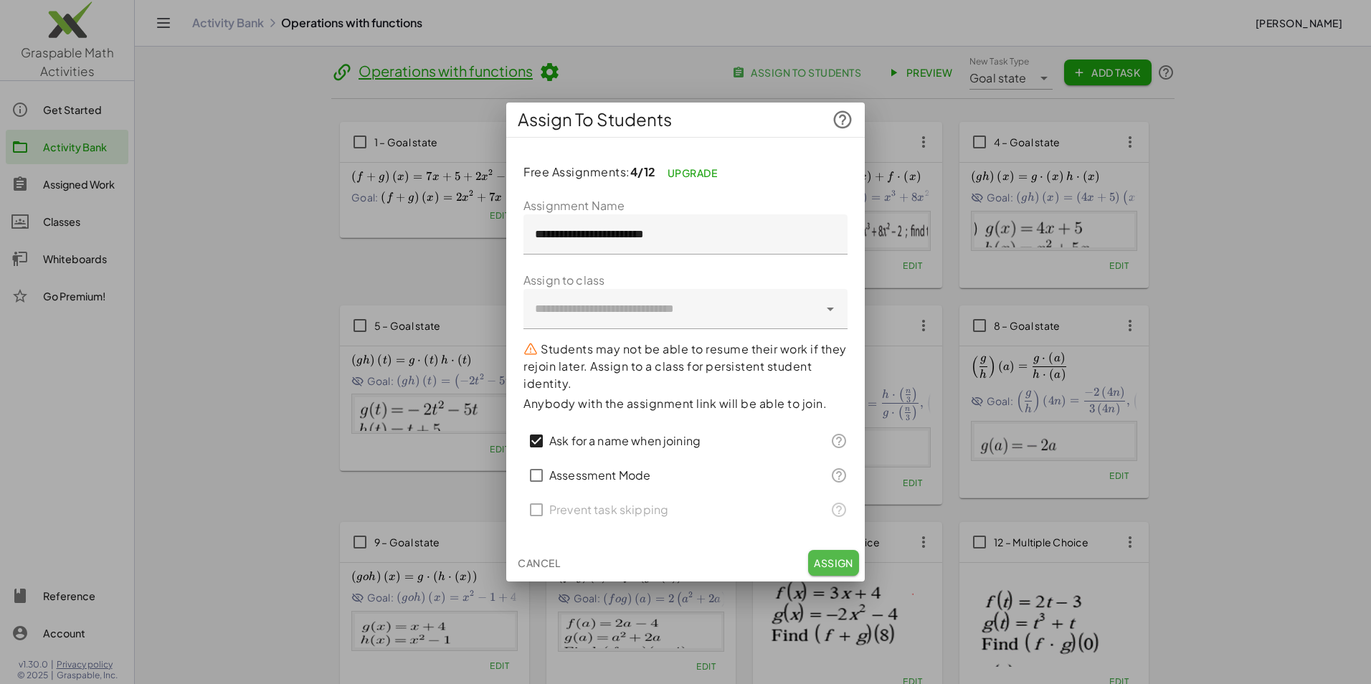
click at [844, 566] on span "Assign" at bounding box center [833, 562] width 39 height 13
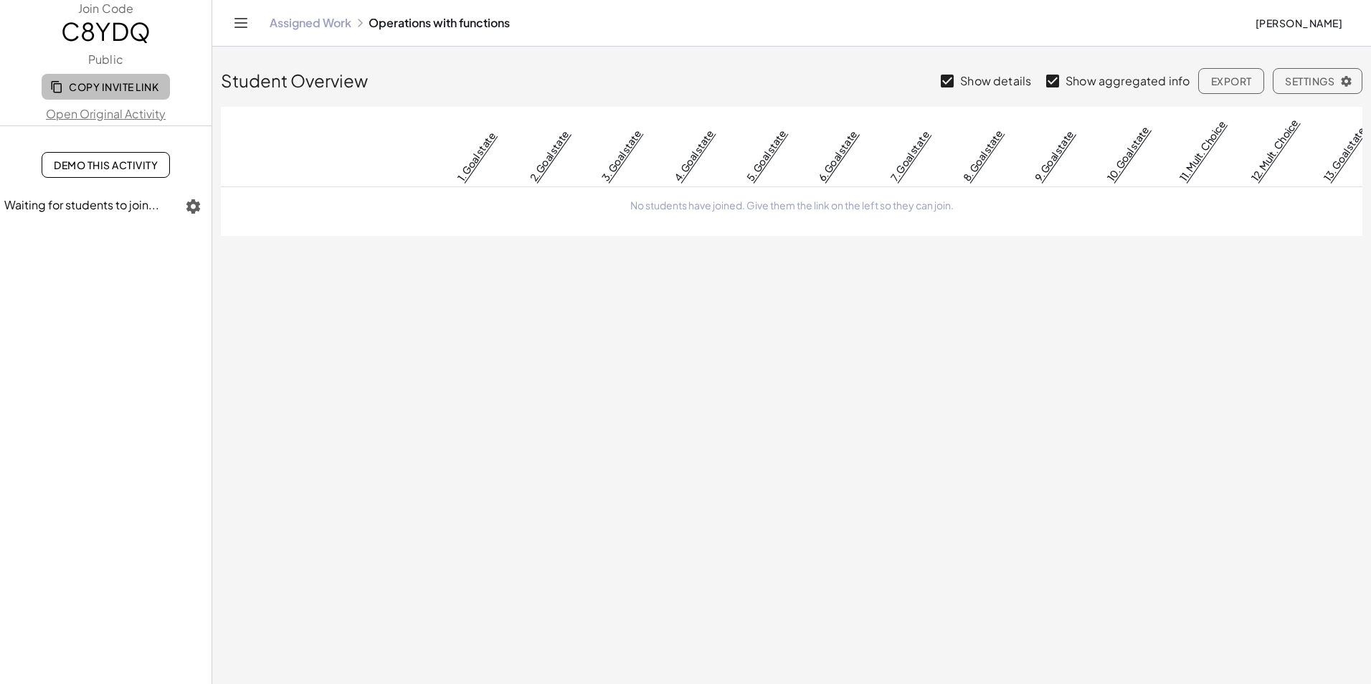
click at [136, 91] on span "Copy Invite Link" at bounding box center [105, 86] width 105 height 13
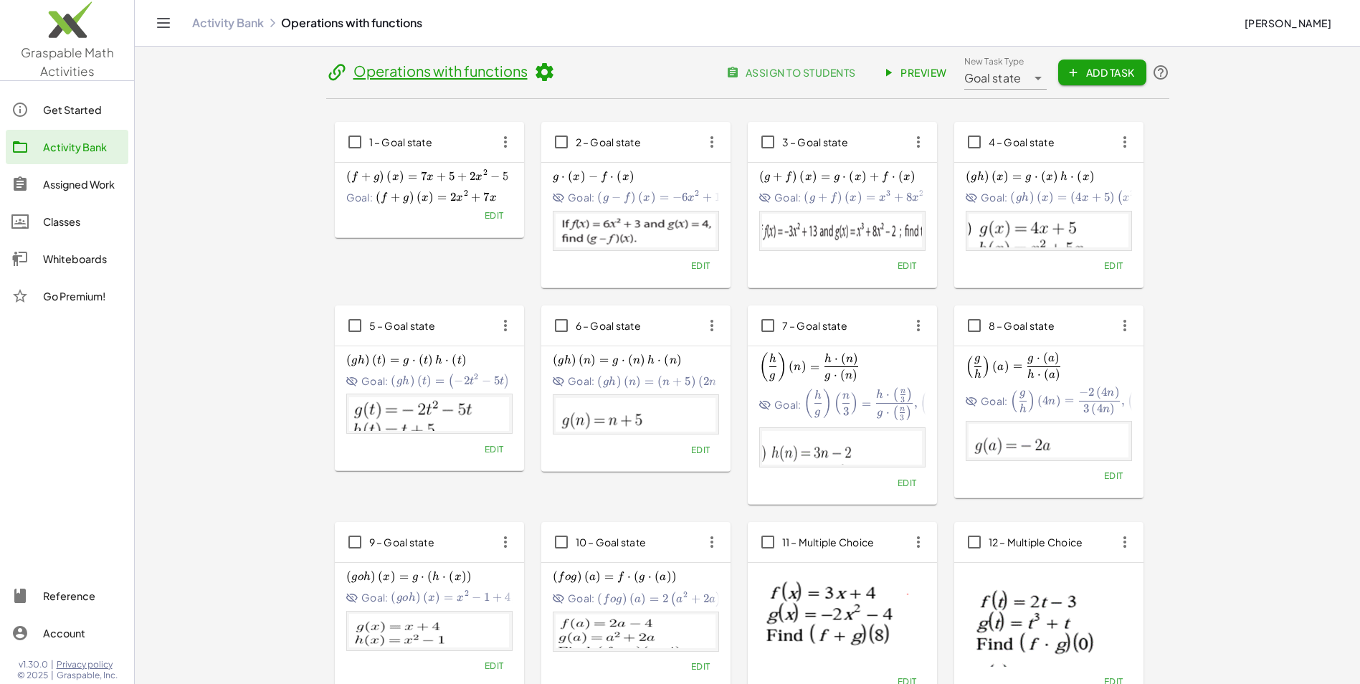
click at [105, 186] on div "Assigned Work" at bounding box center [83, 184] width 80 height 17
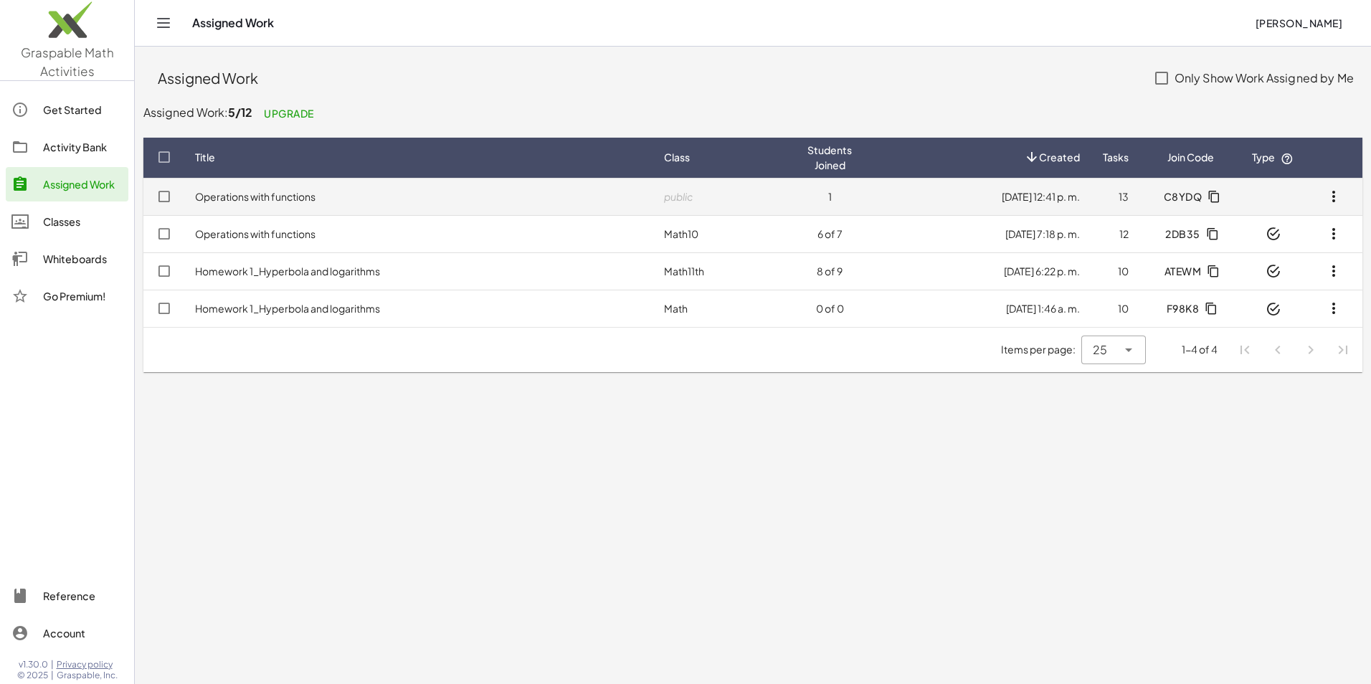
click at [547, 191] on td "Operations with functions" at bounding box center [418, 196] width 469 height 37
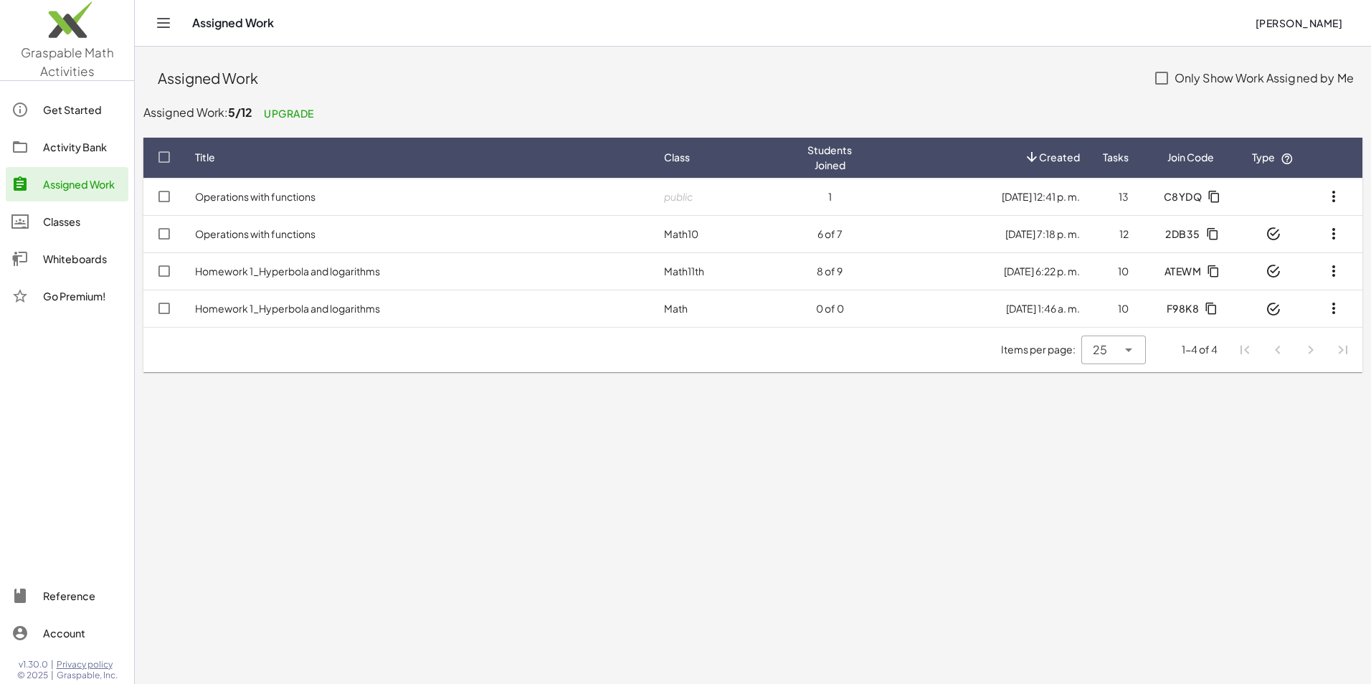
click at [92, 143] on div "Activity Bank" at bounding box center [83, 146] width 80 height 17
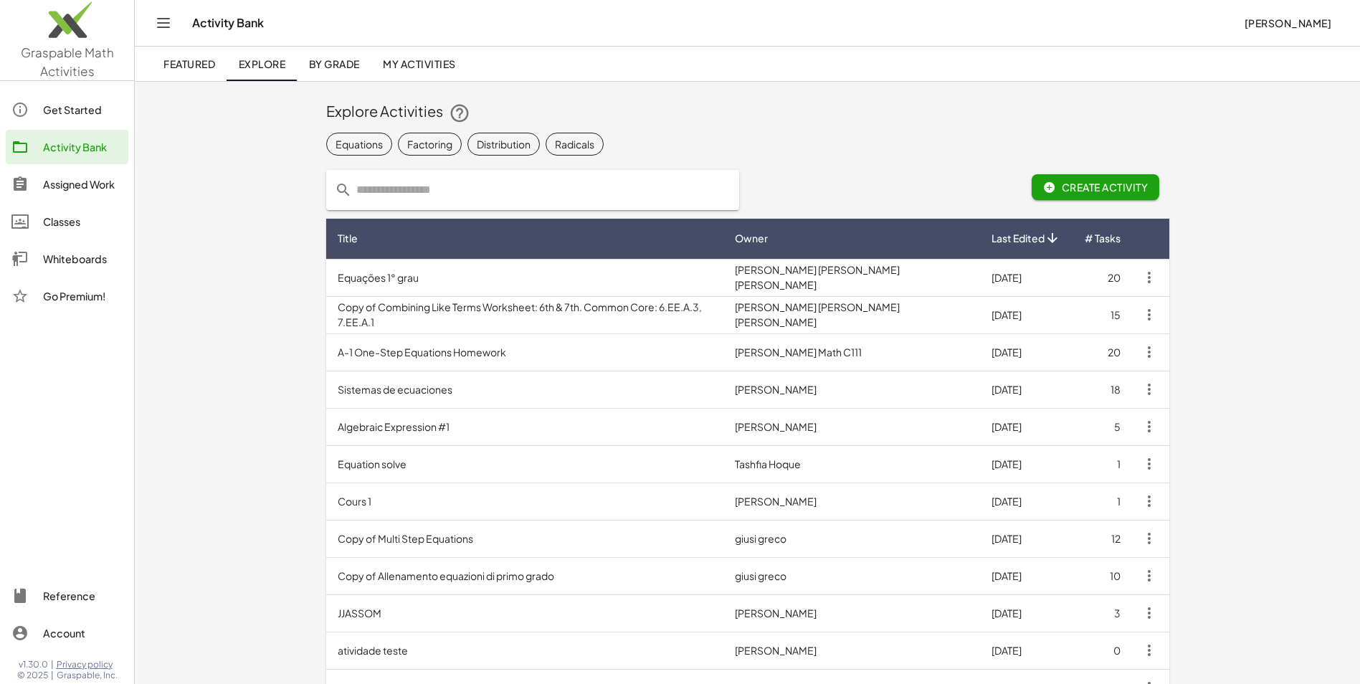
click at [83, 181] on div "Assigned Work" at bounding box center [83, 184] width 80 height 17
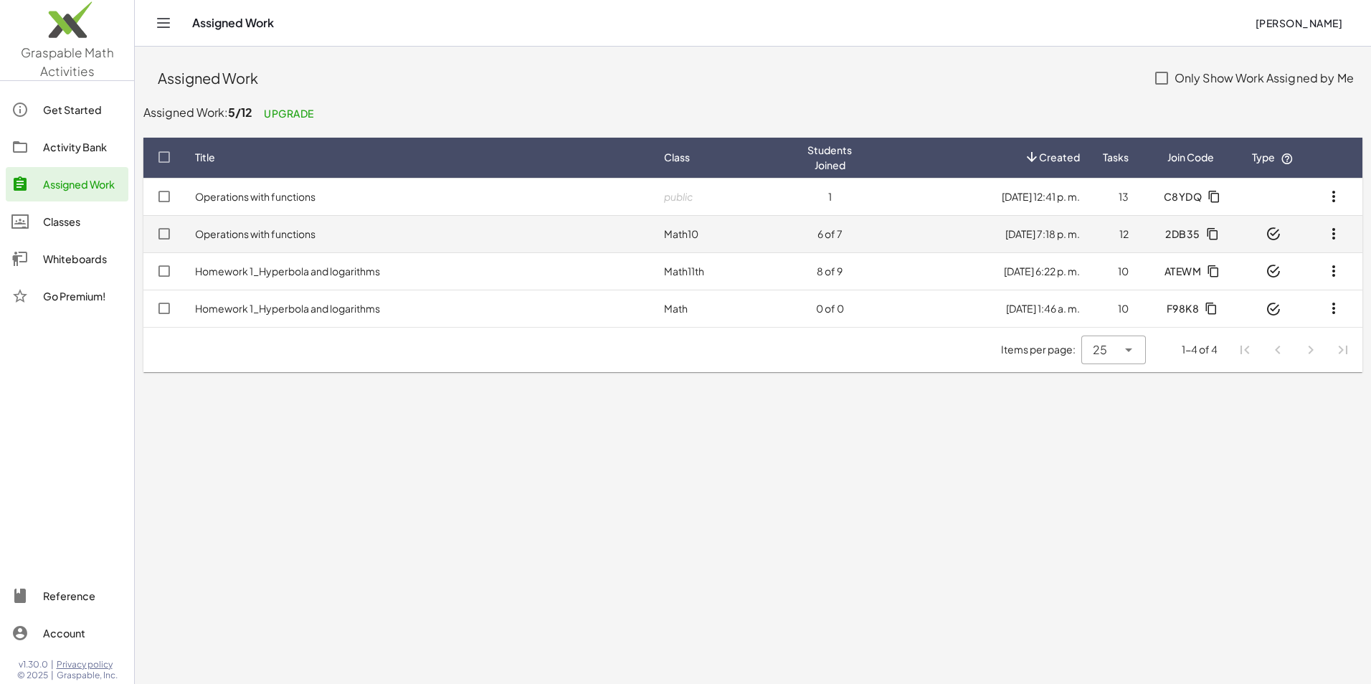
click at [384, 229] on td "Operations with functions" at bounding box center [418, 233] width 469 height 37
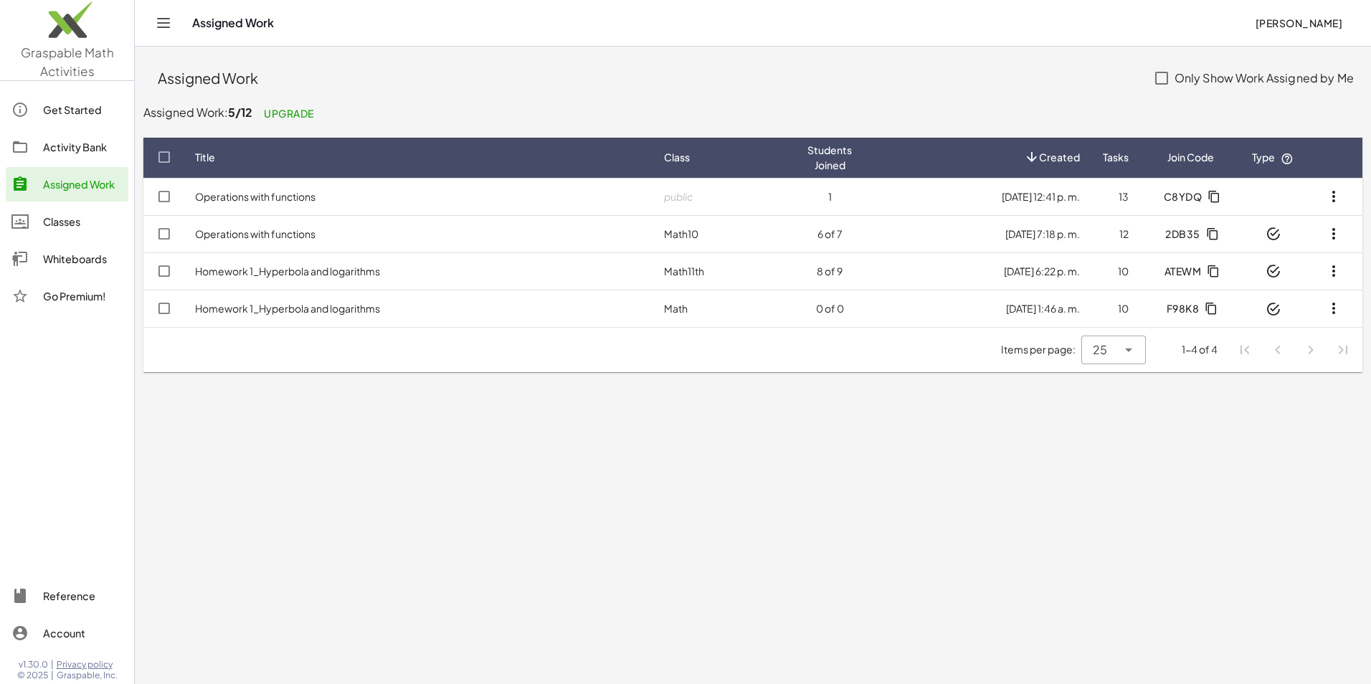
click at [85, 149] on div "Activity Bank" at bounding box center [83, 146] width 80 height 17
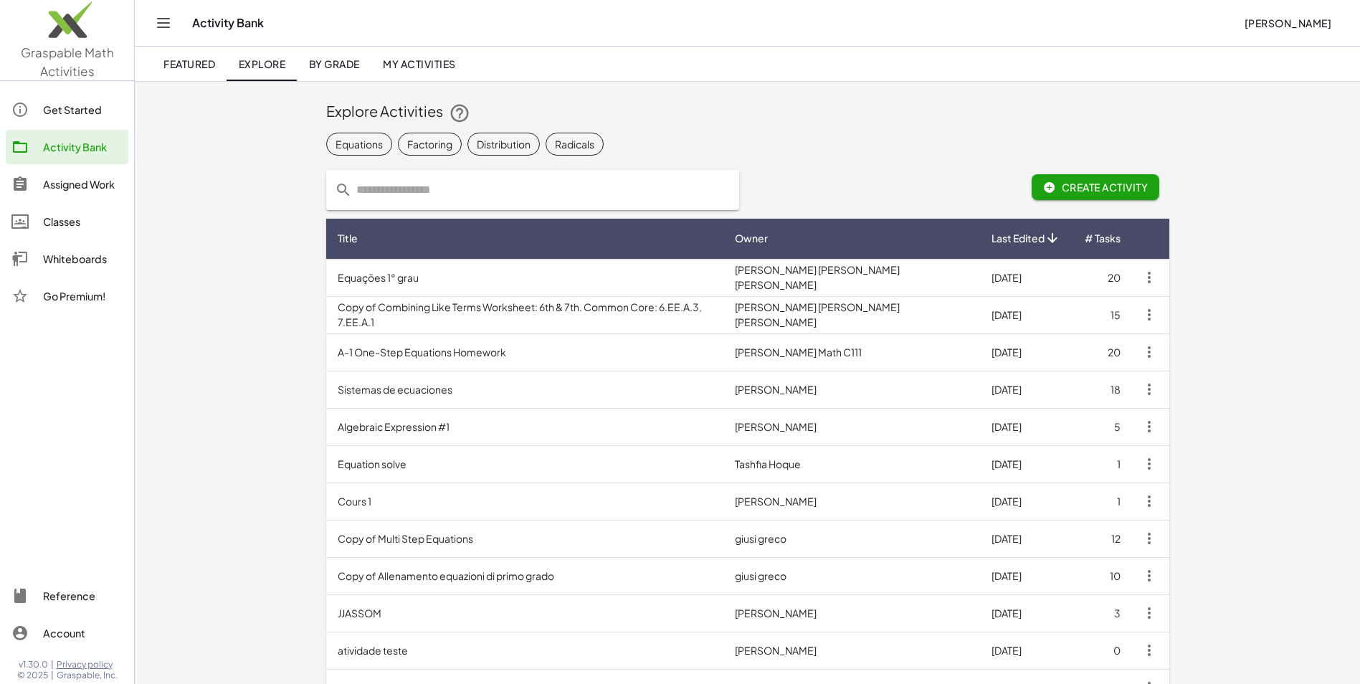
click at [102, 192] on div "Assigned Work" at bounding box center [83, 184] width 80 height 17
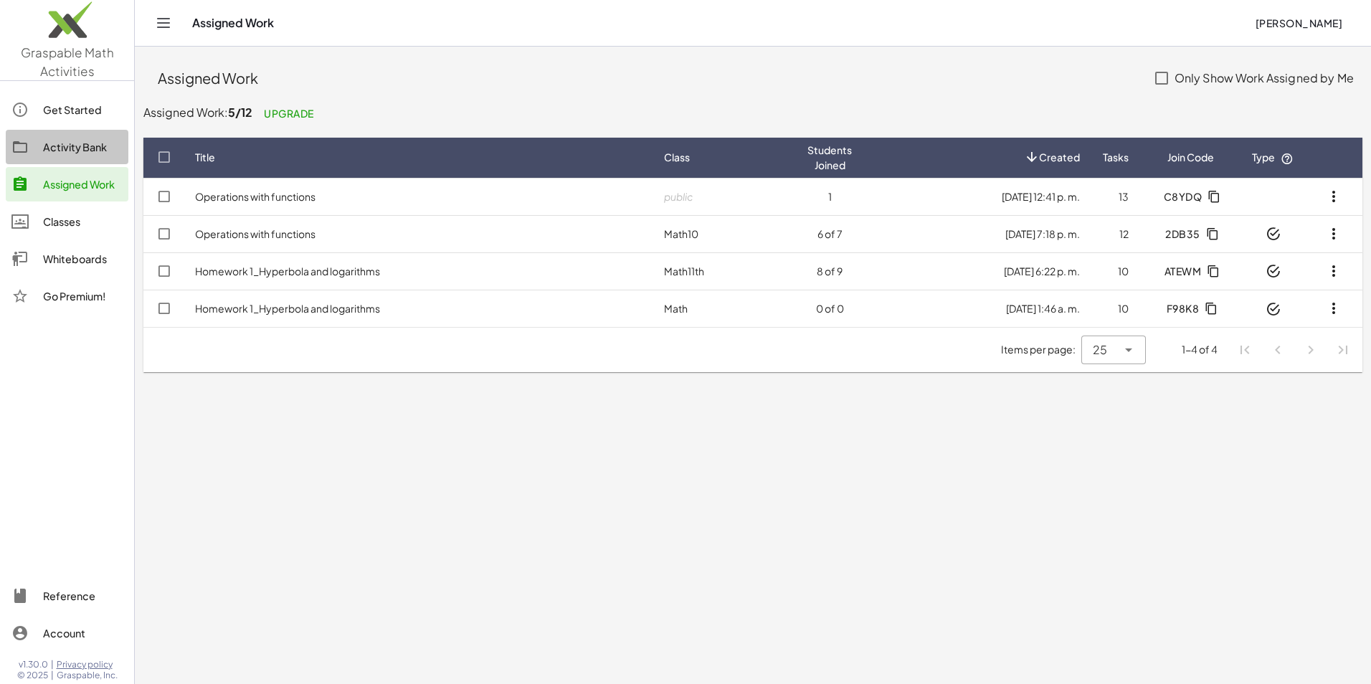
click at [103, 153] on div "Activity Bank" at bounding box center [83, 146] width 80 height 17
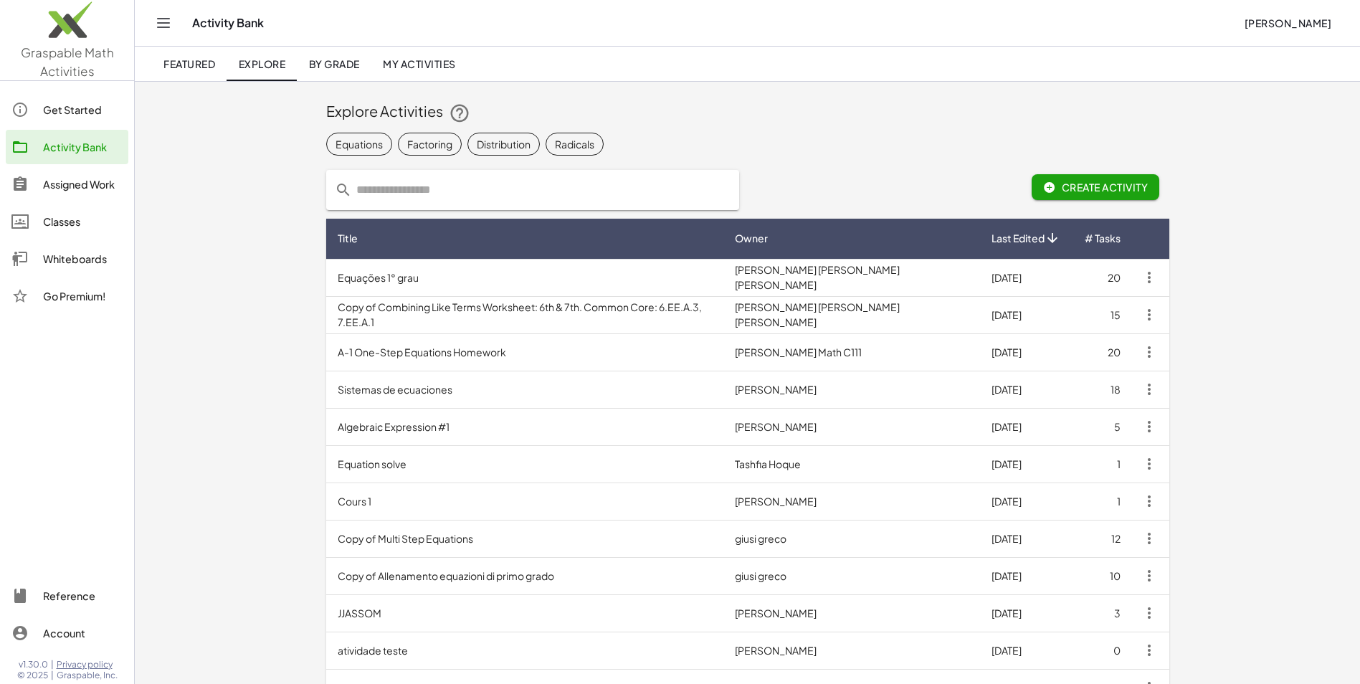
click at [402, 57] on link "My Activities" at bounding box center [419, 64] width 96 height 34
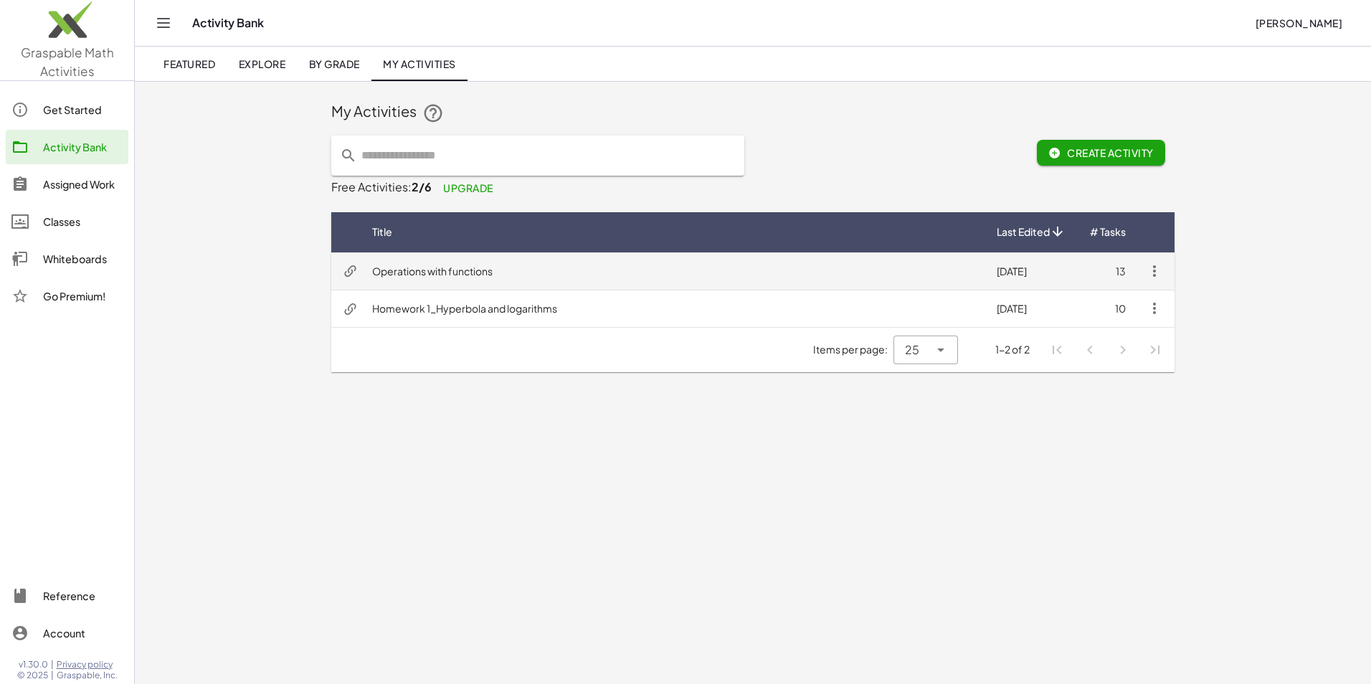
click at [534, 263] on td "Operations with functions" at bounding box center [673, 270] width 624 height 37
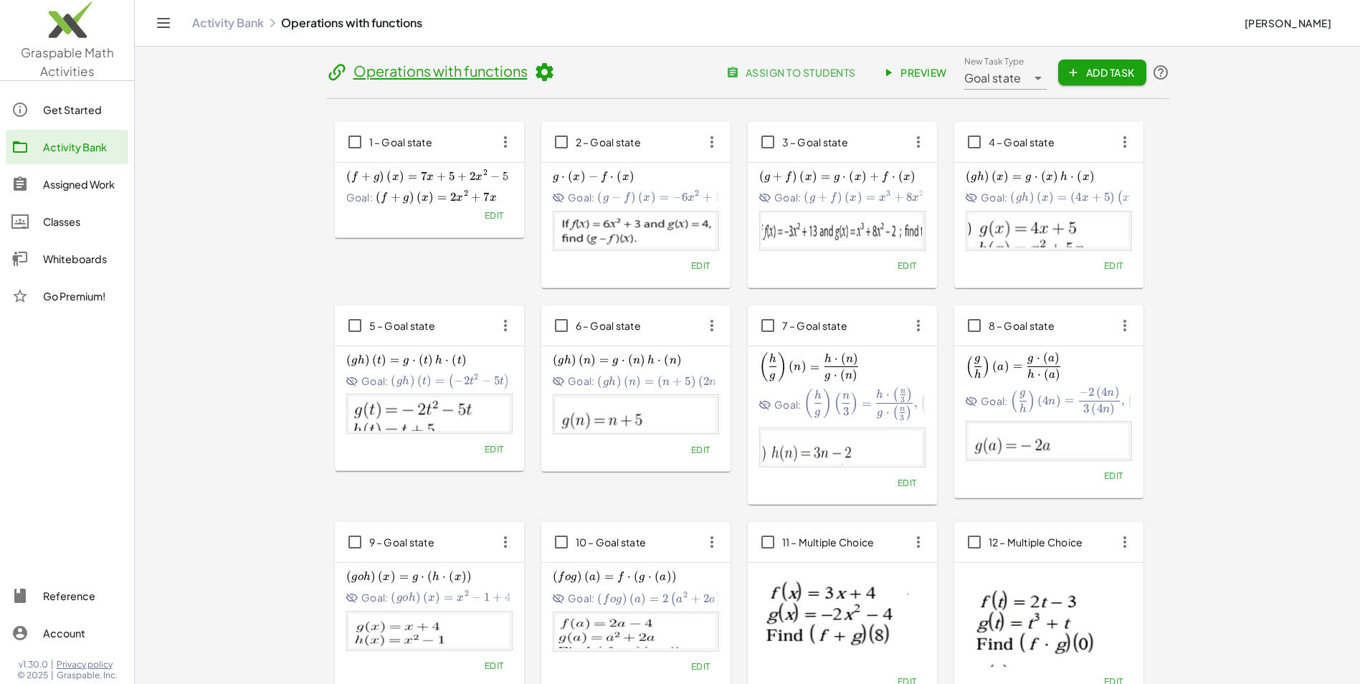
click at [497, 214] on span "Edit" at bounding box center [493, 215] width 19 height 11
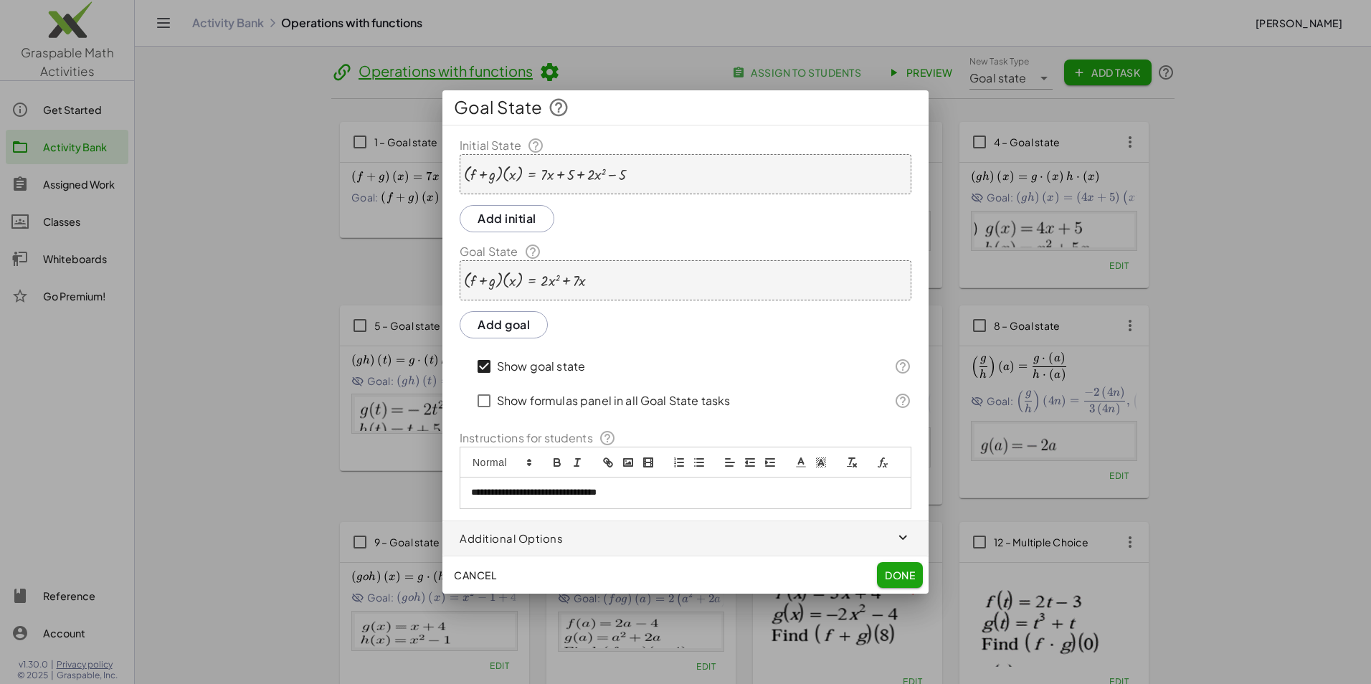
click at [639, 179] on div "· ( + f + g ) · ( x ) = + · 7 · x + 5 + · 2 · x 2 − 5" at bounding box center [686, 174] width 452 height 40
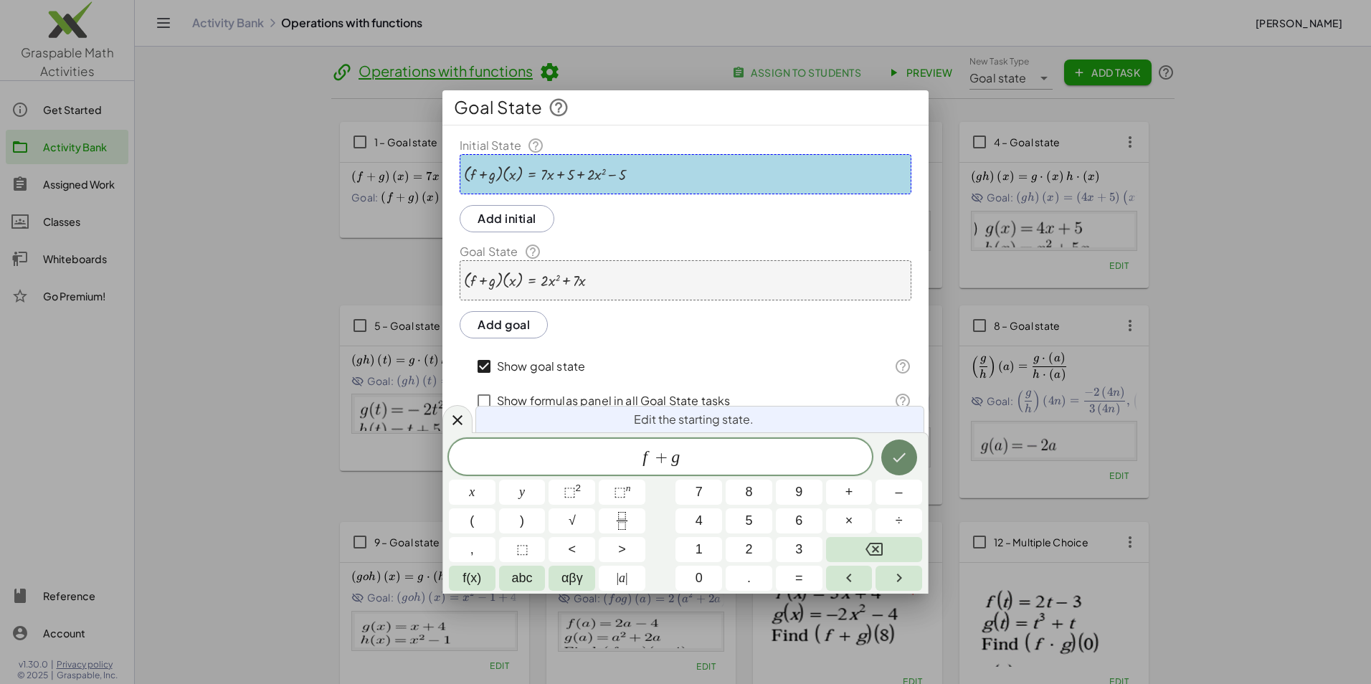
click at [900, 460] on icon "Done" at bounding box center [898, 457] width 17 height 17
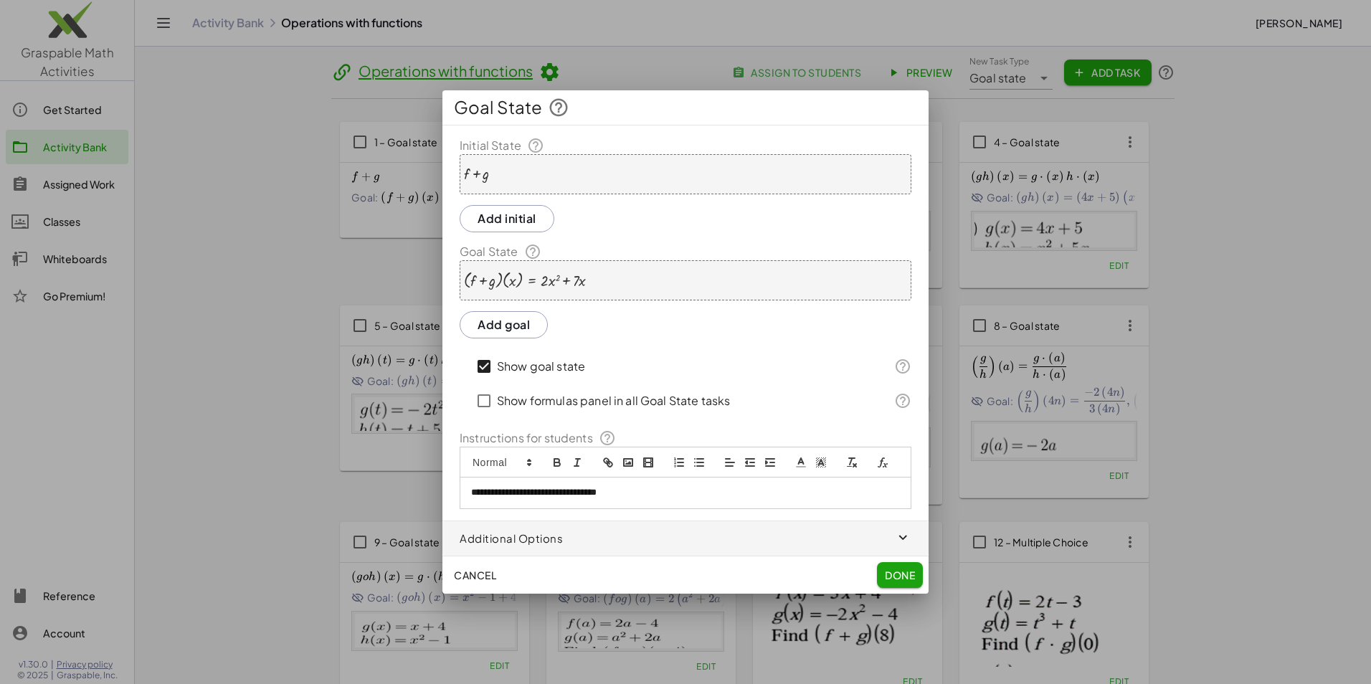
click at [525, 281] on div at bounding box center [525, 281] width 122 height 18
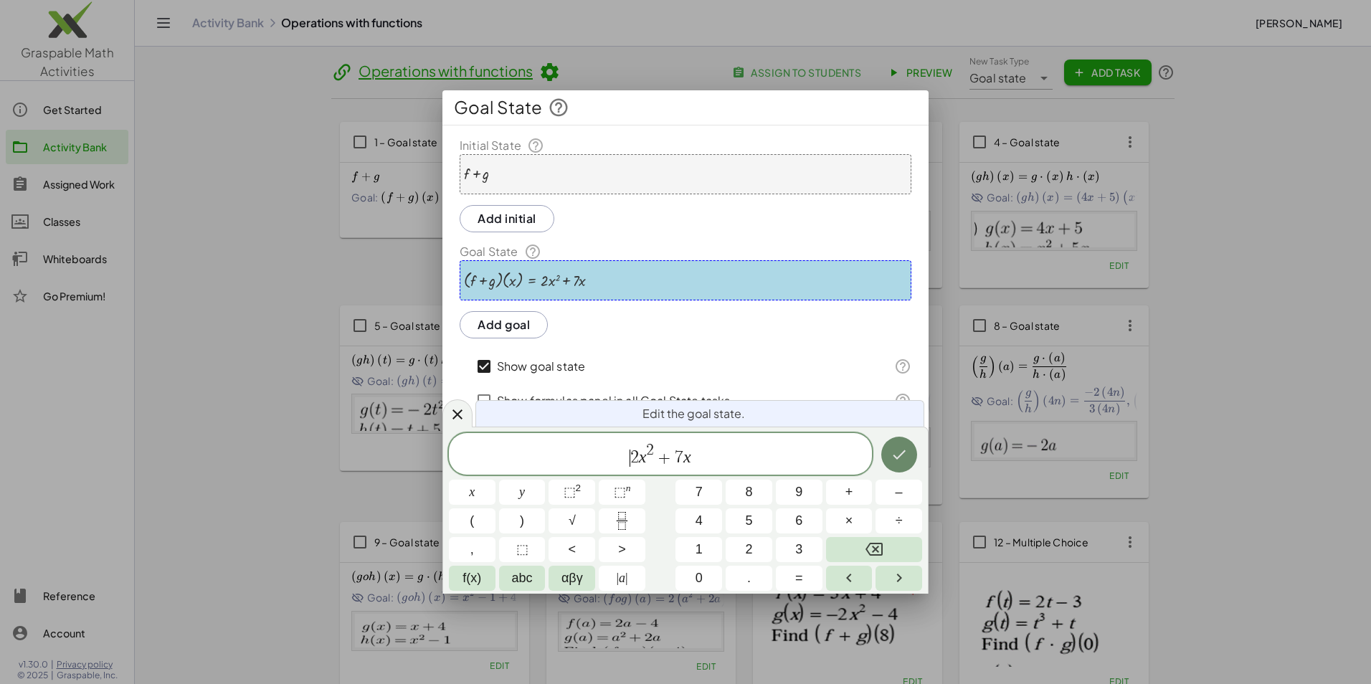
click at [899, 454] on icon "Done" at bounding box center [898, 454] width 17 height 17
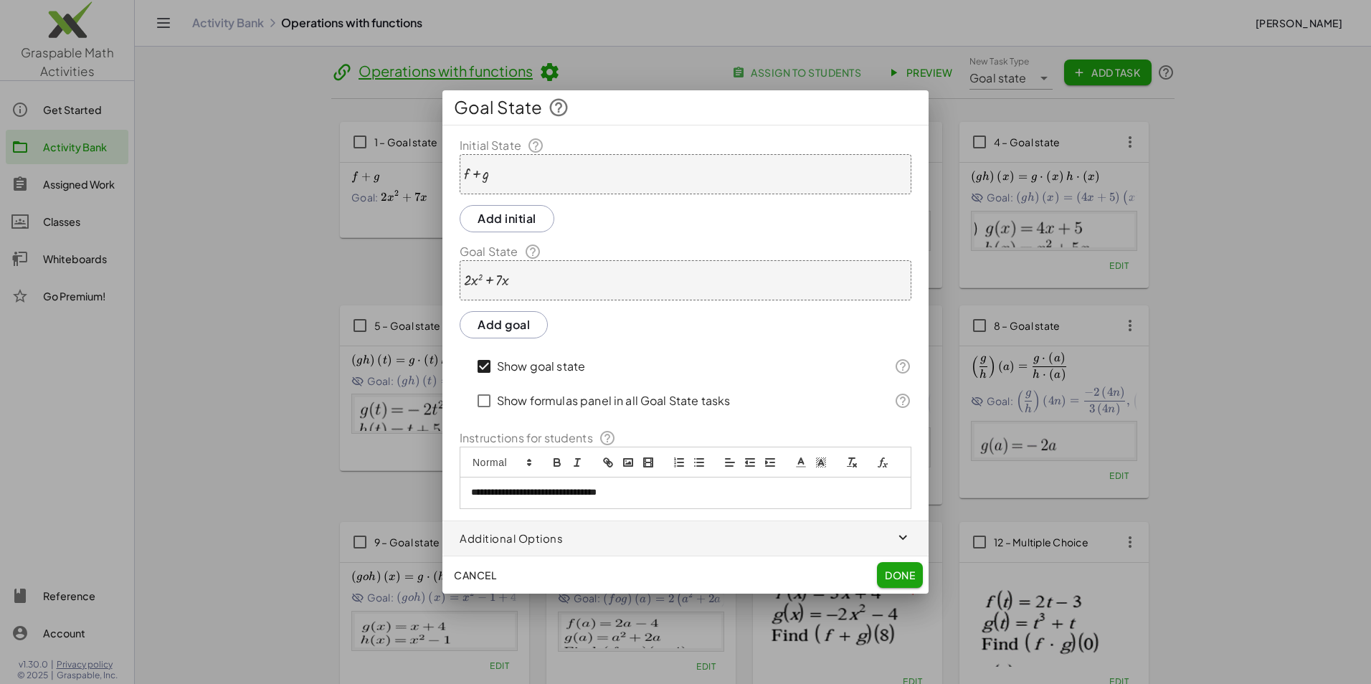
click at [655, 492] on p "**********" at bounding box center [685, 492] width 429 height 13
drag, startPoint x: 655, startPoint y: 492, endPoint x: 464, endPoint y: 487, distance: 191.5
click at [464, 487] on div "**********" at bounding box center [685, 492] width 450 height 30
click at [883, 462] on icon "formula" at bounding box center [882, 462] width 13 height 13
type input "*"
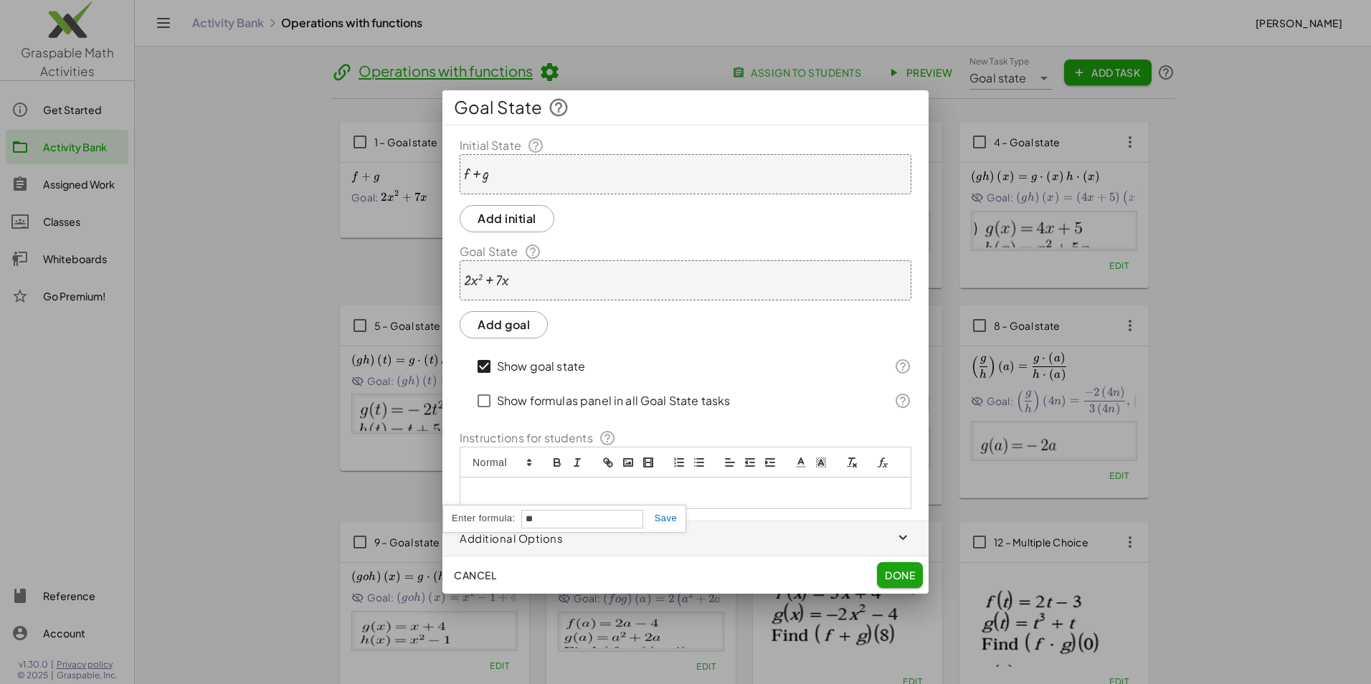
type input "*"
click at [530, 486] on p at bounding box center [685, 492] width 429 height 13
click at [882, 465] on icon "formula" at bounding box center [882, 462] width 13 height 13
type input "********"
click at [668, 523] on link at bounding box center [660, 518] width 34 height 11
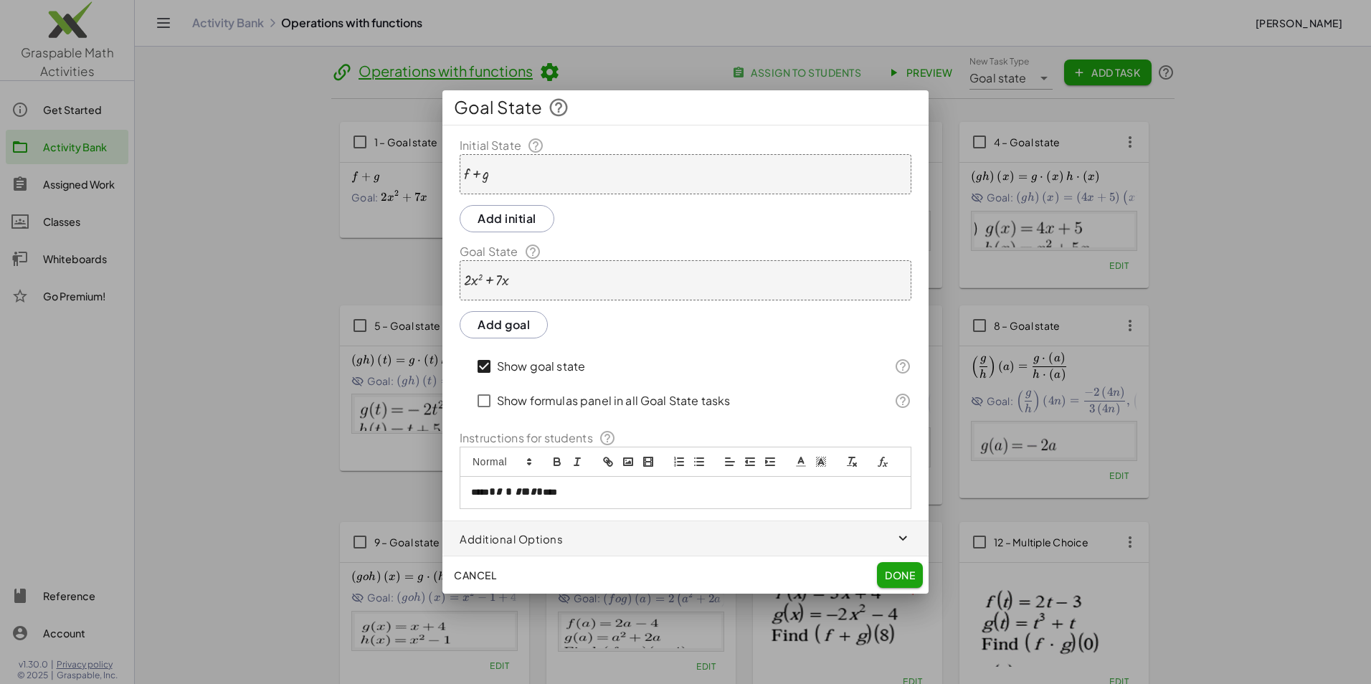
click at [884, 460] on icon "formula" at bounding box center [882, 461] width 13 height 13
click at [674, 522] on link at bounding box center [660, 518] width 34 height 11
click at [881, 464] on icon "formula" at bounding box center [880, 462] width 7 height 10
type input "*********"
click at [758, 518] on link at bounding box center [753, 518] width 34 height 11
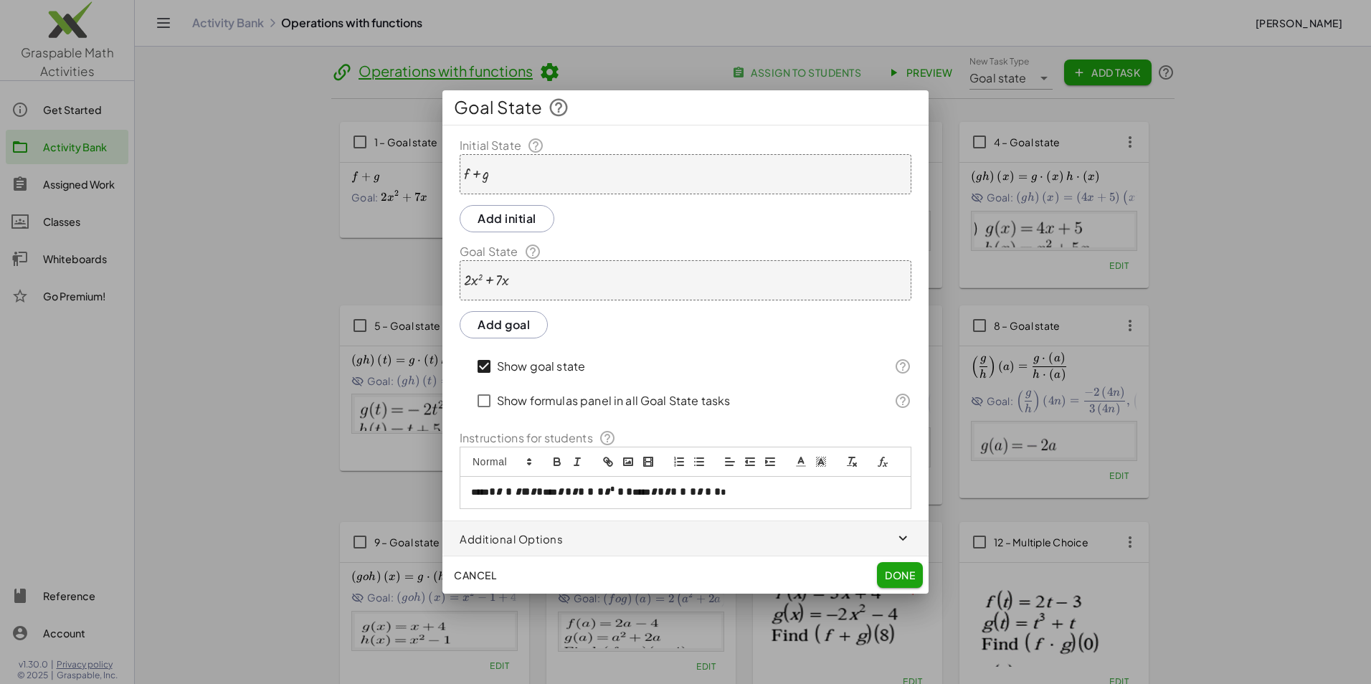
click at [889, 576] on span "Done" at bounding box center [900, 574] width 30 height 13
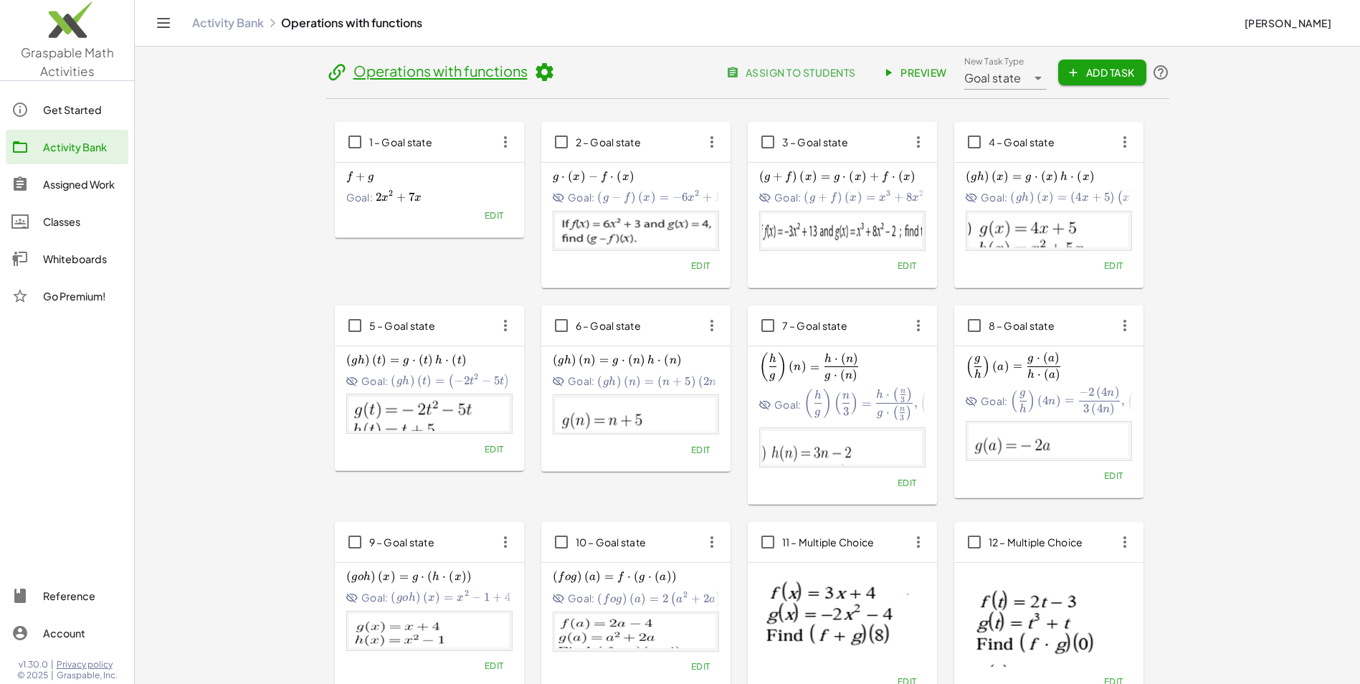
click at [489, 215] on span "Edit" at bounding box center [493, 215] width 19 height 11
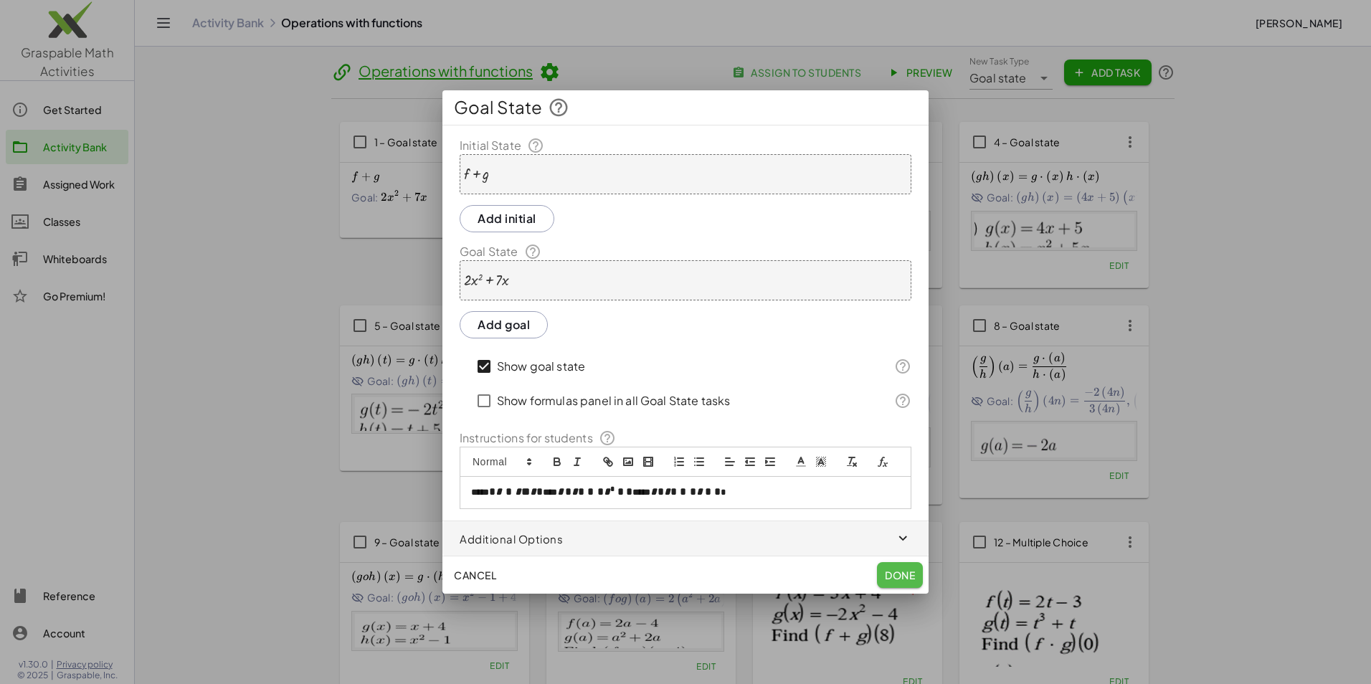
click at [892, 576] on span "Done" at bounding box center [900, 574] width 30 height 13
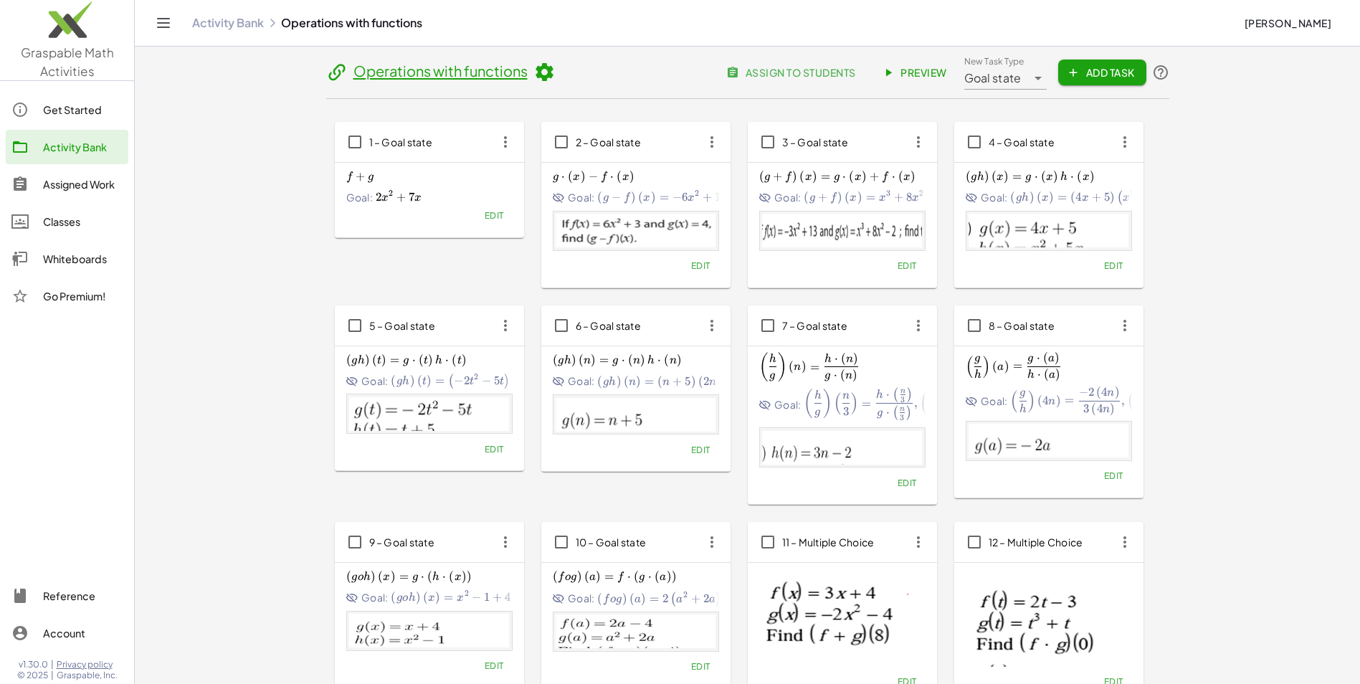
click at [699, 269] on span "Edit" at bounding box center [699, 265] width 19 height 11
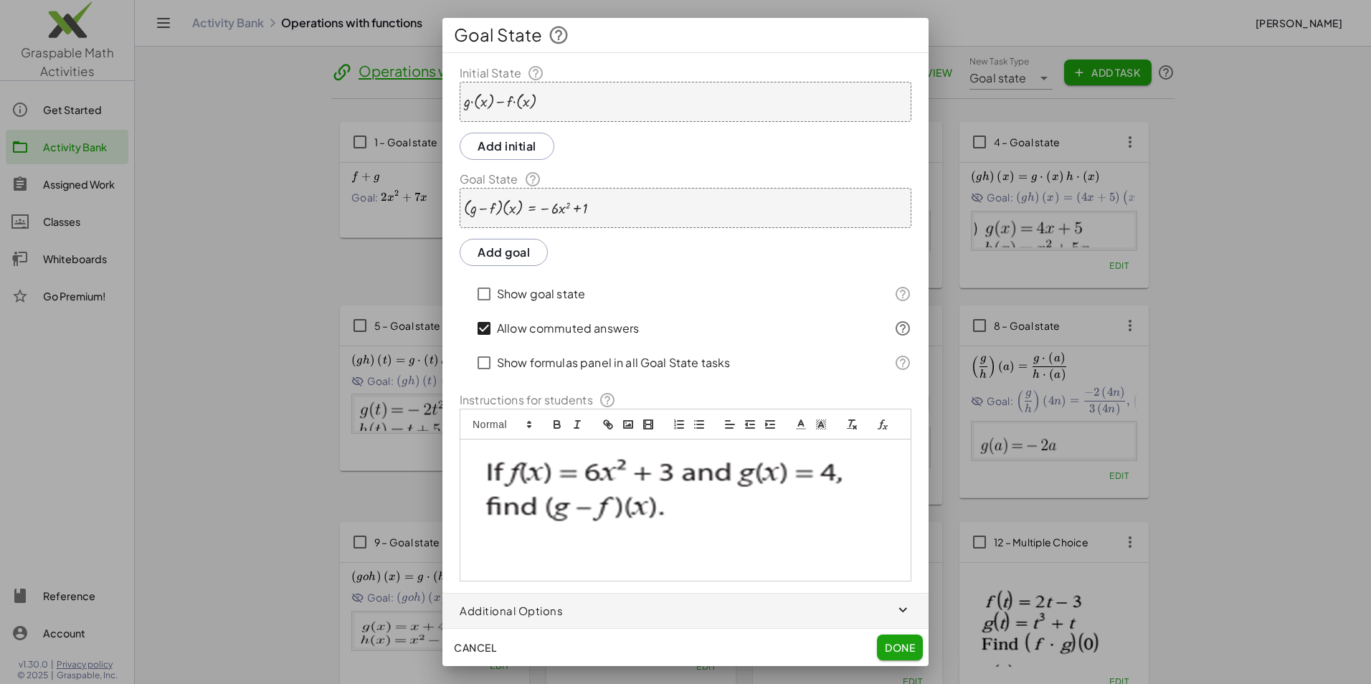
click at [582, 101] on div "+ · g · ( x ) − · f · ( x )" at bounding box center [686, 102] width 452 height 40
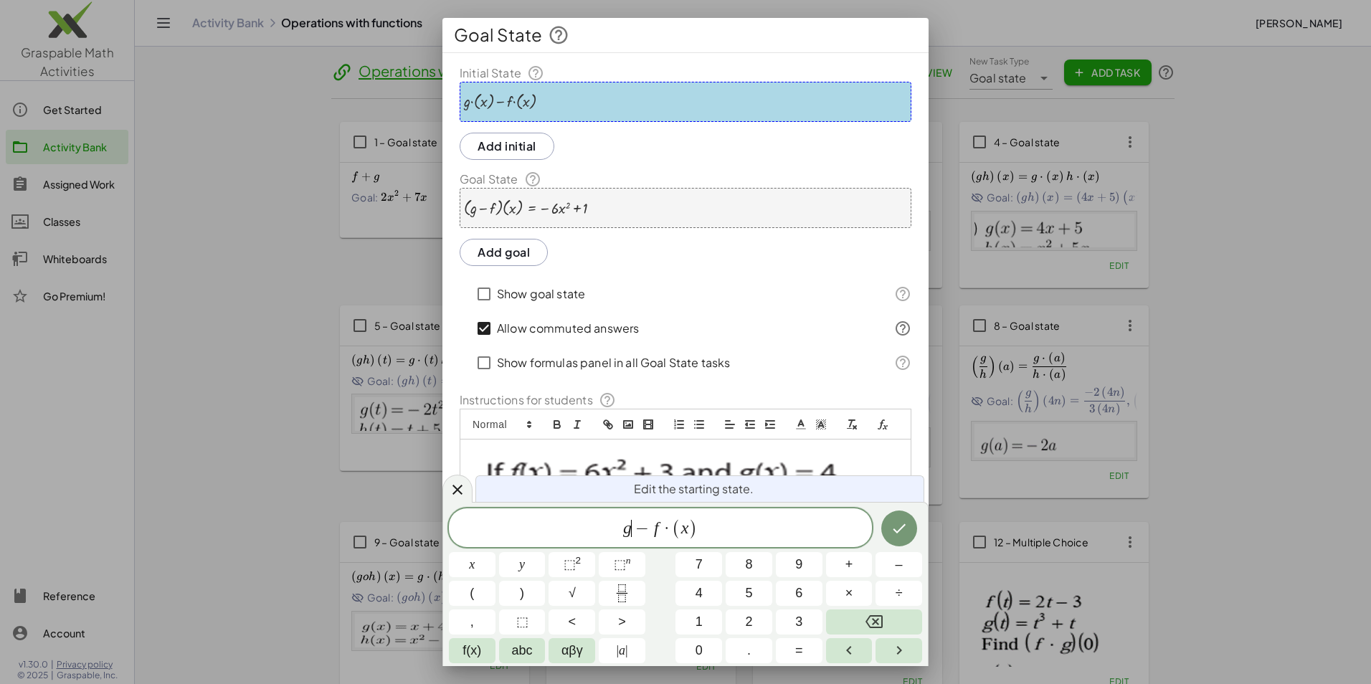
click at [700, 536] on span "g ​ − f · ( x )" at bounding box center [660, 529] width 423 height 24
click at [908, 519] on button "Done" at bounding box center [899, 530] width 36 height 36
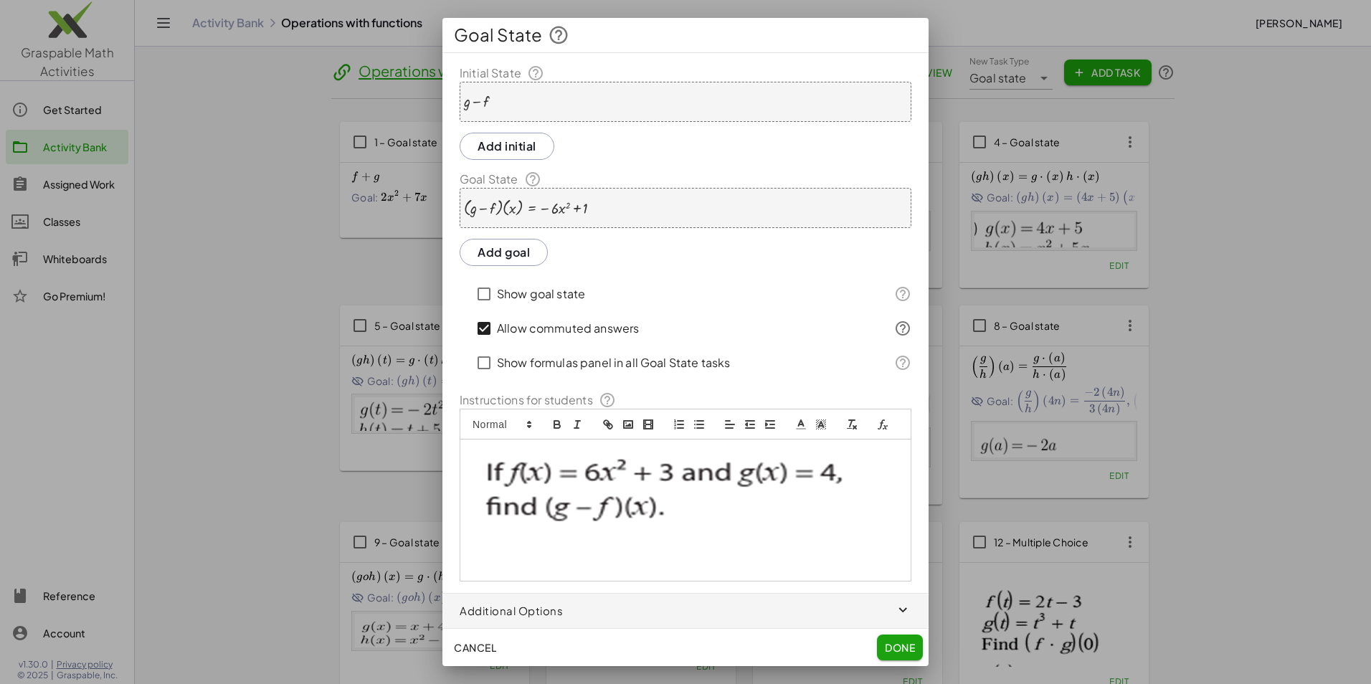
click at [533, 214] on div at bounding box center [526, 208] width 124 height 18
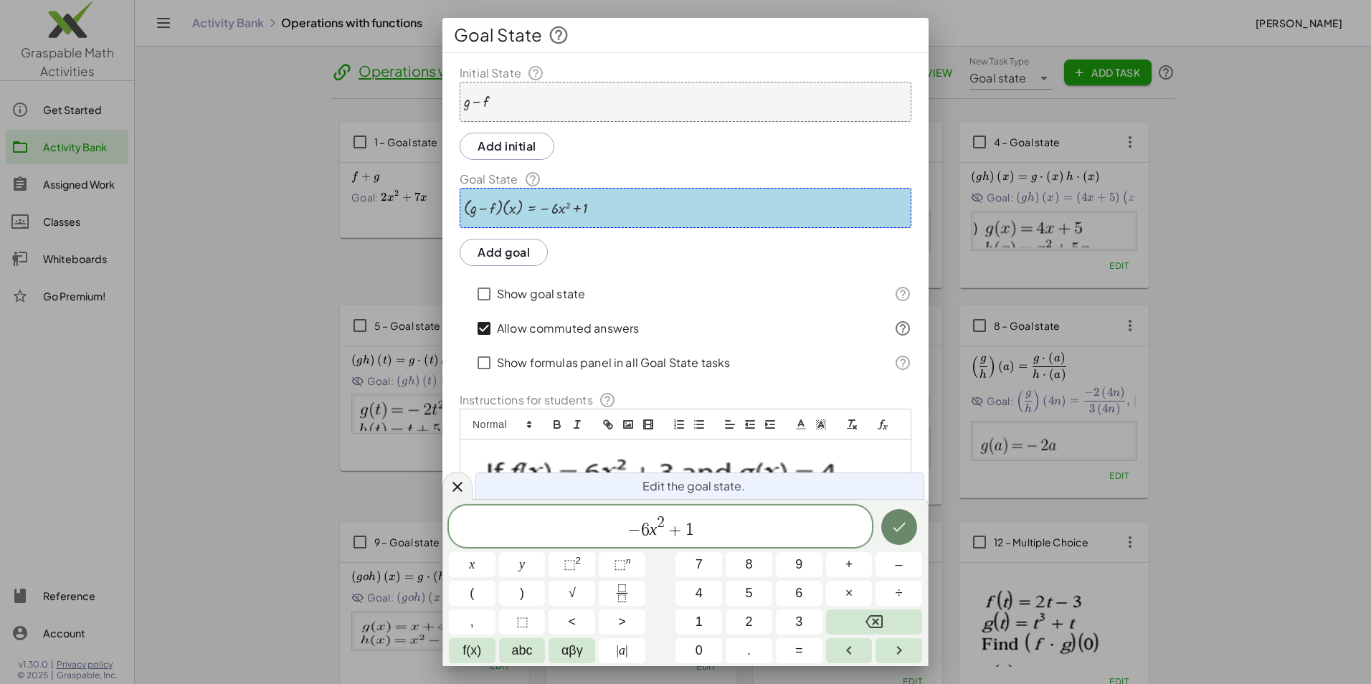
click at [898, 532] on icon "Done" at bounding box center [898, 526] width 17 height 17
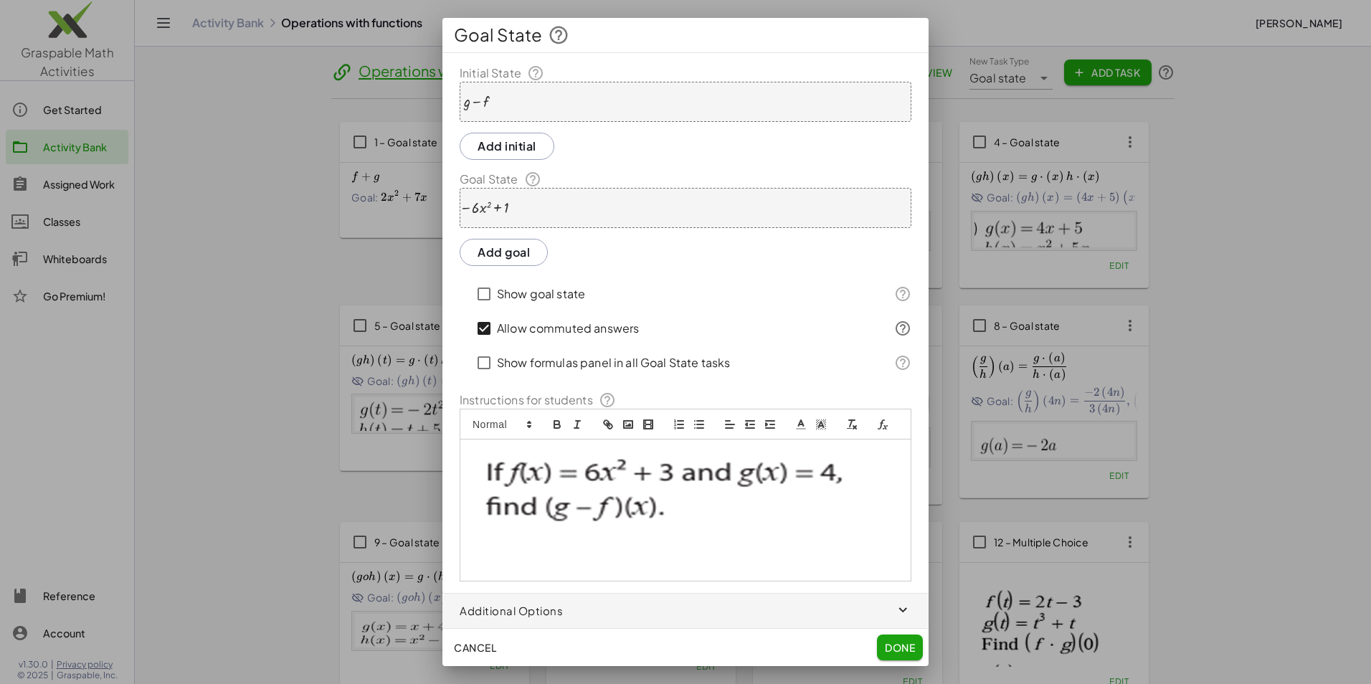
click at [887, 642] on span "Done" at bounding box center [900, 647] width 30 height 13
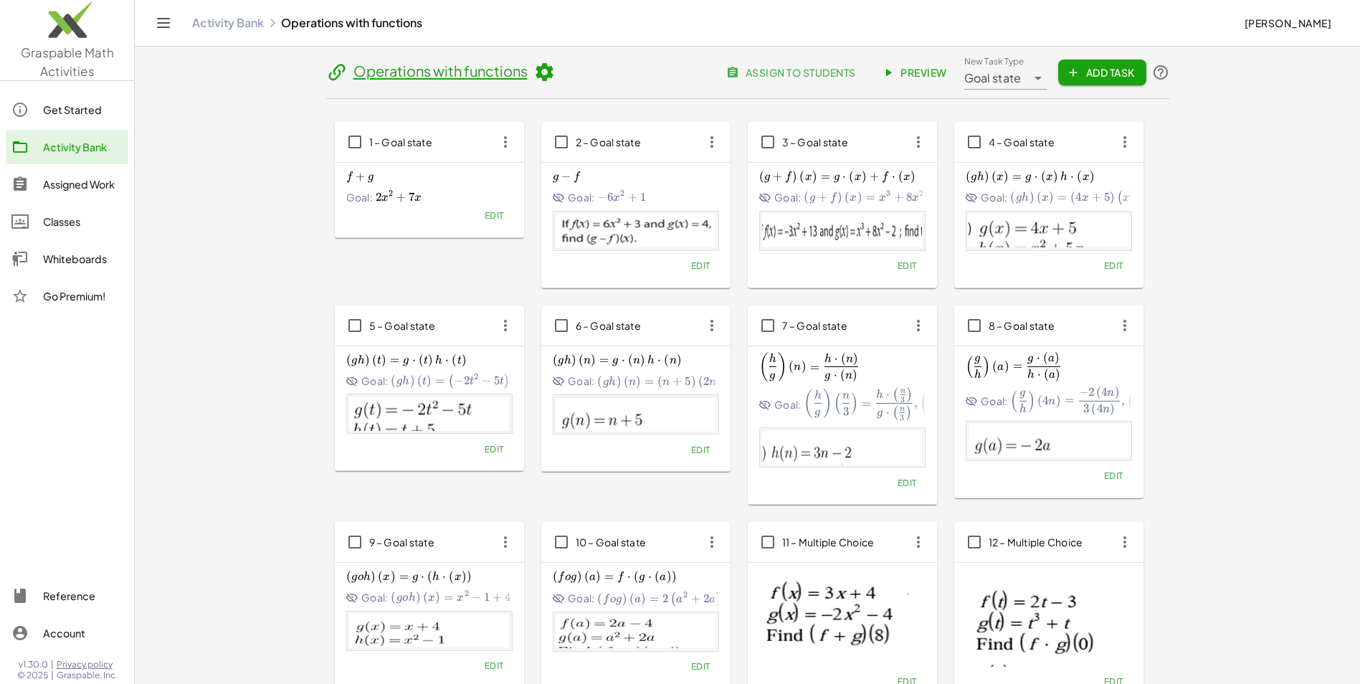
click at [915, 269] on span "Edit" at bounding box center [906, 265] width 19 height 11
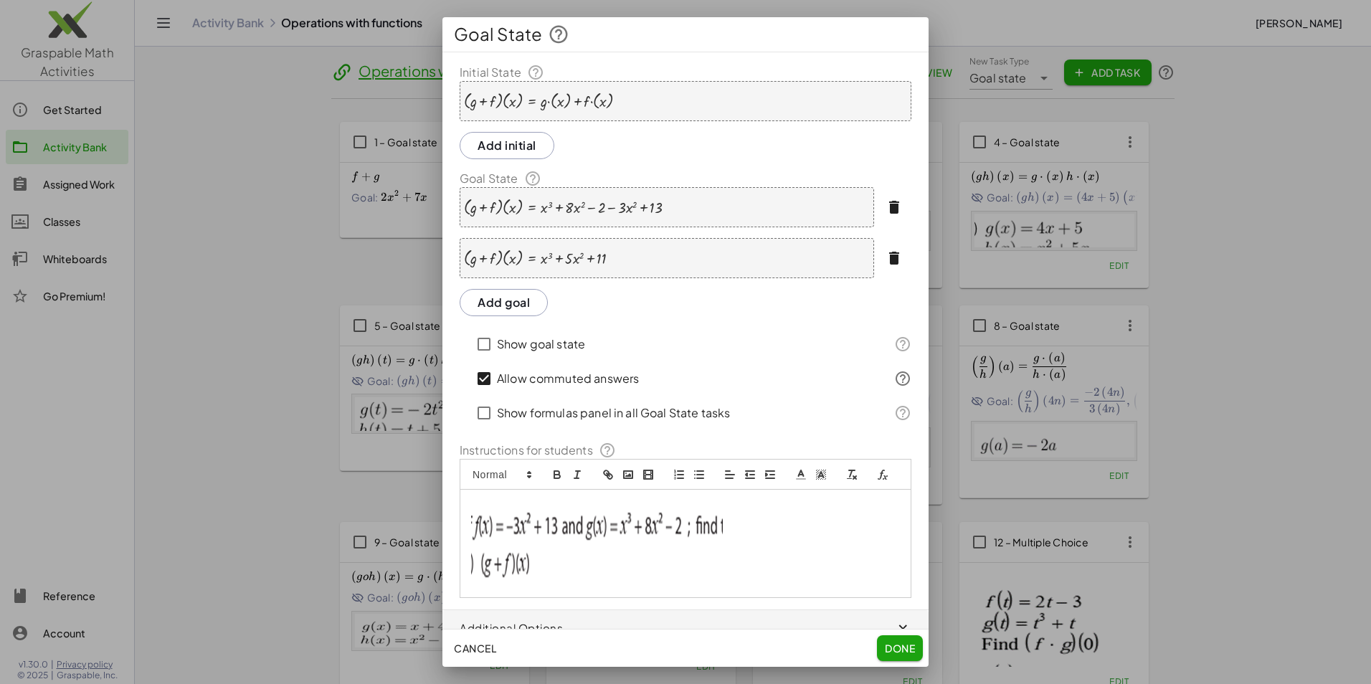
click at [624, 101] on div "· ( + g + f ) · ( x ) = + · g · ( x ) + · f · ( x )" at bounding box center [686, 101] width 452 height 40
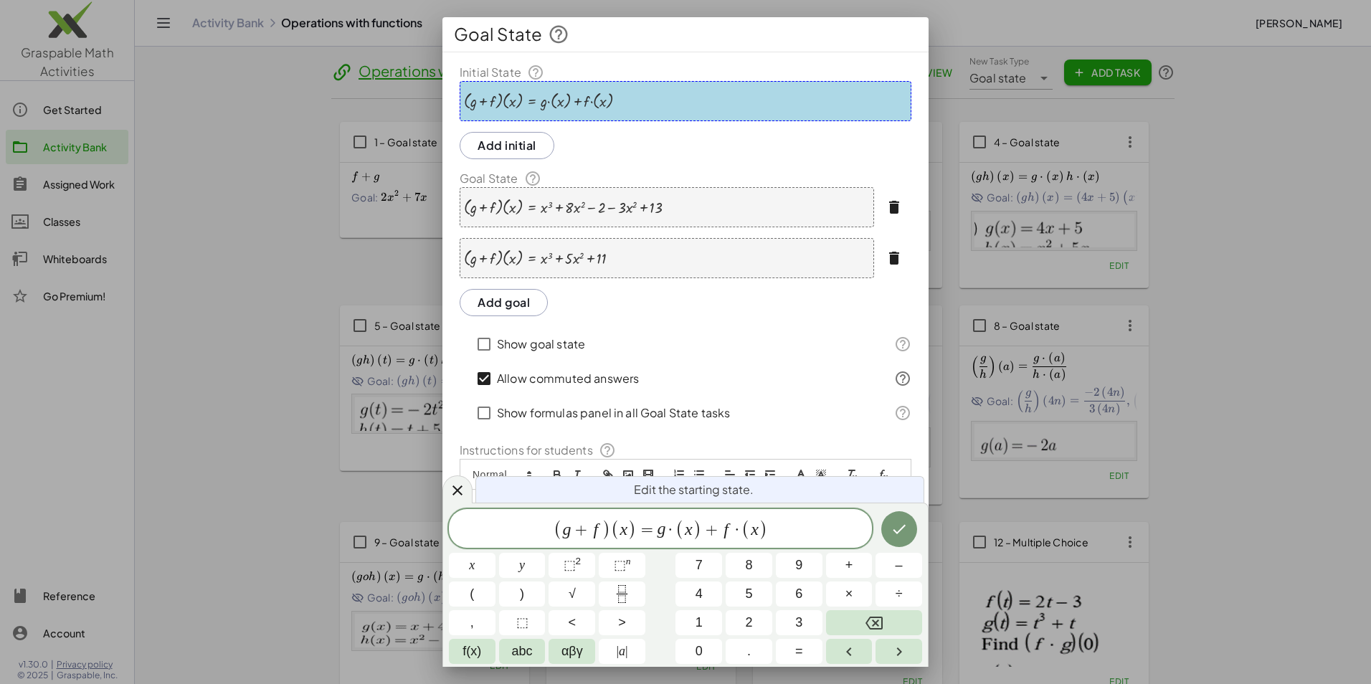
click at [624, 101] on div "· ( + g + f ) · ( x ) = + · g · ( x ) + · f · ( x )" at bounding box center [686, 101] width 452 height 40
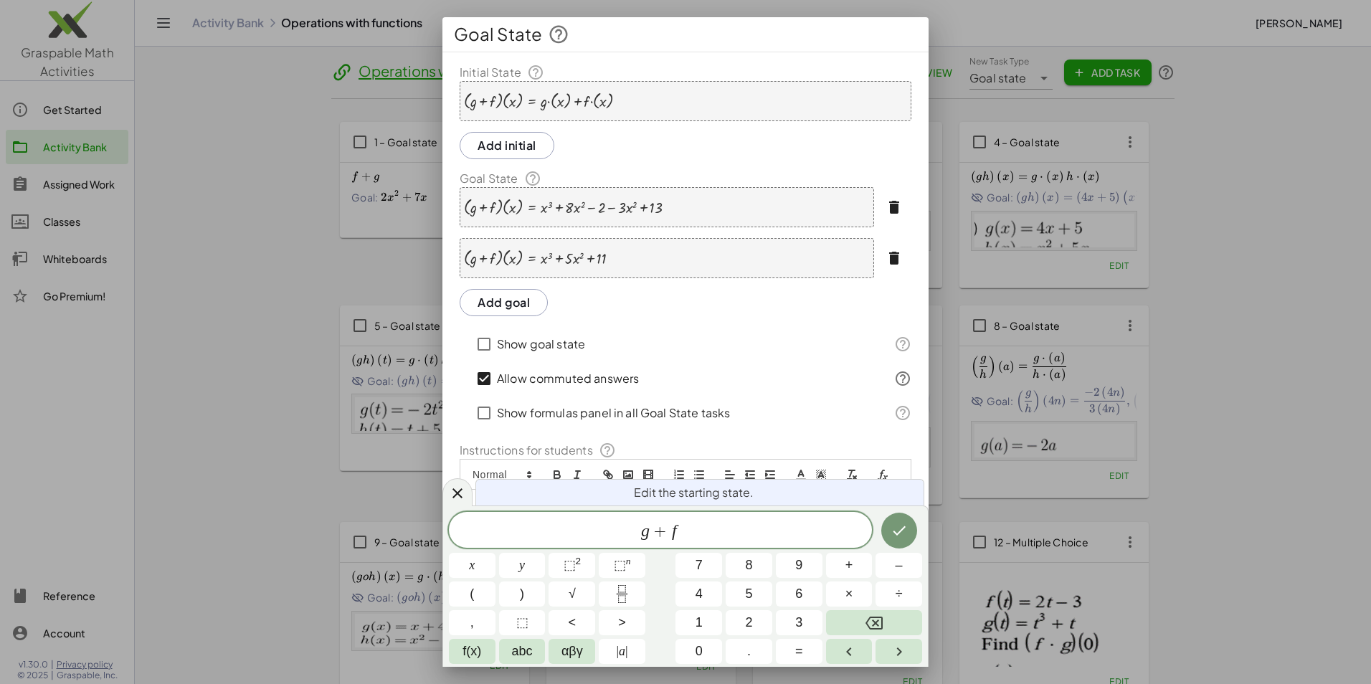
click at [458, 492] on icon at bounding box center [457, 493] width 10 height 10
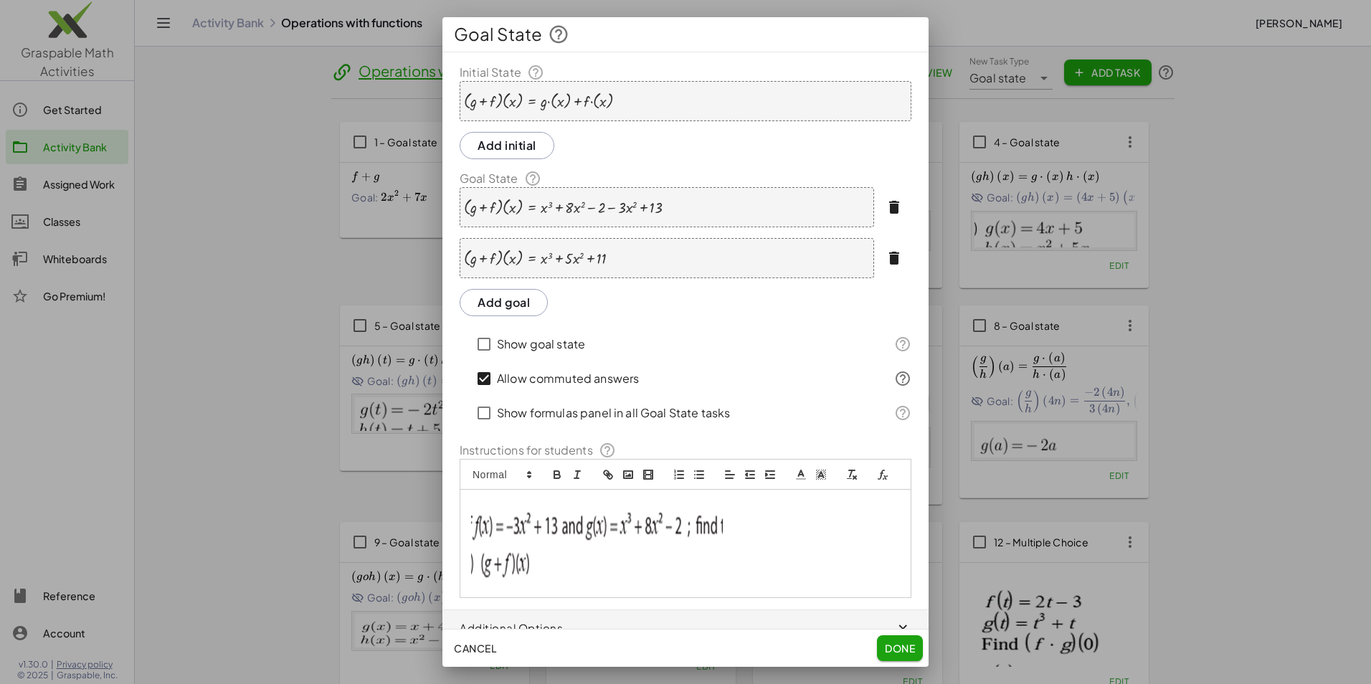
click at [629, 100] on div "· ( + g + f ) · ( x ) = + · g · ( x ) + · f · ( x )" at bounding box center [686, 101] width 452 height 40
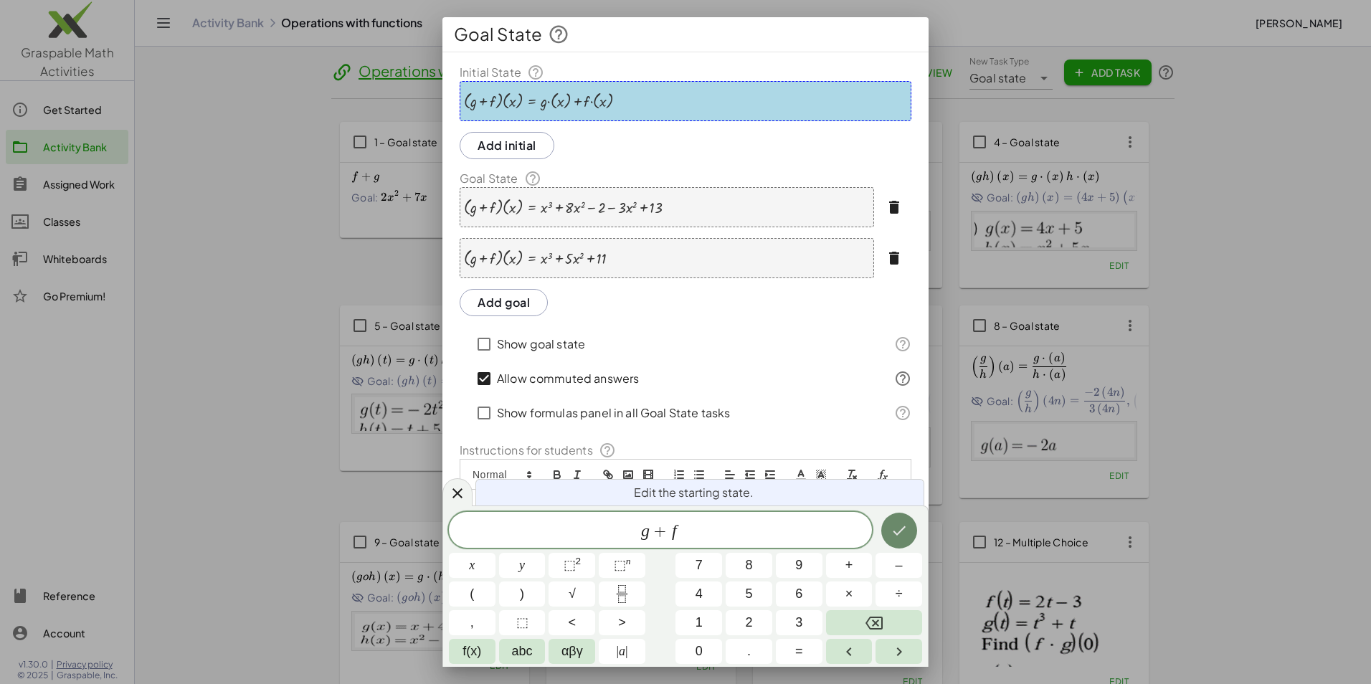
click at [887, 533] on button "Done" at bounding box center [899, 531] width 36 height 36
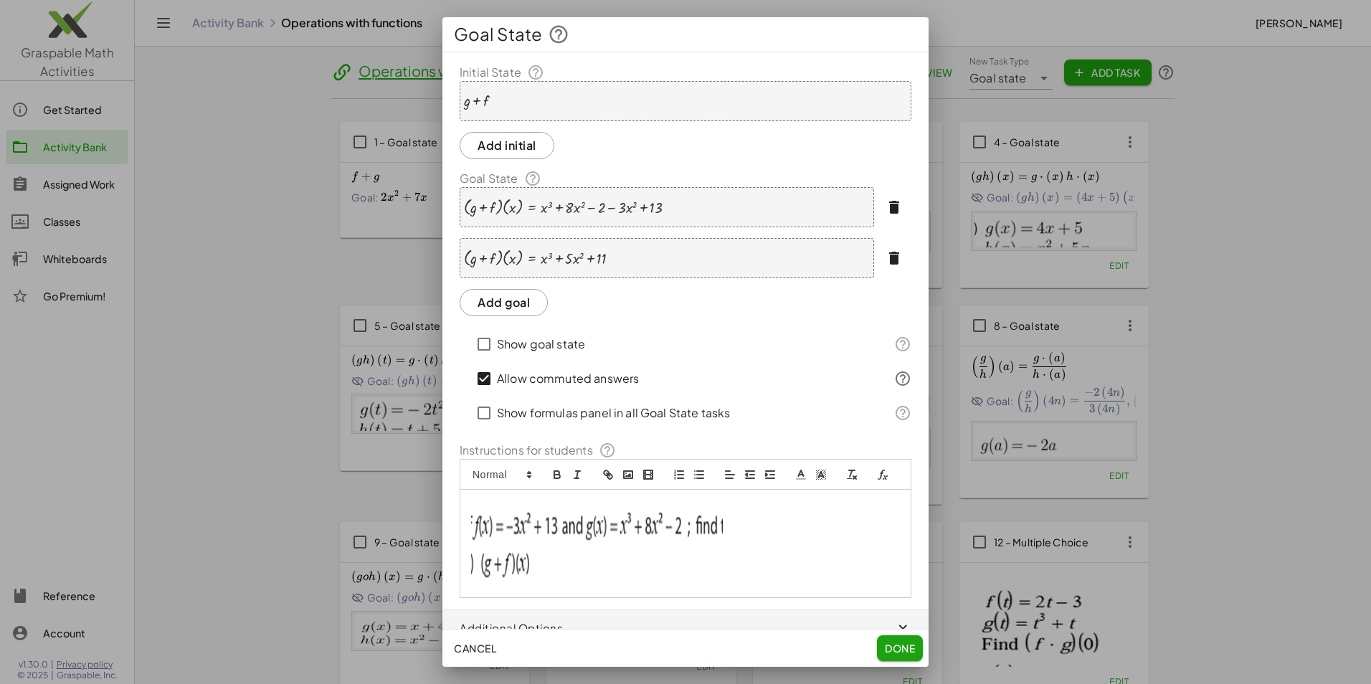
click at [885, 205] on icon "button" at bounding box center [893, 207] width 17 height 17
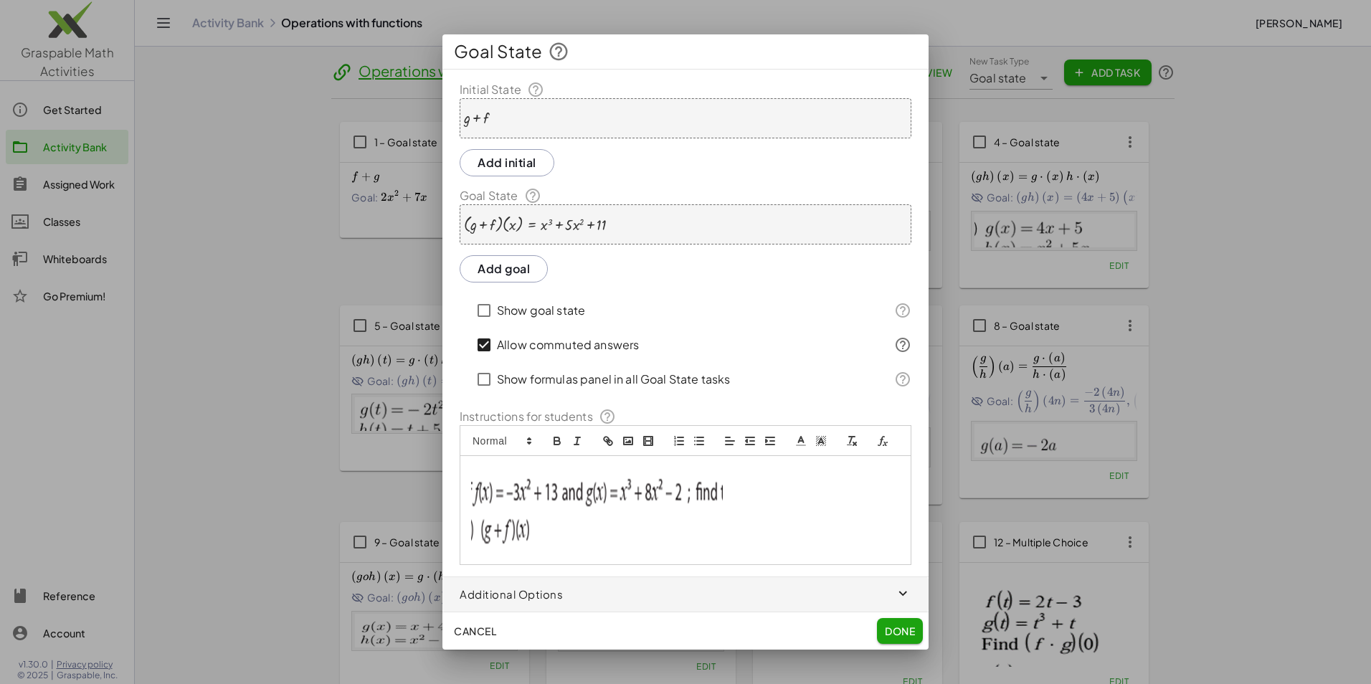
click at [553, 234] on div "· ( + g + f ) · ( x ) = + x 3 + · 5 · x 2 + 11" at bounding box center [686, 224] width 452 height 40
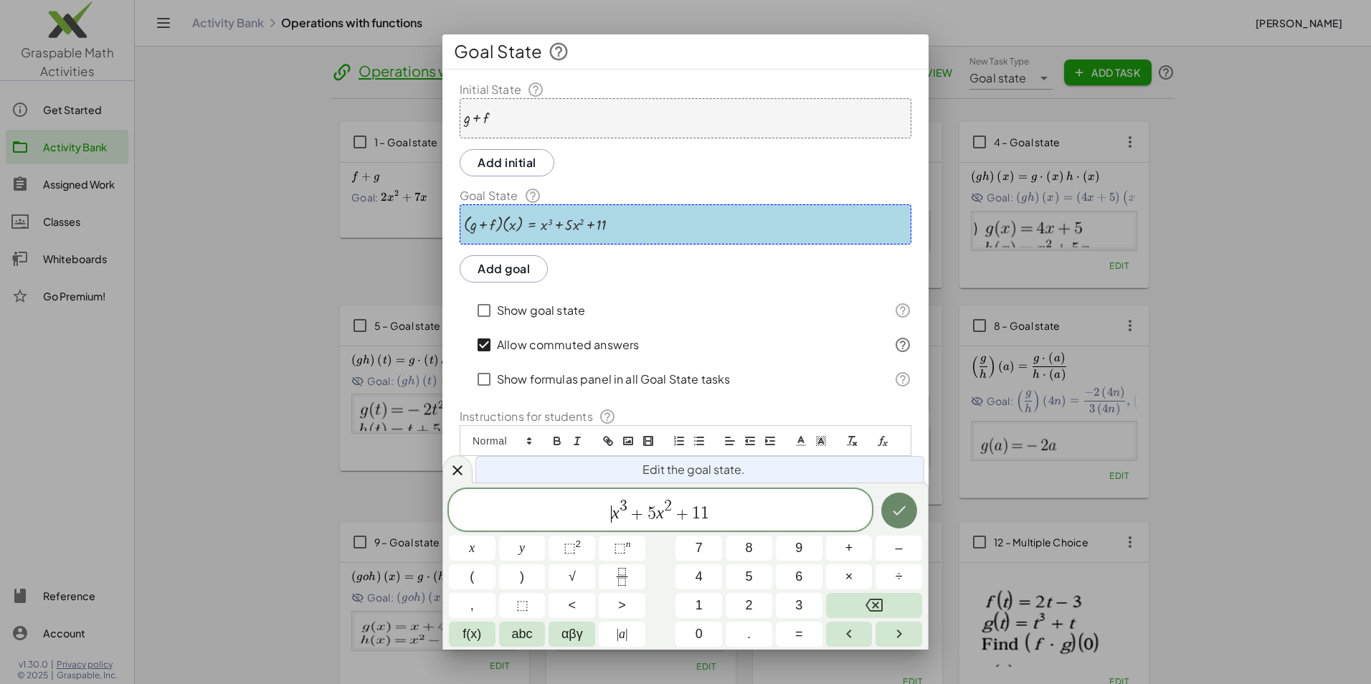
click at [895, 510] on icon "Done" at bounding box center [898, 510] width 17 height 17
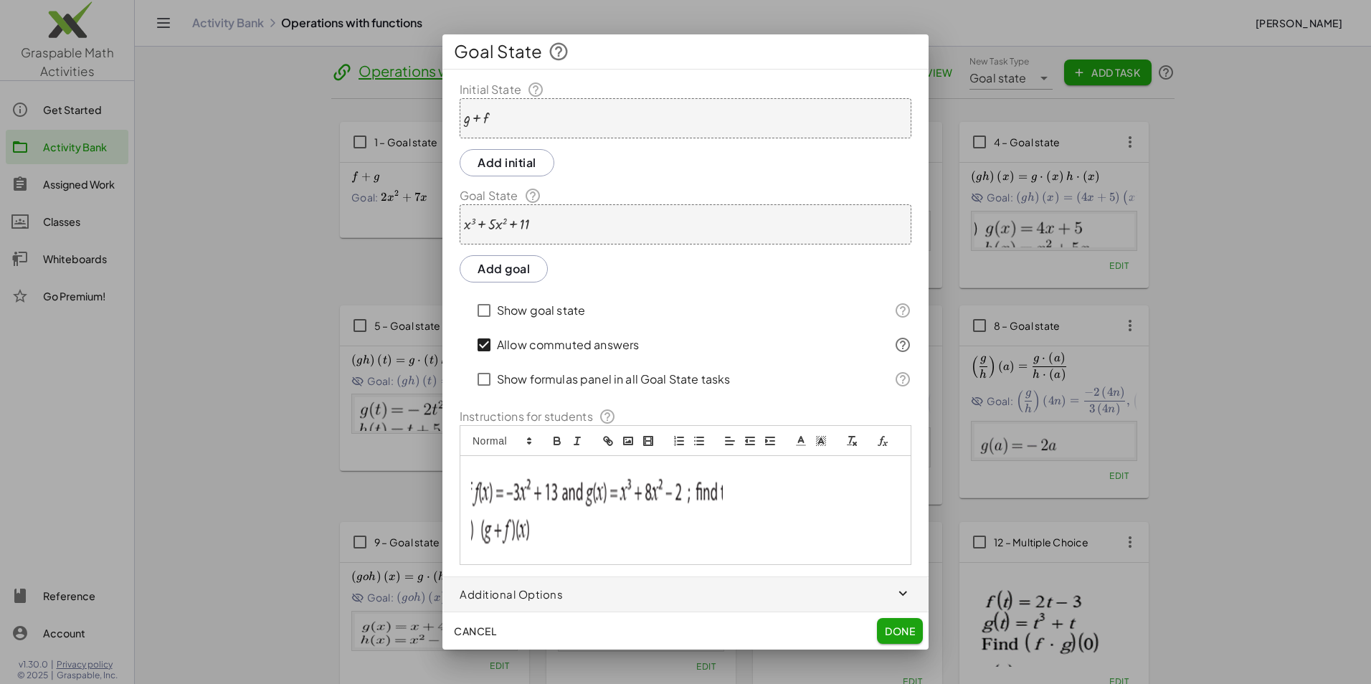
click at [888, 632] on span "Done" at bounding box center [900, 630] width 30 height 13
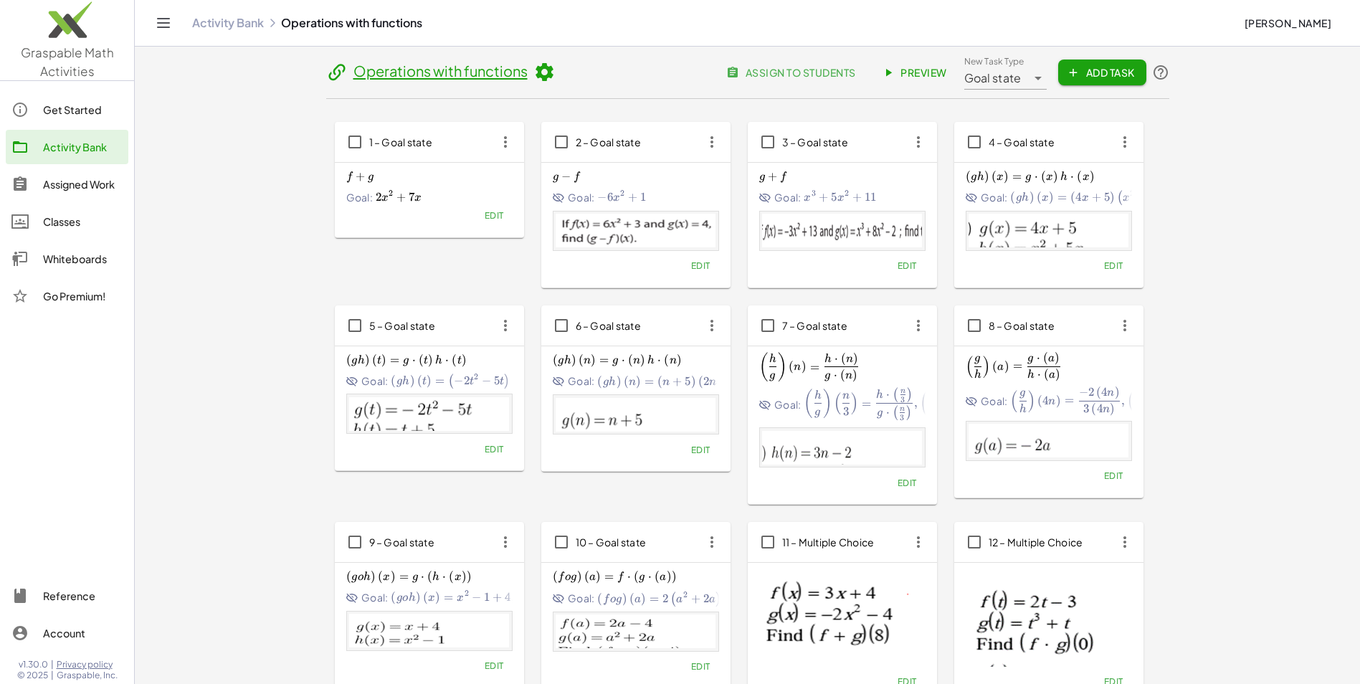
click at [1106, 267] on span "Edit" at bounding box center [1112, 265] width 19 height 11
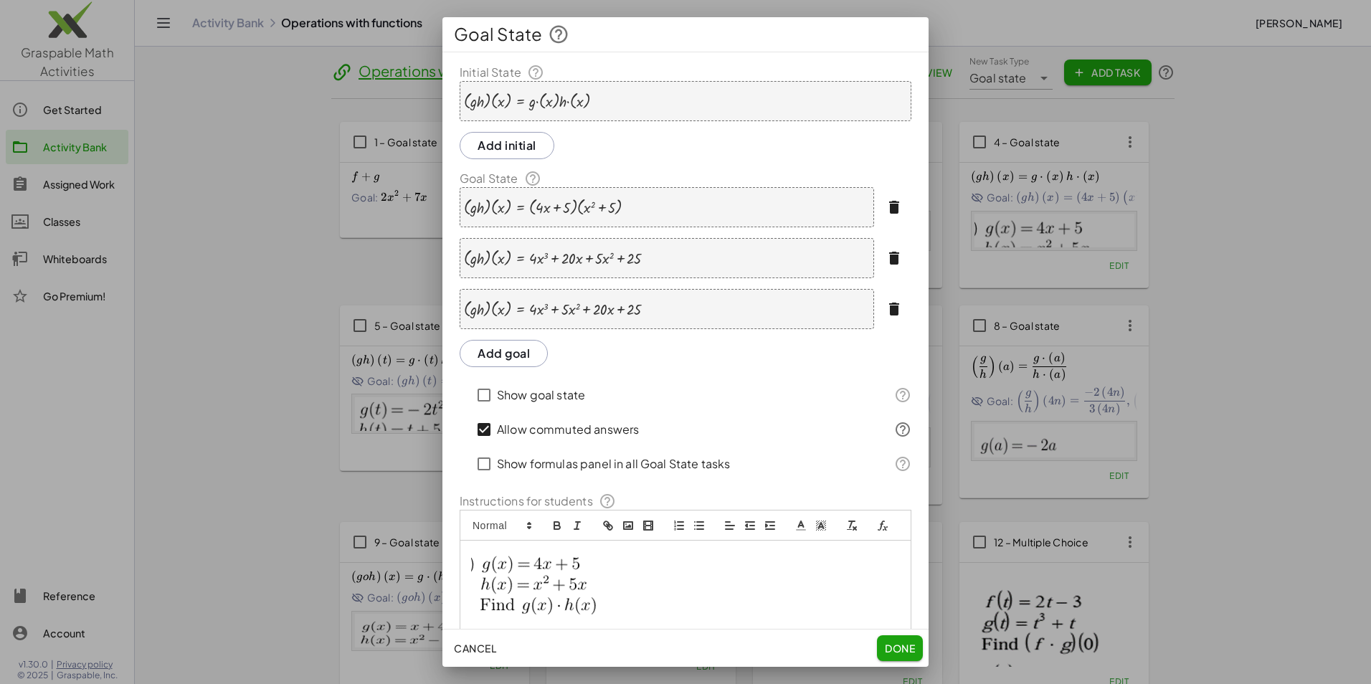
click at [607, 99] on div "· ( · g · h ) · ( x ) = · g · ( x ) · h · ( x )" at bounding box center [686, 101] width 452 height 40
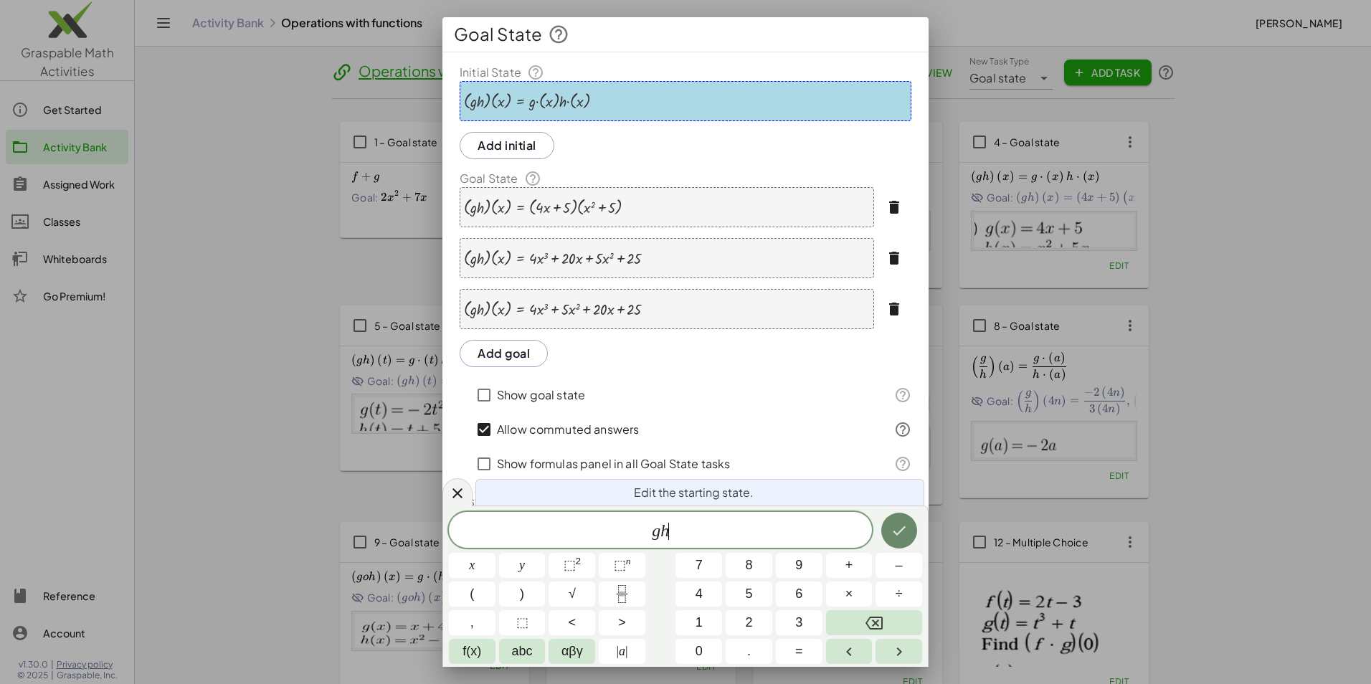
click at [906, 540] on button "Done" at bounding box center [899, 531] width 36 height 36
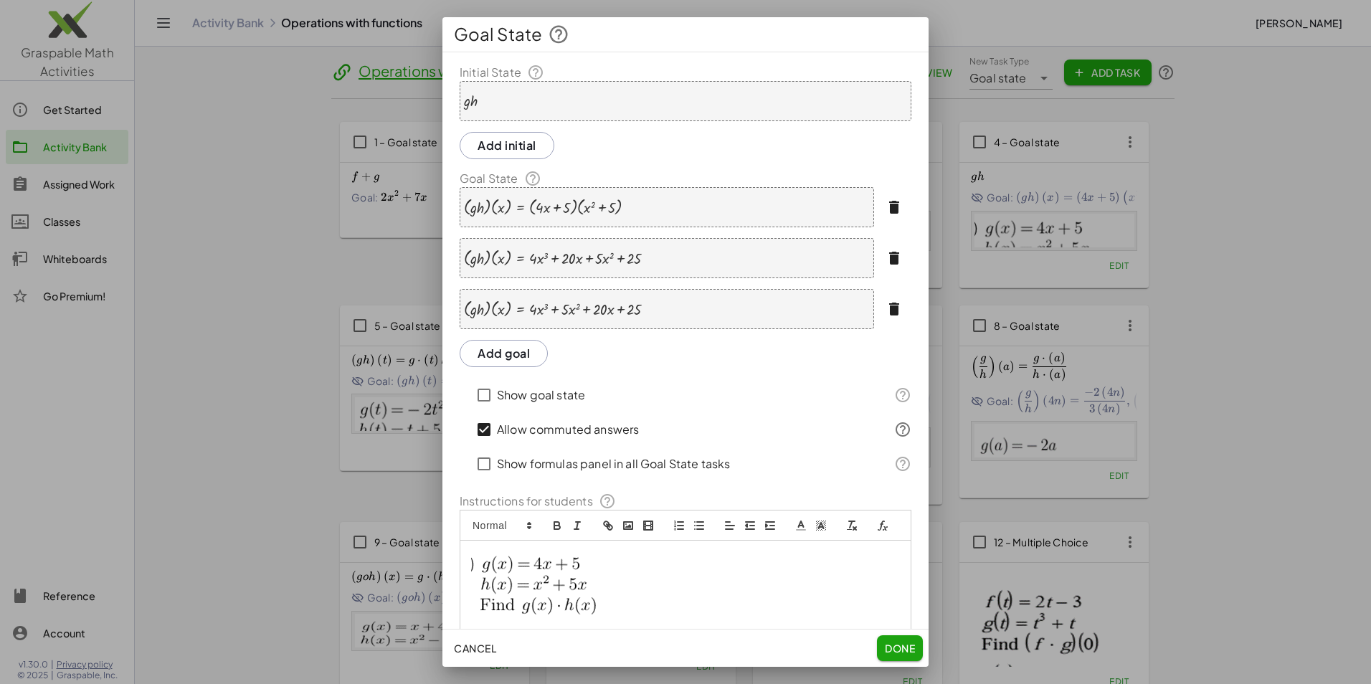
click at [877, 211] on button "button" at bounding box center [894, 207] width 34 height 34
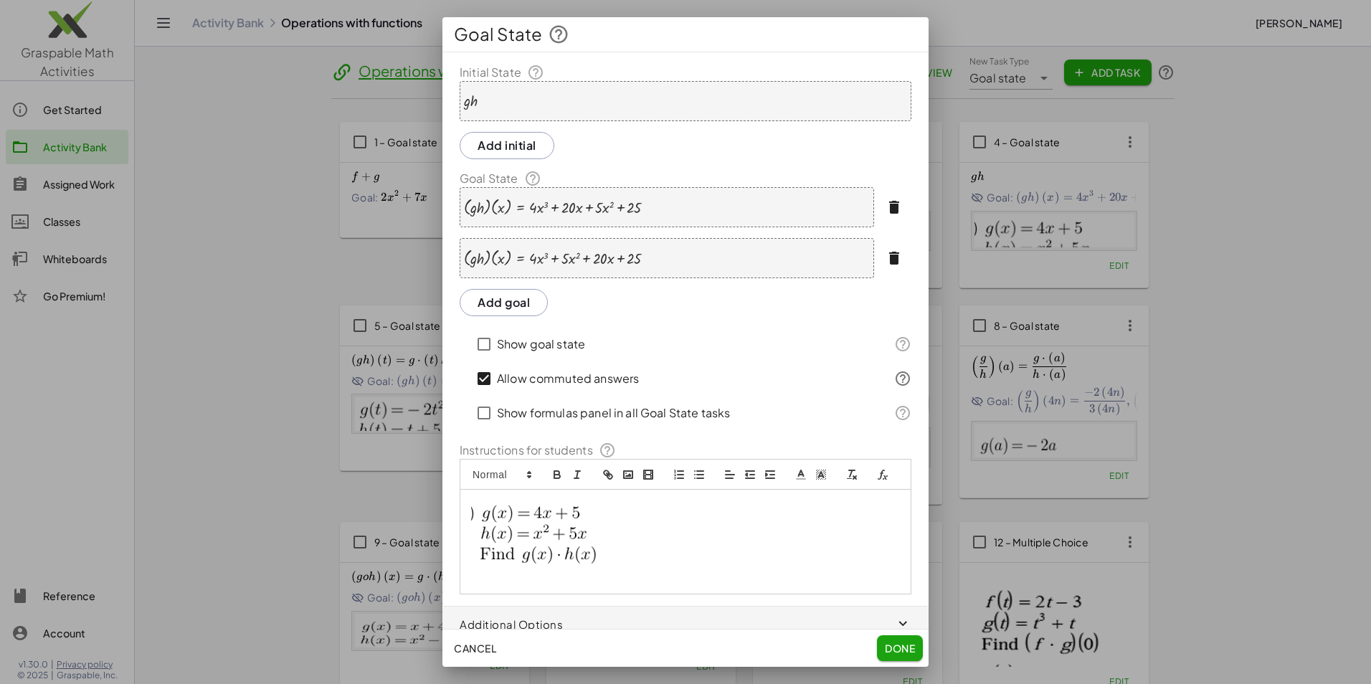
click at [887, 203] on icon "button" at bounding box center [893, 207] width 17 height 17
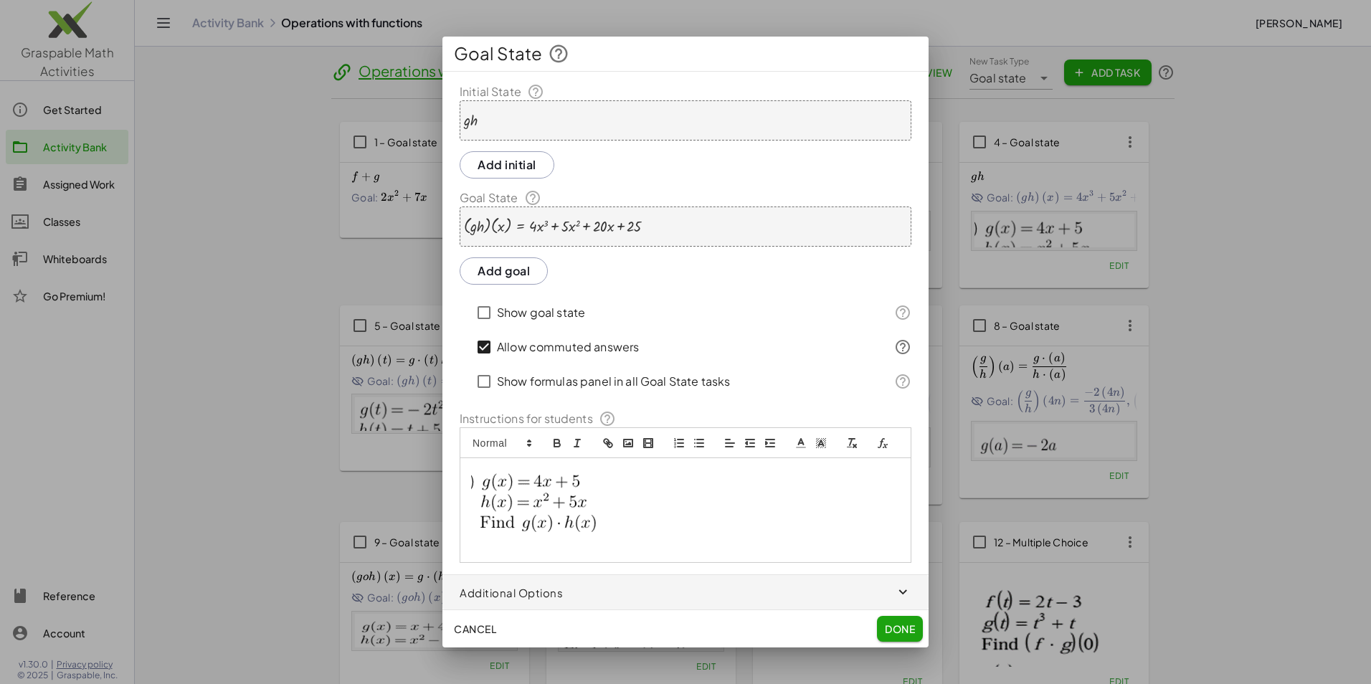
click at [502, 228] on div at bounding box center [553, 226] width 178 height 18
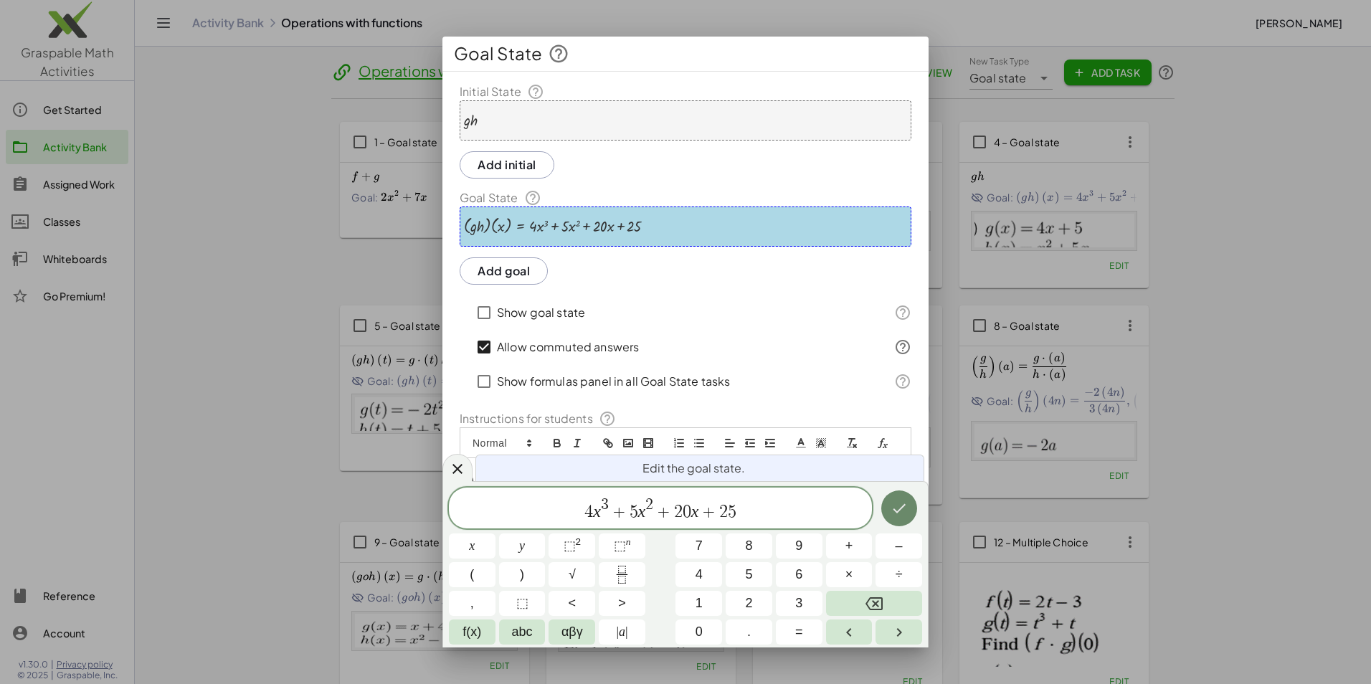
click at [897, 505] on icon "Done" at bounding box center [898, 508] width 17 height 17
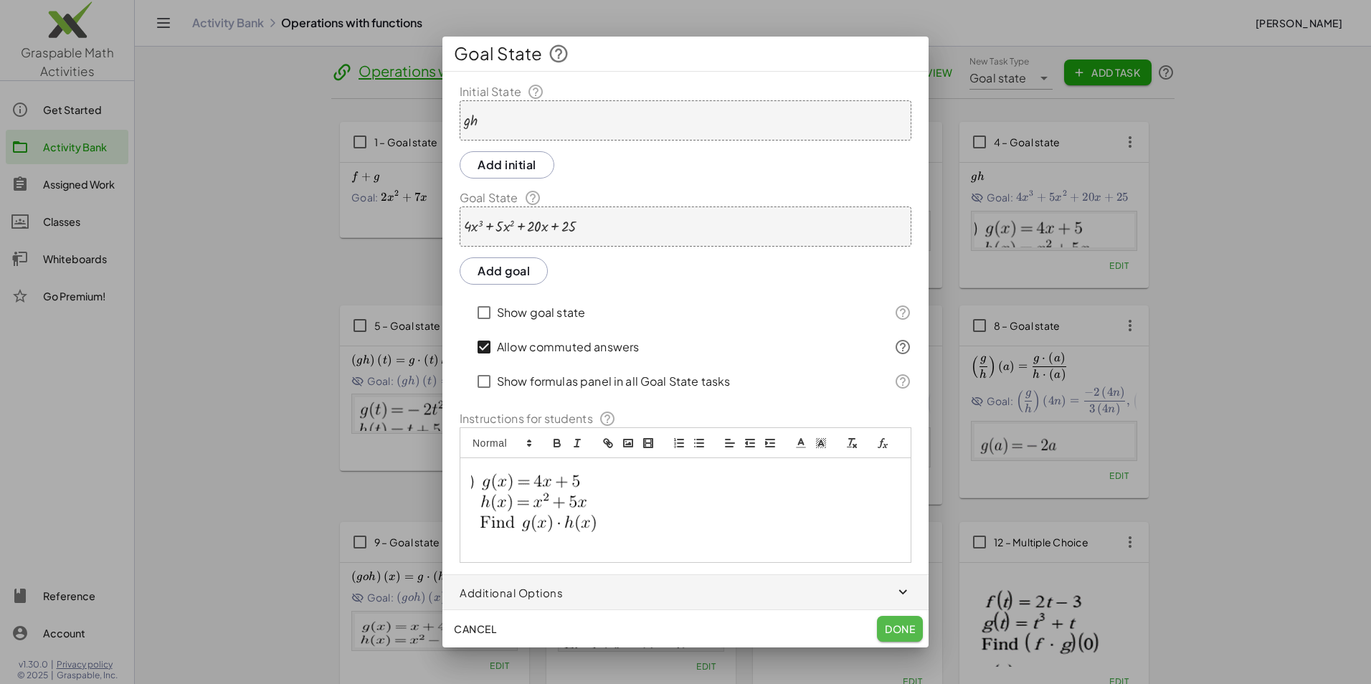
click at [901, 634] on span "Done" at bounding box center [900, 628] width 30 height 13
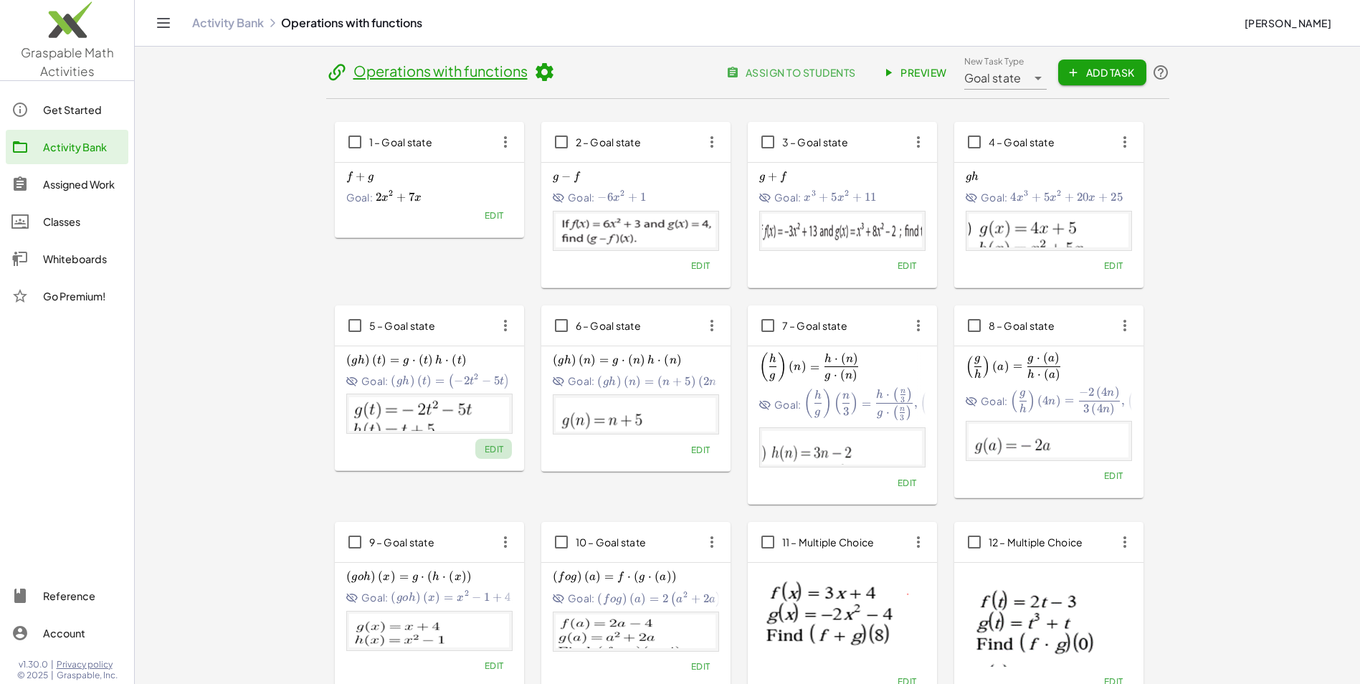
click at [489, 452] on span "Edit" at bounding box center [493, 449] width 19 height 11
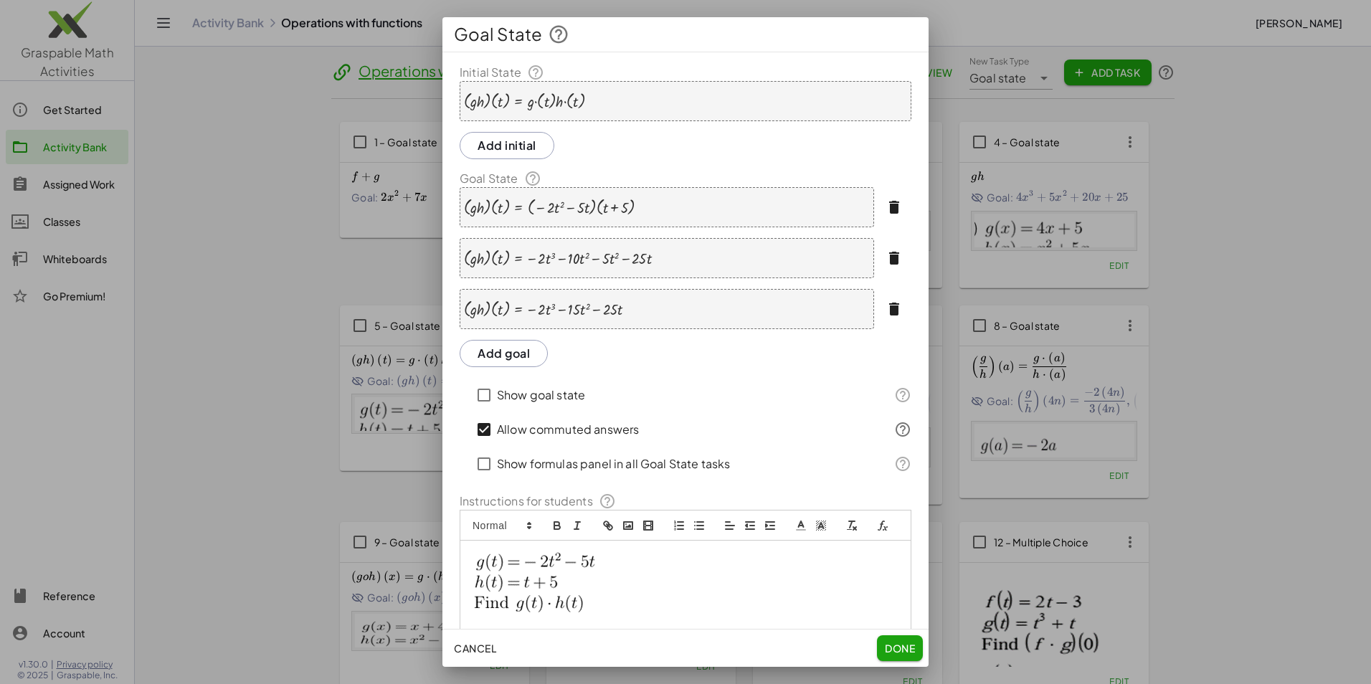
click at [594, 105] on div "· ( · g · h ) · ( t ) = · g · ( t ) · h · ( t )" at bounding box center [686, 101] width 452 height 40
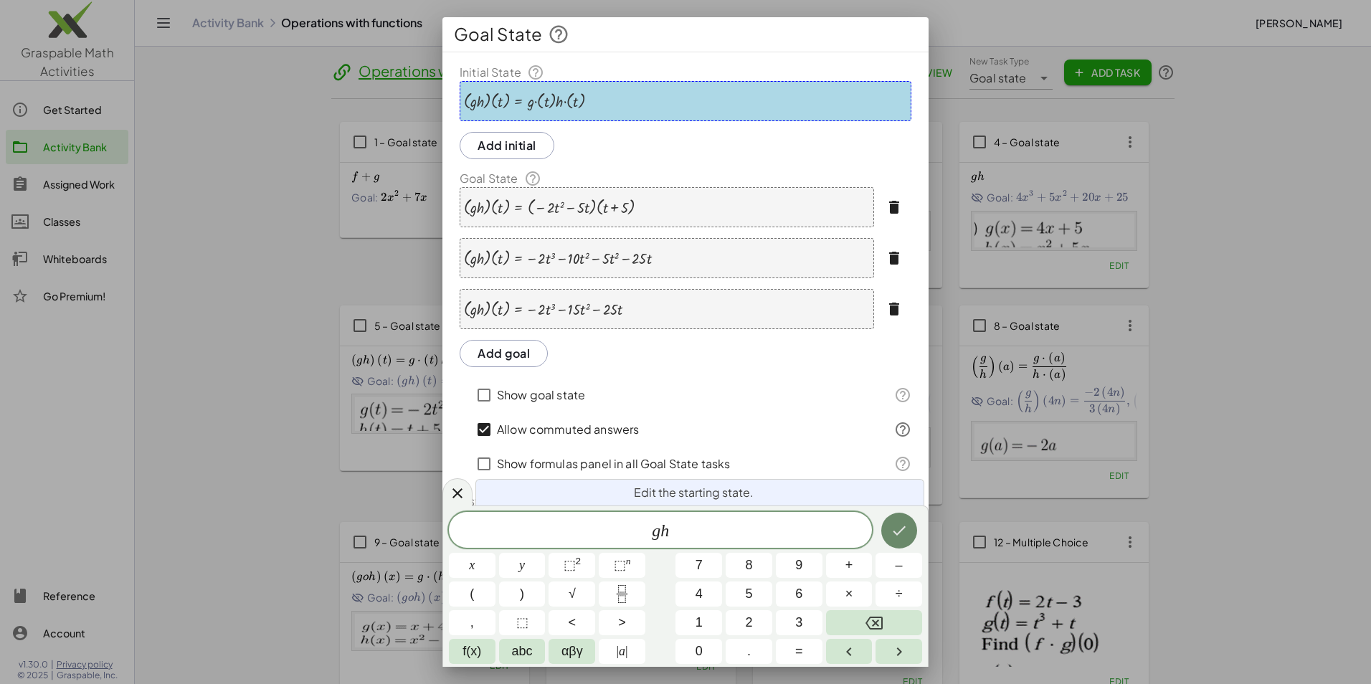
click at [904, 530] on icon "Done" at bounding box center [898, 530] width 17 height 17
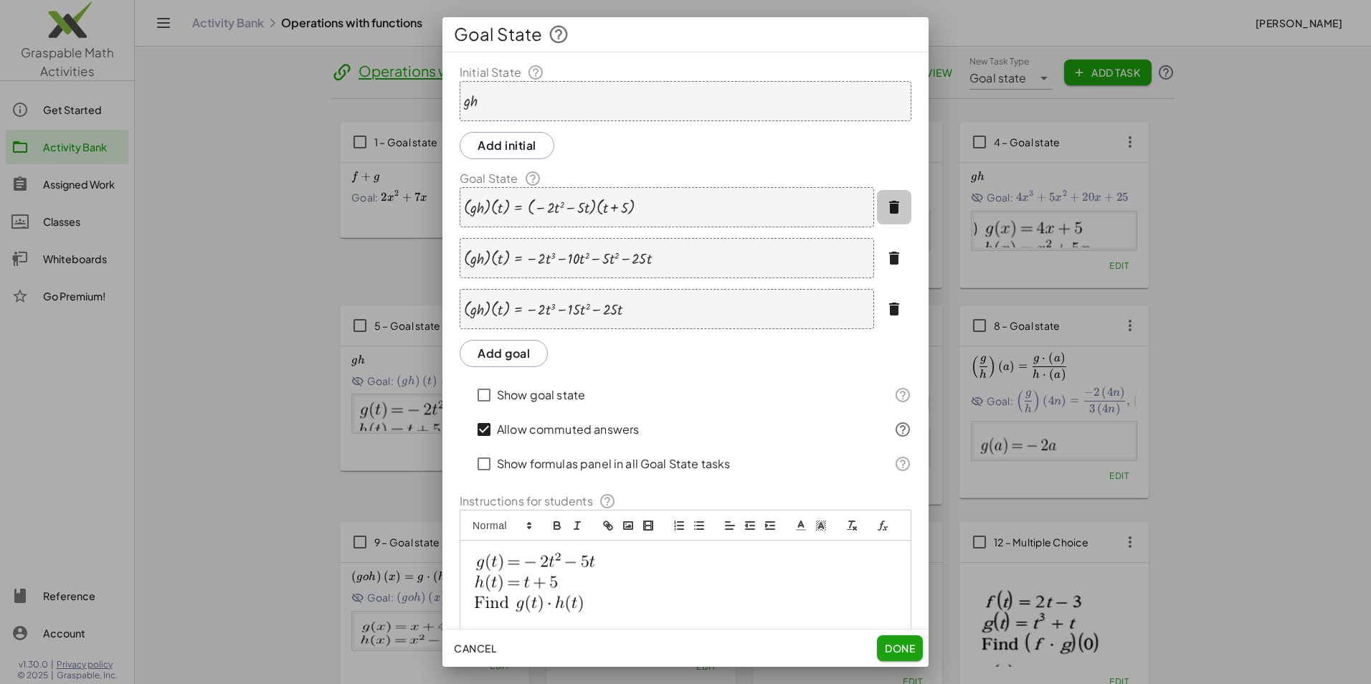
click at [889, 211] on icon "button" at bounding box center [893, 207] width 17 height 17
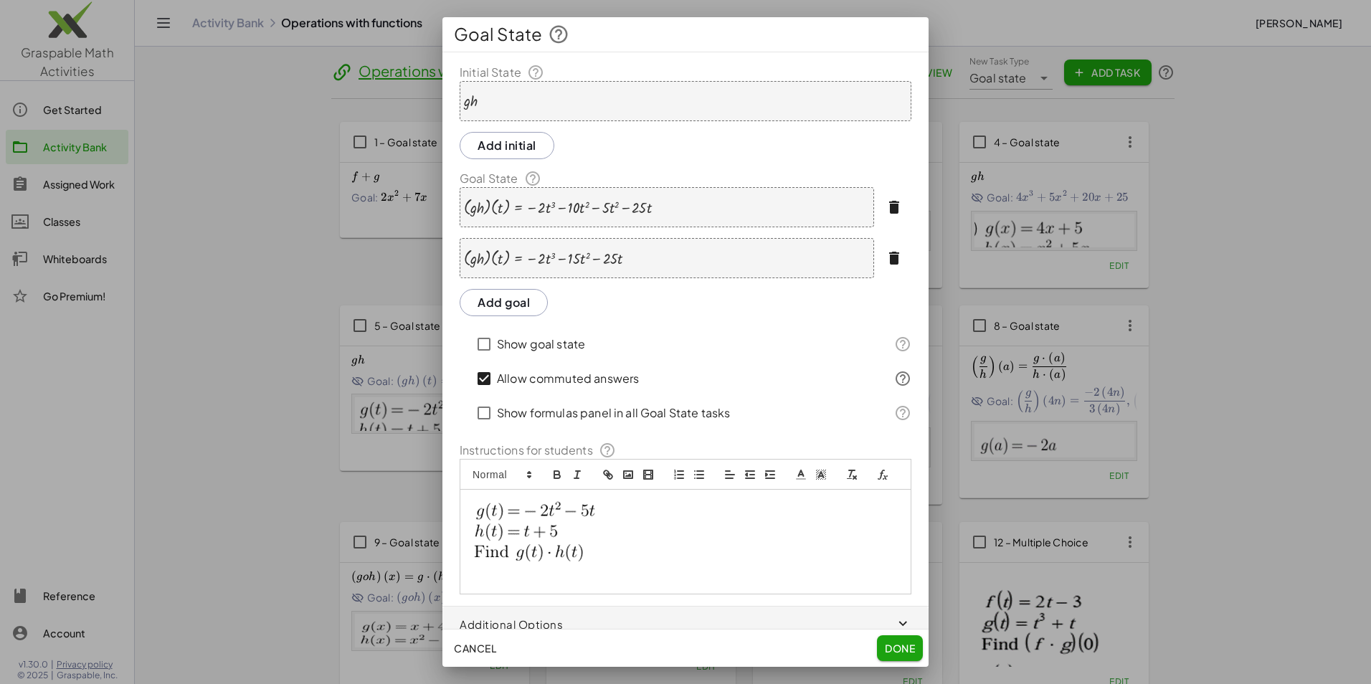
click at [885, 212] on icon "button" at bounding box center [893, 207] width 17 height 17
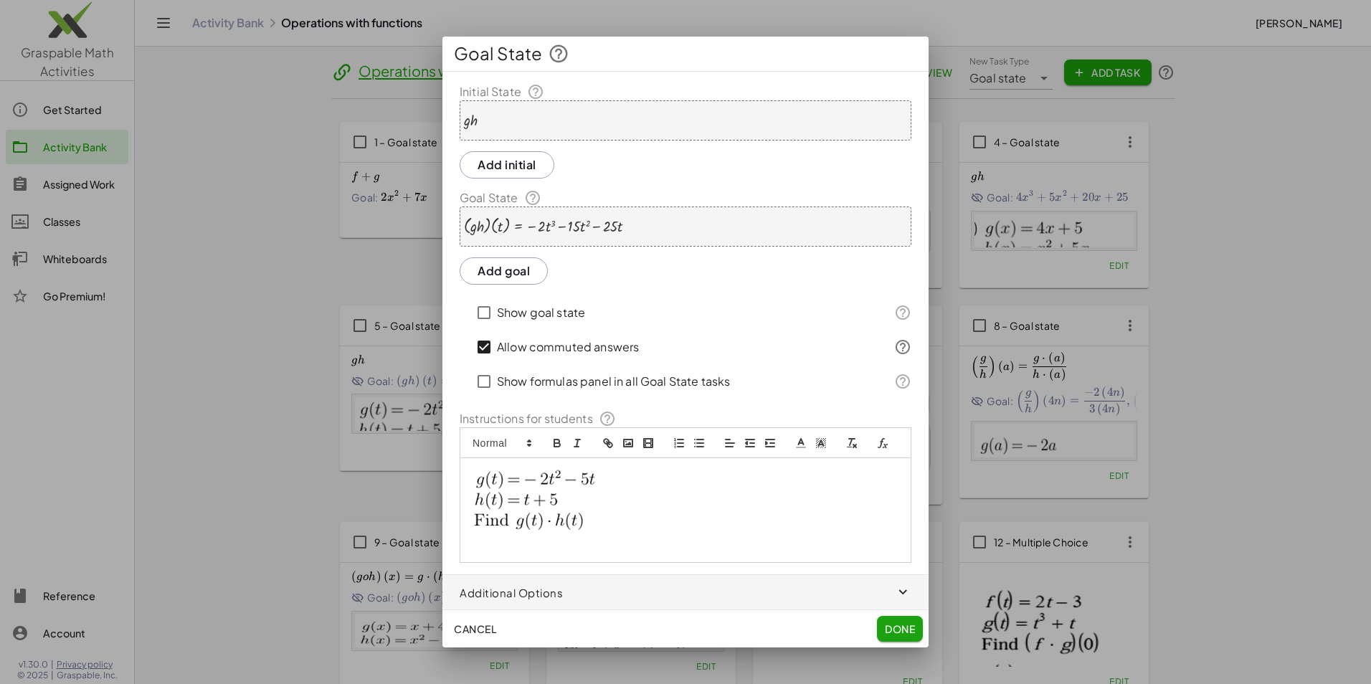
click at [515, 229] on div at bounding box center [543, 226] width 159 height 18
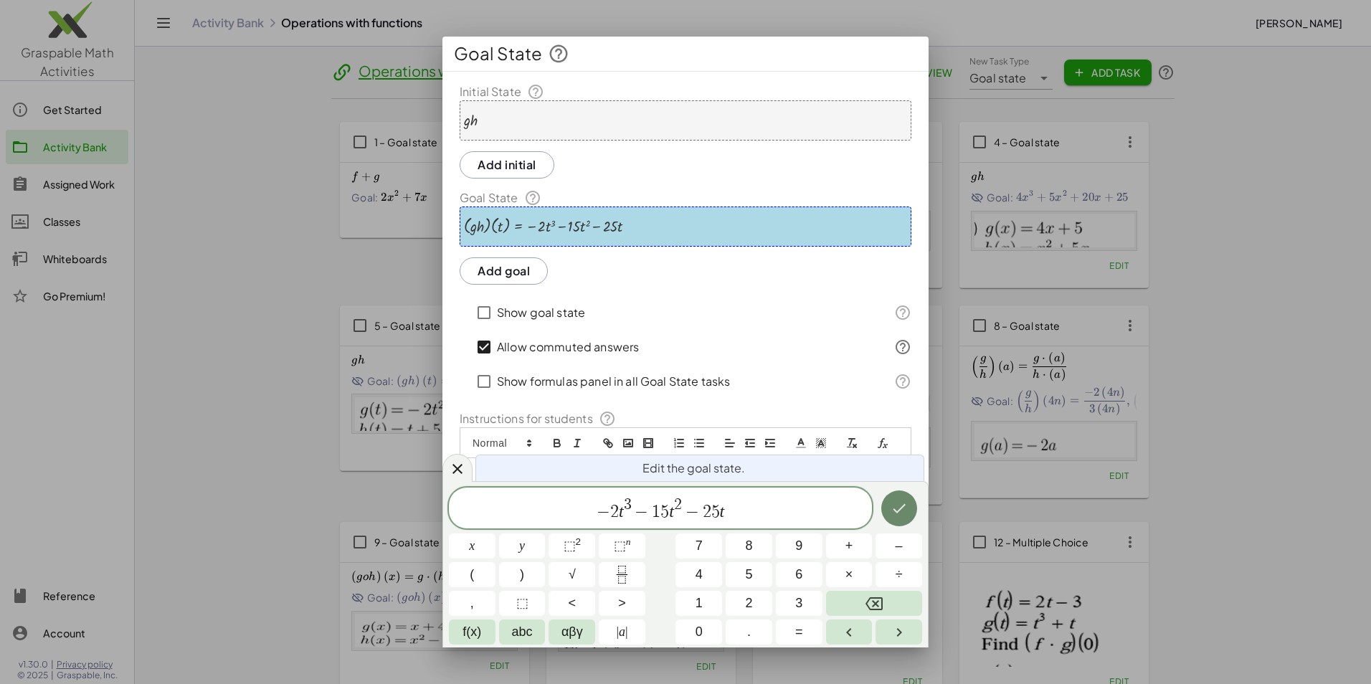
click at [900, 518] on button "Done" at bounding box center [899, 508] width 36 height 36
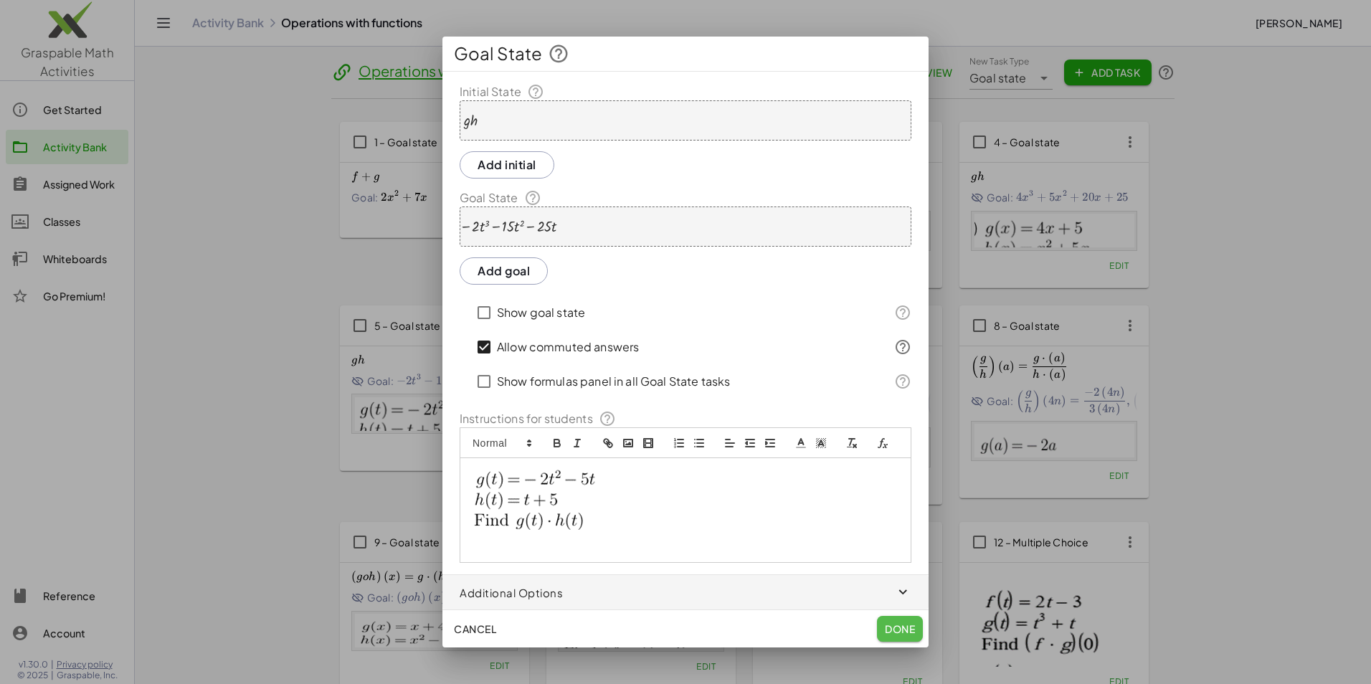
click at [890, 628] on span "Done" at bounding box center [900, 628] width 30 height 13
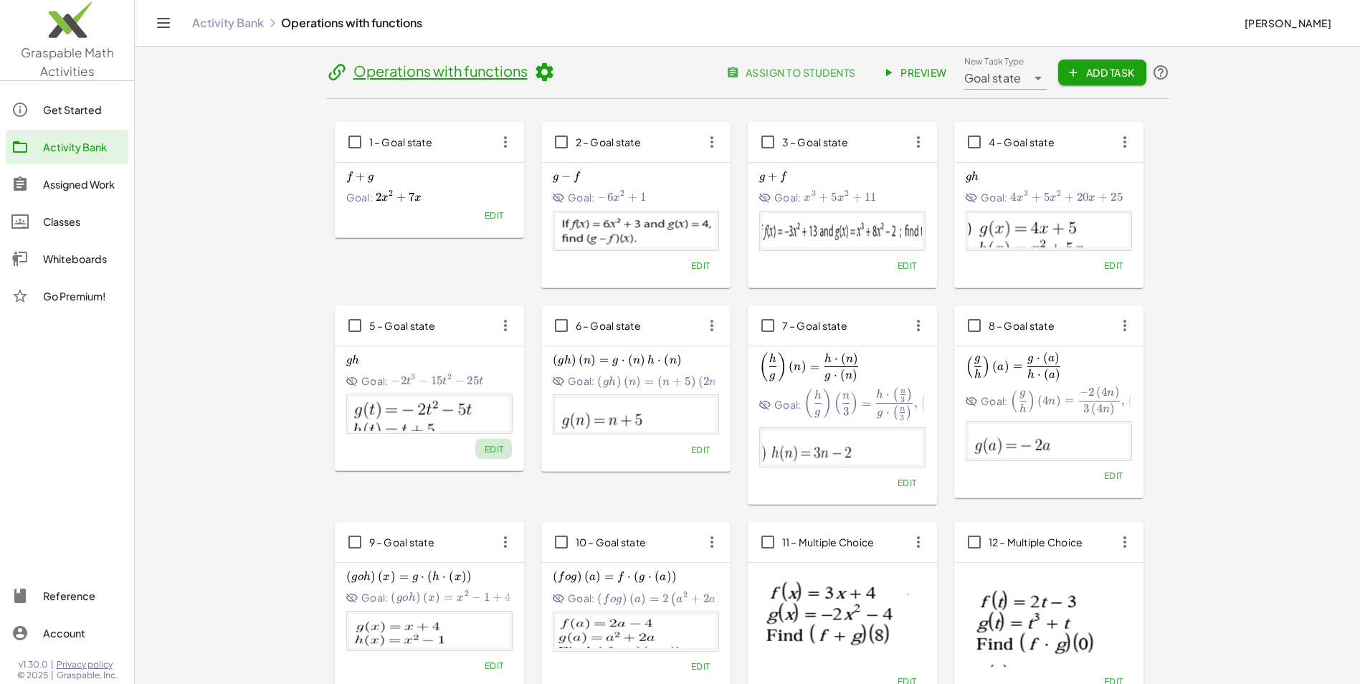
click at [495, 449] on span "Edit" at bounding box center [493, 449] width 19 height 11
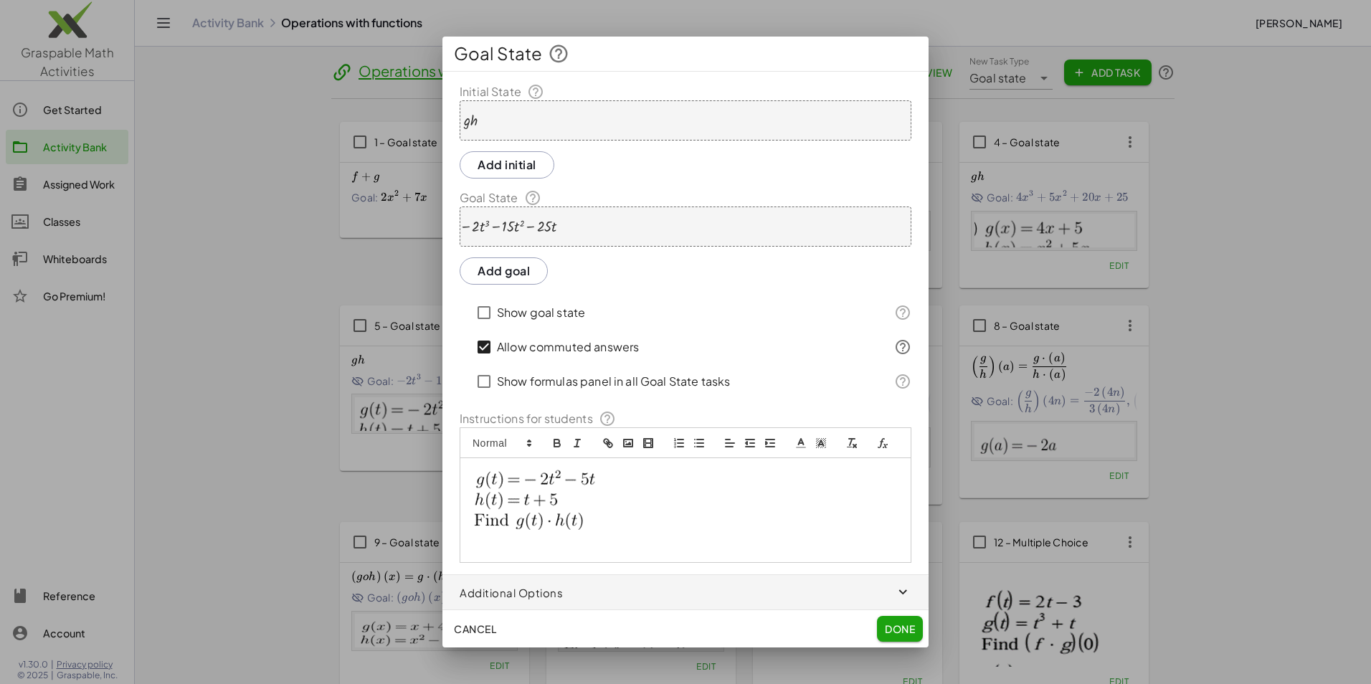
click at [896, 627] on span "Done" at bounding box center [900, 628] width 30 height 13
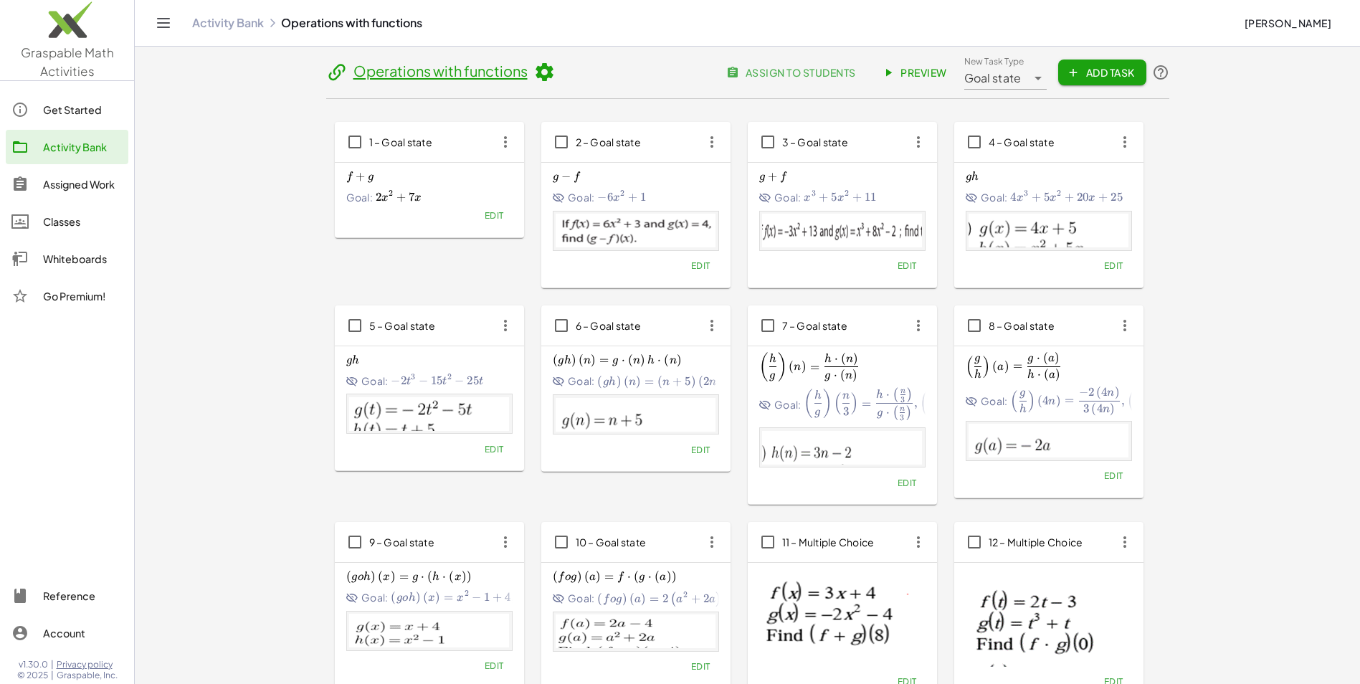
click at [706, 449] on span "Edit" at bounding box center [699, 449] width 19 height 11
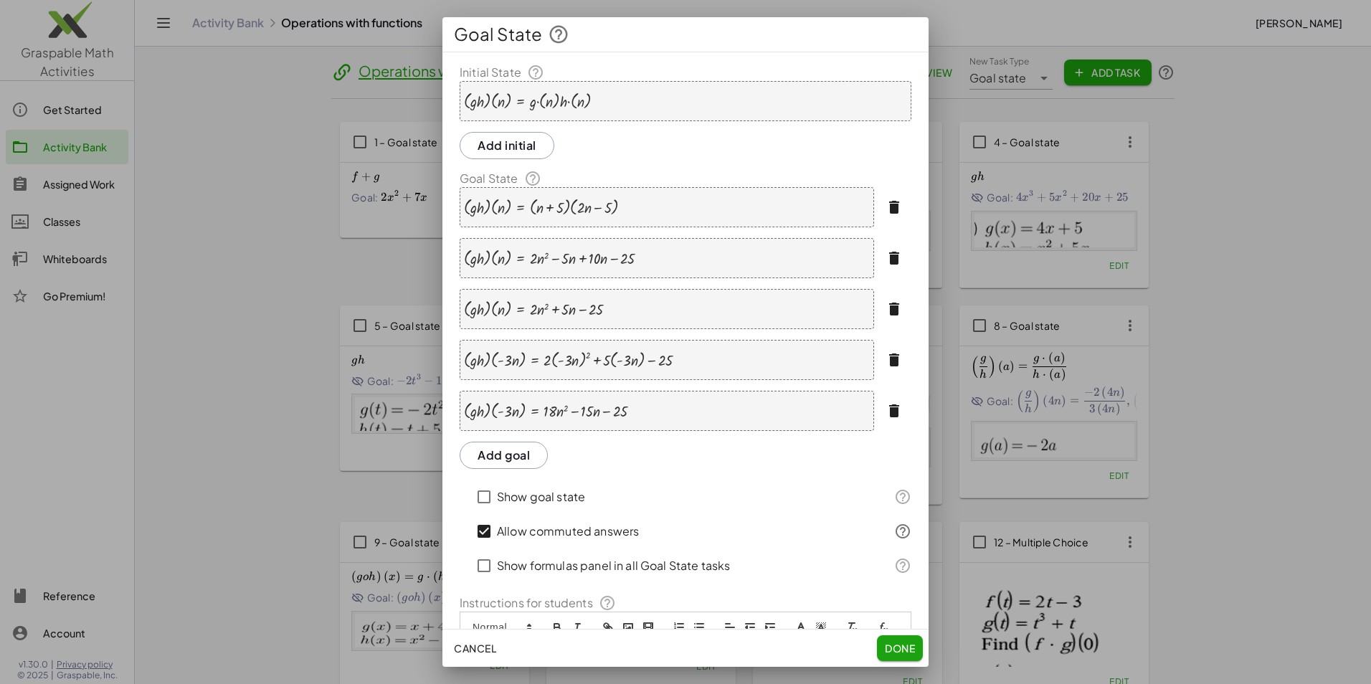
click at [594, 96] on div "· ( · g · h ) · ( n ) = · g · ( n ) · h · ( n )" at bounding box center [686, 101] width 452 height 40
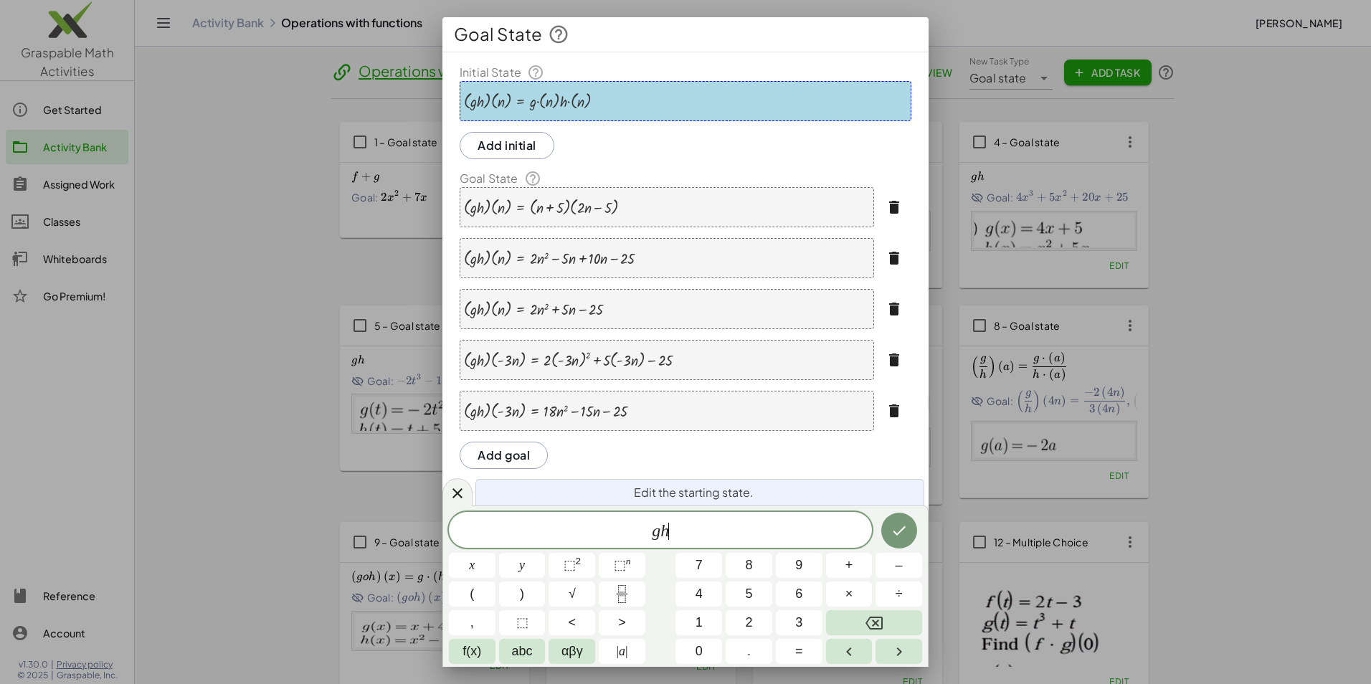
click at [651, 530] on span "g h ​" at bounding box center [660, 531] width 423 height 20
click at [898, 531] on icon "Done" at bounding box center [898, 530] width 17 height 17
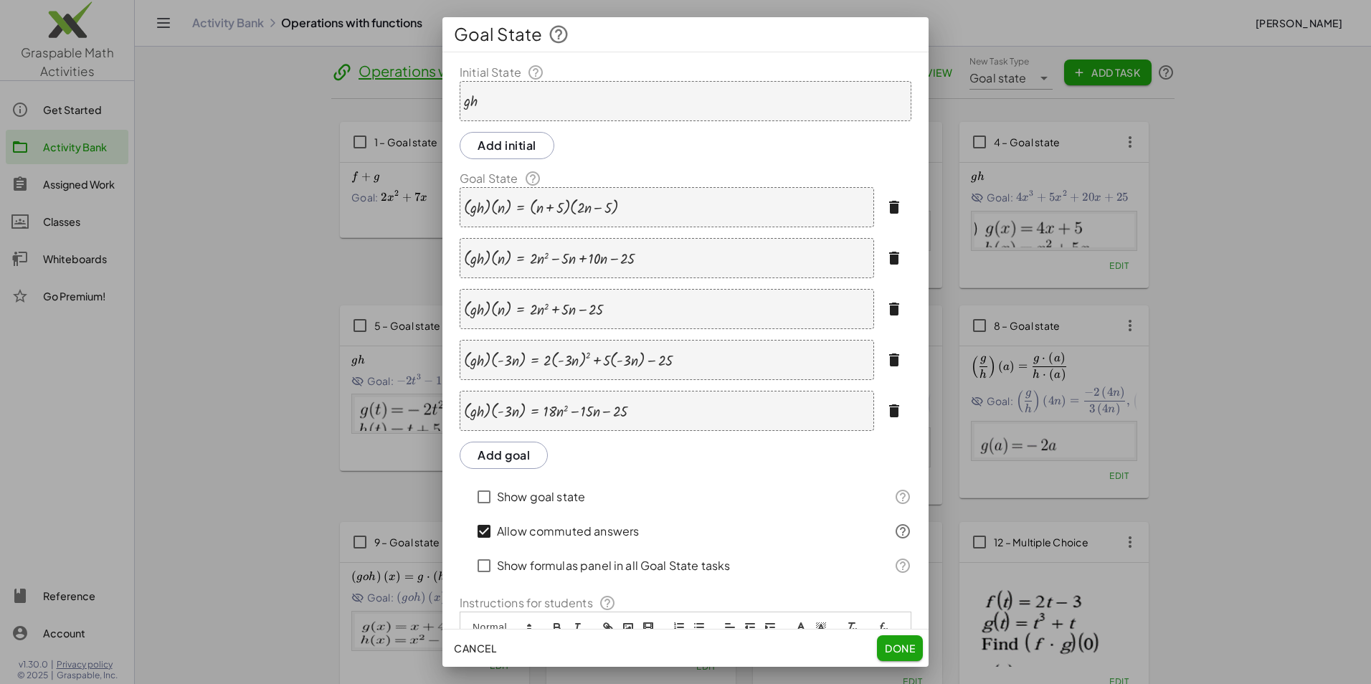
click at [887, 209] on icon "button" at bounding box center [893, 207] width 17 height 17
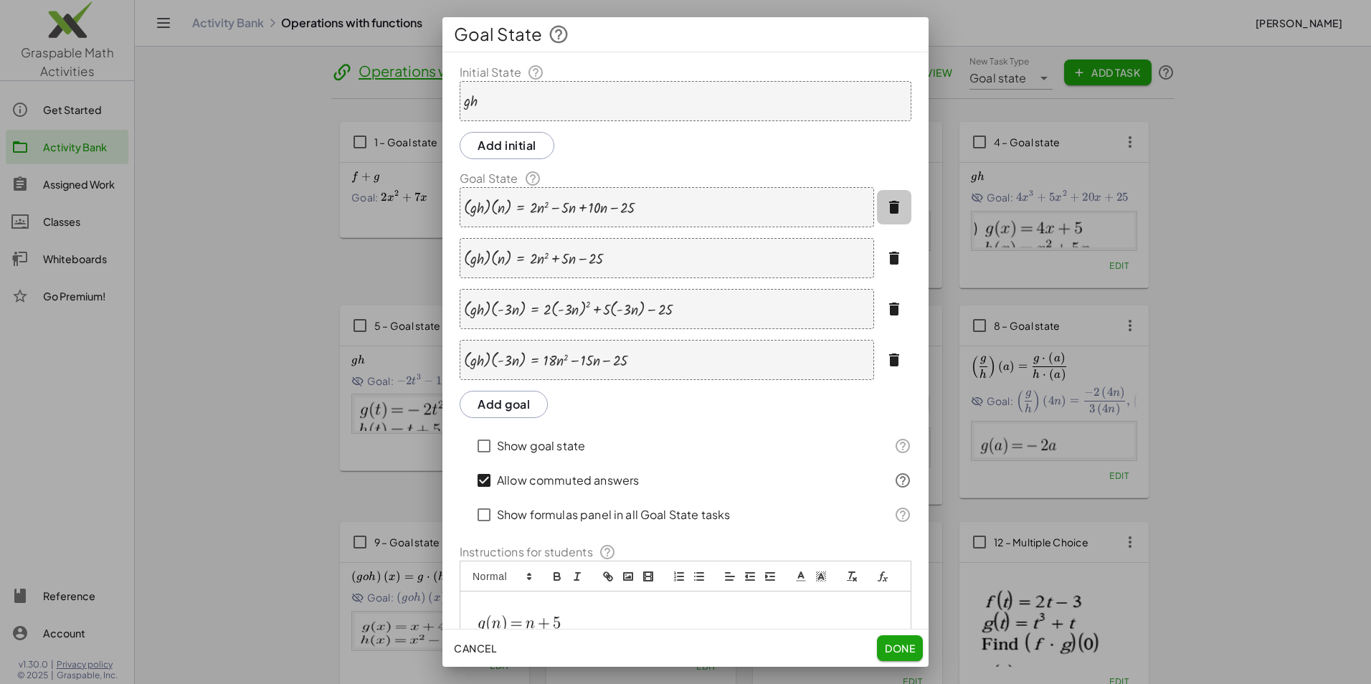
click at [885, 209] on icon "button" at bounding box center [893, 207] width 17 height 17
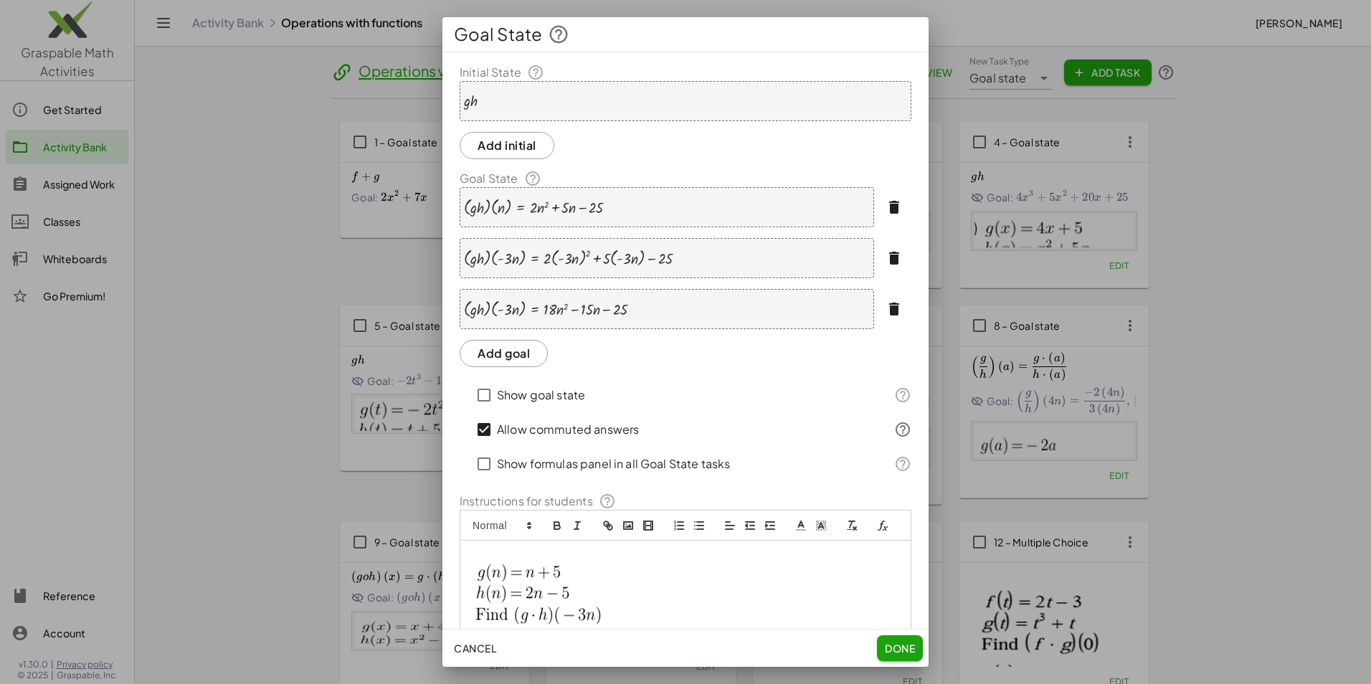
click at [885, 213] on icon "button" at bounding box center [893, 207] width 17 height 17
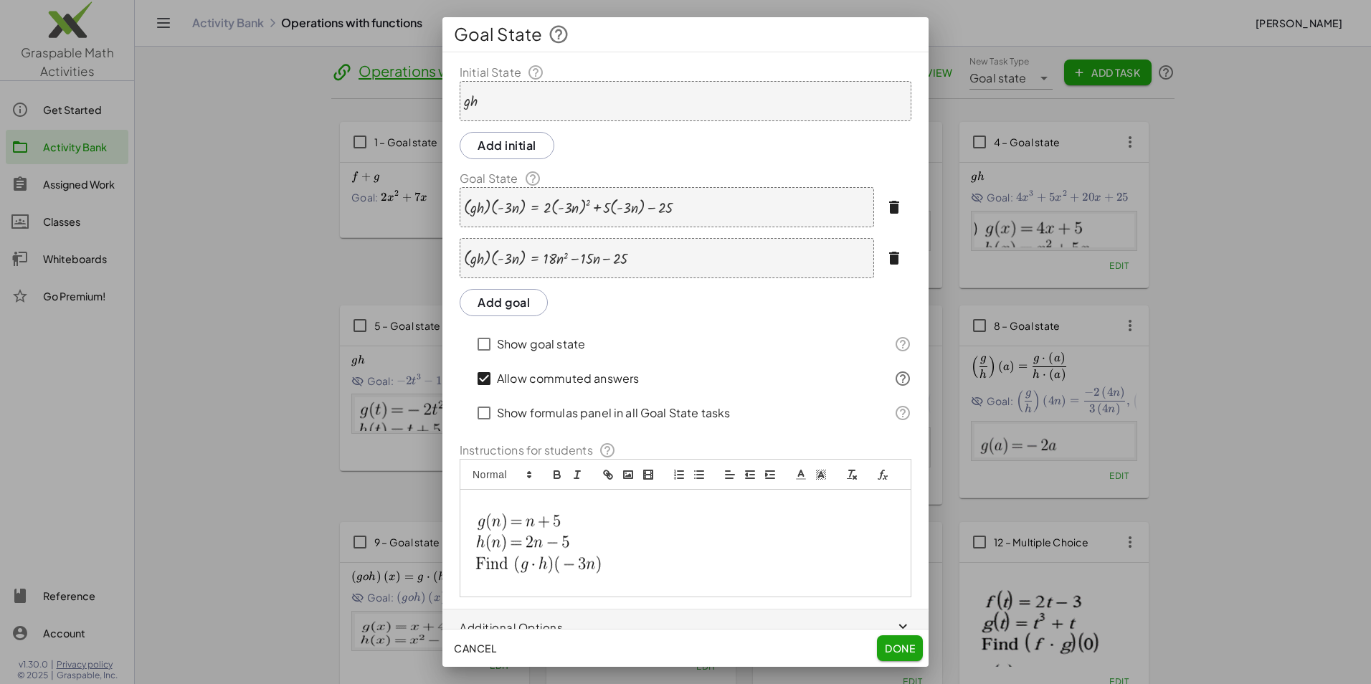
click at [885, 214] on icon "button" at bounding box center [893, 207] width 17 height 17
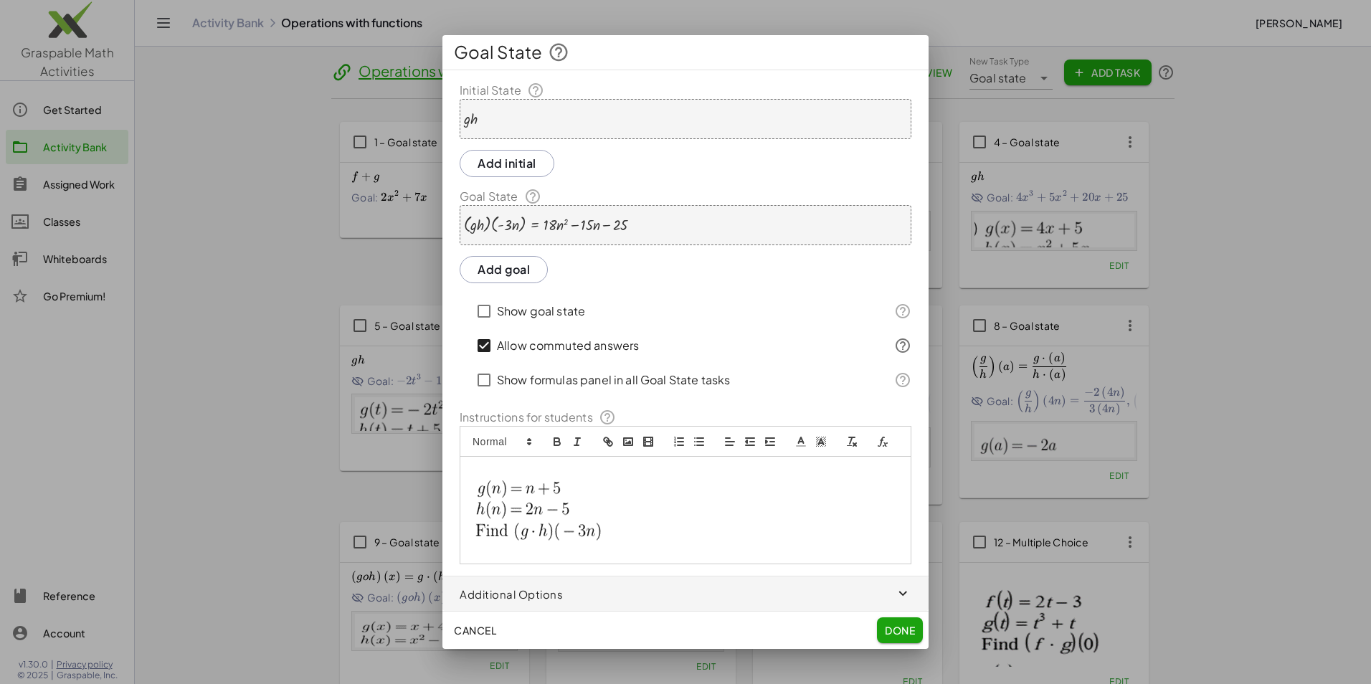
click at [543, 231] on div at bounding box center [546, 225] width 164 height 18
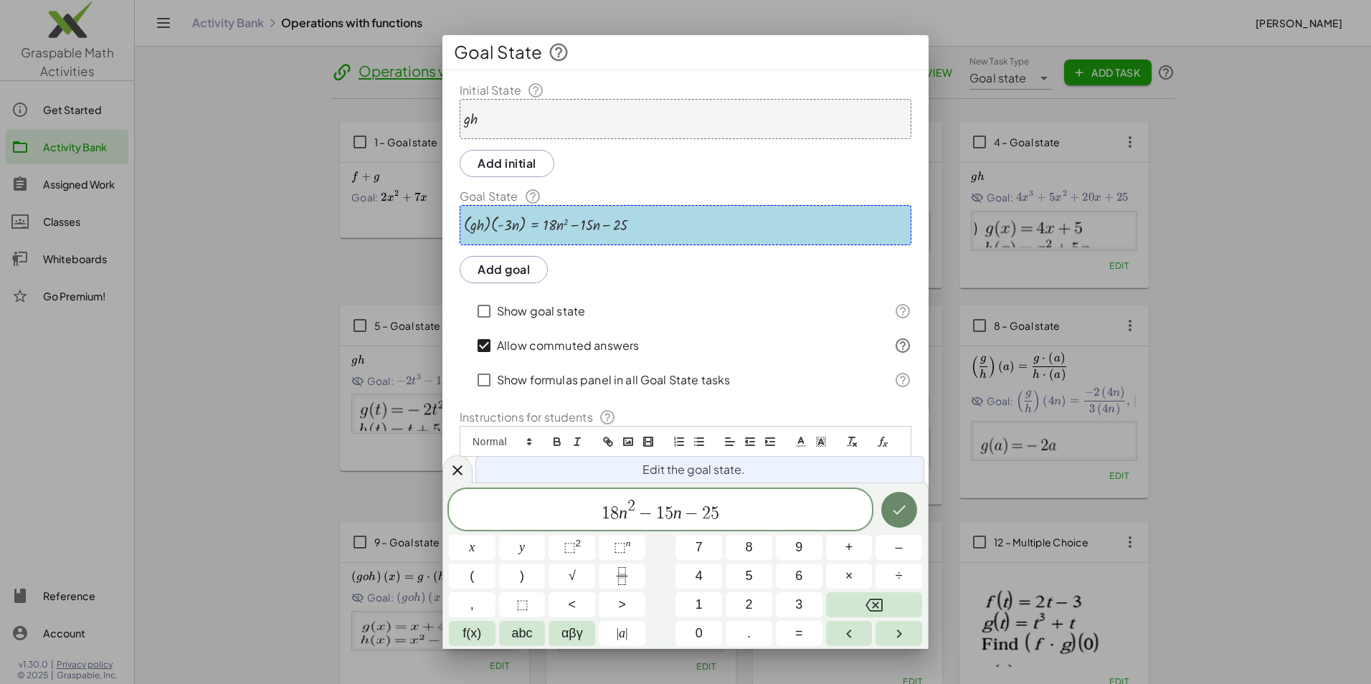
click at [905, 512] on icon "Done" at bounding box center [898, 509] width 17 height 17
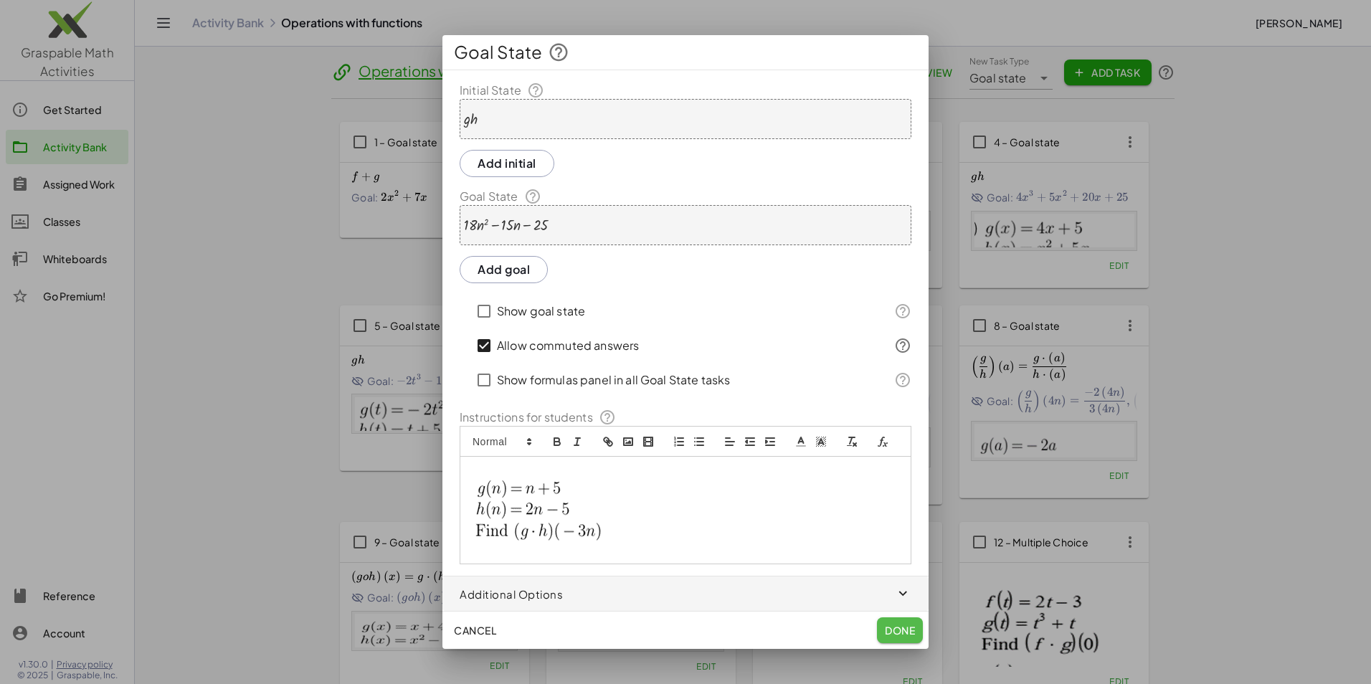
click at [887, 632] on span "Done" at bounding box center [900, 630] width 30 height 13
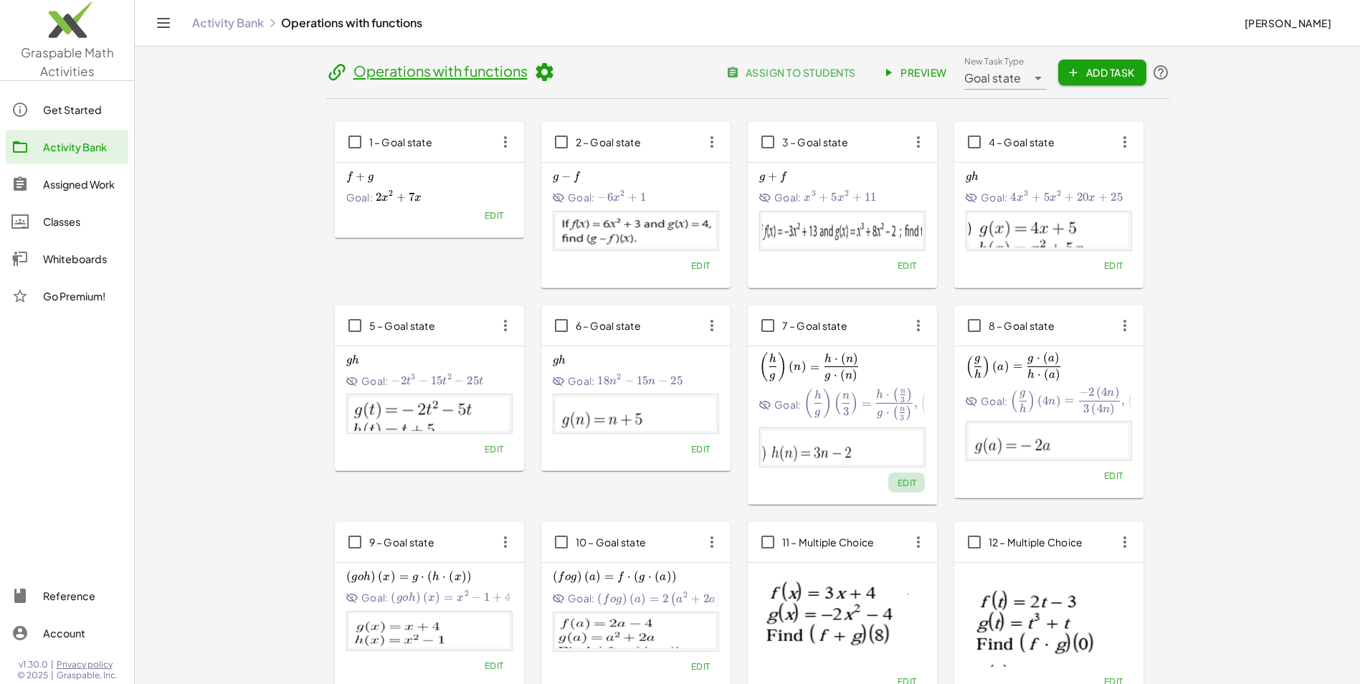
click at [910, 486] on span "Edit" at bounding box center [906, 482] width 19 height 11
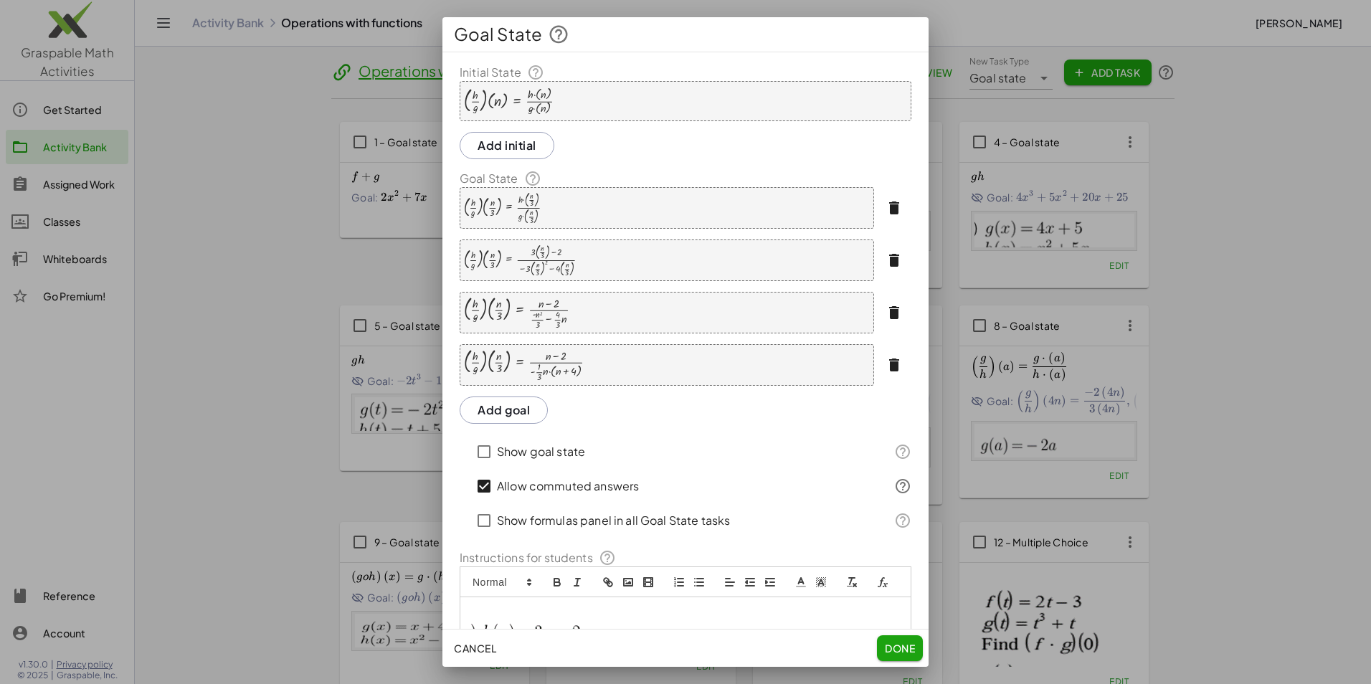
click at [572, 105] on div "· ( · h · g ) · ( n ) = · h · ( n ) · g · ( n )" at bounding box center [686, 101] width 452 height 40
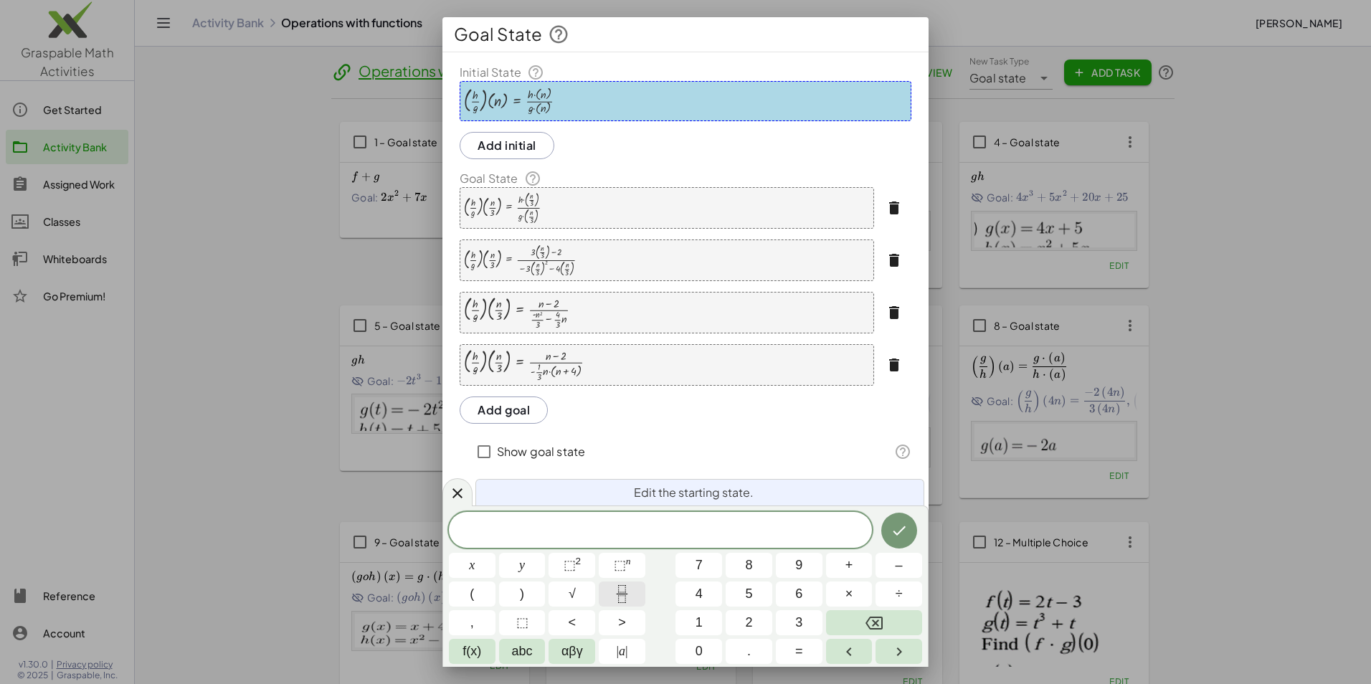
click at [630, 591] on icon "Fraction" at bounding box center [622, 594] width 18 height 18
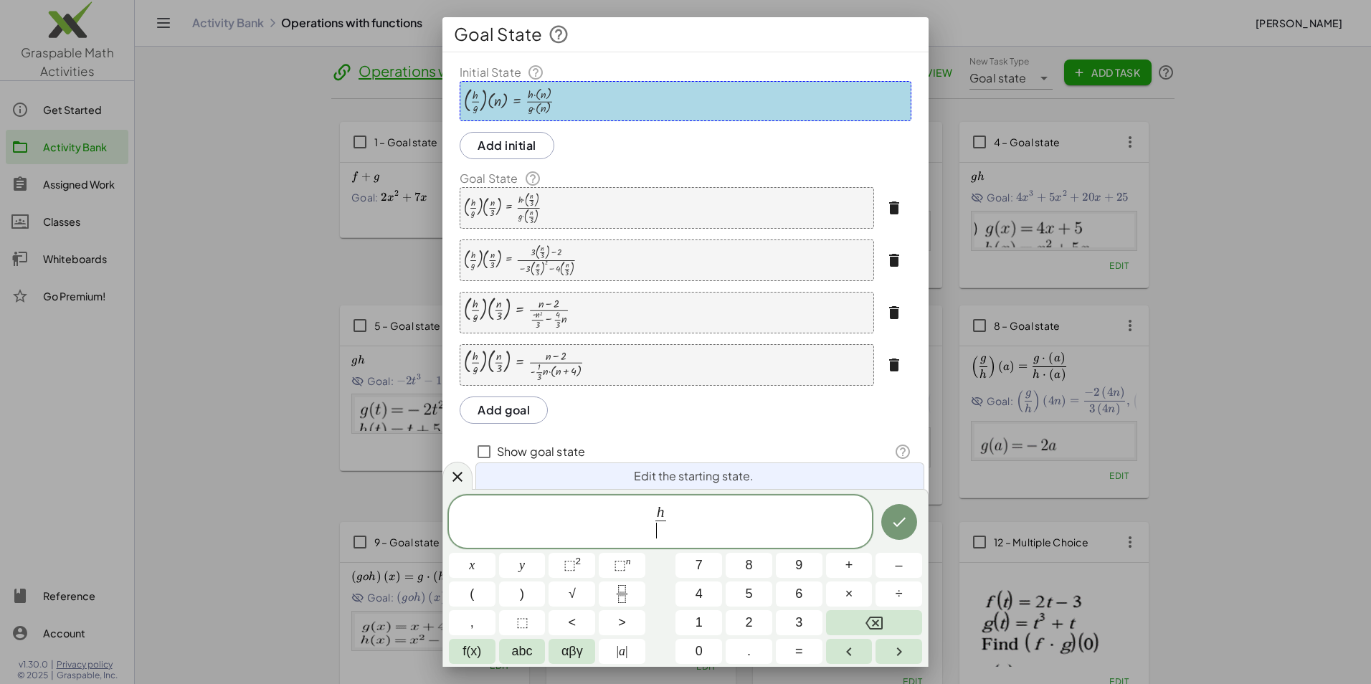
click at [660, 528] on span "​" at bounding box center [660, 529] width 11 height 19
click at [897, 524] on icon "Done" at bounding box center [898, 521] width 17 height 17
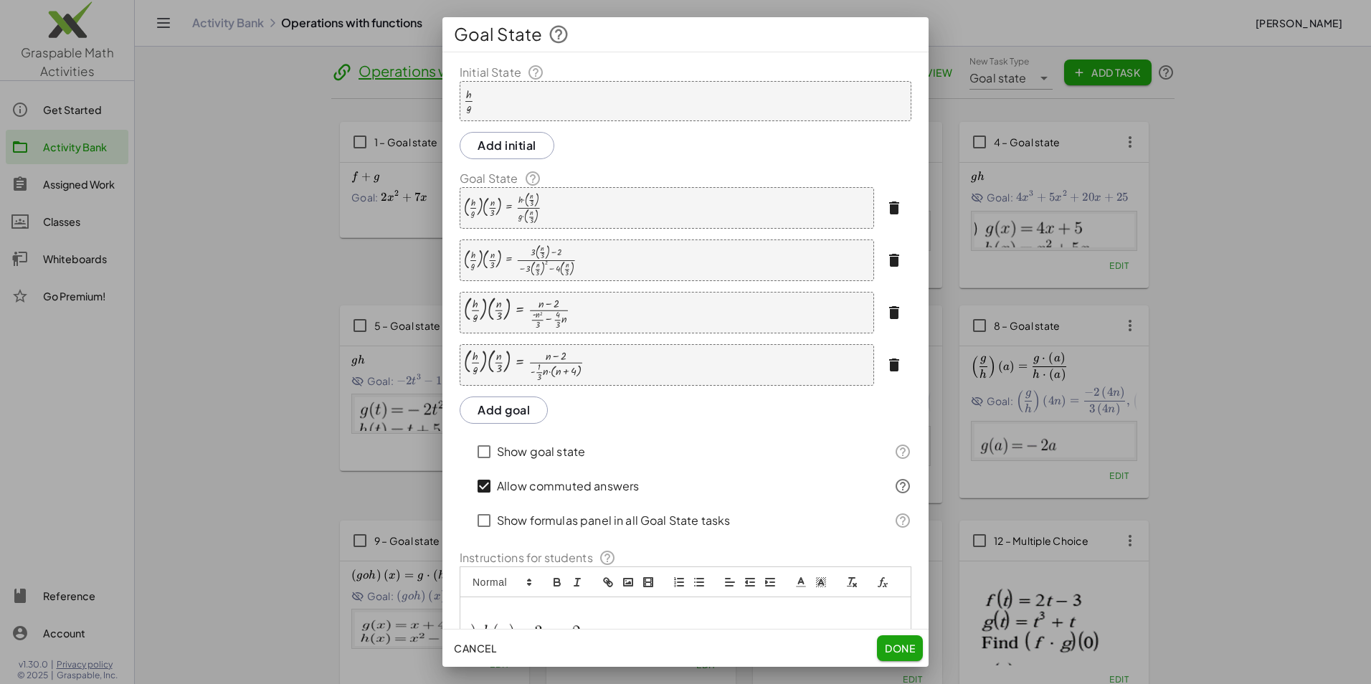
click at [885, 207] on icon "button" at bounding box center [893, 207] width 17 height 17
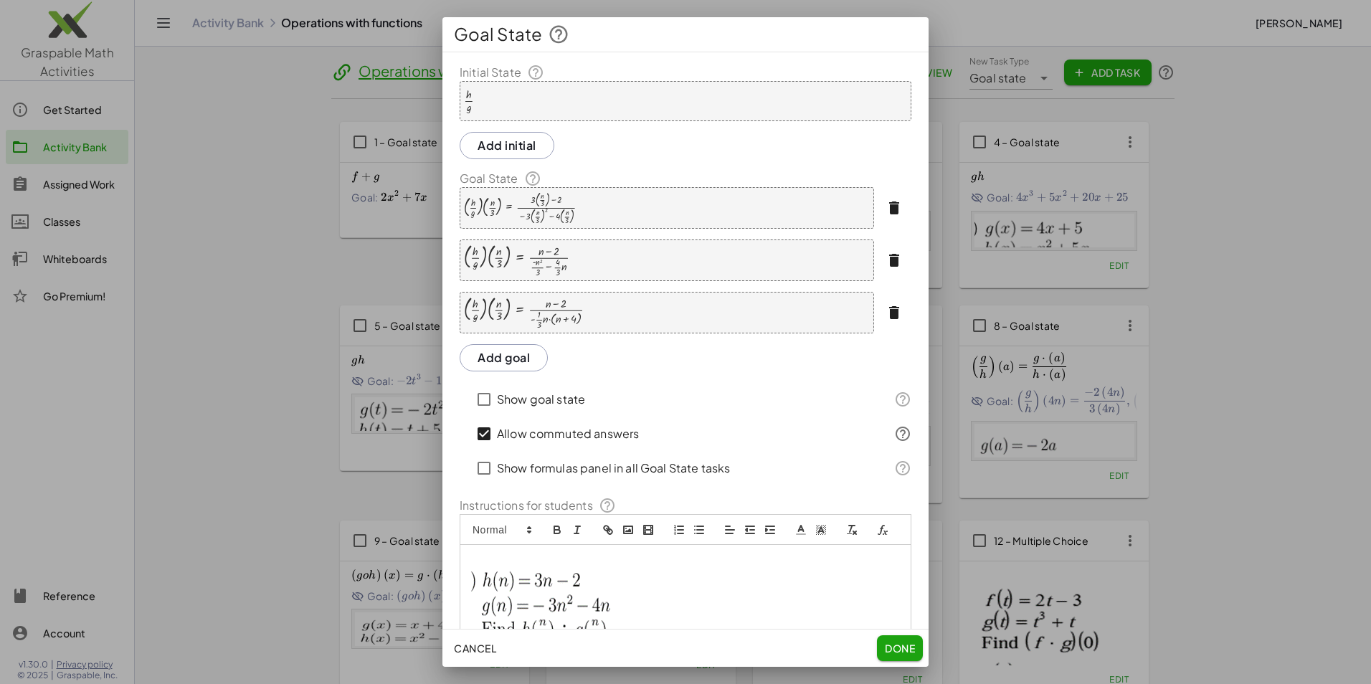
click at [885, 207] on icon "button" at bounding box center [893, 207] width 17 height 17
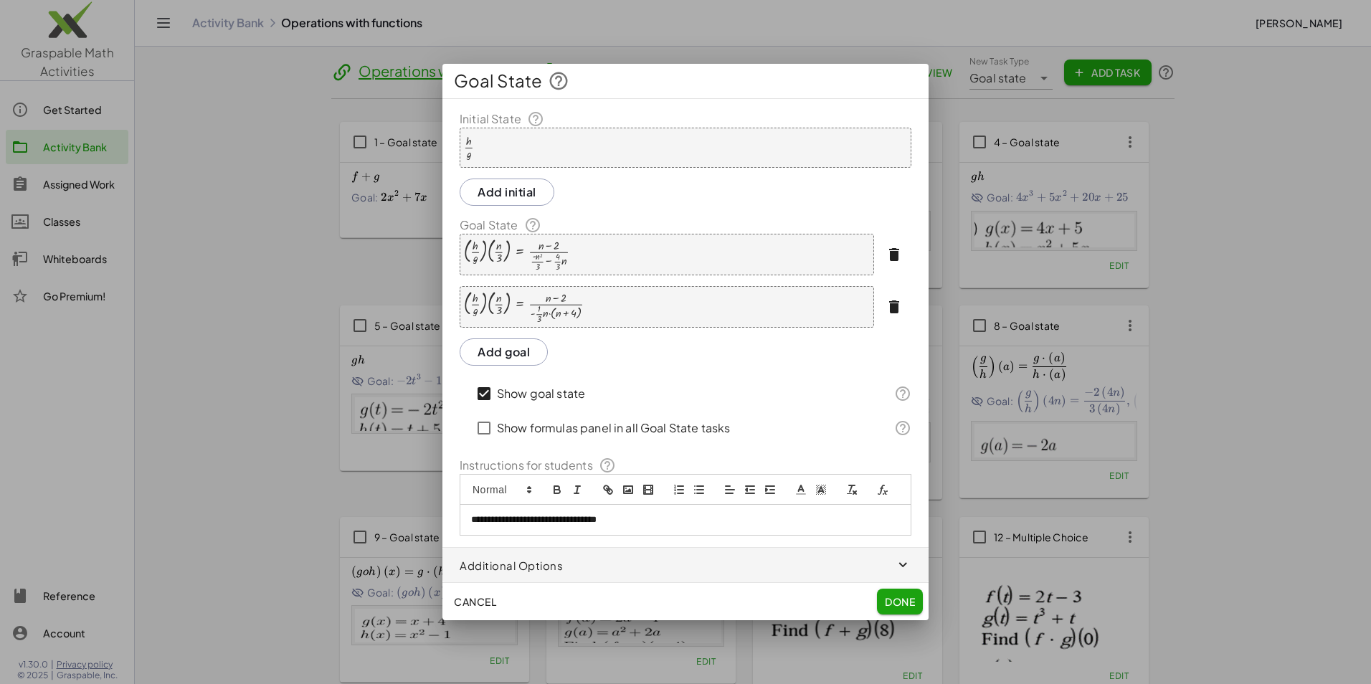
click at [641, 525] on p "**********" at bounding box center [685, 519] width 429 height 13
click at [880, 490] on icon "formula" at bounding box center [882, 489] width 13 height 13
click at [667, 538] on div "*********" at bounding box center [564, 546] width 244 height 28
click at [666, 541] on link at bounding box center [660, 545] width 34 height 11
click at [508, 520] on span "*" at bounding box center [505, 518] width 6 height 11
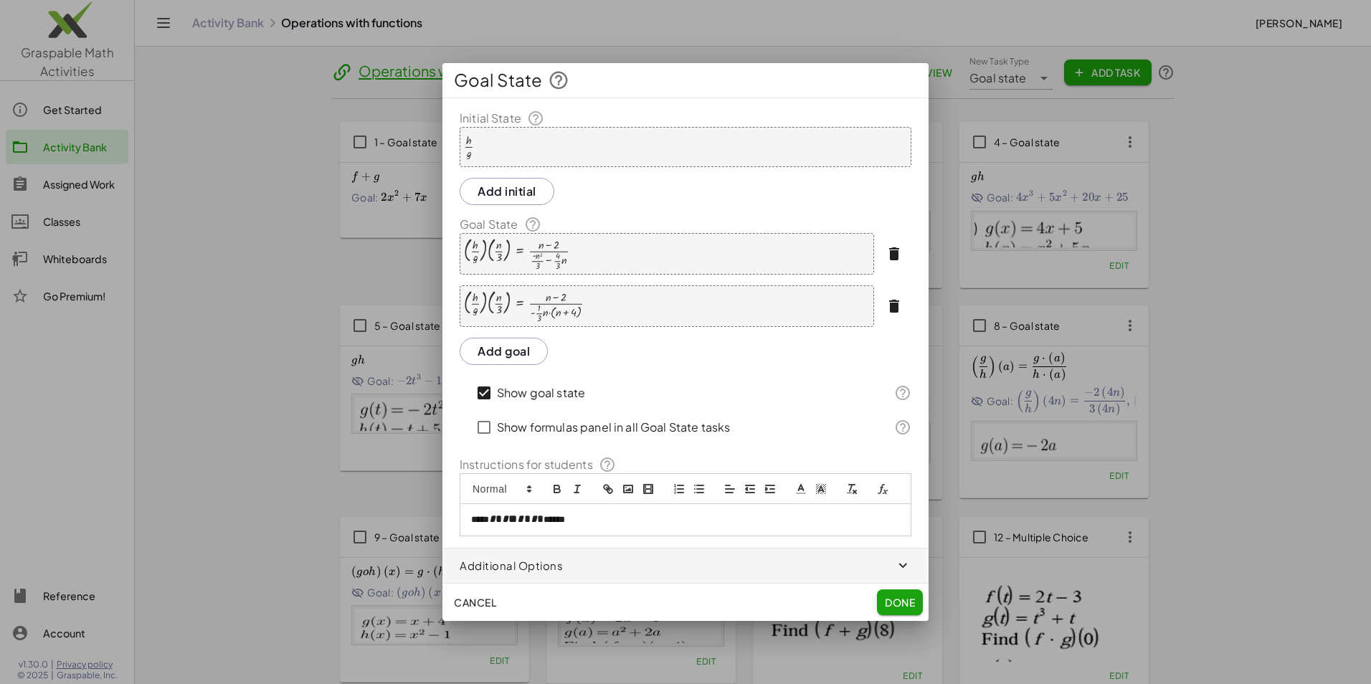
click at [508, 520] on span "*" at bounding box center [505, 518] width 6 height 11
drag, startPoint x: 510, startPoint y: 520, endPoint x: 586, endPoint y: 520, distance: 76.0
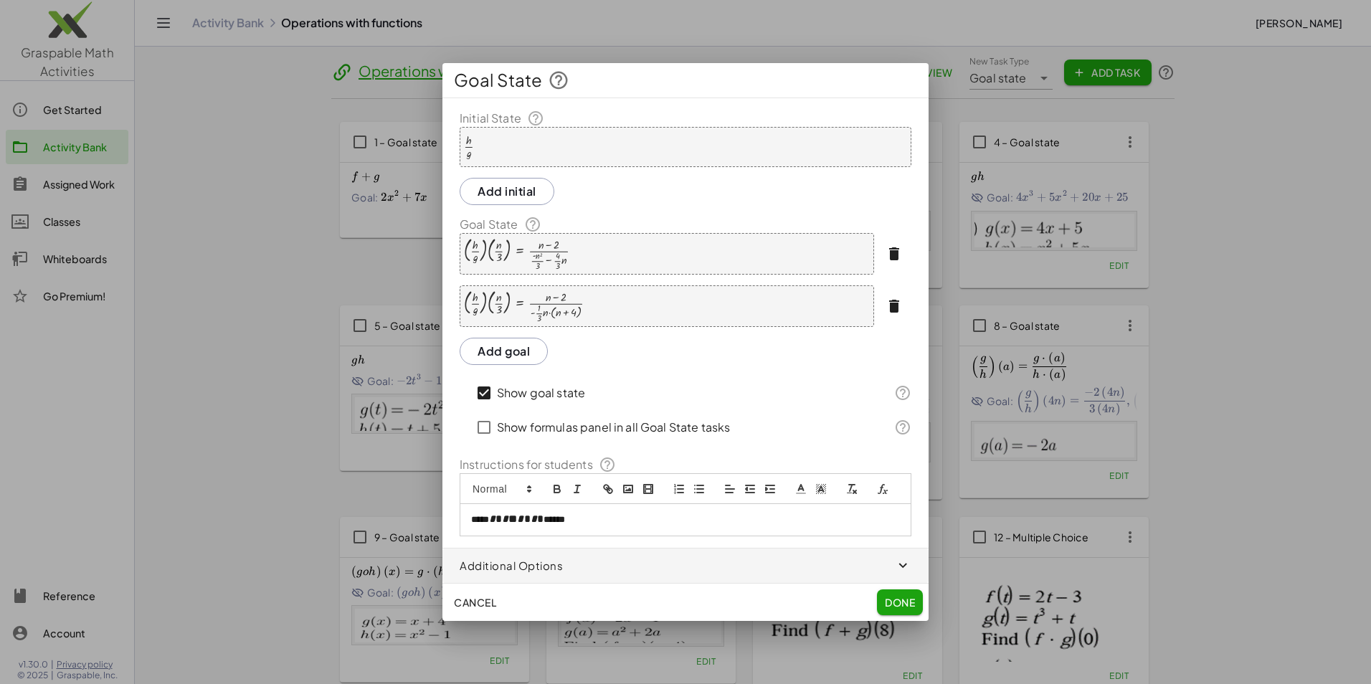
click at [586, 520] on p "**** ﻿ * * * * * * * * * ********* * * * * * * * * * ﻿ ****" at bounding box center [685, 520] width 429 height 14
drag, startPoint x: 546, startPoint y: 519, endPoint x: 512, endPoint y: 519, distance: 33.7
click at [512, 519] on span "* * * * * * * * *" at bounding box center [516, 520] width 54 height 14
click at [517, 516] on span "*" at bounding box center [517, 518] width 0 height 11
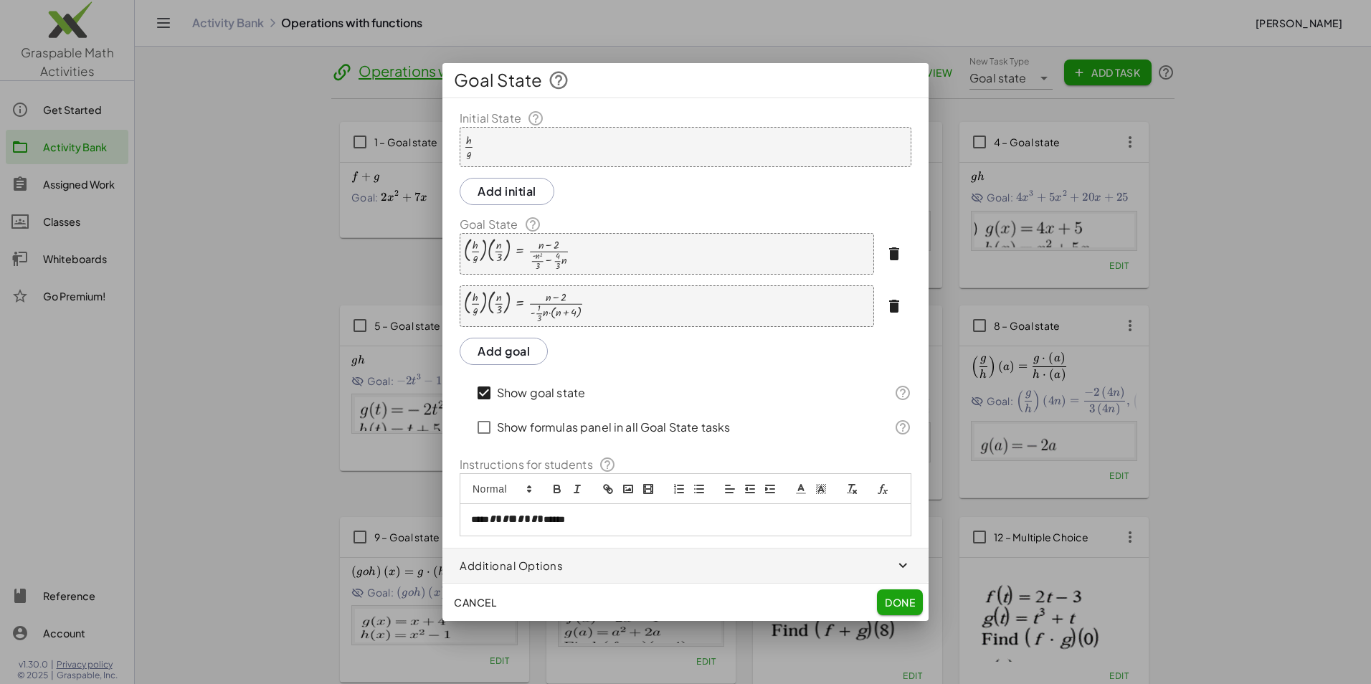
drag, startPoint x: 519, startPoint y: 516, endPoint x: 565, endPoint y: 517, distance: 45.9
click at [565, 517] on p "**** ﻿ * * * * * * * * * ********* * * * * * * * * * ﻿ ****" at bounding box center [685, 520] width 429 height 14
click at [889, 491] on button "formula" at bounding box center [882, 489] width 20 height 17
click at [672, 546] on link at bounding box center [660, 545] width 34 height 11
click at [876, 495] on icon "formula" at bounding box center [882, 488] width 13 height 13
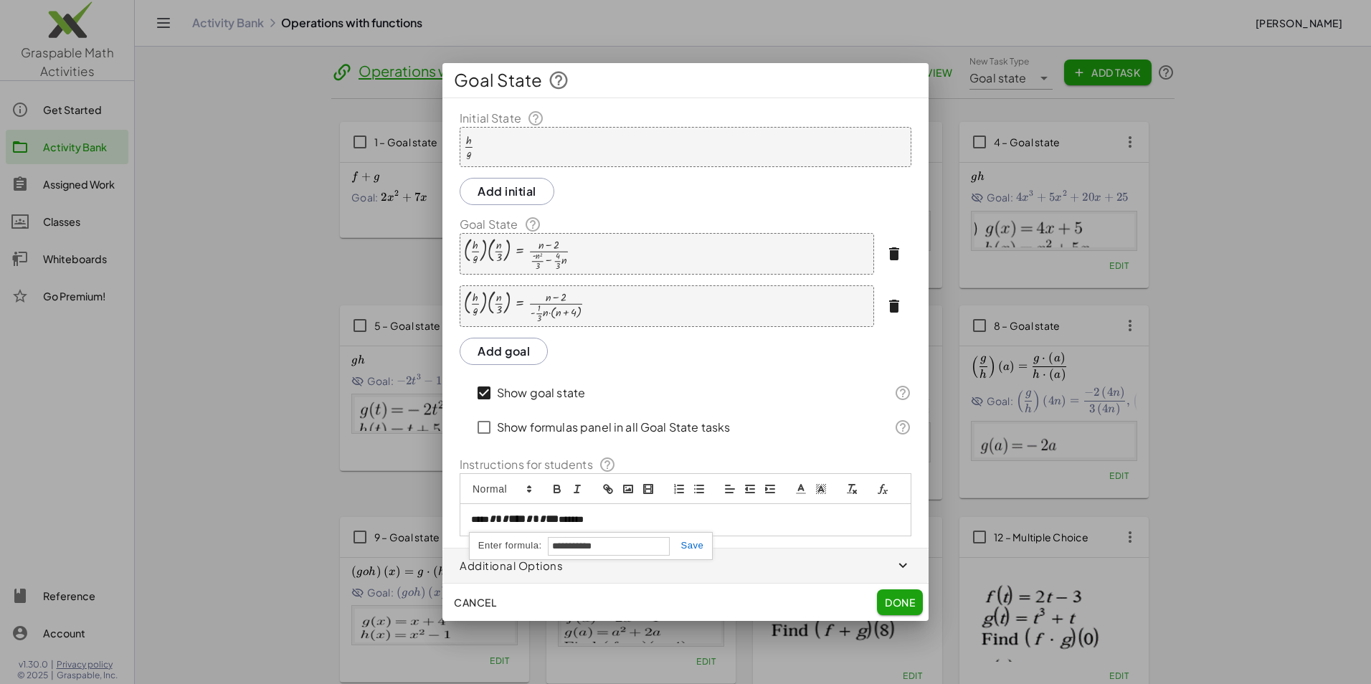
click at [685, 548] on link at bounding box center [687, 545] width 34 height 11
click at [879, 491] on icon "formula" at bounding box center [882, 488] width 13 height 13
type input "**********"
click at [791, 546] on link at bounding box center [793, 545] width 34 height 11
click at [895, 606] on span "Done" at bounding box center [900, 602] width 30 height 13
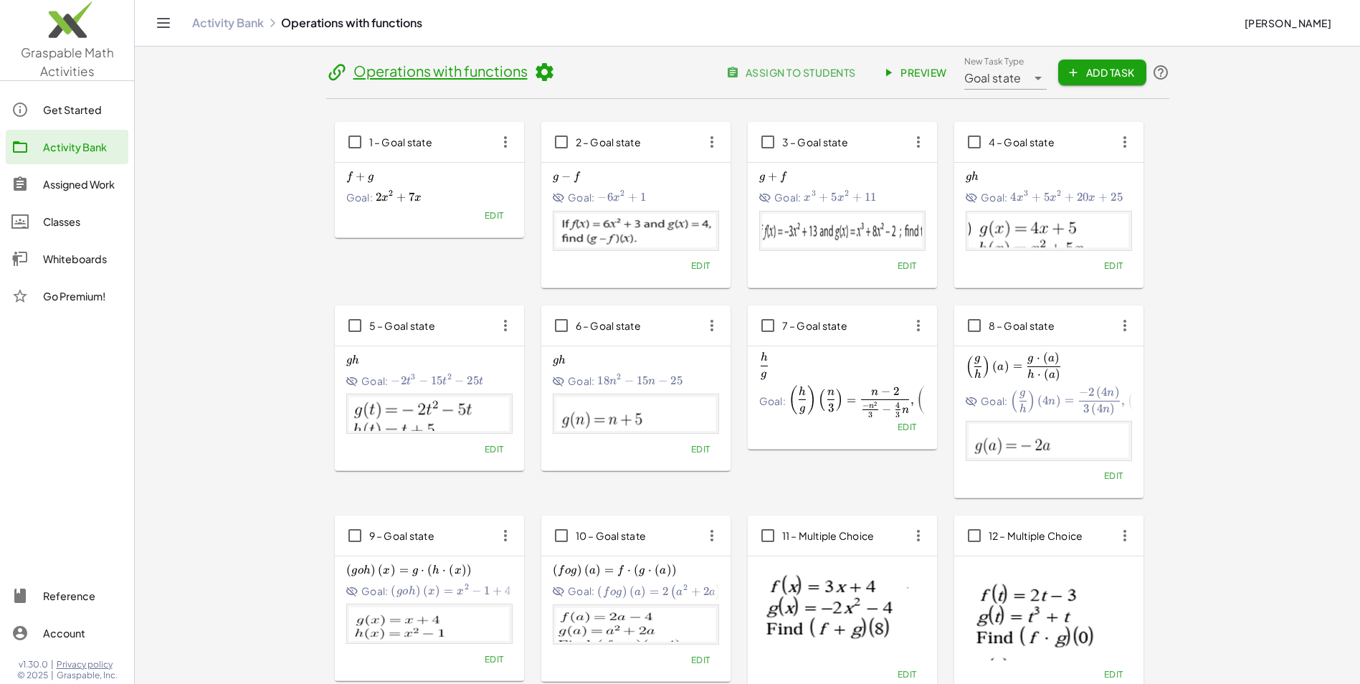
click at [1119, 476] on span "Edit" at bounding box center [1112, 475] width 19 height 11
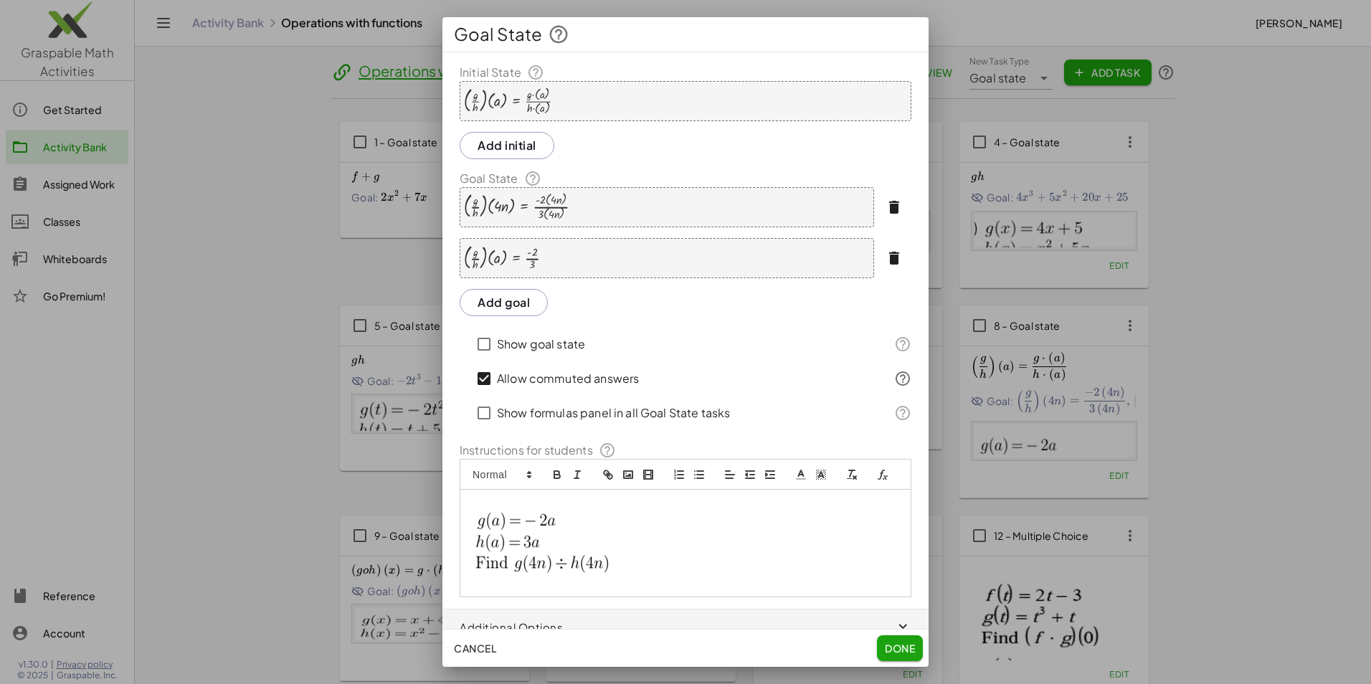
click at [603, 97] on div "· ( · g · h ) · ( a ) = · g · ( a ) · h · ( a )" at bounding box center [686, 101] width 452 height 40
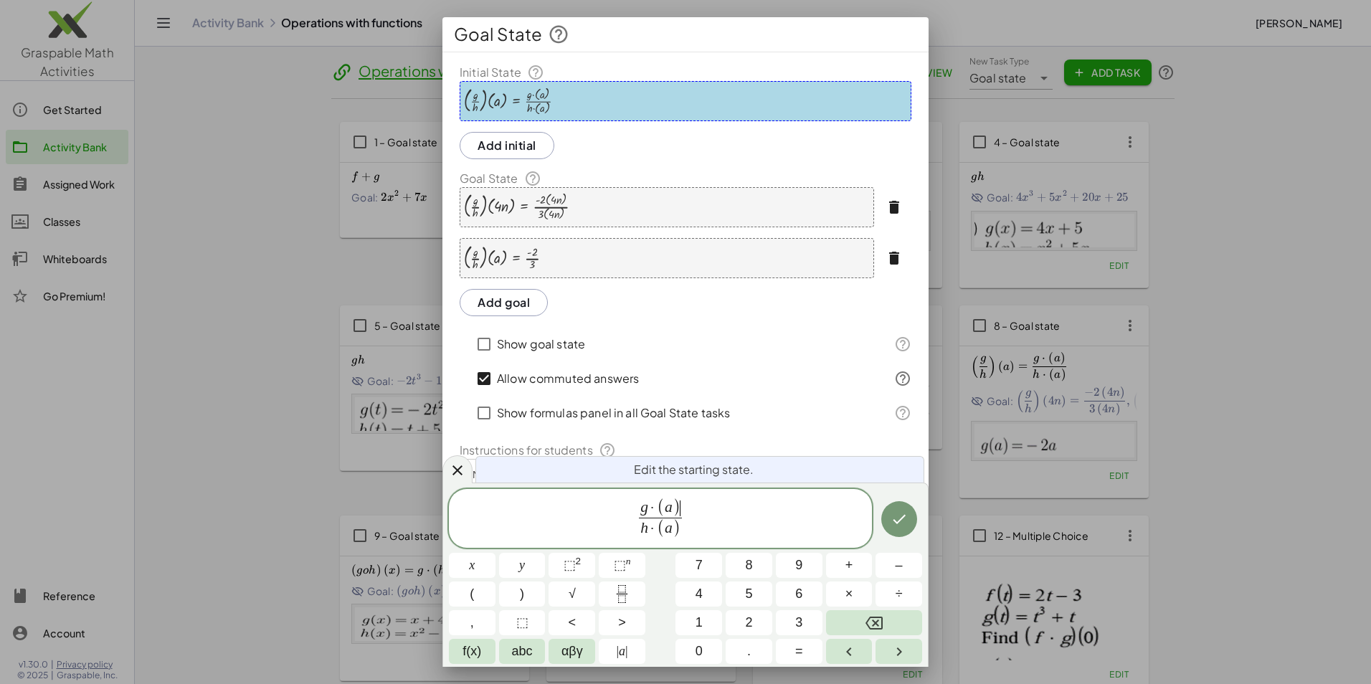
click at [682, 500] on span "g · ( a ) ​" at bounding box center [660, 508] width 43 height 19
click at [677, 528] on span ")" at bounding box center [676, 529] width 8 height 19
click at [907, 529] on icon "Done" at bounding box center [898, 521] width 17 height 17
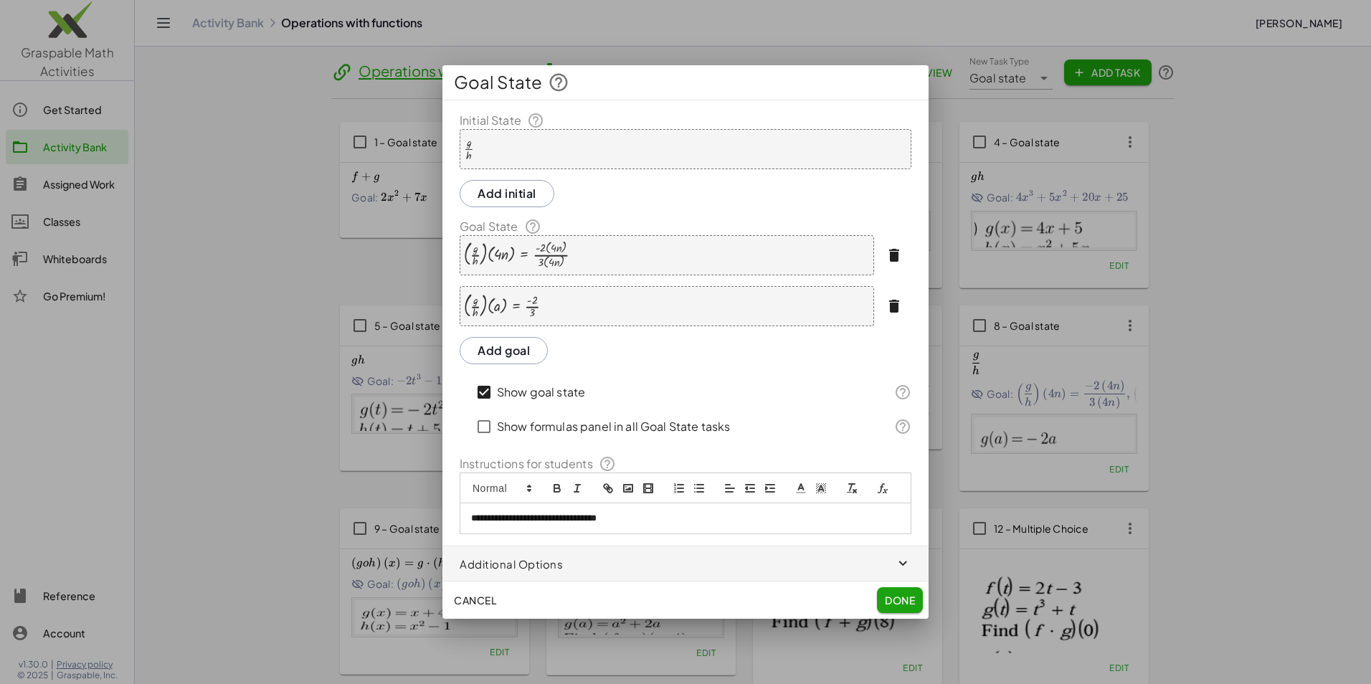
click at [672, 519] on p "**********" at bounding box center [685, 518] width 429 height 13
click at [887, 492] on icon "formula" at bounding box center [884, 491] width 5 height 4
type input "*********"
click at [652, 547] on link at bounding box center [660, 543] width 34 height 11
click at [883, 494] on button "formula" at bounding box center [882, 487] width 20 height 17
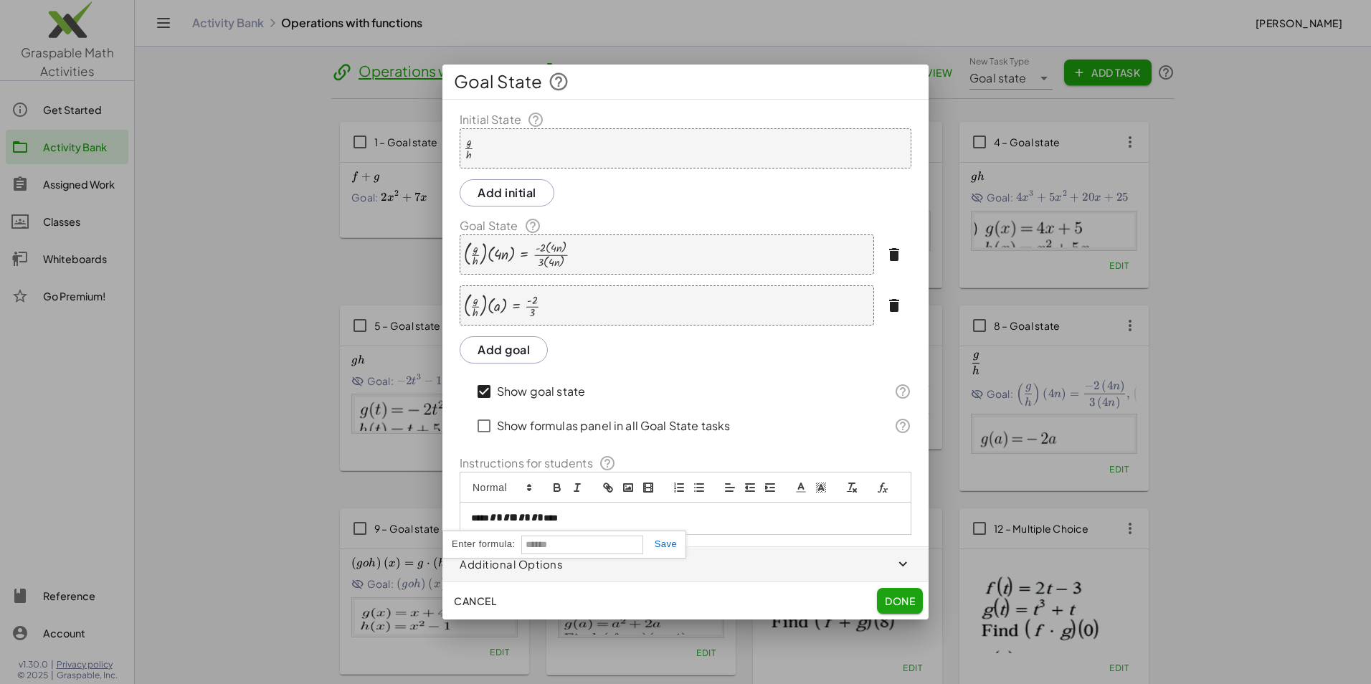
click at [573, 523] on p "**** ﻿ * * * * * * * * * ********* * * * * * * * * * ﻿ **" at bounding box center [685, 518] width 429 height 14
click at [882, 492] on icon "formula" at bounding box center [882, 488] width 13 height 13
click at [671, 543] on link at bounding box center [660, 543] width 34 height 11
click at [877, 490] on icon "formula" at bounding box center [882, 487] width 13 height 13
type input "********"
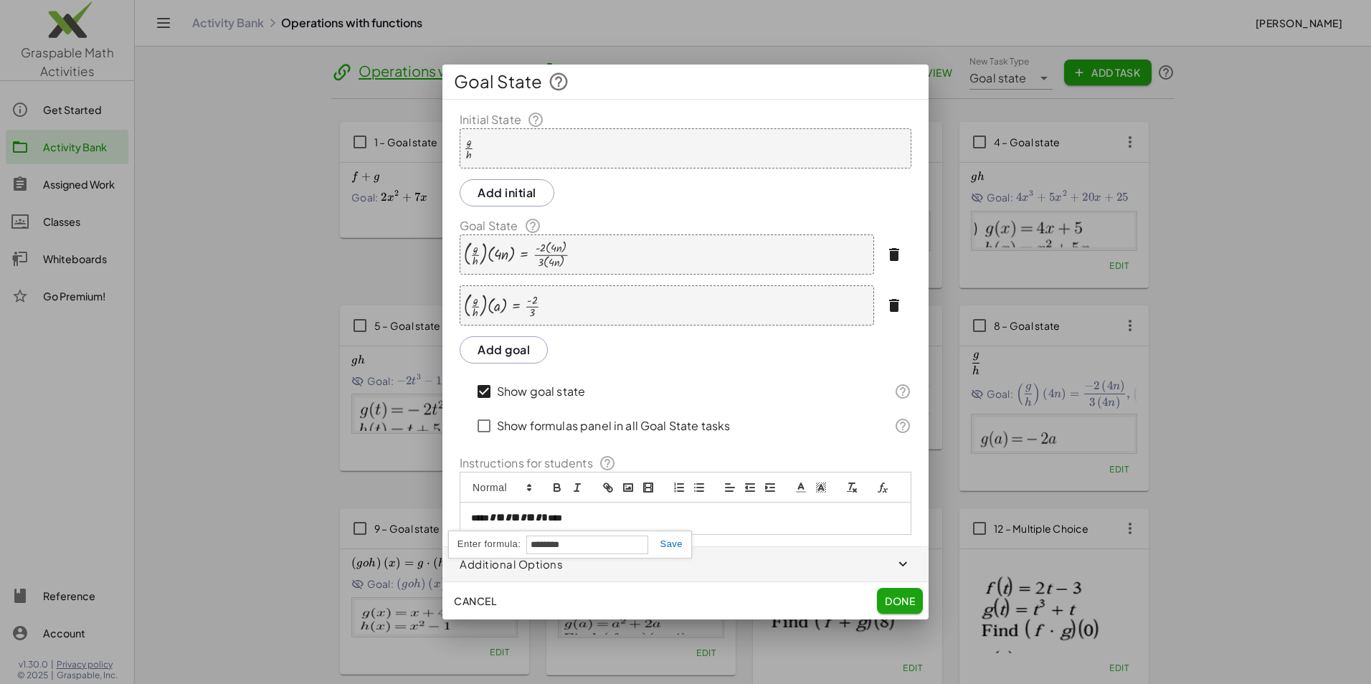
click at [665, 544] on link at bounding box center [665, 543] width 34 height 11
click at [878, 482] on icon "formula" at bounding box center [882, 487] width 13 height 13
type input "*******"
click at [748, 544] on link at bounding box center [747, 543] width 34 height 11
click at [566, 251] on div at bounding box center [516, 255] width 105 height 28
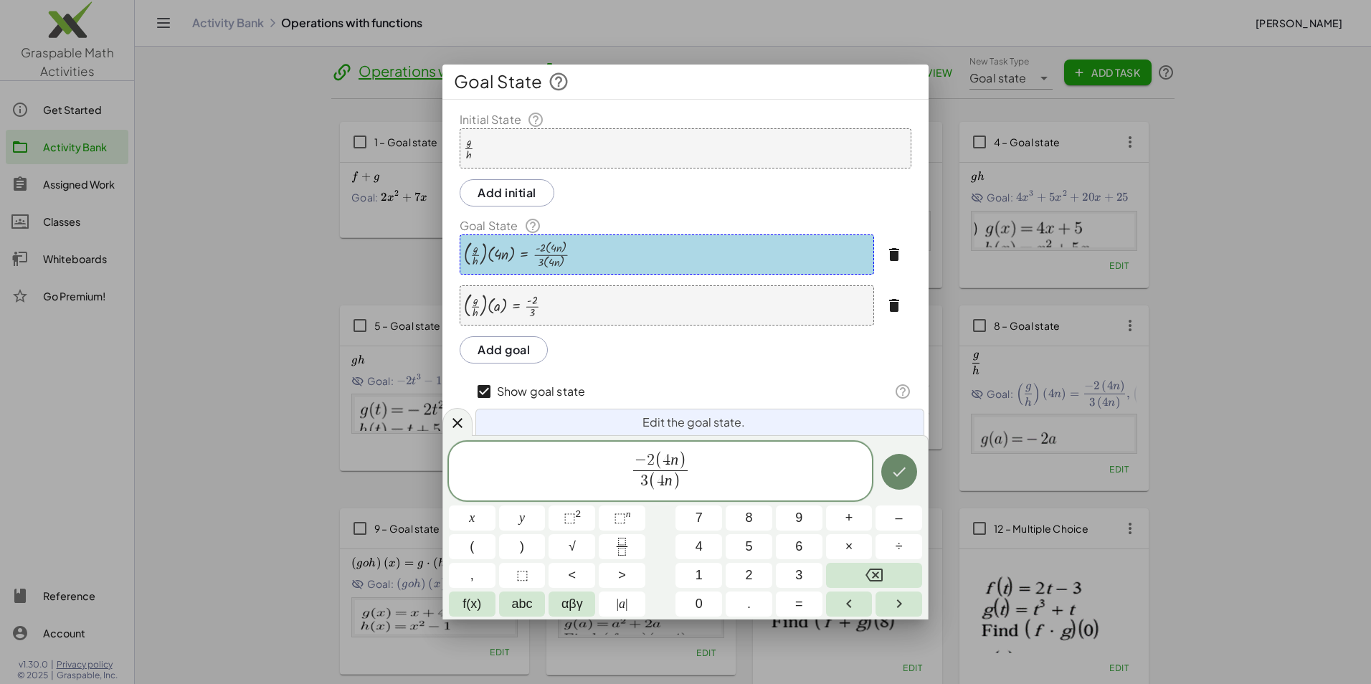
click at [892, 477] on icon "Done" at bounding box center [898, 471] width 17 height 17
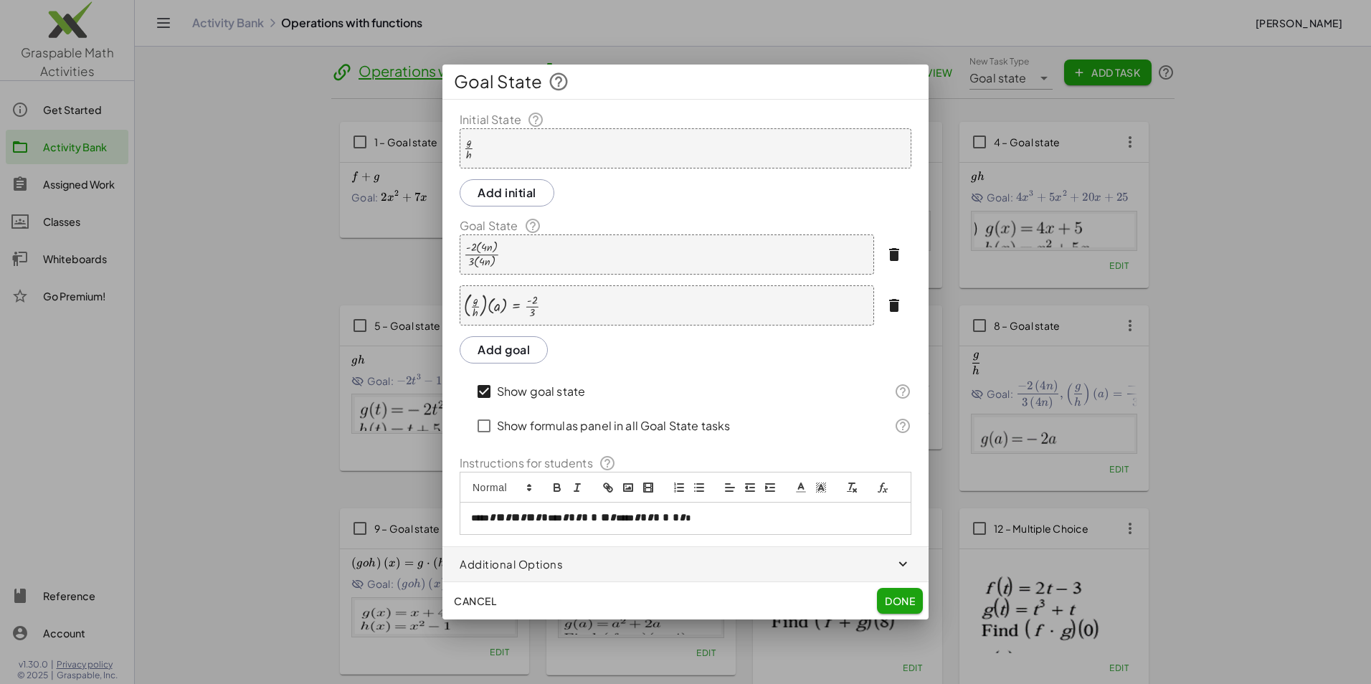
click at [563, 318] on div "· ( · g · h ) · ( a ) = · - 2 · 3" at bounding box center [667, 305] width 414 height 40
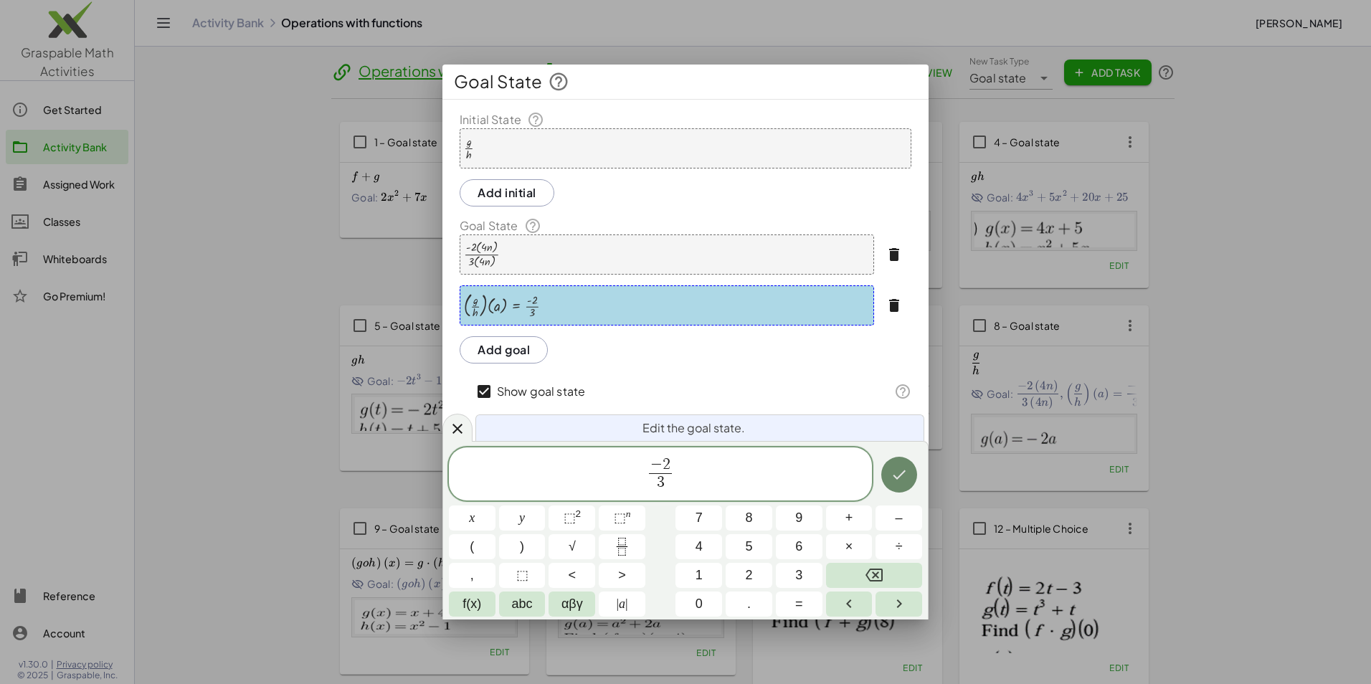
click at [899, 474] on icon "Done" at bounding box center [898, 474] width 17 height 17
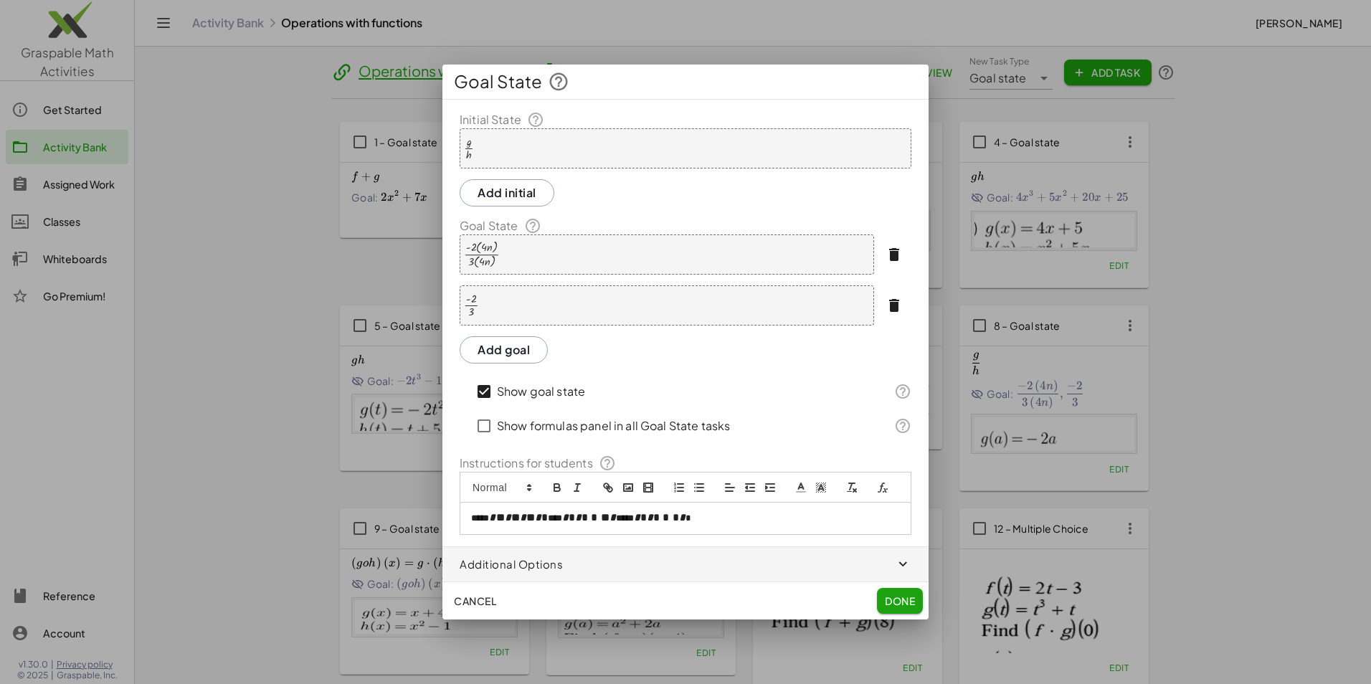
click at [904, 612] on button "Done" at bounding box center [900, 601] width 46 height 26
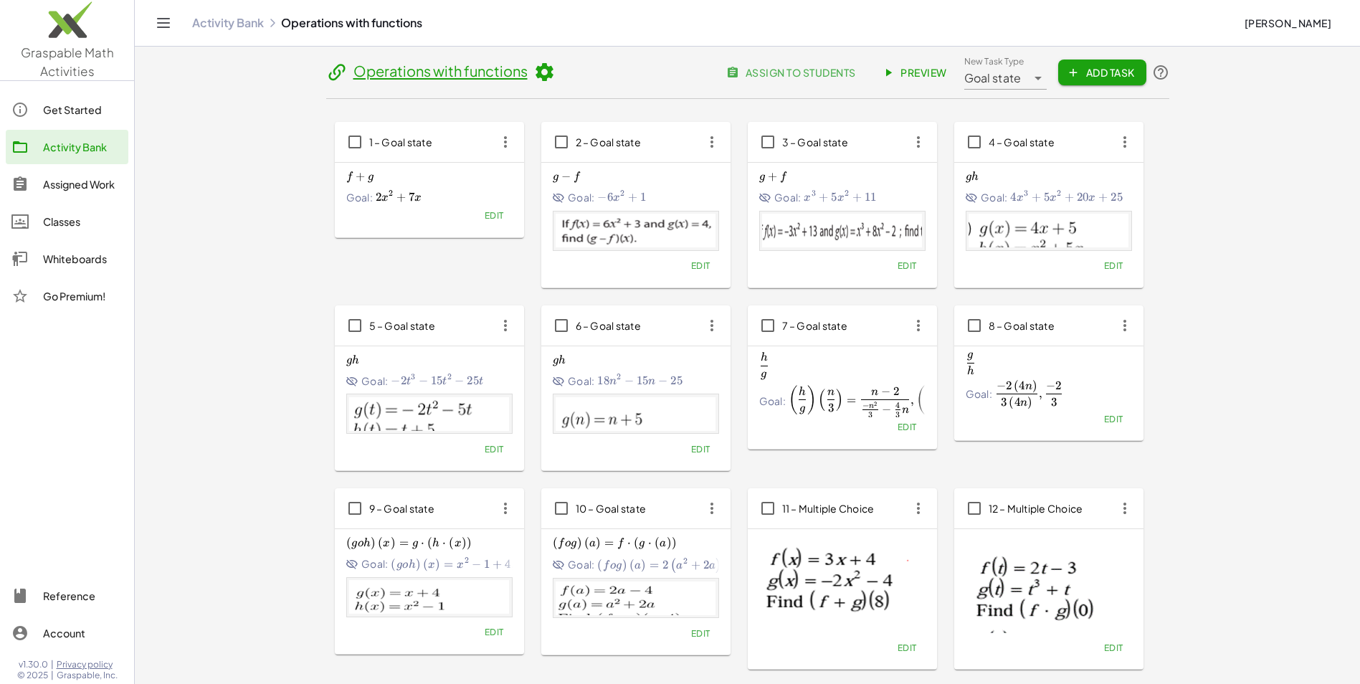
click at [898, 422] on span "Edit" at bounding box center [906, 427] width 19 height 11
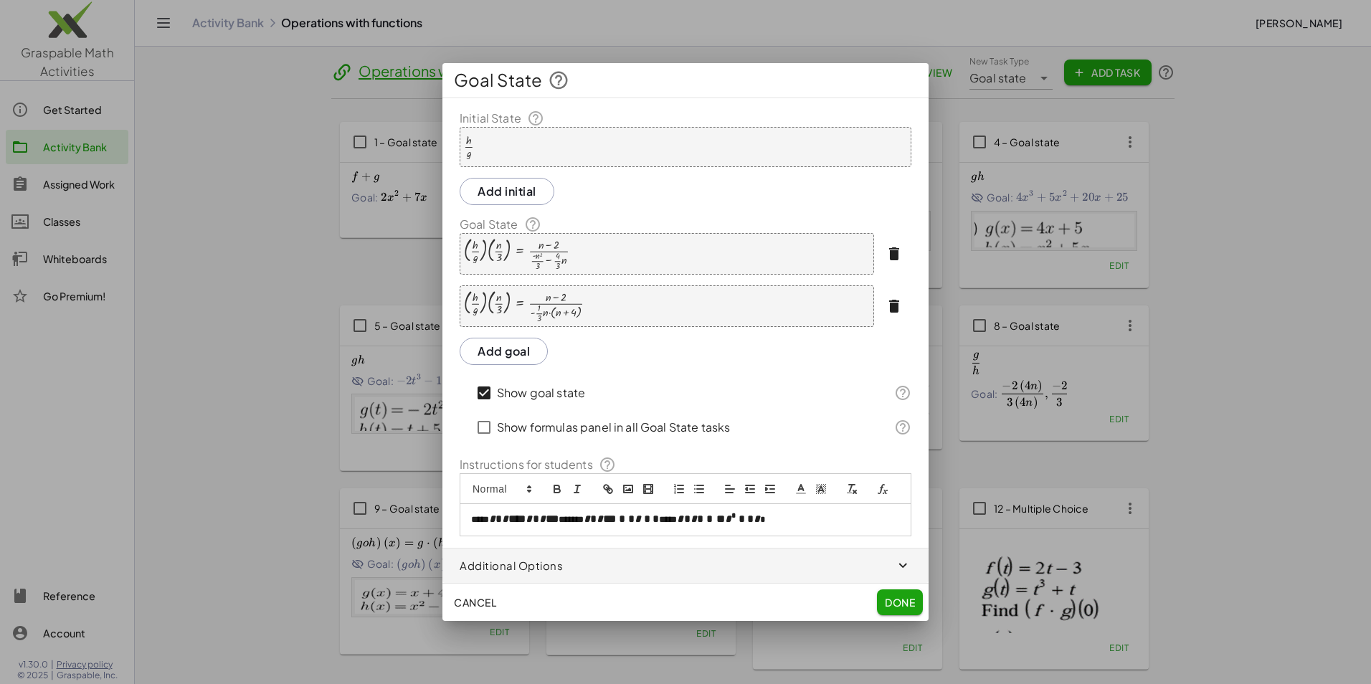
click at [566, 261] on div at bounding box center [516, 253] width 105 height 33
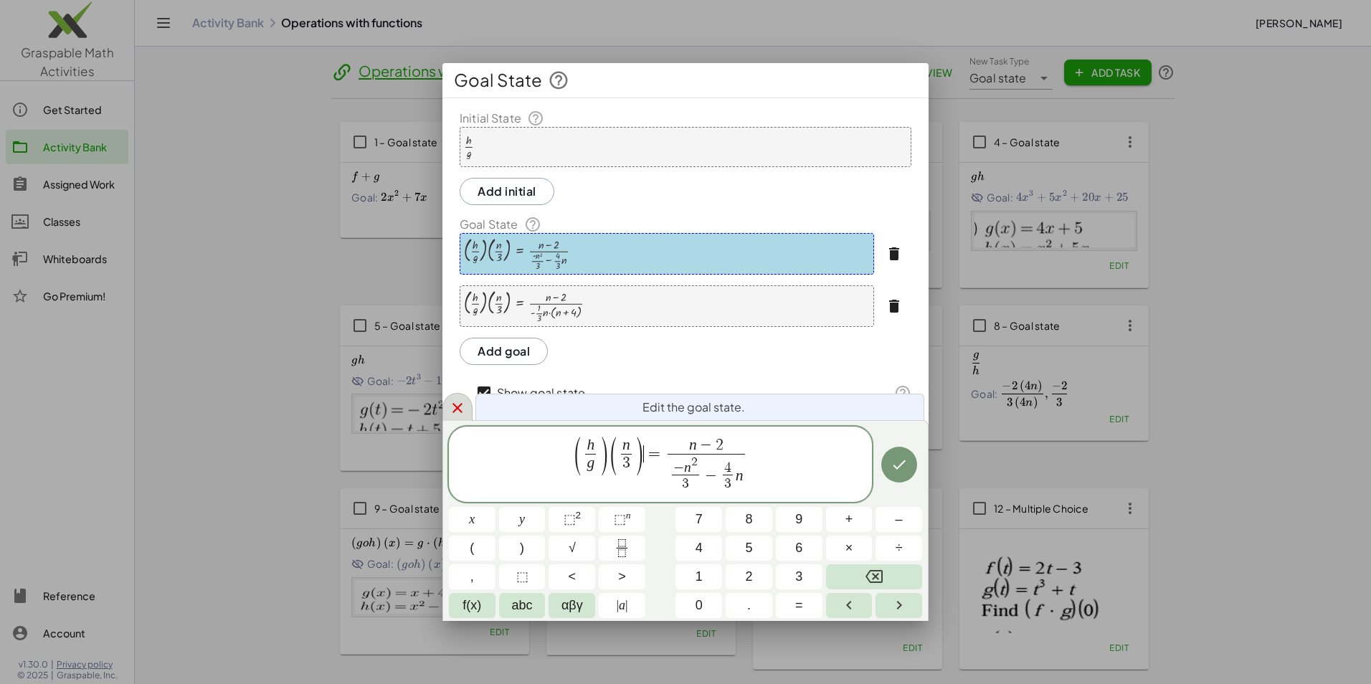
click at [459, 407] on icon at bounding box center [457, 407] width 17 height 17
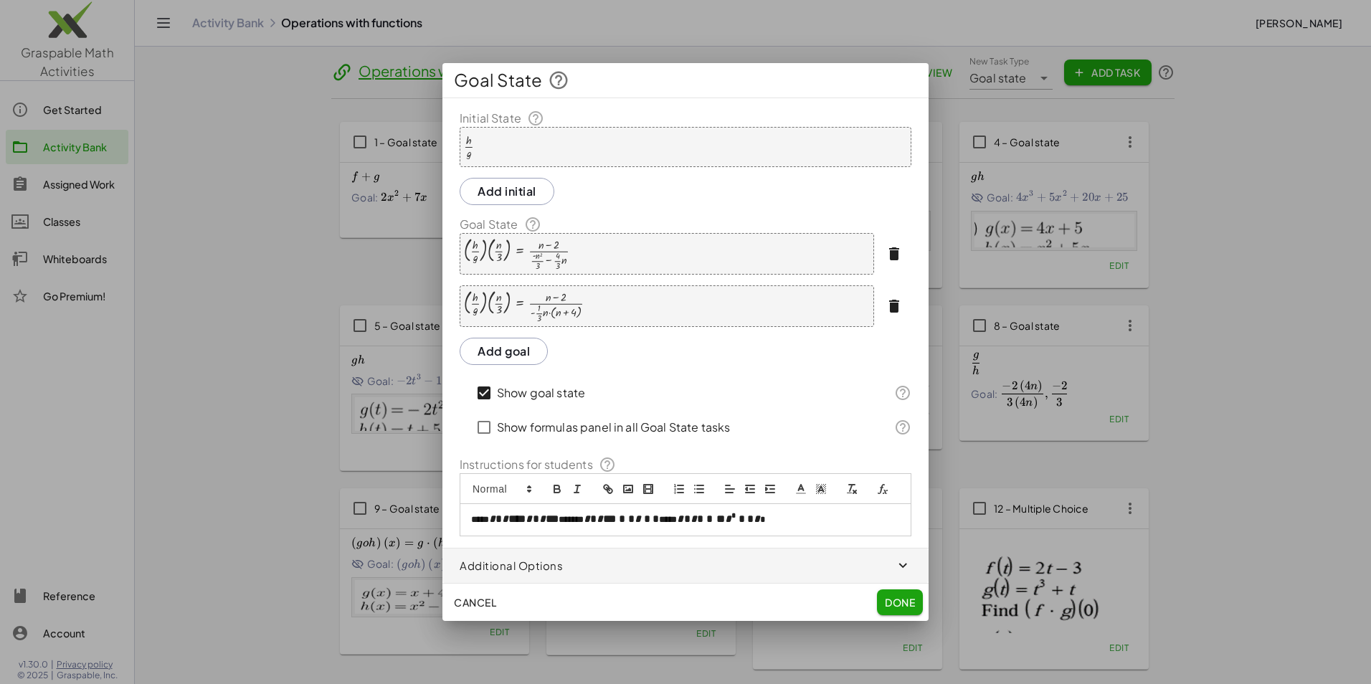
click at [581, 261] on div "· ( · h · g ) · ( · n · 3 ) = · ( + n − 2 ) · ( + · - n 2 · 3 − · · 4 · 3 · n )" at bounding box center [667, 254] width 414 height 42
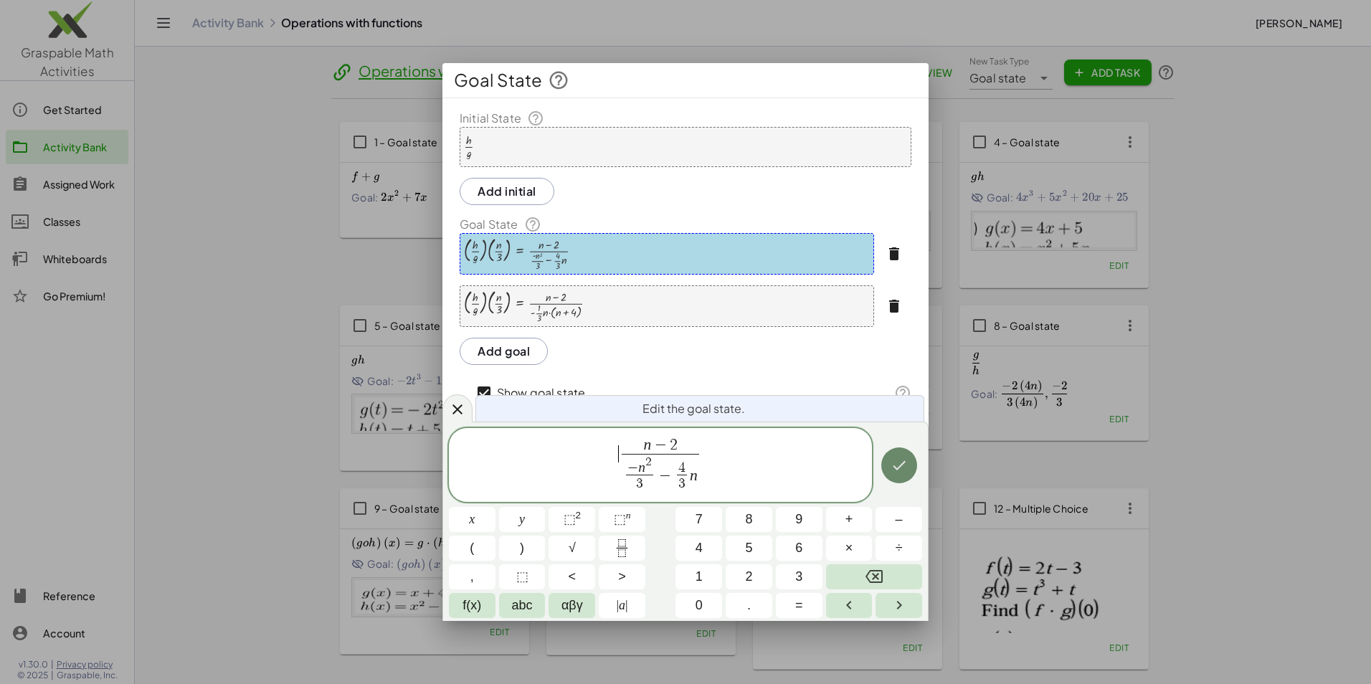
click at [908, 462] on button "Done" at bounding box center [899, 465] width 36 height 36
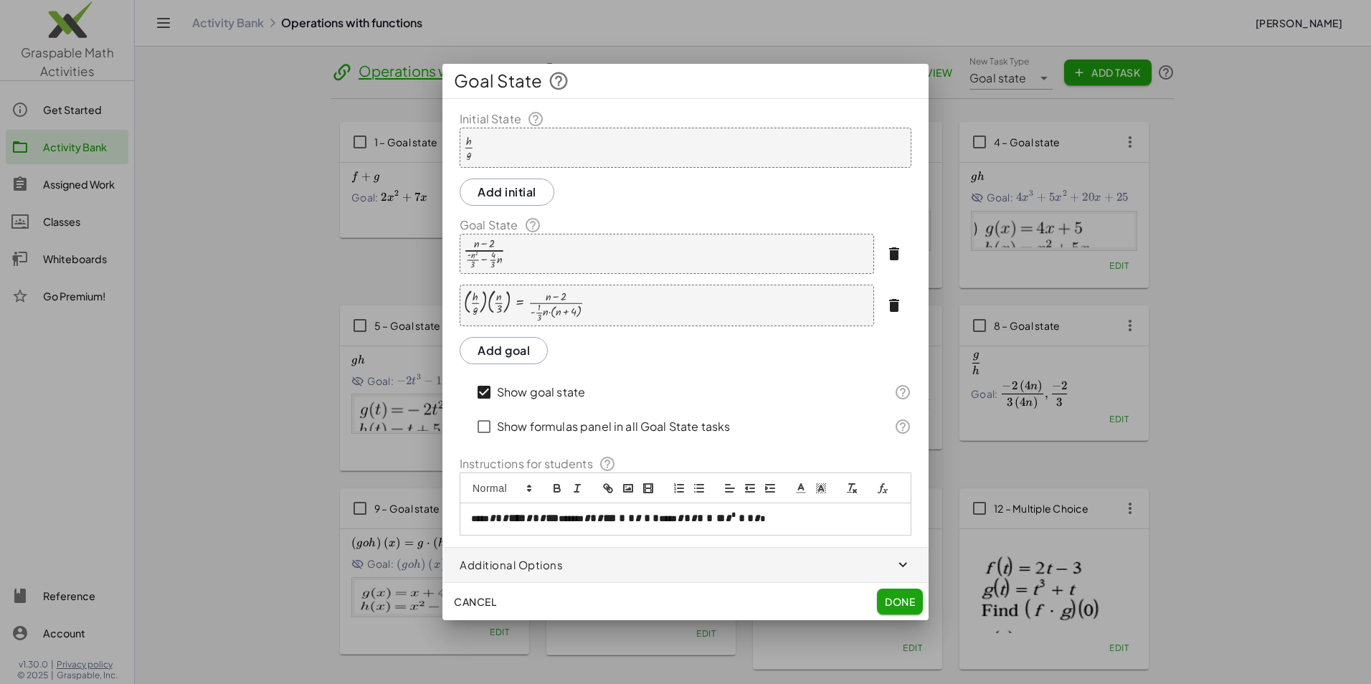
click at [519, 294] on div at bounding box center [524, 305] width 120 height 33
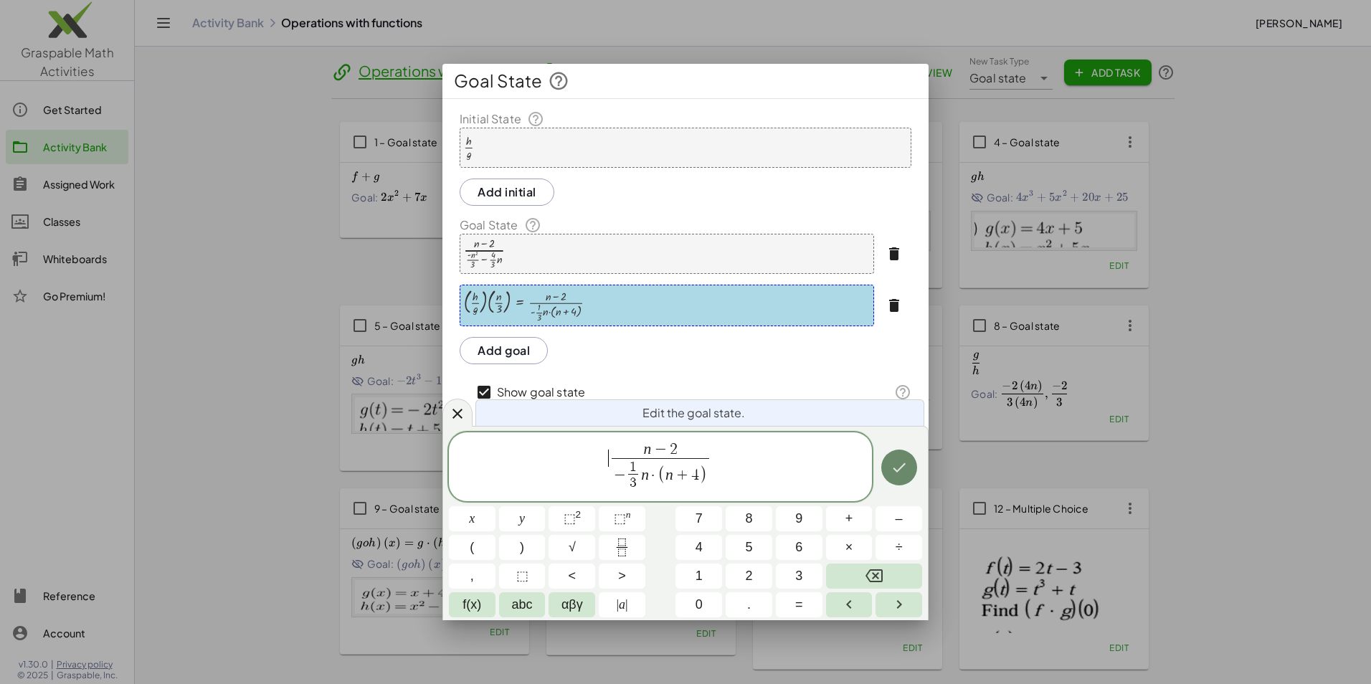
click at [902, 472] on icon "Done" at bounding box center [898, 467] width 17 height 17
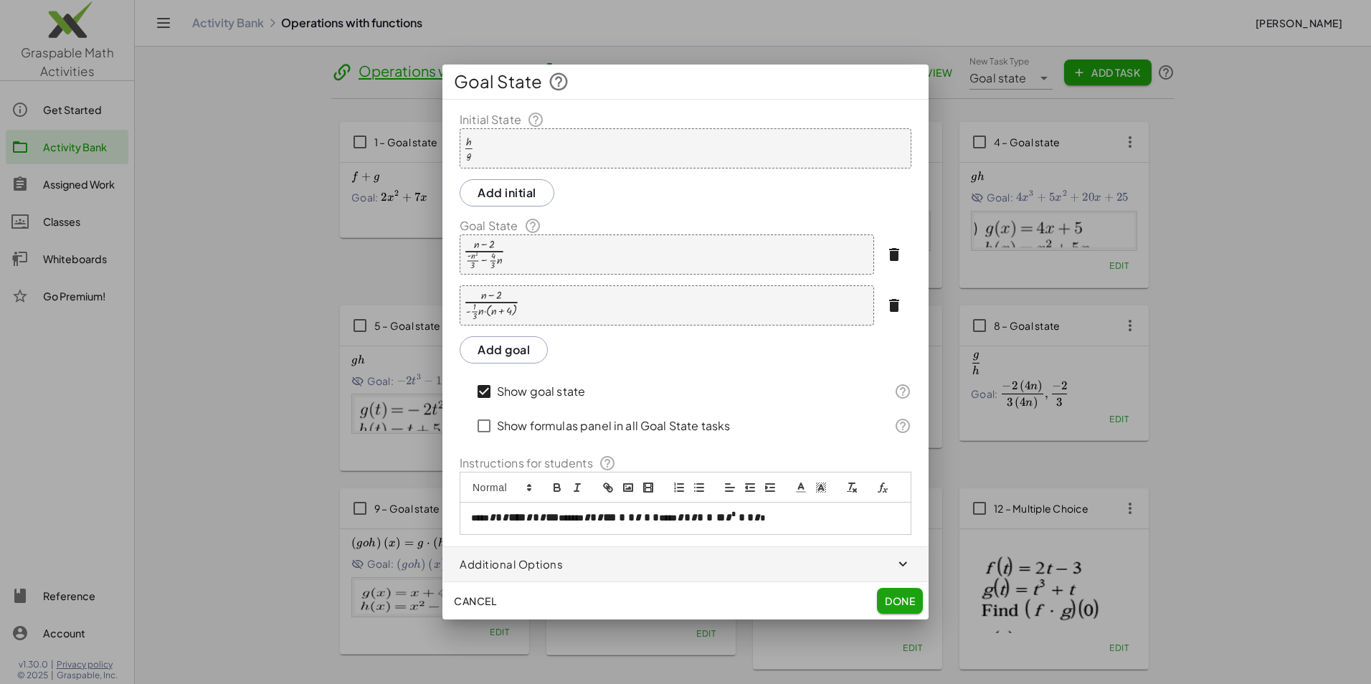
click at [900, 606] on span "Done" at bounding box center [900, 600] width 30 height 13
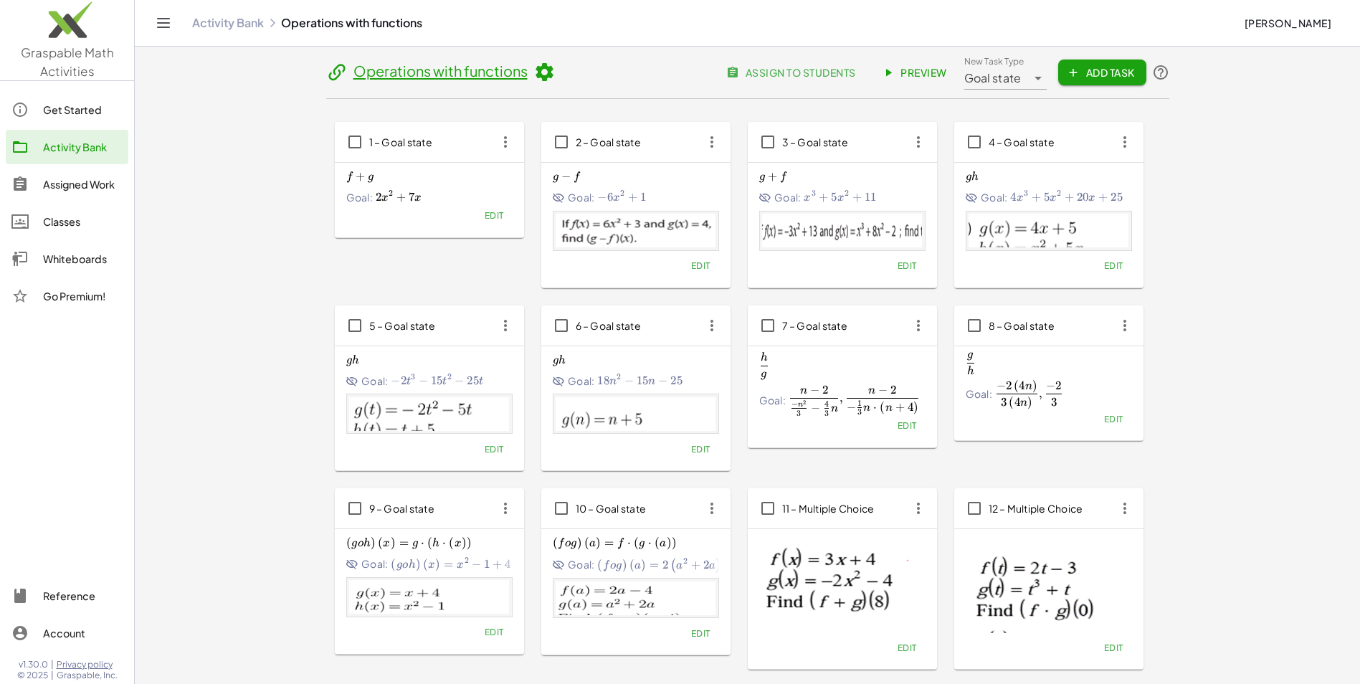
click at [495, 635] on span "Edit" at bounding box center [493, 632] width 19 height 11
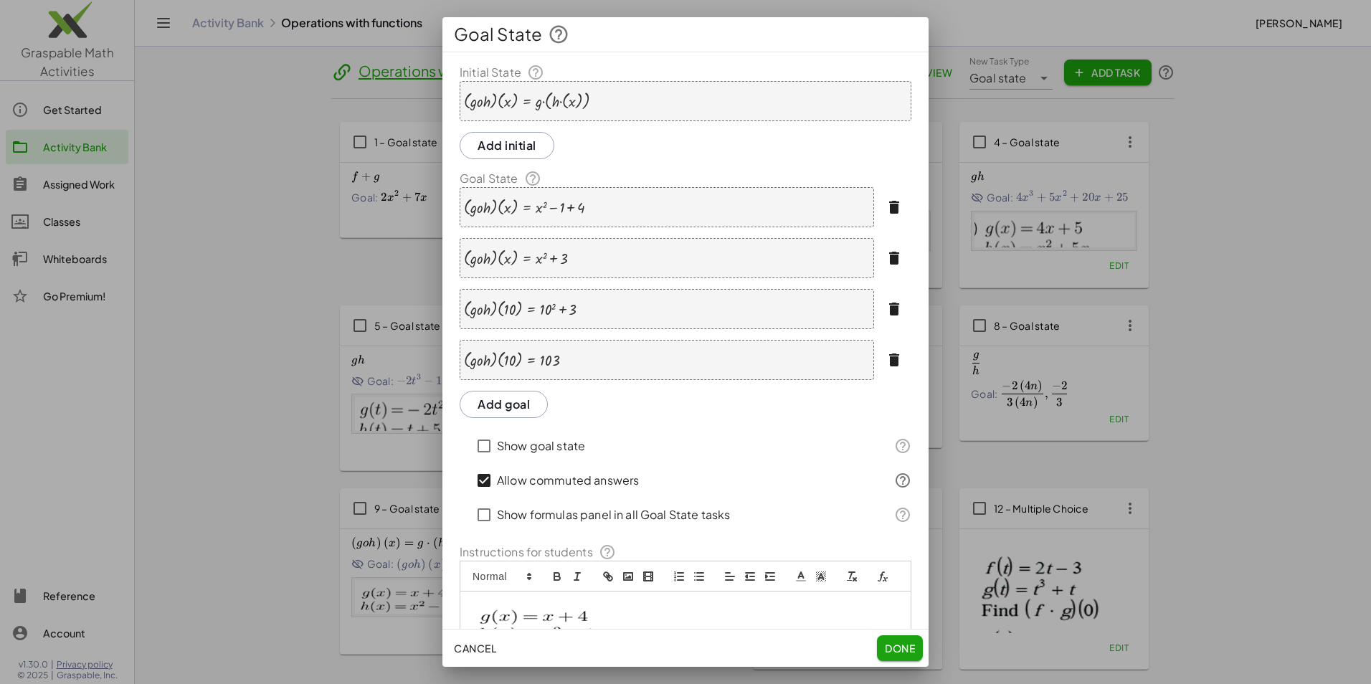
click at [530, 101] on div at bounding box center [526, 101] width 125 height 19
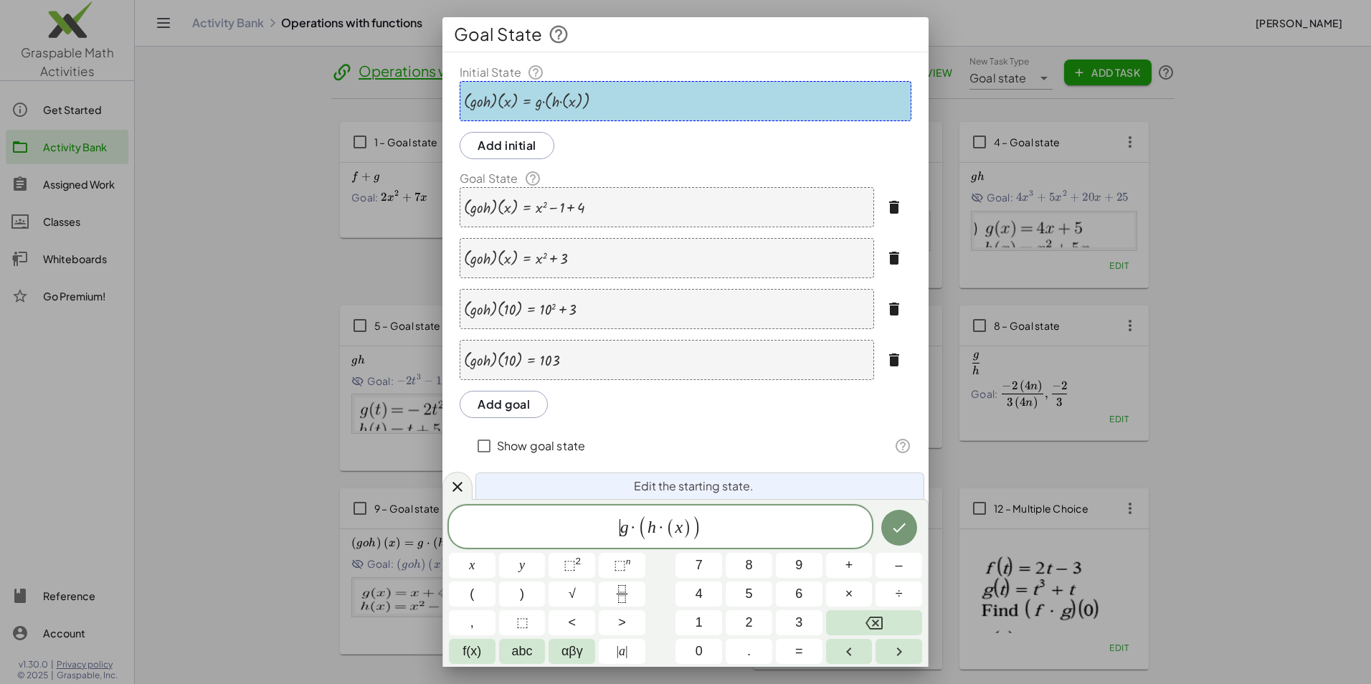
click at [639, 530] on span "(" at bounding box center [642, 527] width 9 height 25
click at [660, 528] on span "h · ​ ( x )" at bounding box center [664, 528] width 44 height 21
click at [687, 527] on span ")" at bounding box center [691, 527] width 9 height 25
click at [905, 536] on icon "Done" at bounding box center [898, 528] width 17 height 17
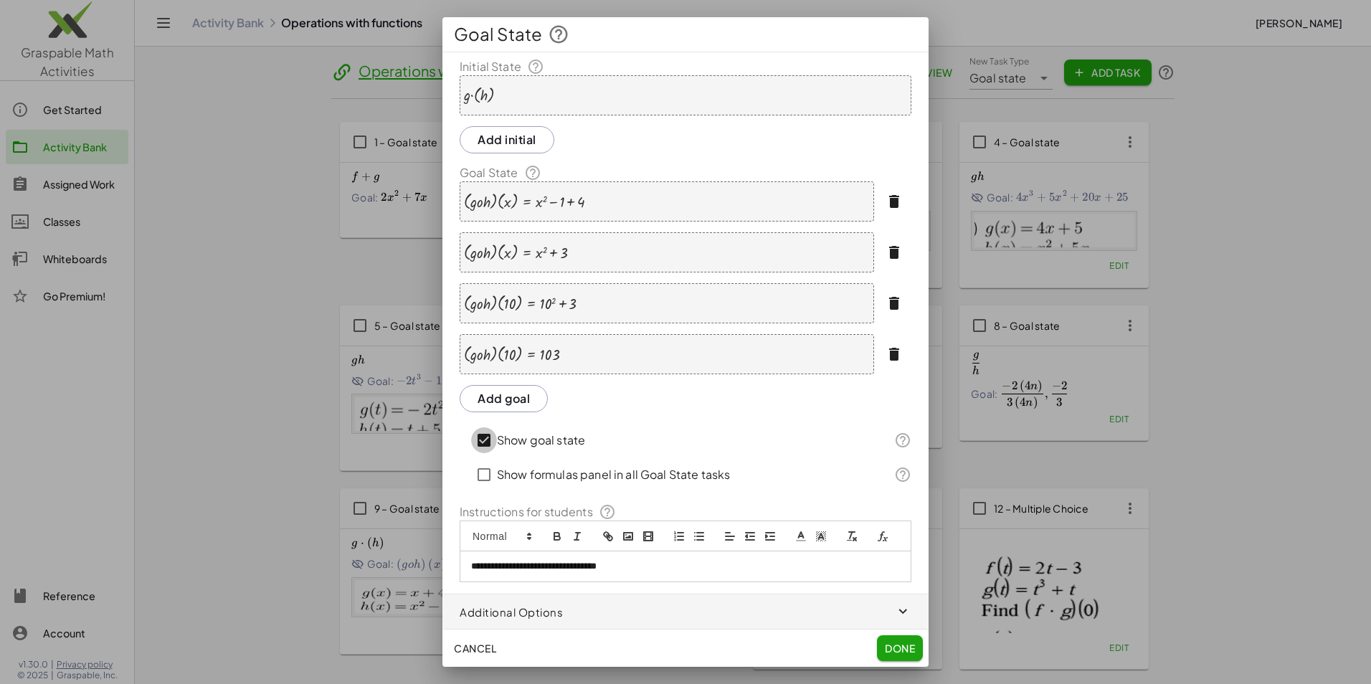
scroll to position [24, 0]
click at [661, 568] on p "**********" at bounding box center [680, 566] width 418 height 13
click at [860, 528] on button "clean" at bounding box center [852, 536] width 20 height 17
click at [849, 530] on icon "clean" at bounding box center [851, 536] width 13 height 13
click at [876, 534] on icon "formula" at bounding box center [882, 536] width 13 height 13
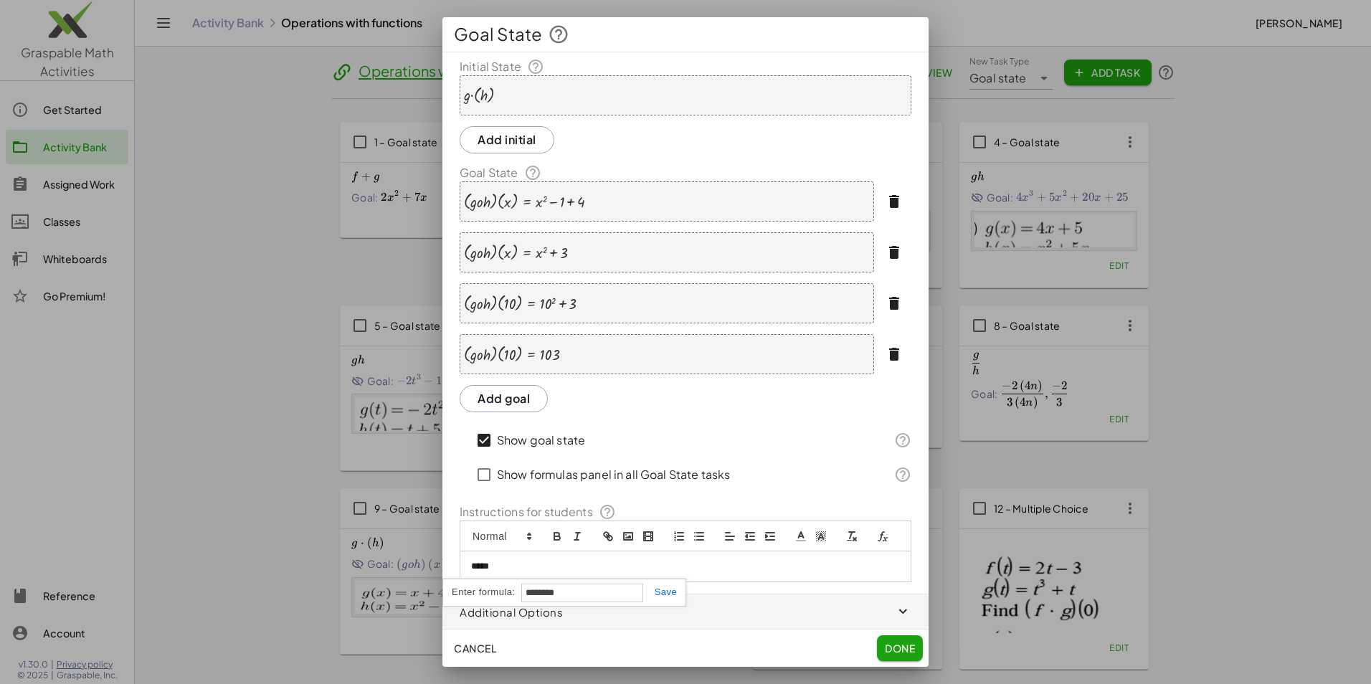
click at [670, 586] on link at bounding box center [660, 591] width 34 height 11
click at [880, 534] on rect "formula" at bounding box center [882, 533] width 4 height 1
click at [657, 596] on link at bounding box center [660, 591] width 34 height 11
click at [876, 530] on icon "formula" at bounding box center [882, 534] width 13 height 13
type input "**********"
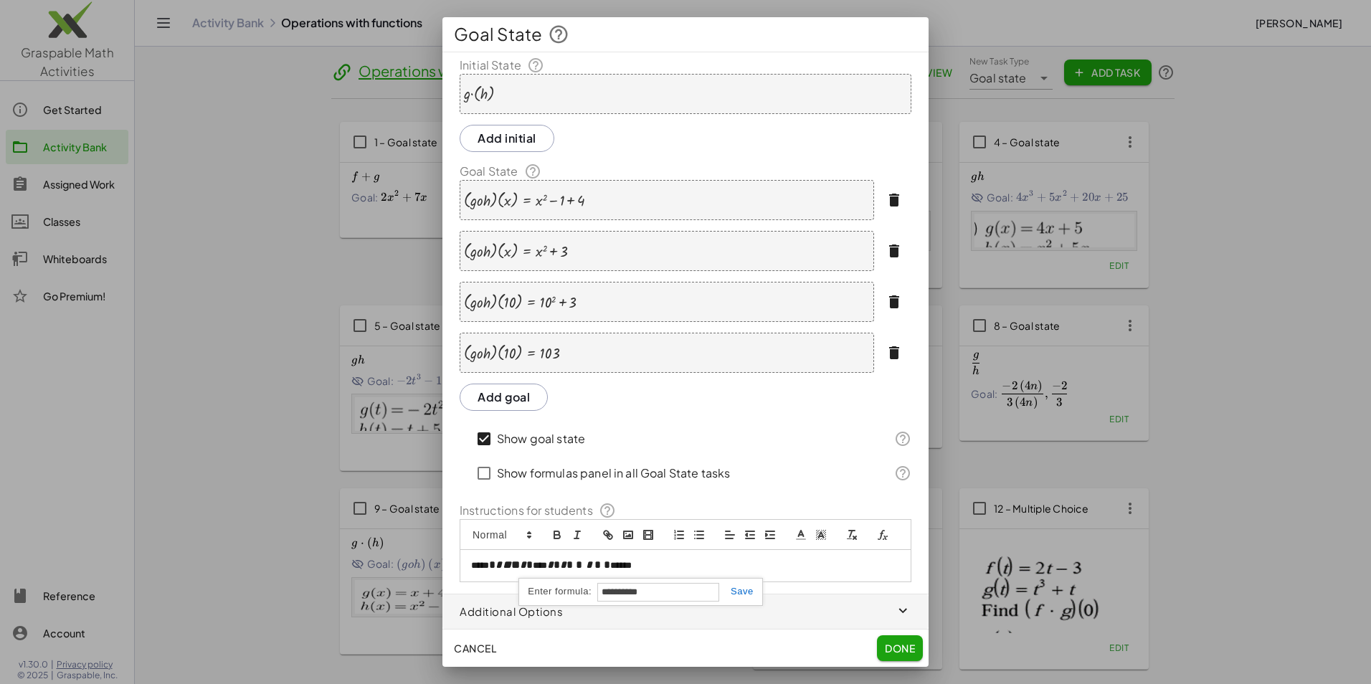
click at [741, 594] on link at bounding box center [736, 591] width 34 height 11
click at [887, 344] on icon "button" at bounding box center [893, 352] width 17 height 17
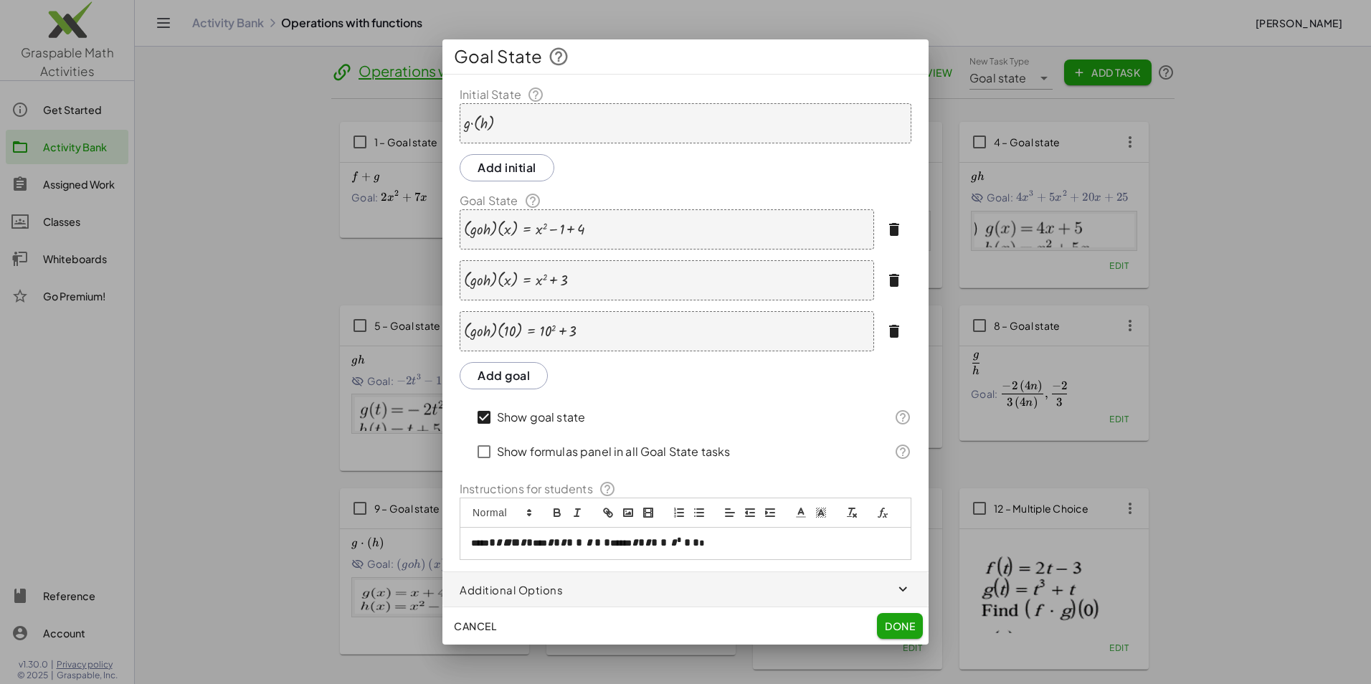
scroll to position [0, 0]
click at [893, 323] on icon "button" at bounding box center [893, 331] width 17 height 17
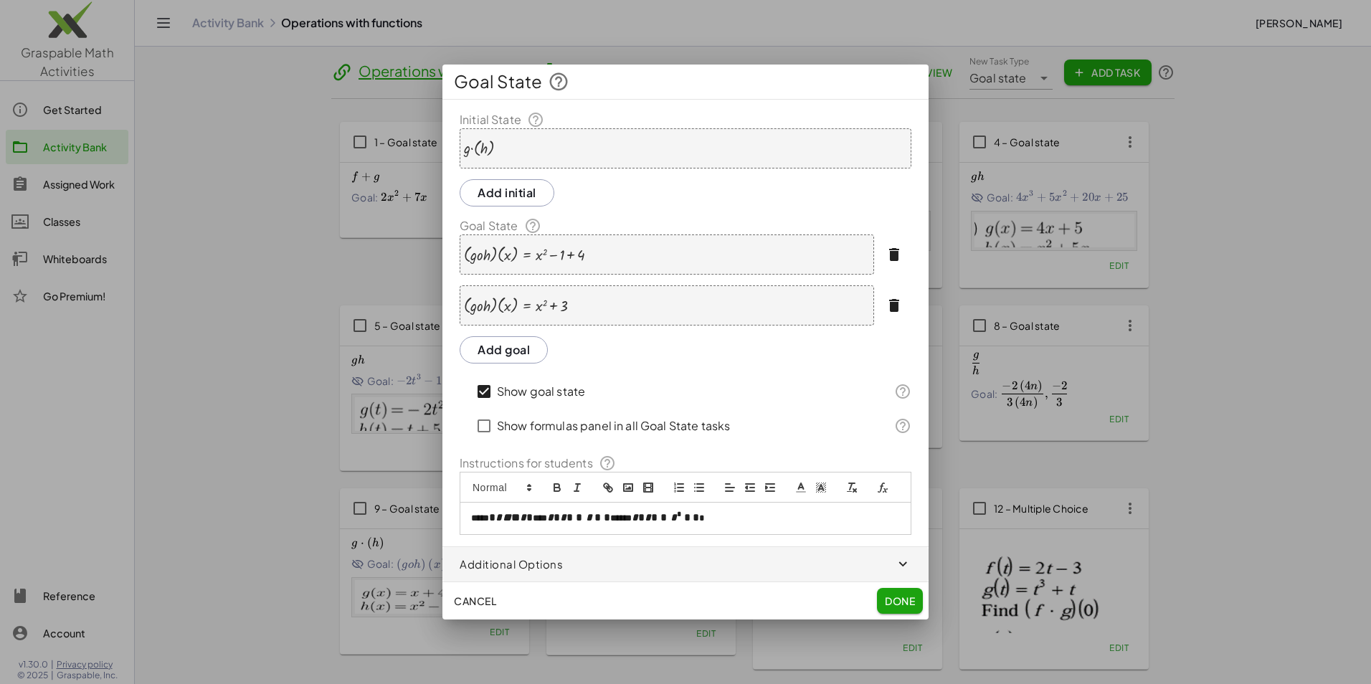
click at [890, 247] on icon "button" at bounding box center [893, 254] width 17 height 17
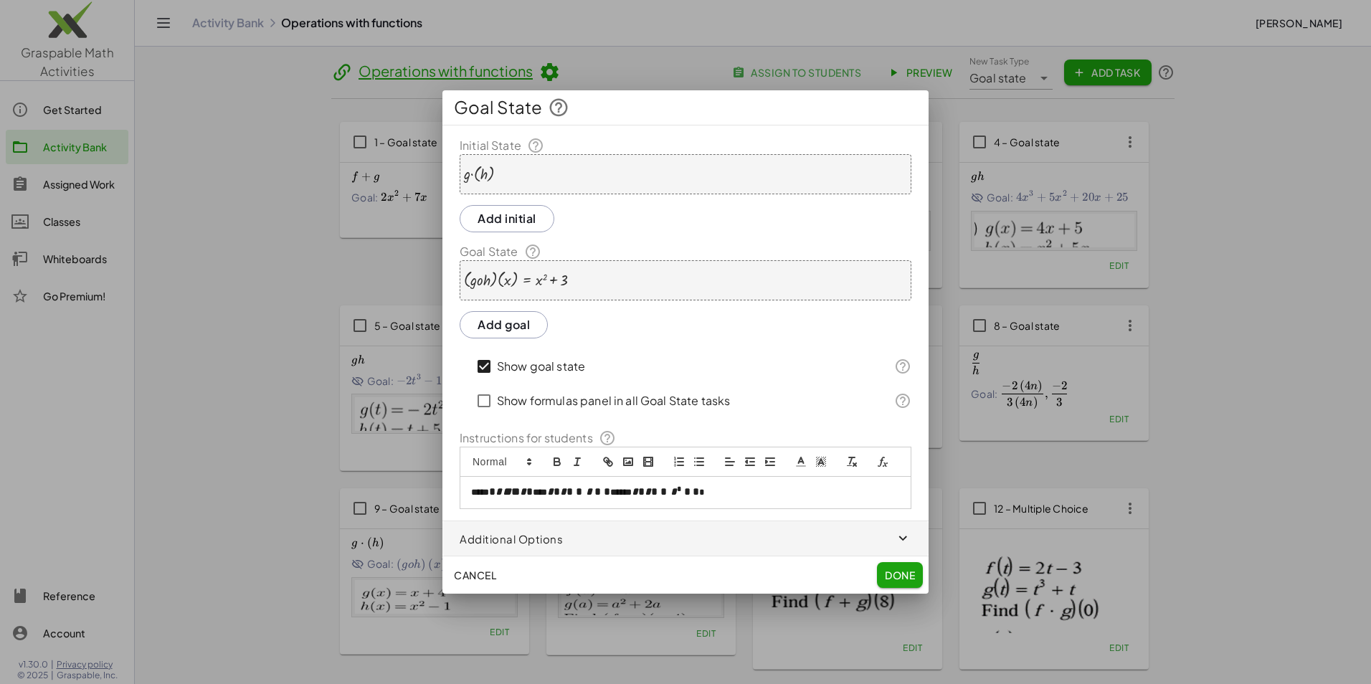
click at [898, 575] on span "Done" at bounding box center [900, 574] width 30 height 13
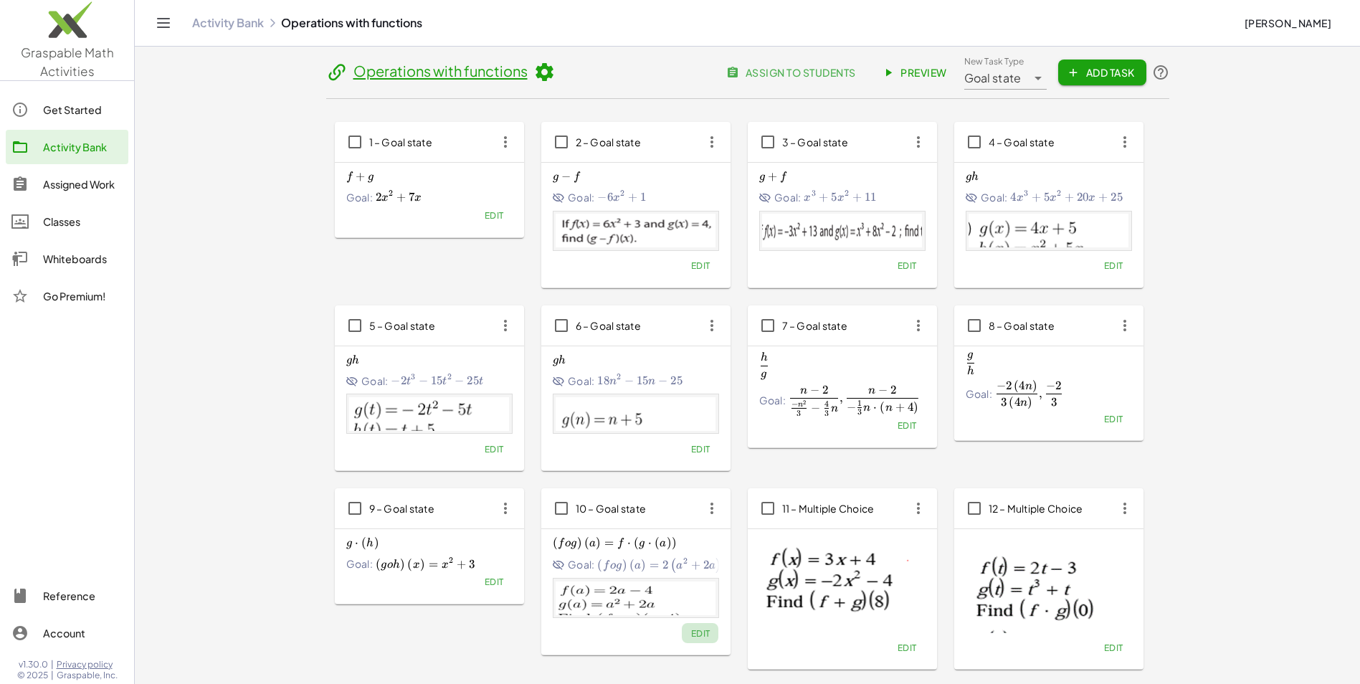
click at [704, 631] on span "Edit" at bounding box center [699, 633] width 19 height 11
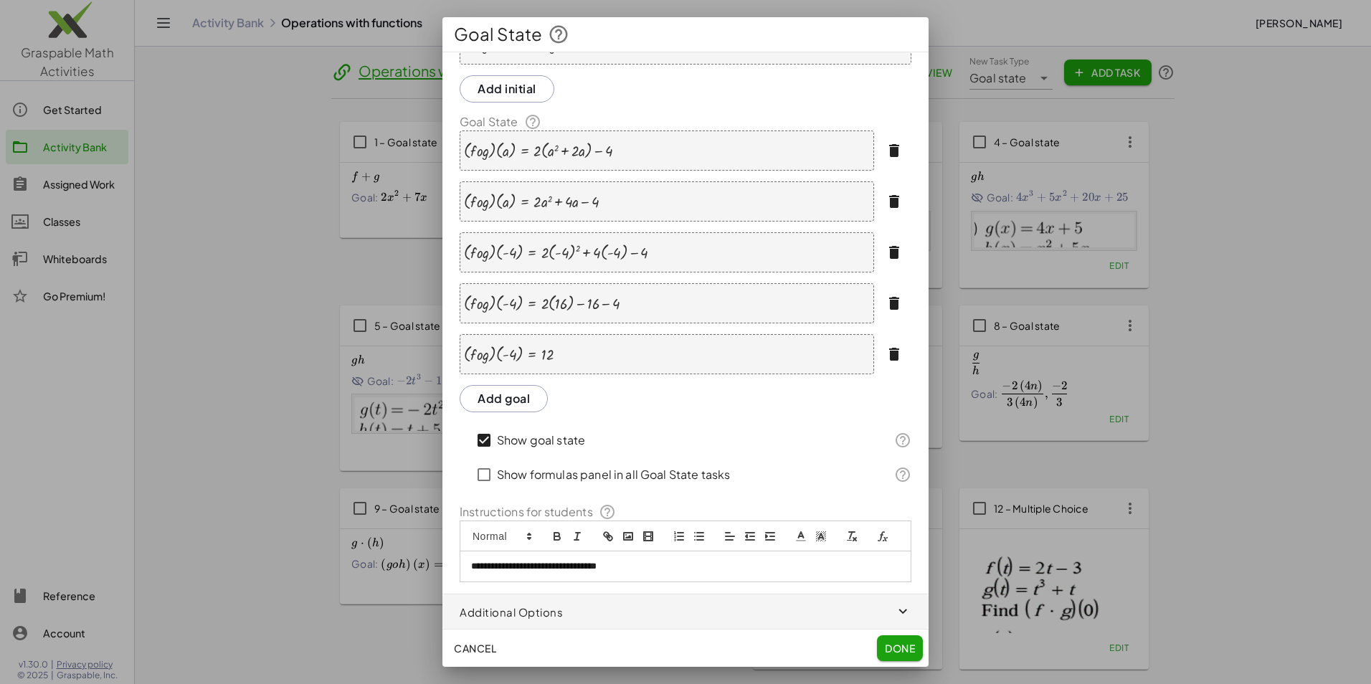
scroll to position [75, 0]
drag, startPoint x: 652, startPoint y: 565, endPoint x: 464, endPoint y: 558, distance: 188.0
click at [464, 558] on div "**********" at bounding box center [685, 566] width 450 height 30
click at [877, 536] on icon "formula" at bounding box center [880, 536] width 7 height 10
type input "********"
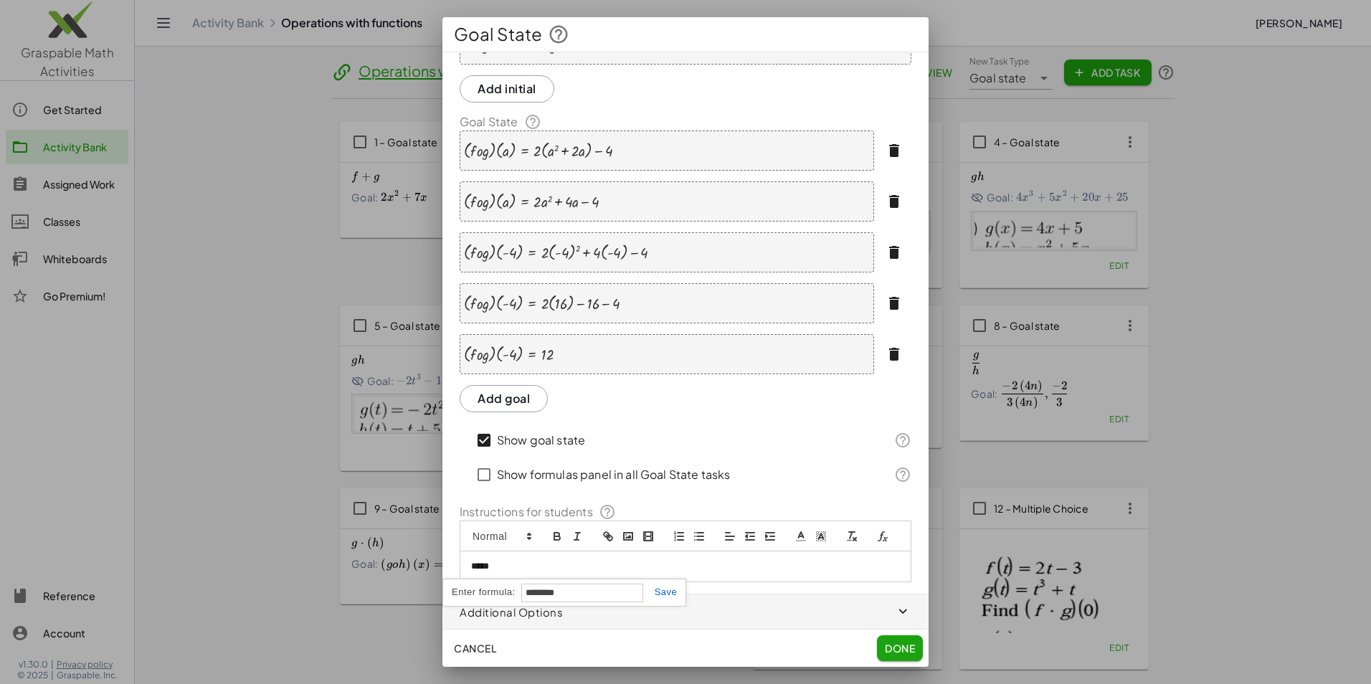
click at [659, 593] on link at bounding box center [660, 591] width 34 height 11
click at [876, 529] on icon "formula" at bounding box center [882, 534] width 13 height 13
click at [569, 576] on div "**** ﻿ * * * * * * * * ******** * * * * * * * * ﻿ **" at bounding box center [685, 566] width 450 height 32
click at [876, 538] on icon "formula" at bounding box center [882, 536] width 13 height 13
click at [543, 594] on input "**" at bounding box center [582, 593] width 122 height 19
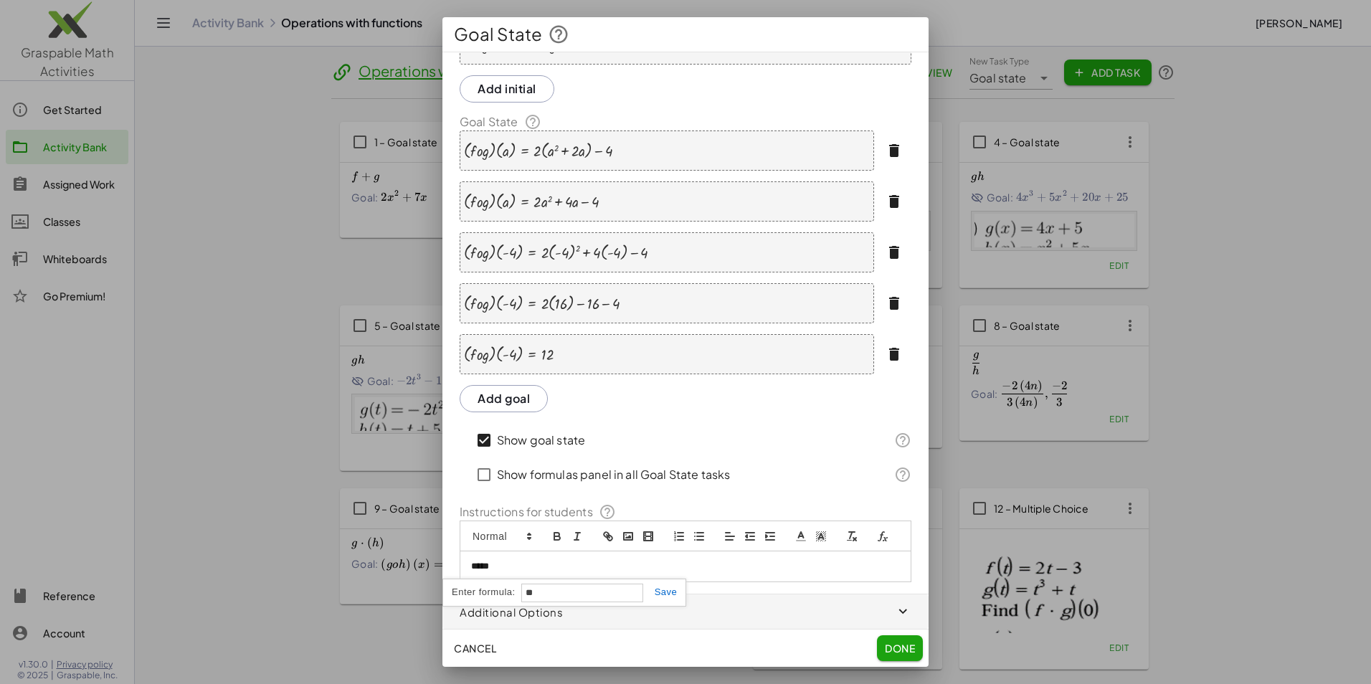
type input "*"
type input "********"
click at [670, 584] on div "********" at bounding box center [564, 593] width 244 height 28
click at [669, 586] on link at bounding box center [660, 591] width 34 height 11
click at [876, 540] on icon "formula" at bounding box center [882, 534] width 13 height 13
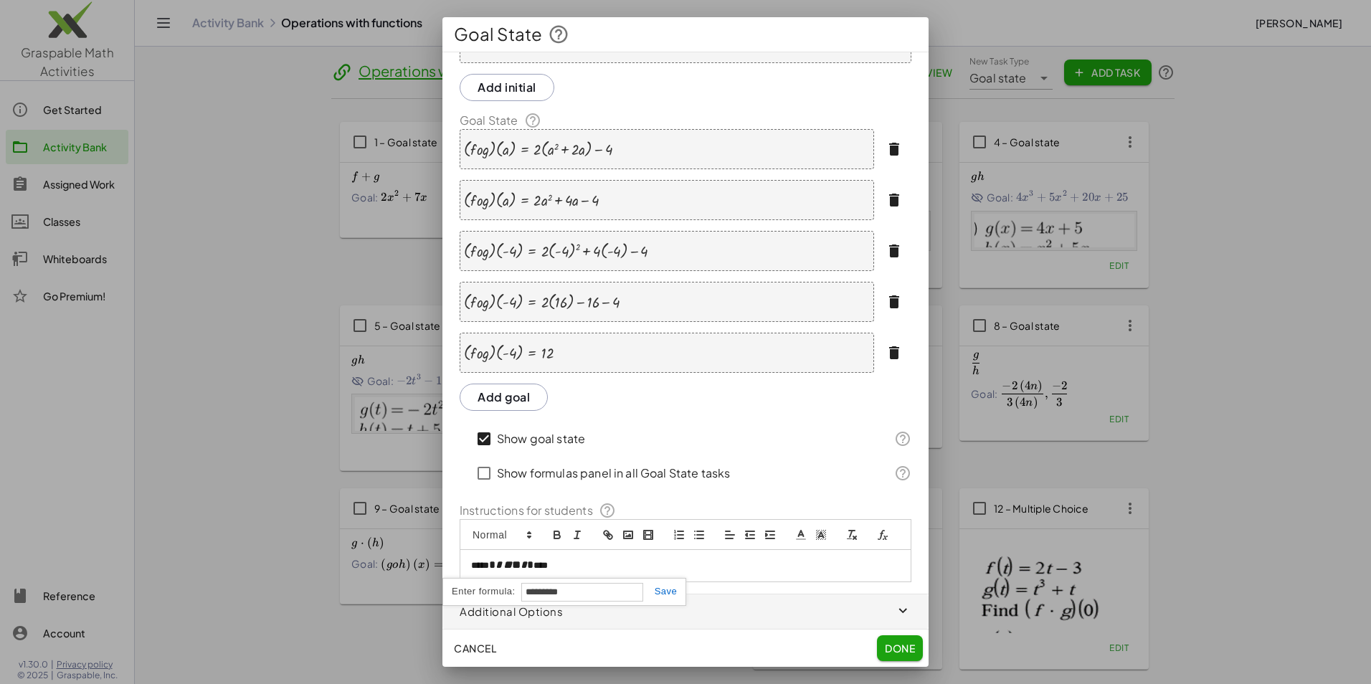
click at [667, 599] on div "*********" at bounding box center [564, 592] width 244 height 28
click at [669, 594] on link at bounding box center [660, 591] width 34 height 11
click at [876, 538] on icon "formula" at bounding box center [882, 534] width 13 height 13
type input "**********"
click at [751, 594] on link at bounding box center [739, 591] width 34 height 11
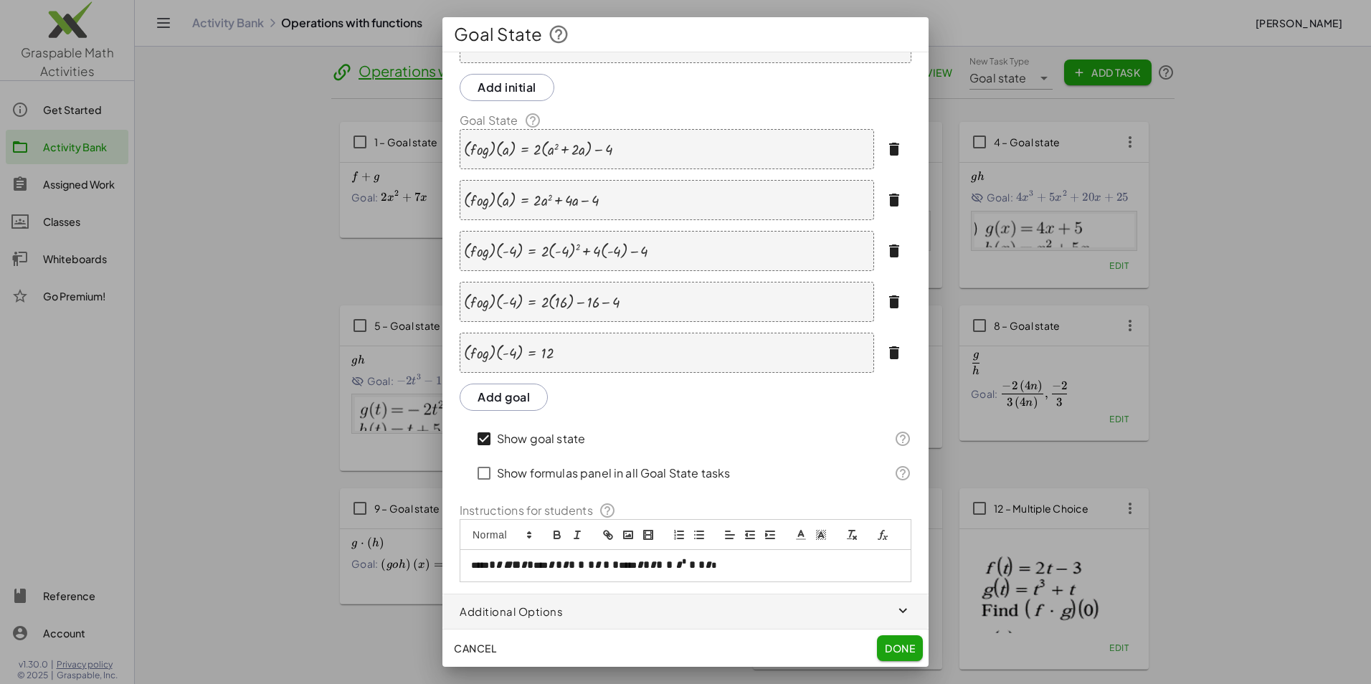
click at [885, 344] on icon "button" at bounding box center [893, 352] width 17 height 17
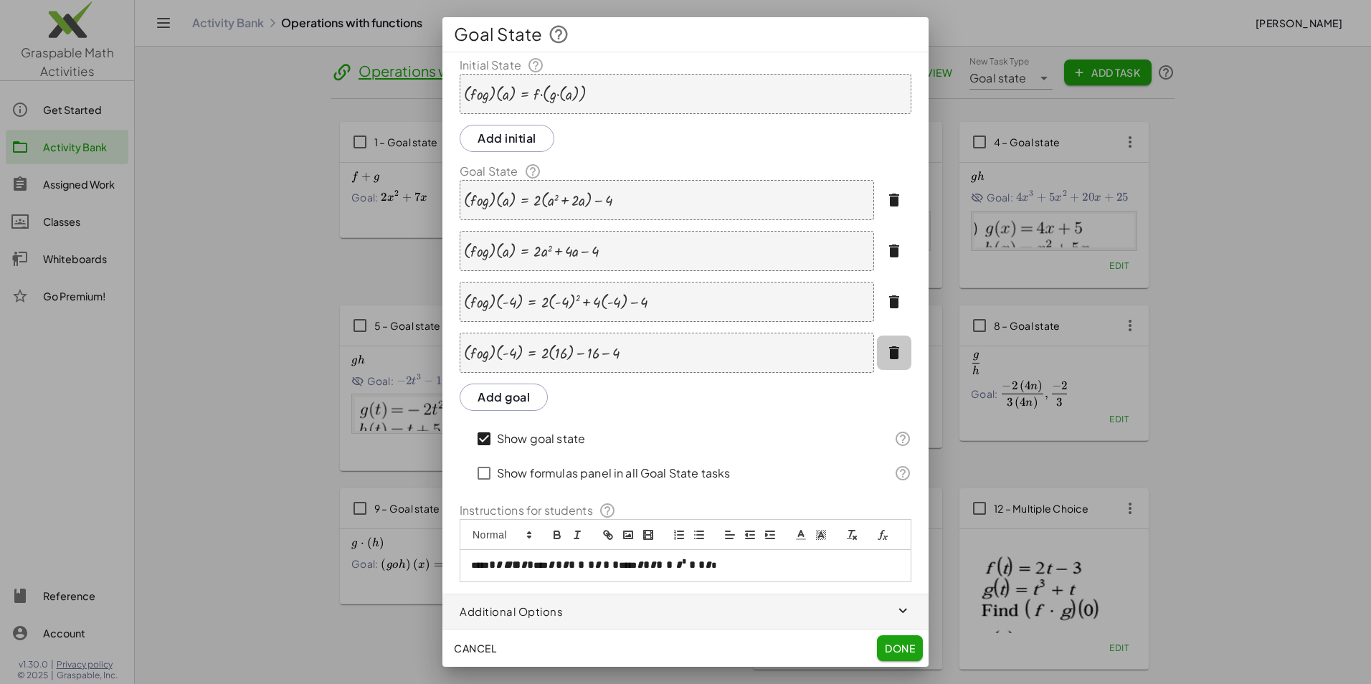
click at [885, 344] on icon "button" at bounding box center [893, 352] width 17 height 17
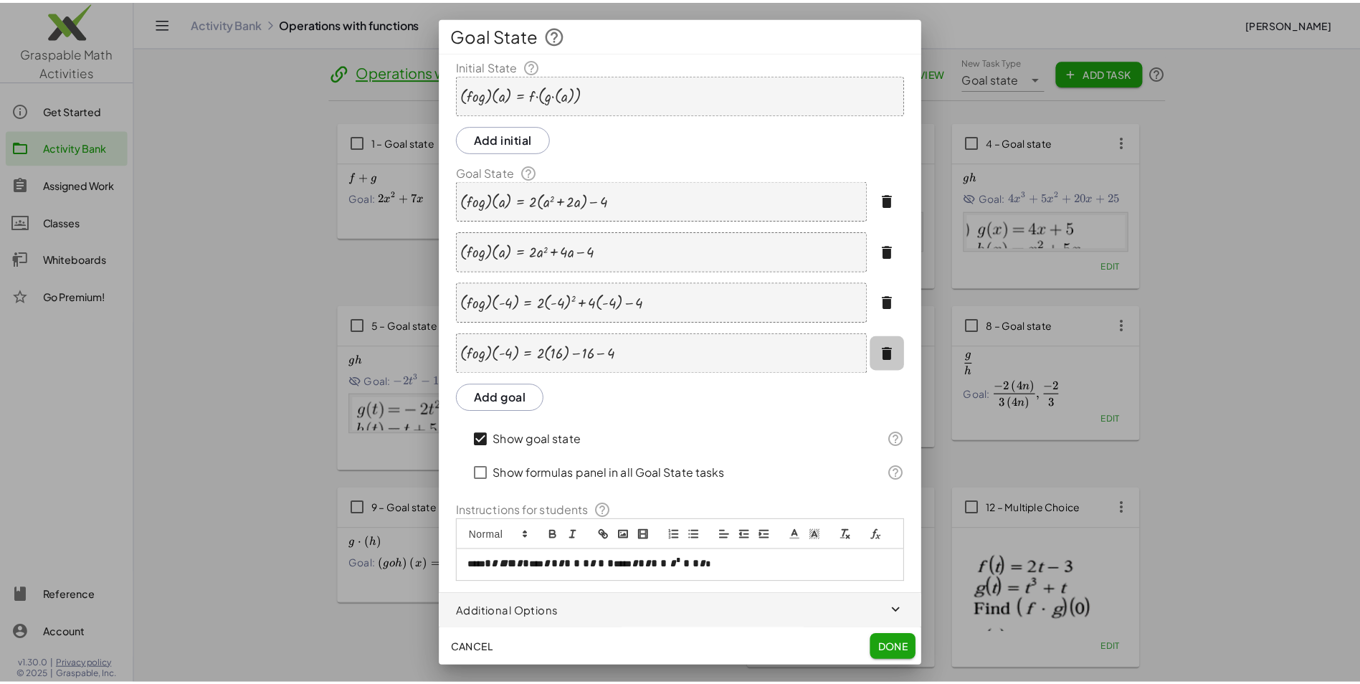
scroll to position [0, 0]
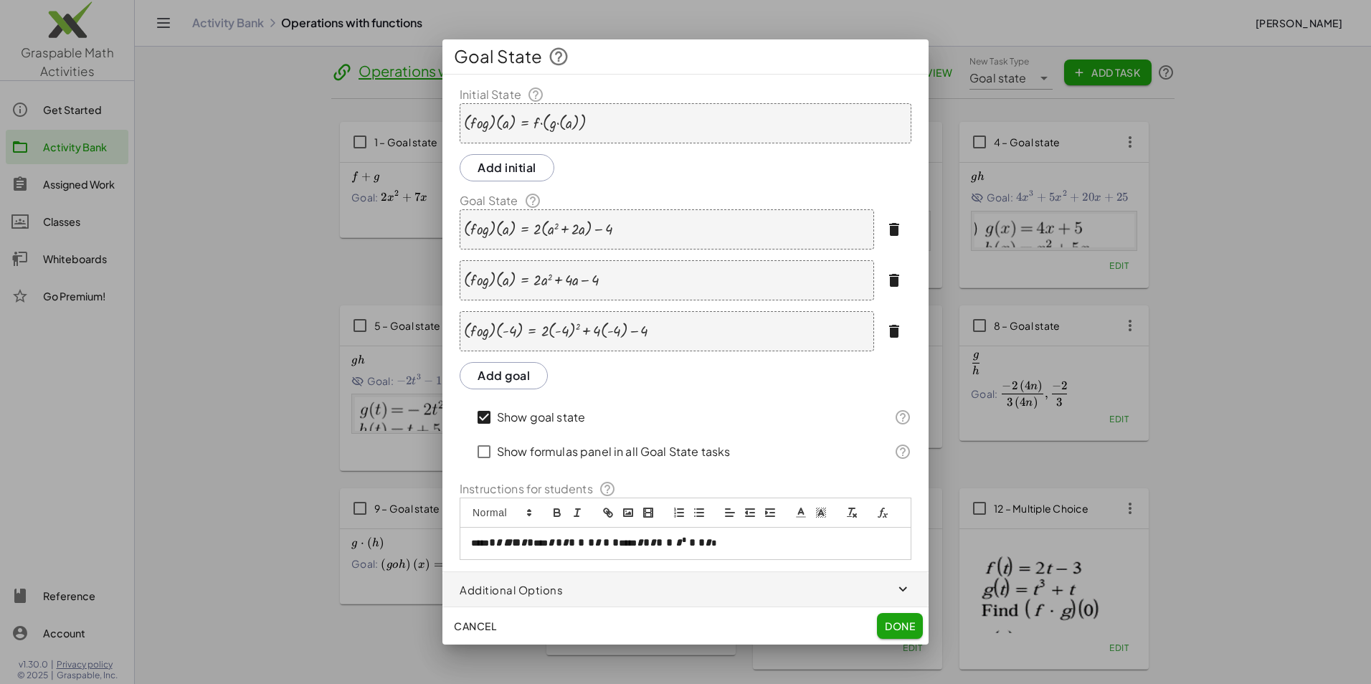
click at [904, 341] on button "button" at bounding box center [894, 331] width 34 height 34
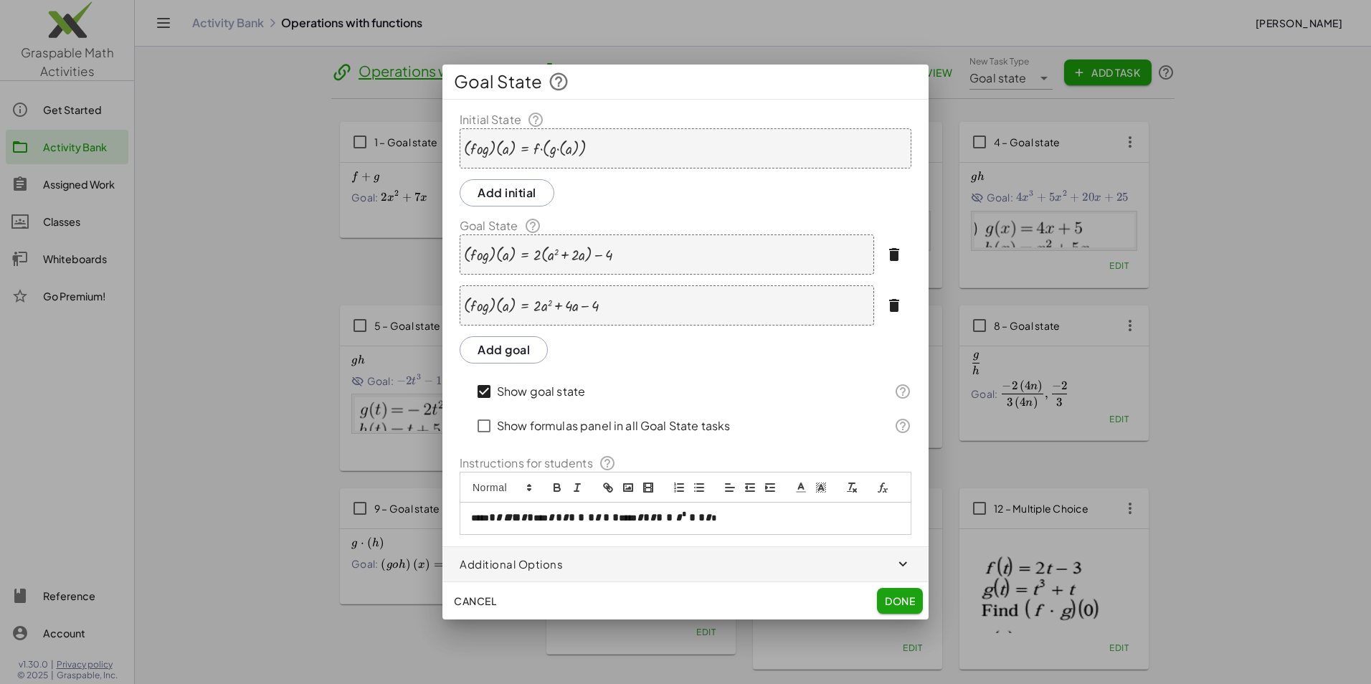
click at [891, 254] on icon "button" at bounding box center [893, 254] width 17 height 17
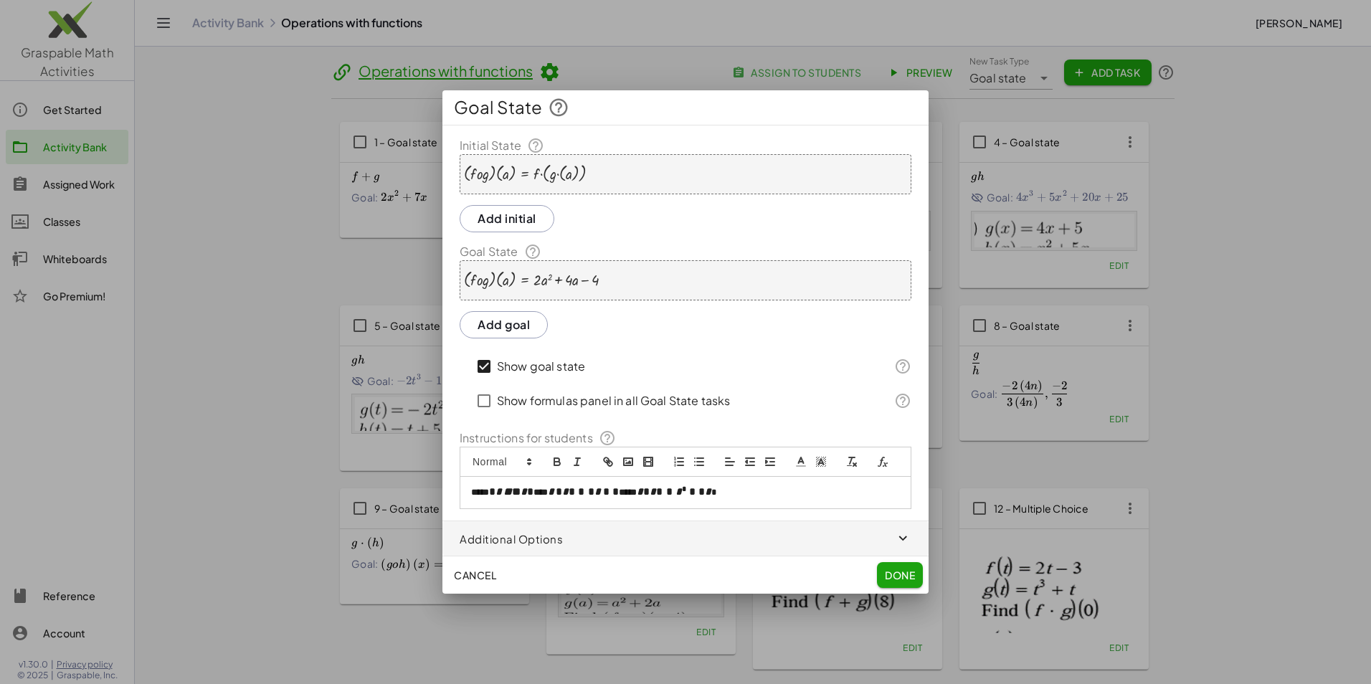
click at [527, 277] on div at bounding box center [531, 280] width 135 height 18
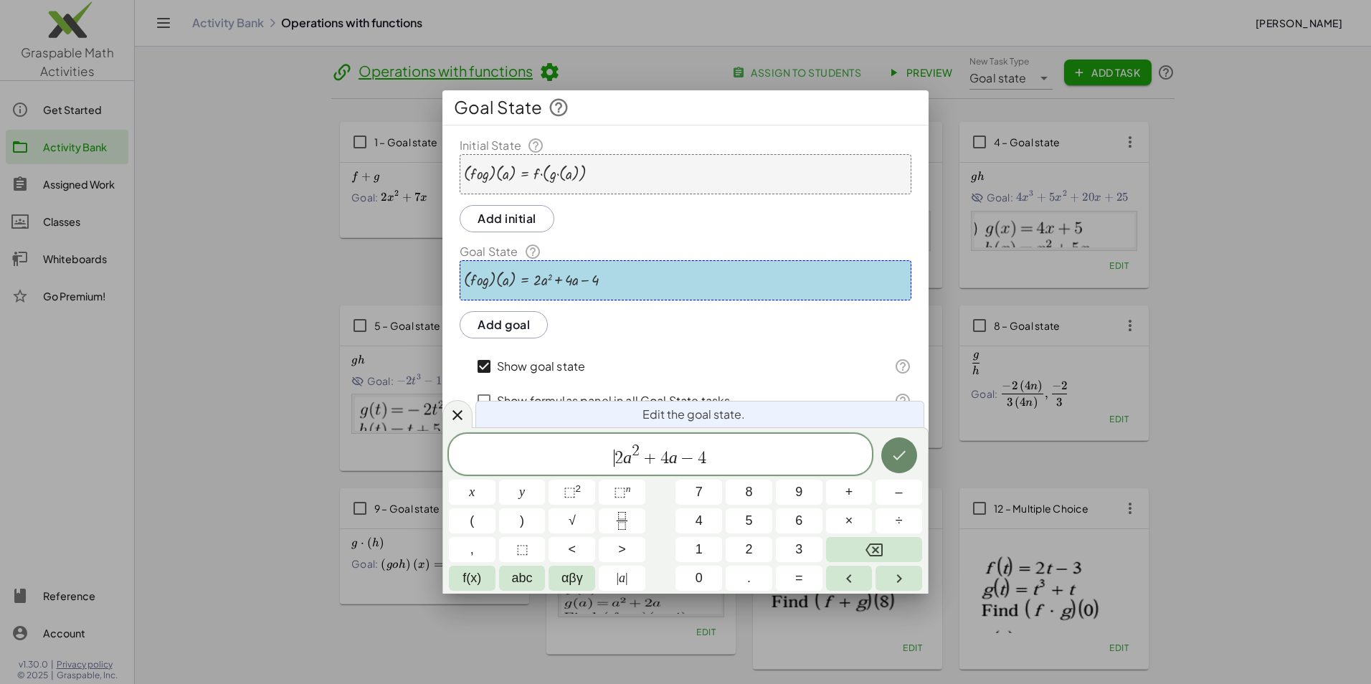
click at [910, 460] on button "Done" at bounding box center [899, 455] width 36 height 36
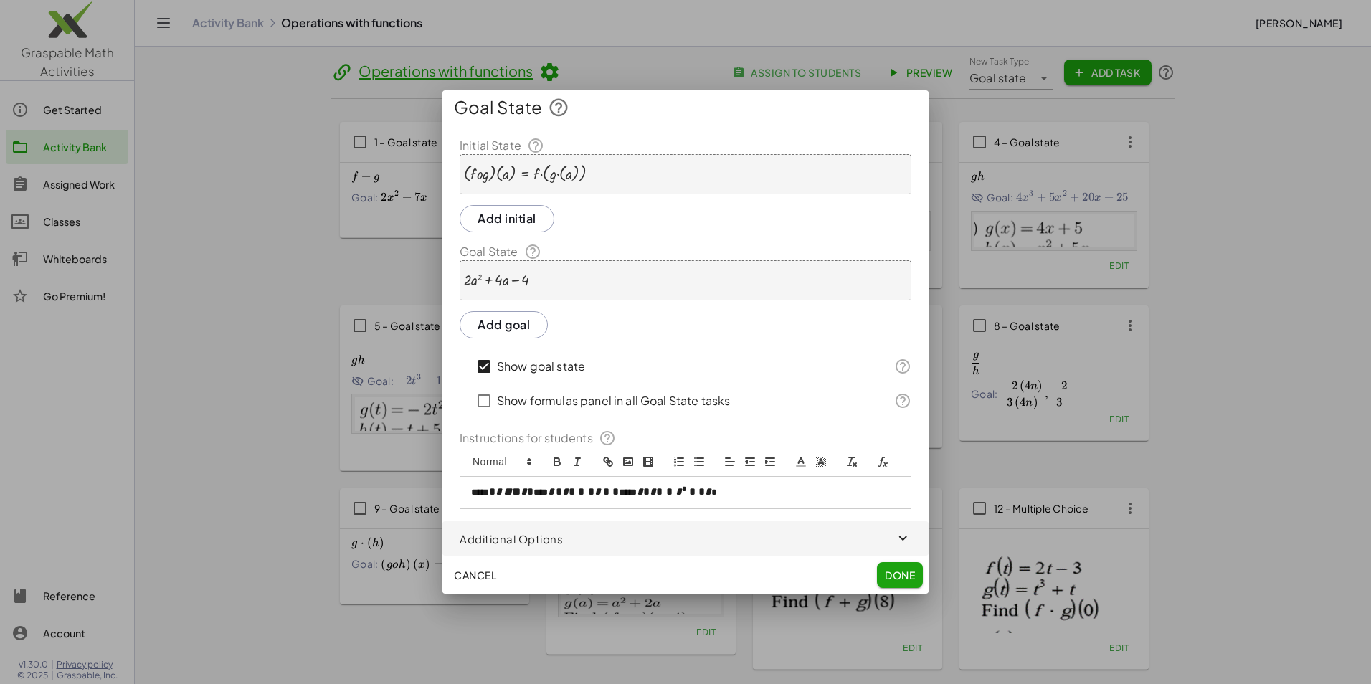
click at [622, 175] on div "· ( · f · o · g ) · ( a ) = · f · ( · g · ( a ) )" at bounding box center [686, 174] width 452 height 40
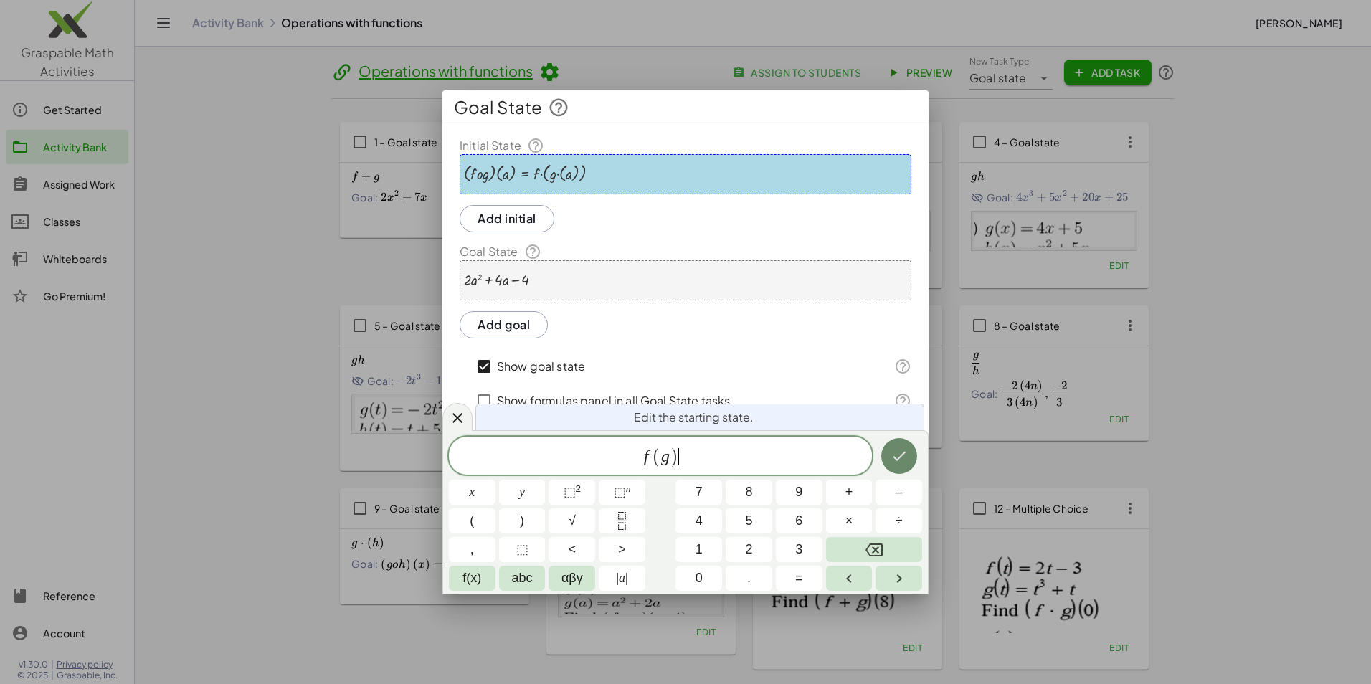
click at [903, 459] on icon "Done" at bounding box center [898, 455] width 17 height 17
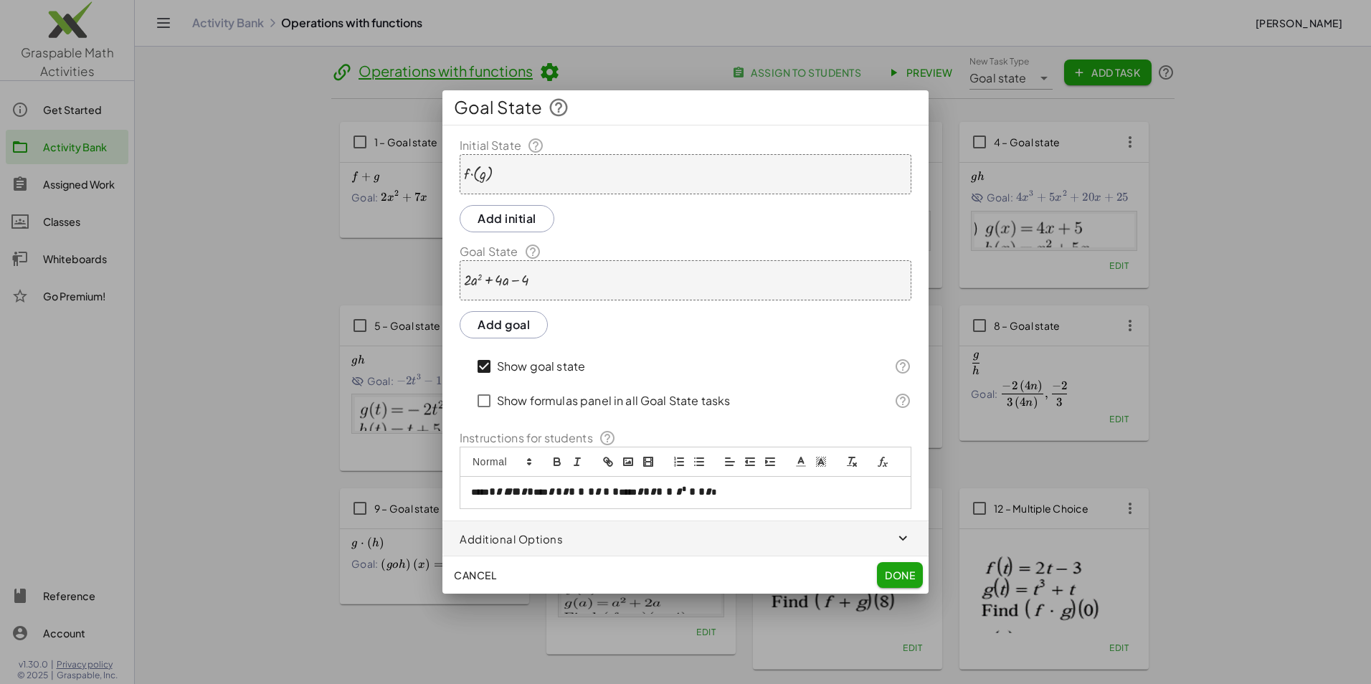
click at [908, 573] on span "Done" at bounding box center [900, 574] width 30 height 13
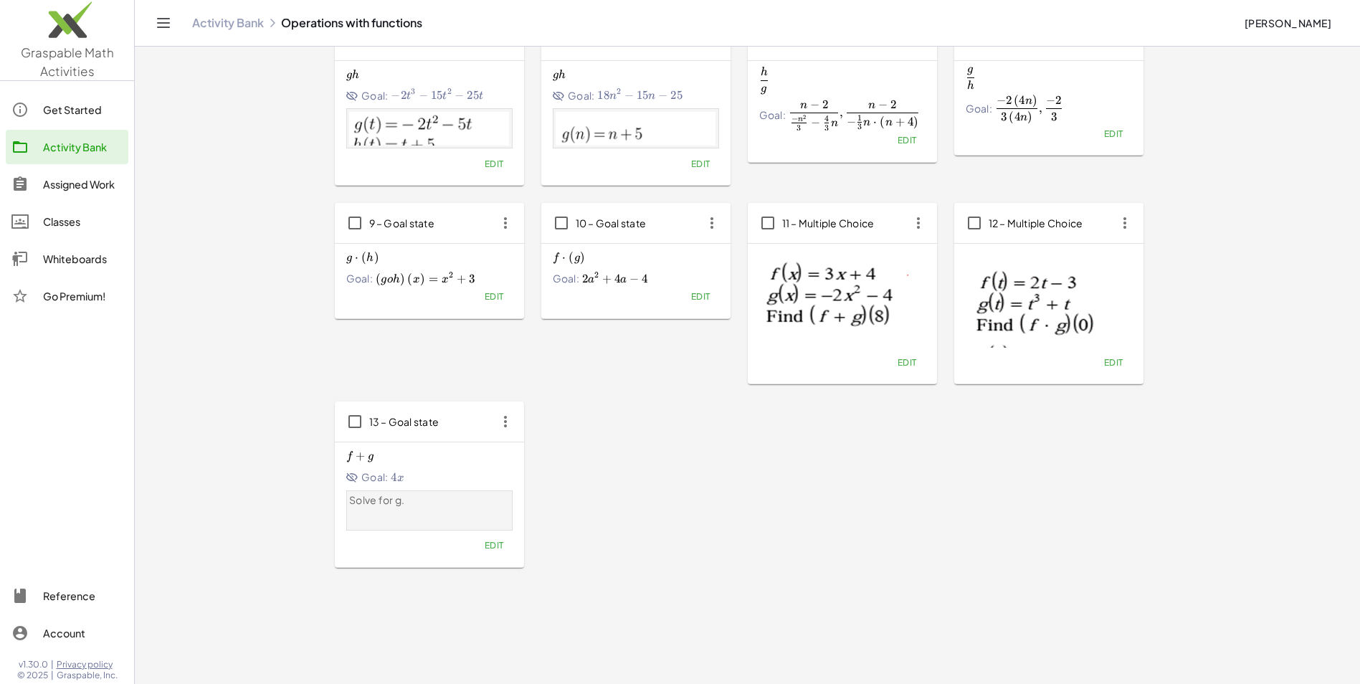
scroll to position [287, 0]
click at [506, 425] on icon "button" at bounding box center [505, 420] width 26 height 26
click at [455, 519] on div "Solve for g." at bounding box center [429, 509] width 160 height 34
click at [490, 541] on span "Edit" at bounding box center [493, 543] width 19 height 11
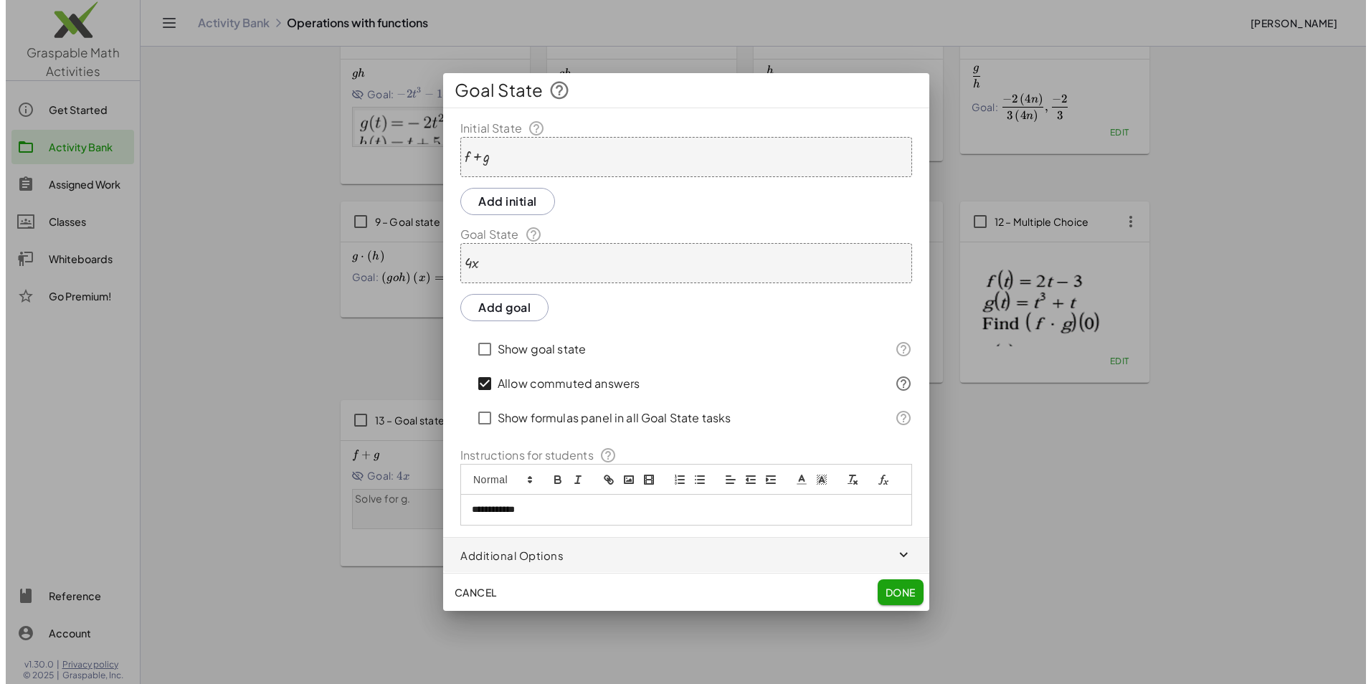
scroll to position [0, 0]
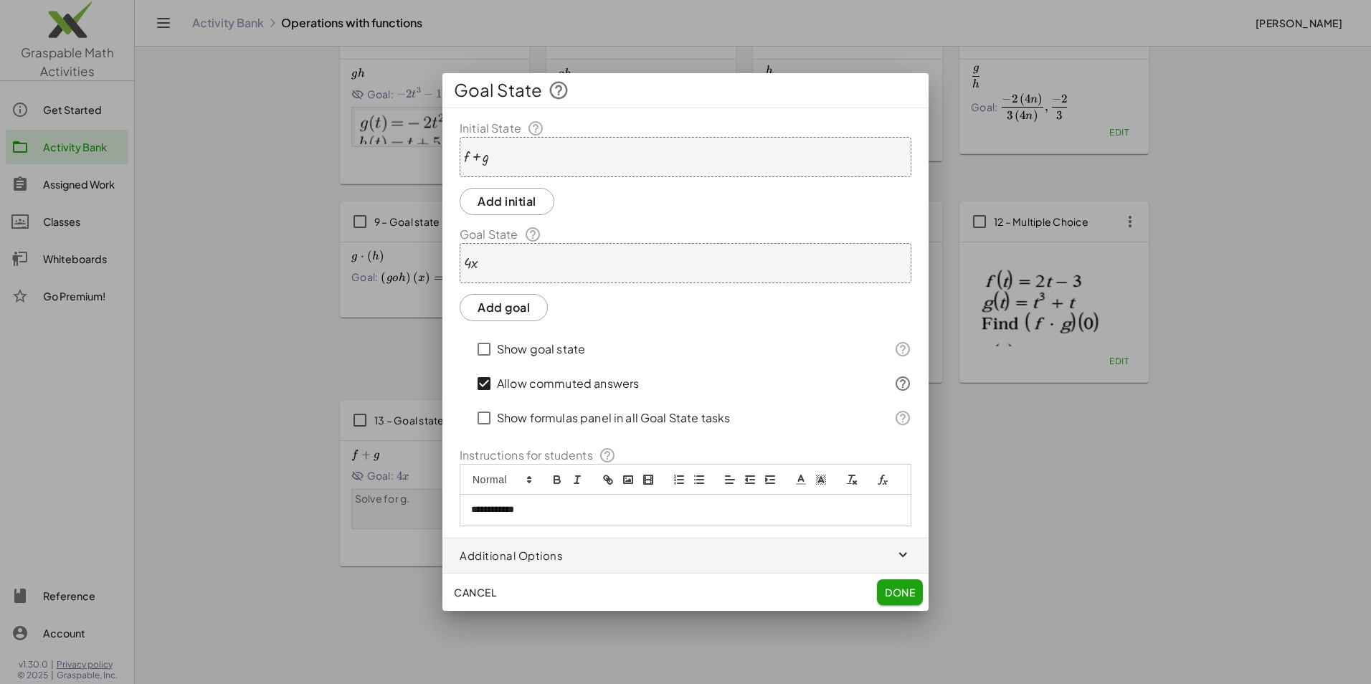
click at [584, 508] on p "**********" at bounding box center [685, 509] width 429 height 13
click at [886, 477] on icon "formula" at bounding box center [882, 479] width 13 height 13
type input "*"
click at [582, 530] on input "**********" at bounding box center [582, 536] width 122 height 19
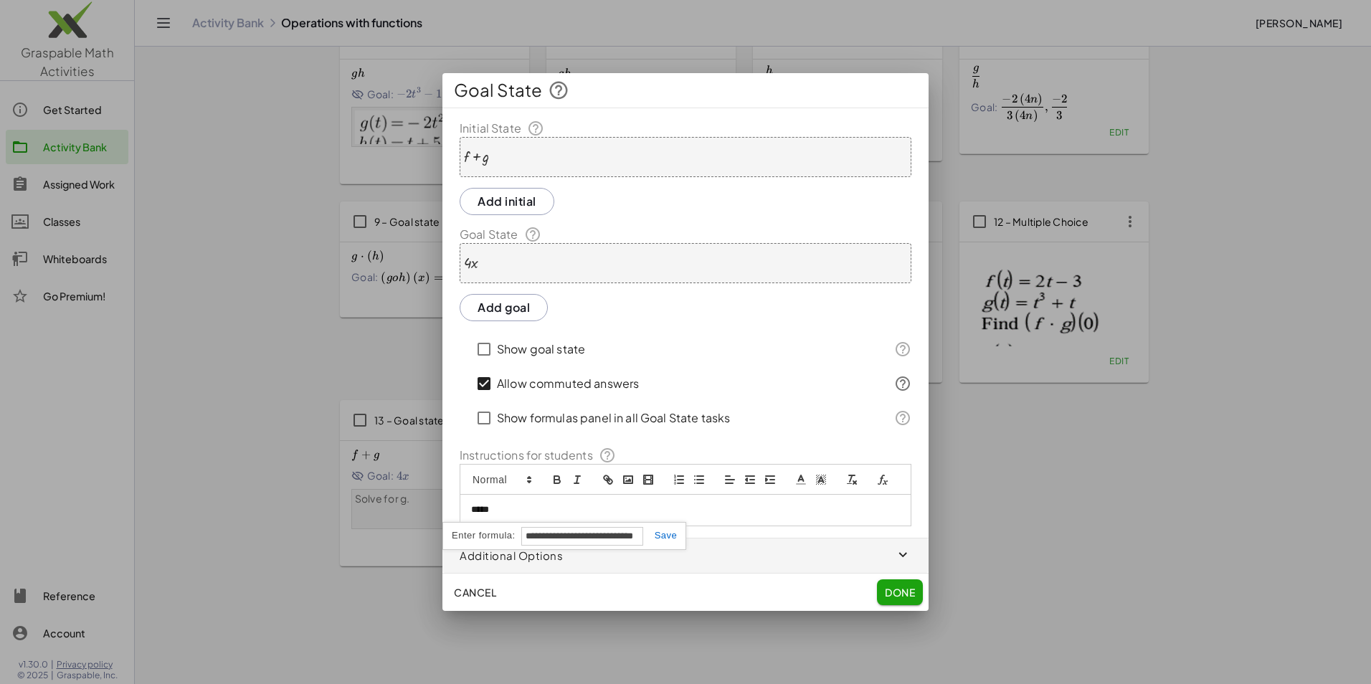
click at [639, 535] on input "**********" at bounding box center [582, 536] width 122 height 19
click at [670, 536] on link at bounding box center [660, 535] width 34 height 11
click at [634, 511] on span "*" at bounding box center [631, 508] width 6 height 11
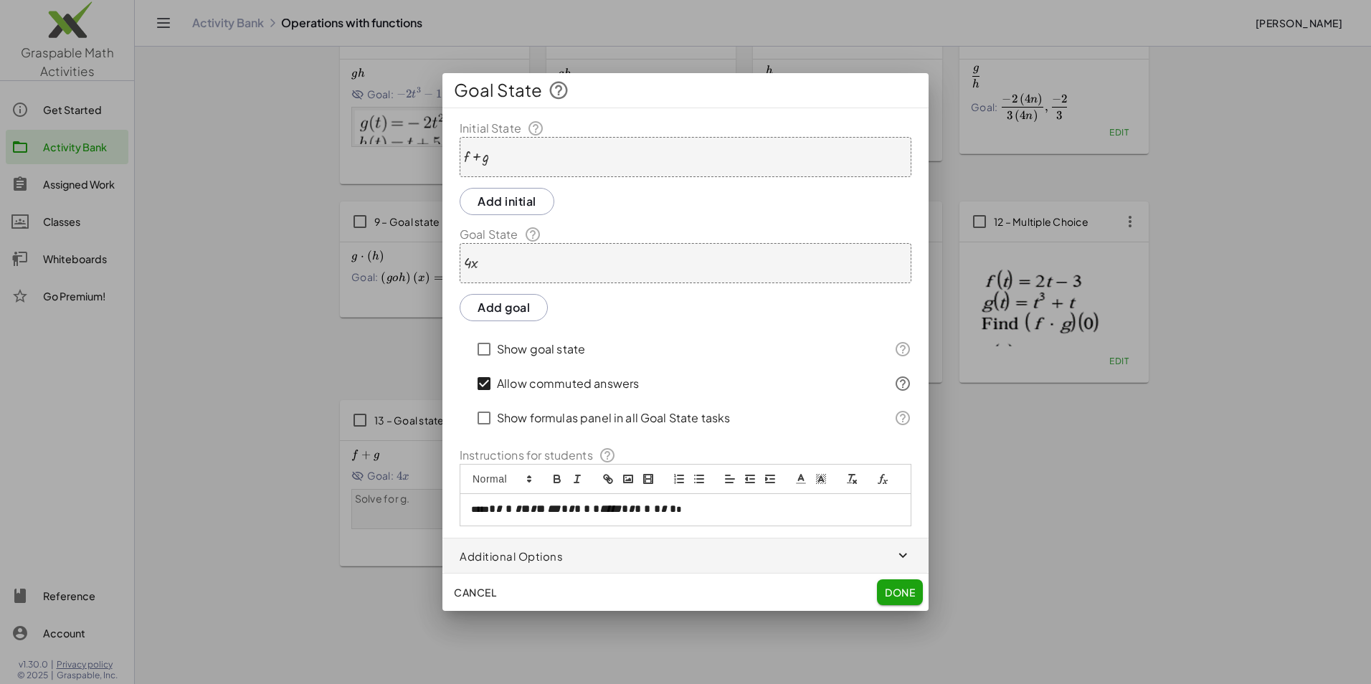
click at [706, 513] on p "**********" at bounding box center [685, 510] width 429 height 14
click at [885, 487] on button "formula" at bounding box center [882, 479] width 20 height 17
click at [673, 536] on link at bounding box center [660, 535] width 34 height 11
click at [879, 482] on icon "formula" at bounding box center [882, 478] width 13 height 13
click at [660, 536] on link at bounding box center [660, 535] width 34 height 11
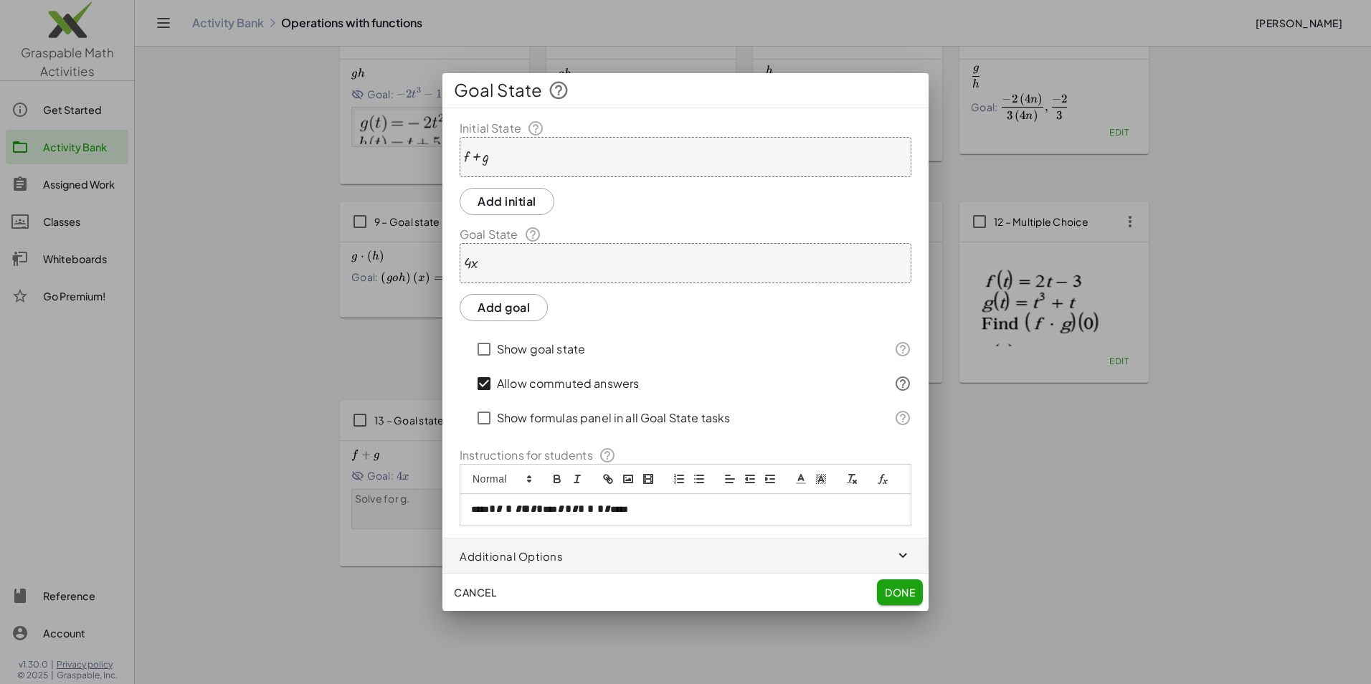
click at [877, 477] on icon "formula" at bounding box center [882, 478] width 13 height 13
type input "*******"
click at [745, 536] on link at bounding box center [728, 535] width 34 height 11
click at [905, 594] on span "Done" at bounding box center [900, 592] width 30 height 13
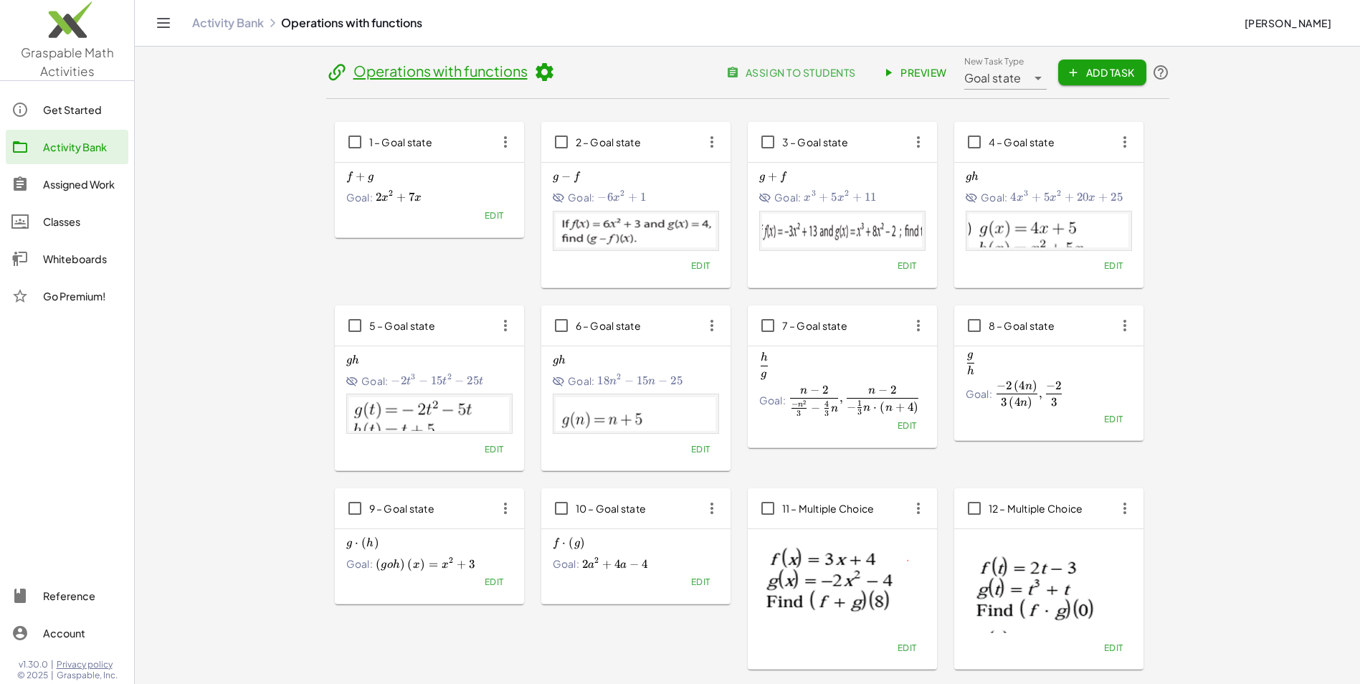
click at [804, 70] on span "assign to students" at bounding box center [792, 72] width 126 height 13
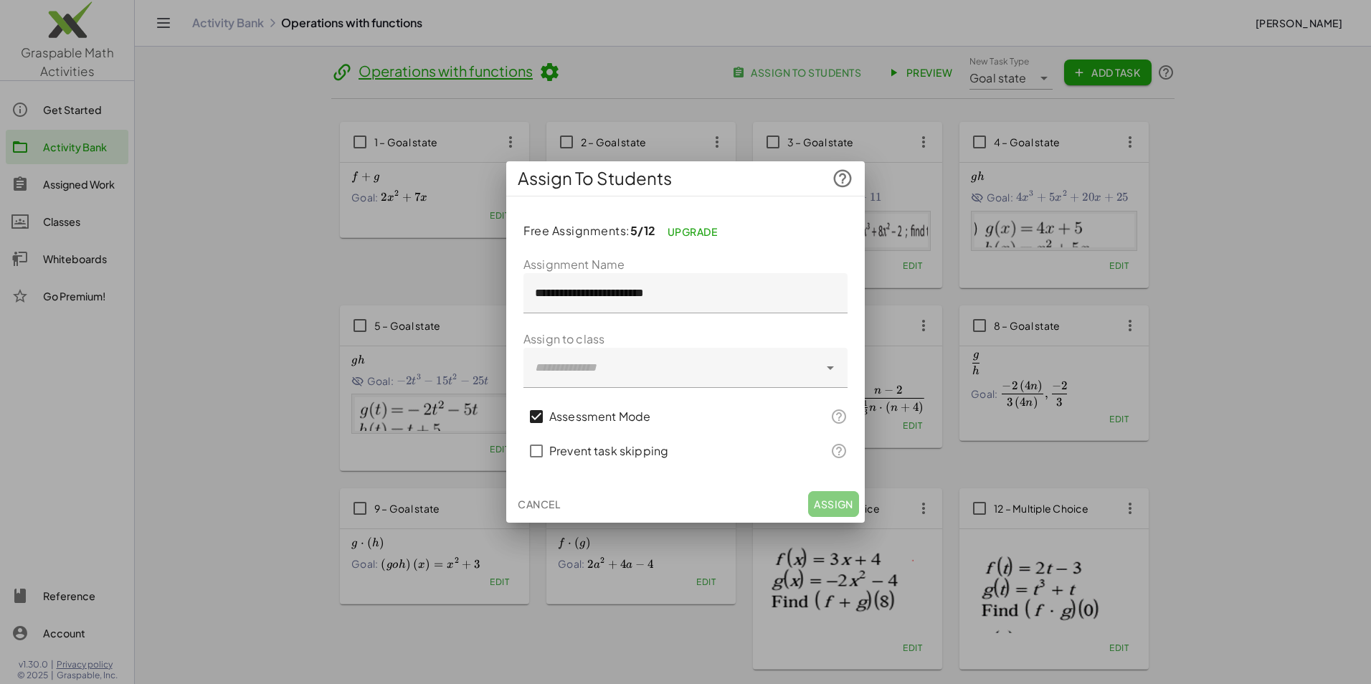
click at [745, 376] on div at bounding box center [670, 368] width 295 height 40
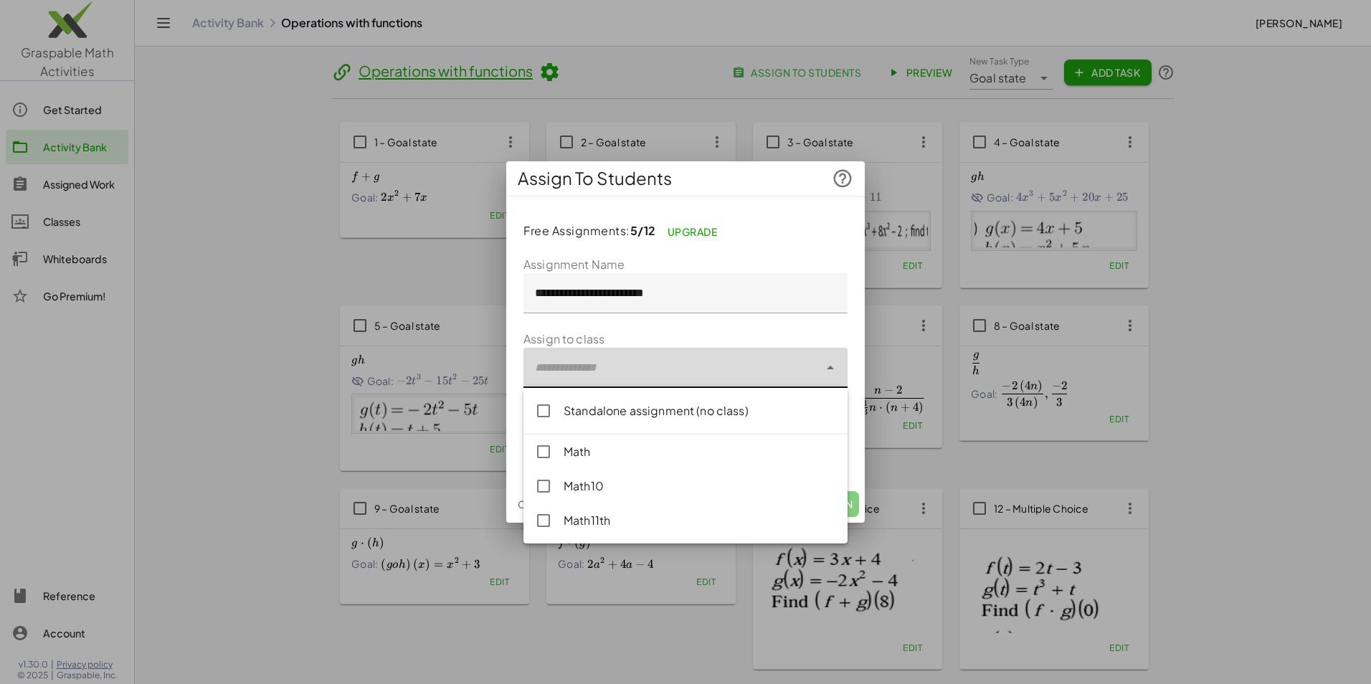
type input "**********"
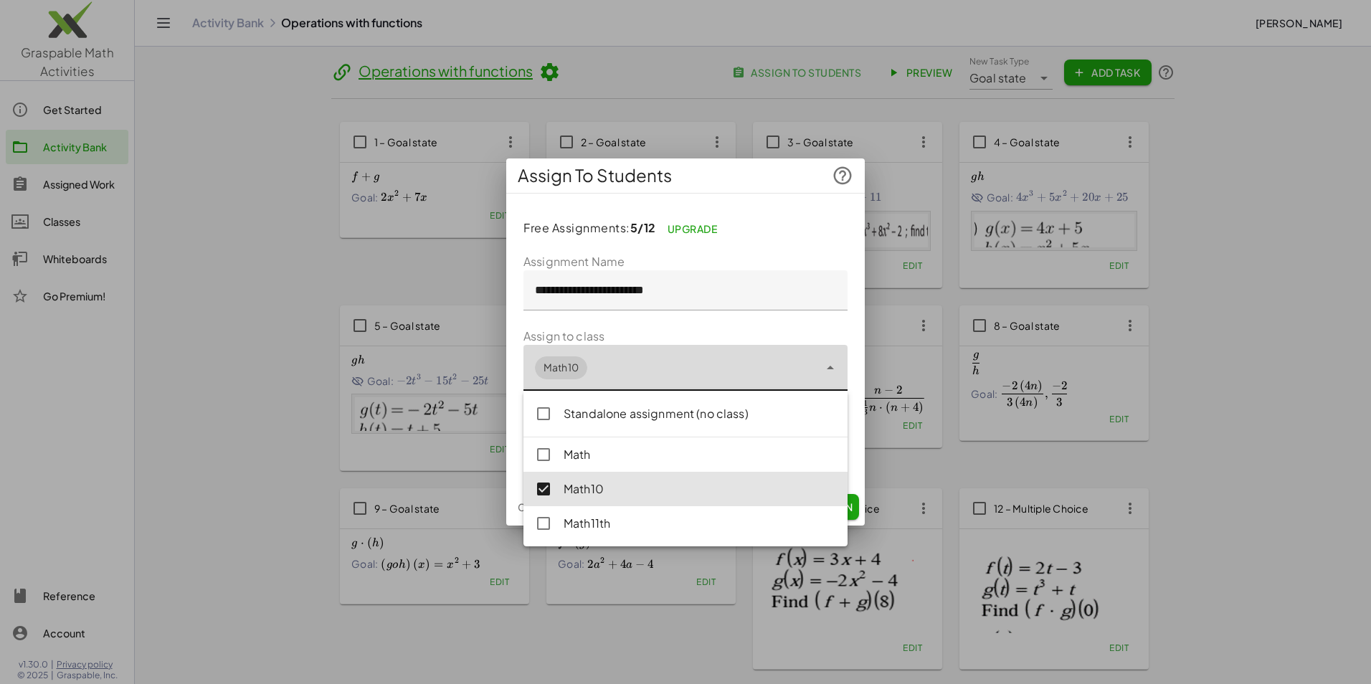
click at [663, 613] on div at bounding box center [685, 342] width 1371 height 684
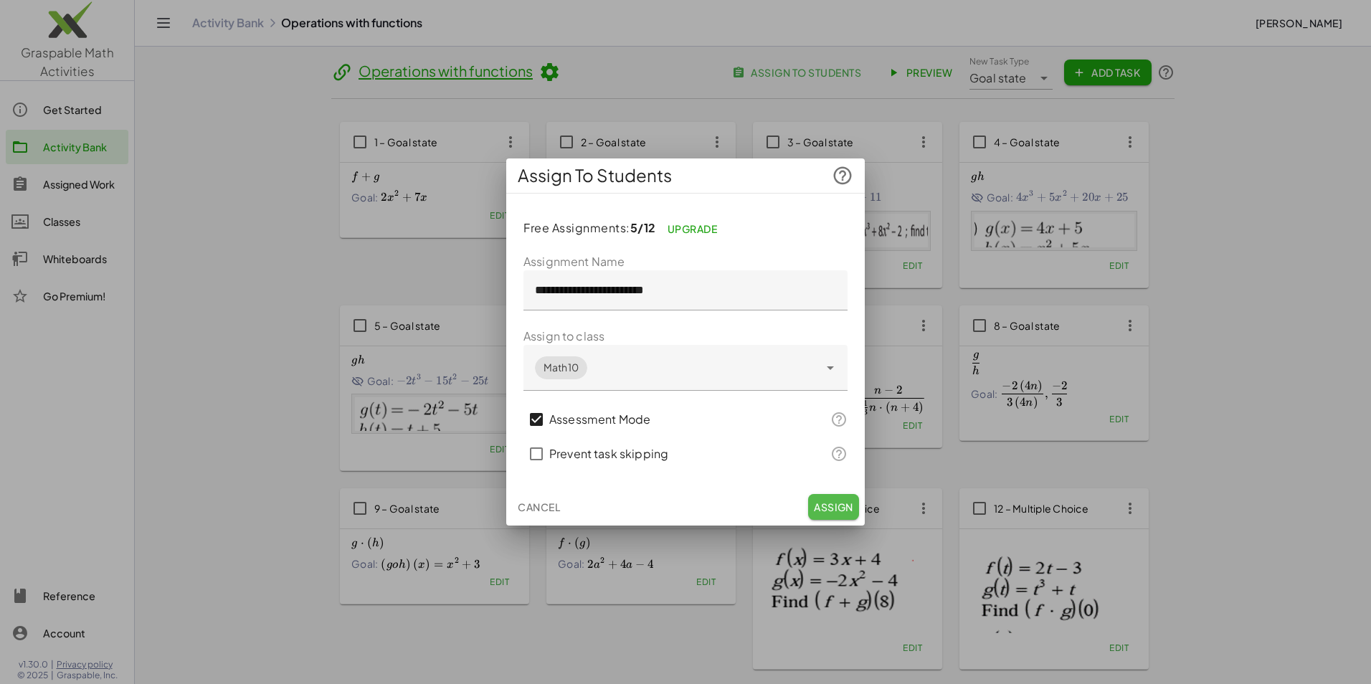
click at [842, 505] on span "Assign" at bounding box center [833, 506] width 39 height 13
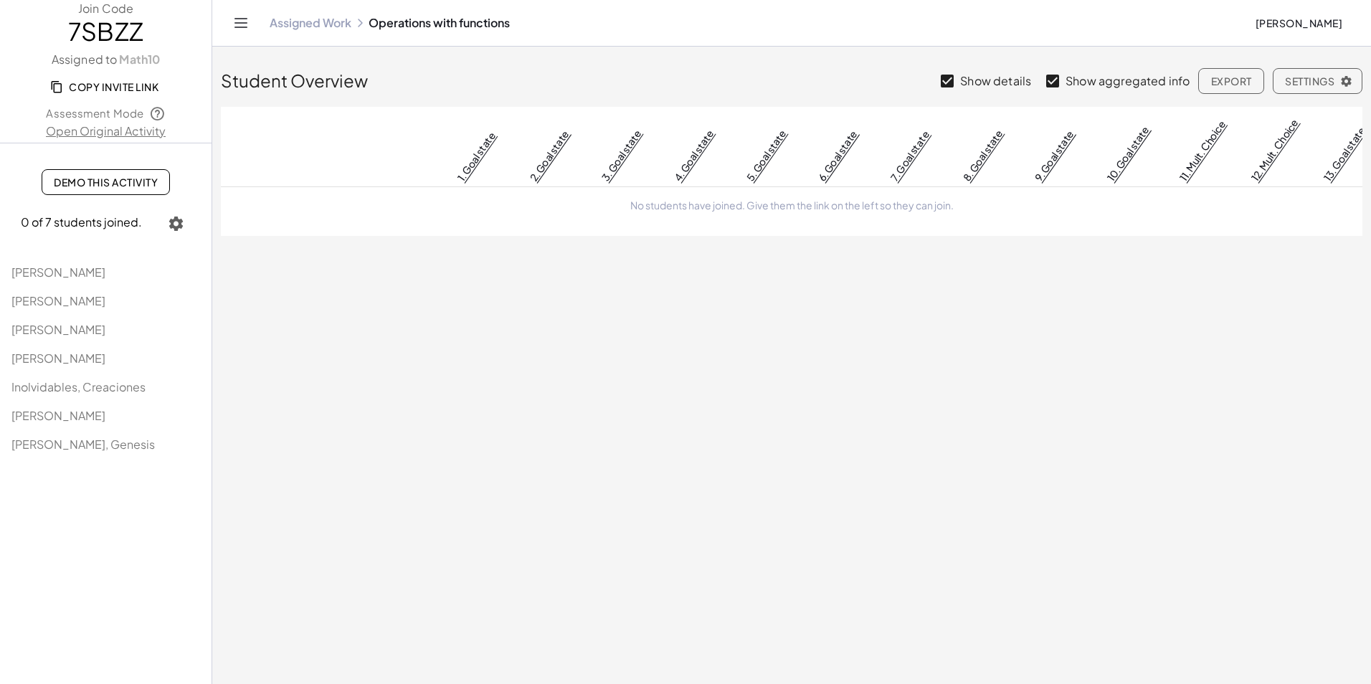
click at [133, 89] on span "Copy Invite Link" at bounding box center [105, 86] width 105 height 13
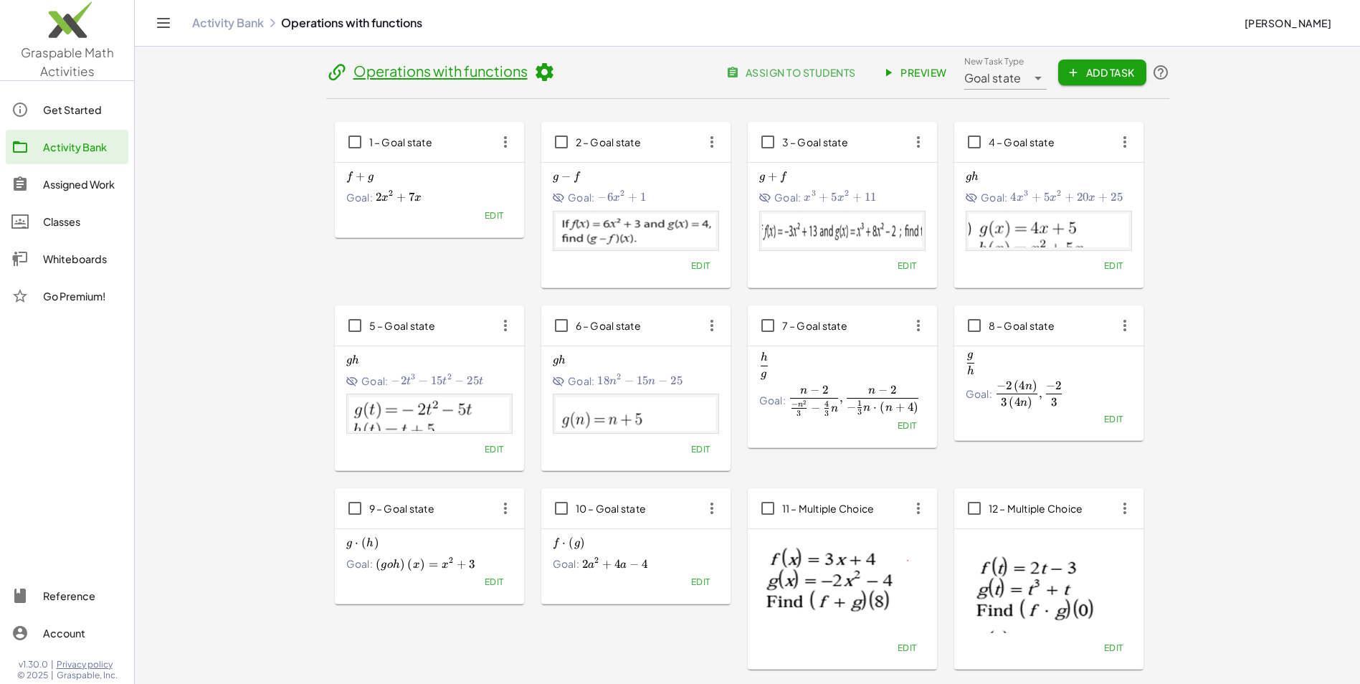
click at [75, 147] on div "Activity Bank" at bounding box center [83, 146] width 80 height 17
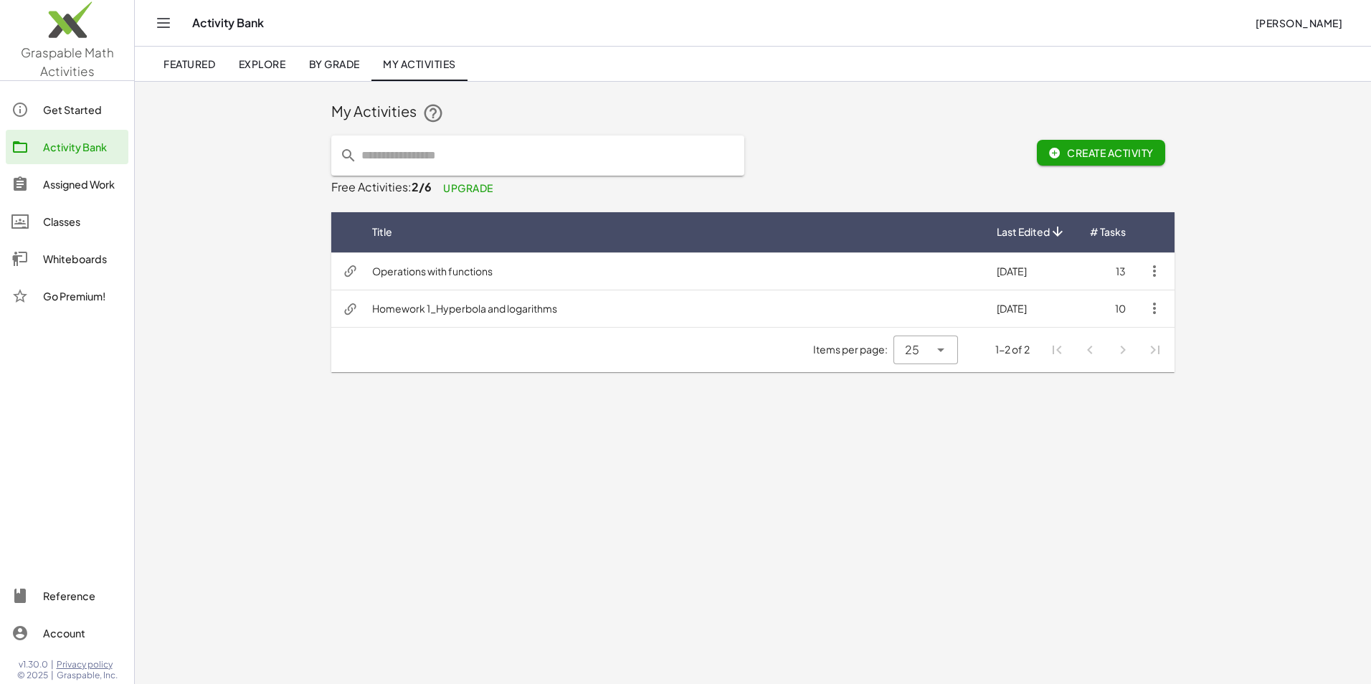
click at [100, 182] on div "Assigned Work" at bounding box center [83, 184] width 80 height 17
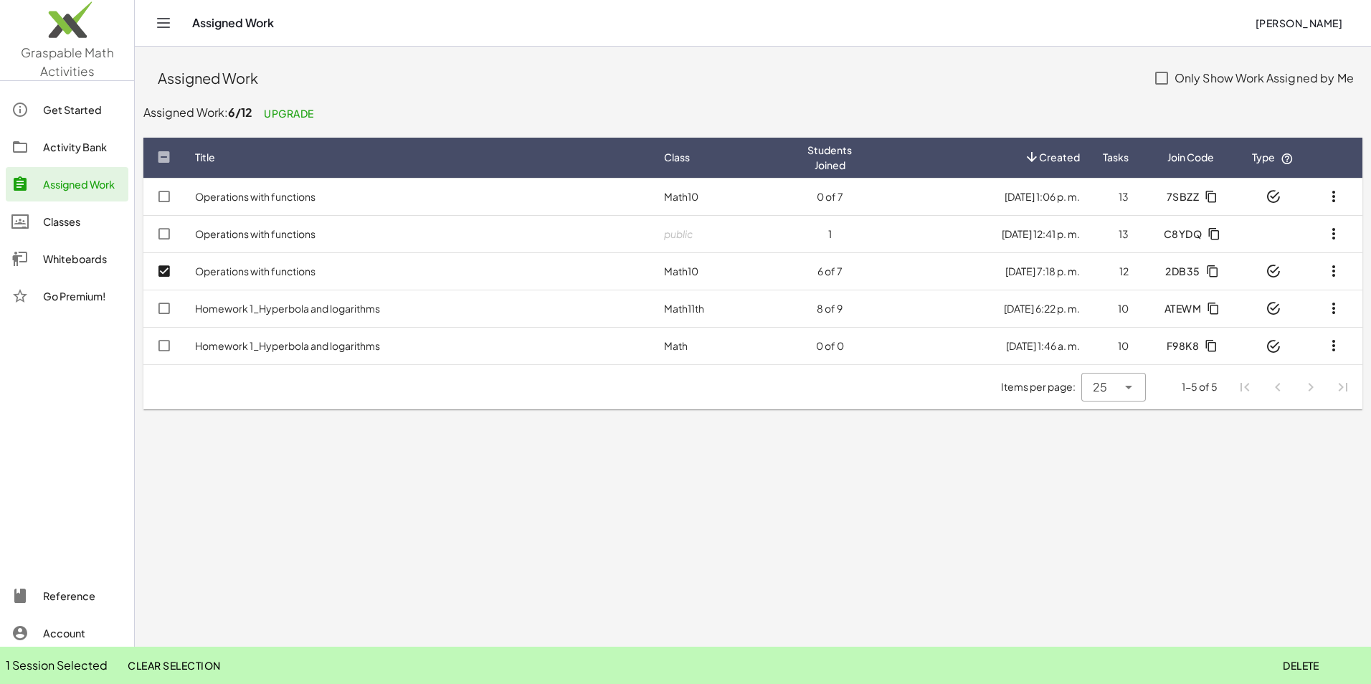
click at [1290, 669] on span "Delete" at bounding box center [1300, 665] width 37 height 13
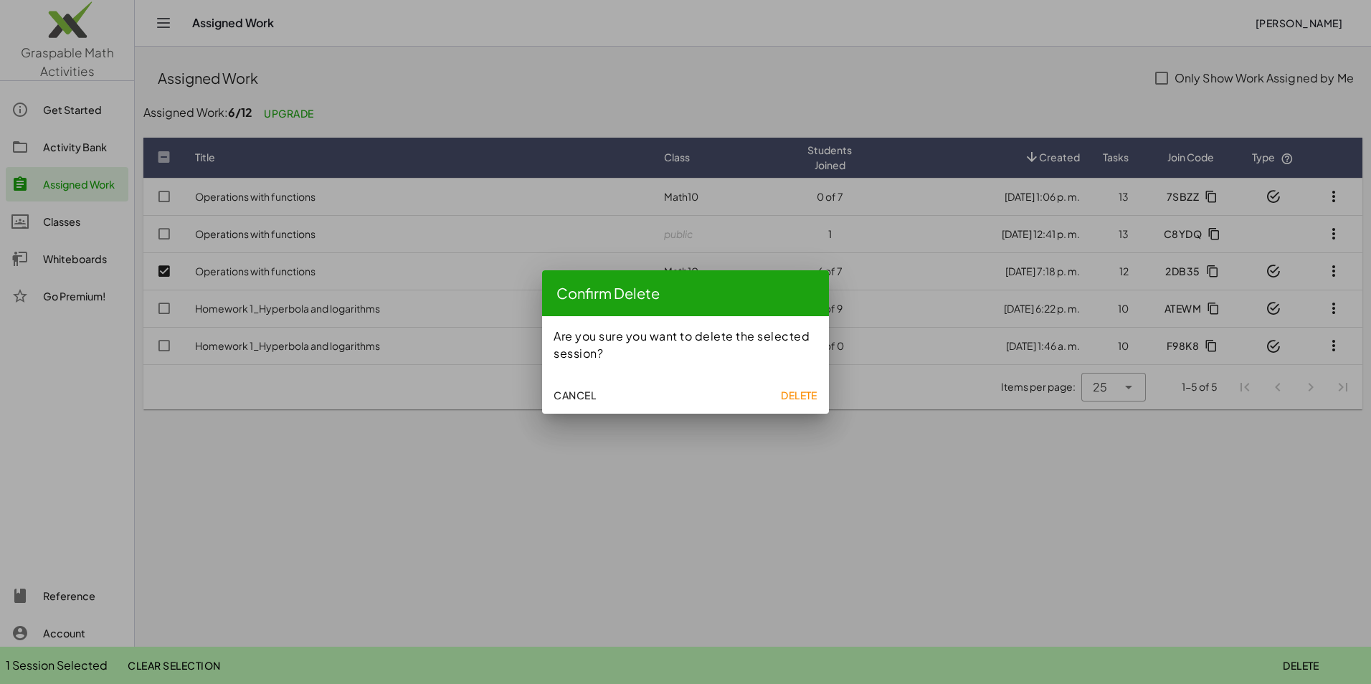
click at [809, 394] on span "Delete" at bounding box center [799, 395] width 37 height 13
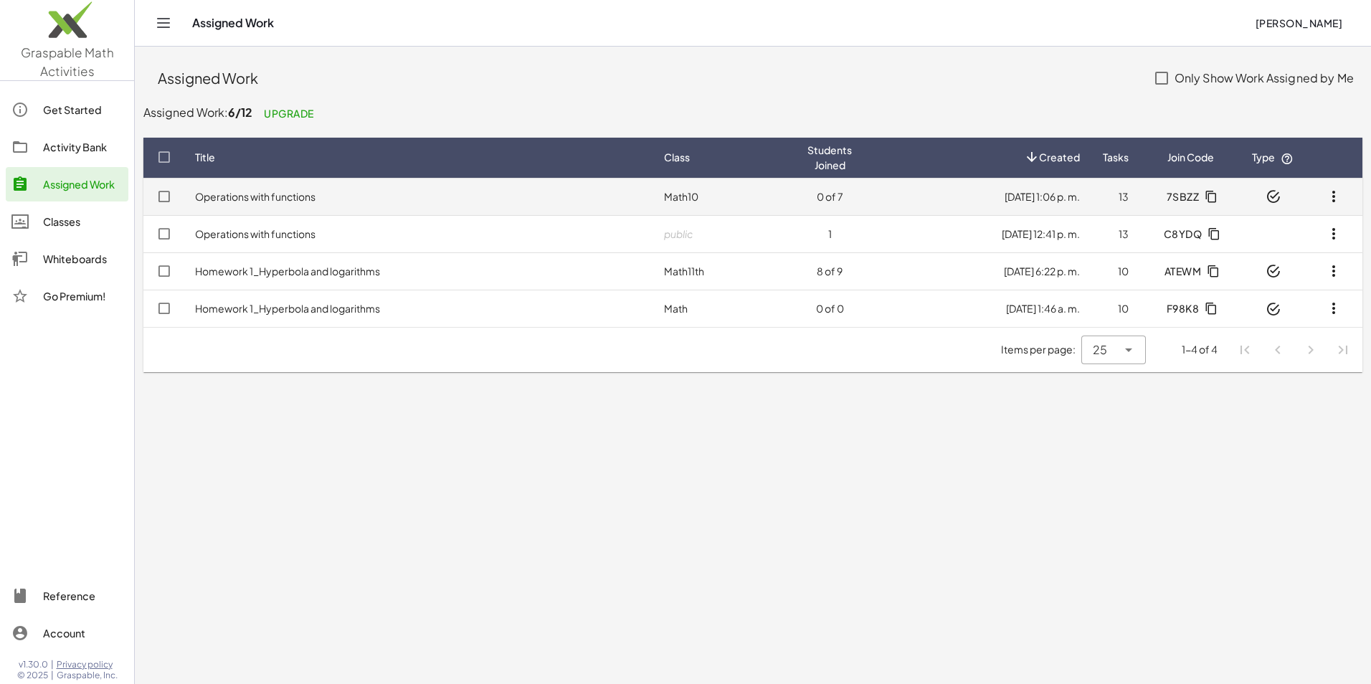
click at [364, 207] on td "Operations with functions" at bounding box center [418, 196] width 469 height 37
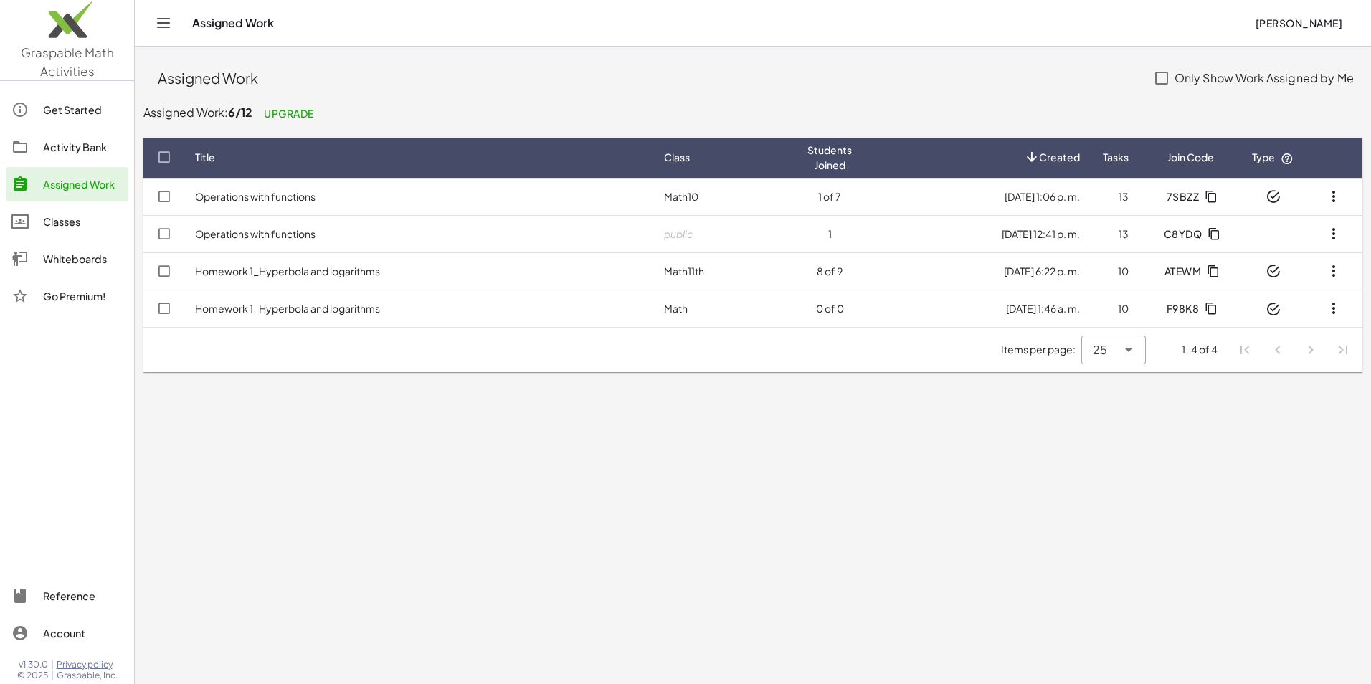
click at [298, 113] on span "Upgrade" at bounding box center [289, 113] width 50 height 13
click at [97, 138] on div "Activity Bank" at bounding box center [83, 146] width 80 height 17
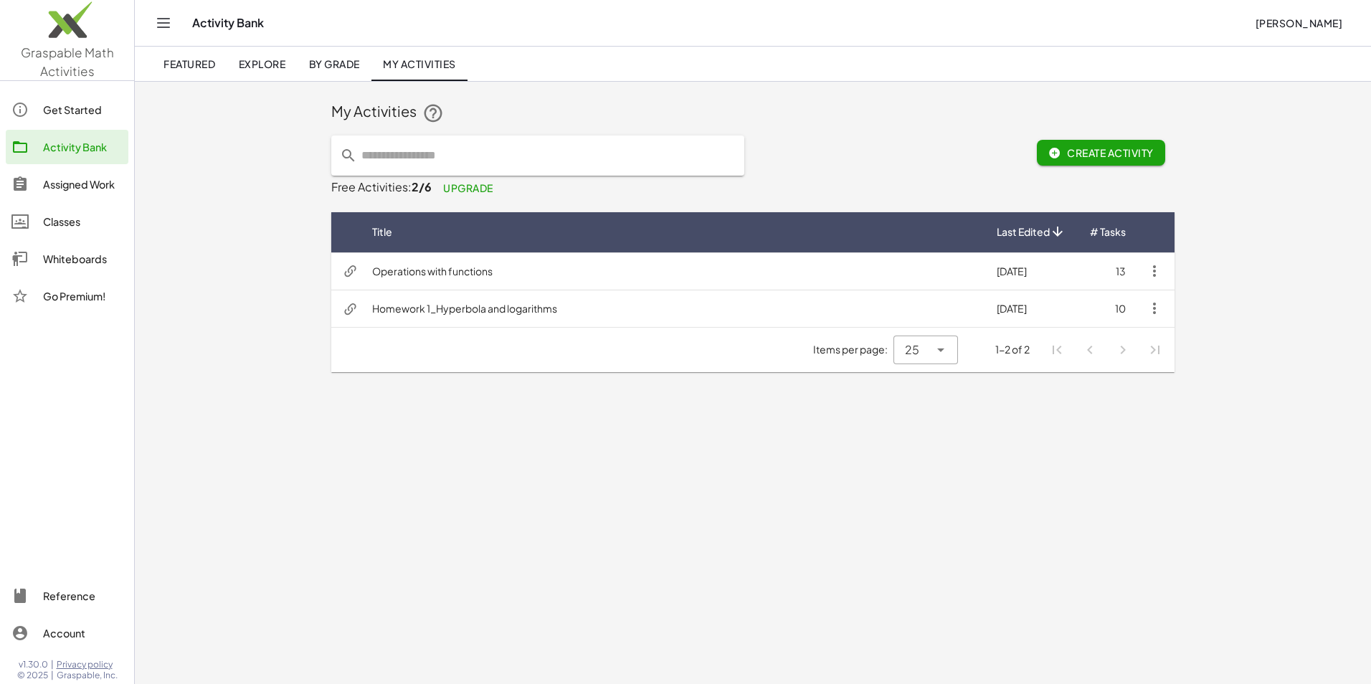
click at [432, 57] on link "My Activities" at bounding box center [419, 64] width 96 height 34
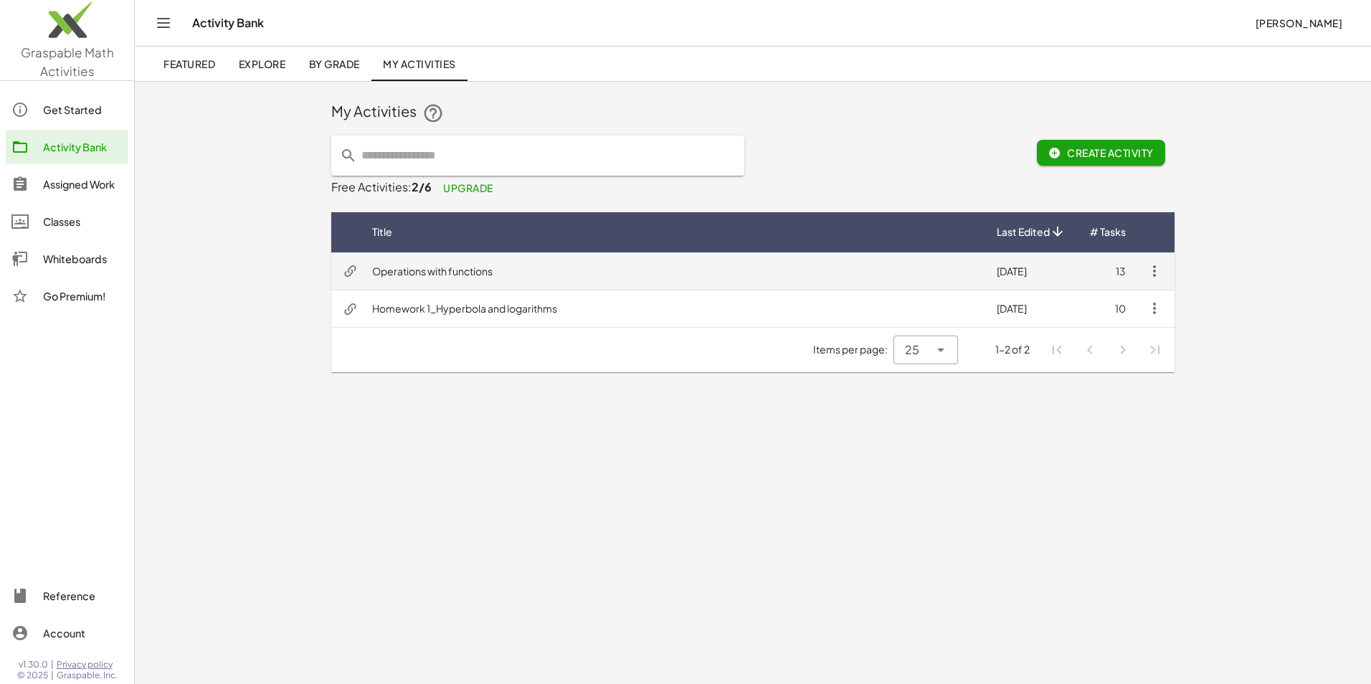
click at [562, 274] on td "Operations with functions" at bounding box center [673, 270] width 624 height 37
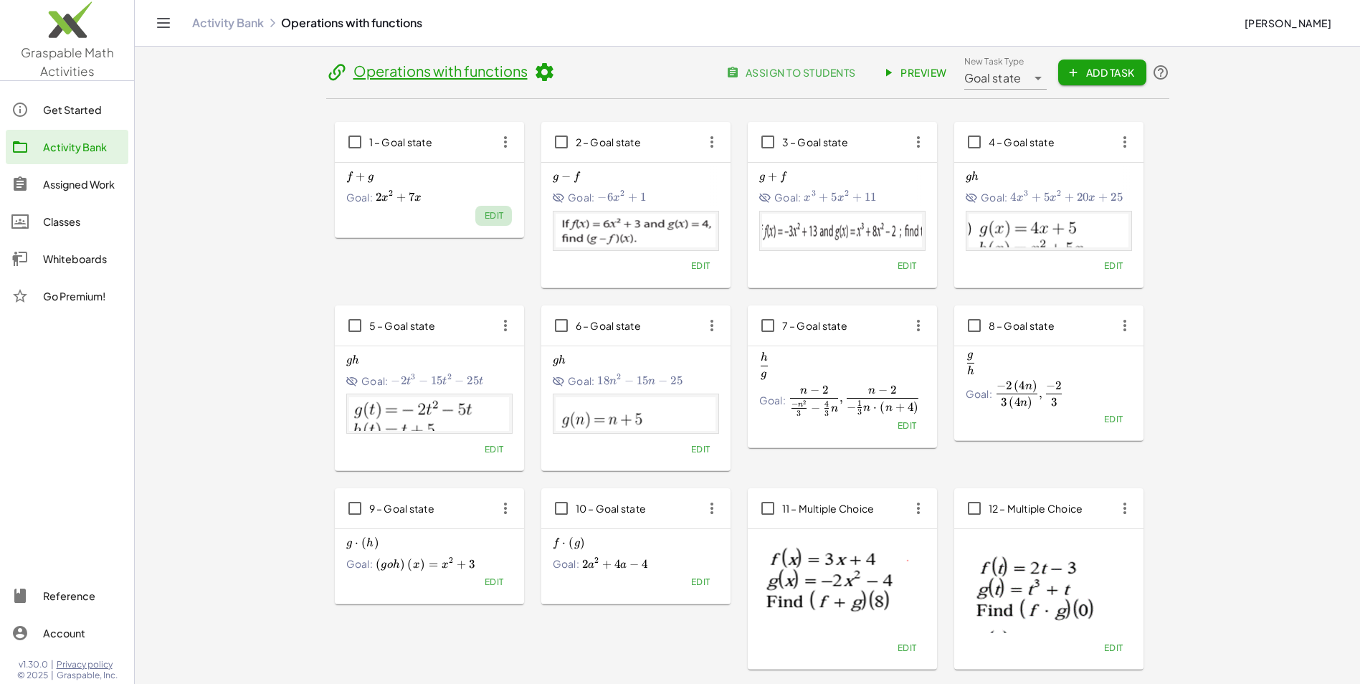
click at [491, 215] on span "Edit" at bounding box center [493, 215] width 19 height 11
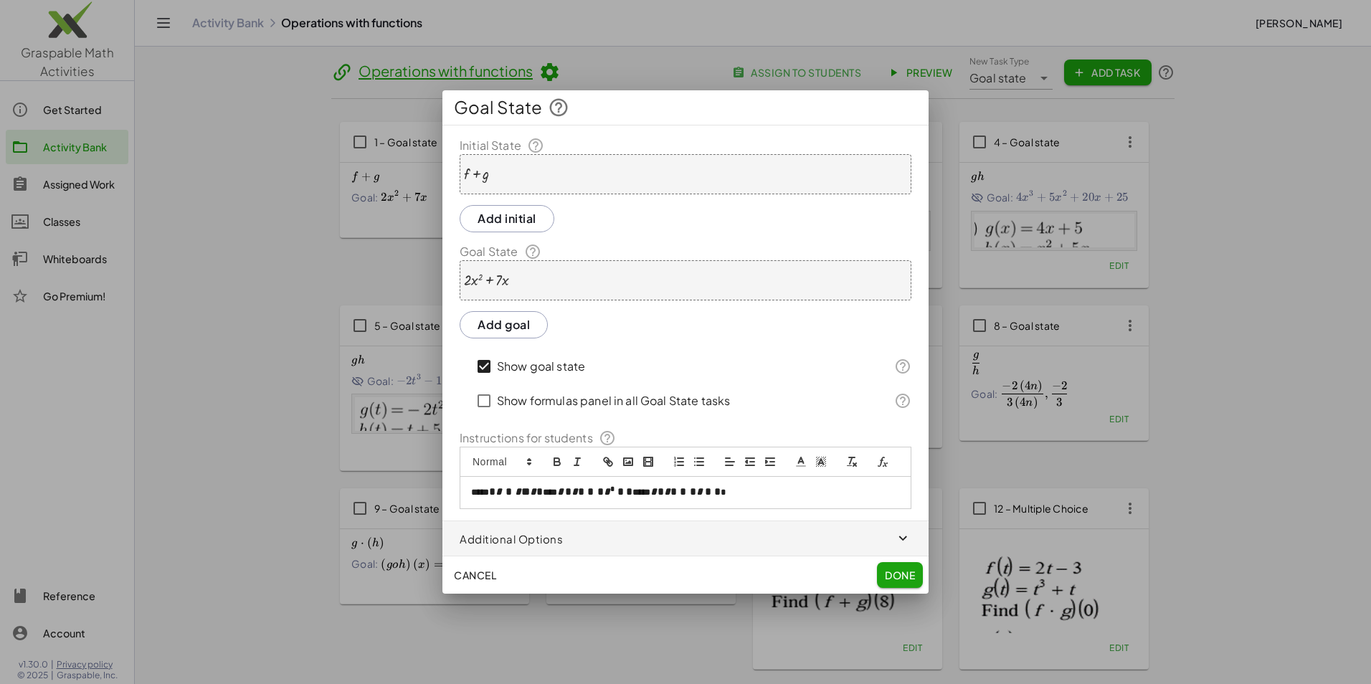
click at [505, 181] on div "+ f + g" at bounding box center [686, 174] width 452 height 40
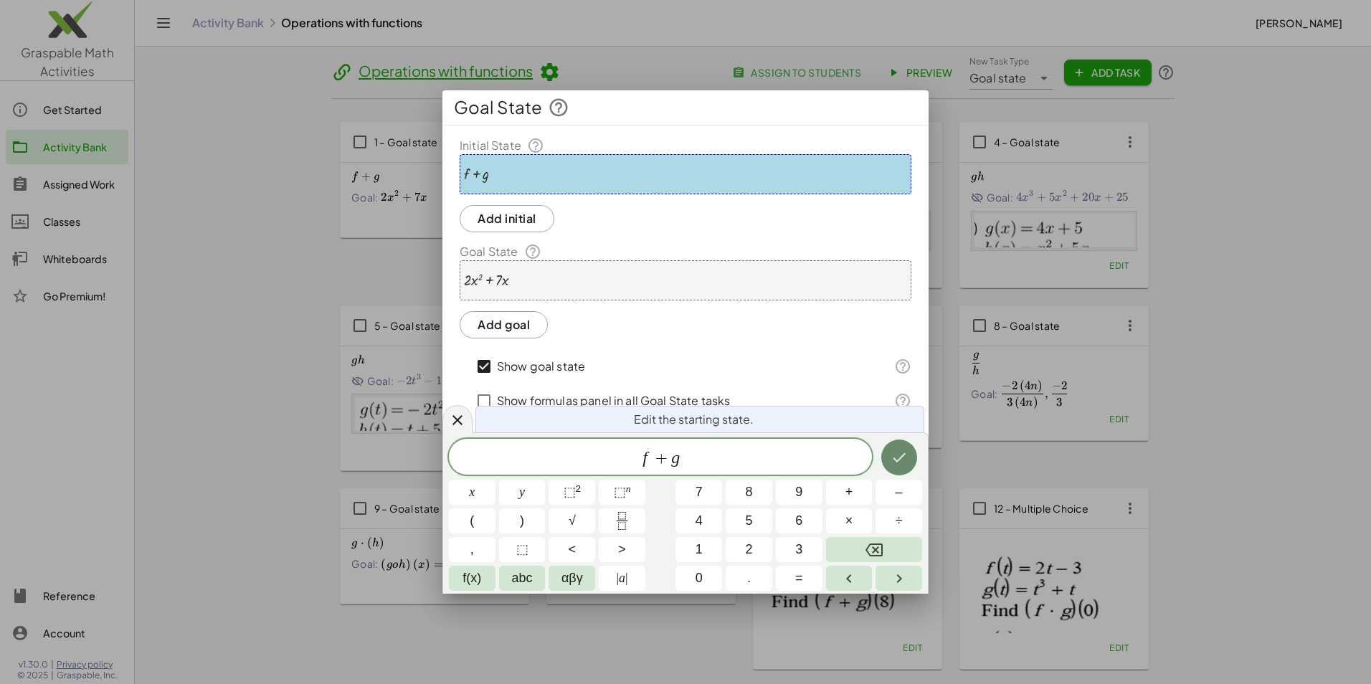
click at [894, 454] on icon "Done" at bounding box center [898, 457] width 17 height 17
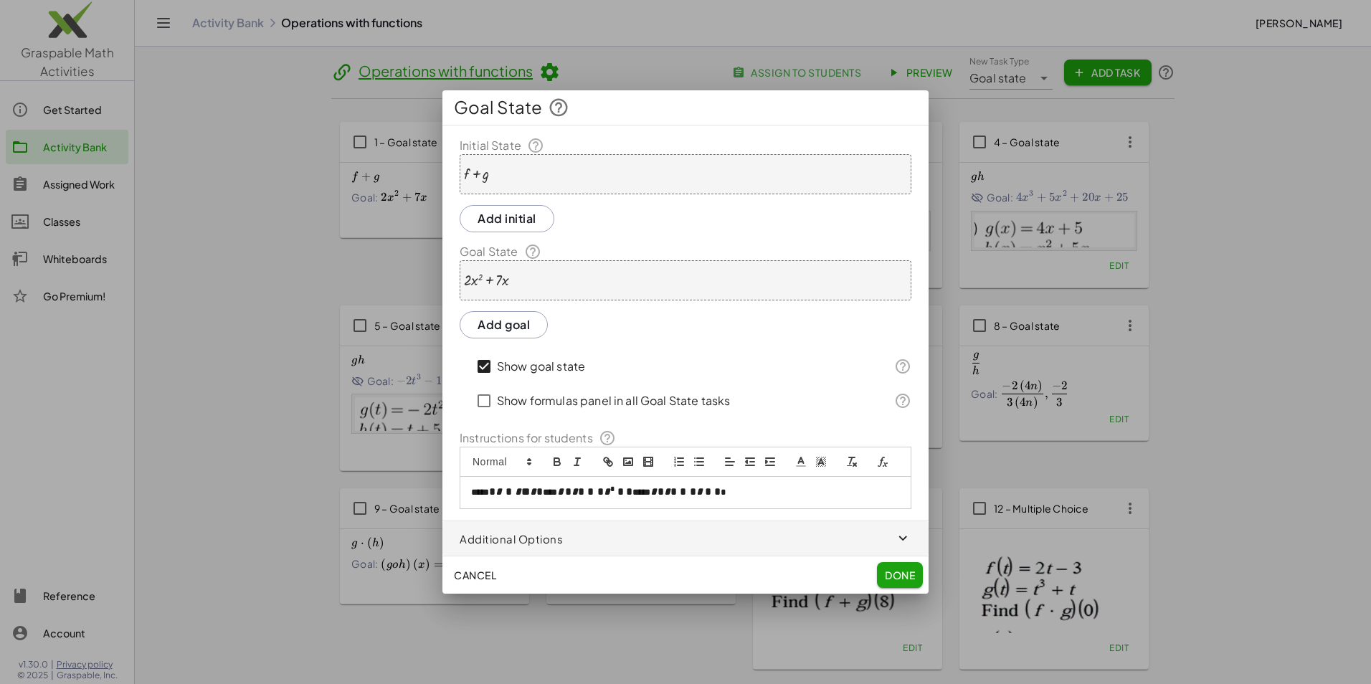
click at [562, 282] on div "+ · 2 · x 2 + · 7 · x" at bounding box center [686, 280] width 452 height 40
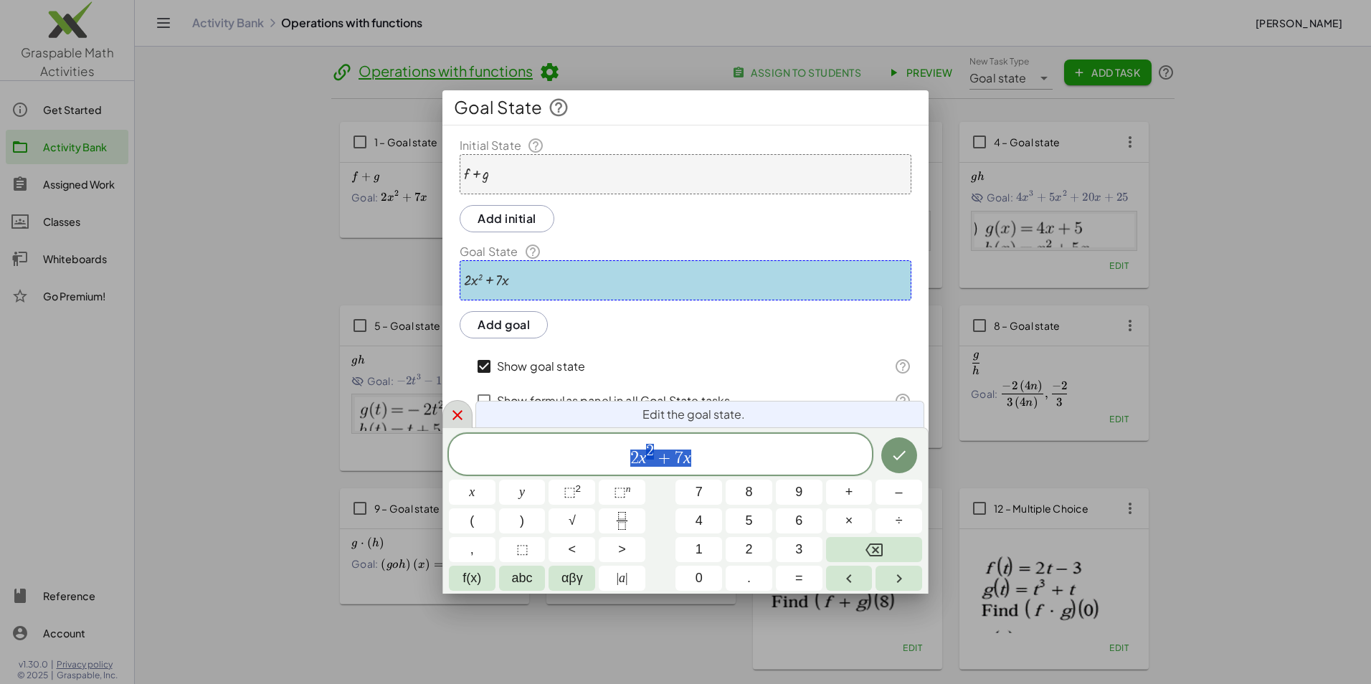
click at [464, 411] on icon at bounding box center [457, 414] width 17 height 17
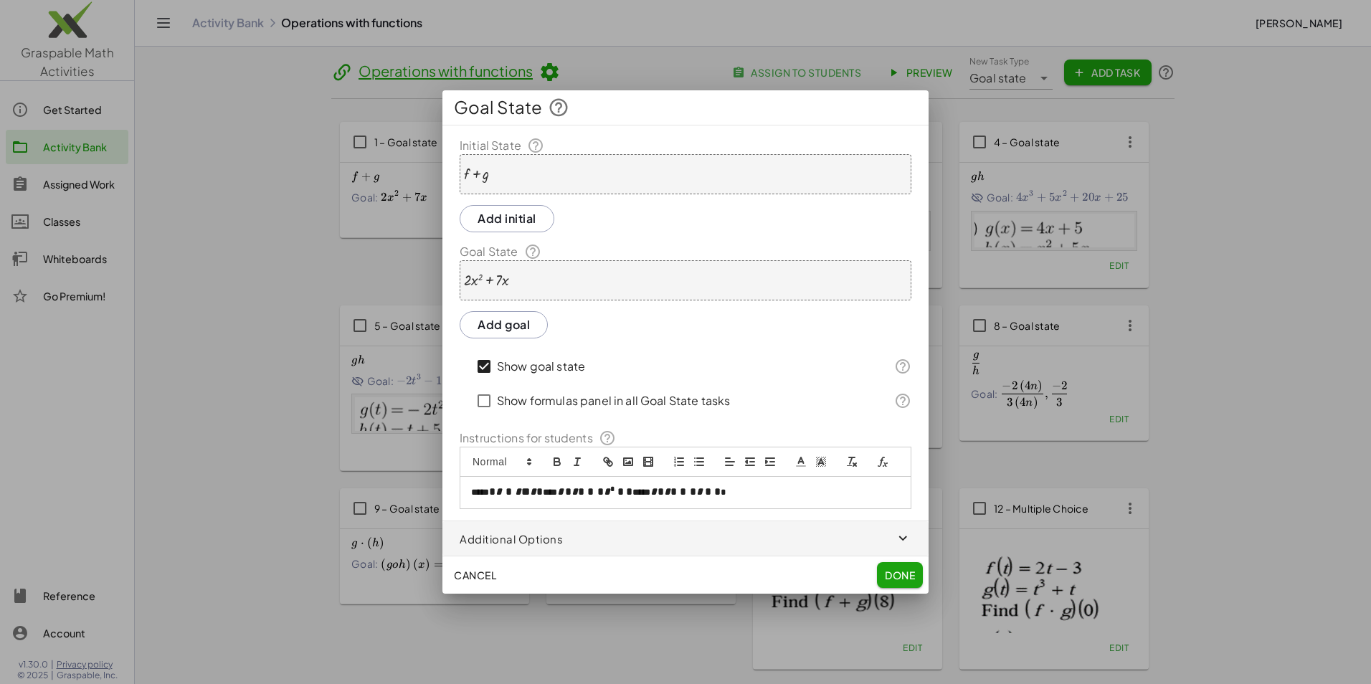
click at [755, 493] on p "**********" at bounding box center [685, 492] width 429 height 14
click at [601, 285] on div "+ · 2 · x 2 + · 7 · x" at bounding box center [686, 280] width 452 height 40
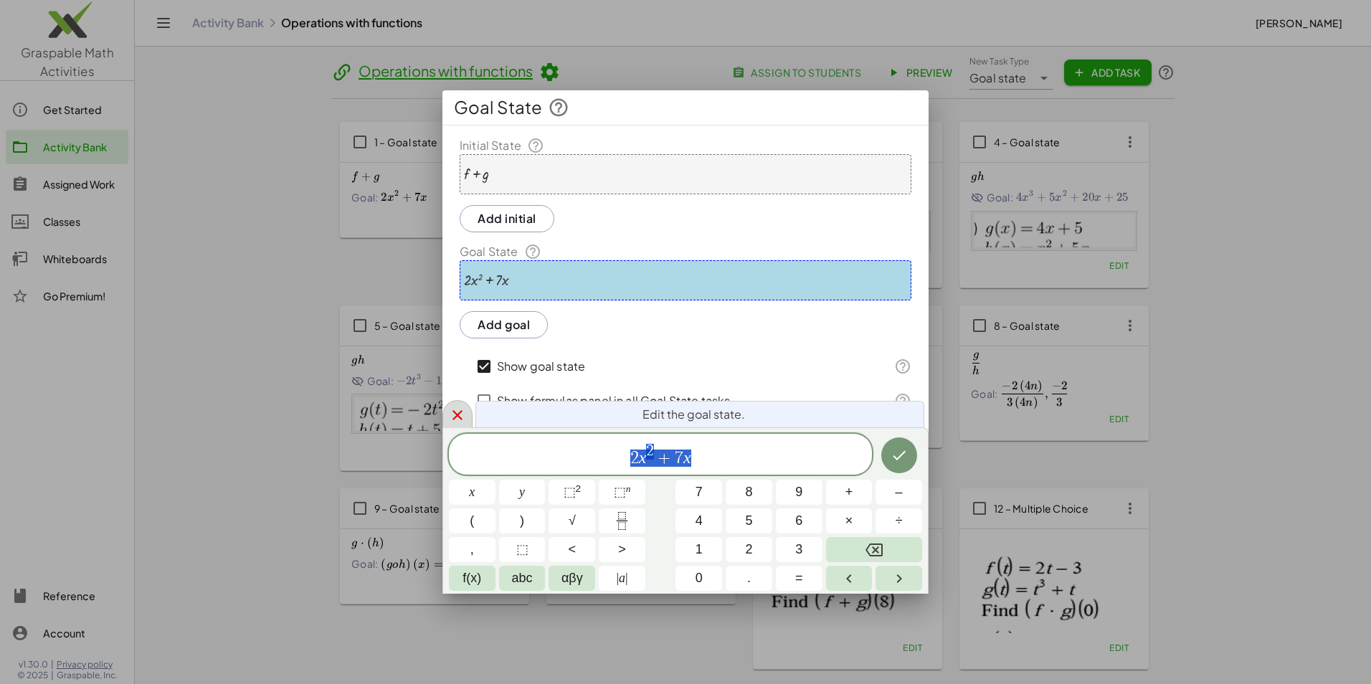
click at [452, 408] on icon at bounding box center [457, 414] width 17 height 17
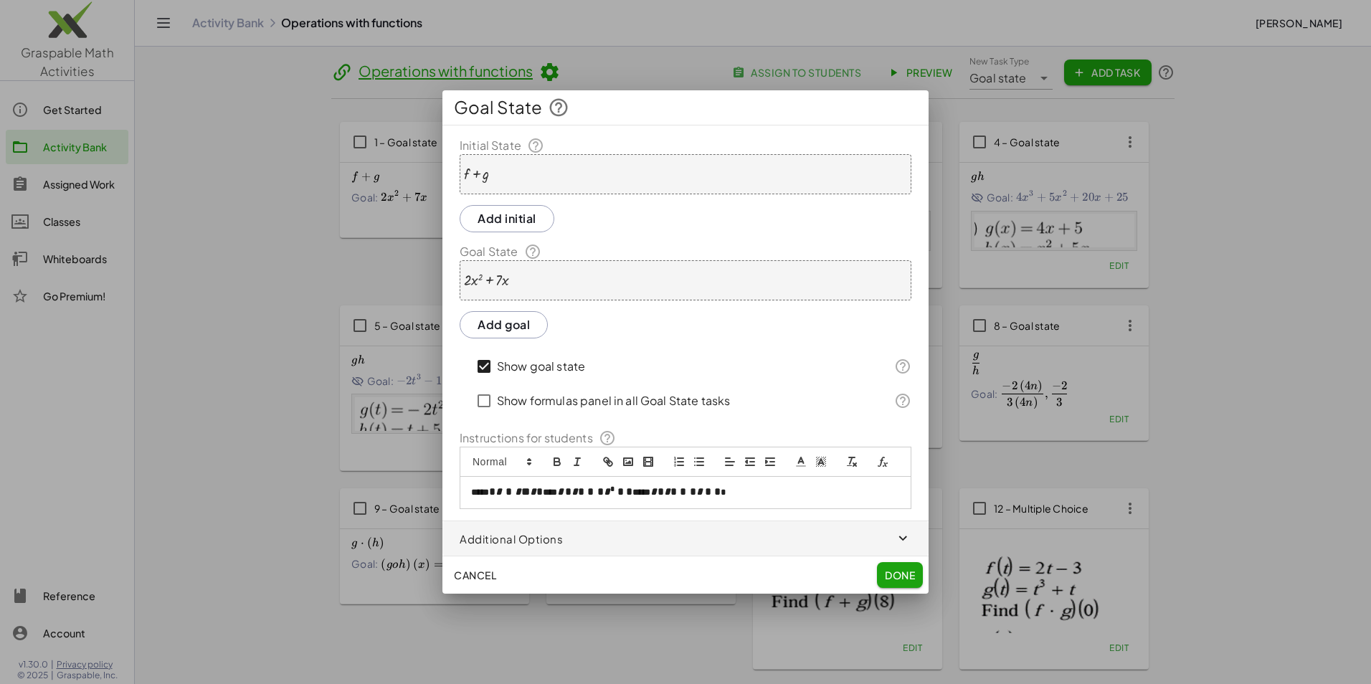
click at [533, 266] on div "+ · 2 · x 2 + · 7 · x" at bounding box center [686, 280] width 452 height 40
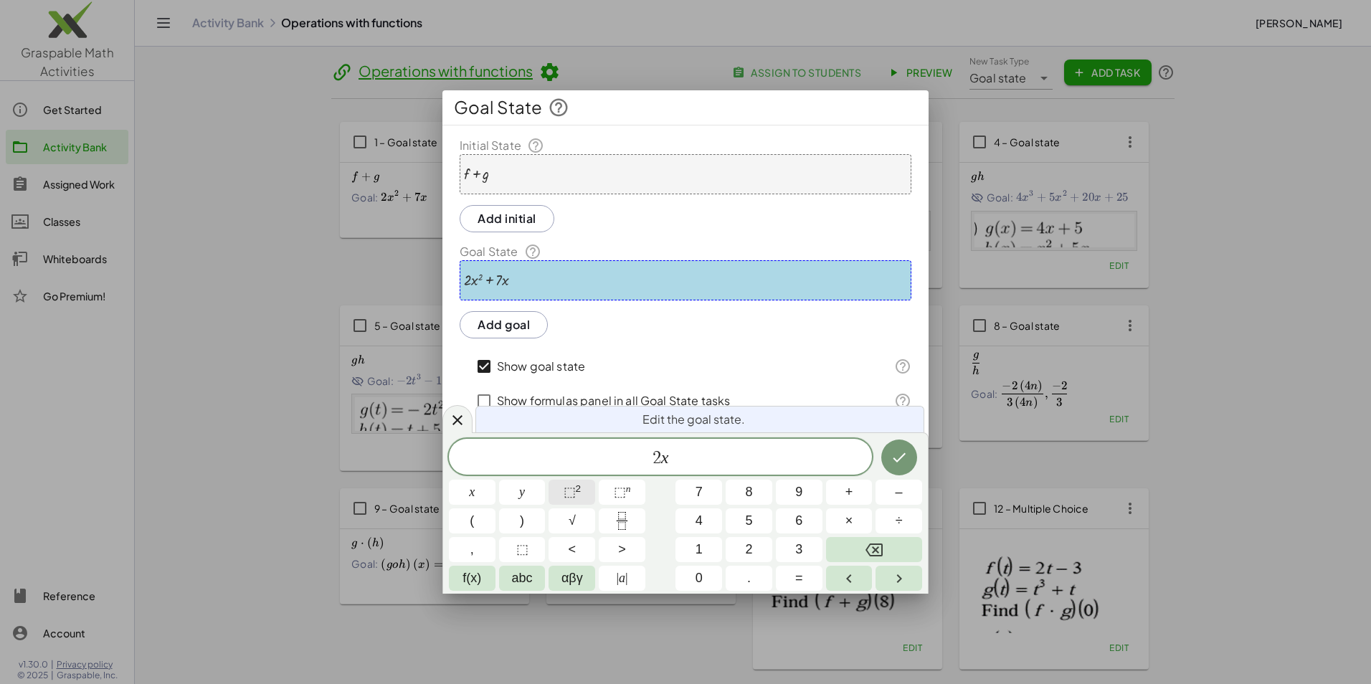
click at [566, 495] on span "⬚" at bounding box center [569, 492] width 12 height 14
click at [901, 454] on icon "Done" at bounding box center [899, 454] width 13 height 9
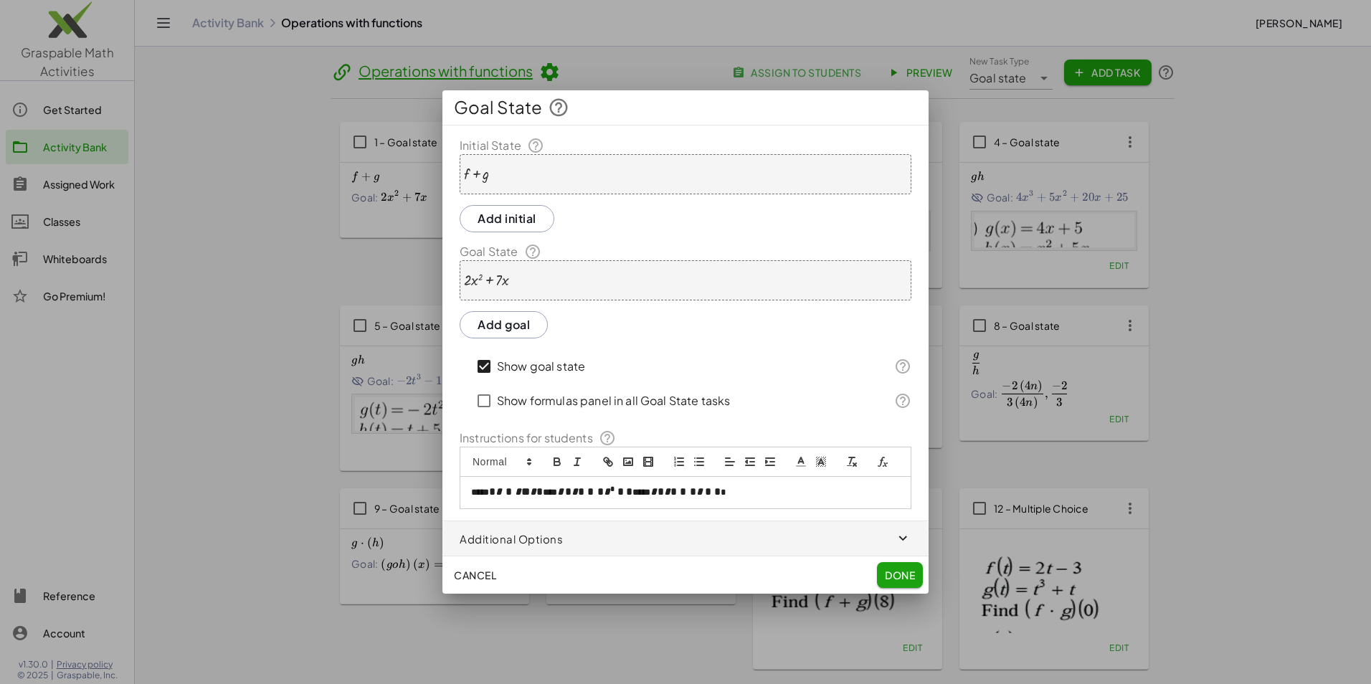
click at [905, 578] on span "Done" at bounding box center [900, 574] width 30 height 13
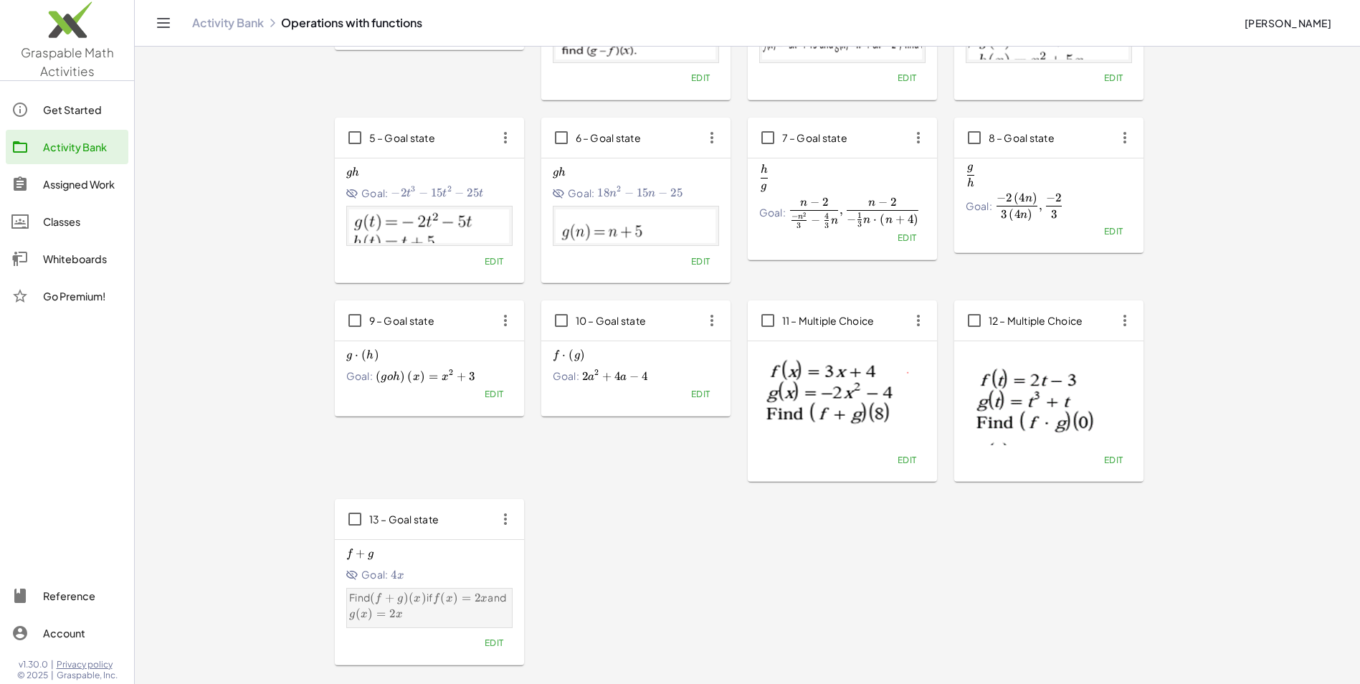
scroll to position [215, 0]
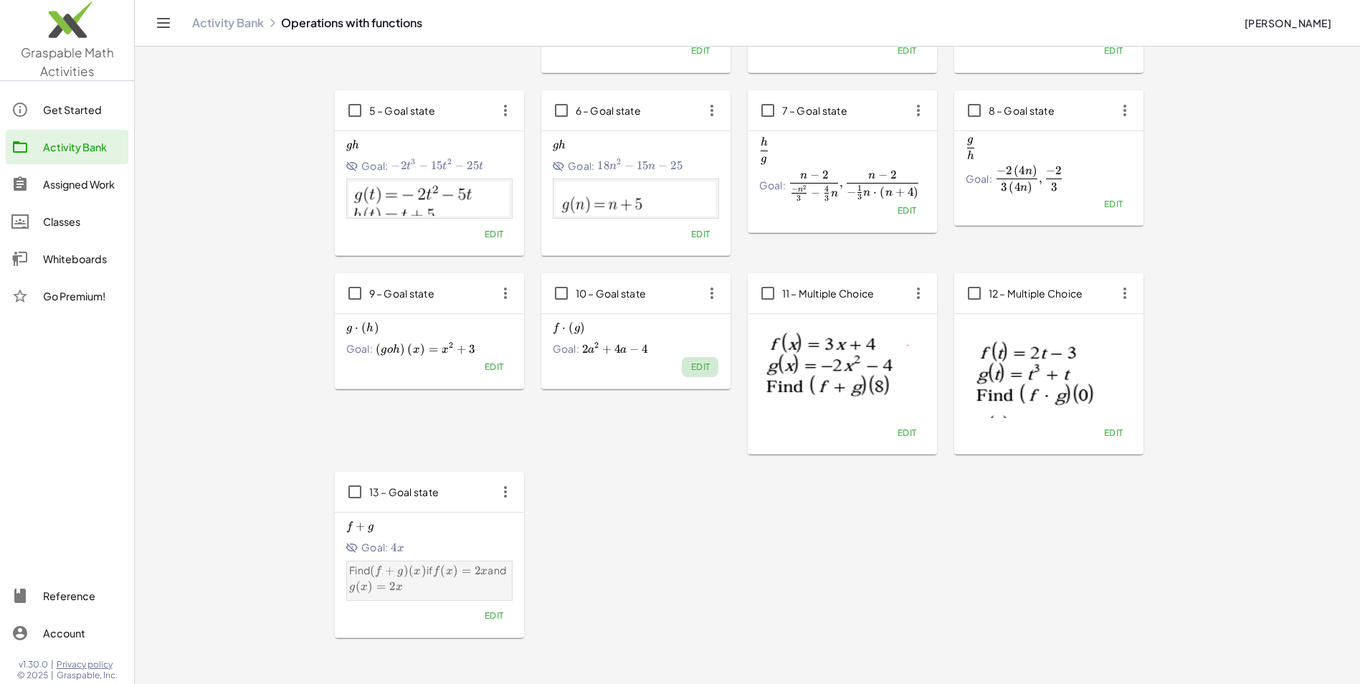
click at [689, 362] on button "Edit" at bounding box center [700, 367] width 37 height 20
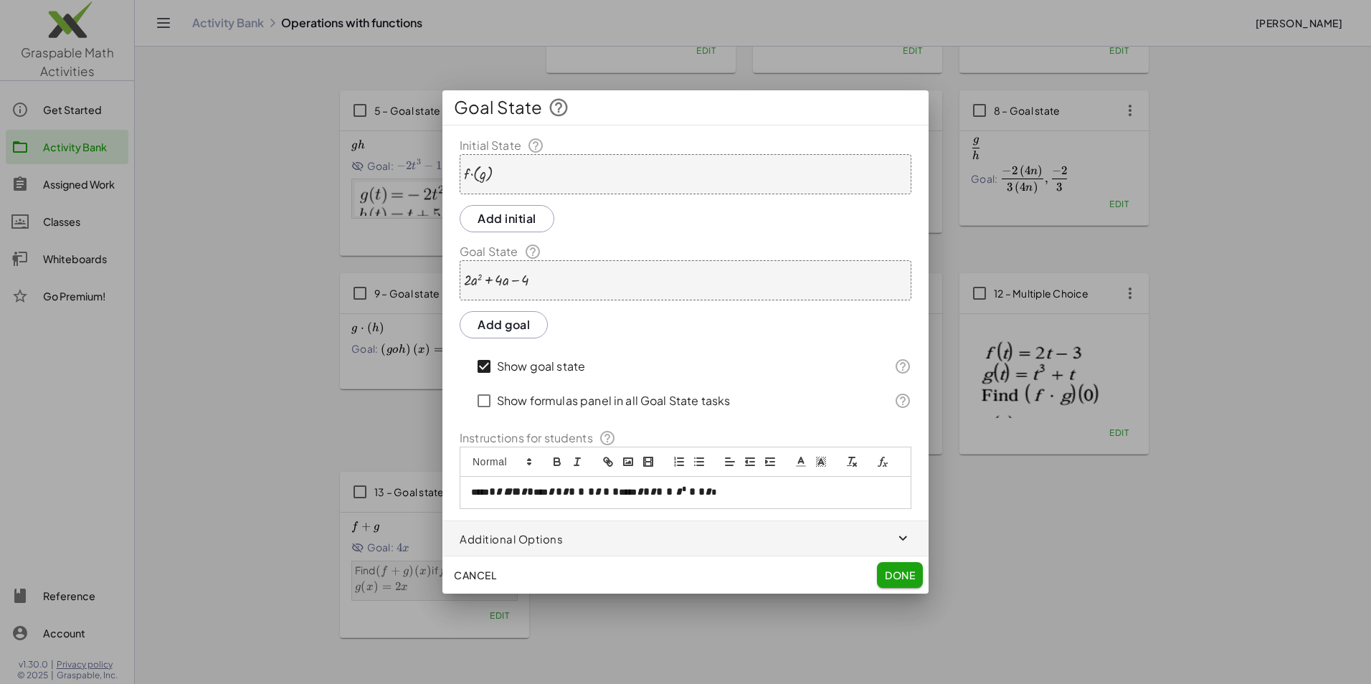
click at [505, 176] on div "· f · ( g )" at bounding box center [686, 174] width 452 height 40
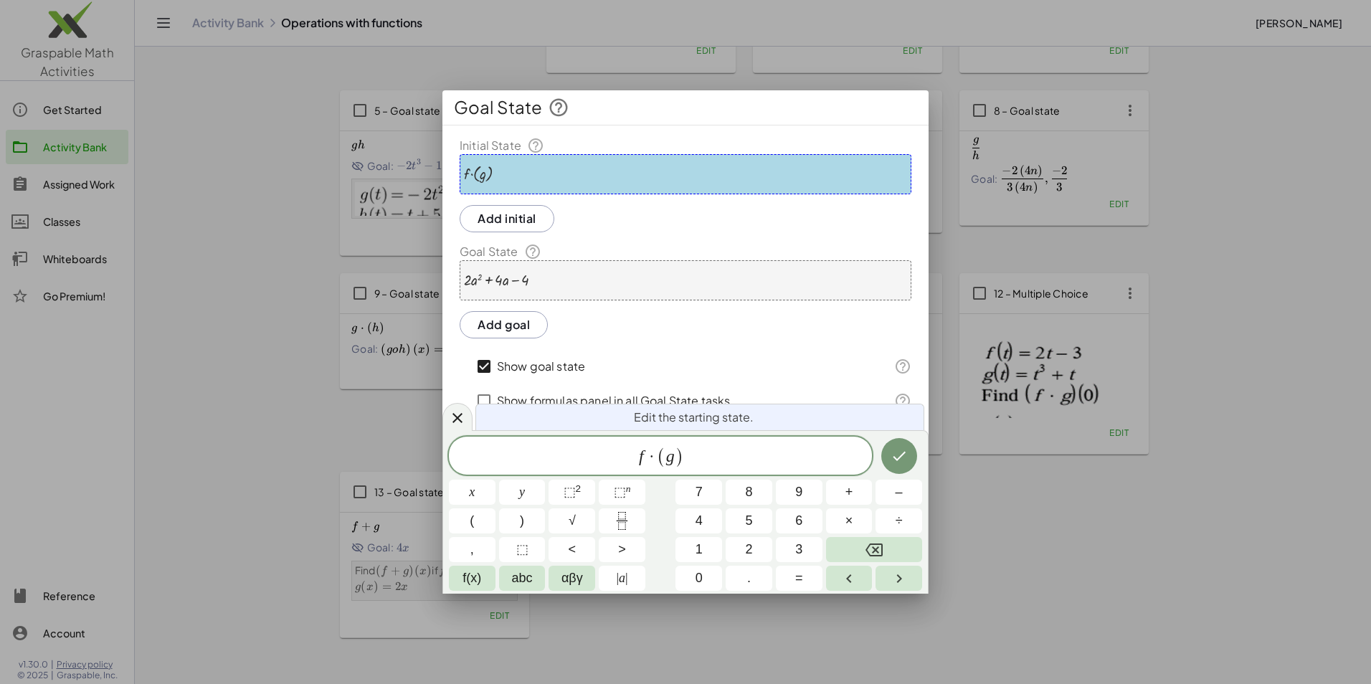
click at [505, 176] on div "· f · ( g )" at bounding box center [686, 174] width 452 height 40
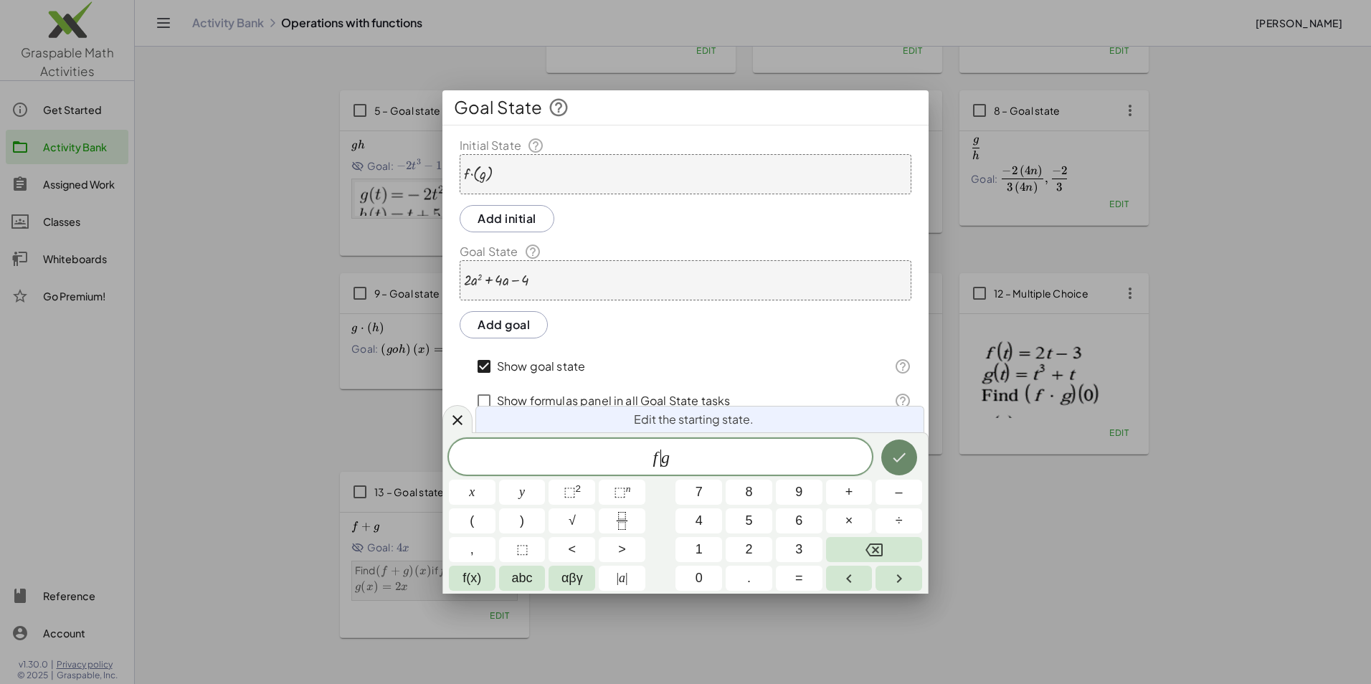
click at [898, 454] on icon "Done" at bounding box center [898, 457] width 17 height 17
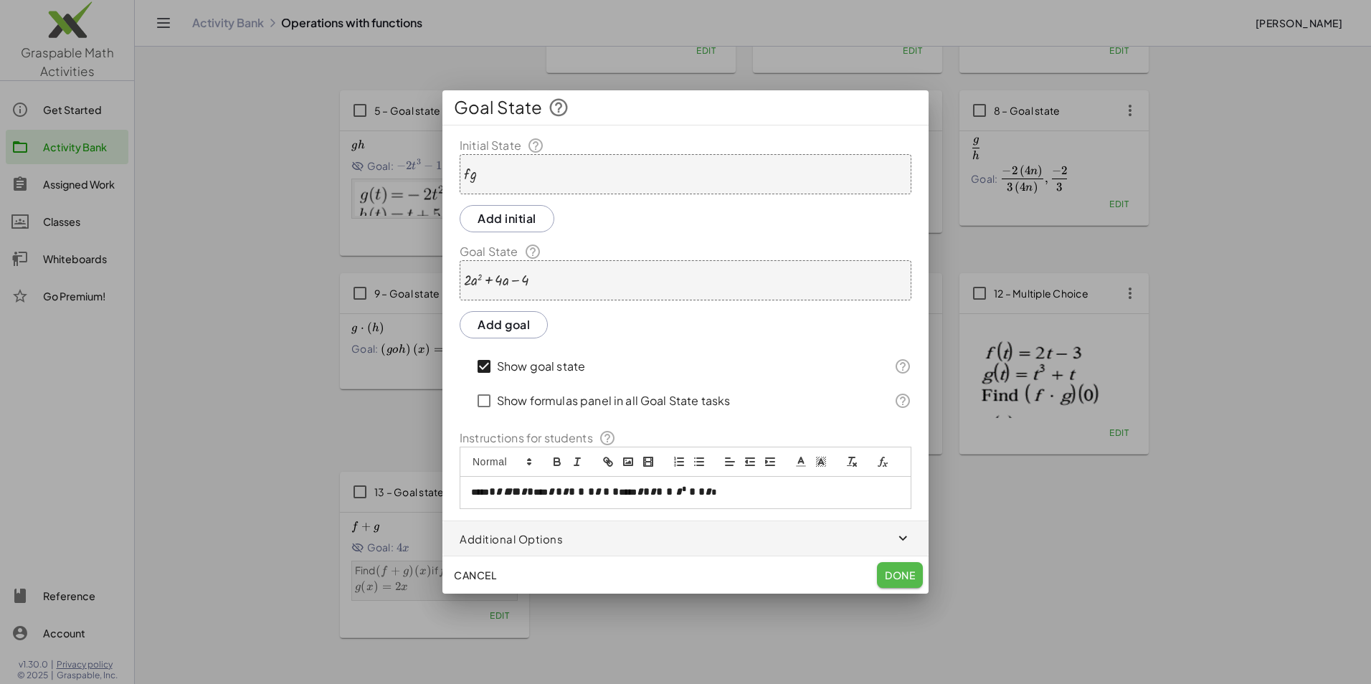
click at [904, 577] on span "Done" at bounding box center [900, 574] width 30 height 13
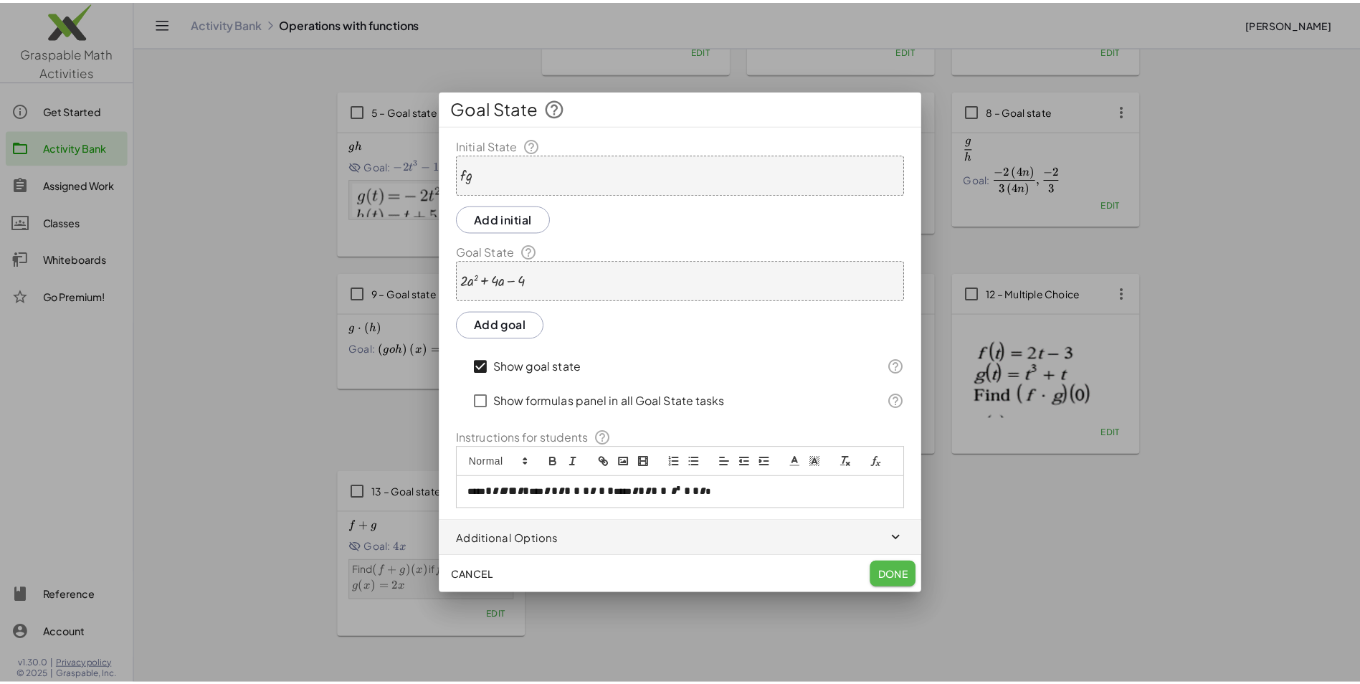
scroll to position [215, 0]
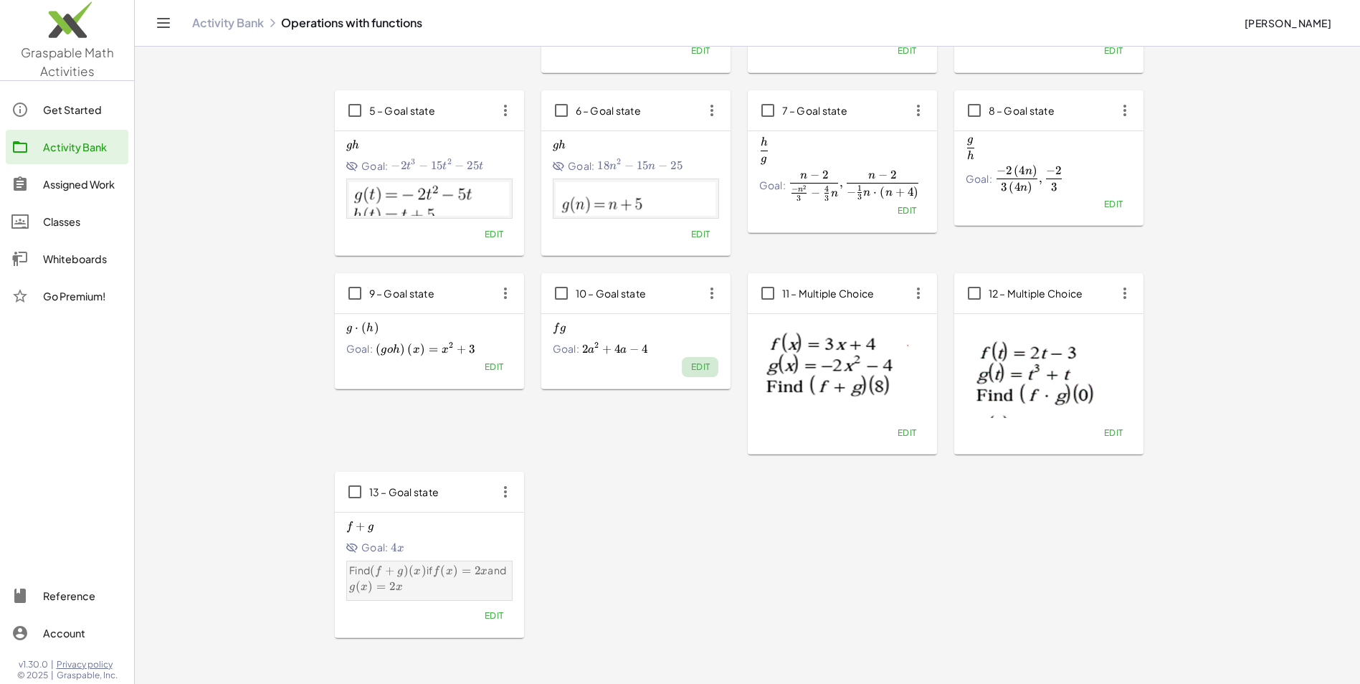
click at [709, 366] on span "Edit" at bounding box center [699, 366] width 19 height 11
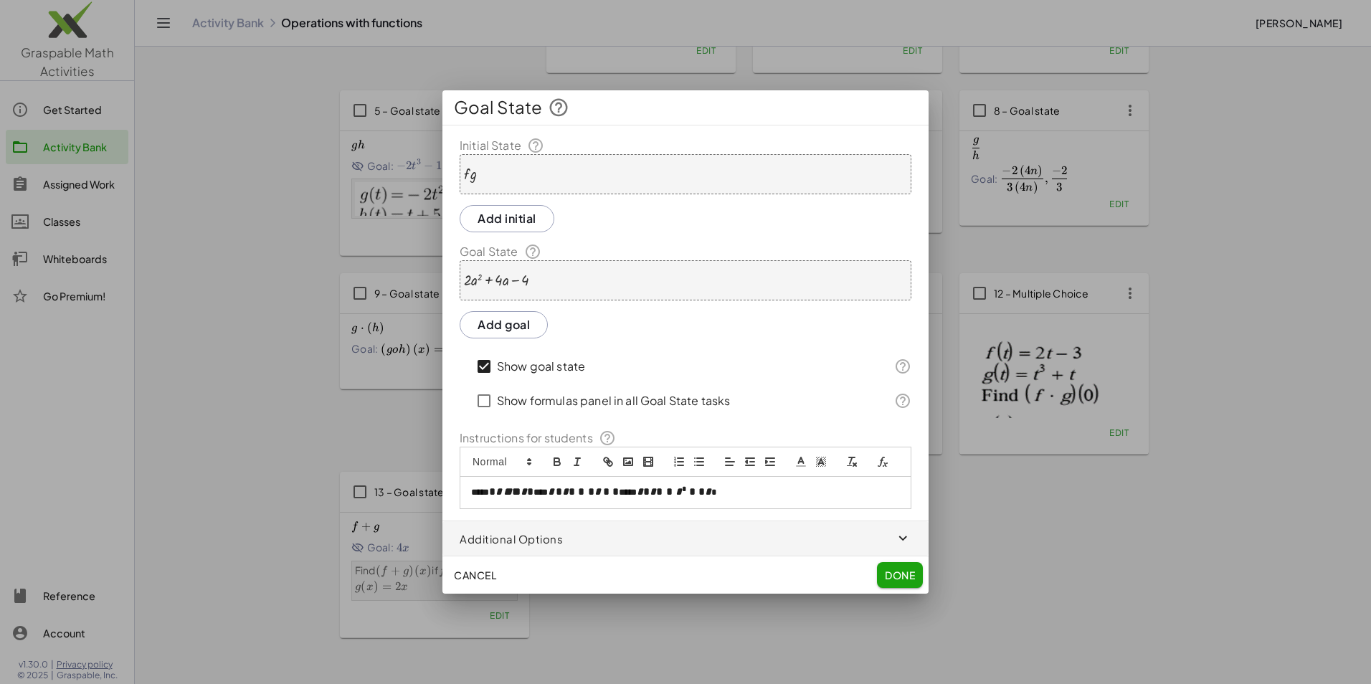
click at [506, 175] on div "· f · g" at bounding box center [686, 174] width 452 height 40
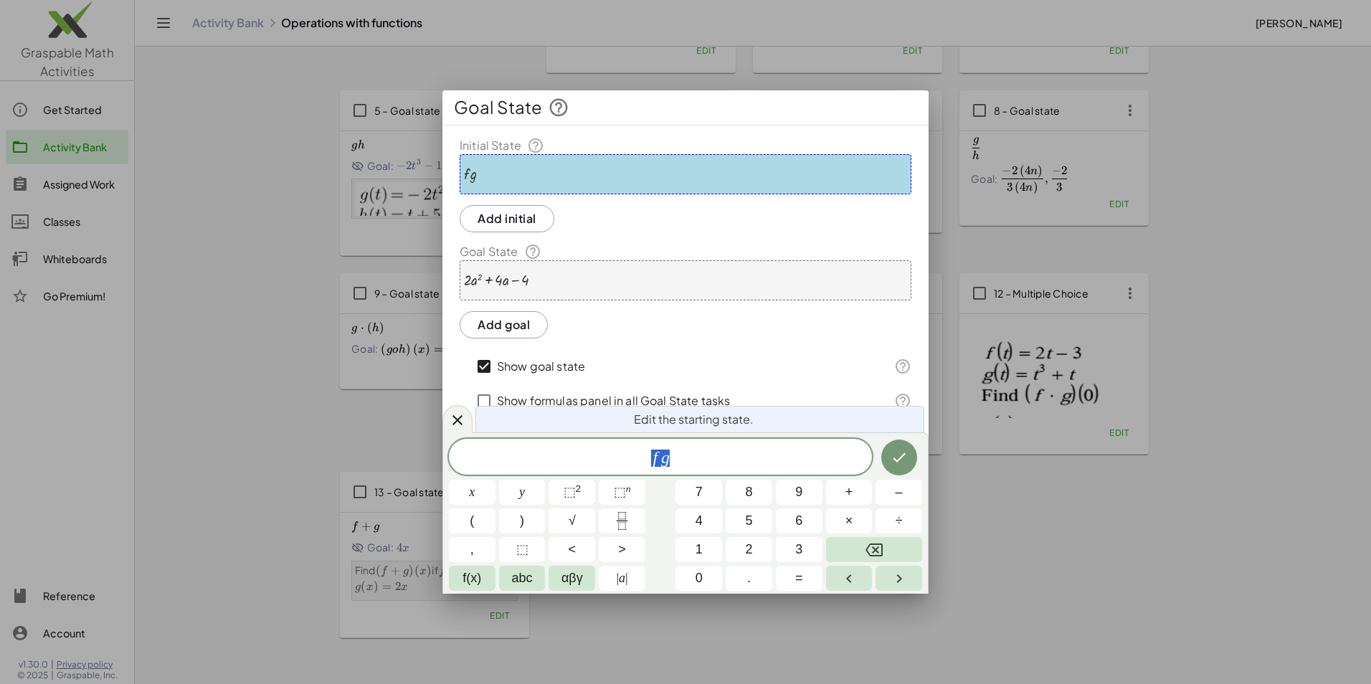
click at [471, 175] on div at bounding box center [470, 174] width 13 height 16
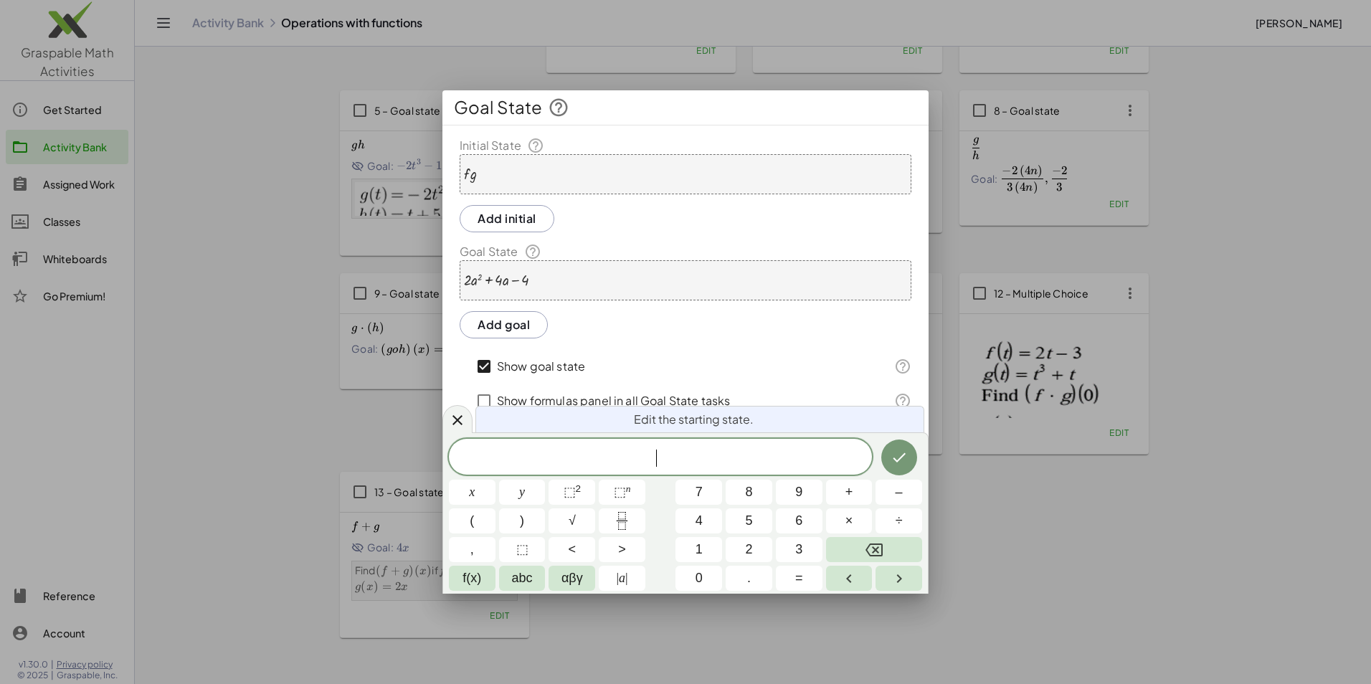
click at [523, 179] on div "· f · g" at bounding box center [686, 174] width 452 height 40
click at [708, 461] on span "f g ​" at bounding box center [660, 458] width 423 height 20
click at [484, 578] on button "f(x)" at bounding box center [472, 578] width 47 height 25
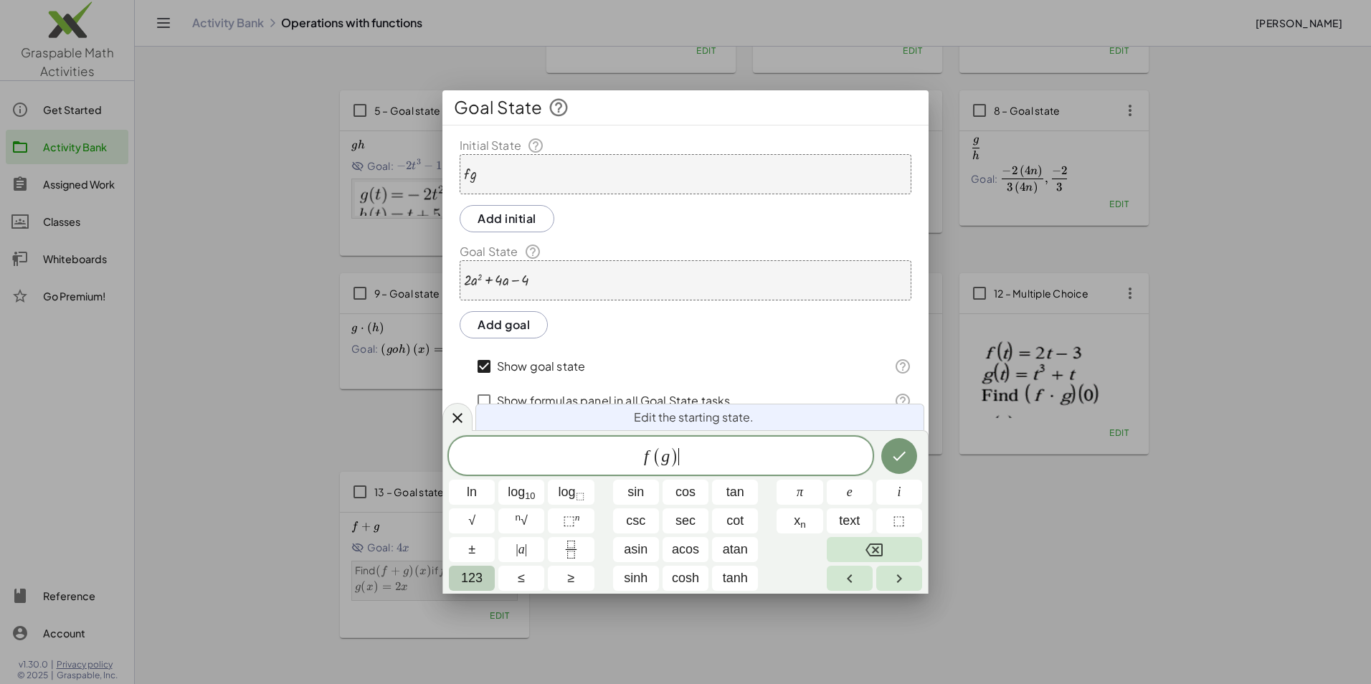
click at [459, 572] on button "123" at bounding box center [472, 578] width 46 height 25
click at [690, 454] on span "f ( g ) ​" at bounding box center [660, 457] width 423 height 24
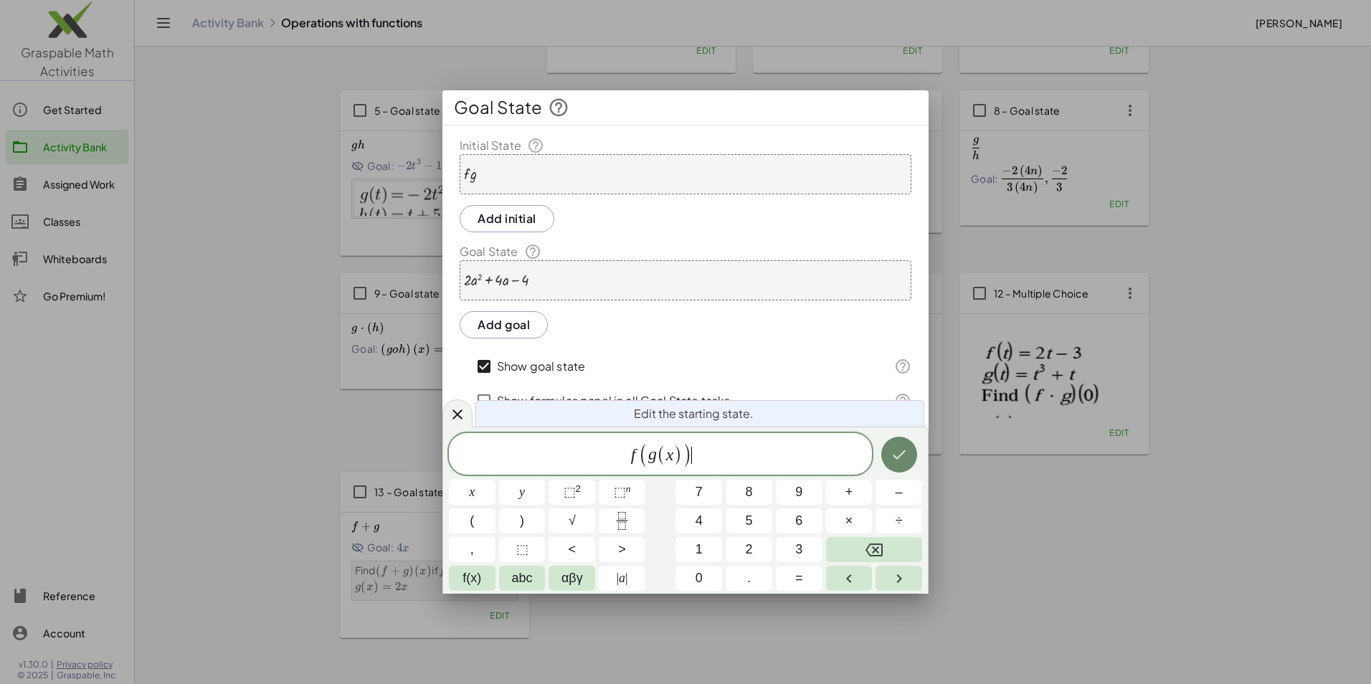
click at [905, 462] on icon "Done" at bounding box center [898, 454] width 17 height 17
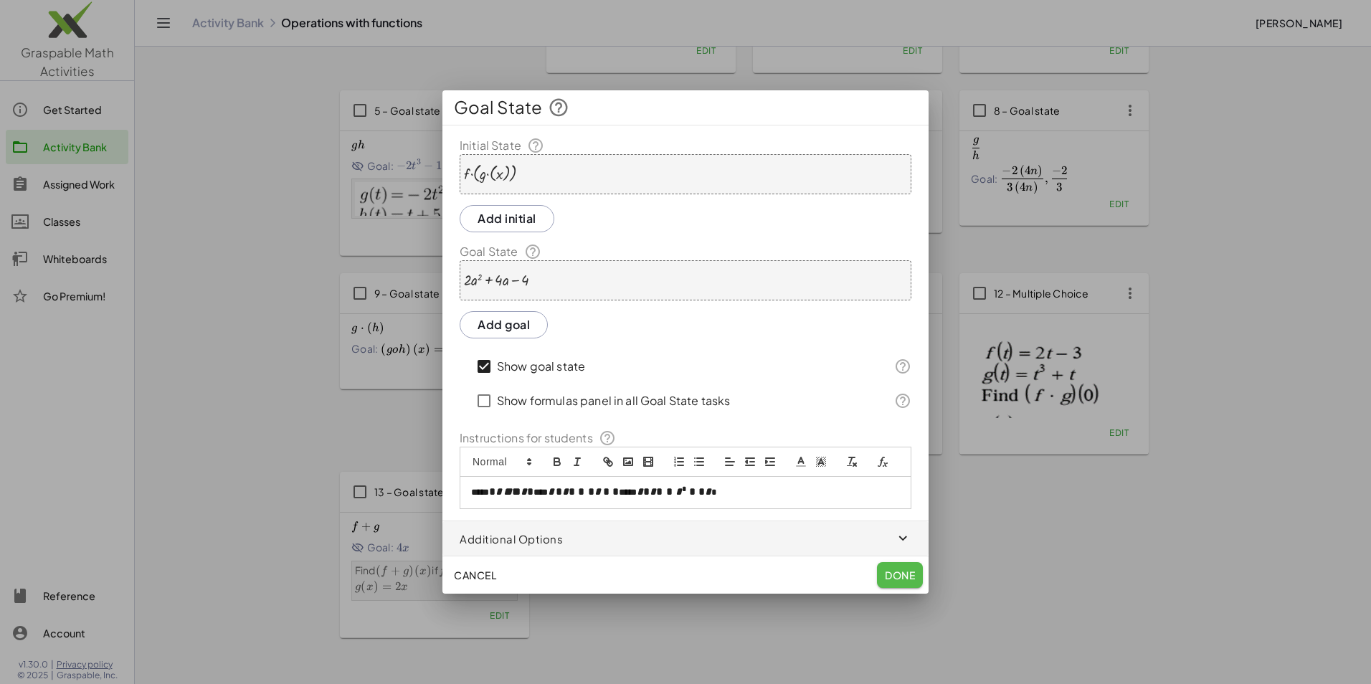
click at [909, 576] on span "Done" at bounding box center [900, 574] width 30 height 13
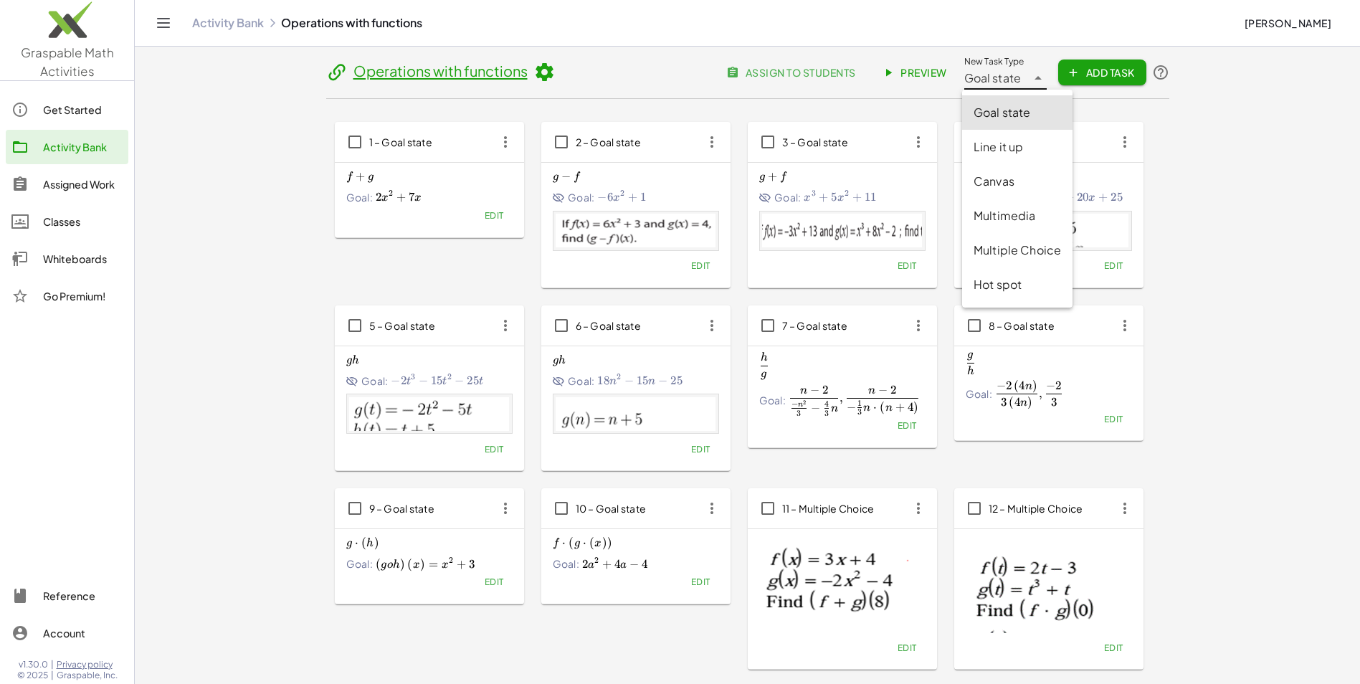
click at [1041, 77] on icon at bounding box center [1037, 78] width 17 height 17
click at [1028, 260] on div "Multiple Choice" at bounding box center [1017, 250] width 110 height 34
type input "**********"
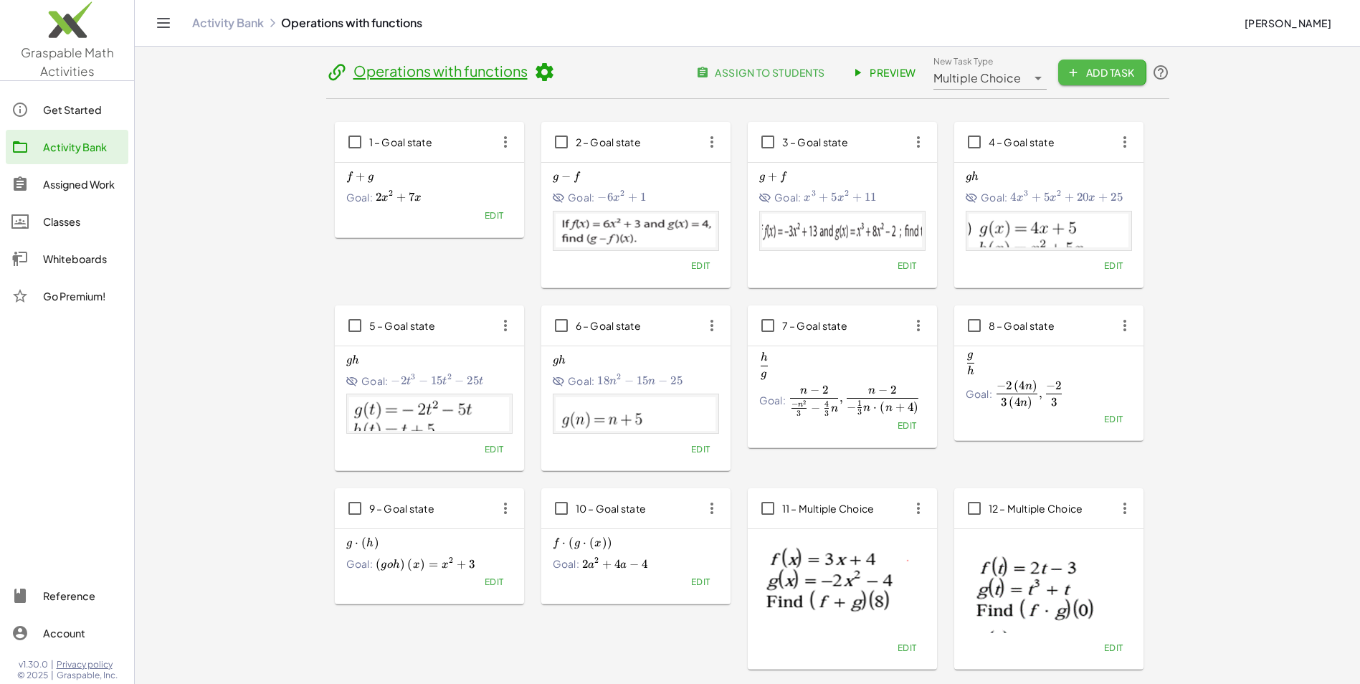
click at [1113, 77] on span "Add Task" at bounding box center [1102, 72] width 65 height 13
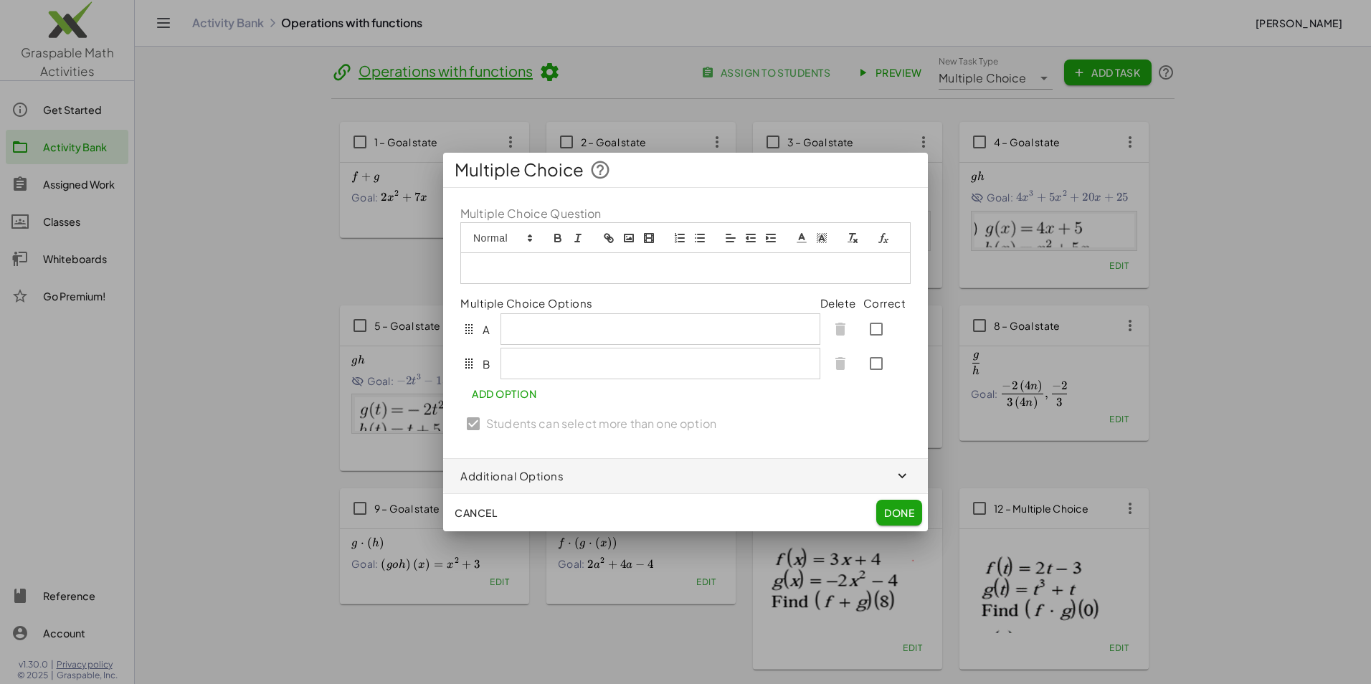
click at [611, 262] on p at bounding box center [685, 268] width 427 height 13
drag, startPoint x: 684, startPoint y: 186, endPoint x: 760, endPoint y: 214, distance: 80.7
click at [760, 214] on div "Multiple Choice Multiple Choice Question Multiple Choice Options Delete Correct…" at bounding box center [685, 342] width 485 height 379
click at [479, 507] on span "Cancel" at bounding box center [475, 512] width 42 height 13
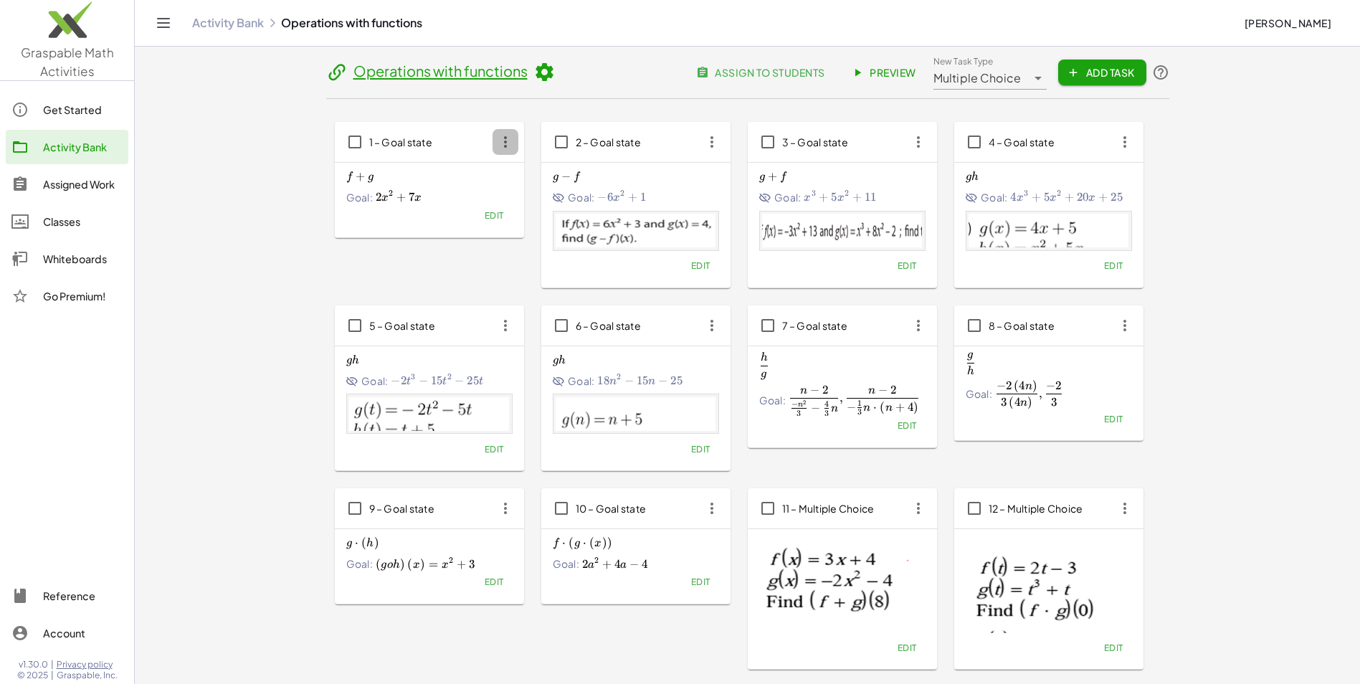
click at [512, 138] on icon "button" at bounding box center [505, 142] width 26 height 26
click at [410, 231] on div "f + g f+g f + g Goal: 2 x 2 + 7 x 2x^2+7x 2 x 2 + 7 x Edit" at bounding box center [429, 200] width 189 height 75
click at [1098, 76] on span "Add Task" at bounding box center [1102, 72] width 65 height 13
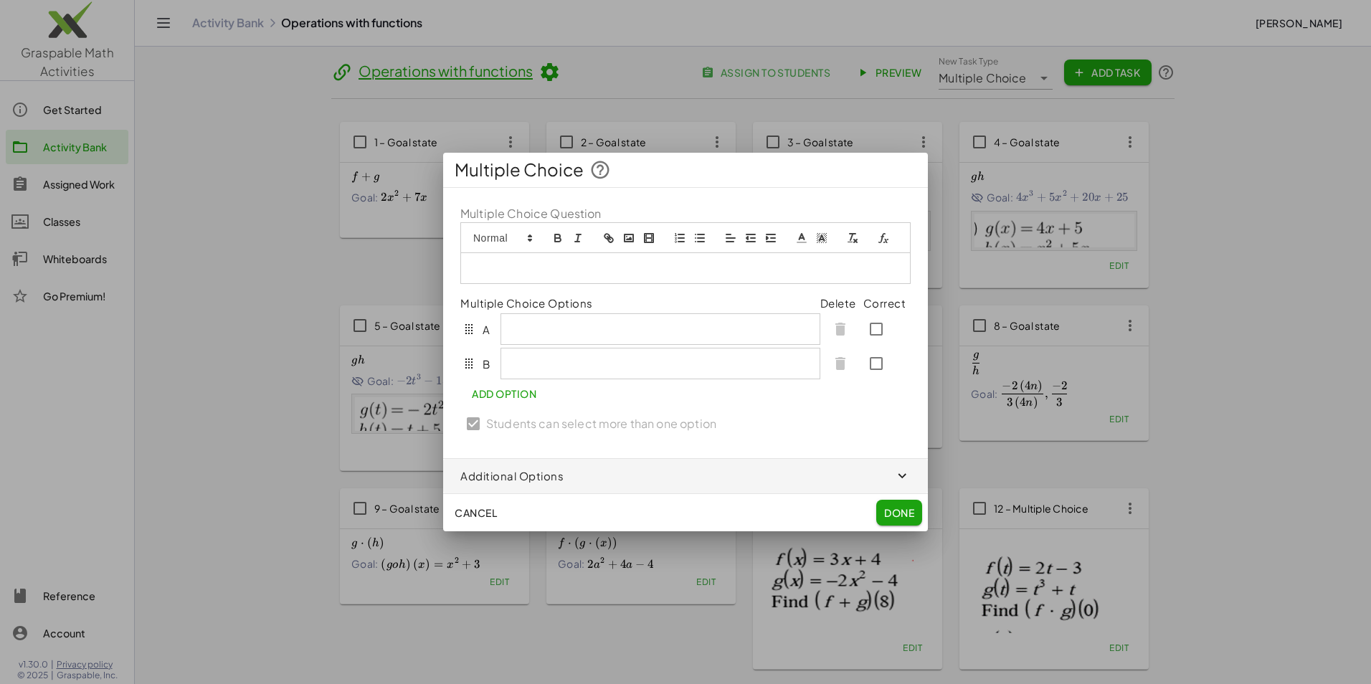
drag, startPoint x: 751, startPoint y: 180, endPoint x: 786, endPoint y: 195, distance: 38.2
click at [790, 200] on div "Multiple Choice Multiple Choice Question Multiple Choice Options Delete Correct…" at bounding box center [685, 342] width 485 height 379
click at [596, 257] on div at bounding box center [685, 268] width 449 height 30
click at [586, 339] on div at bounding box center [660, 329] width 318 height 30
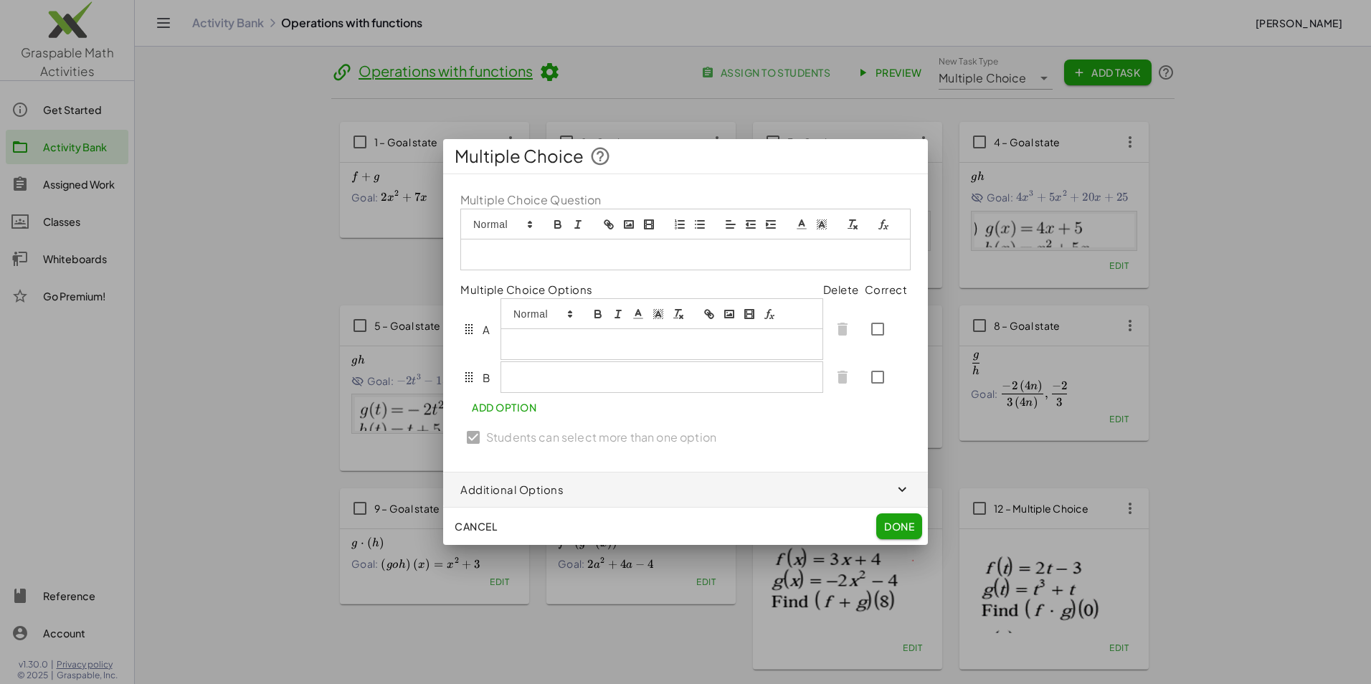
click at [587, 259] on p at bounding box center [685, 254] width 427 height 13
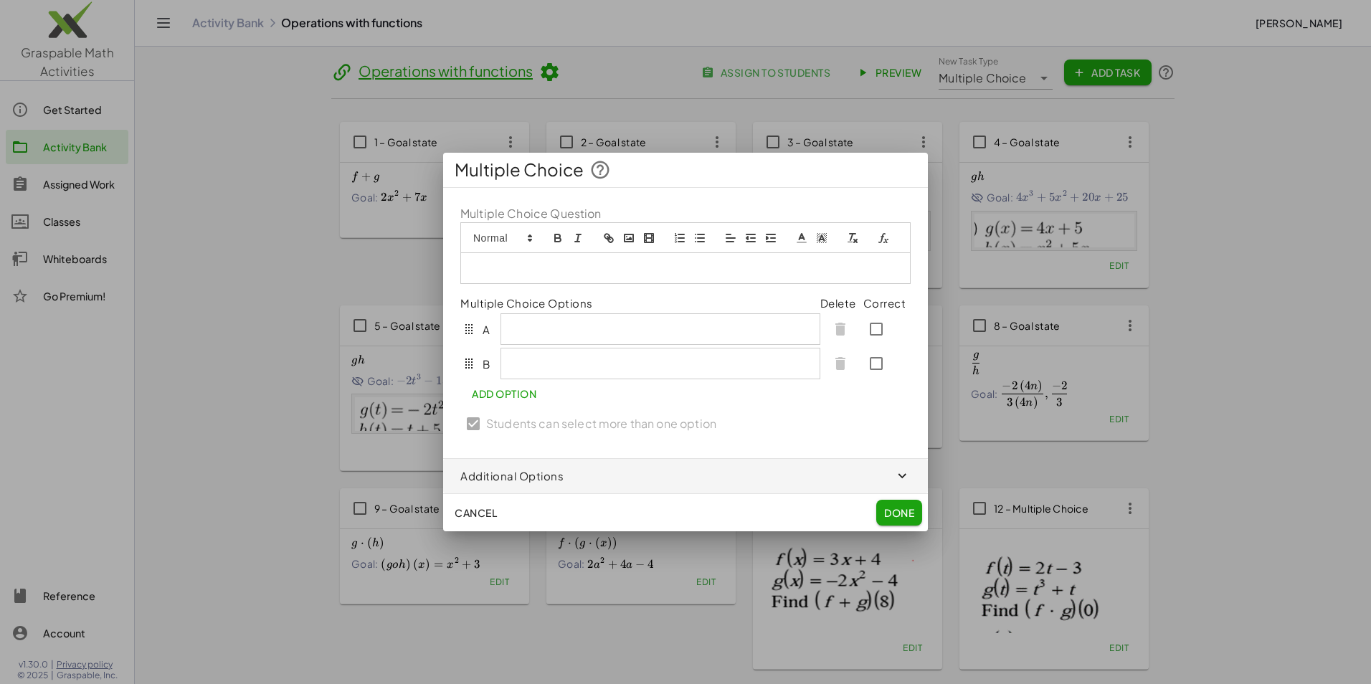
click at [885, 241] on icon "formula" at bounding box center [885, 241] width 5 height 4
click at [672, 292] on link at bounding box center [661, 293] width 34 height 11
click at [882, 242] on icon "formula" at bounding box center [883, 237] width 13 height 13
click at [682, 297] on link at bounding box center [670, 293] width 34 height 11
click at [885, 238] on icon "formula" at bounding box center [883, 237] width 13 height 13
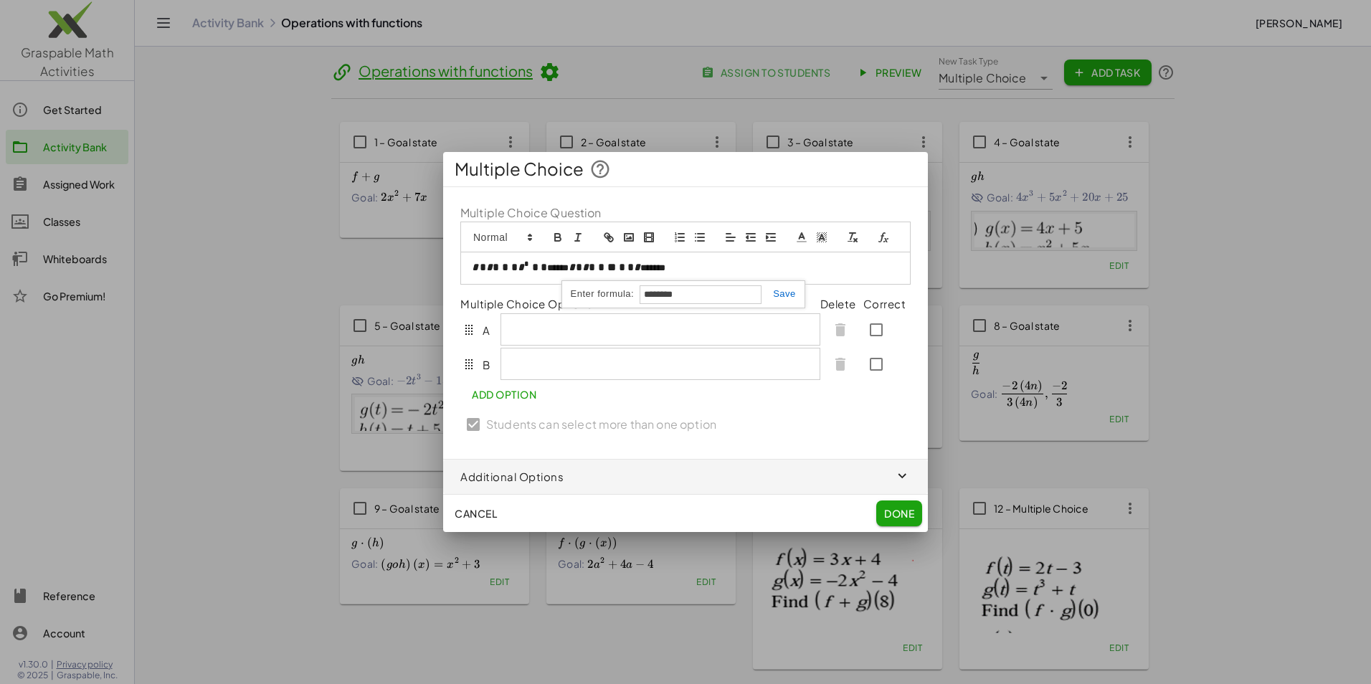
type input "********"
click at [789, 293] on link at bounding box center [778, 293] width 34 height 11
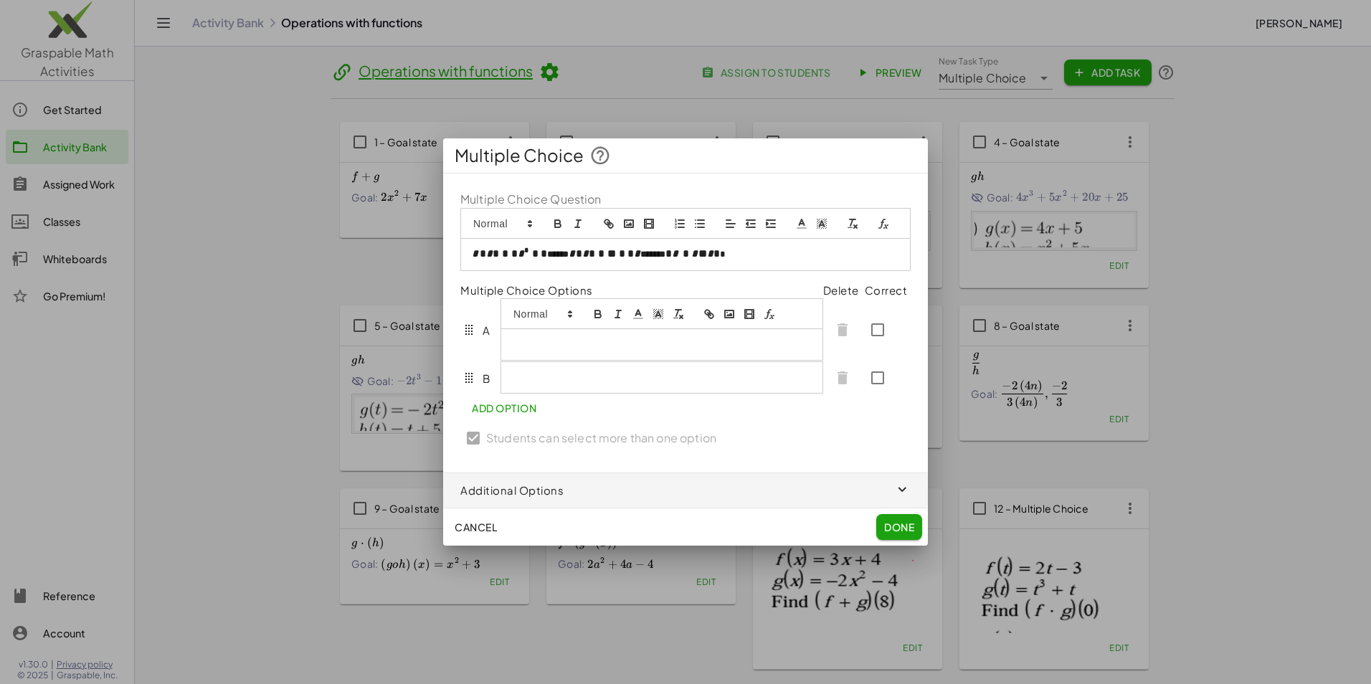
click at [591, 327] on div at bounding box center [661, 329] width 323 height 62
click at [778, 319] on button "formula" at bounding box center [769, 313] width 20 height 17
click at [579, 367] on input "****" at bounding box center [583, 370] width 122 height 19
type input "**********"
click at [669, 366] on link at bounding box center [661, 369] width 34 height 11
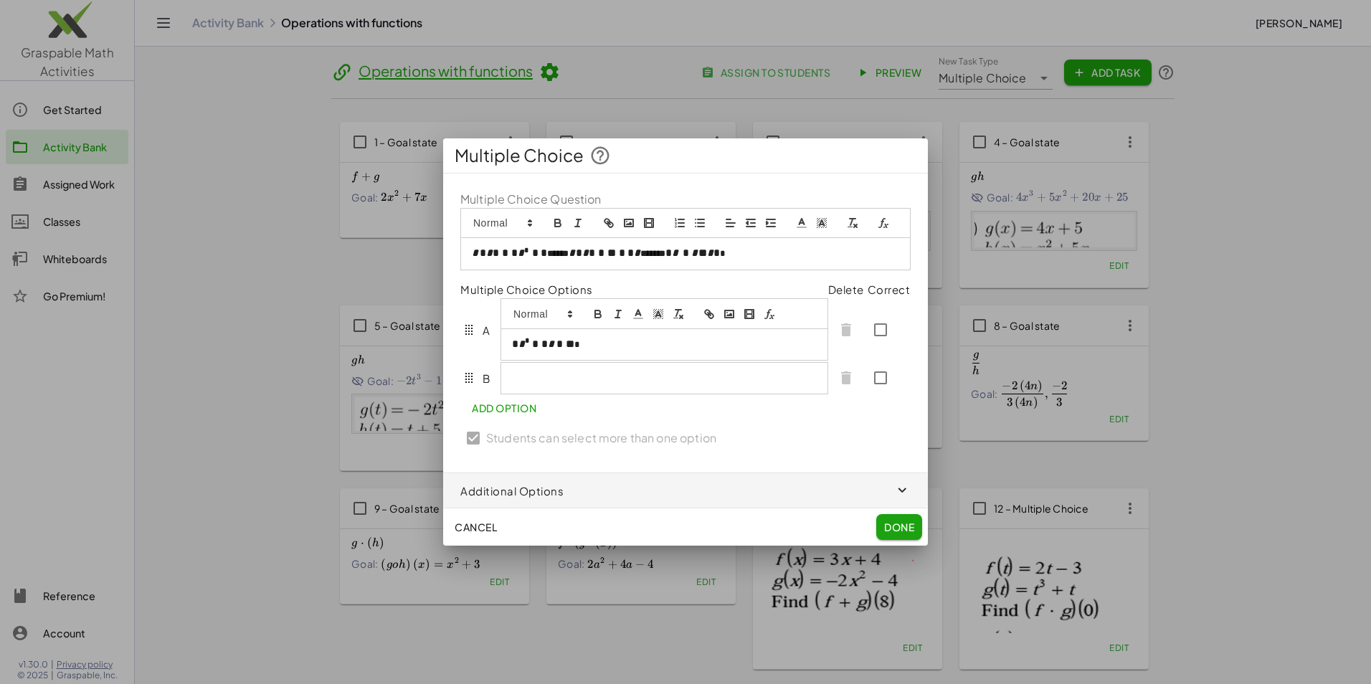
click at [556, 381] on p at bounding box center [664, 377] width 305 height 13
click at [765, 353] on icon "formula" at bounding box center [767, 348] width 7 height 10
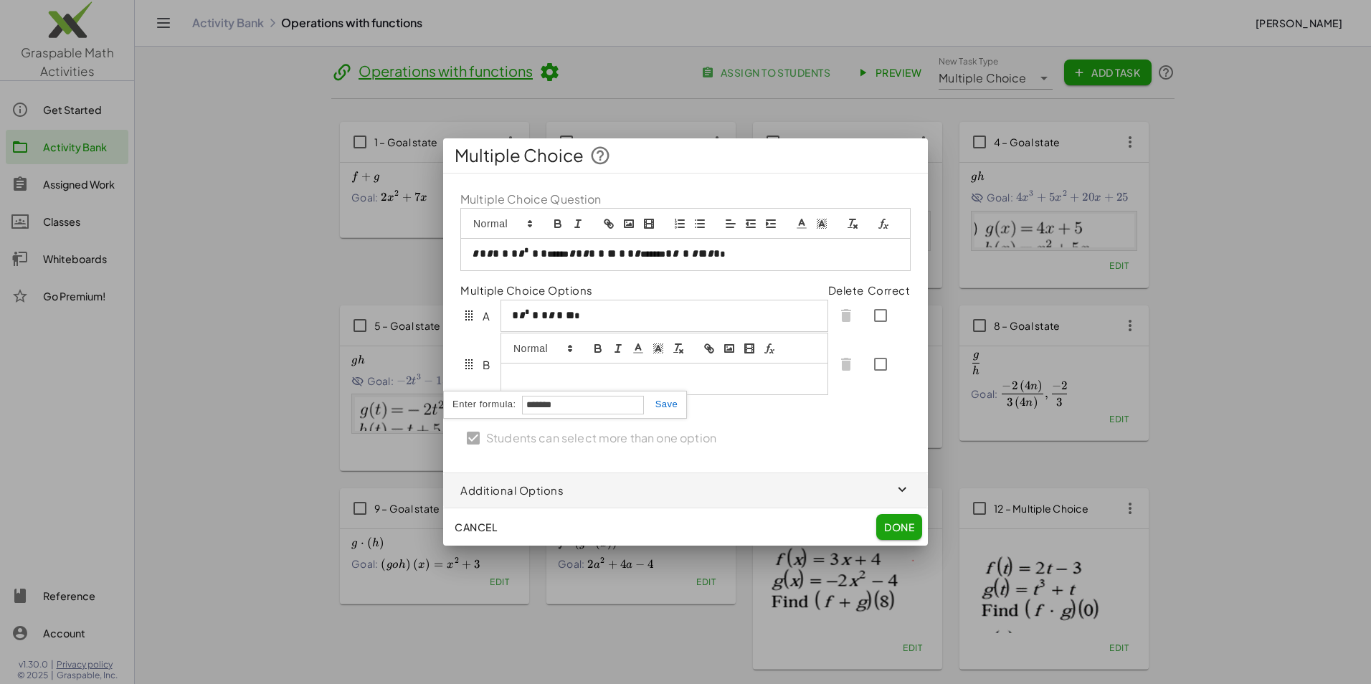
type input "*******"
click at [662, 409] on link at bounding box center [661, 404] width 34 height 11
click at [527, 410] on button "Add Option" at bounding box center [503, 408] width 87 height 26
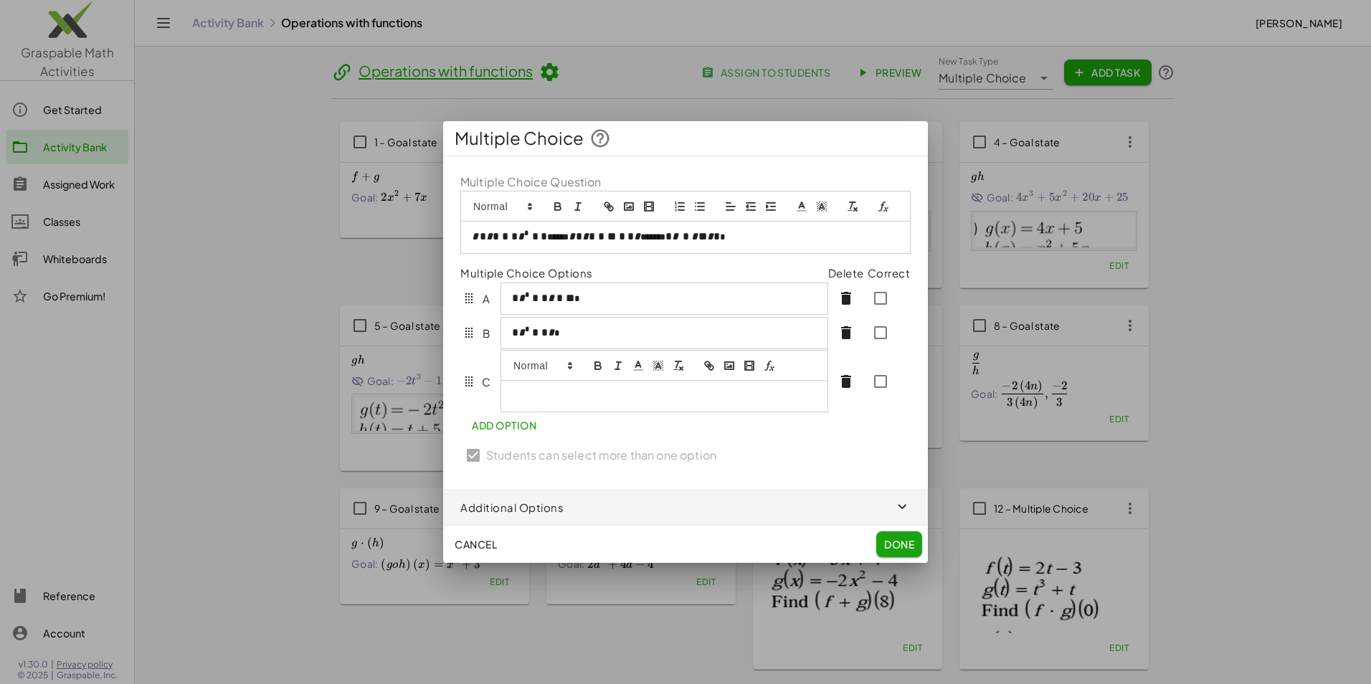
click at [768, 359] on icon "formula" at bounding box center [769, 365] width 13 height 13
type input "****"
click at [667, 421] on link at bounding box center [661, 421] width 34 height 11
click at [536, 421] on span "Add Option" at bounding box center [504, 425] width 65 height 13
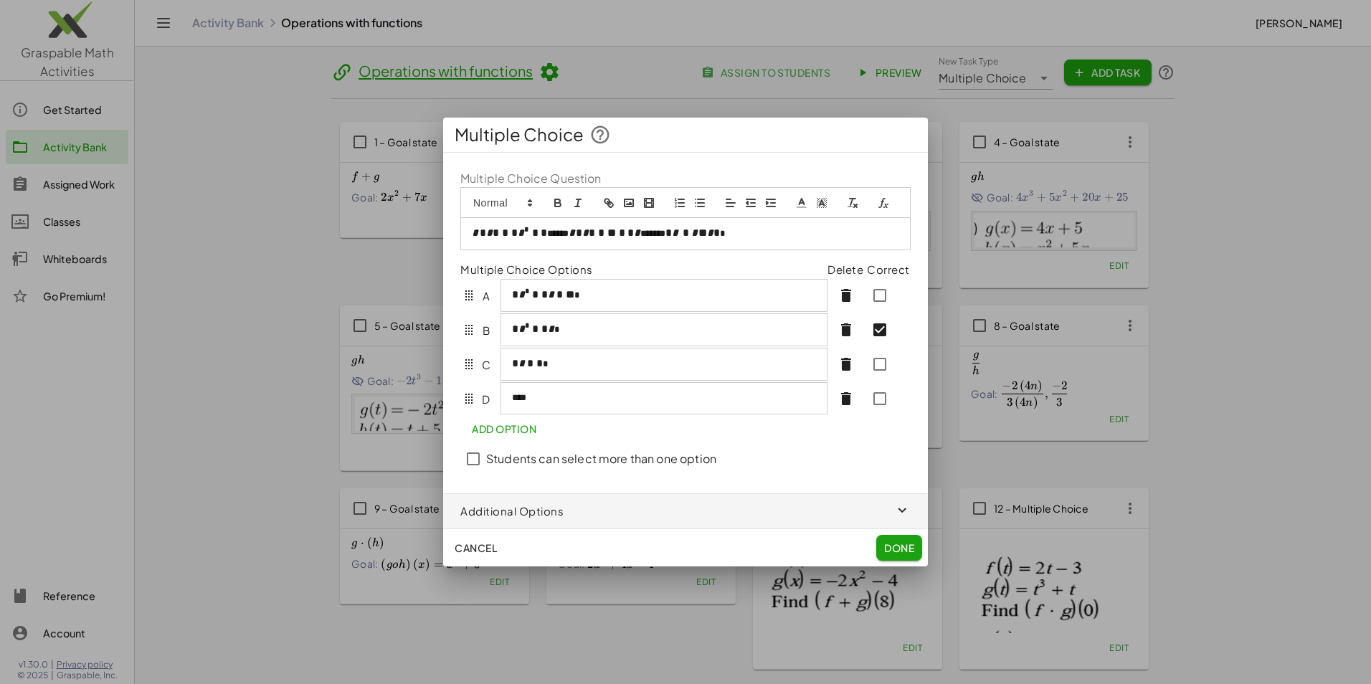
click at [900, 546] on span "Done" at bounding box center [899, 547] width 30 height 13
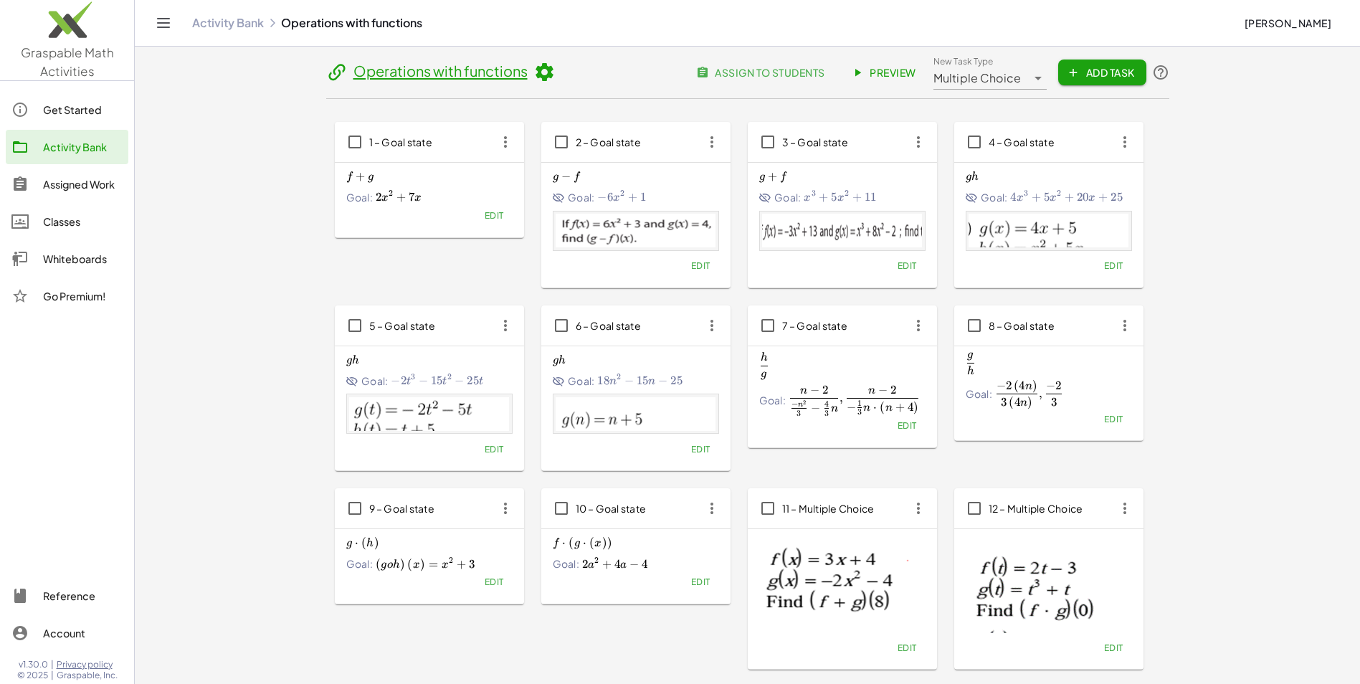
click at [510, 148] on icon "button" at bounding box center [505, 142] width 26 height 26
click at [510, 252] on div "Delete" at bounding box center [532, 246] width 57 height 17
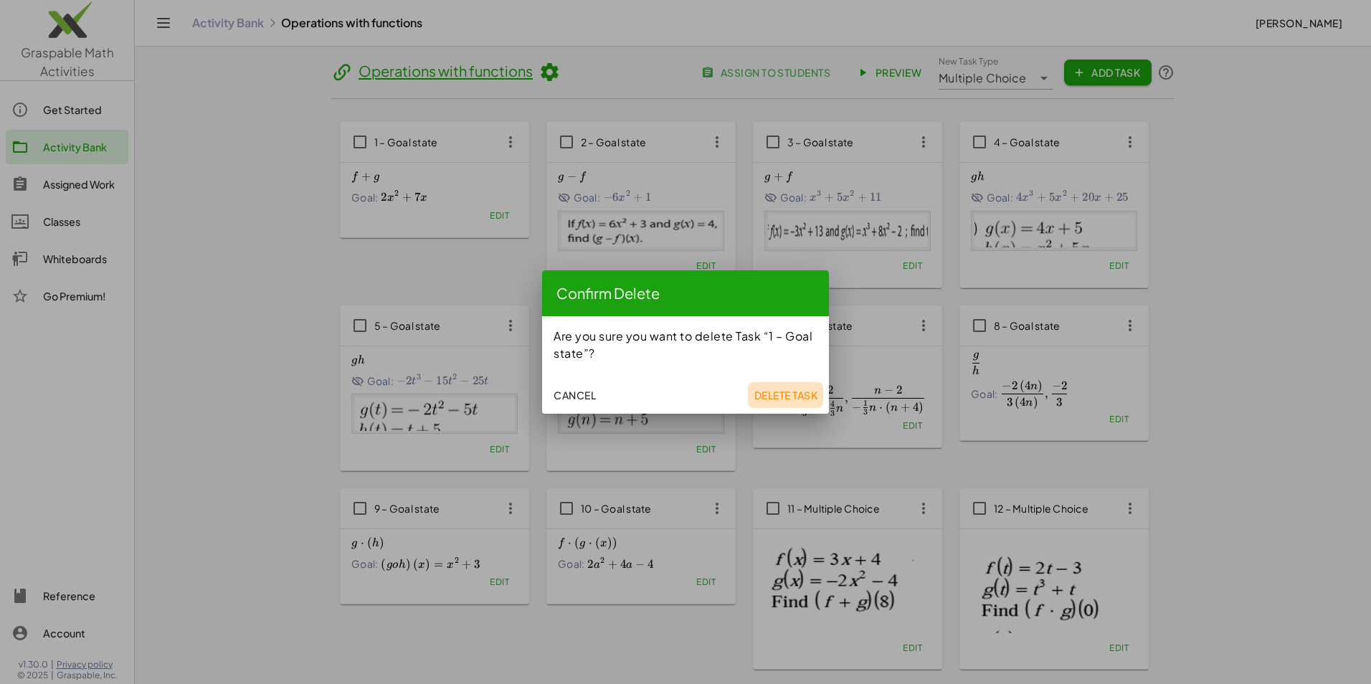
click at [789, 389] on span "Delete Task" at bounding box center [785, 395] width 64 height 13
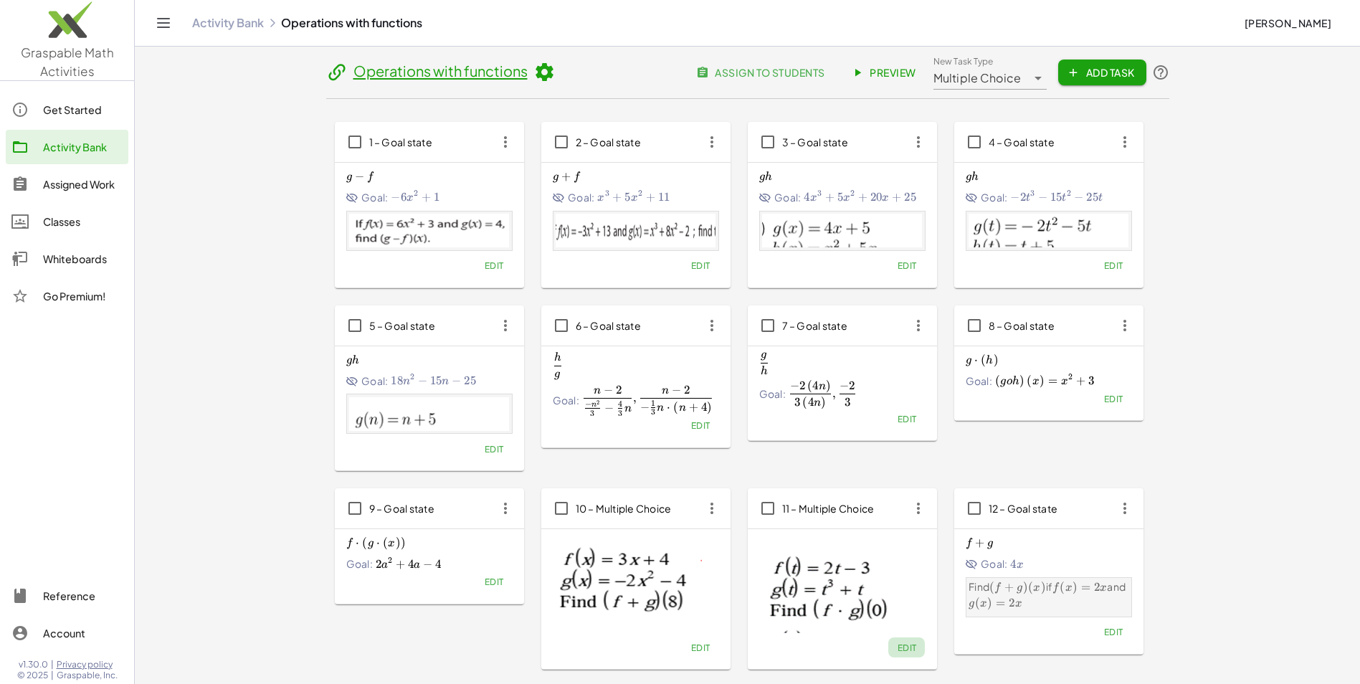
click at [901, 648] on span "Edit" at bounding box center [906, 647] width 19 height 11
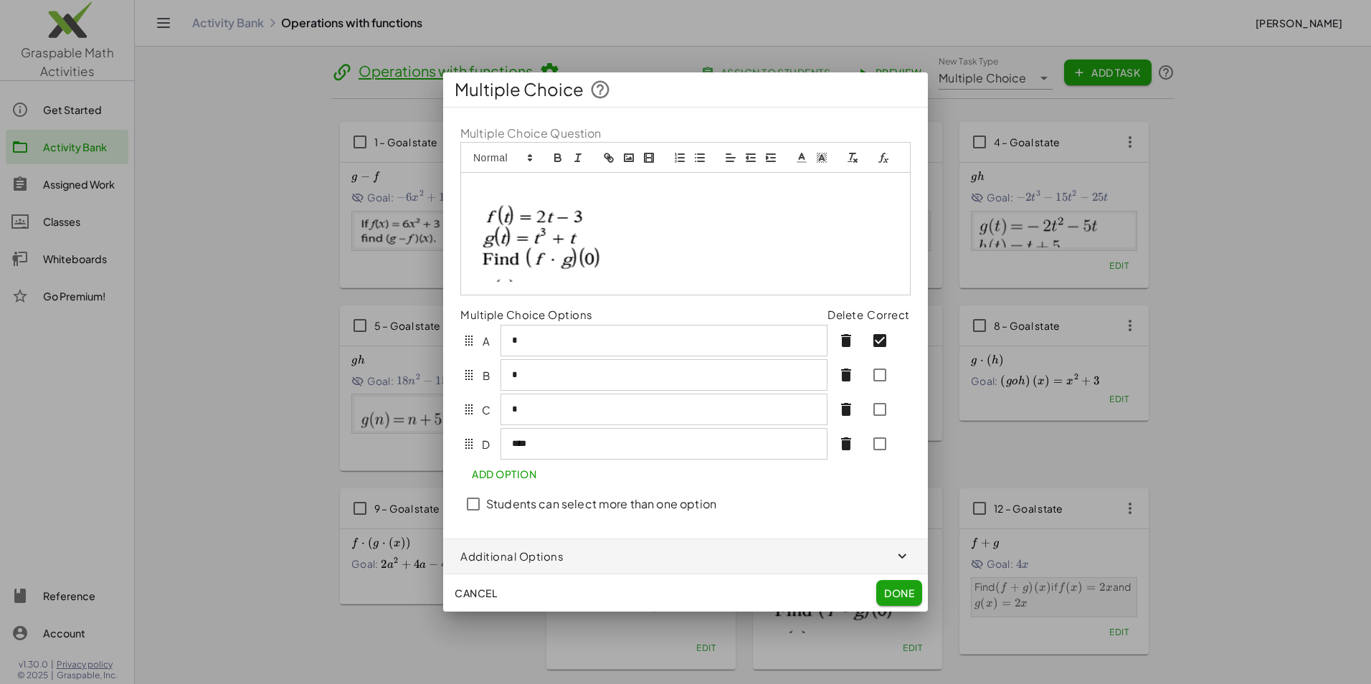
click at [531, 230] on img at bounding box center [541, 231] width 139 height 100
click at [901, 595] on span "Done" at bounding box center [899, 592] width 30 height 13
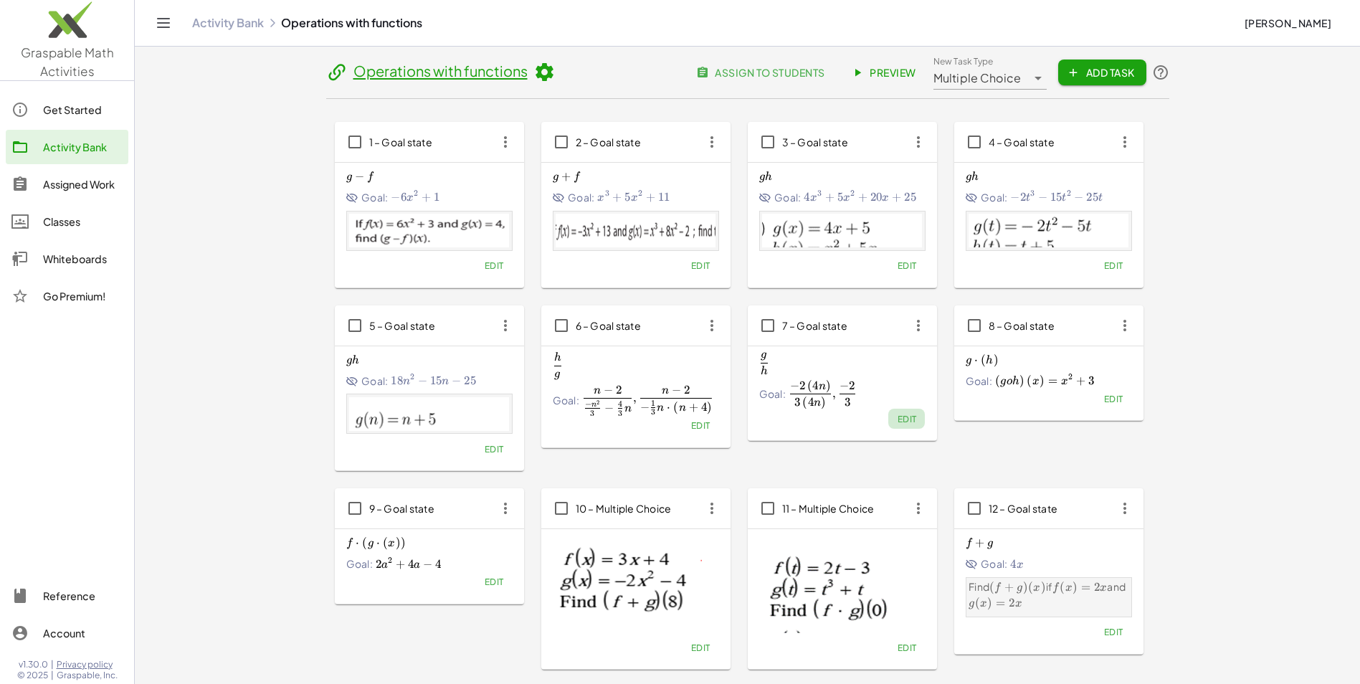
click at [905, 421] on span "Edit" at bounding box center [906, 419] width 19 height 11
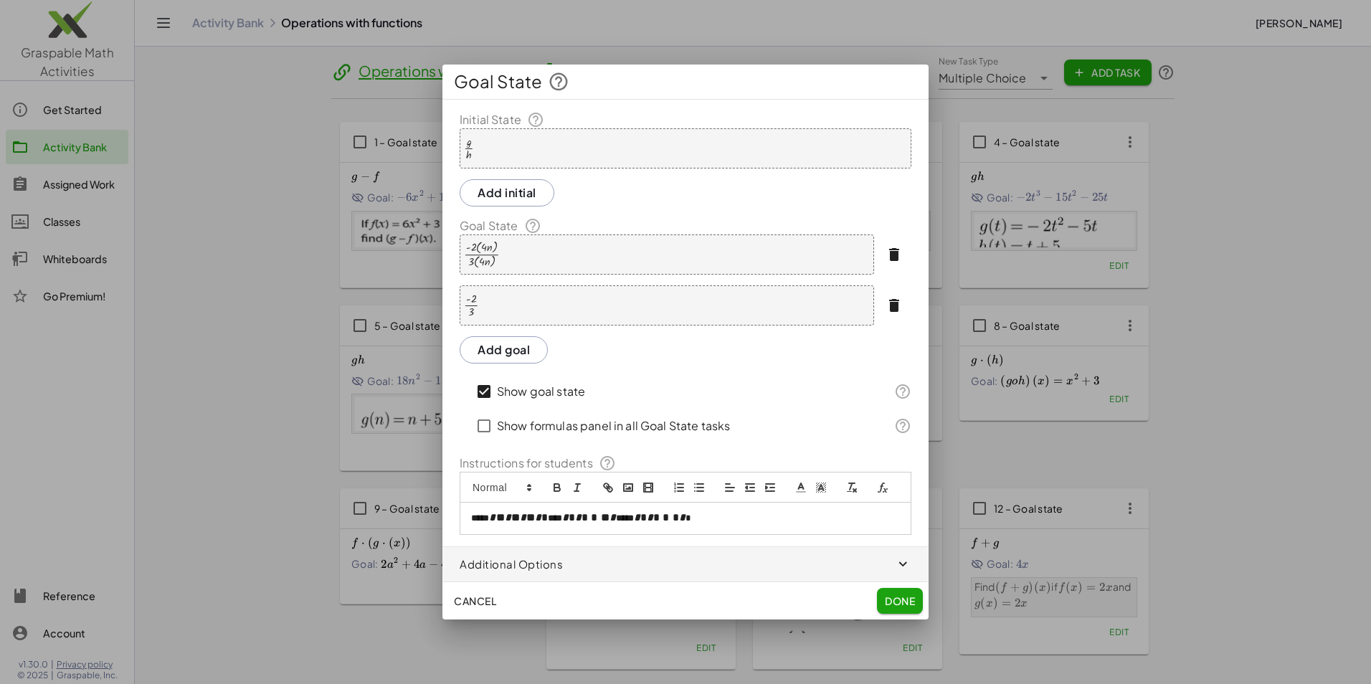
click at [199, 313] on div at bounding box center [685, 342] width 1371 height 684
click at [907, 604] on span "Done" at bounding box center [900, 600] width 30 height 13
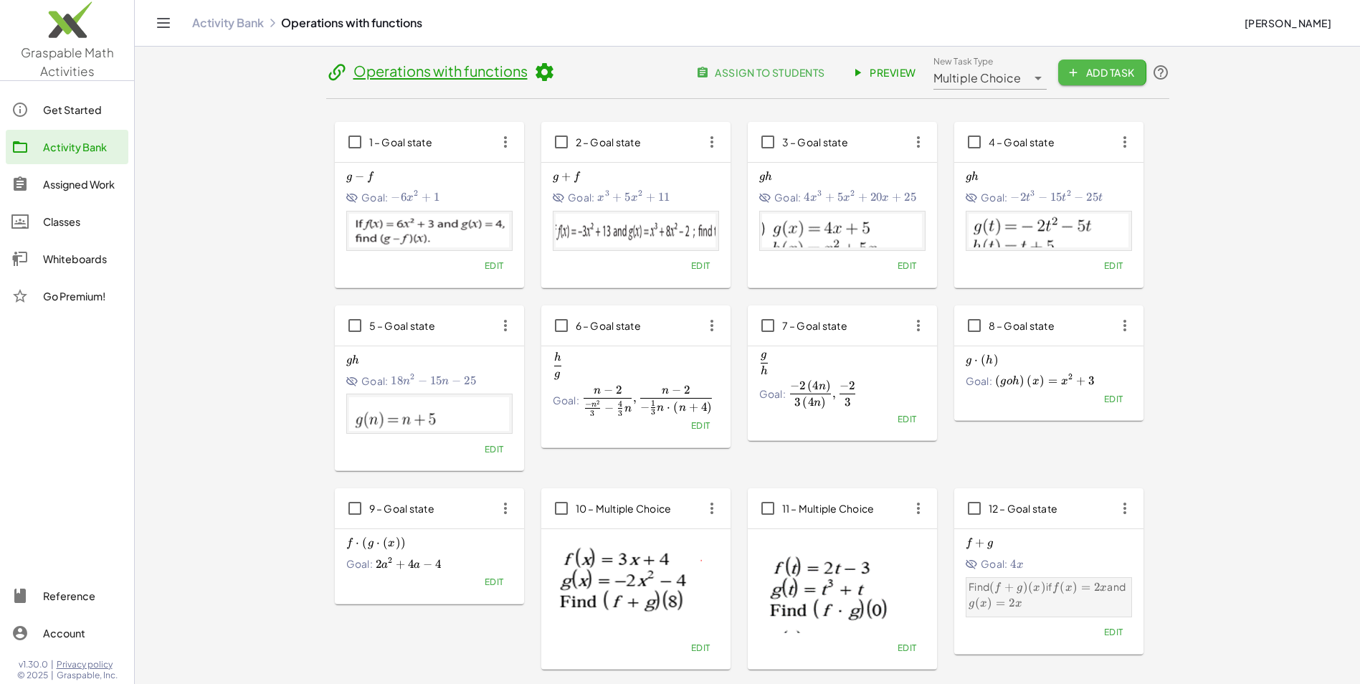
click at [1118, 77] on span "Add Task" at bounding box center [1102, 72] width 65 height 13
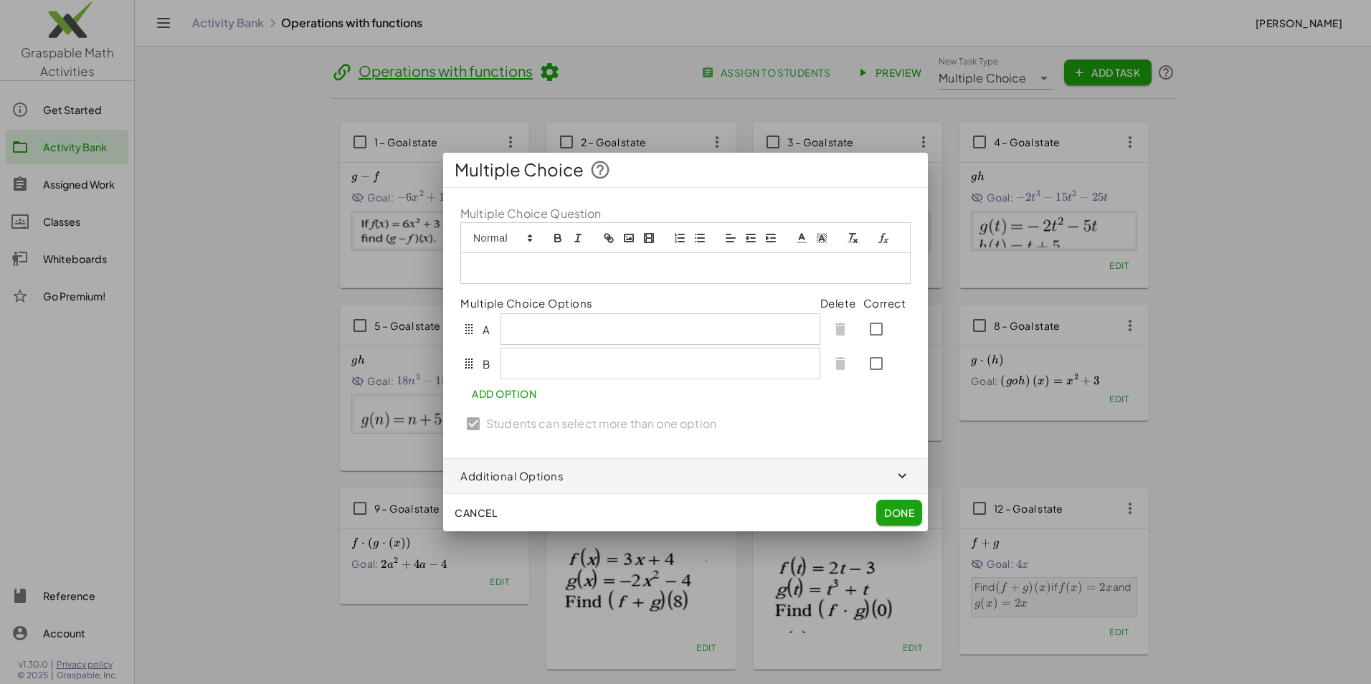
drag, startPoint x: 743, startPoint y: 171, endPoint x: 1028, endPoint y: 243, distance: 294.4
click at [1028, 243] on div "Multiple Choice Multiple Choice Question Multiple Choice Options Delete Correct…" at bounding box center [685, 342] width 1371 height 684
click at [474, 515] on span "Cancel" at bounding box center [475, 512] width 42 height 13
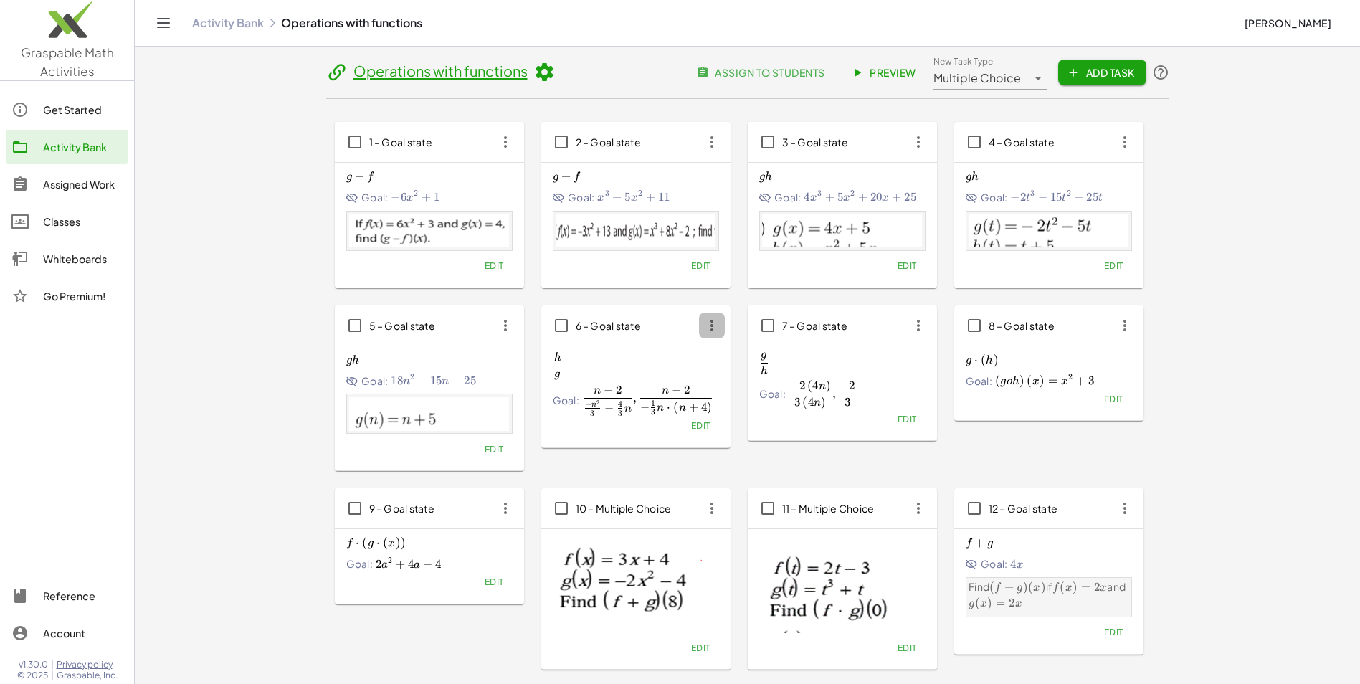
click at [718, 330] on icon "button" at bounding box center [712, 326] width 26 height 26
click at [748, 413] on div "Copy to..." at bounding box center [739, 430] width 80 height 34
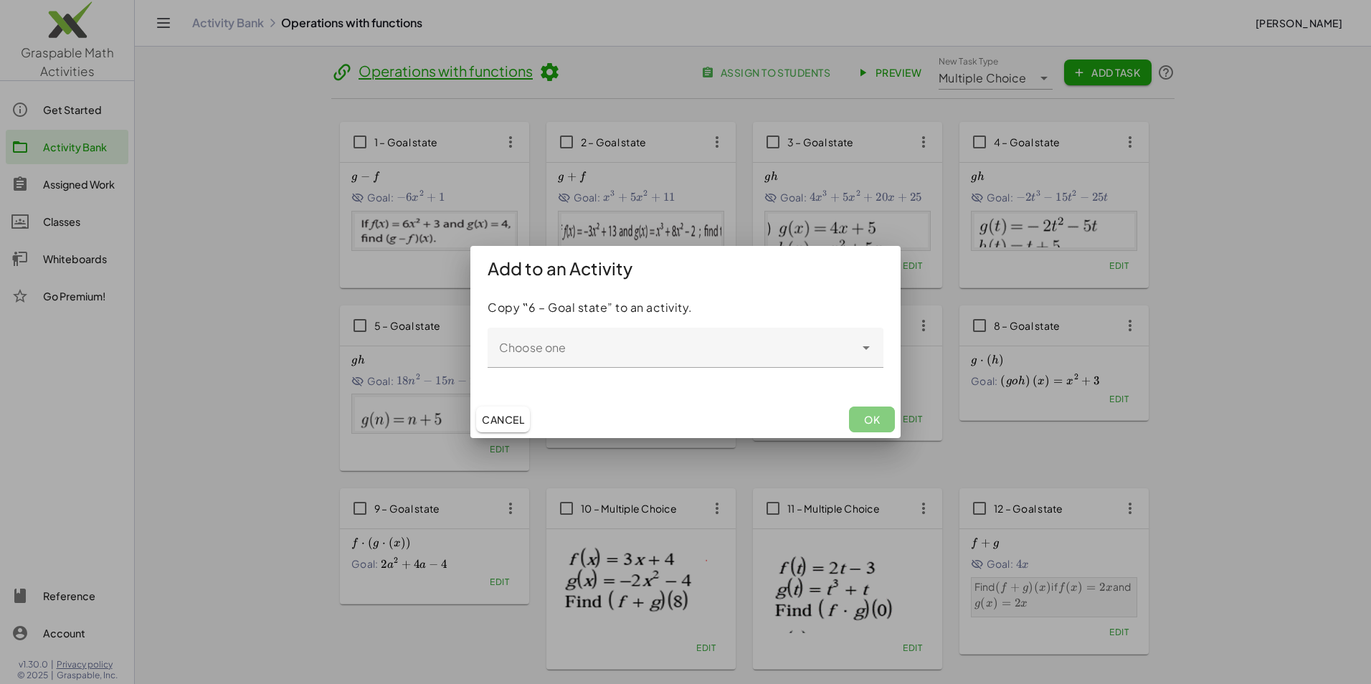
click at [862, 343] on icon "Open" at bounding box center [865, 347] width 17 height 17
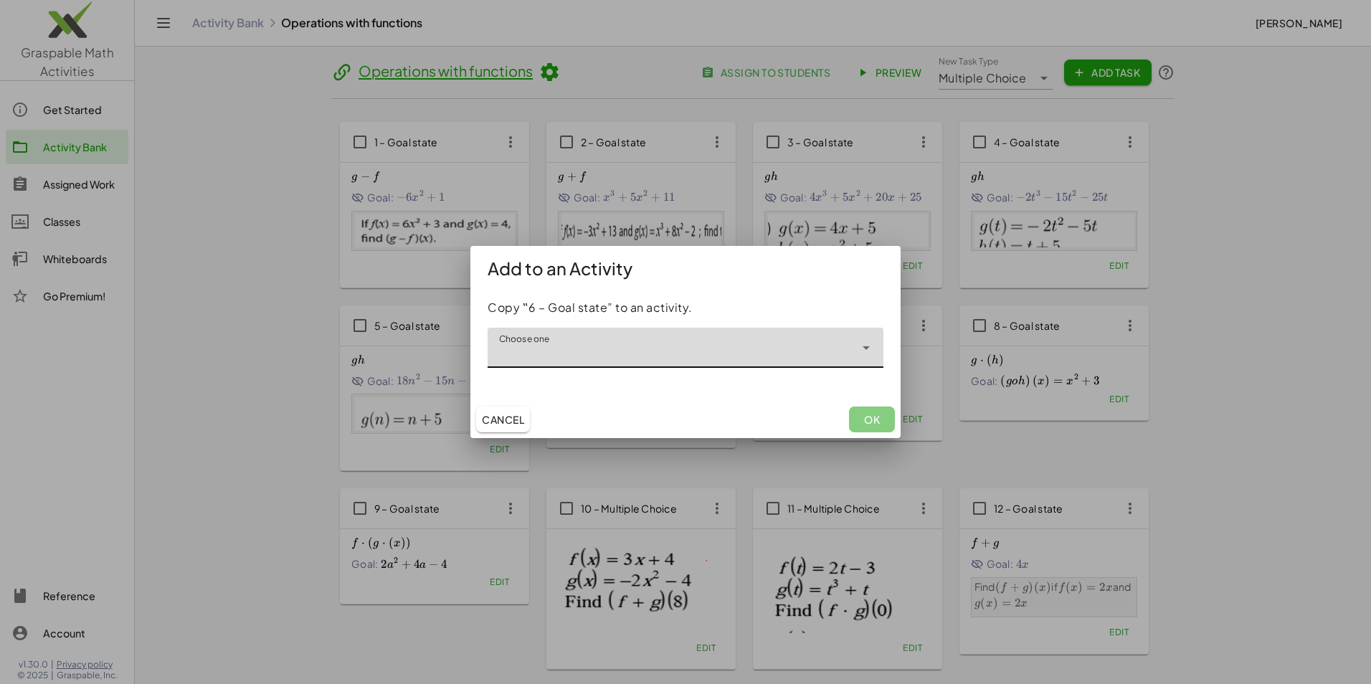
click at [862, 343] on icon "Open" at bounding box center [865, 347] width 17 height 17
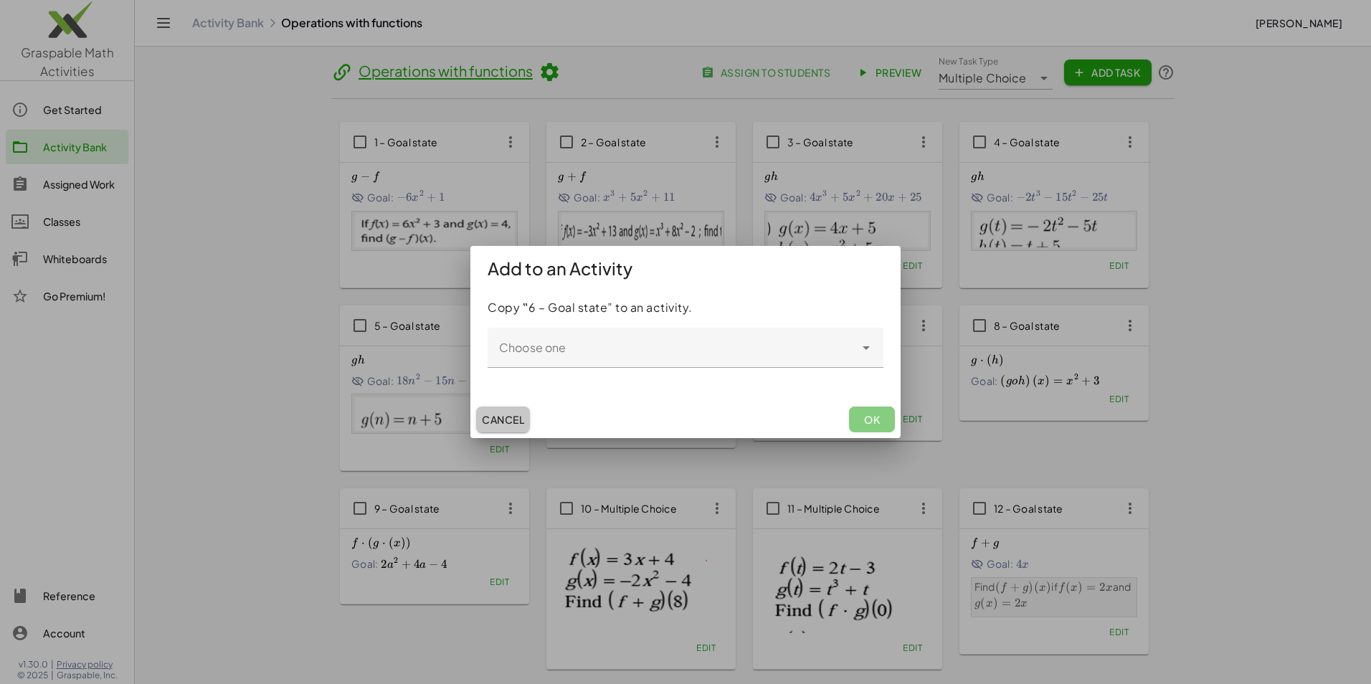
click at [510, 414] on span "Cancel" at bounding box center [503, 419] width 42 height 13
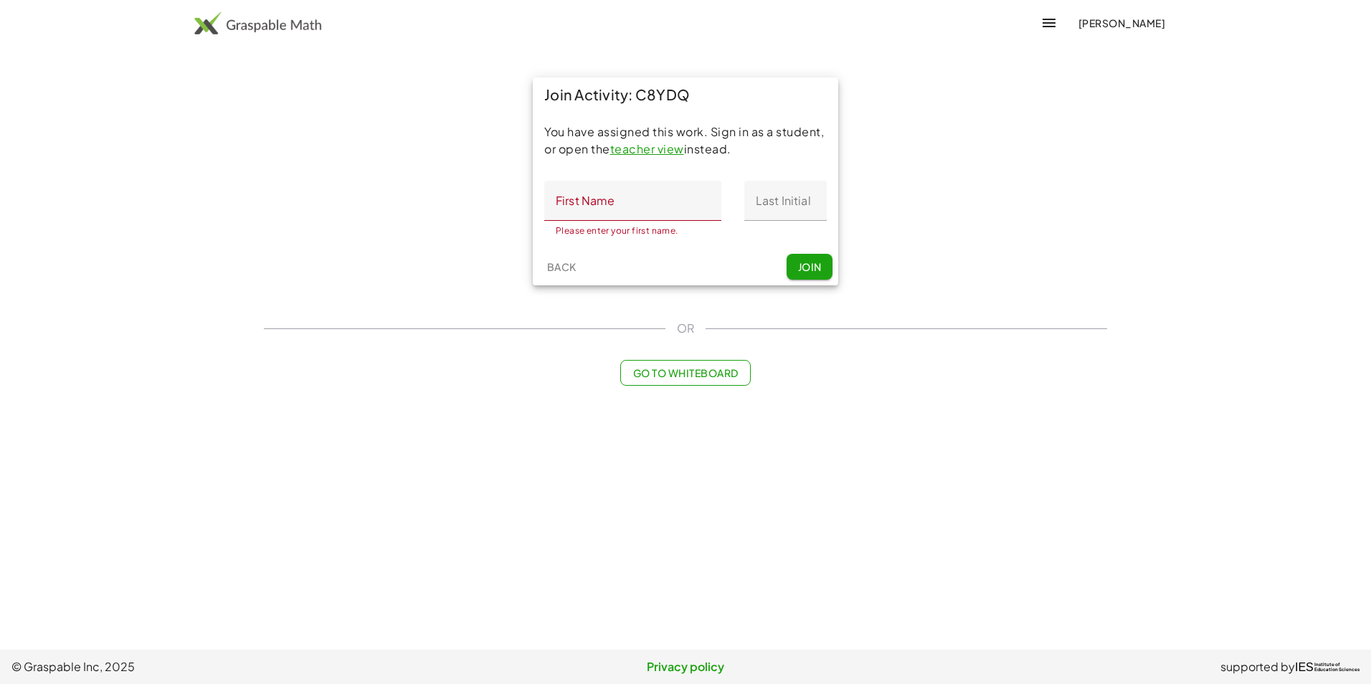
drag, startPoint x: 683, startPoint y: 95, endPoint x: 636, endPoint y: 93, distance: 47.4
click at [636, 93] on div "Join Activity: C8YDQ" at bounding box center [685, 94] width 305 height 34
drag, startPoint x: 636, startPoint y: 93, endPoint x: 643, endPoint y: 206, distance: 113.5
click at [643, 206] on input "First Name" at bounding box center [632, 201] width 177 height 40
type input "*"
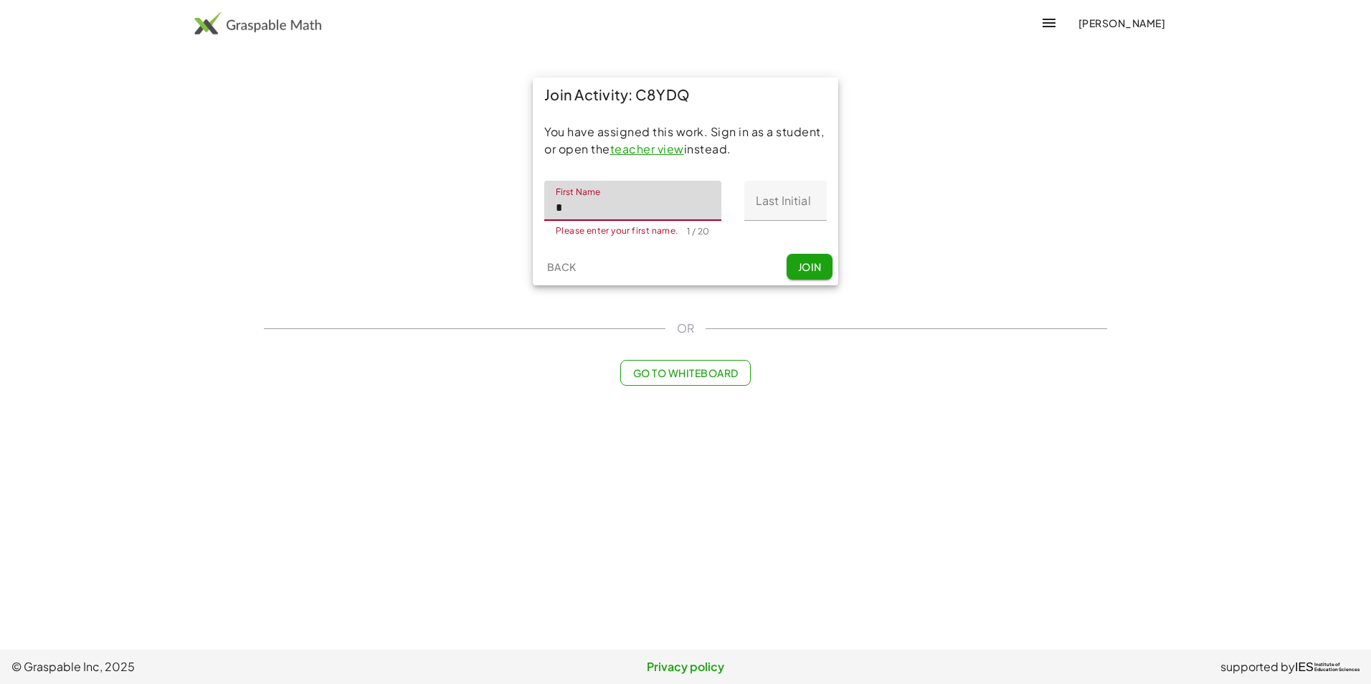
click at [774, 207] on input "Last Initial" at bounding box center [785, 201] width 82 height 40
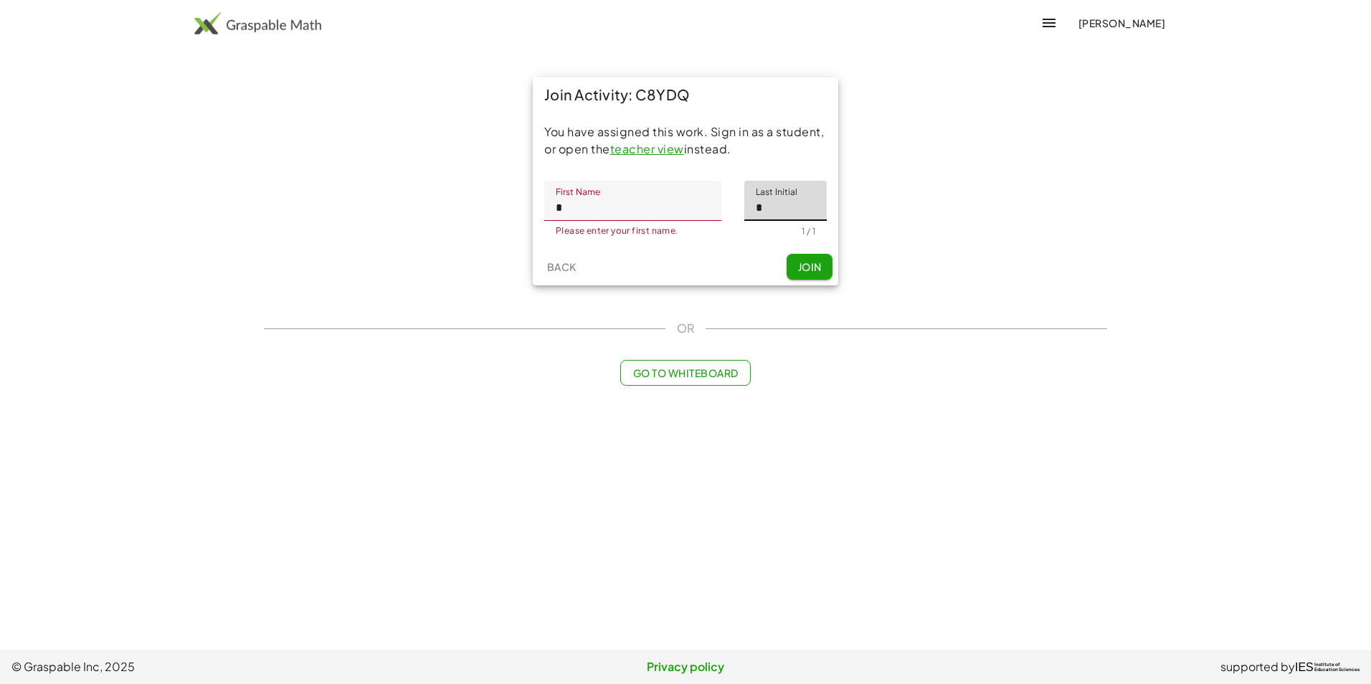
type input "*"
click at [816, 265] on span "Join" at bounding box center [809, 266] width 24 height 13
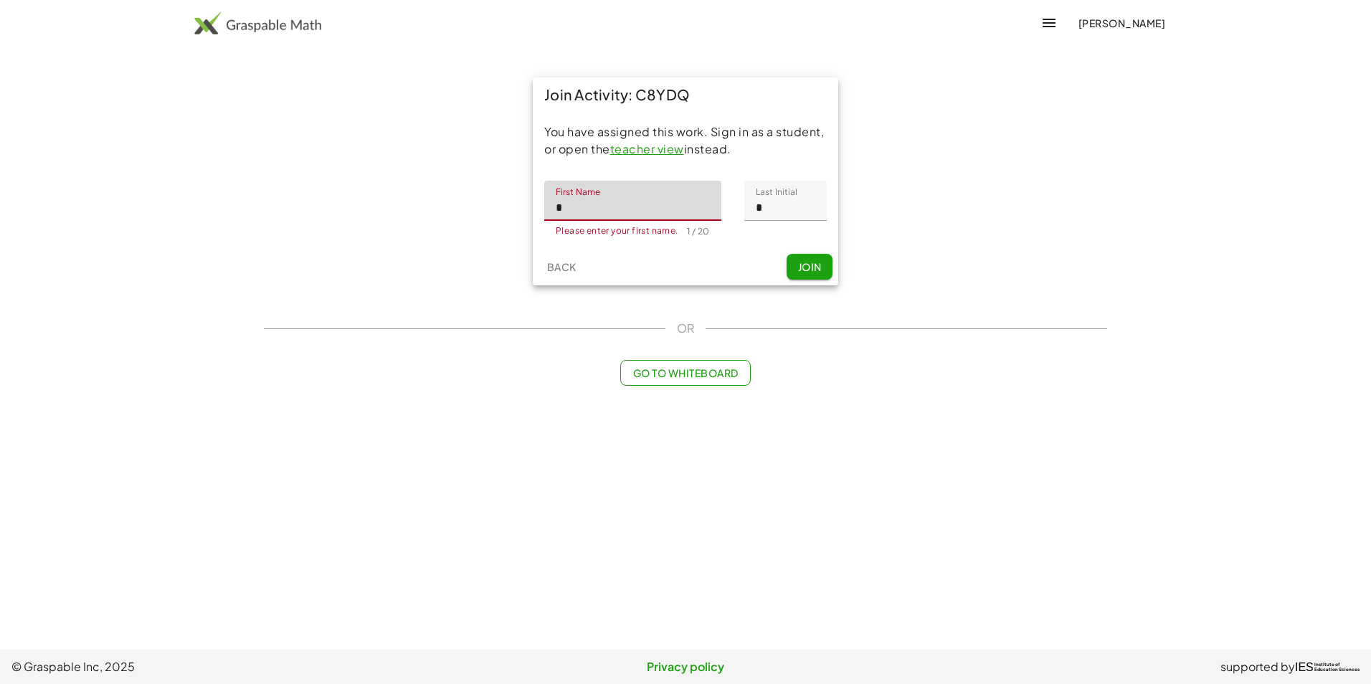
click at [613, 209] on input "*" at bounding box center [632, 201] width 177 height 40
type input "******"
click at [804, 271] on span "Join" at bounding box center [809, 266] width 24 height 13
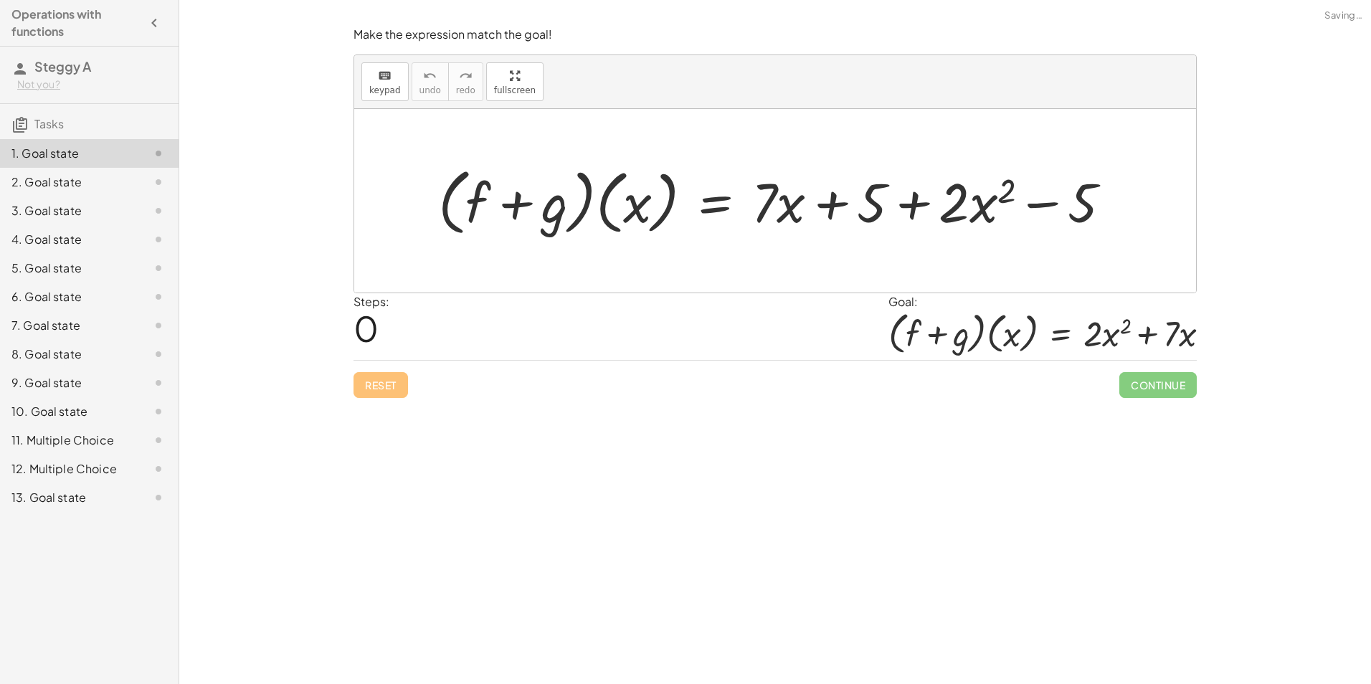
click at [38, 488] on div "13. Goal state" at bounding box center [89, 497] width 179 height 29
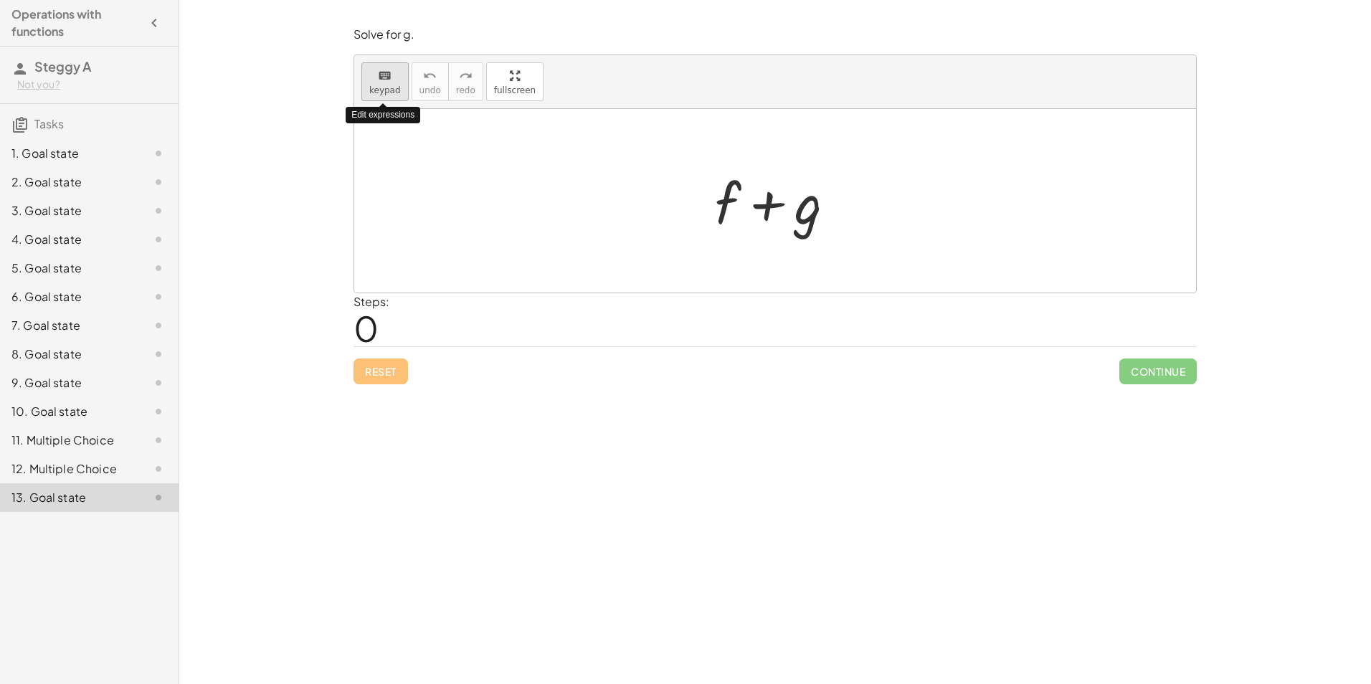
click at [391, 89] on span "keypad" at bounding box center [385, 90] width 32 height 10
click at [736, 205] on div at bounding box center [728, 202] width 26 height 67
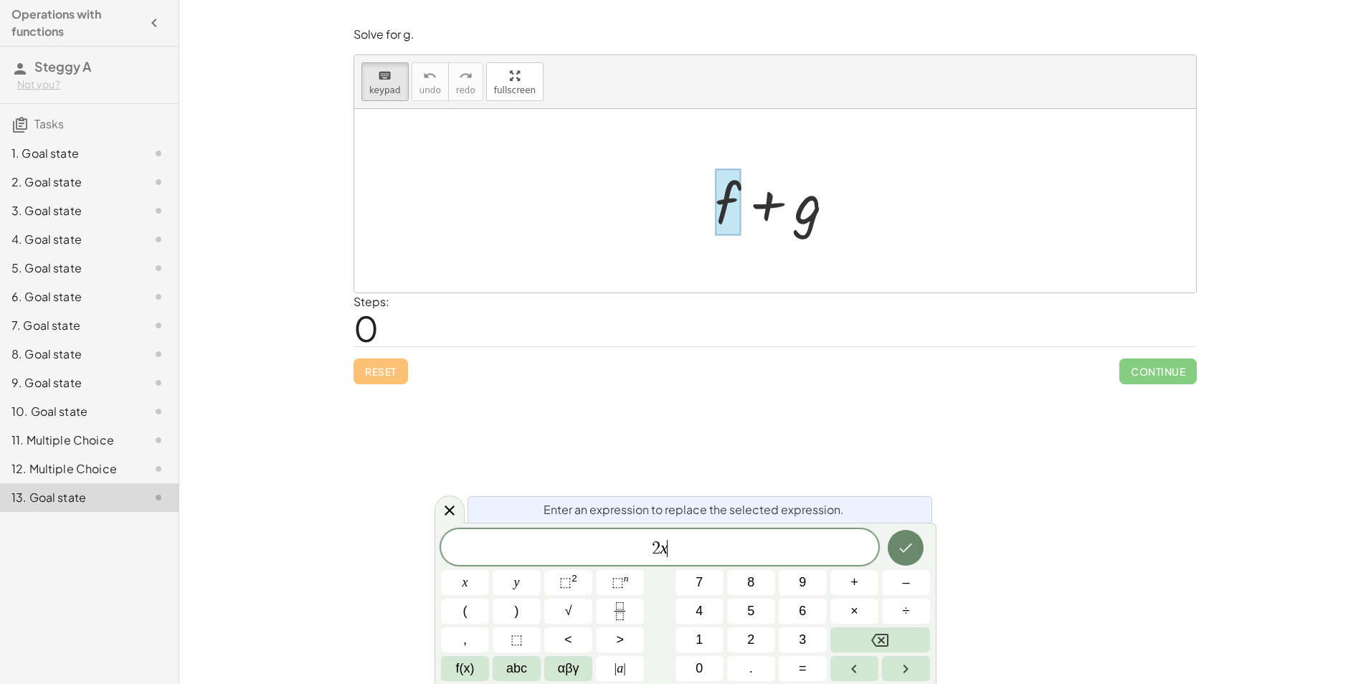
click at [908, 543] on icon "Done" at bounding box center [905, 547] width 17 height 17
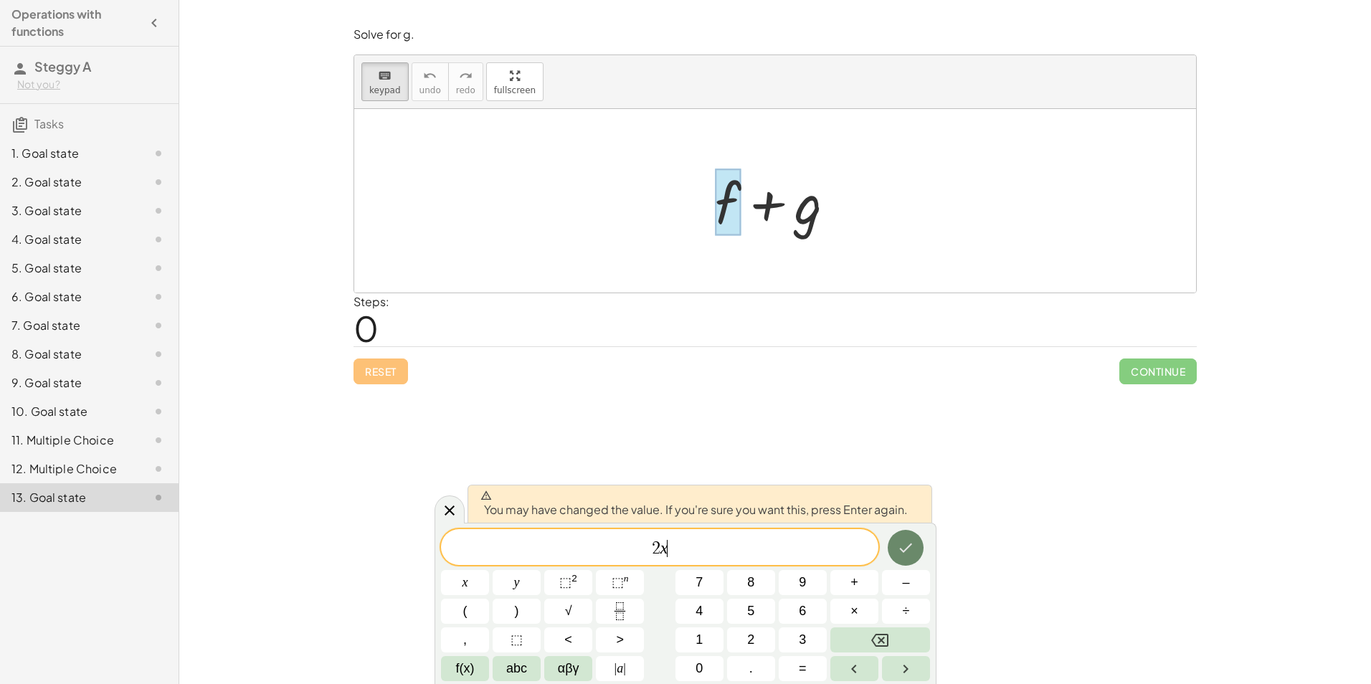
click at [901, 560] on button "Done" at bounding box center [905, 548] width 36 height 36
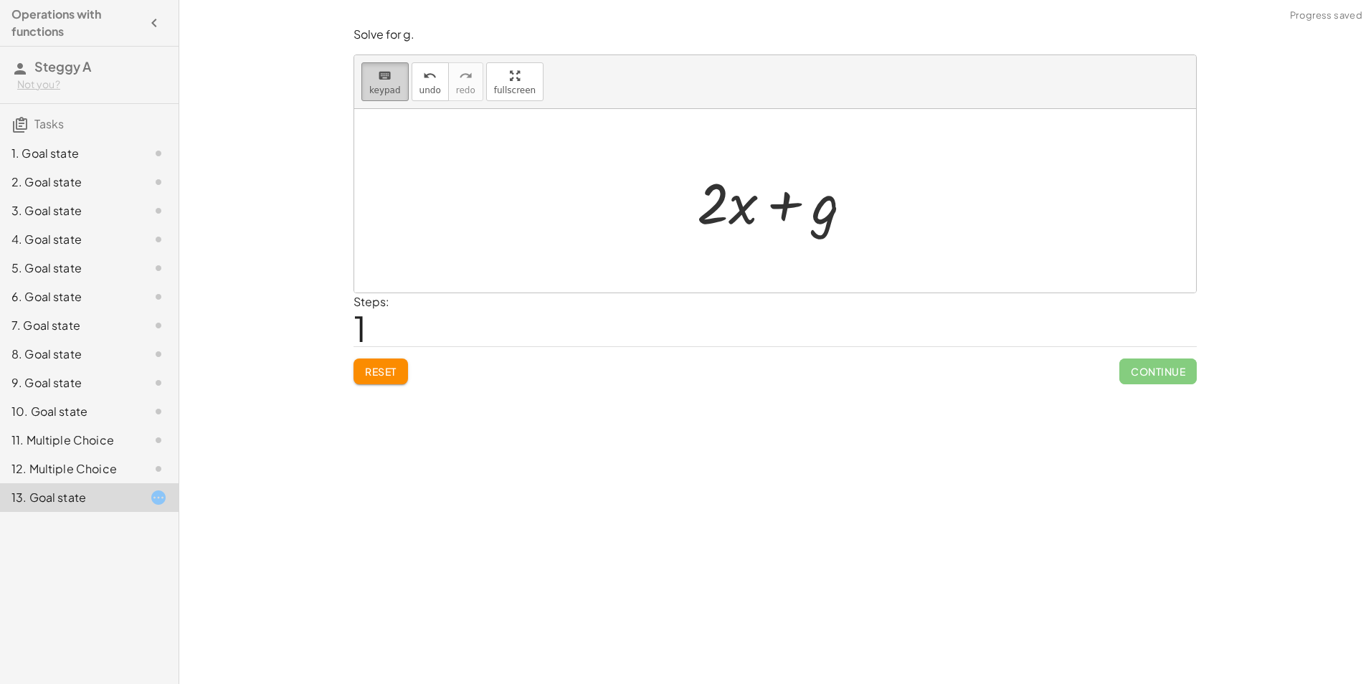
click at [391, 89] on span "keypad" at bounding box center [385, 90] width 32 height 10
click at [824, 211] on div at bounding box center [798, 204] width 81 height 64
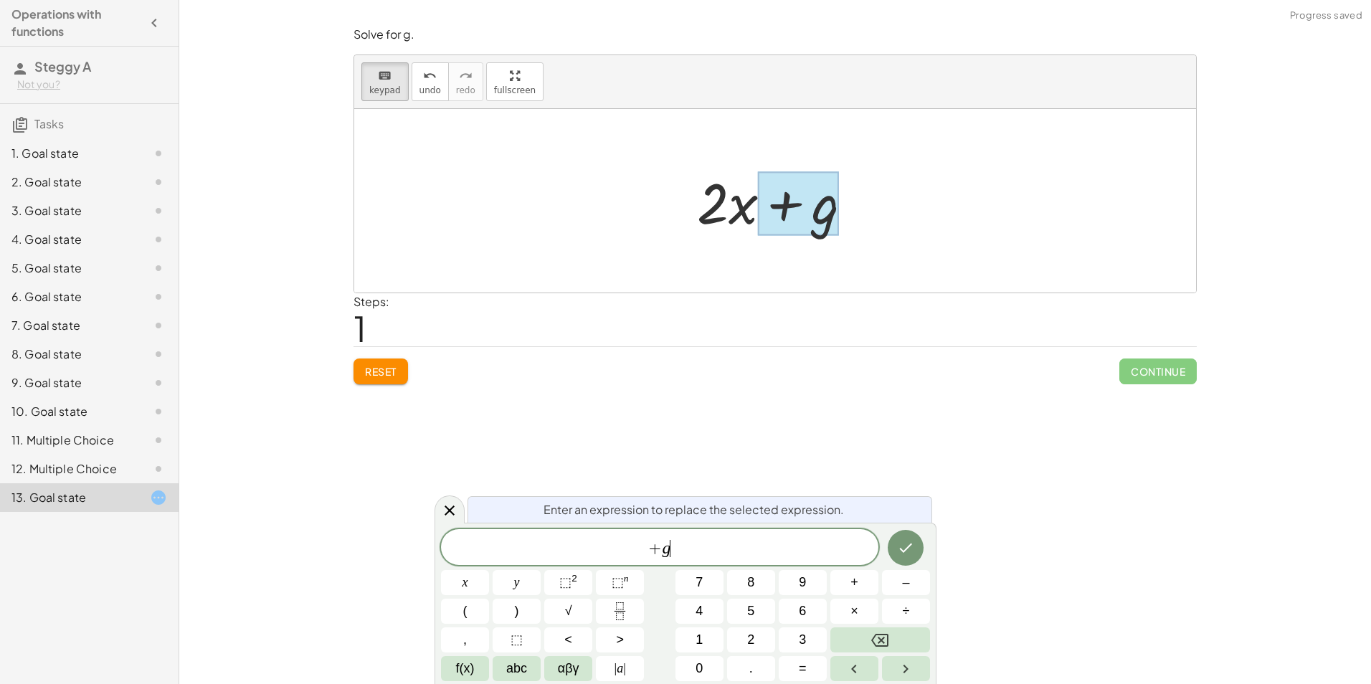
click at [699, 554] on span "+ g ​" at bounding box center [659, 548] width 437 height 20
click at [901, 536] on button "Done" at bounding box center [905, 548] width 36 height 36
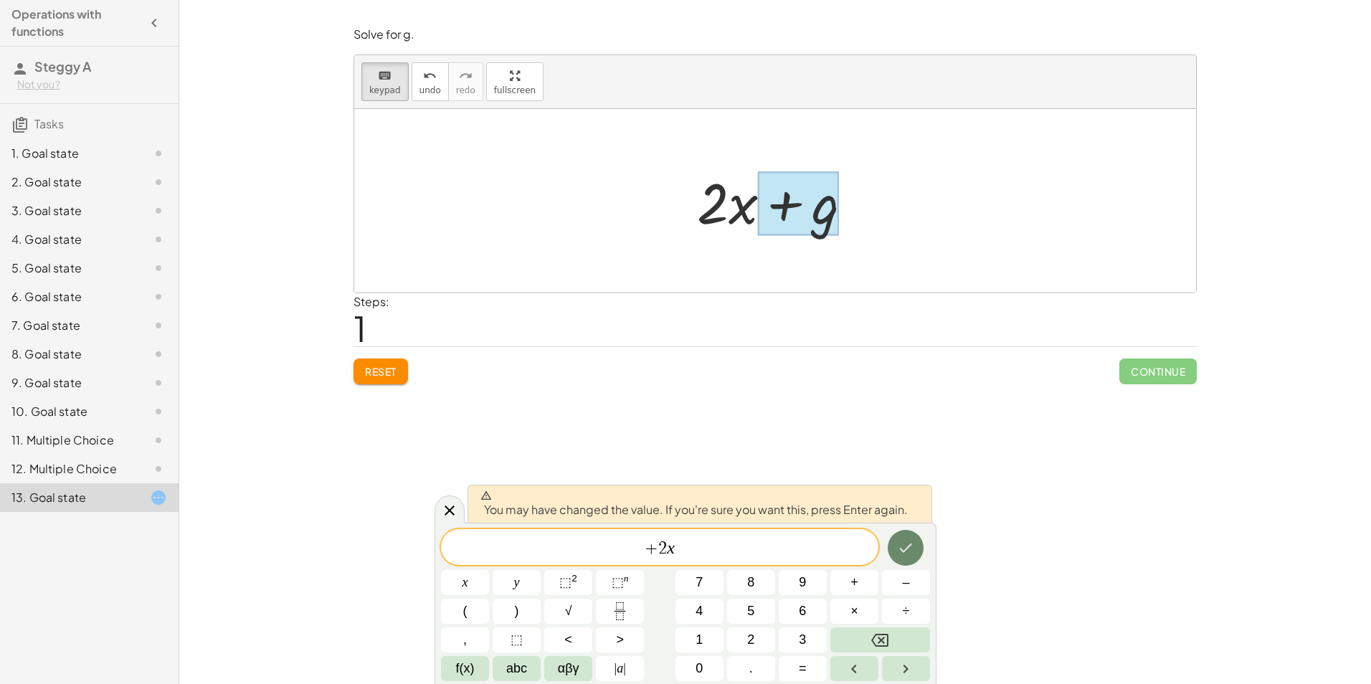
click at [901, 536] on button "Done" at bounding box center [905, 548] width 36 height 36
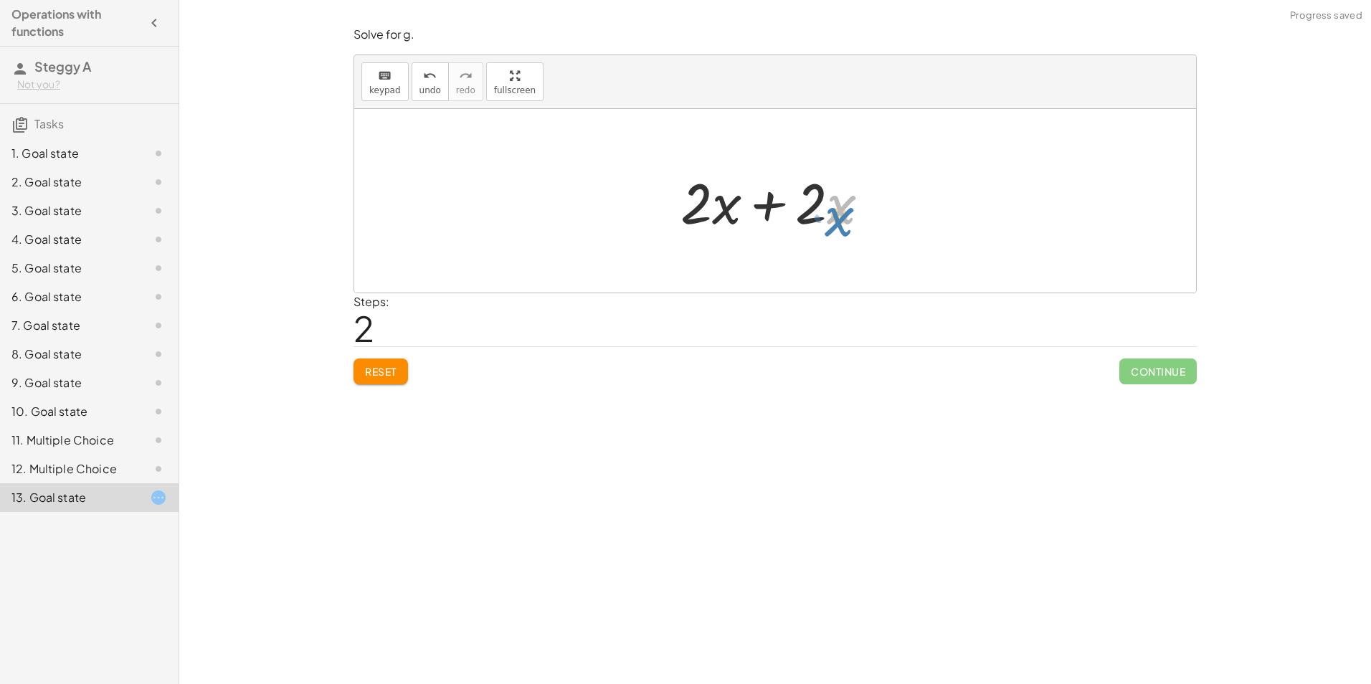
drag, startPoint x: 837, startPoint y: 208, endPoint x: 836, endPoint y: 222, distance: 14.4
click at [836, 222] on div at bounding box center [780, 201] width 215 height 74
drag, startPoint x: 819, startPoint y: 204, endPoint x: 820, endPoint y: 212, distance: 7.9
click at [820, 212] on div at bounding box center [780, 201] width 215 height 74
click at [837, 188] on div at bounding box center [780, 201] width 215 height 74
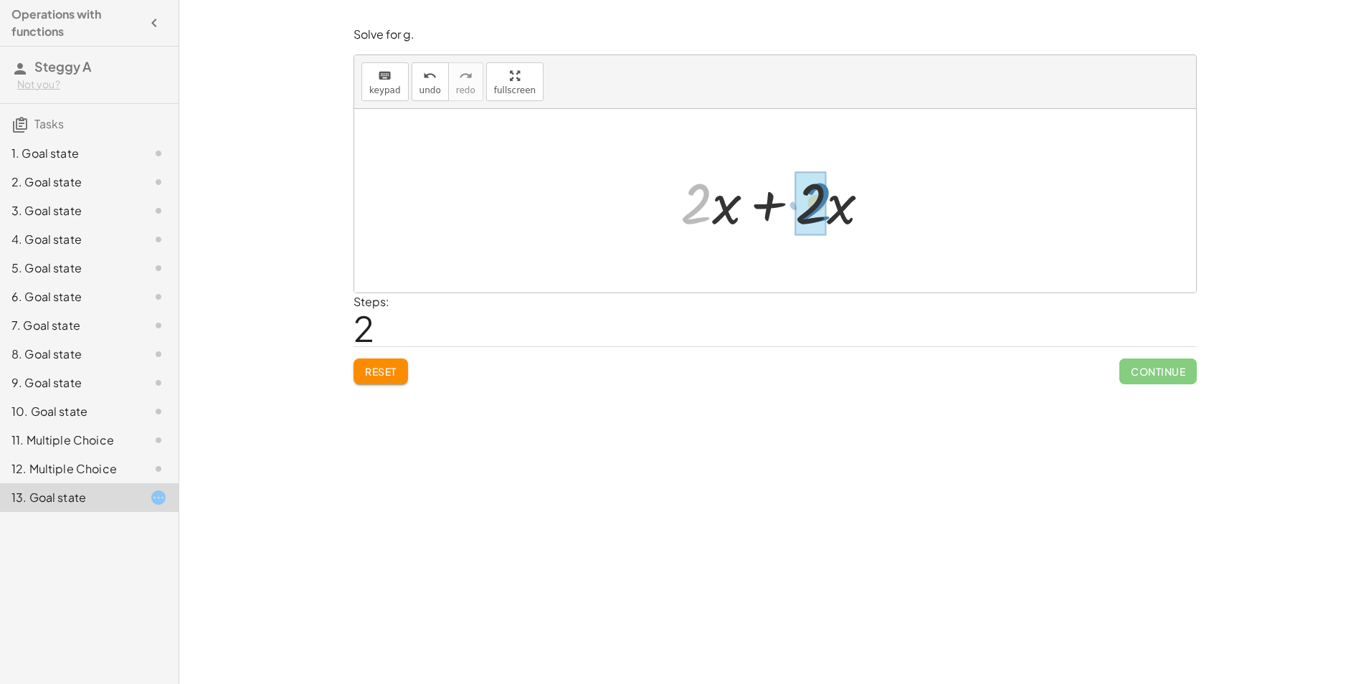
drag, startPoint x: 694, startPoint y: 204, endPoint x: 815, endPoint y: 202, distance: 121.2
drag, startPoint x: 711, startPoint y: 208, endPoint x: 748, endPoint y: 210, distance: 36.6
drag, startPoint x: 805, startPoint y: 204, endPoint x: 746, endPoint y: 192, distance: 60.0
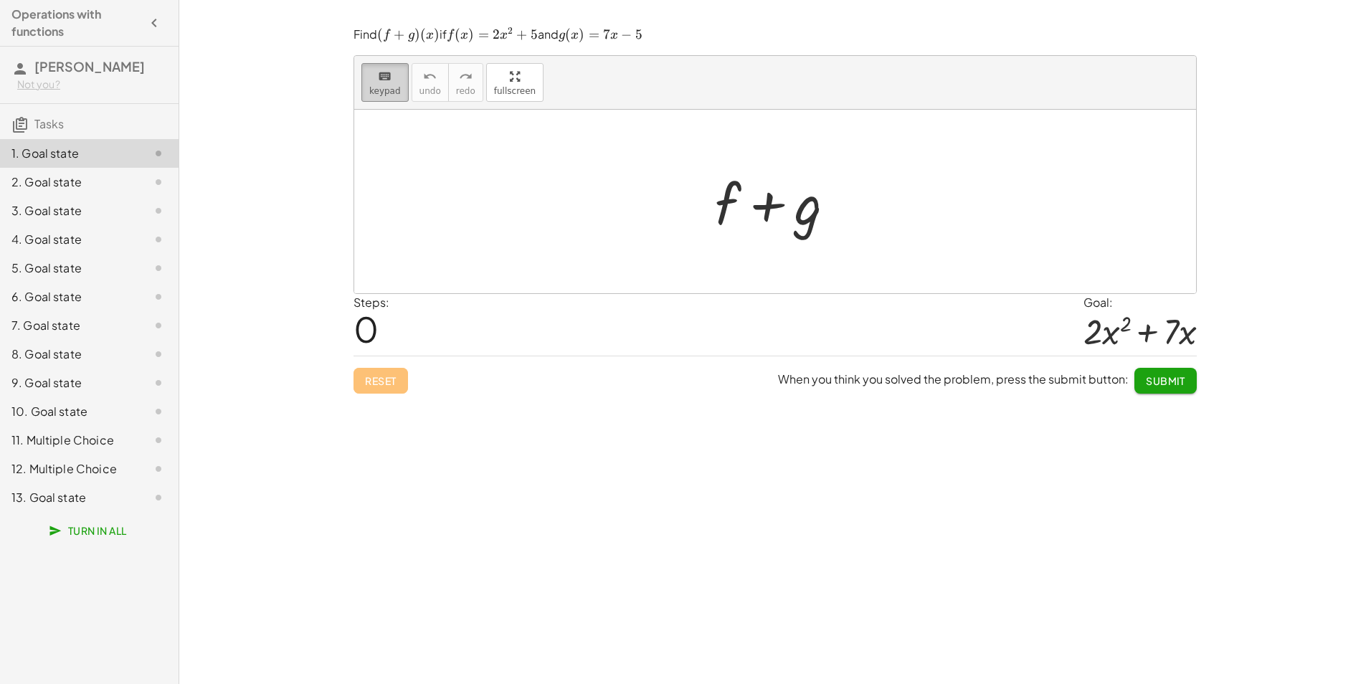
click at [395, 91] on span "keypad" at bounding box center [385, 91] width 32 height 10
click at [734, 216] on div at bounding box center [728, 203] width 26 height 67
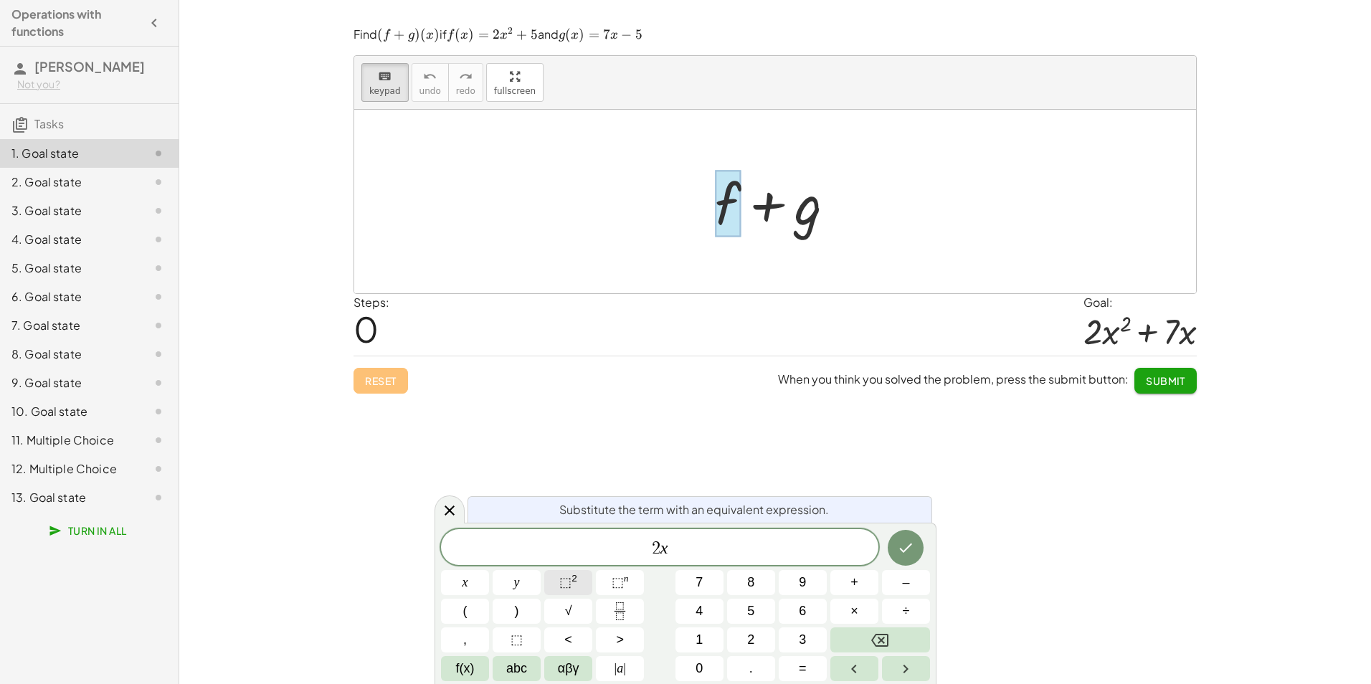
click at [563, 579] on span "⬚" at bounding box center [565, 582] width 12 height 14
click at [913, 546] on icon "Done" at bounding box center [905, 544] width 17 height 17
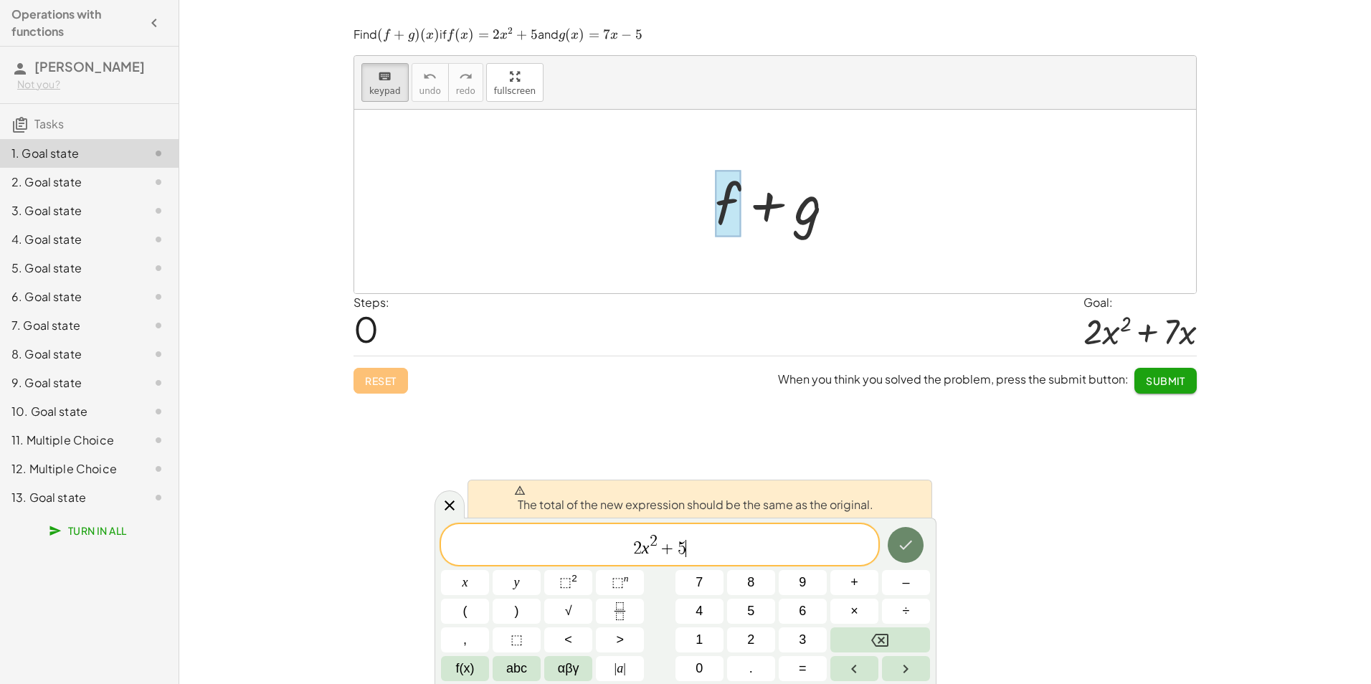
click at [898, 549] on icon "Done" at bounding box center [905, 544] width 17 height 17
click at [895, 549] on button "Done" at bounding box center [905, 545] width 36 height 36
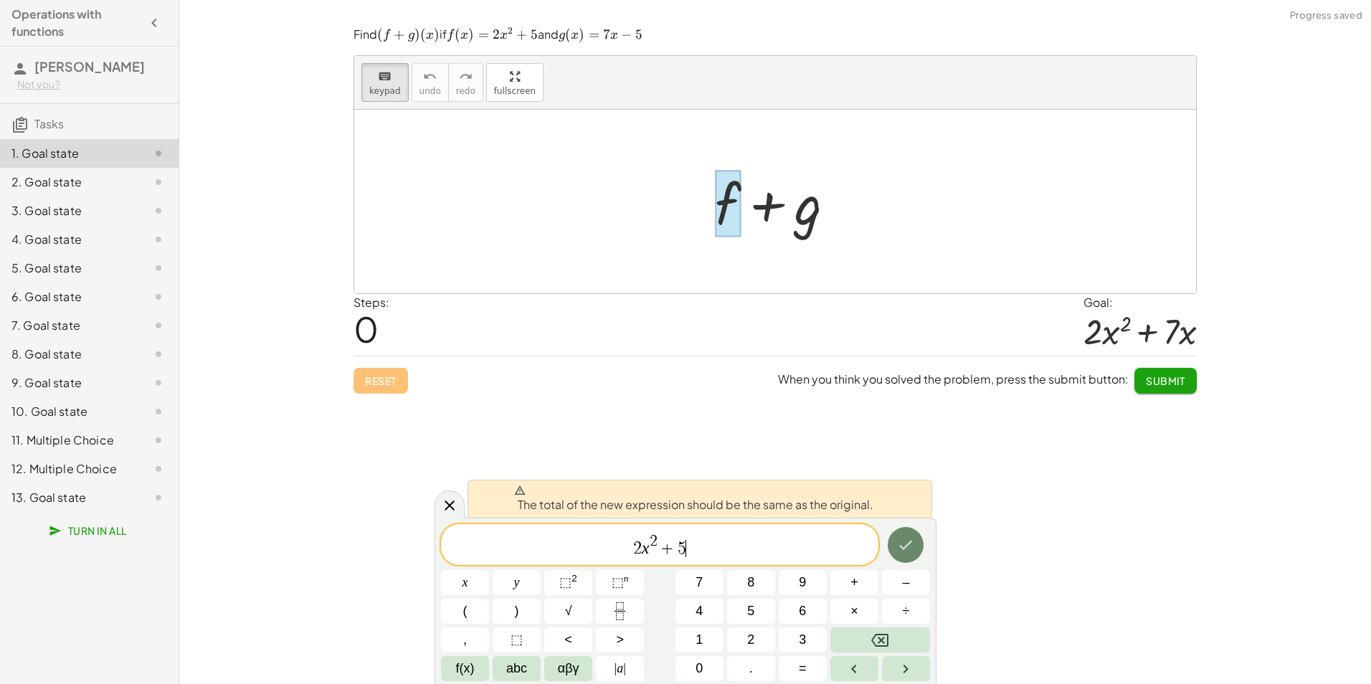
click at [895, 549] on button "Done" at bounding box center [905, 545] width 36 height 36
click at [690, 543] on span "2 x 2 + 5 ​" at bounding box center [659, 546] width 437 height 26
click at [904, 552] on icon "Done" at bounding box center [905, 544] width 17 height 17
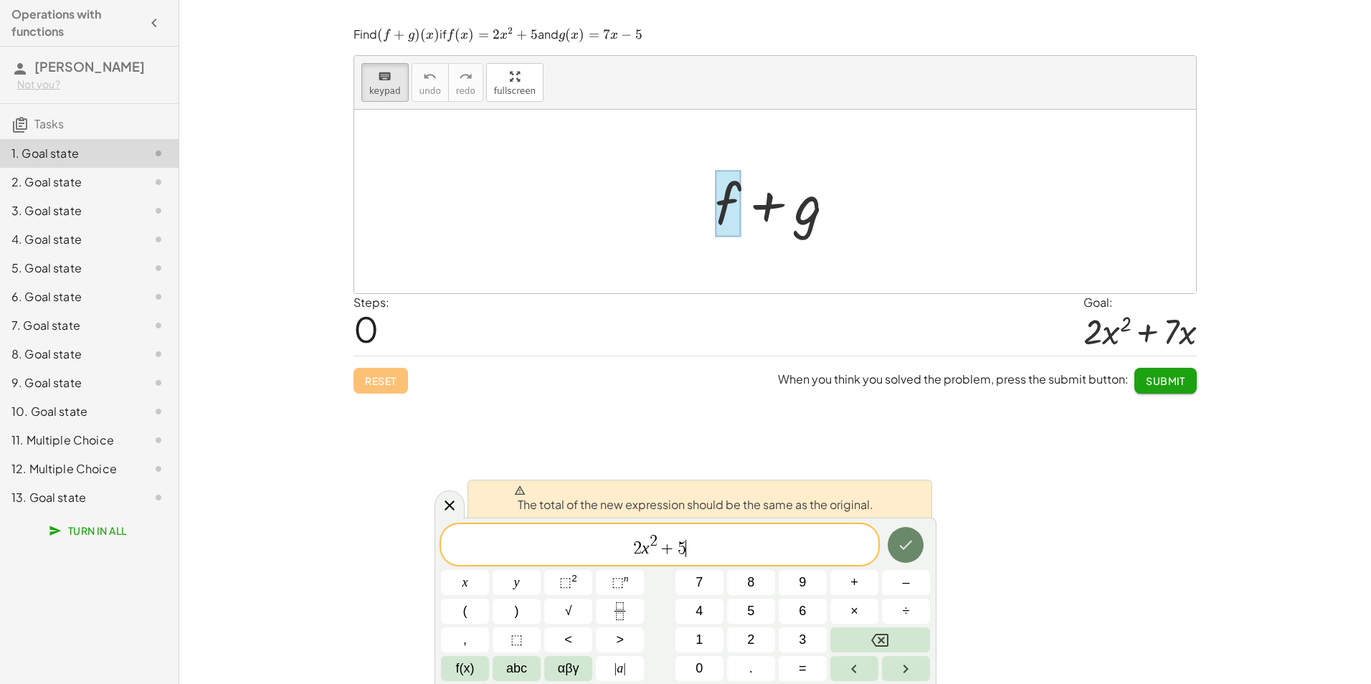
click at [904, 552] on icon "Done" at bounding box center [905, 544] width 17 height 17
click at [734, 546] on span "2 x 2 + 5 ​" at bounding box center [659, 546] width 437 height 26
click at [461, 507] on div at bounding box center [449, 504] width 30 height 28
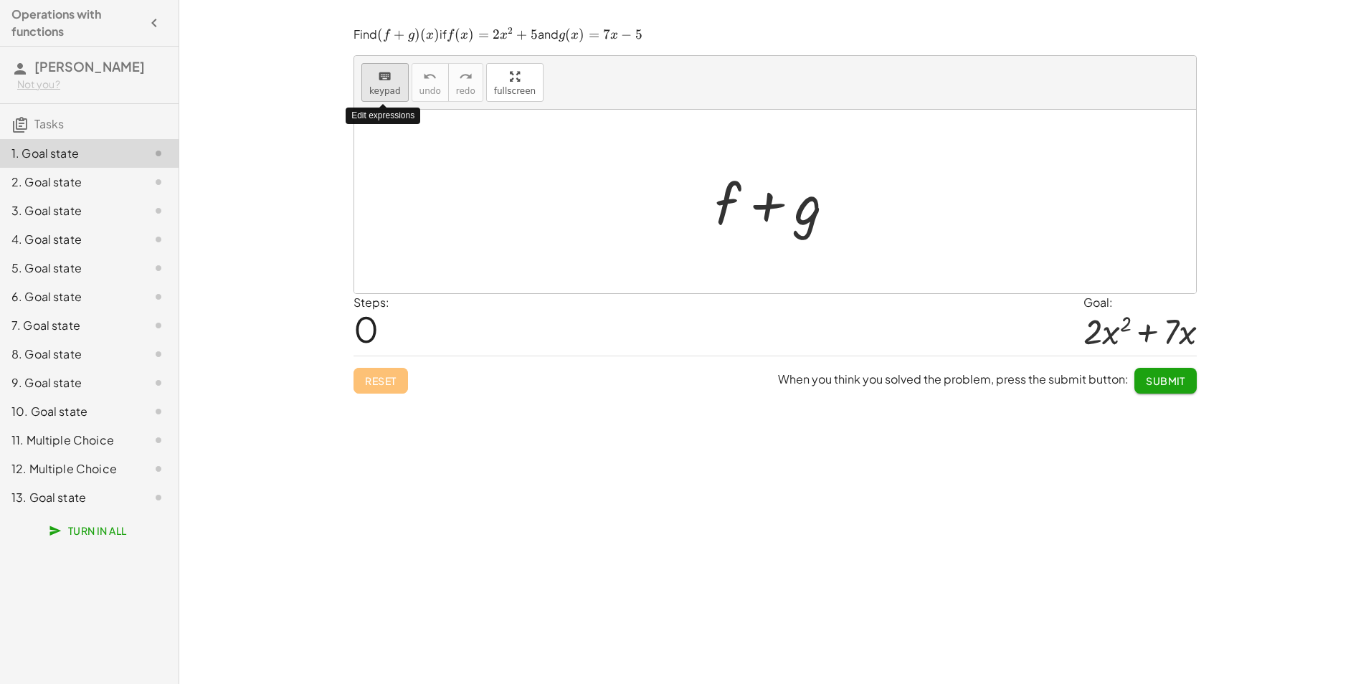
click at [381, 90] on span "keypad" at bounding box center [385, 91] width 32 height 10
click at [725, 209] on div at bounding box center [781, 202] width 146 height 74
click at [381, 91] on span "keypad" at bounding box center [385, 91] width 32 height 10
click at [728, 216] on div at bounding box center [728, 203] width 26 height 67
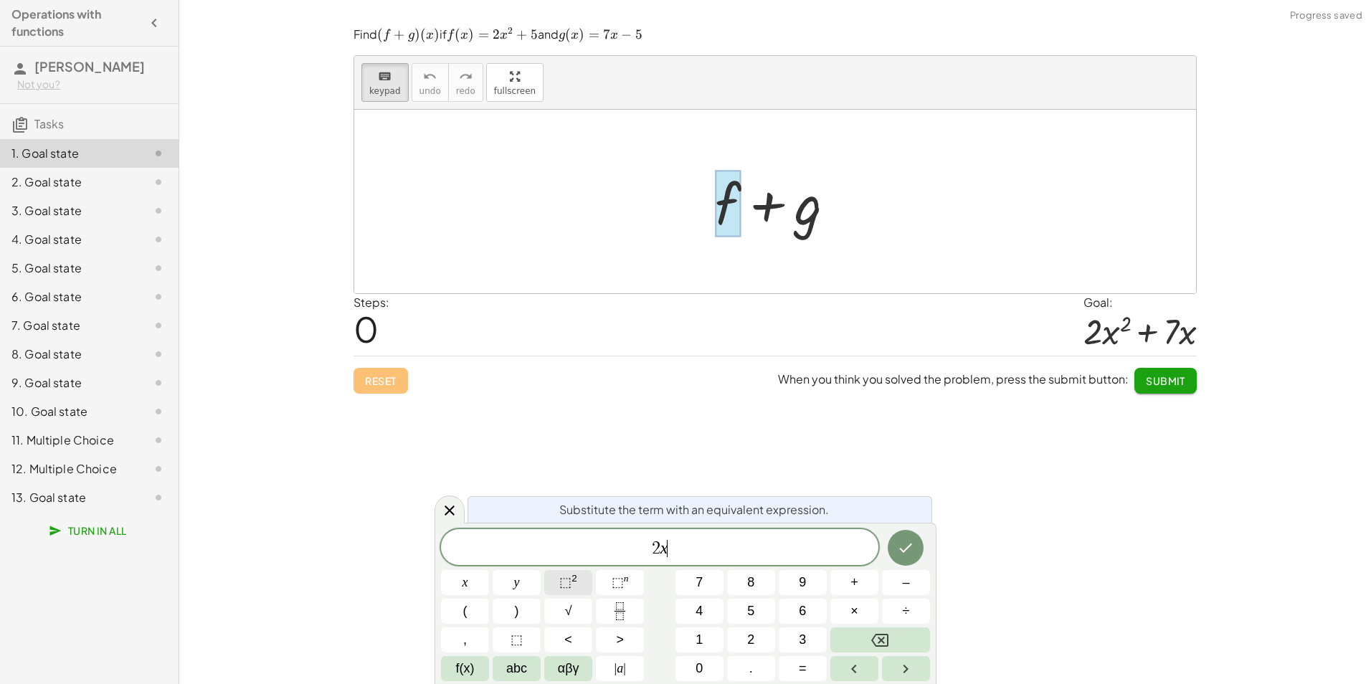
click at [578, 576] on button "⬚ 2" at bounding box center [568, 582] width 48 height 25
click at [894, 547] on button "Done" at bounding box center [905, 545] width 36 height 36
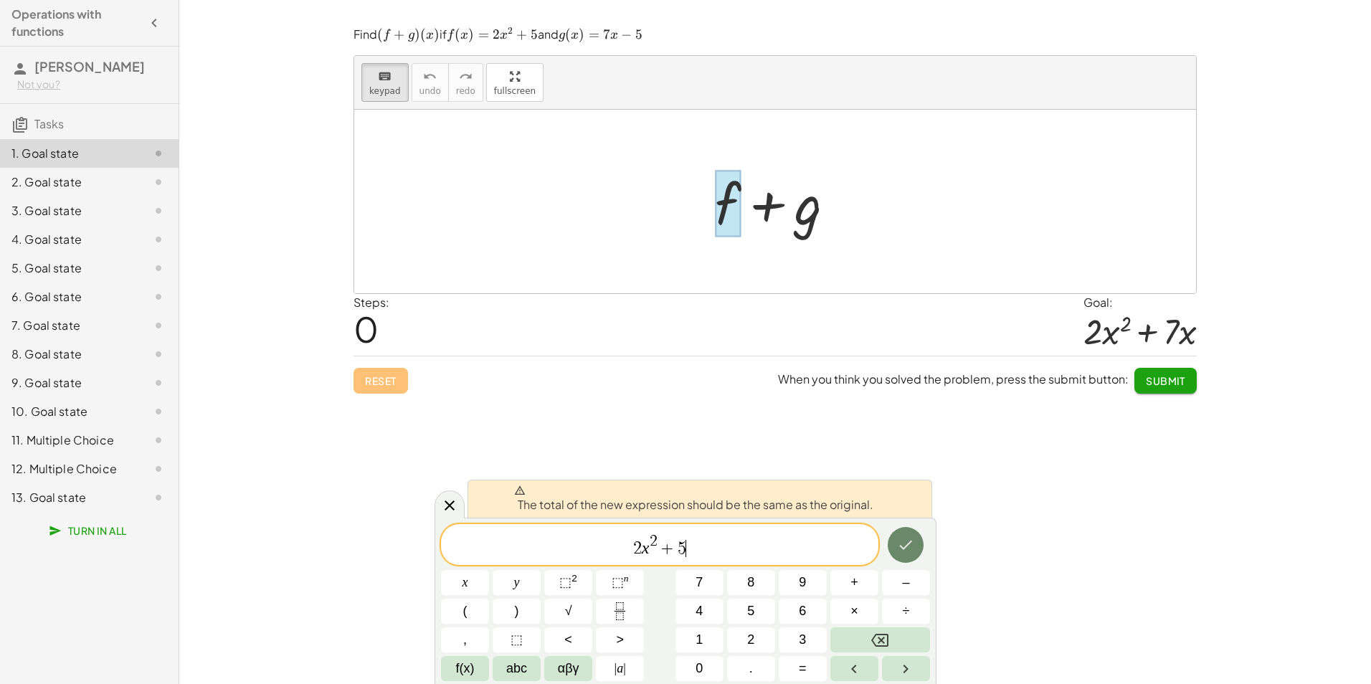
click at [894, 547] on button "Done" at bounding box center [905, 545] width 36 height 36
click at [898, 546] on icon "Done" at bounding box center [905, 544] width 17 height 17
click at [449, 503] on icon at bounding box center [449, 505] width 17 height 17
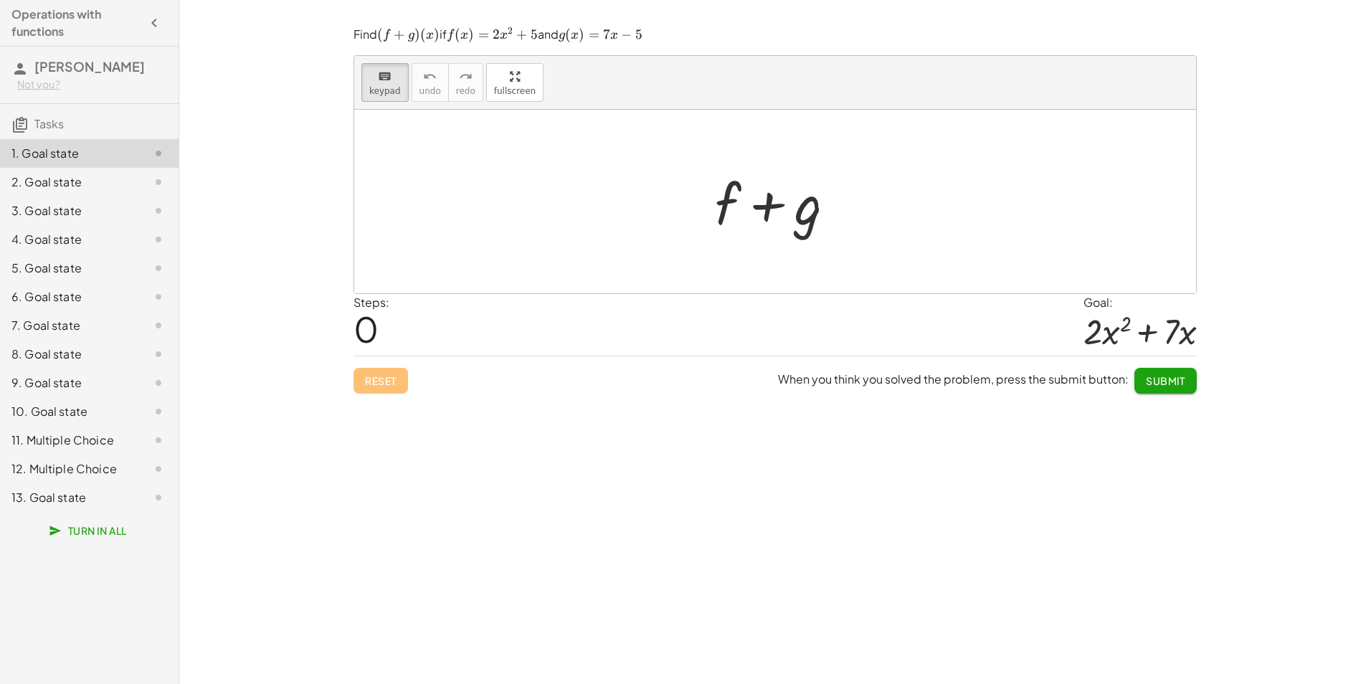
click at [86, 181] on div "2. Goal state" at bounding box center [68, 181] width 115 height 17
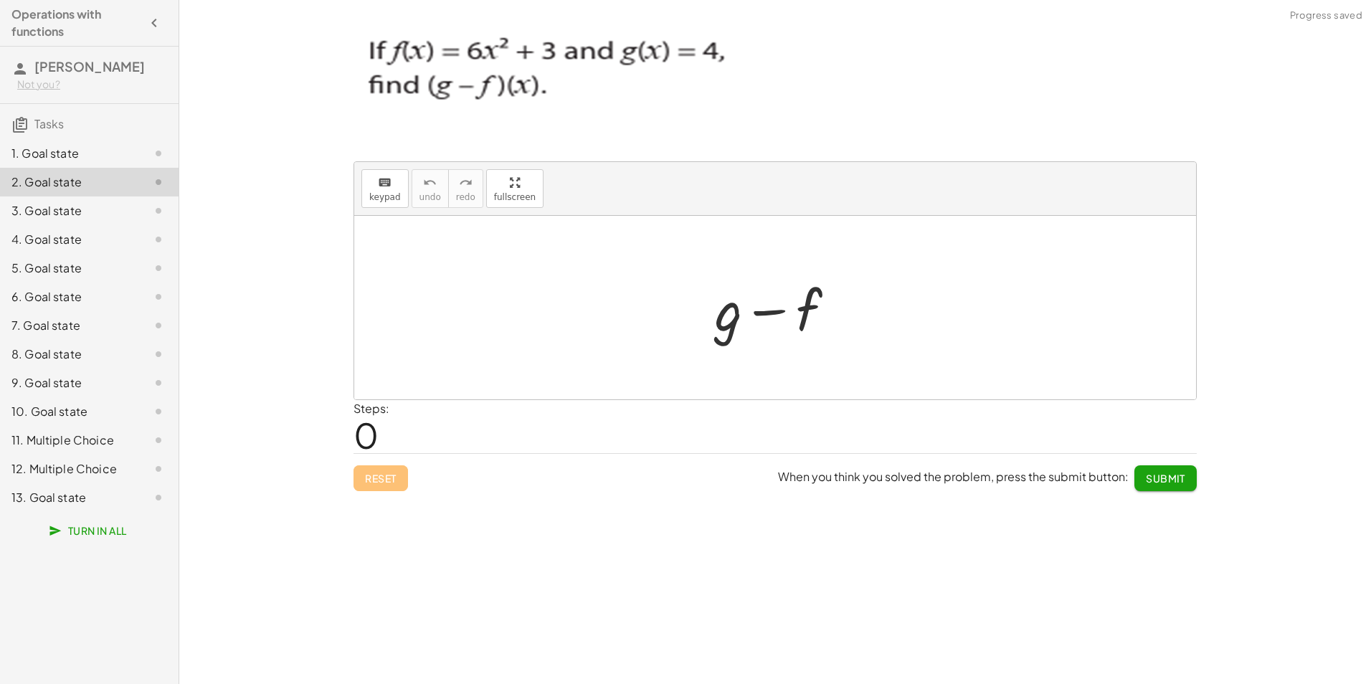
click at [717, 323] on div at bounding box center [781, 308] width 146 height 74
click at [376, 194] on span "keypad" at bounding box center [385, 197] width 32 height 10
click at [727, 325] on div at bounding box center [728, 309] width 27 height 67
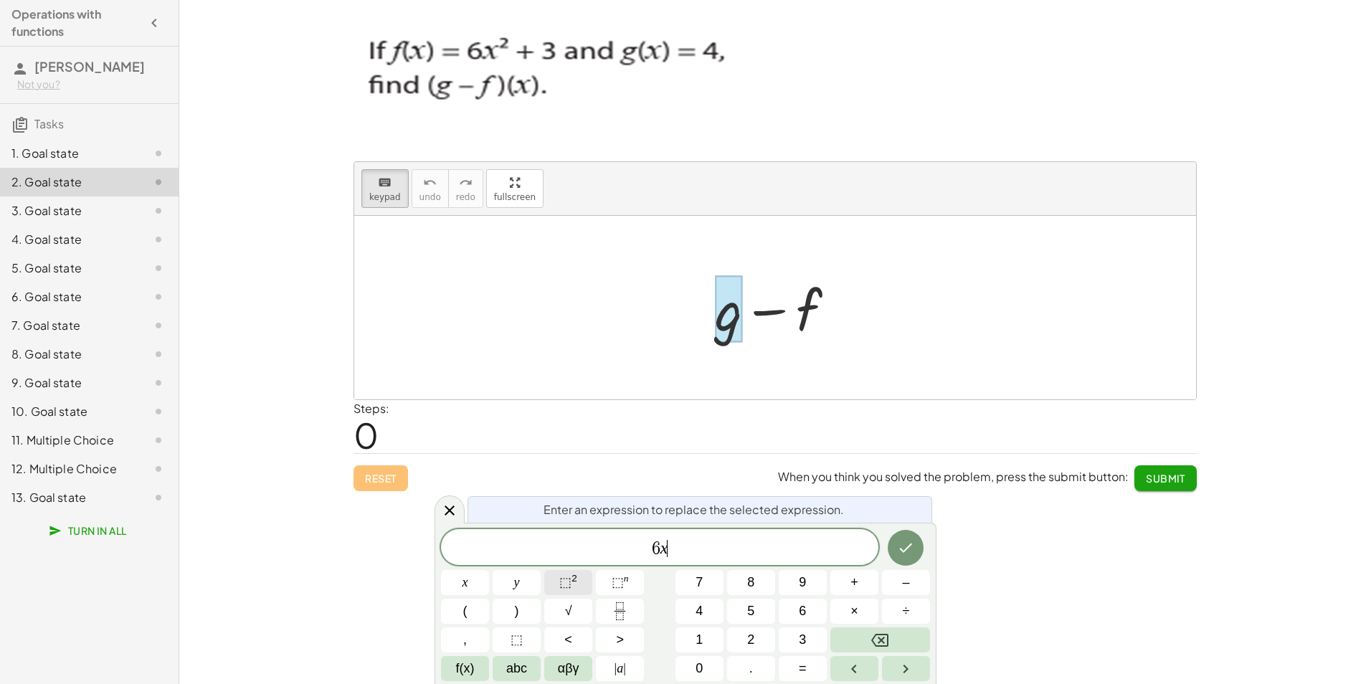
click at [565, 576] on span "⬚" at bounding box center [565, 582] width 12 height 14
click at [906, 542] on icon "Done" at bounding box center [905, 544] width 17 height 17
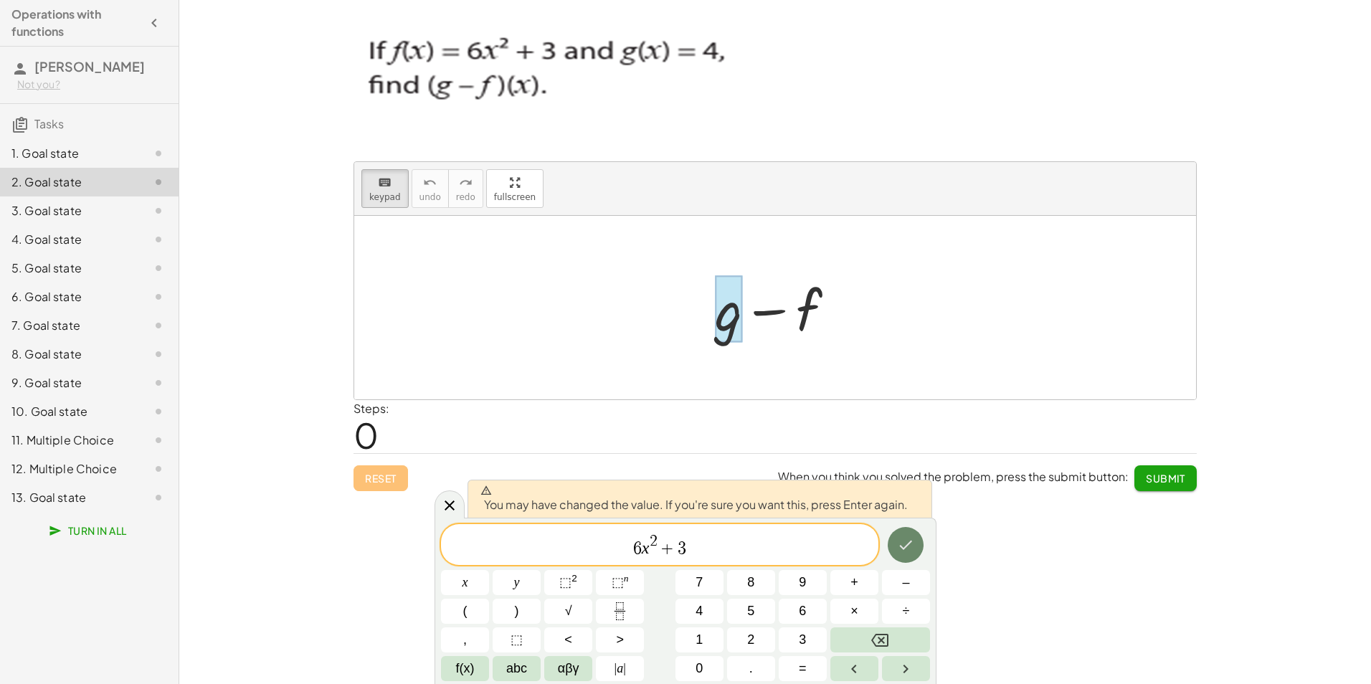
click at [906, 542] on icon "Done" at bounding box center [905, 544] width 17 height 17
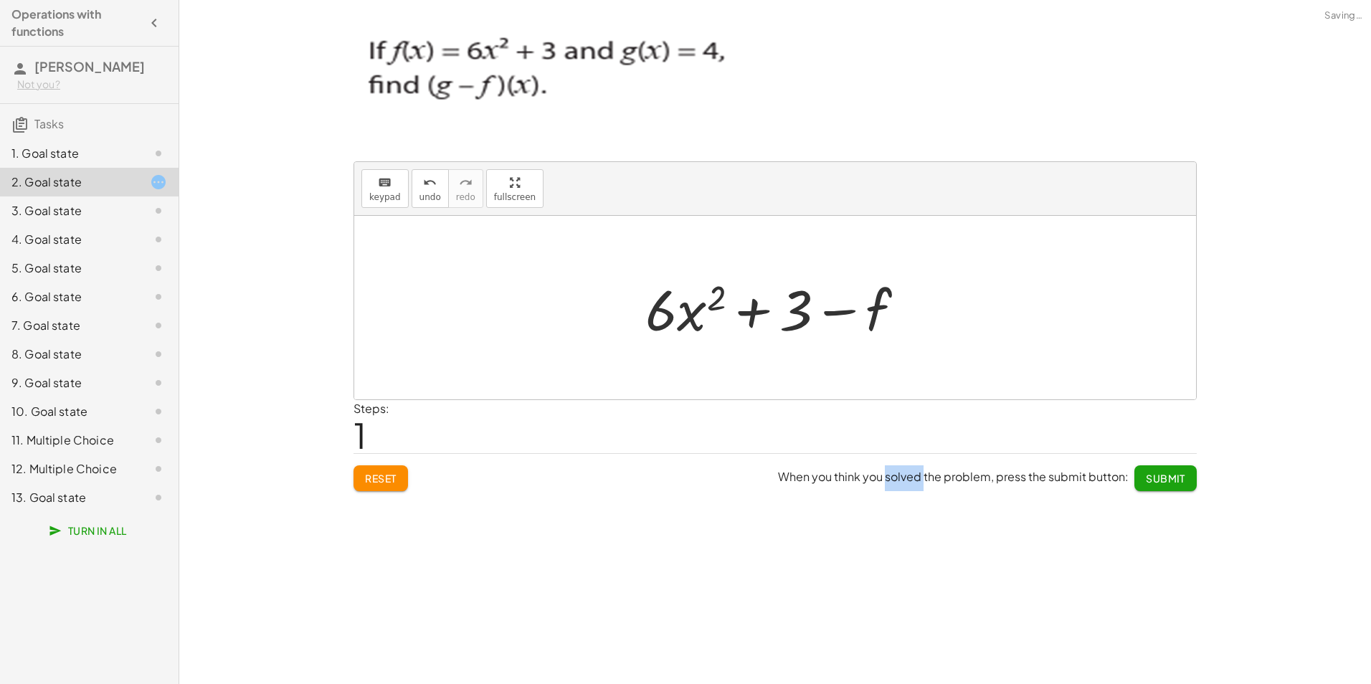
click at [906, 542] on div "Find ﻿ ( f + g ) ( x ) (f+g)(x) ( f + g ) ( x ) ﻿ if ﻿ f ( x ) = 2 x 2 + 5 f(x)…" at bounding box center [774, 342] width 1191 height 684
drag, startPoint x: 906, startPoint y: 542, endPoint x: 866, endPoint y: 316, distance: 229.4
click at [866, 316] on div at bounding box center [780, 308] width 285 height 74
click at [875, 320] on div at bounding box center [780, 308] width 285 height 74
click at [371, 198] on span "keypad" at bounding box center [385, 197] width 32 height 10
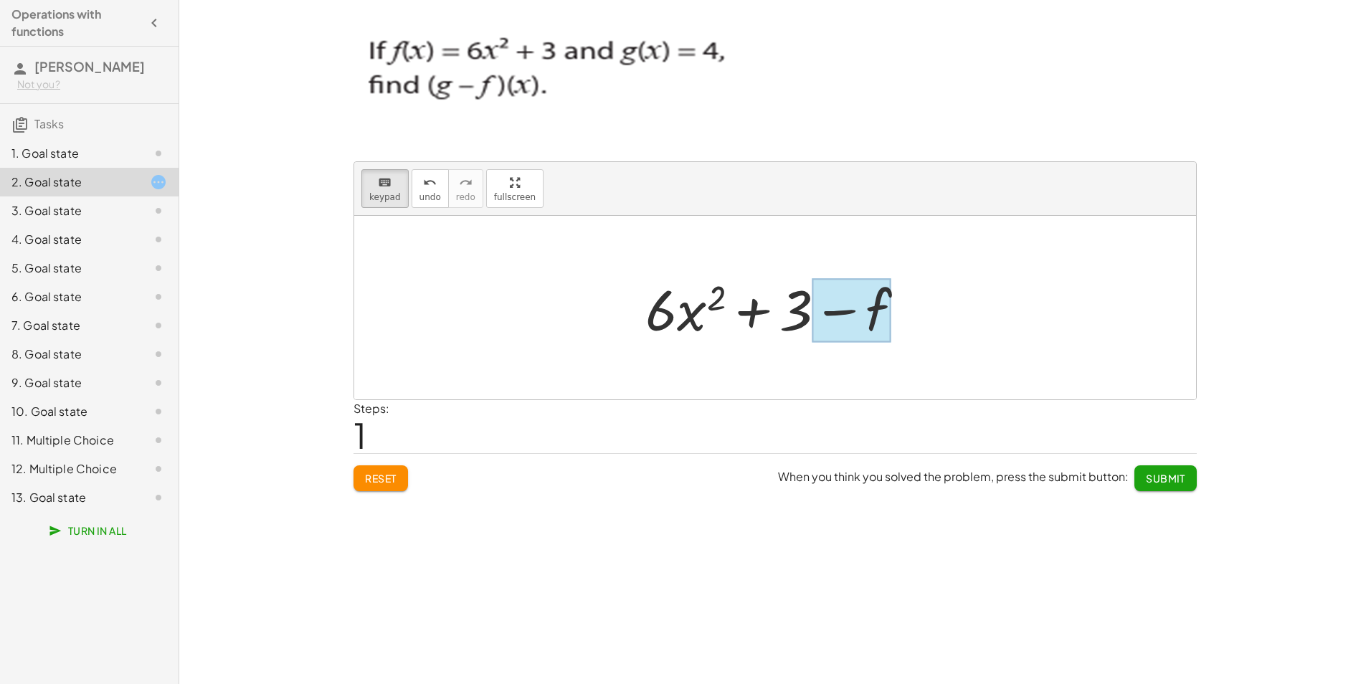
click at [875, 318] on div at bounding box center [851, 311] width 80 height 64
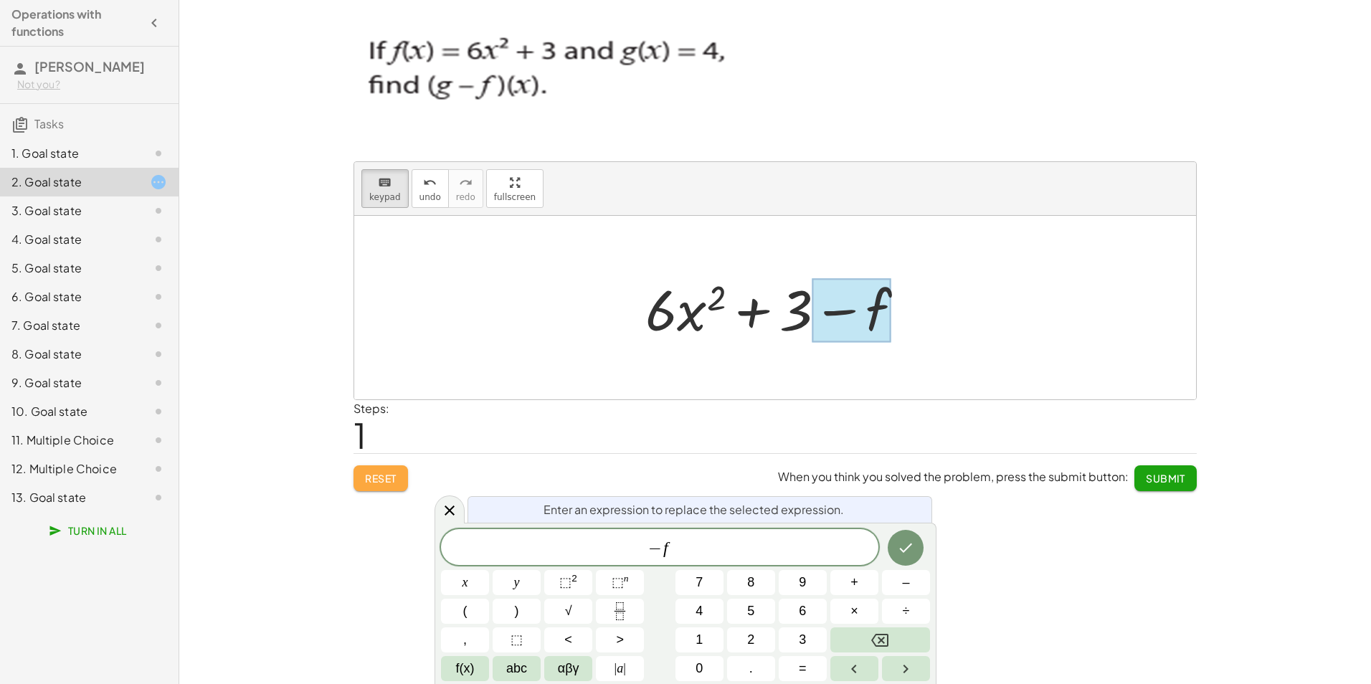
click at [368, 476] on span "Reset" at bounding box center [381, 478] width 32 height 13
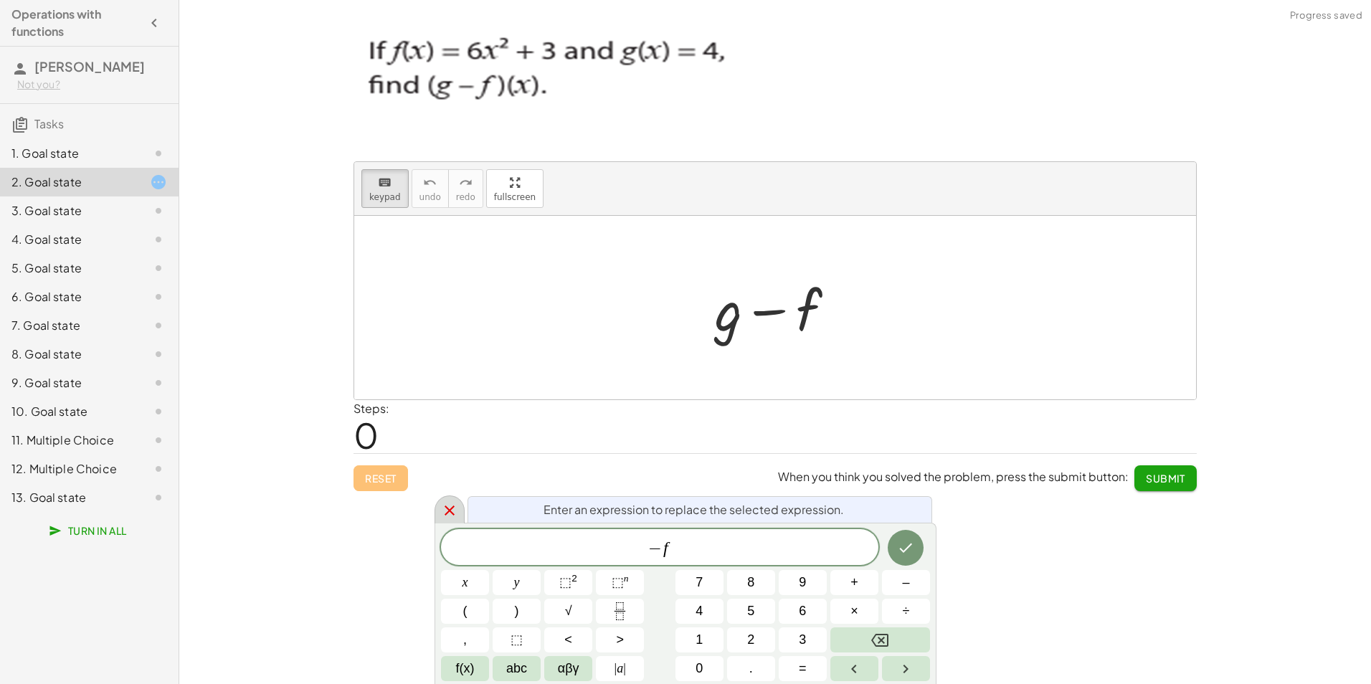
click at [443, 511] on icon at bounding box center [449, 510] width 17 height 17
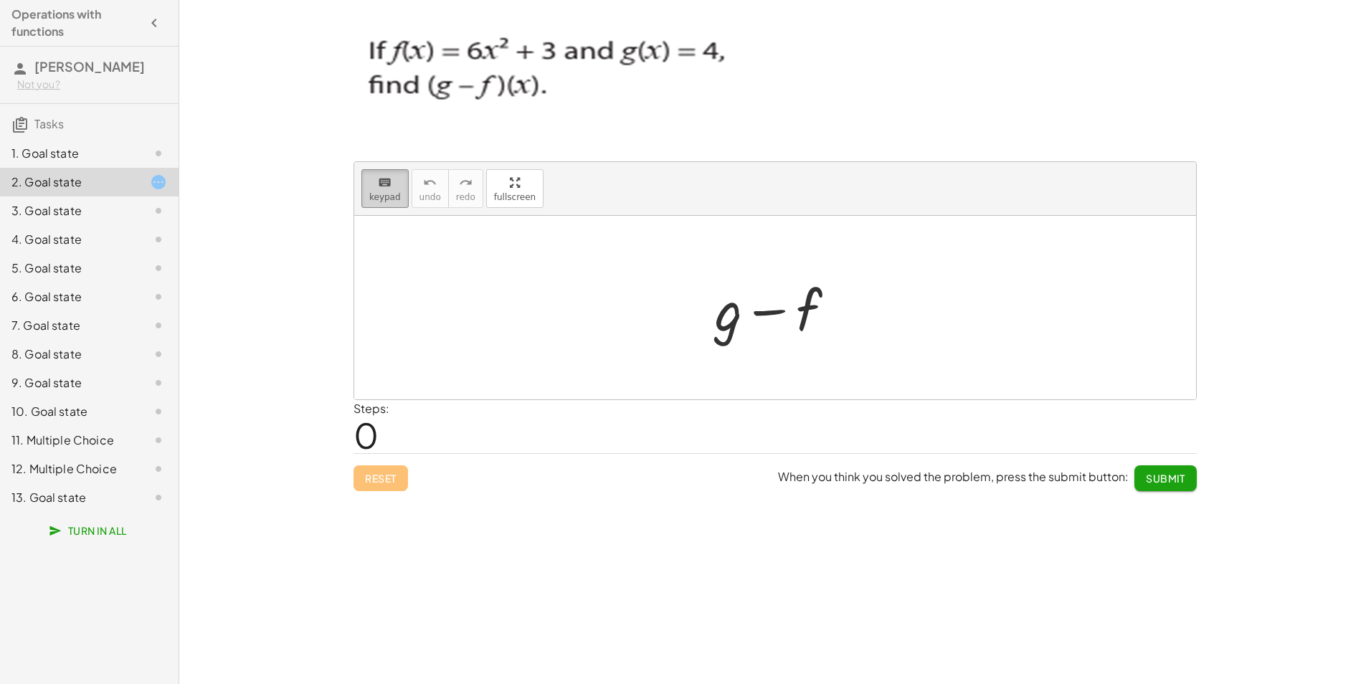
click at [366, 186] on button "keyboard keypad" at bounding box center [384, 188] width 47 height 39
click at [728, 321] on div at bounding box center [781, 308] width 146 height 74
click at [726, 318] on div at bounding box center [781, 308] width 146 height 74
click at [401, 196] on button "keyboard keypad" at bounding box center [384, 188] width 47 height 39
click at [738, 319] on div at bounding box center [728, 309] width 27 height 67
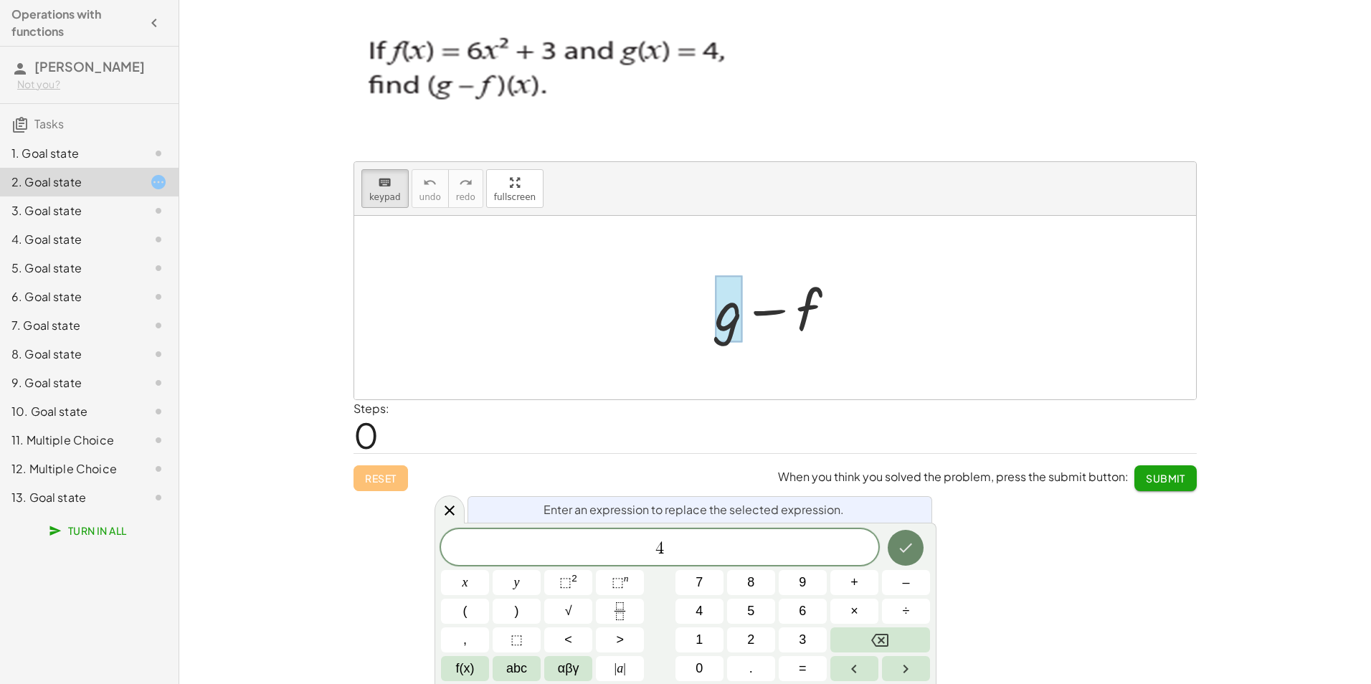
click at [893, 552] on button "Done" at bounding box center [905, 548] width 36 height 36
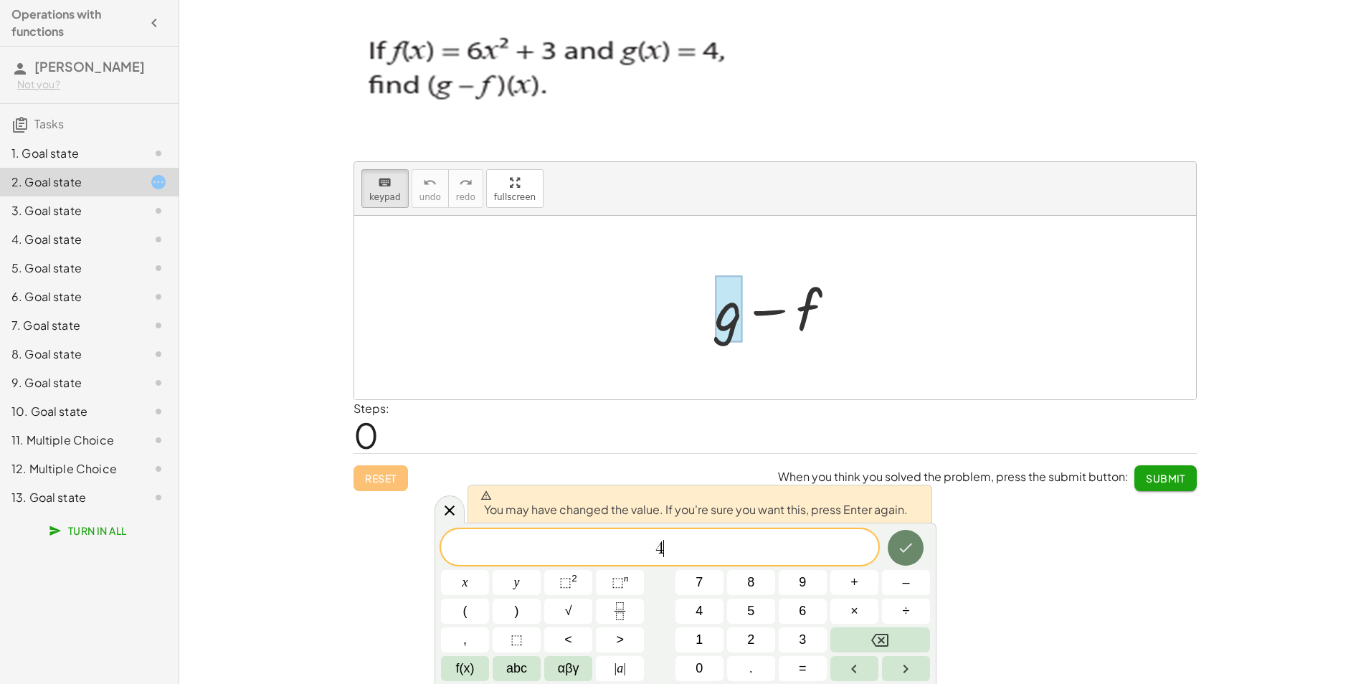
click at [895, 550] on button "Done" at bounding box center [905, 548] width 36 height 36
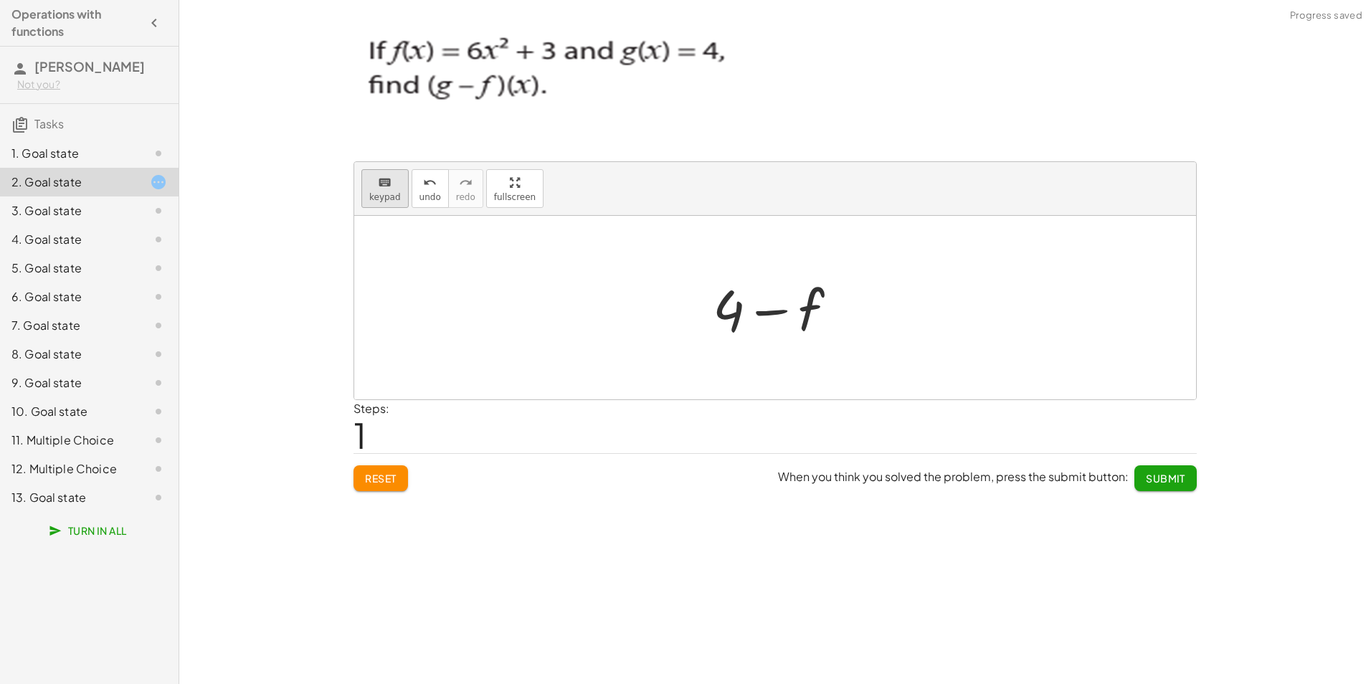
click at [391, 198] on span "keypad" at bounding box center [385, 197] width 32 height 10
click at [803, 313] on div at bounding box center [784, 311] width 80 height 64
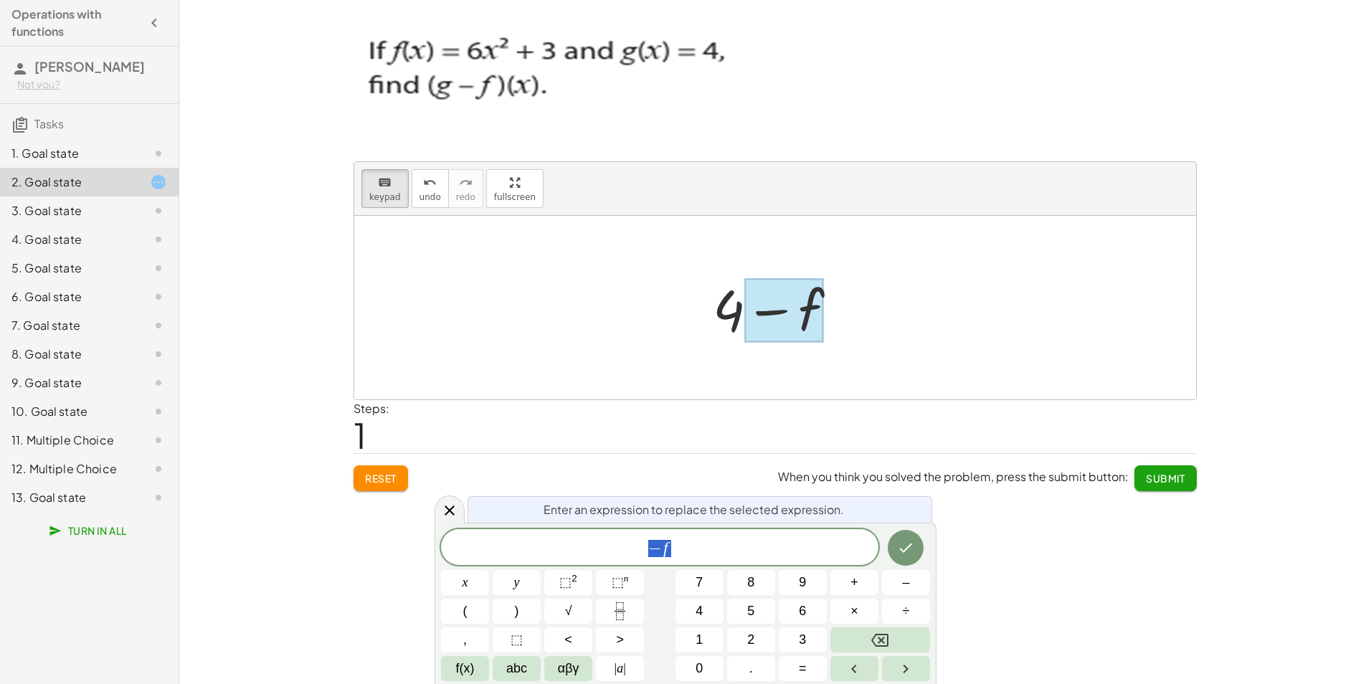
click at [677, 546] on span "− f" at bounding box center [659, 548] width 437 height 20
click at [570, 580] on span "⬚" at bounding box center [565, 582] width 12 height 14
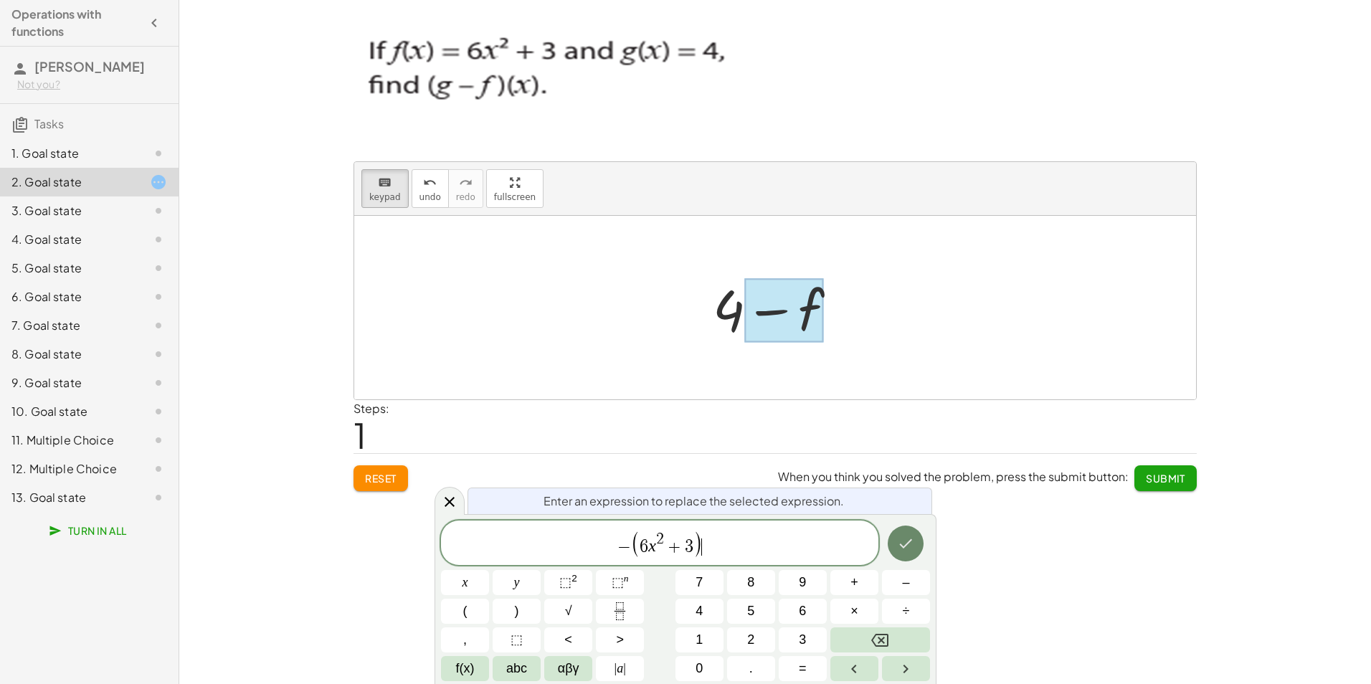
click at [903, 541] on icon "Done" at bounding box center [905, 543] width 17 height 17
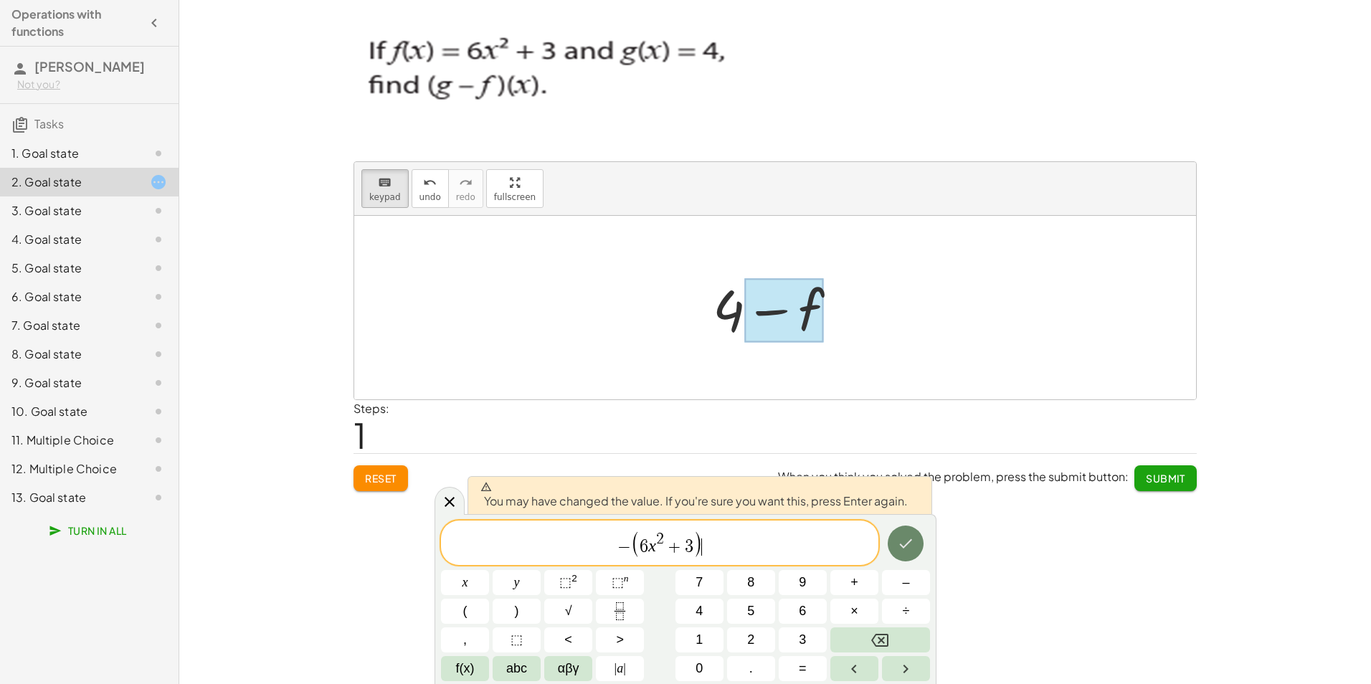
click at [903, 541] on icon "Done" at bounding box center [905, 543] width 17 height 17
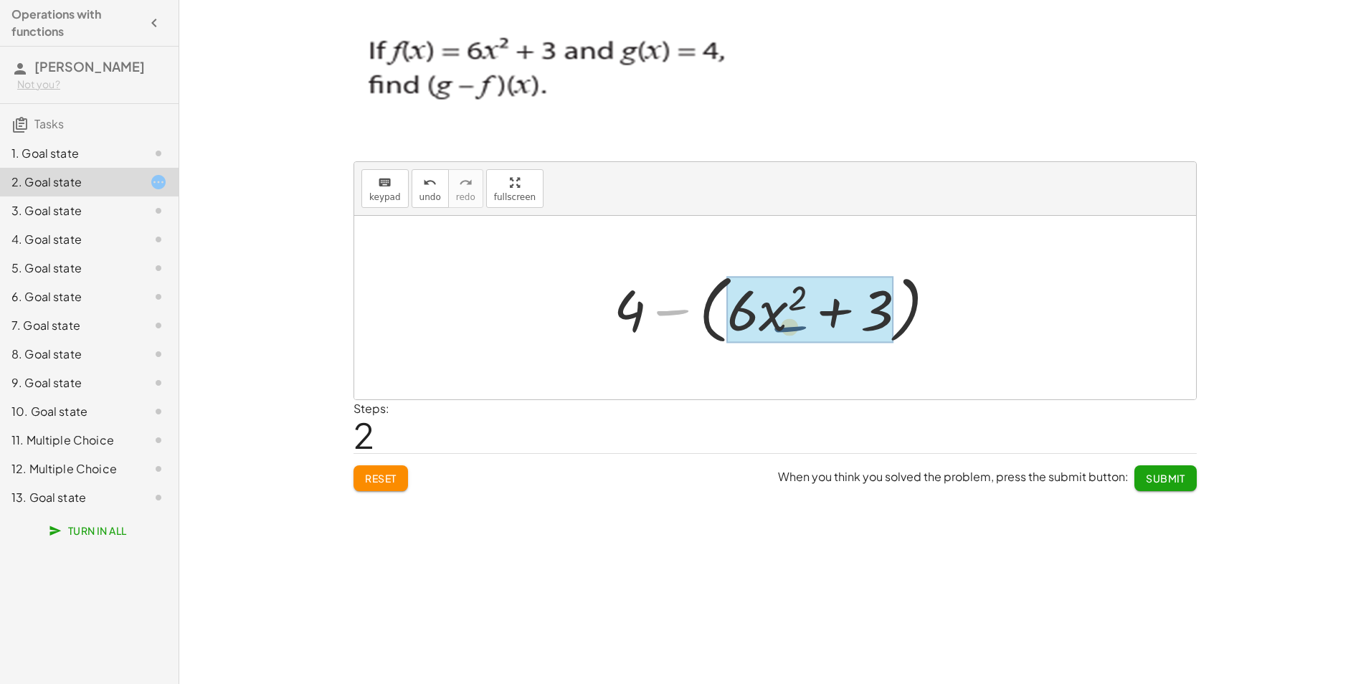
drag, startPoint x: 682, startPoint y: 312, endPoint x: 753, endPoint y: 325, distance: 71.6
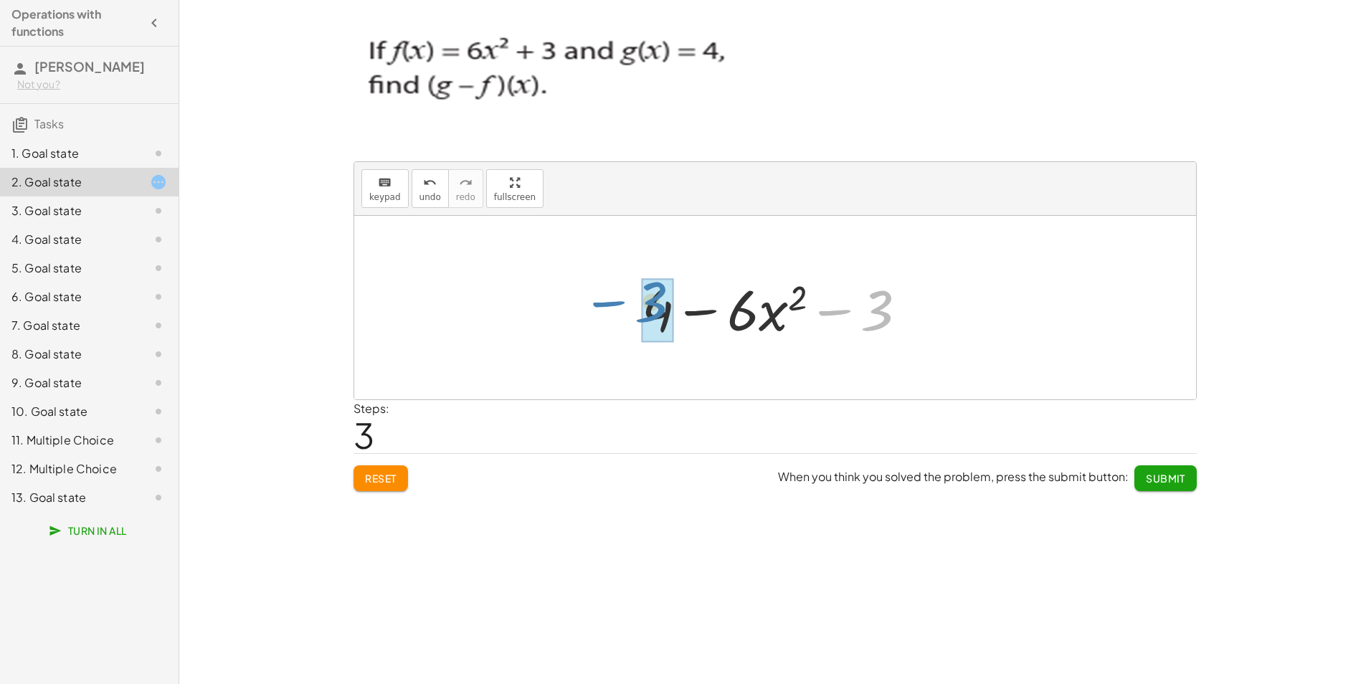
drag, startPoint x: 879, startPoint y: 316, endPoint x: 654, endPoint y: 308, distance: 225.3
drag, startPoint x: 773, startPoint y: 315, endPoint x: 794, endPoint y: 320, distance: 21.4
click at [794, 320] on div at bounding box center [780, 308] width 193 height 74
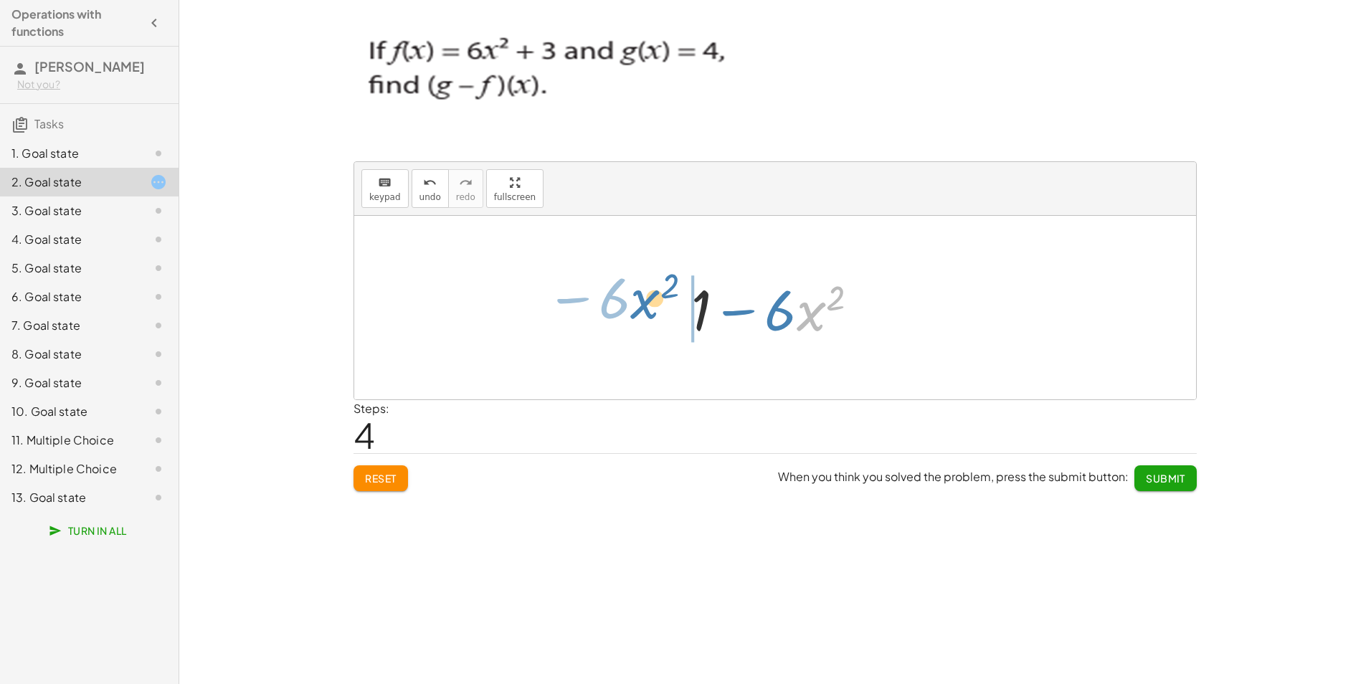
drag, startPoint x: 809, startPoint y: 316, endPoint x: 645, endPoint y: 304, distance: 164.6
click at [645, 304] on div "+ g − f + 4 − f + 4 − ( + · 6 · x 2 + 3 ) + 4 − · 6 · x 2 − 3 · x 2 − · 6 + · 6…" at bounding box center [775, 308] width 842 height 184
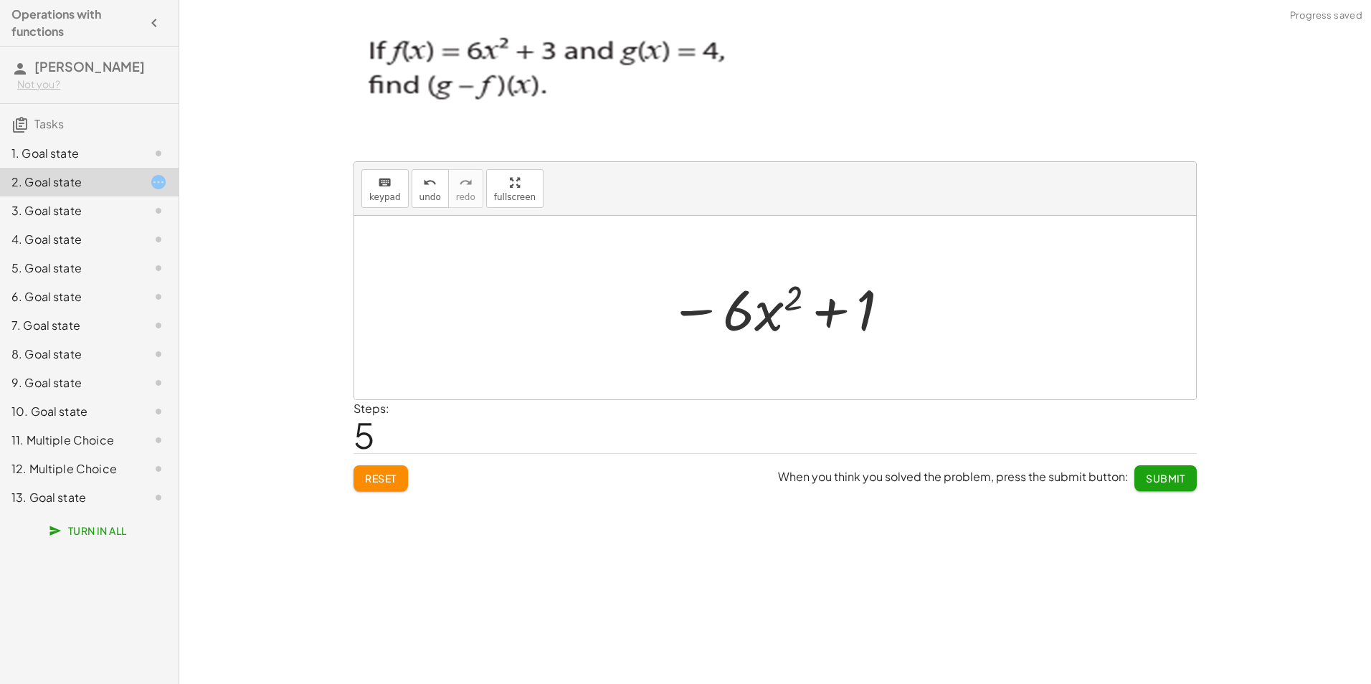
click at [1151, 478] on span "Submit" at bounding box center [1165, 478] width 39 height 13
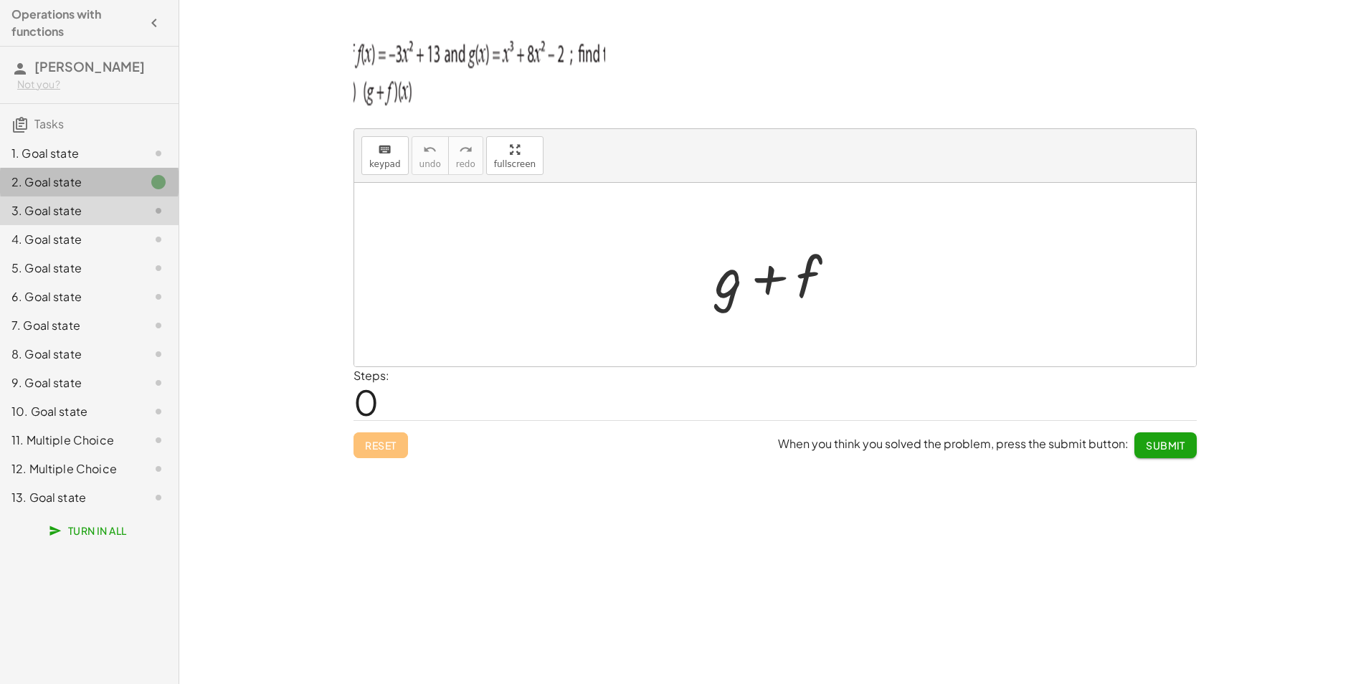
click at [161, 181] on icon at bounding box center [158, 181] width 17 height 17
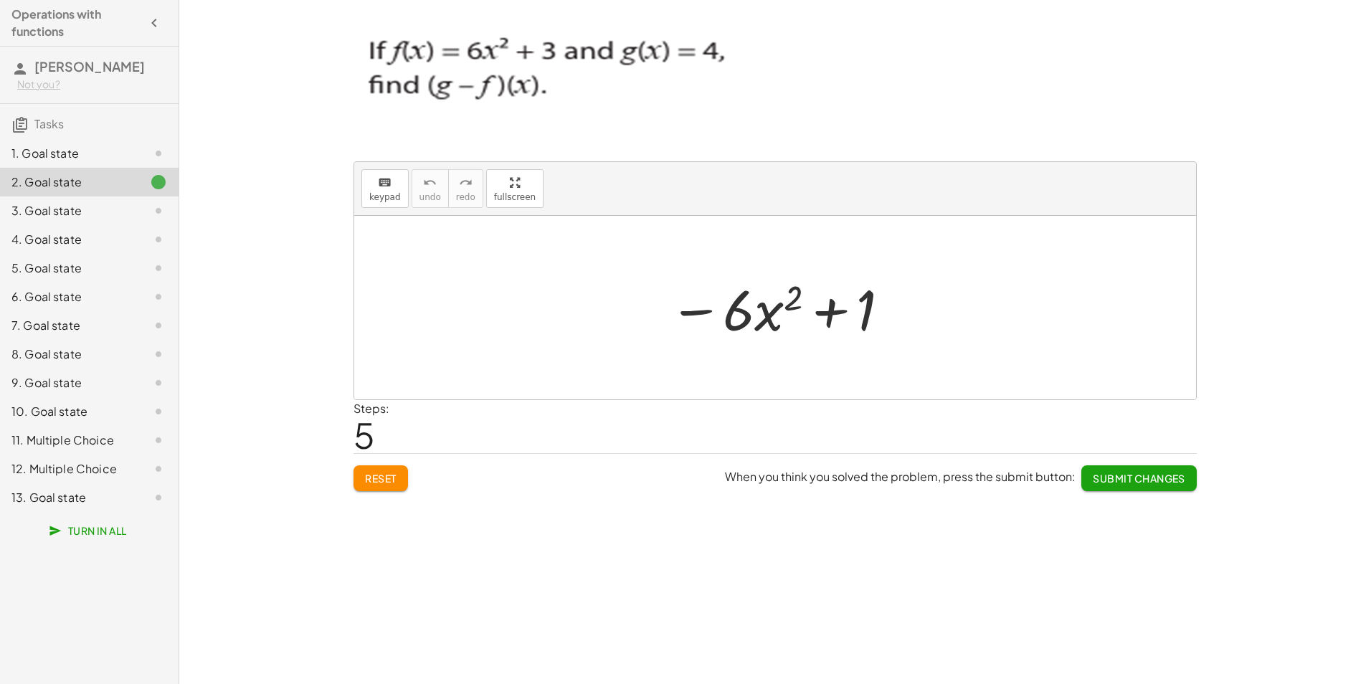
click at [149, 212] on div at bounding box center [147, 210] width 40 height 17
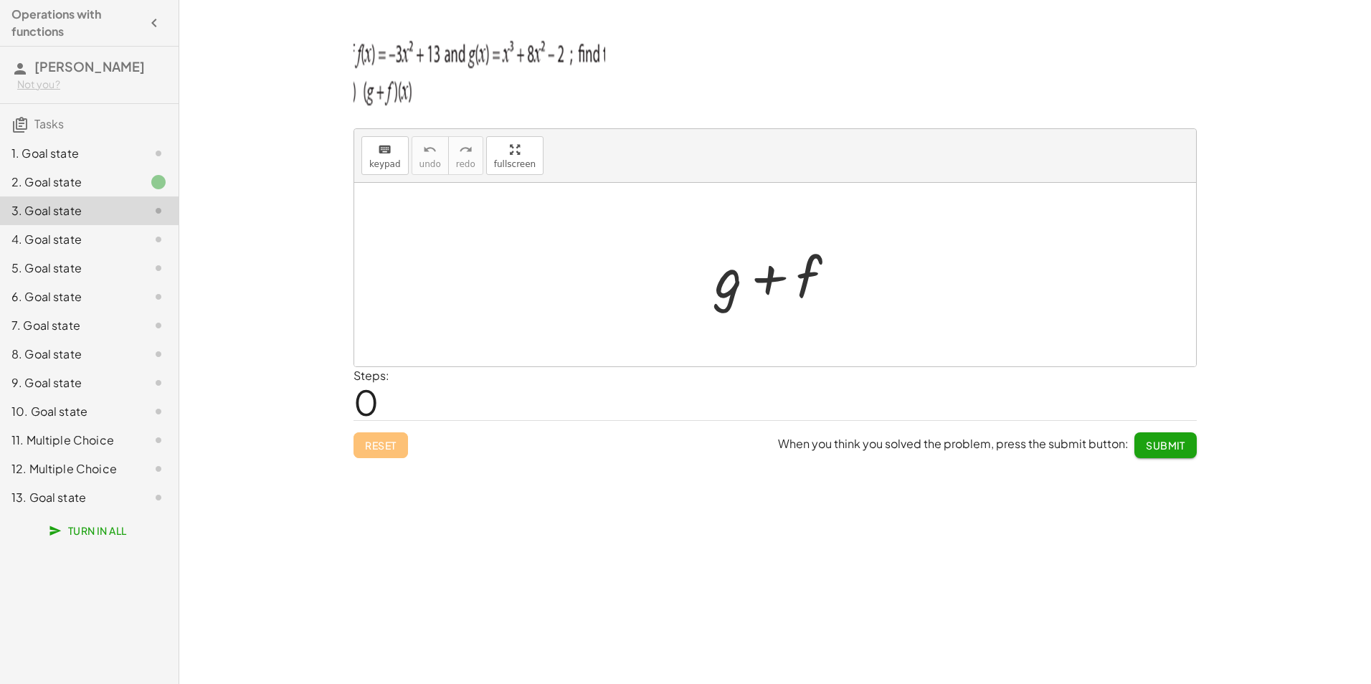
click at [155, 497] on icon at bounding box center [158, 497] width 17 height 17
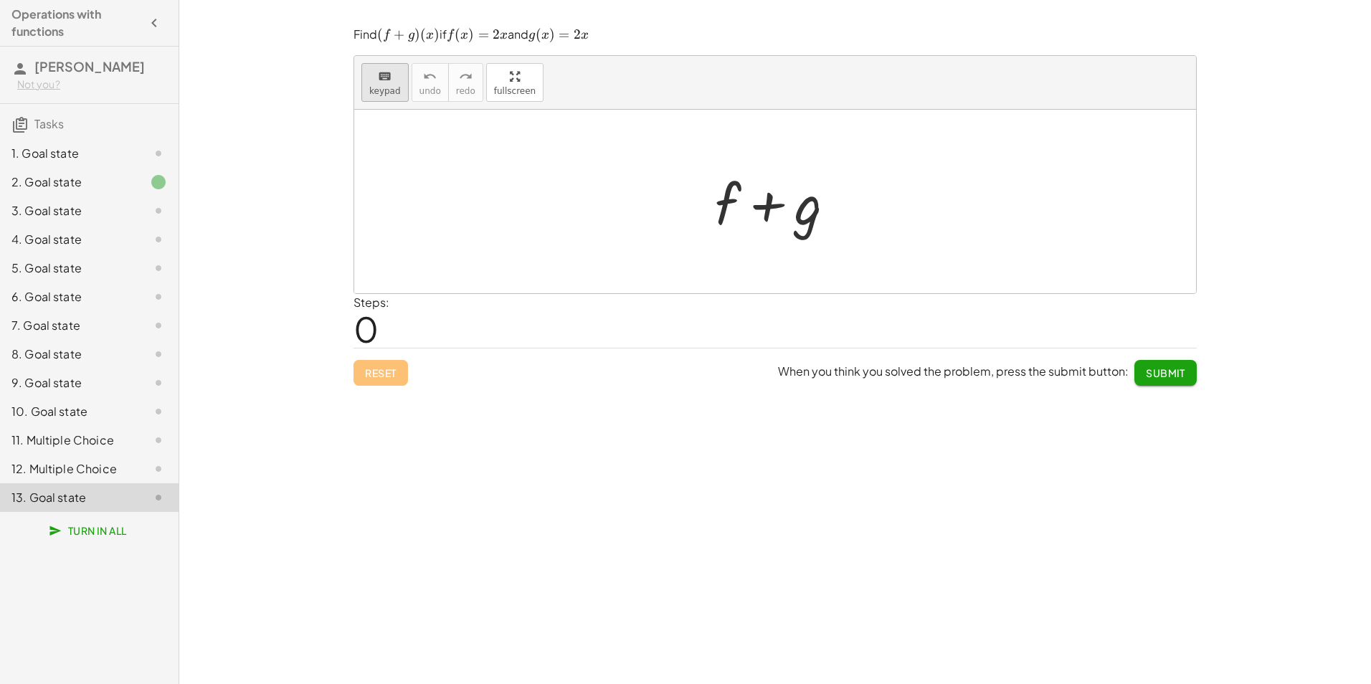
click at [396, 95] on span "keypad" at bounding box center [385, 91] width 32 height 10
click at [720, 212] on div at bounding box center [728, 203] width 26 height 67
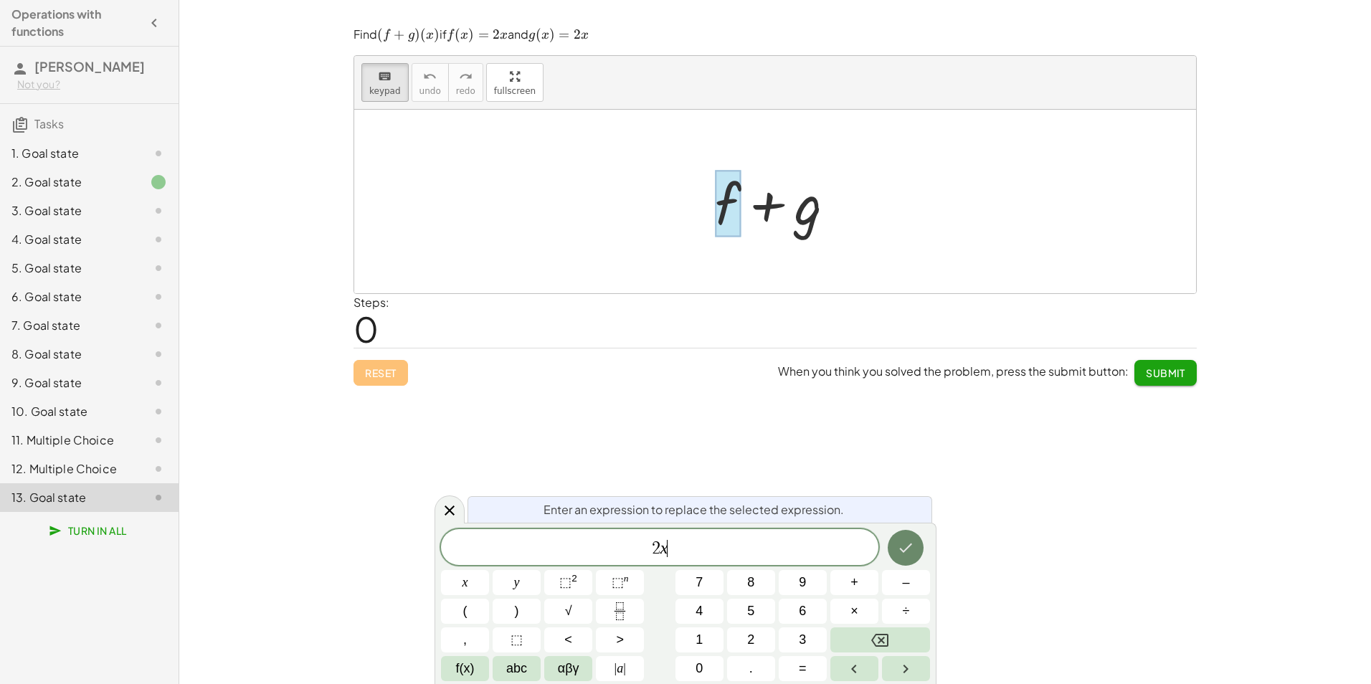
click at [898, 551] on icon "Done" at bounding box center [905, 547] width 17 height 17
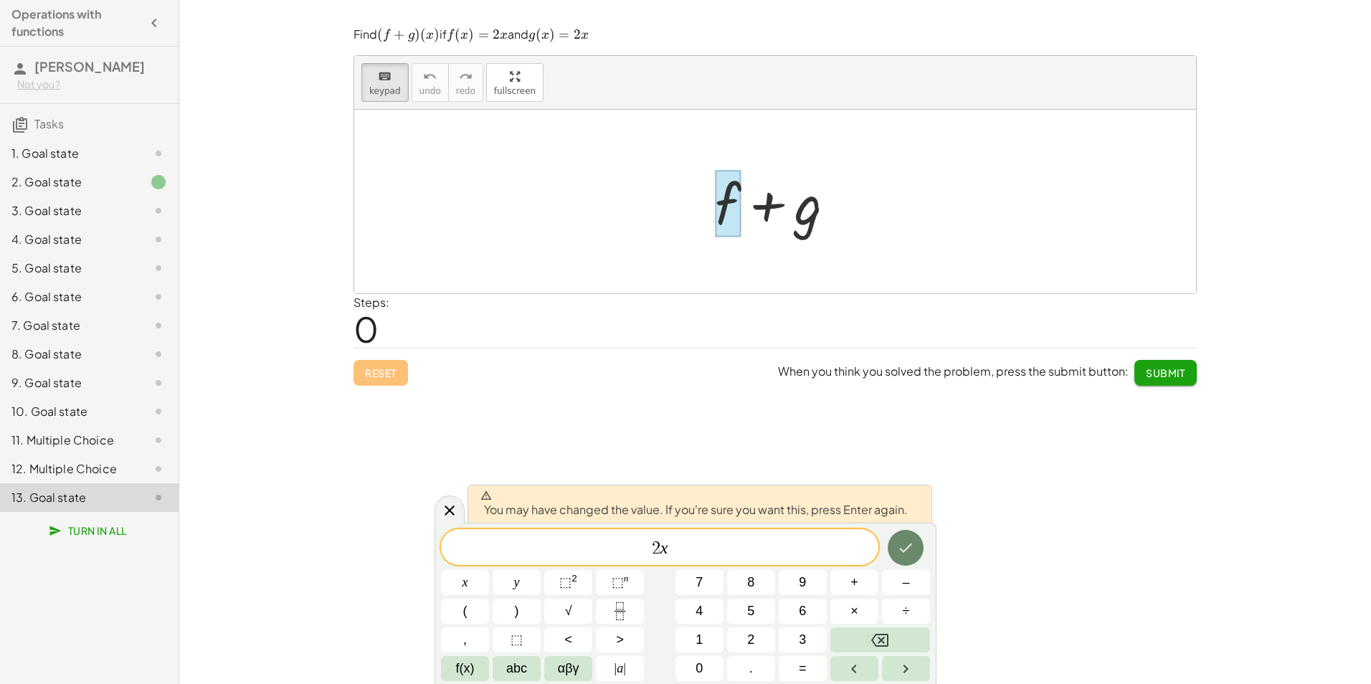
click at [898, 551] on icon "Done" at bounding box center [905, 547] width 17 height 17
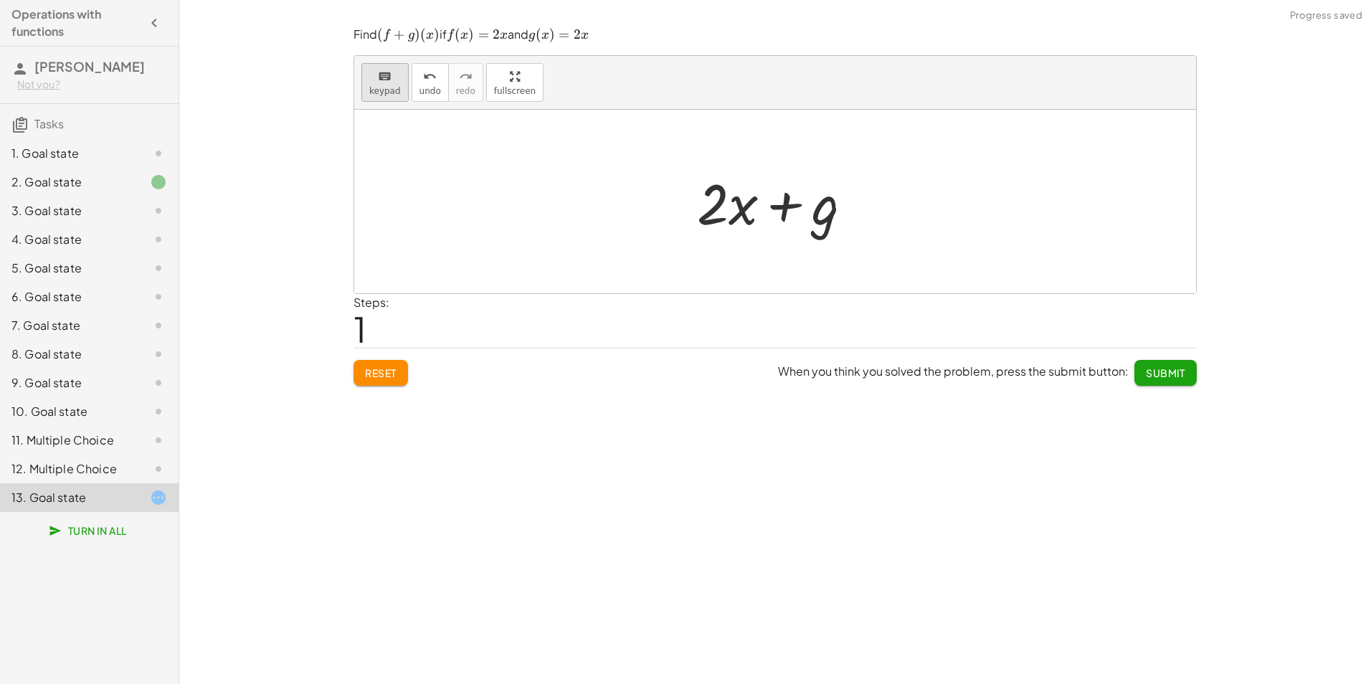
click at [376, 86] on span "keypad" at bounding box center [385, 91] width 32 height 10
click at [815, 217] on div at bounding box center [798, 205] width 81 height 64
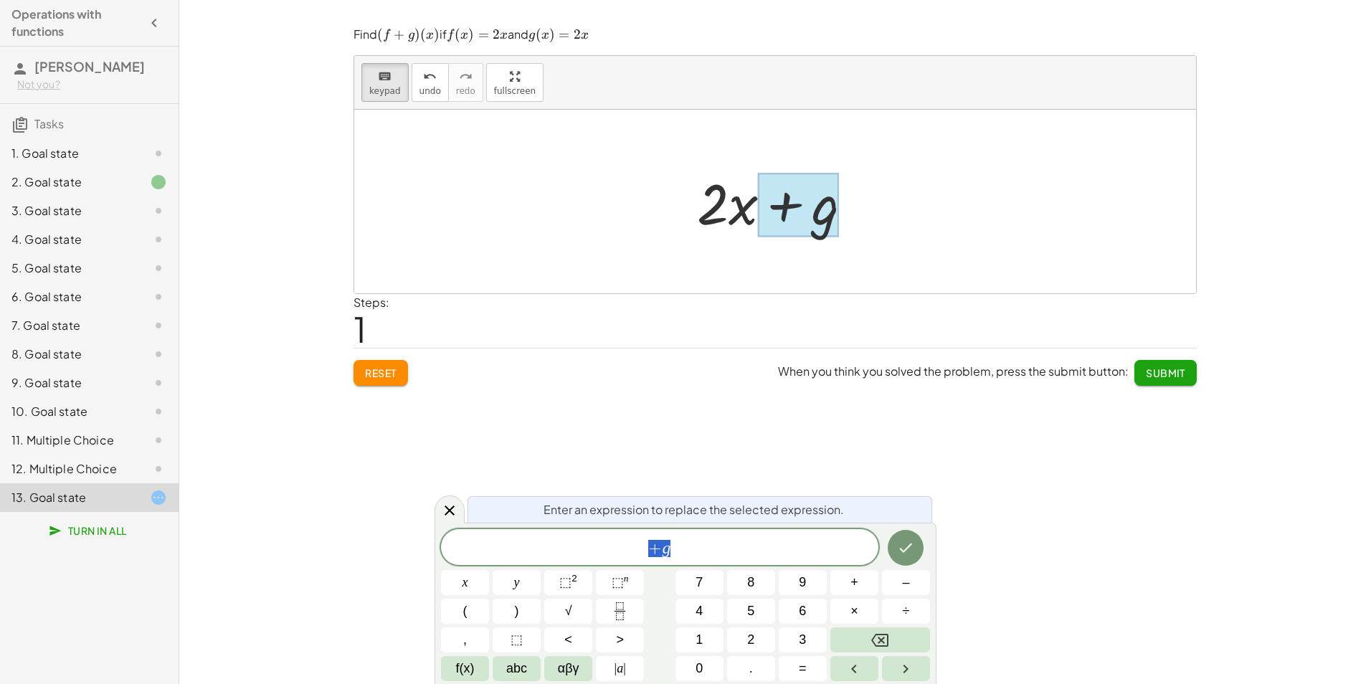
click at [695, 549] on span "+ g" at bounding box center [659, 548] width 437 height 20
click at [905, 553] on icon "Done" at bounding box center [905, 547] width 17 height 17
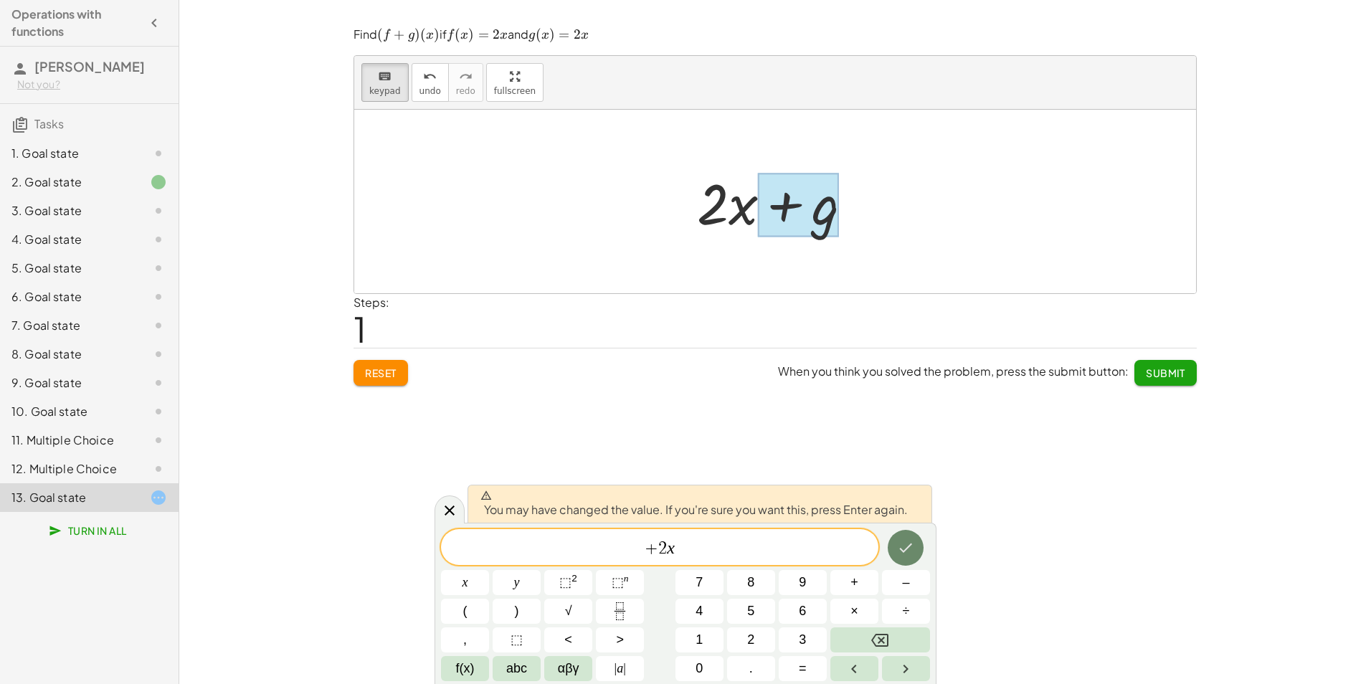
click at [905, 553] on icon "Done" at bounding box center [905, 547] width 17 height 17
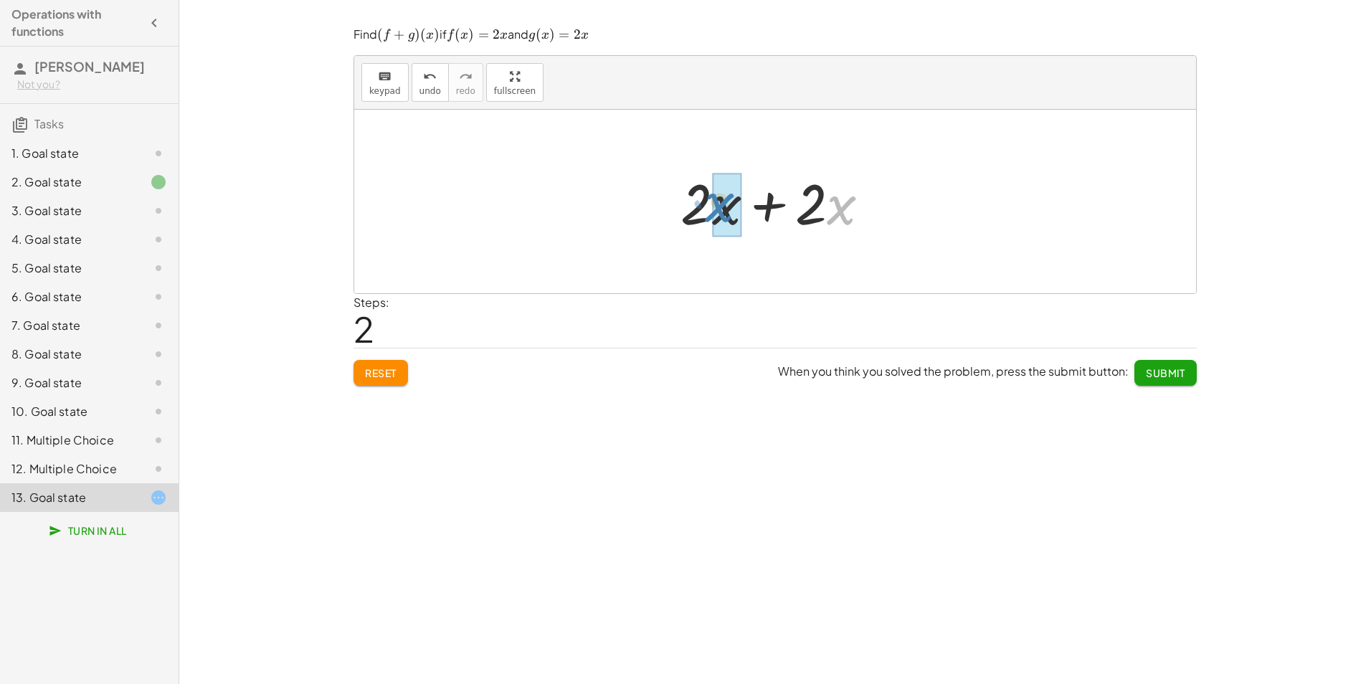
drag, startPoint x: 829, startPoint y: 206, endPoint x: 708, endPoint y: 203, distance: 121.2
click at [708, 203] on div at bounding box center [780, 202] width 215 height 74
drag, startPoint x: 841, startPoint y: 207, endPoint x: 768, endPoint y: 209, distance: 72.4
click at [768, 209] on div at bounding box center [780, 202] width 256 height 82
drag, startPoint x: 781, startPoint y: 203, endPoint x: 732, endPoint y: 204, distance: 49.5
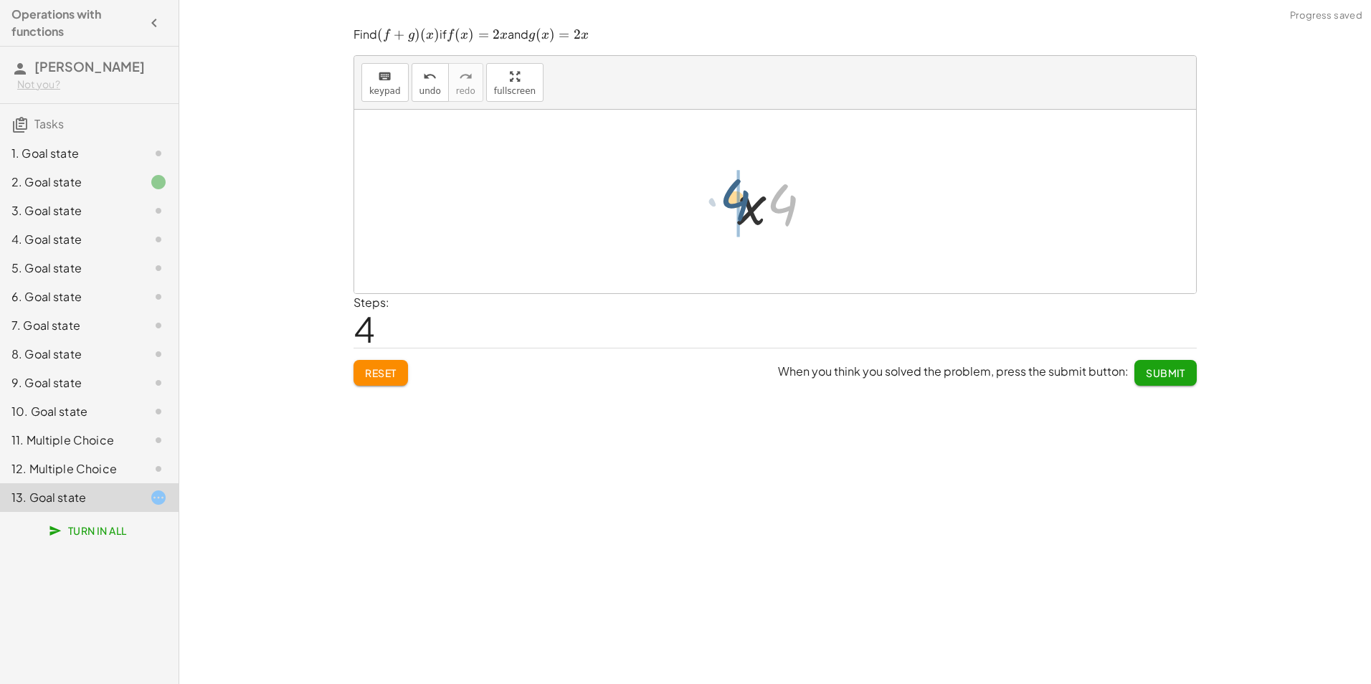
click at [732, 204] on div at bounding box center [780, 202] width 100 height 74
click at [1166, 368] on span "Submit" at bounding box center [1165, 372] width 39 height 13
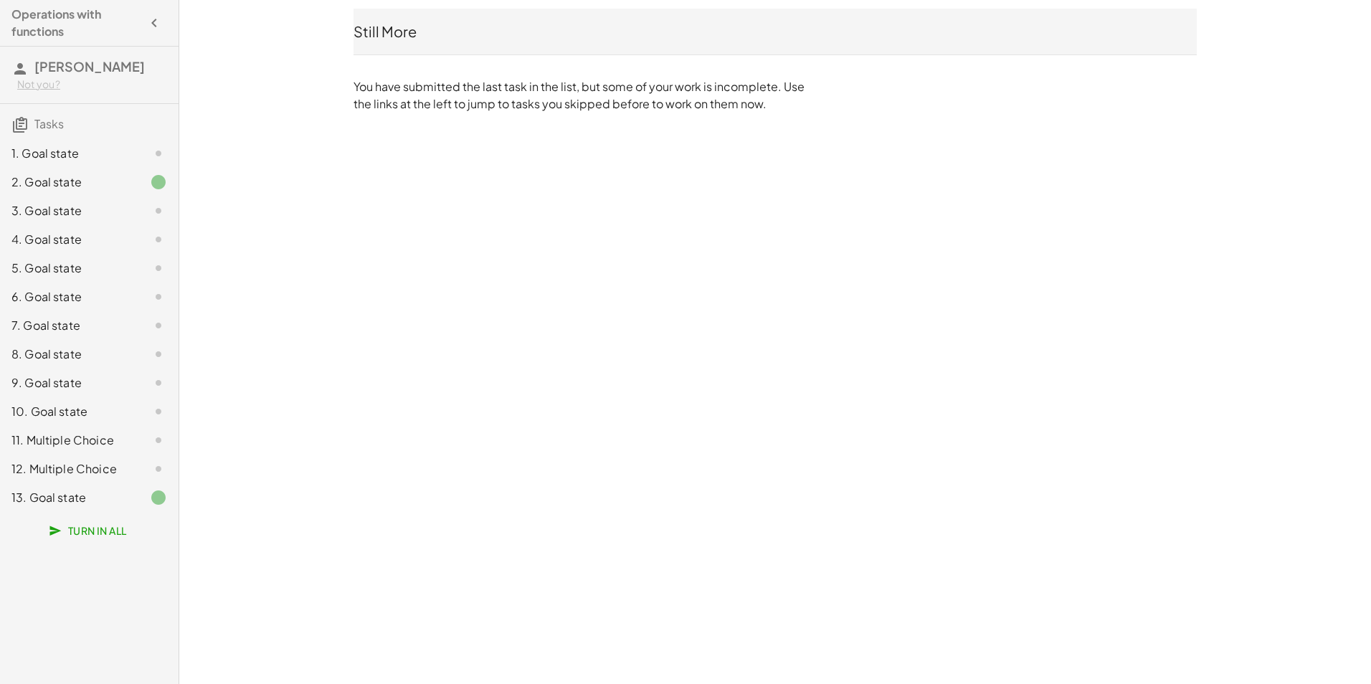
click at [99, 405] on div "10. Goal state" at bounding box center [68, 411] width 115 height 17
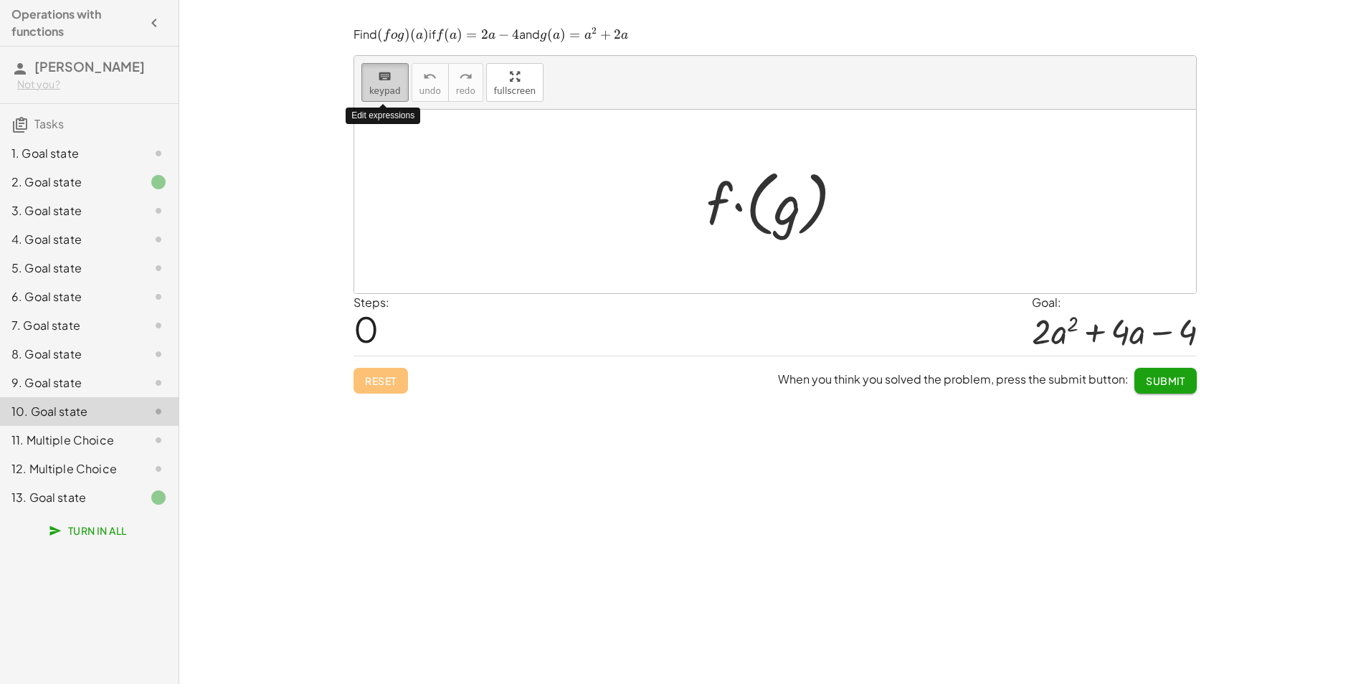
click at [394, 76] on div "keyboard" at bounding box center [385, 75] width 32 height 17
click at [381, 86] on span "keypad" at bounding box center [385, 91] width 32 height 10
click at [714, 204] on div at bounding box center [780, 202] width 163 height 80
click at [383, 81] on icon "keyboard" at bounding box center [385, 76] width 14 height 17
drag, startPoint x: 767, startPoint y: 201, endPoint x: 748, endPoint y: 206, distance: 19.5
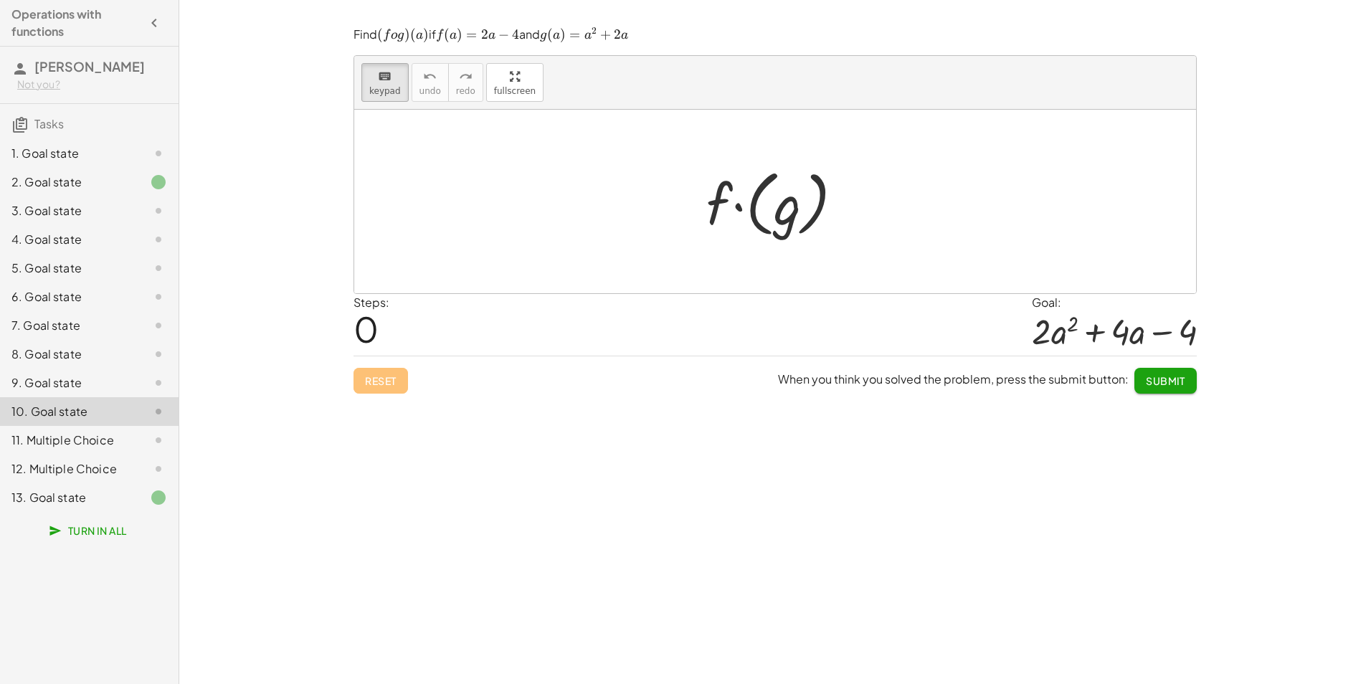
click at [748, 206] on div at bounding box center [780, 202] width 163 height 80
click at [761, 208] on div at bounding box center [780, 202] width 163 height 80
click at [762, 211] on div at bounding box center [780, 202] width 163 height 80
click at [380, 90] on span "keypad" at bounding box center [385, 91] width 32 height 10
drag, startPoint x: 761, startPoint y: 215, endPoint x: 718, endPoint y: 212, distance: 42.4
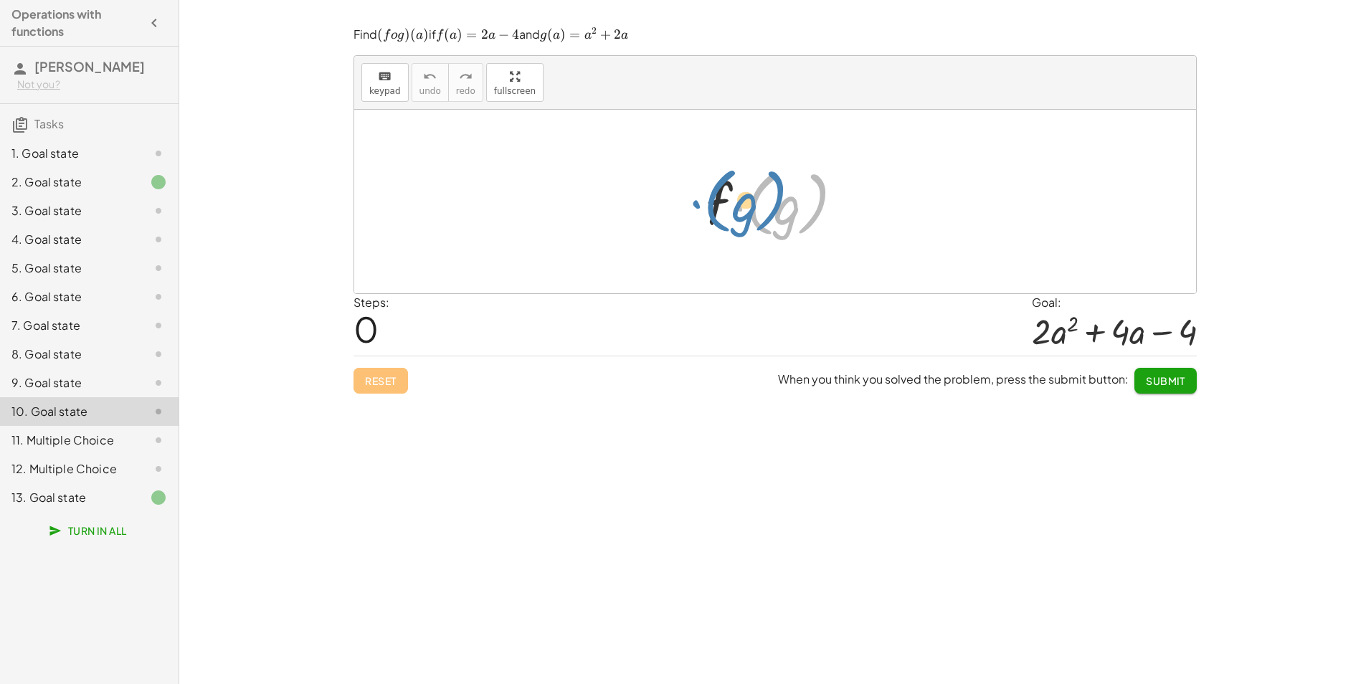
click at [718, 212] on div at bounding box center [780, 202] width 163 height 80
drag, startPoint x: 752, startPoint y: 206, endPoint x: 695, endPoint y: 203, distance: 57.5
click at [695, 203] on div "· ( g ) · f · ( g )" at bounding box center [775, 201] width 181 height 87
drag, startPoint x: 711, startPoint y: 209, endPoint x: 760, endPoint y: 209, distance: 48.8
click at [760, 209] on div at bounding box center [780, 202] width 163 height 80
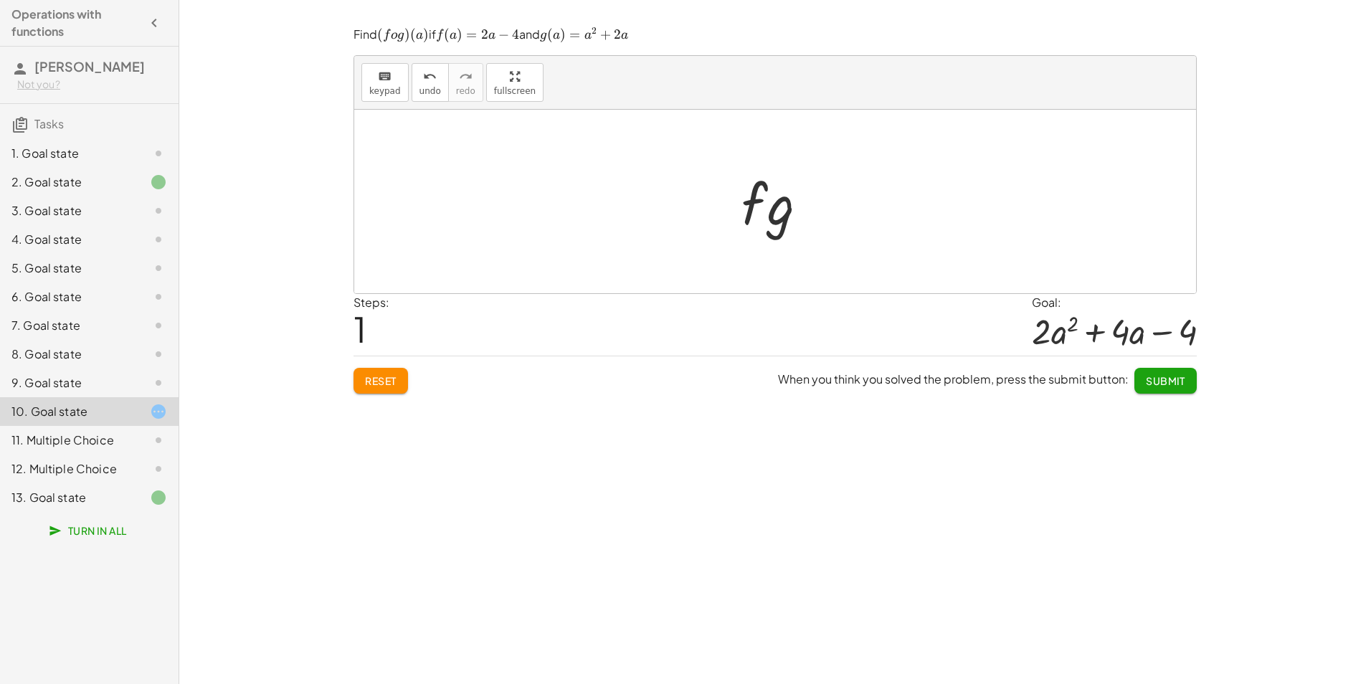
click at [750, 199] on div at bounding box center [780, 202] width 92 height 74
click at [748, 205] on div at bounding box center [780, 202] width 92 height 74
click at [385, 91] on span "keypad" at bounding box center [385, 91] width 32 height 10
click at [757, 214] on div at bounding box center [767, 203] width 53 height 67
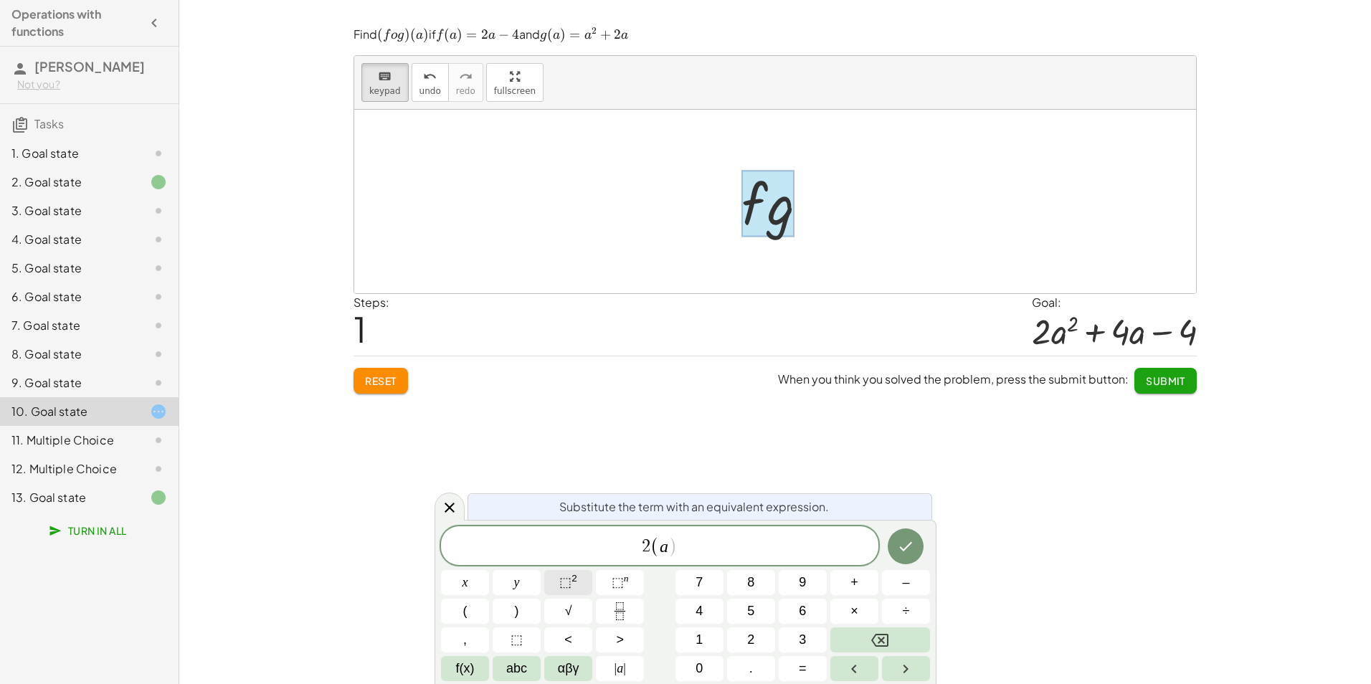
click at [572, 589] on span "⬚ 2" at bounding box center [568, 582] width 18 height 19
click at [906, 548] on icon "Done" at bounding box center [905, 543] width 17 height 17
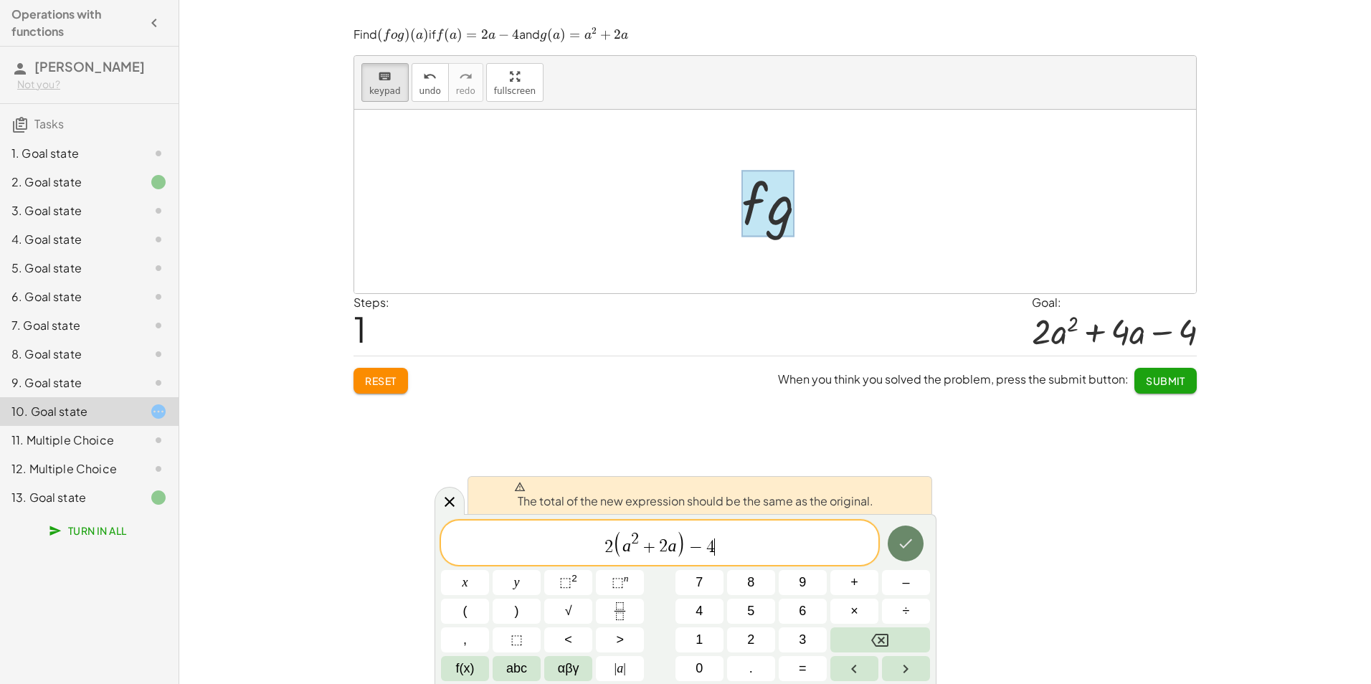
click at [895, 543] on button "Done" at bounding box center [905, 543] width 36 height 36
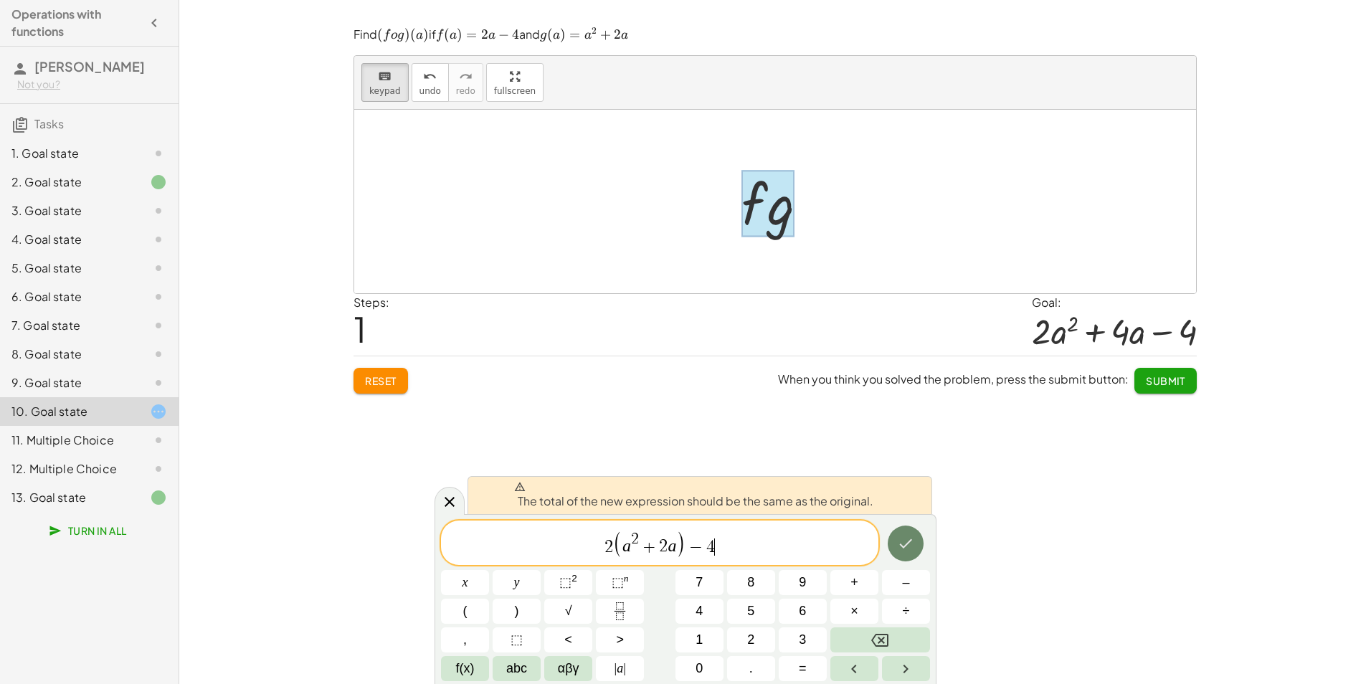
click at [895, 543] on button "Done" at bounding box center [905, 543] width 36 height 36
click at [693, 543] on span "−" at bounding box center [695, 546] width 21 height 17
click at [624, 543] on var "a" at bounding box center [626, 546] width 9 height 19
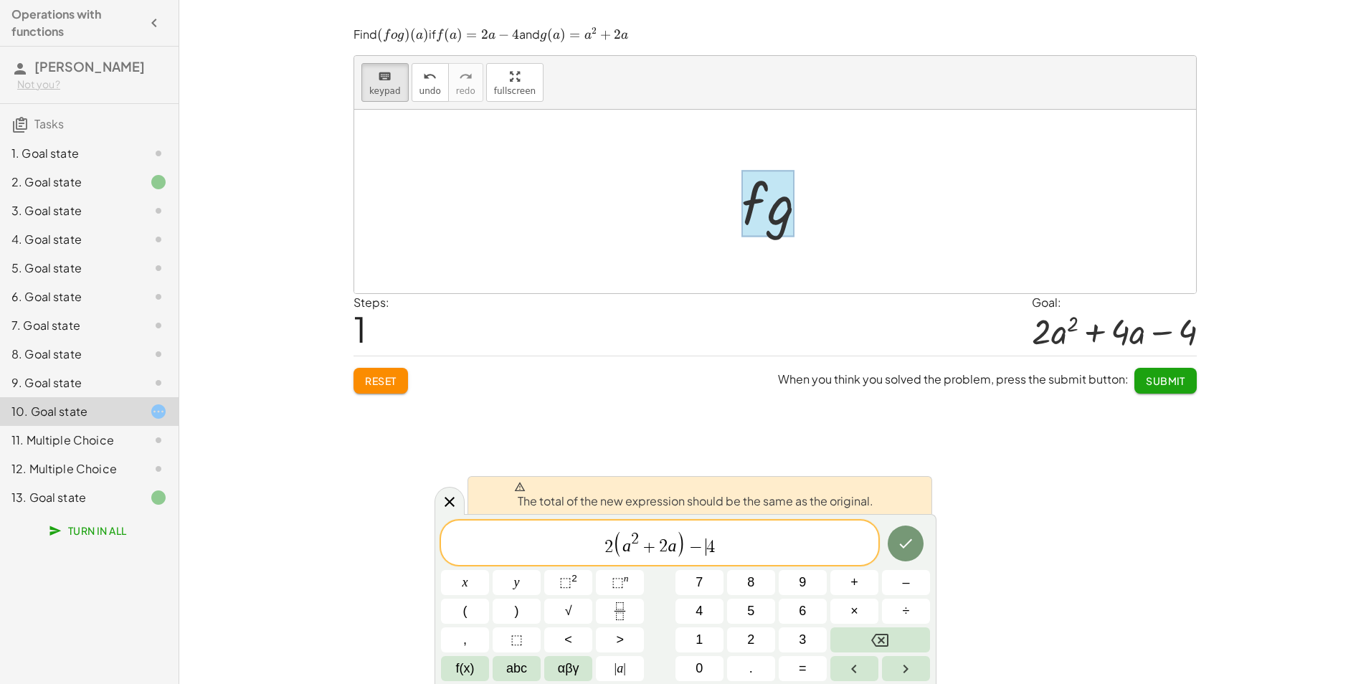
click at [708, 546] on span "4" at bounding box center [710, 546] width 9 height 17
click at [718, 543] on span "2 ( a 2 + 2 a ) − ​ 4" at bounding box center [659, 543] width 437 height 29
click at [718, 543] on span "2 ( a 2 + 2 a ) − 4 ​" at bounding box center [659, 543] width 437 height 29
click at [898, 548] on icon "Done" at bounding box center [905, 543] width 17 height 17
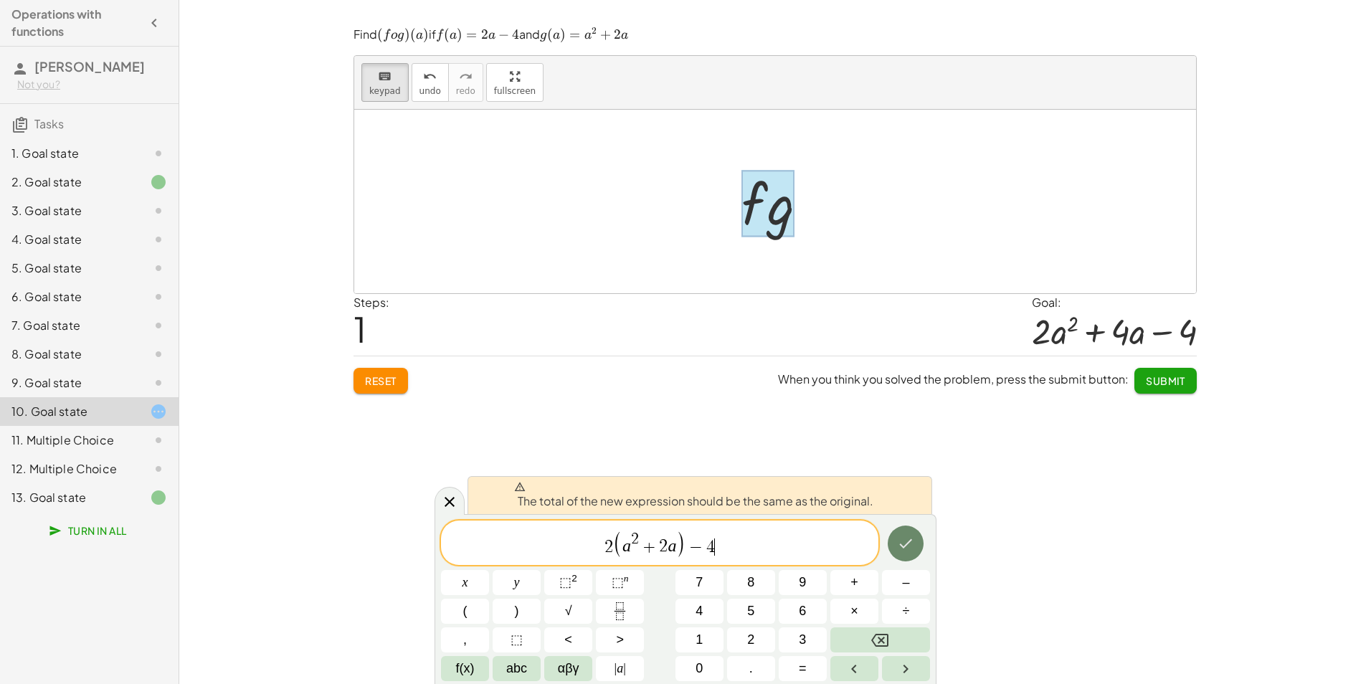
click at [898, 548] on icon "Done" at bounding box center [905, 543] width 17 height 17
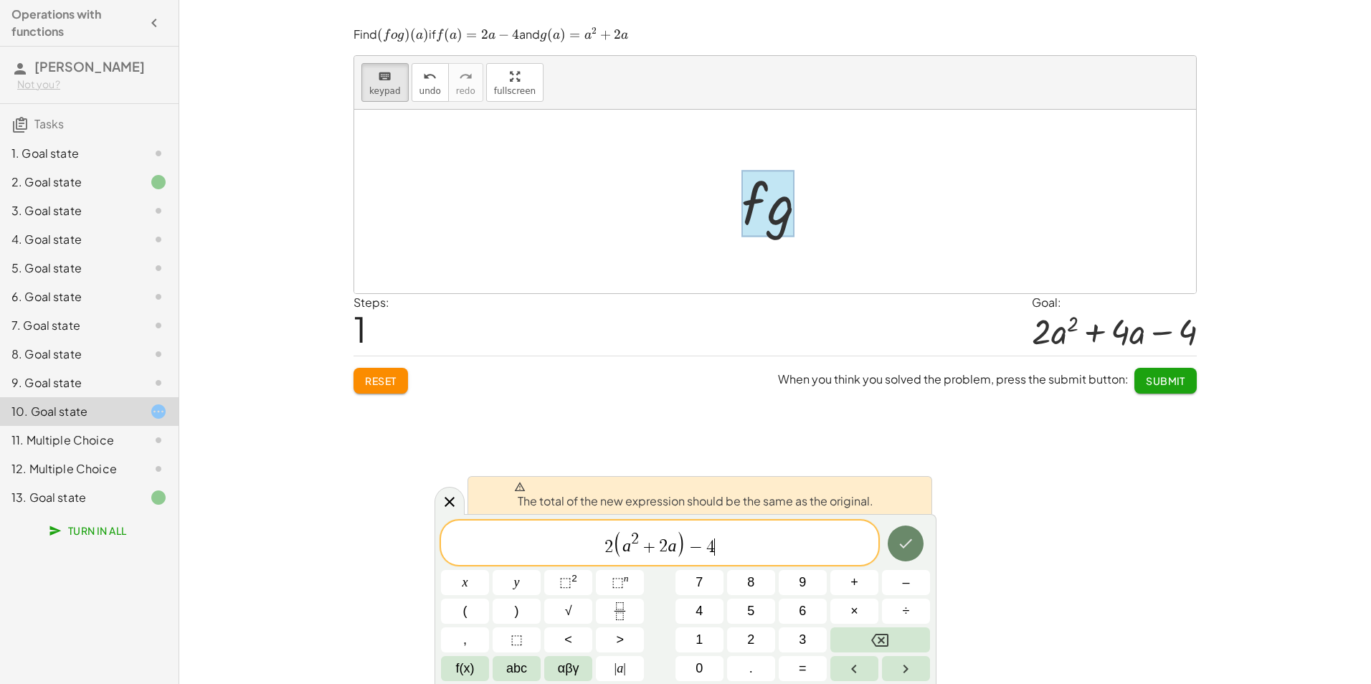
click at [898, 548] on icon "Done" at bounding box center [905, 543] width 17 height 17
click at [735, 551] on span "2 ( a 2 + 2 a ) − 4 ​" at bounding box center [659, 543] width 437 height 29
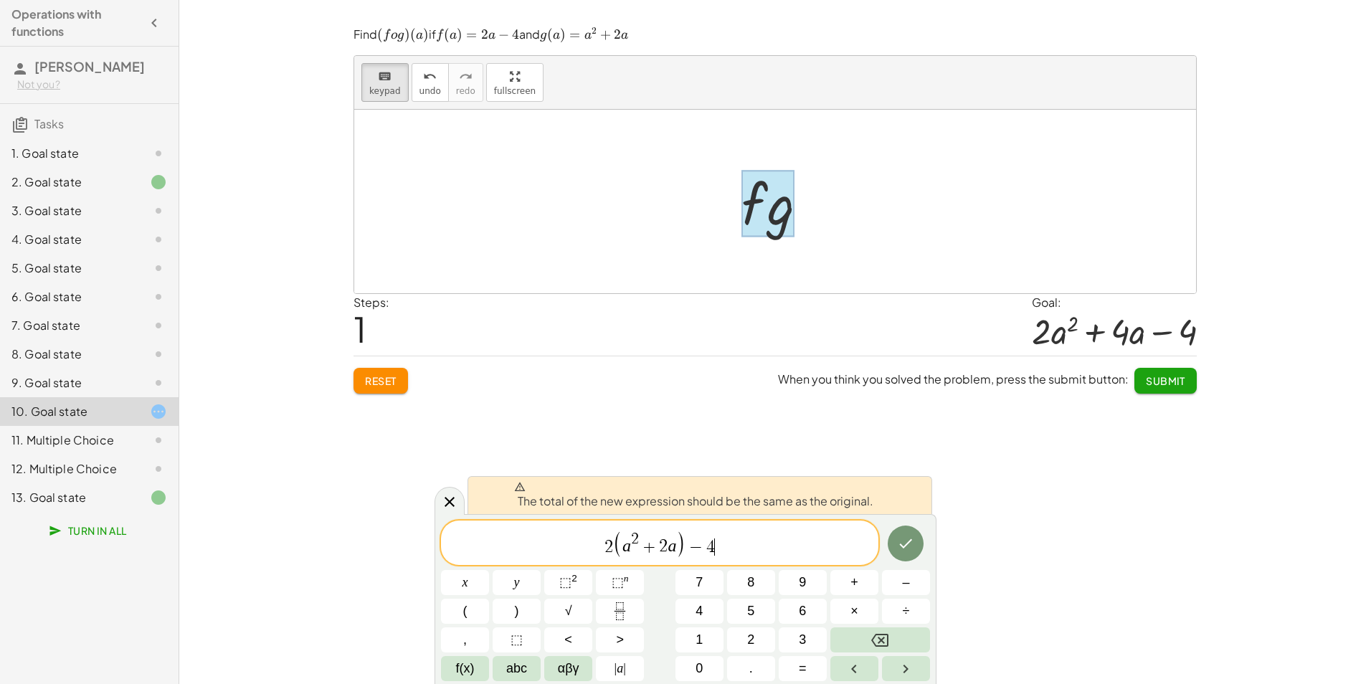
click at [735, 551] on span "2 ( a 2 + 2 a ) − 4 ​" at bounding box center [659, 543] width 437 height 29
click at [908, 547] on icon "Done" at bounding box center [905, 543] width 17 height 17
click at [757, 558] on div "2 ( a 2 + 2 a ) − 4 ​" at bounding box center [659, 542] width 437 height 44
click at [606, 550] on span "2" at bounding box center [608, 546] width 9 height 17
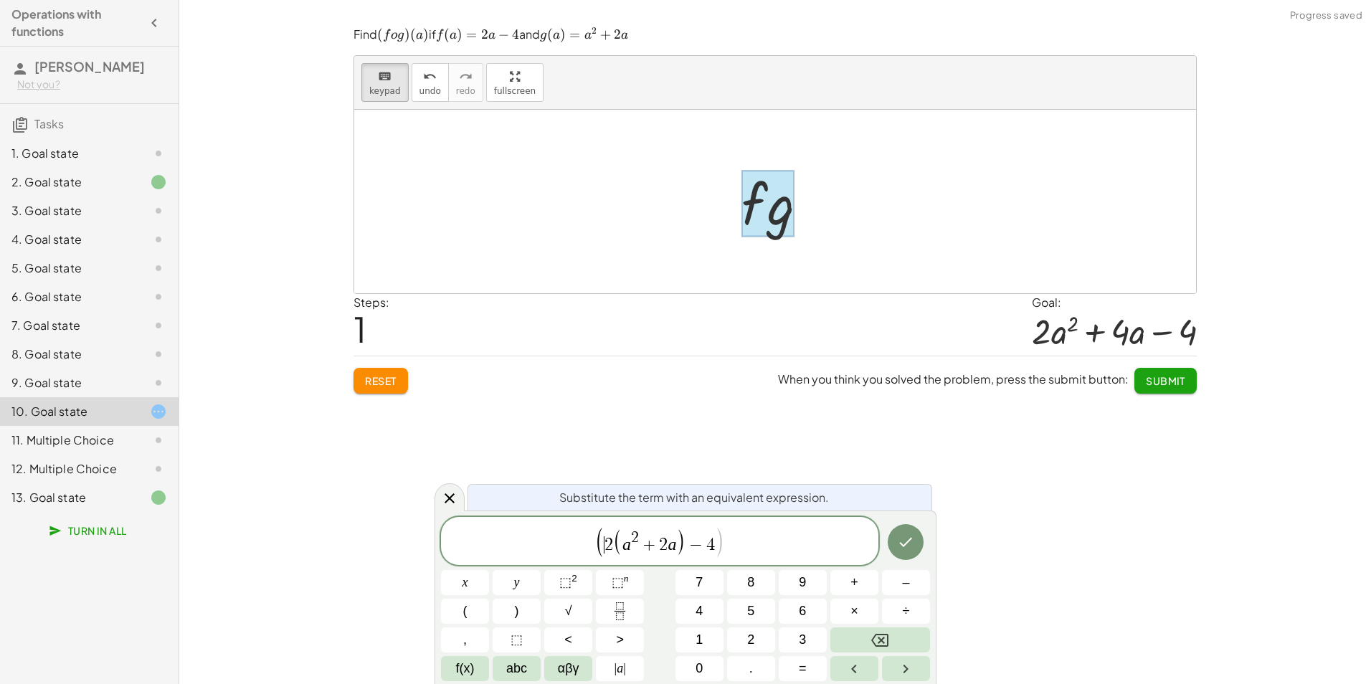
click at [714, 542] on span "( ​ 2 ( a 2 + 2 a ) − 4 )" at bounding box center [659, 542] width 128 height 30
click at [726, 540] on span "( 2 ( a 2 + 2 a ) − 4 ​ )" at bounding box center [659, 541] width 437 height 33
click at [718, 541] on span ")" at bounding box center [719, 542] width 10 height 32
click at [900, 545] on icon "Done" at bounding box center [905, 541] width 17 height 17
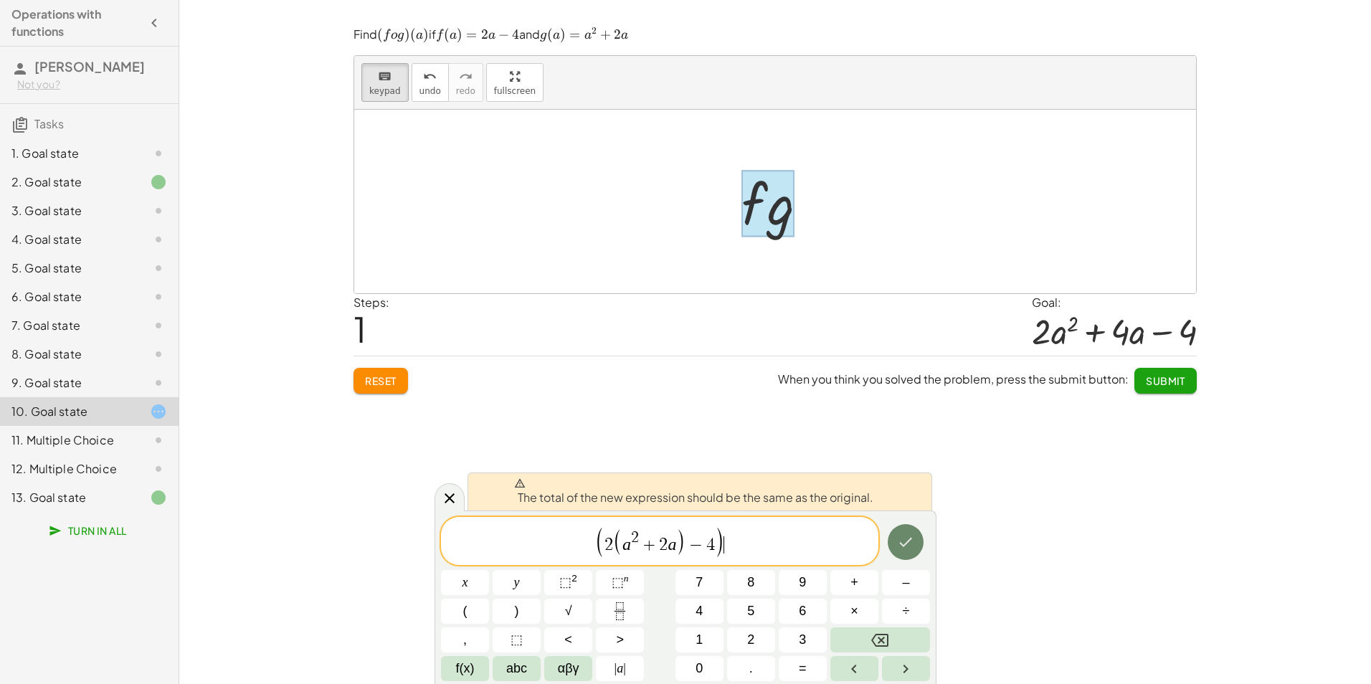
click at [899, 539] on icon "Done" at bounding box center [905, 541] width 17 height 17
click at [604, 543] on span "( 2 ( a 2 + 2 a ) − 4 )" at bounding box center [659, 542] width 128 height 30
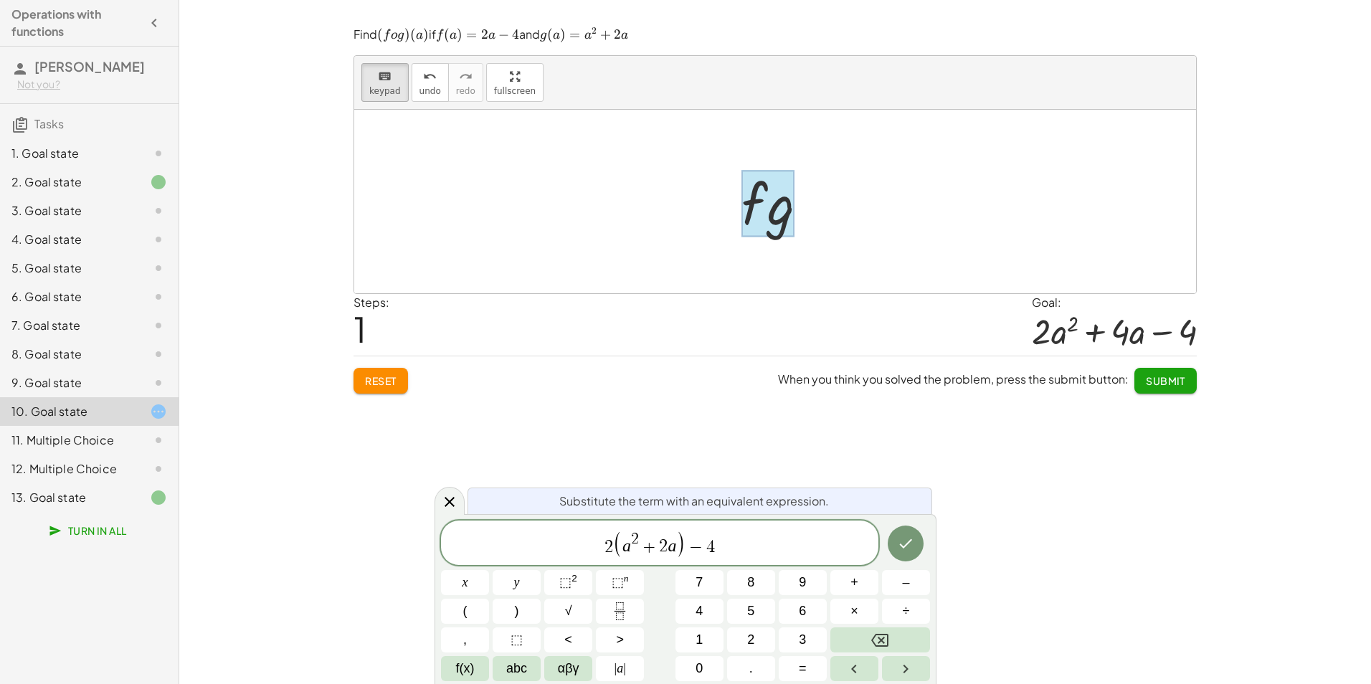
click at [685, 545] on span "​ 2 ( a 2 + 2 a ) − 4" at bounding box center [659, 543] width 437 height 29
click at [766, 222] on div at bounding box center [767, 203] width 53 height 67
click at [768, 222] on div at bounding box center [767, 203] width 53 height 67
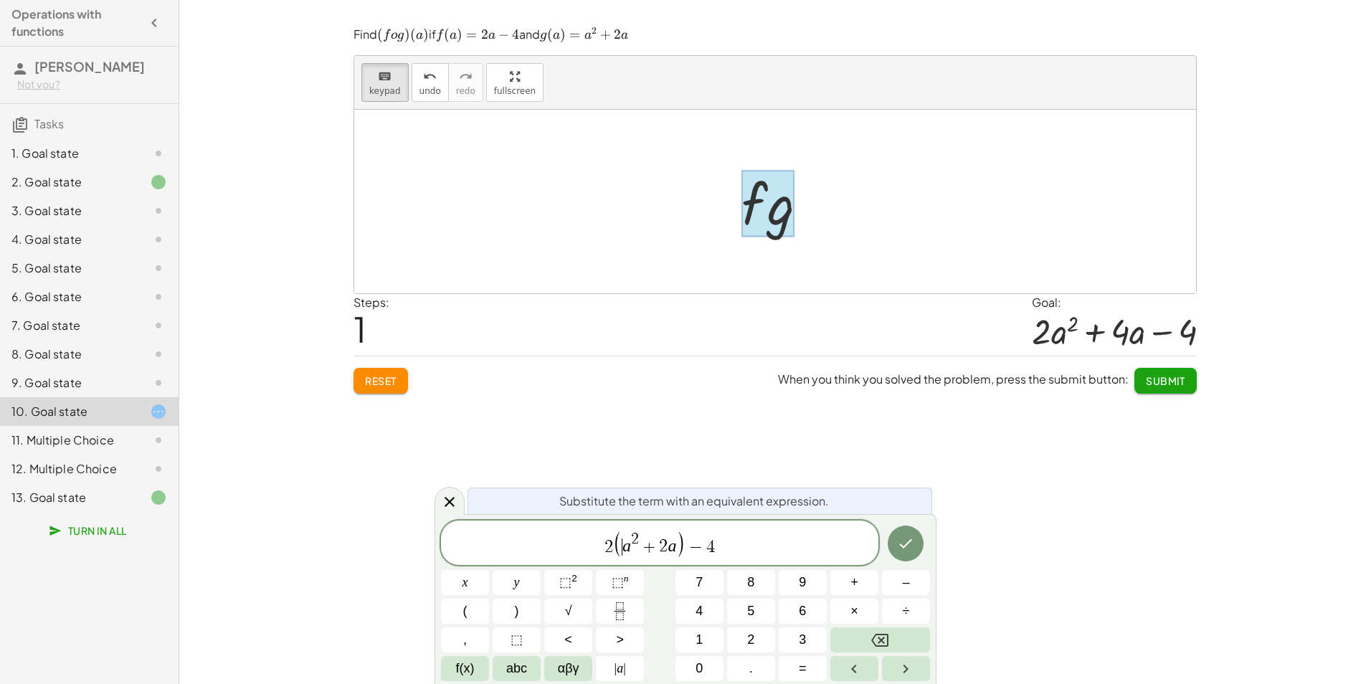
click at [625, 548] on var "a" at bounding box center [626, 546] width 9 height 19
click at [893, 551] on button "Done" at bounding box center [905, 545] width 36 height 36
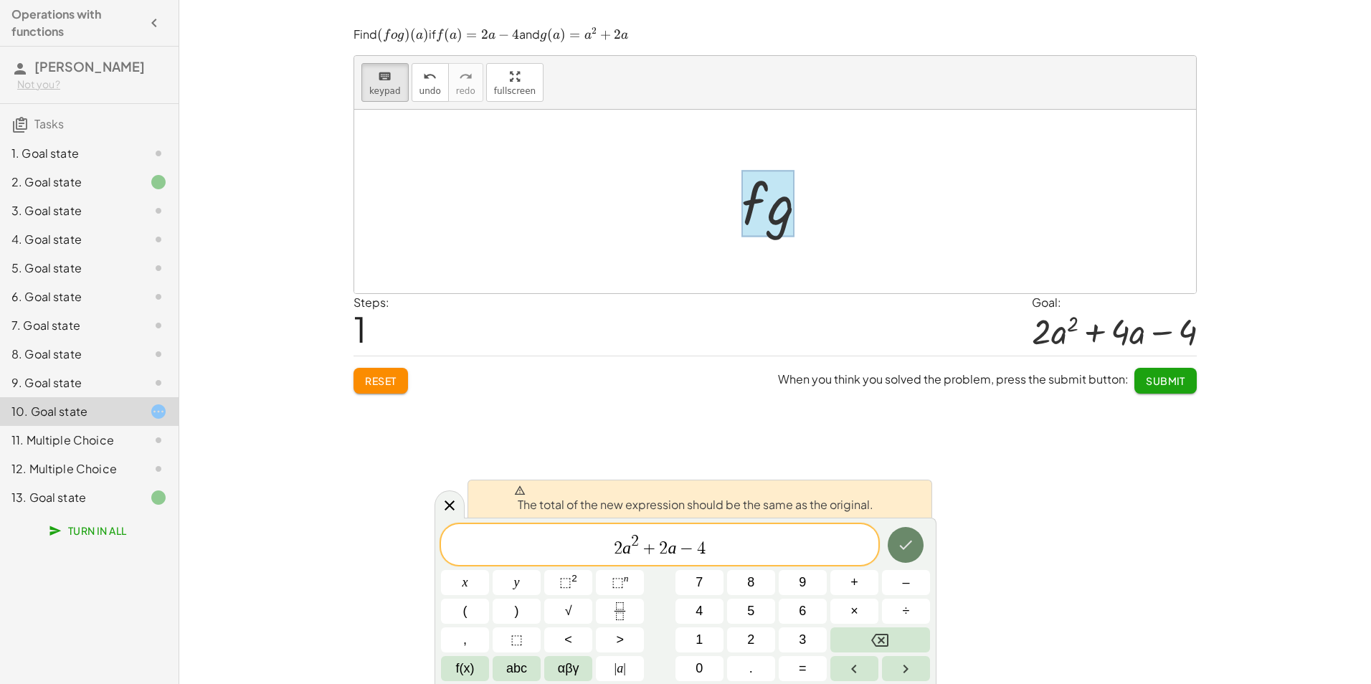
click at [893, 551] on button "Done" at bounding box center [905, 545] width 36 height 36
click at [893, 550] on button "Done" at bounding box center [905, 545] width 36 height 36
click at [767, 216] on div at bounding box center [767, 203] width 53 height 67
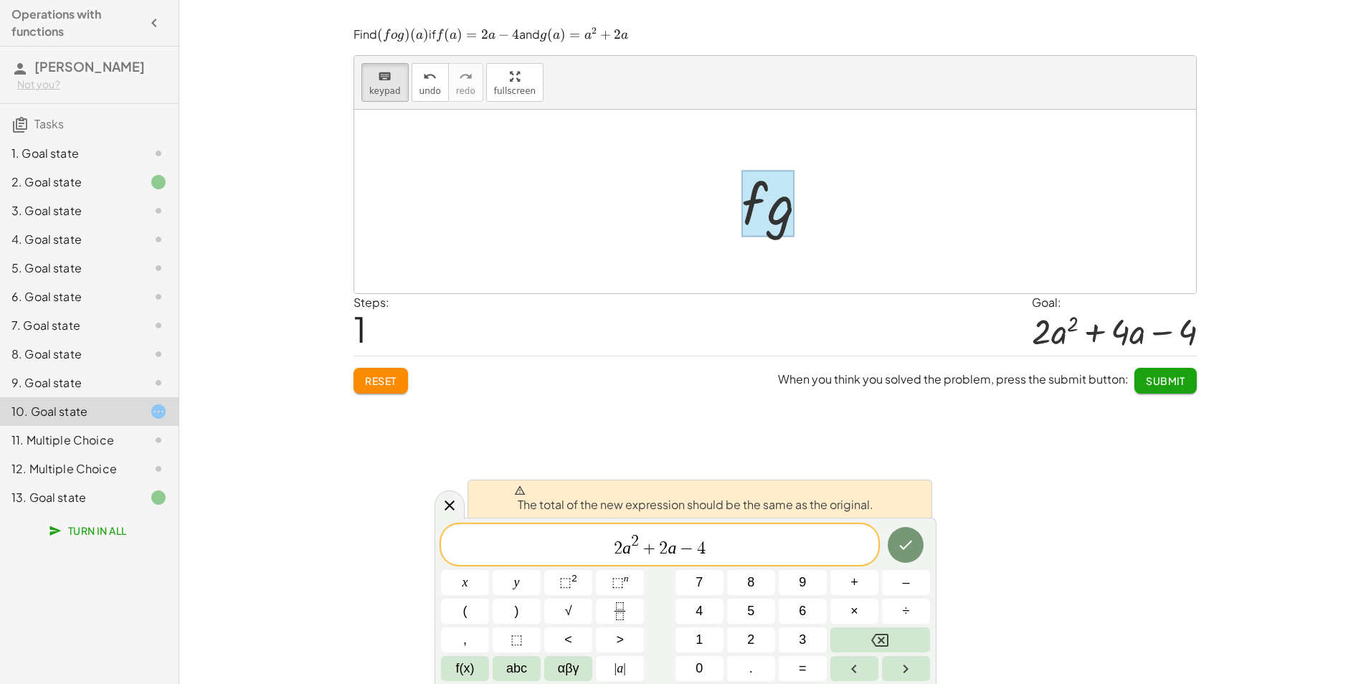
click at [767, 216] on div at bounding box center [767, 203] width 53 height 67
drag, startPoint x: 767, startPoint y: 216, endPoint x: 781, endPoint y: 210, distance: 15.1
click at [781, 210] on div at bounding box center [767, 203] width 53 height 67
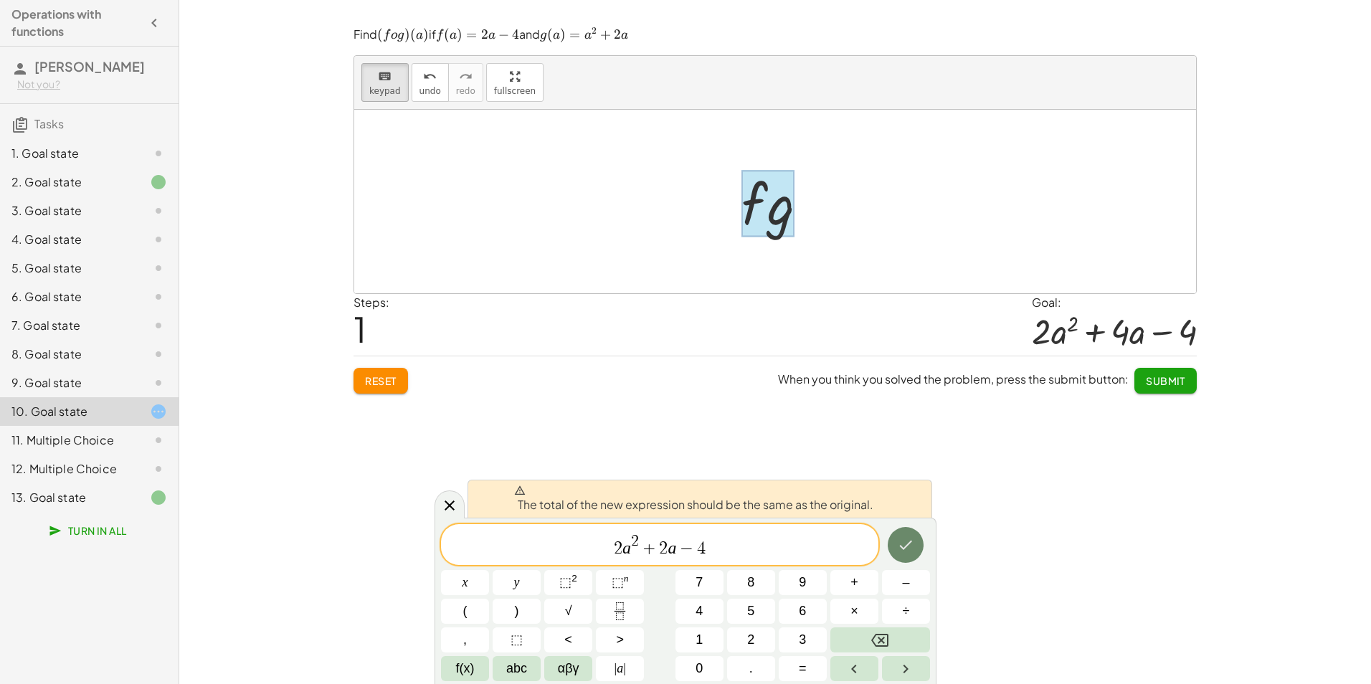
click at [906, 542] on icon "Done" at bounding box center [905, 544] width 17 height 17
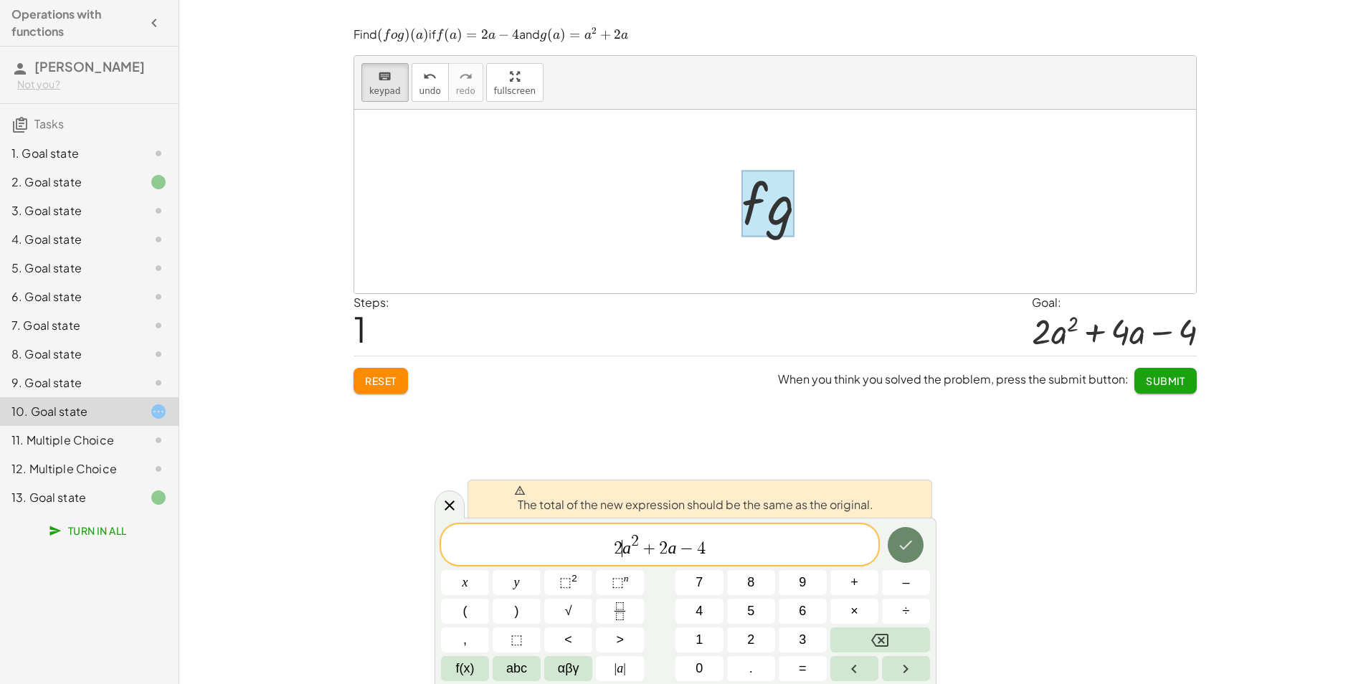
click at [906, 542] on icon "Done" at bounding box center [905, 544] width 17 height 17
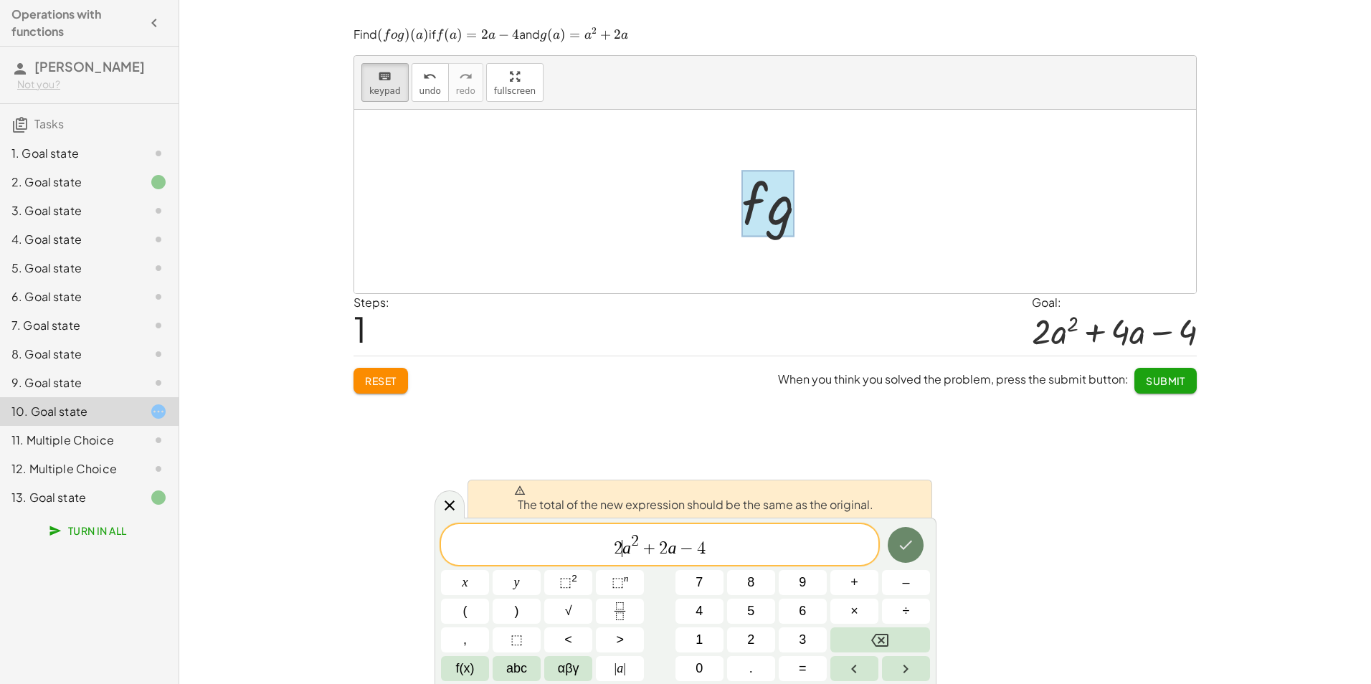
click at [906, 542] on icon "Done" at bounding box center [905, 544] width 17 height 17
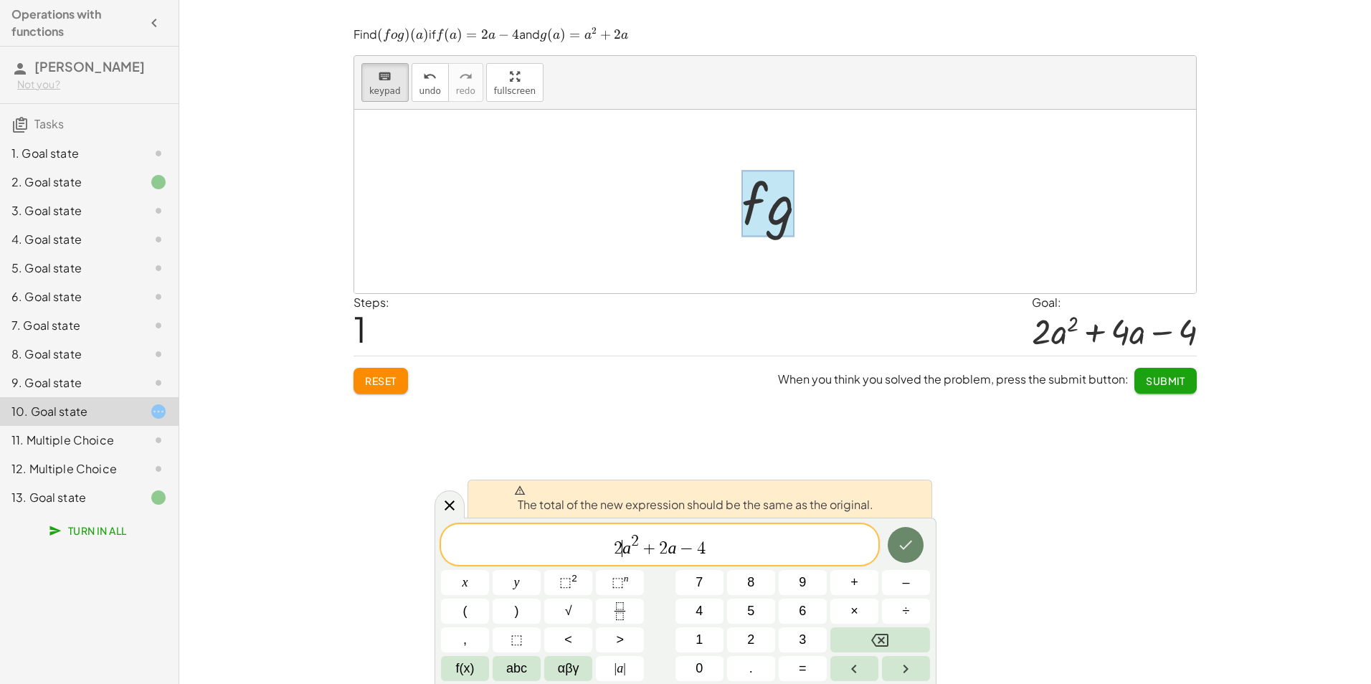
click at [906, 542] on icon "Done" at bounding box center [905, 544] width 17 height 17
click at [894, 533] on button "Done" at bounding box center [905, 545] width 36 height 36
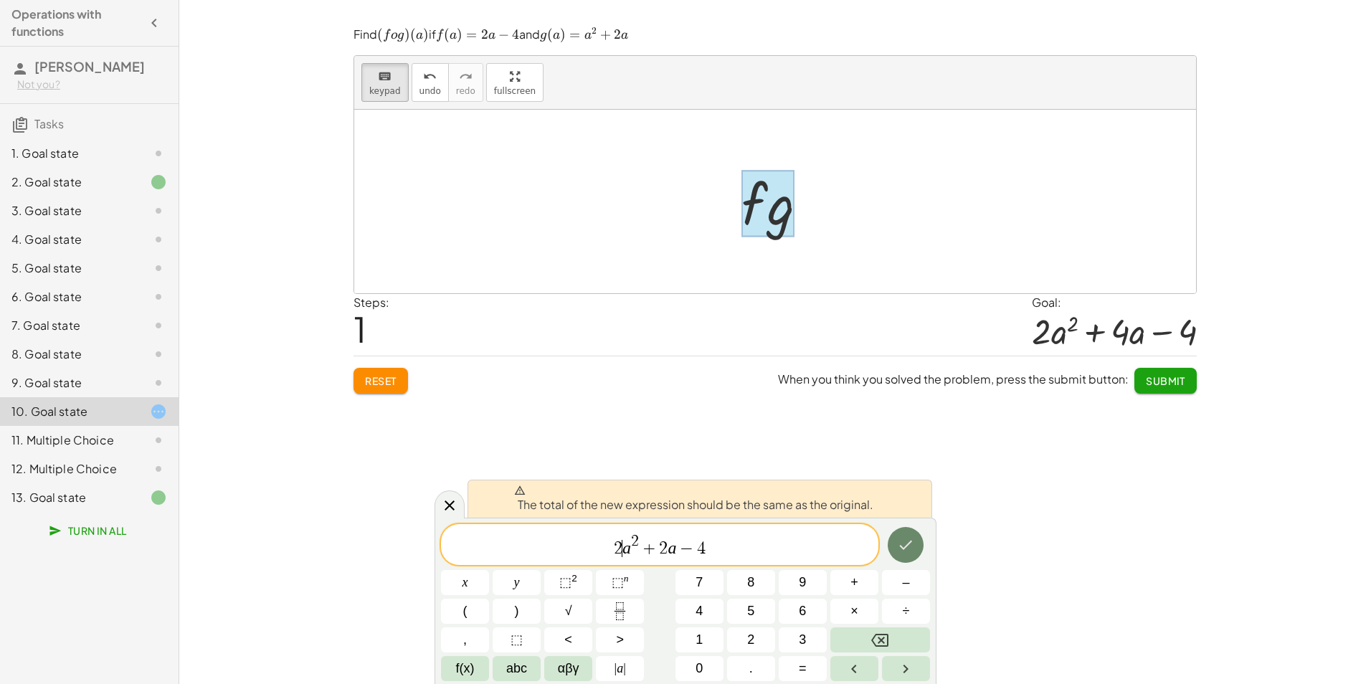
click at [894, 533] on button "Done" at bounding box center [905, 545] width 36 height 36
drag, startPoint x: 714, startPoint y: 548, endPoint x: 717, endPoint y: 498, distance: 50.3
click at [714, 548] on span "2 a 2 + 2 a − 4 ​" at bounding box center [659, 546] width 437 height 26
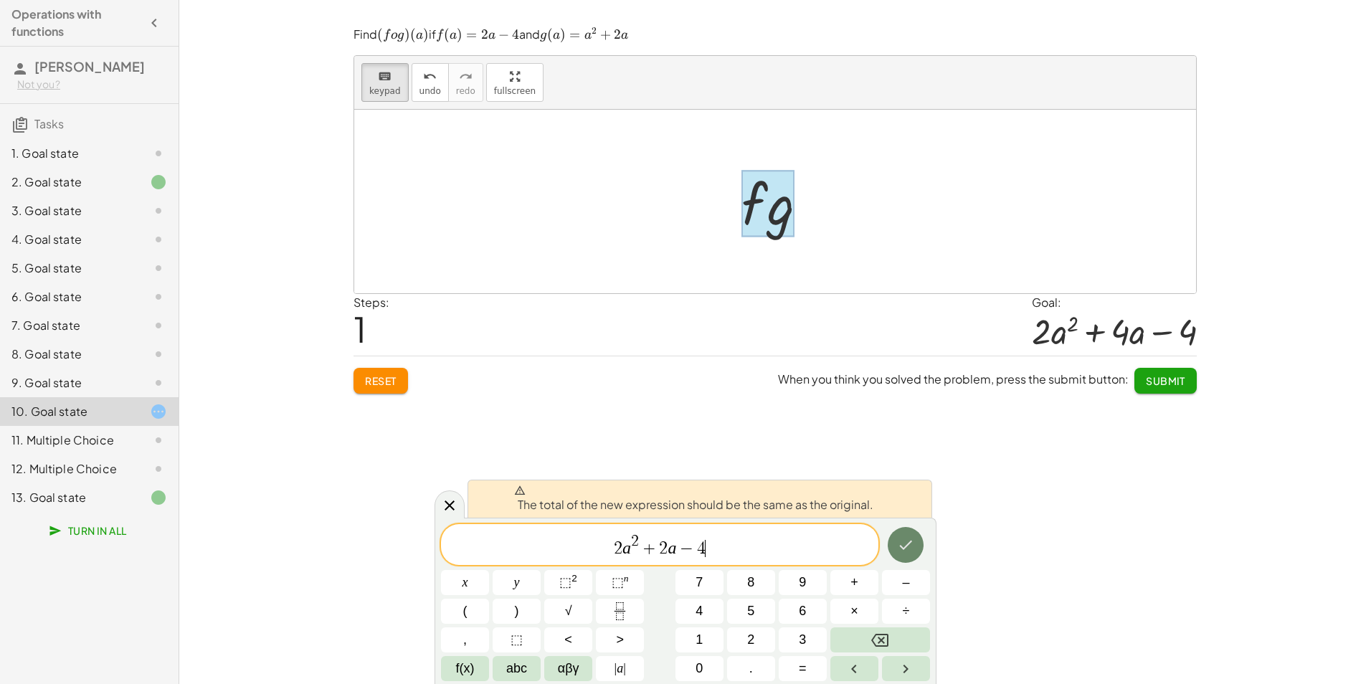
click at [910, 553] on icon "Done" at bounding box center [905, 544] width 17 height 17
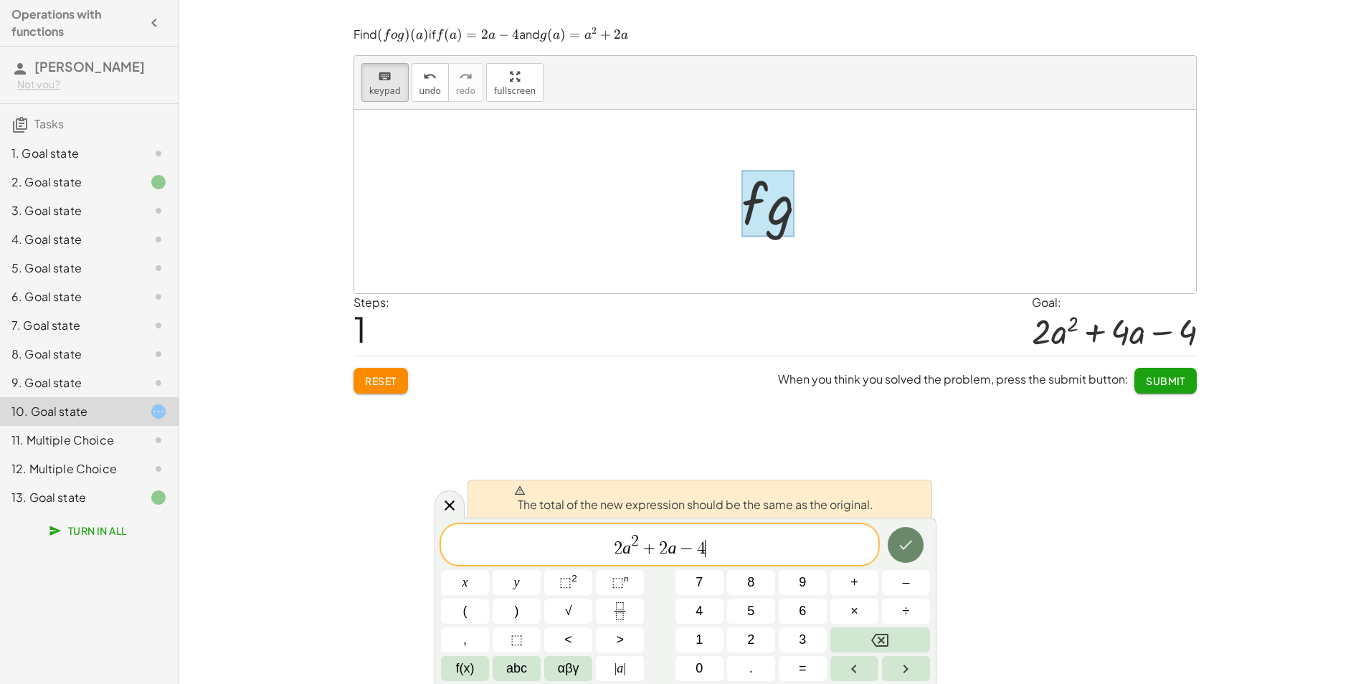
click at [910, 553] on icon "Done" at bounding box center [905, 544] width 17 height 17
click at [791, 210] on div at bounding box center [767, 203] width 53 height 67
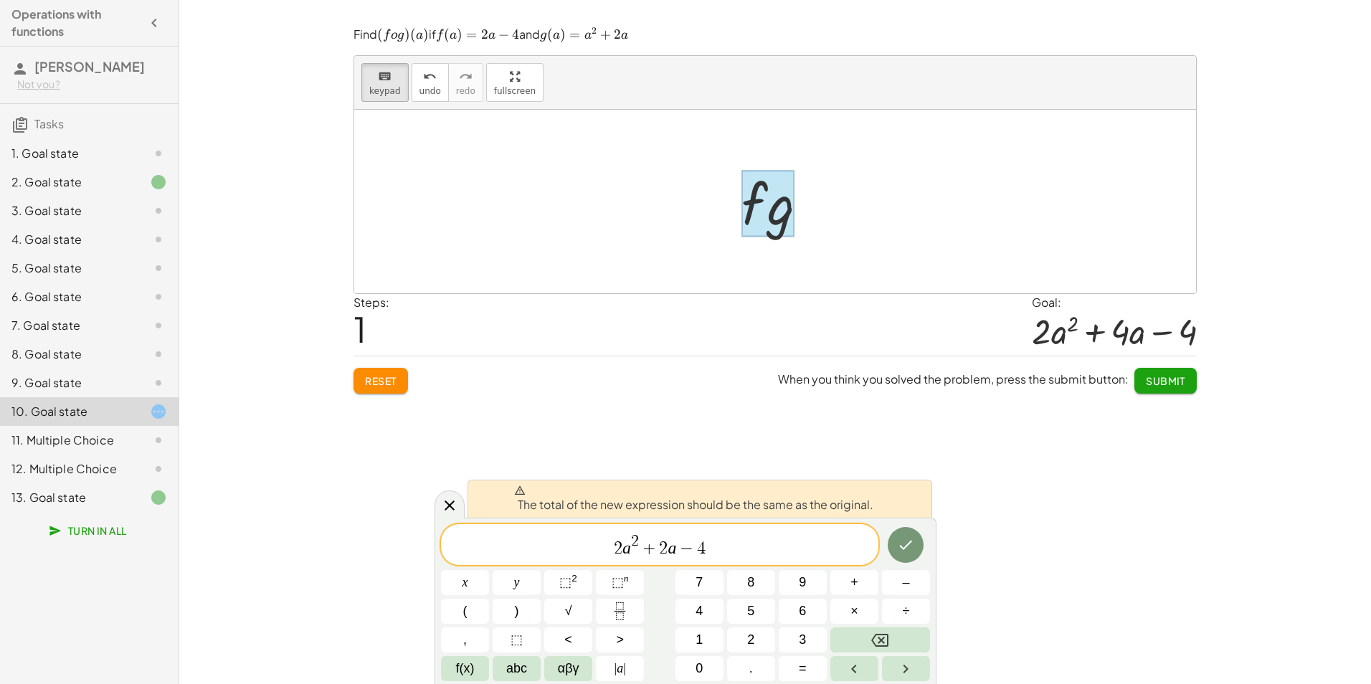
click at [791, 210] on div at bounding box center [767, 203] width 53 height 67
click at [733, 536] on span "2 a 2 + 2 a − 4" at bounding box center [659, 546] width 437 height 26
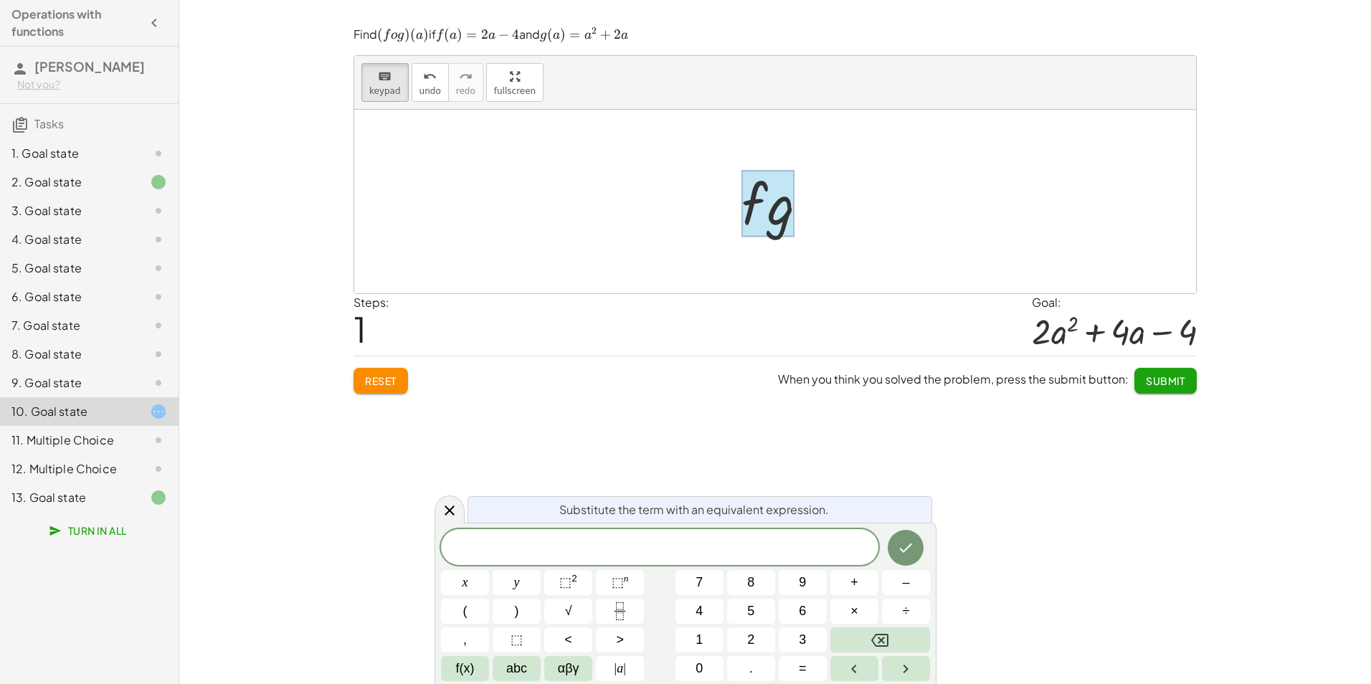
click at [75, 490] on div "13. Goal state" at bounding box center [68, 497] width 115 height 17
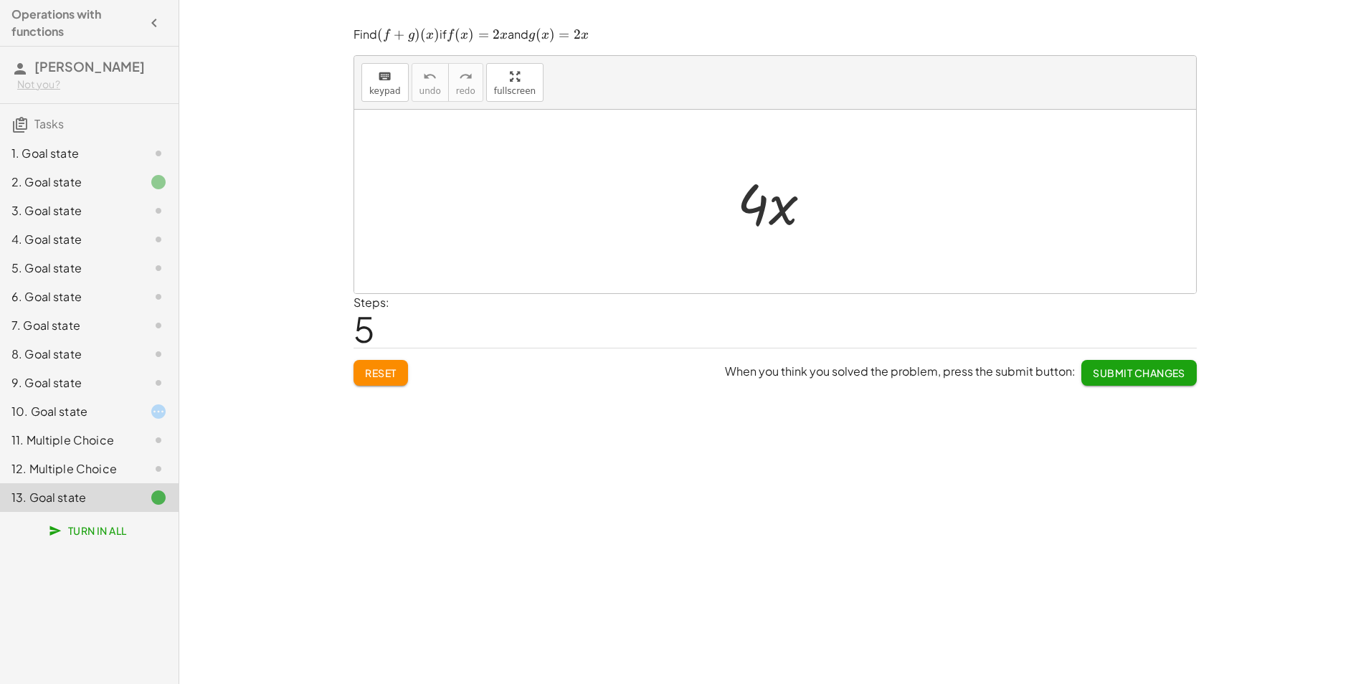
click at [57, 263] on div "5. Goal state" at bounding box center [68, 268] width 115 height 17
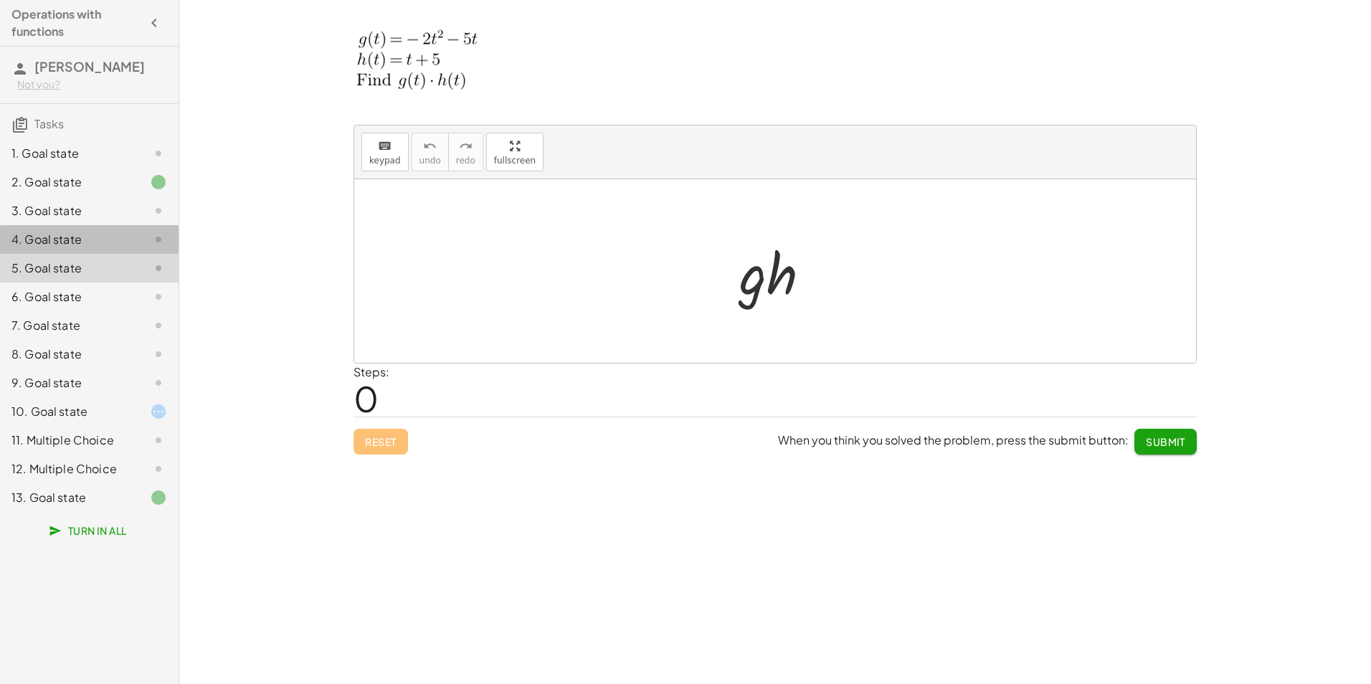
click at [71, 234] on div "4. Goal state" at bounding box center [68, 239] width 115 height 17
